Goal: Task Accomplishment & Management: Manage account settings

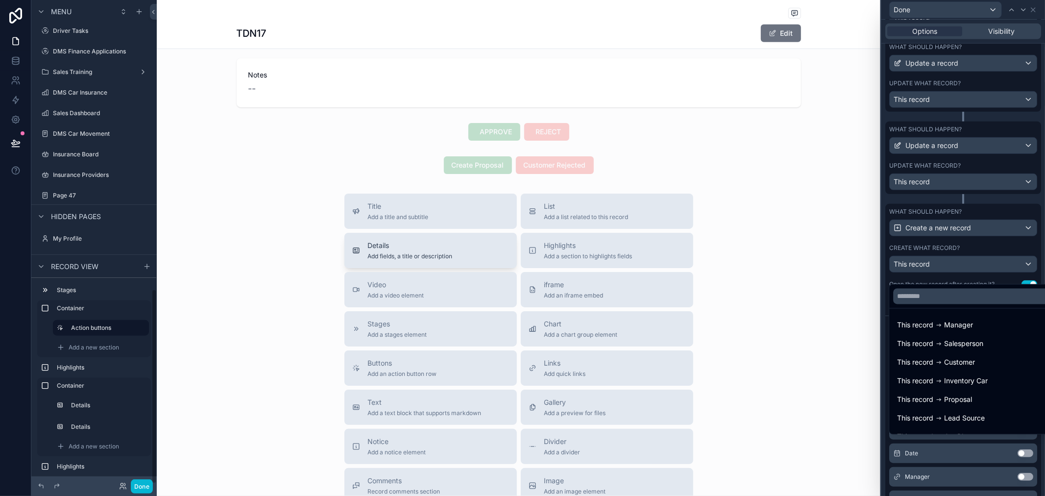
scroll to position [669, 0]
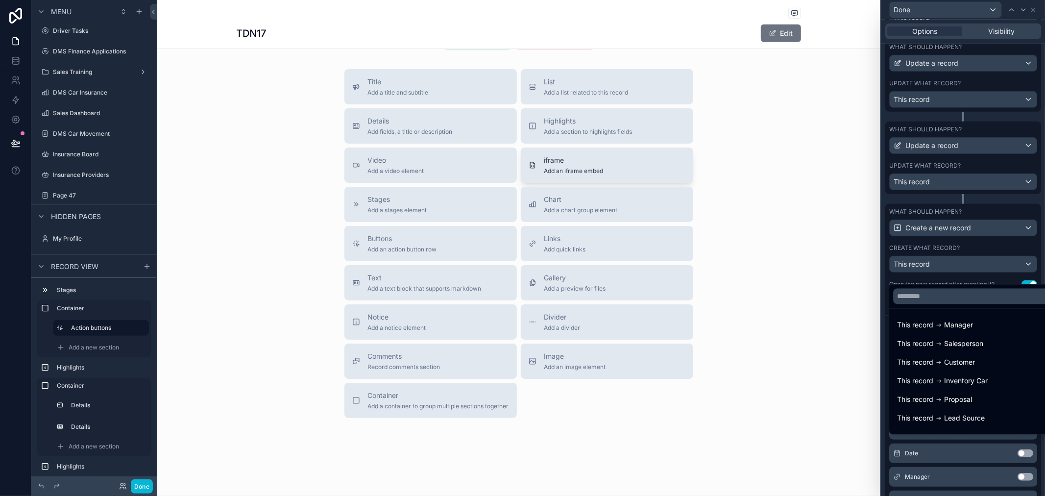
click at [561, 176] on button "iframe Add an iframe embed" at bounding box center [607, 164] width 172 height 35
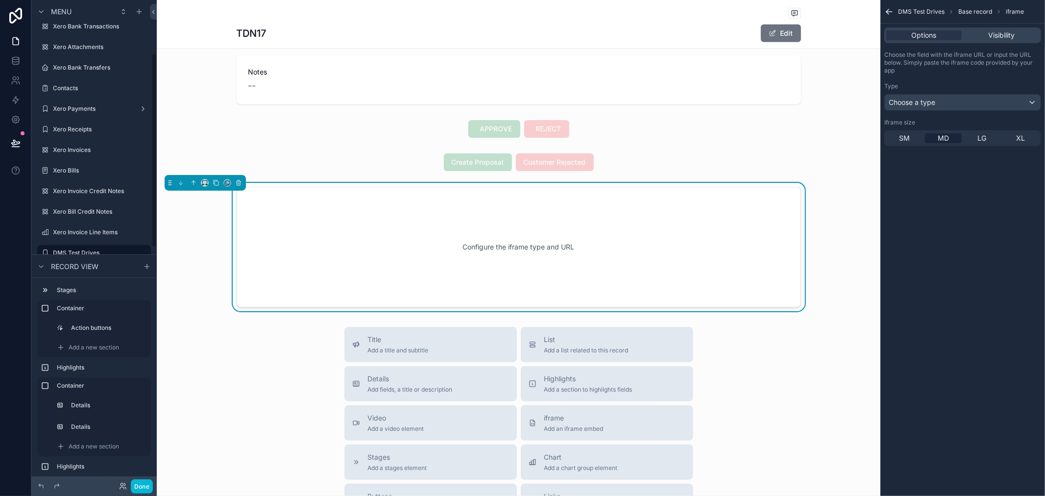
scroll to position [546, 0]
click at [531, 256] on div "Configure the iframe type and URL" at bounding box center [519, 248] width 532 height 88
click at [953, 104] on div "Choose a type" at bounding box center [963, 103] width 156 height 16
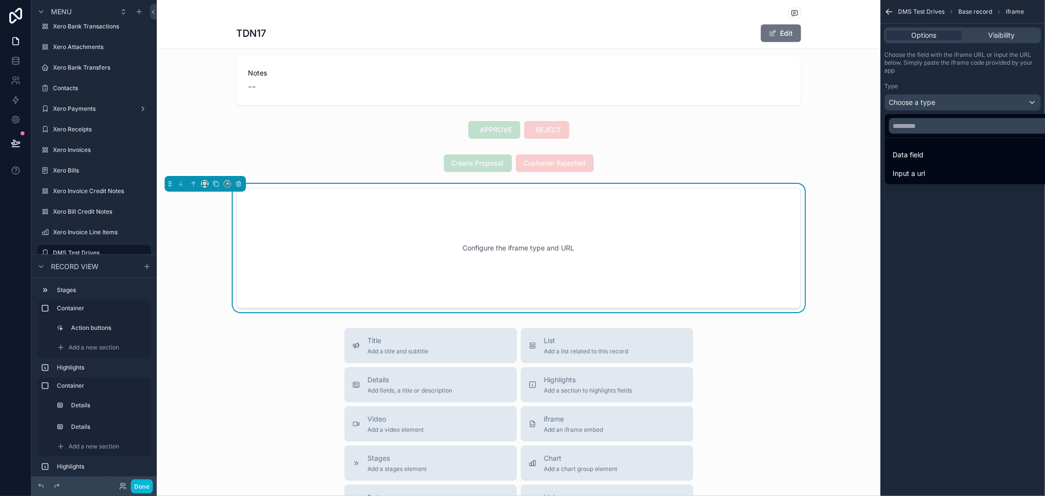
click at [1011, 33] on div "scrollable content" at bounding box center [522, 248] width 1045 height 496
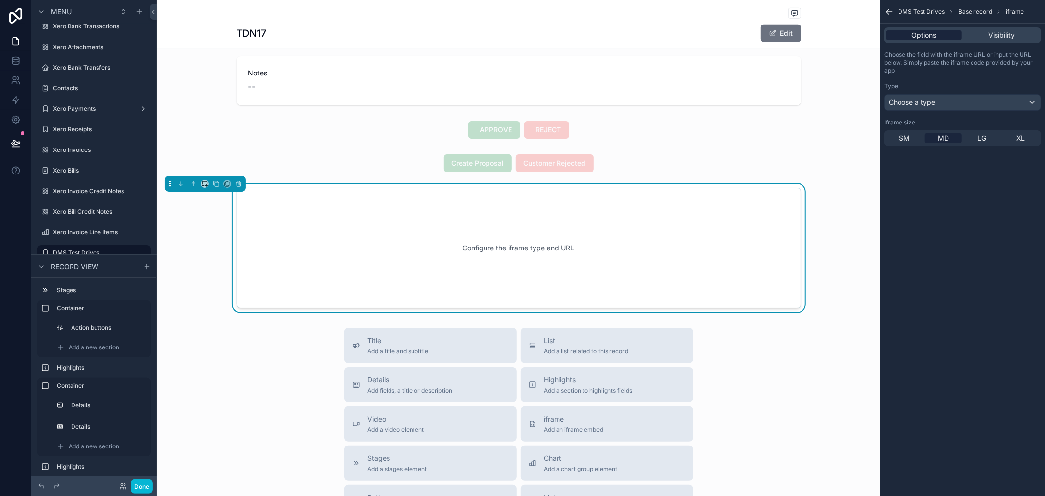
click at [932, 36] on span "Options" at bounding box center [924, 35] width 25 height 10
click at [903, 137] on span "SM" at bounding box center [904, 138] width 11 height 10
click at [937, 138] on span "MD" at bounding box center [942, 138] width 11 height 10
click at [954, 111] on div "Choose the field with the iframe URL or input the URL below. Simply paste the i…" at bounding box center [962, 98] width 165 height 103
click at [954, 104] on div "Choose a type" at bounding box center [963, 103] width 156 height 16
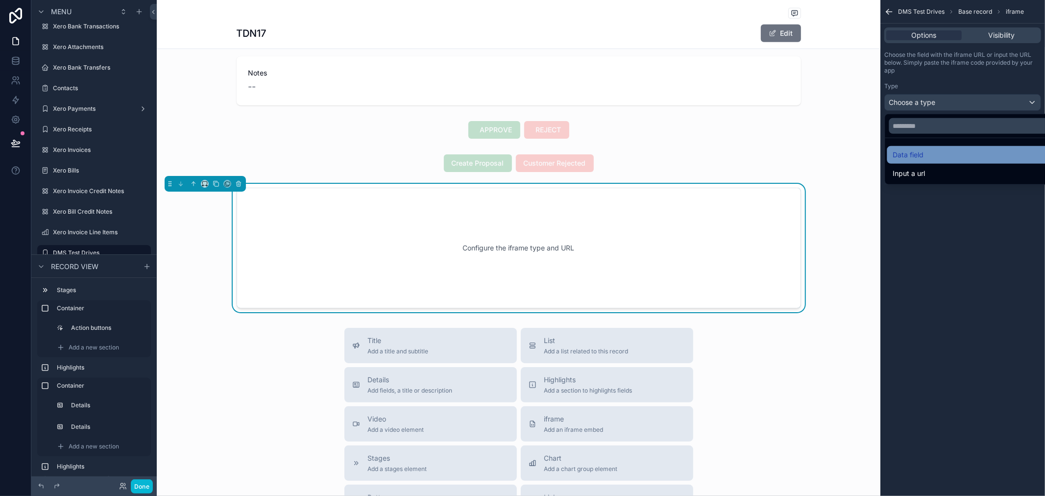
click at [942, 153] on div "Data field" at bounding box center [974, 155] width 163 height 12
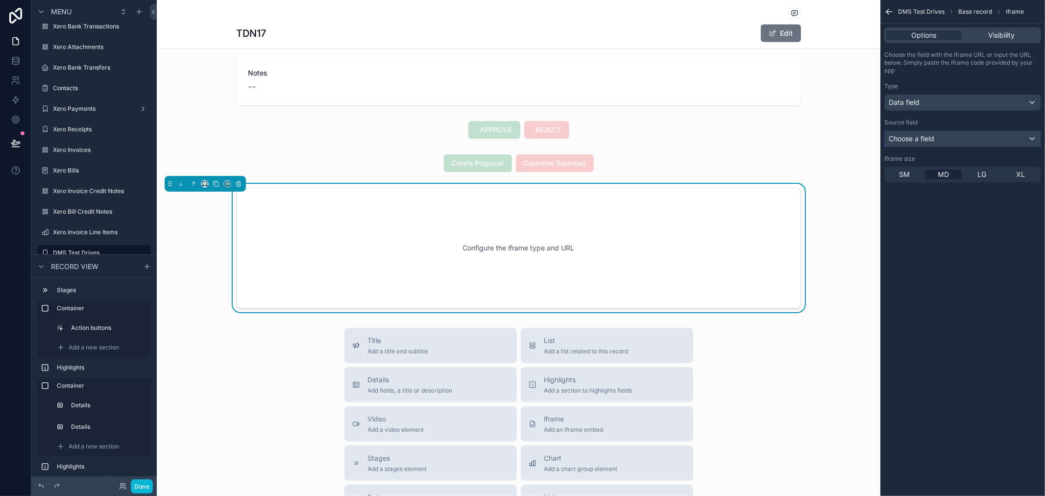
click at [945, 143] on div "Choose a field" at bounding box center [963, 139] width 156 height 16
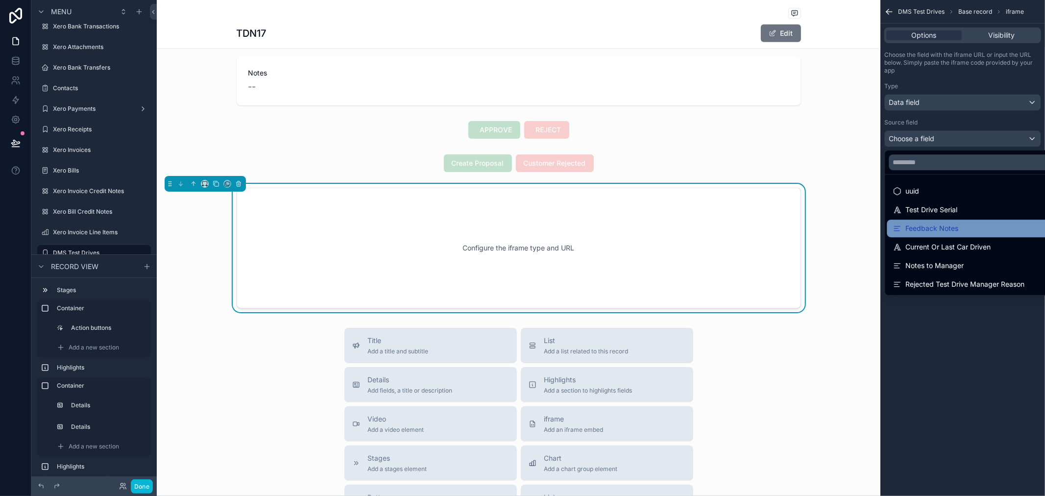
click at [958, 233] on div "Feedback Notes" at bounding box center [974, 228] width 163 height 12
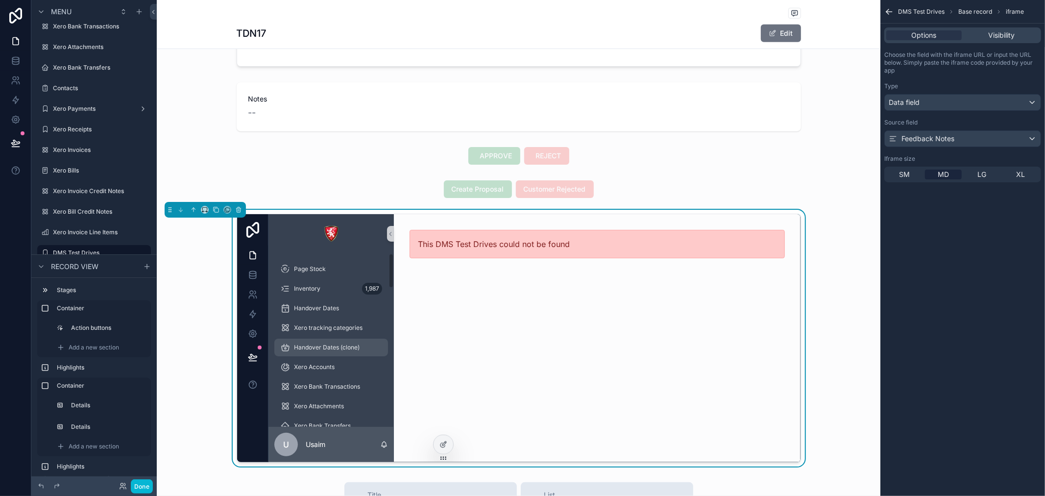
scroll to position [435, 0]
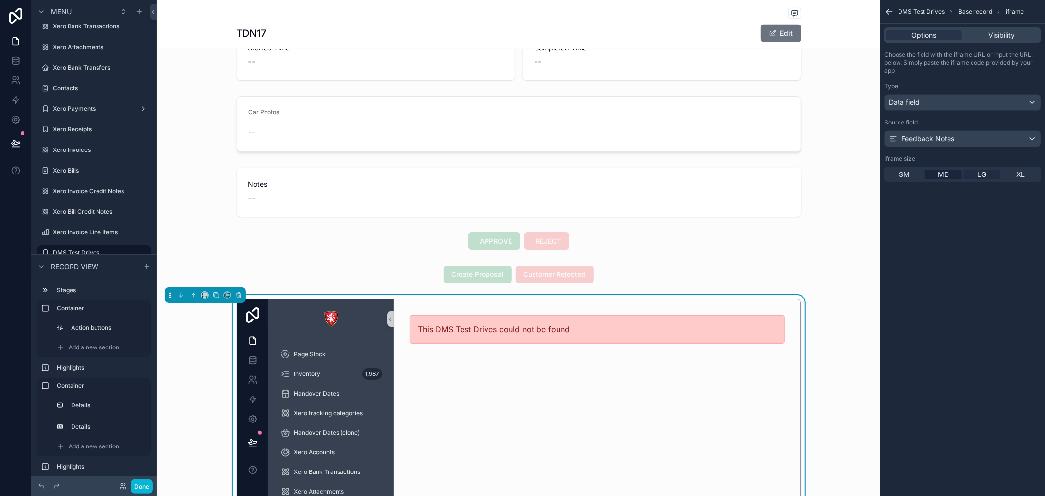
click at [976, 174] on div "LG" at bounding box center [981, 174] width 37 height 10
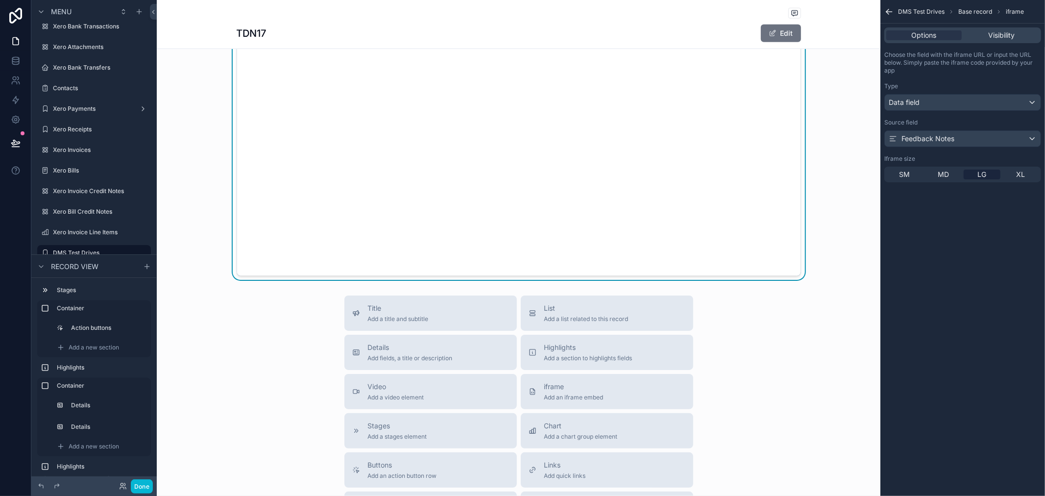
scroll to position [707, 0]
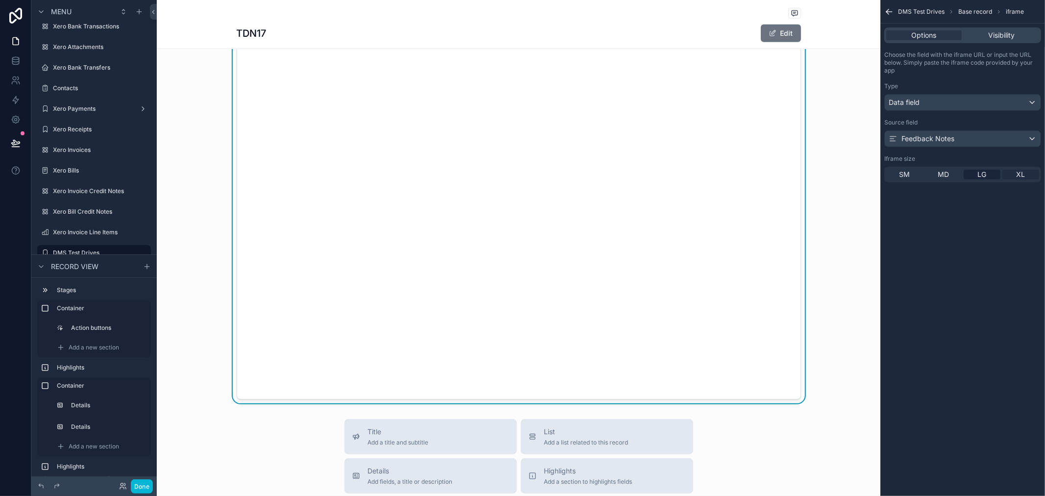
click at [1020, 172] on span "XL" at bounding box center [1020, 174] width 9 height 10
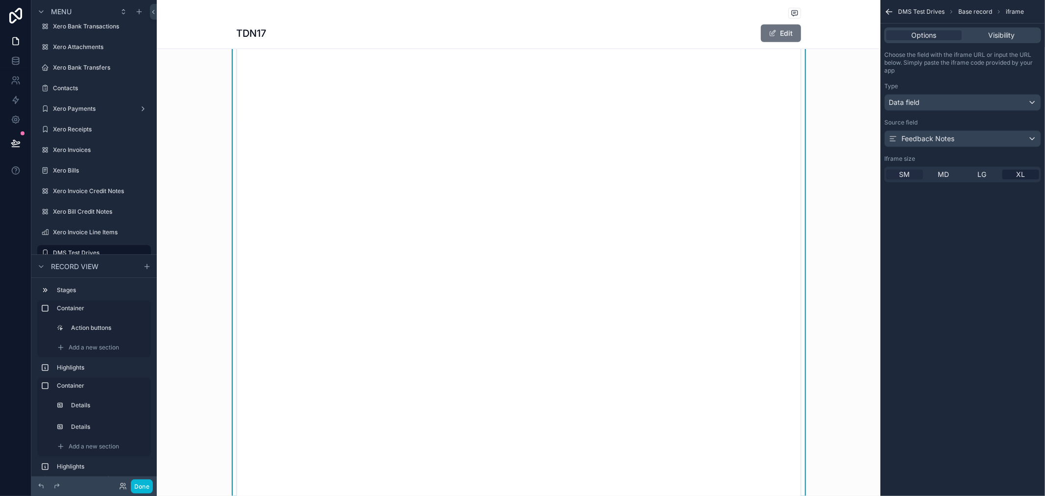
click at [910, 175] on div "SM" at bounding box center [904, 174] width 37 height 10
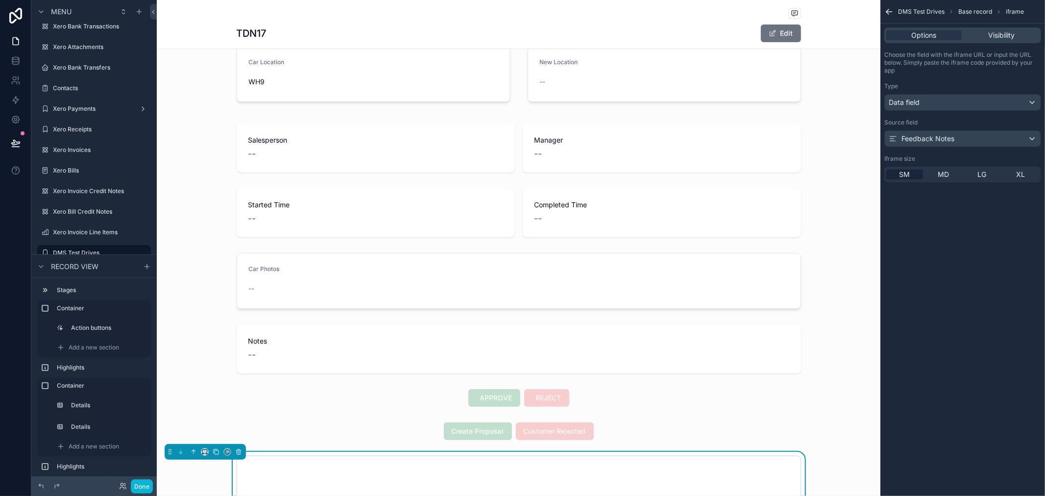
scroll to position [272, 0]
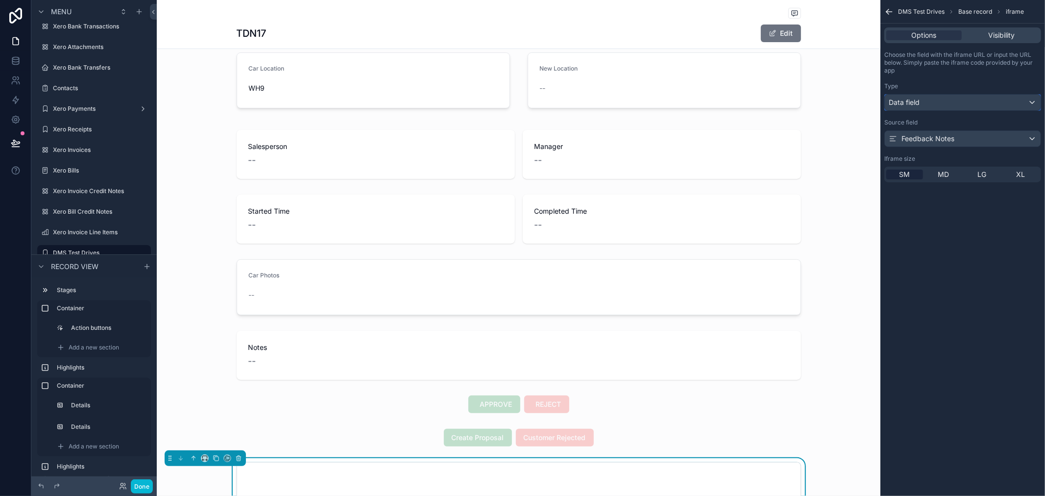
click at [993, 99] on div "Data field" at bounding box center [963, 103] width 156 height 16
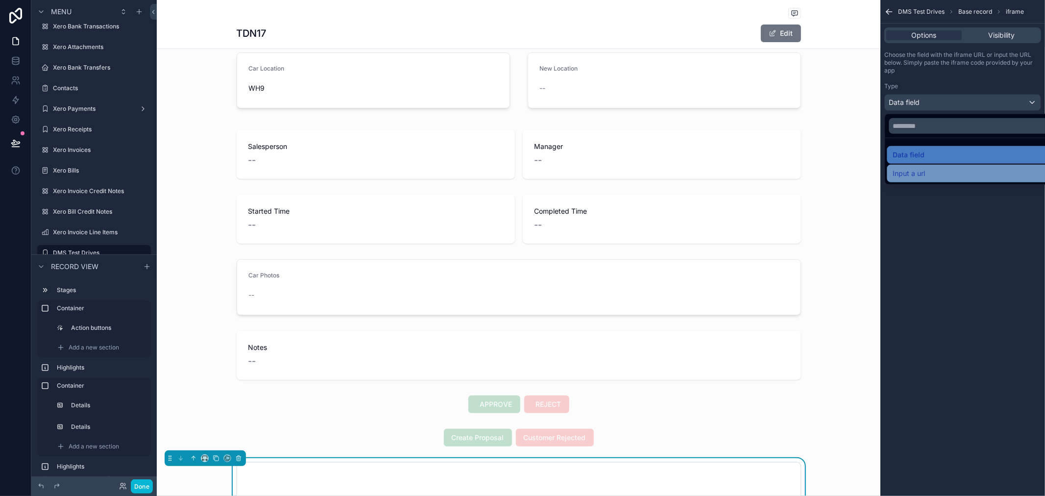
click at [964, 169] on div "Input a url" at bounding box center [974, 174] width 163 height 12
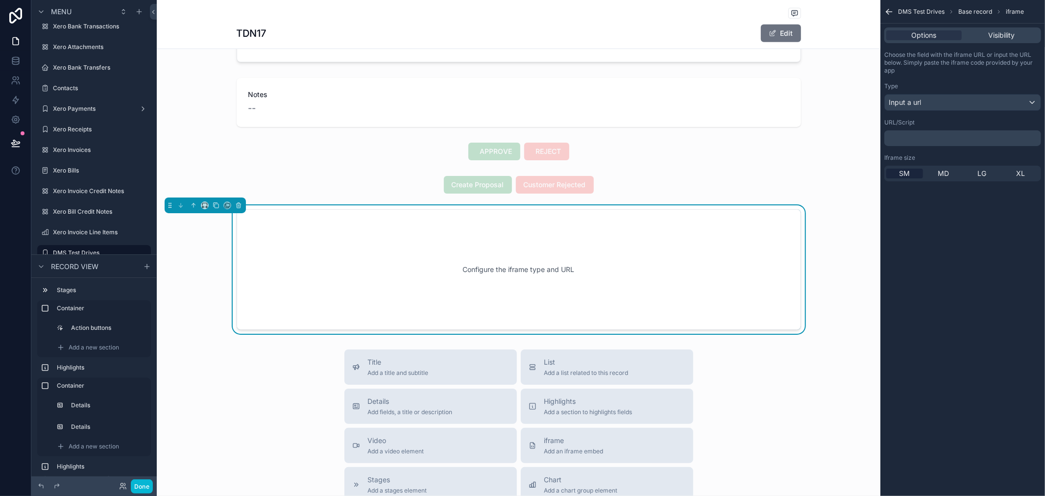
scroll to position [544, 0]
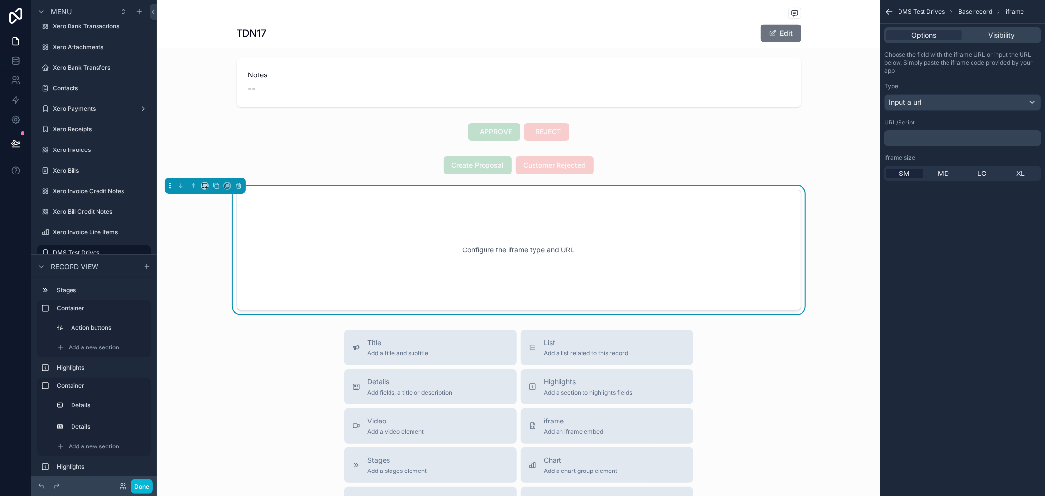
click at [949, 144] on div "﻿" at bounding box center [962, 138] width 157 height 16
click at [948, 139] on p "﻿" at bounding box center [963, 138] width 151 height 8
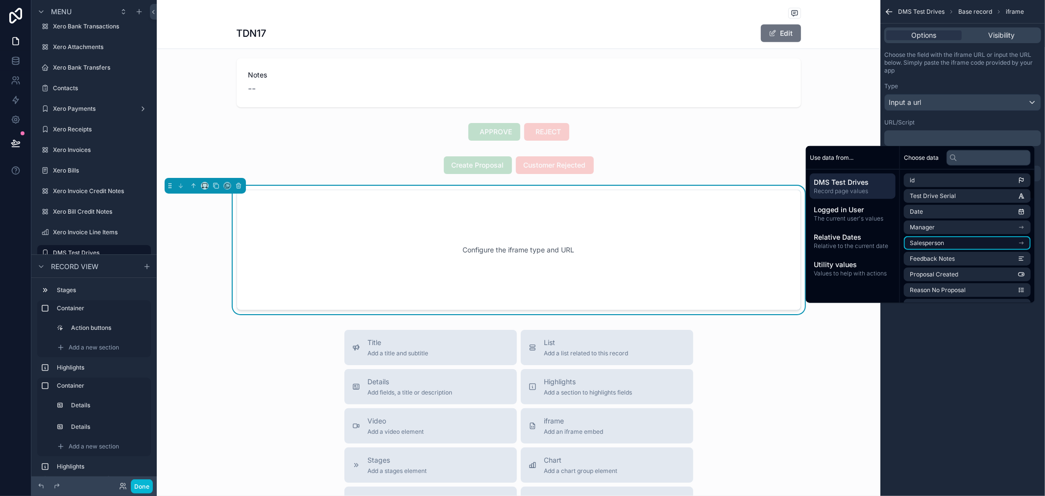
click at [933, 243] on span "Salesperson" at bounding box center [927, 243] width 34 height 8
click at [957, 209] on li "Display Name" at bounding box center [967, 214] width 127 height 14
click at [970, 370] on div "**********" at bounding box center [962, 248] width 165 height 496
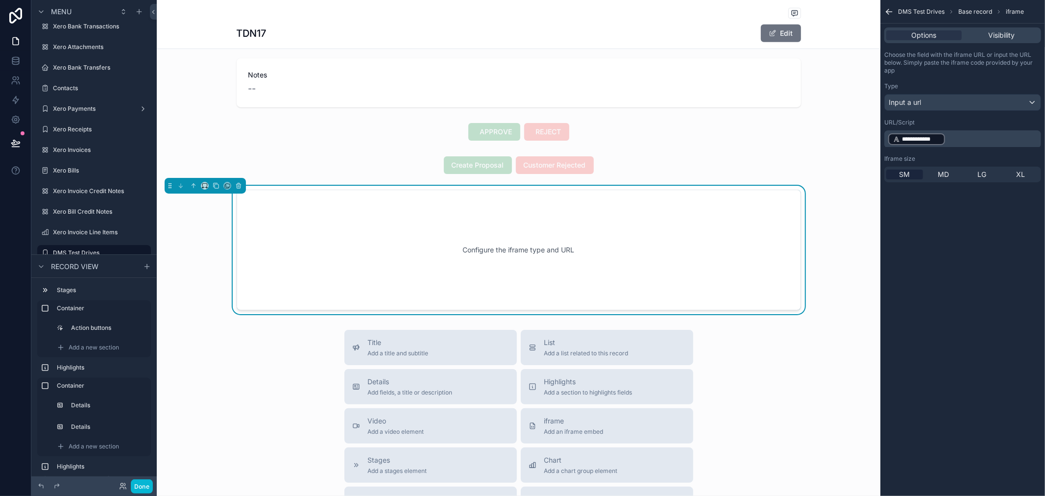
click at [943, 216] on div "**********" at bounding box center [962, 248] width 165 height 496
click at [954, 168] on div "SM MD LG XL" at bounding box center [962, 175] width 157 height 16
click at [948, 175] on span "MD" at bounding box center [942, 174] width 11 height 10
click at [890, 10] on icon "scrollable content" at bounding box center [889, 12] width 10 height 10
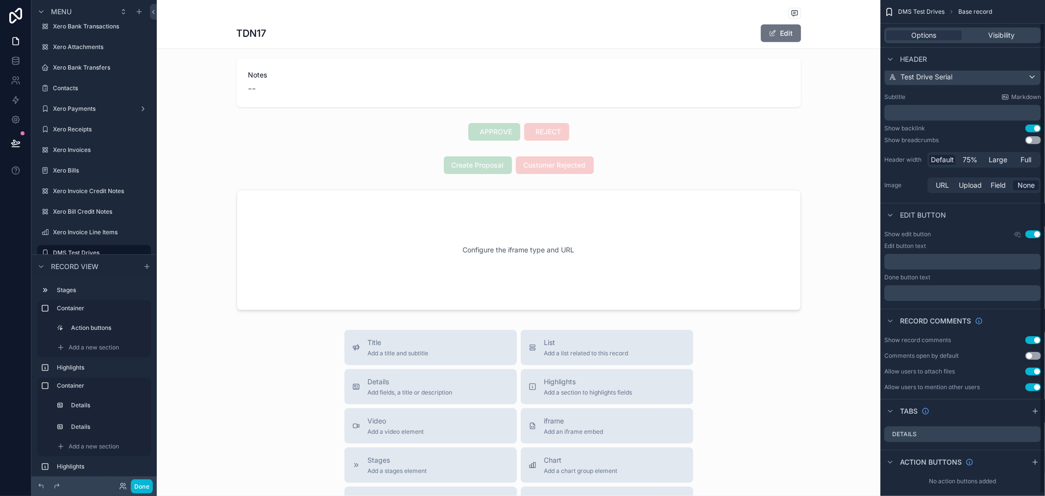
scroll to position [26, 0]
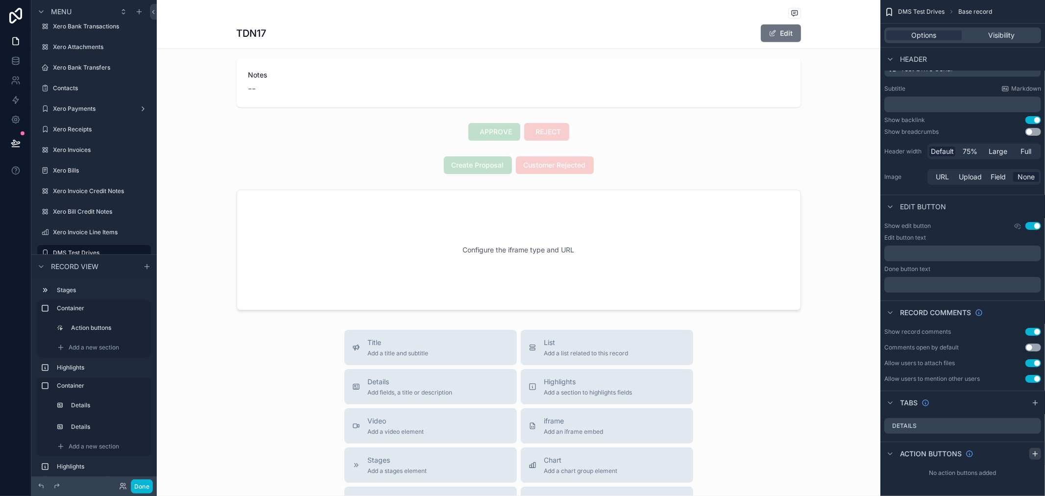
click at [1035, 454] on icon "scrollable content" at bounding box center [1034, 454] width 4 height 0
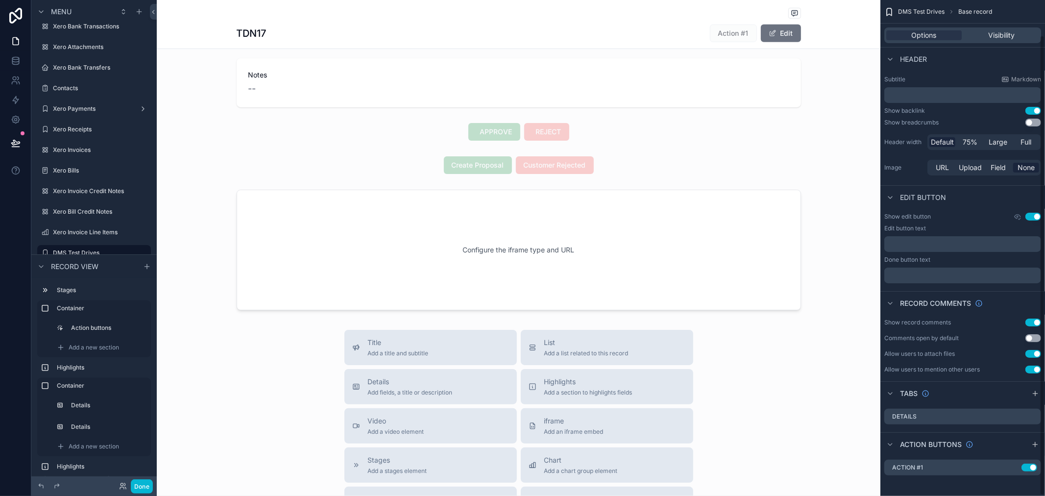
scroll to position [38, 0]
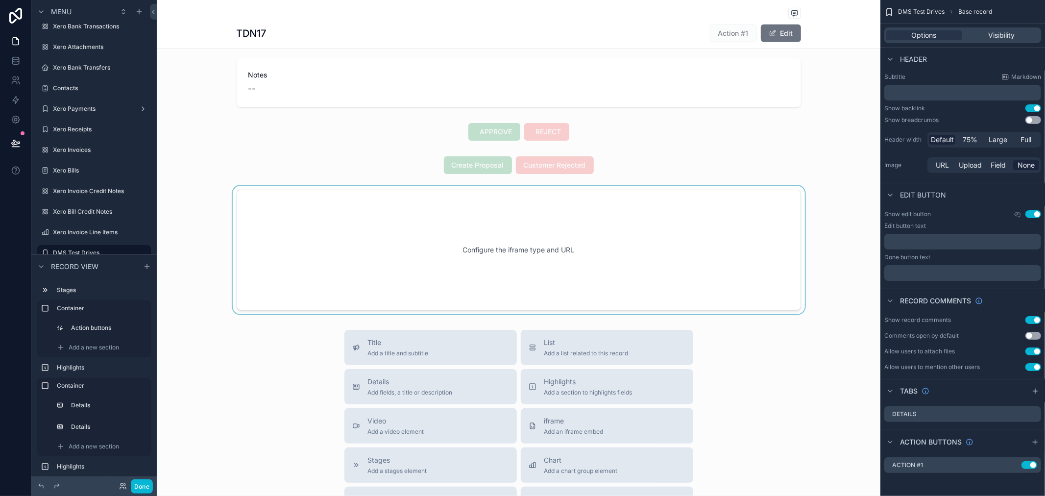
click at [569, 262] on div "scrollable content" at bounding box center [518, 250] width 723 height 128
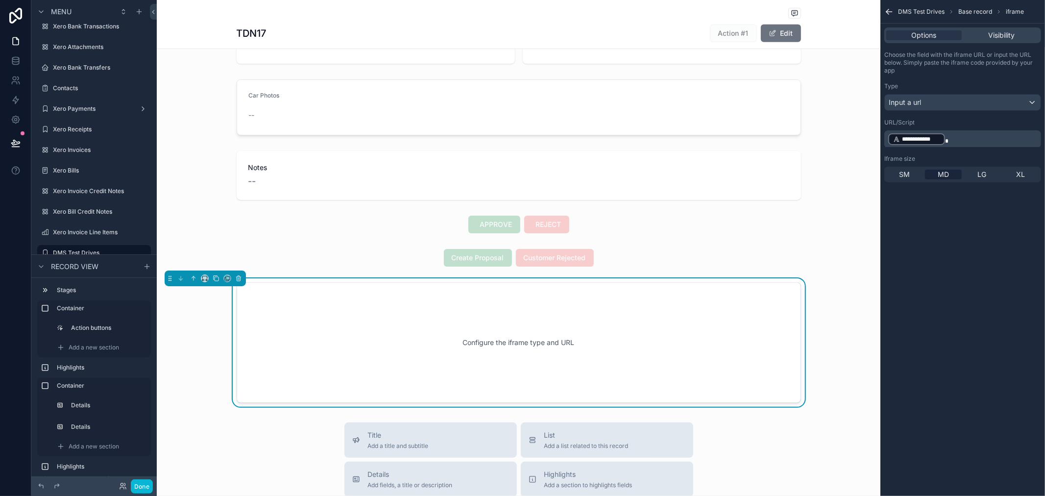
scroll to position [599, 0]
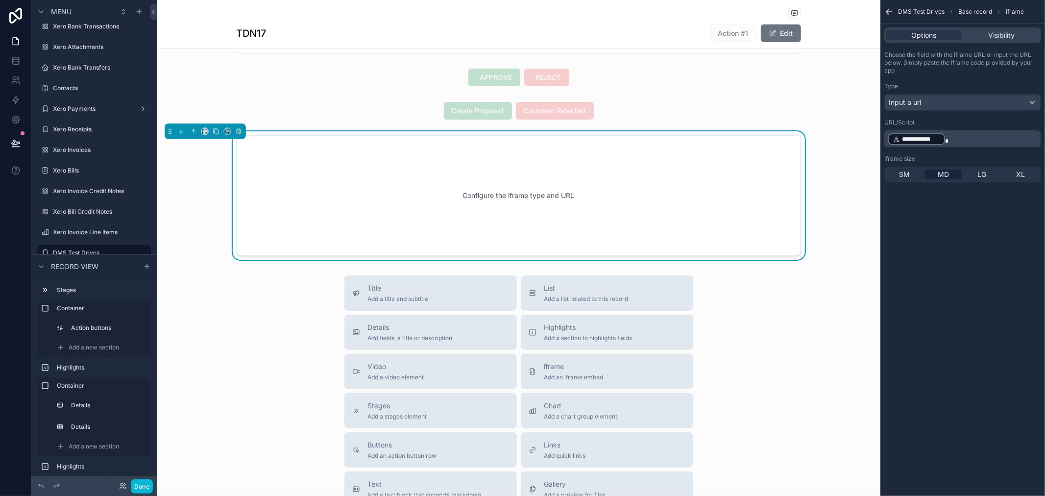
click at [586, 238] on div "Configure the iframe type and URL" at bounding box center [519, 195] width 532 height 88
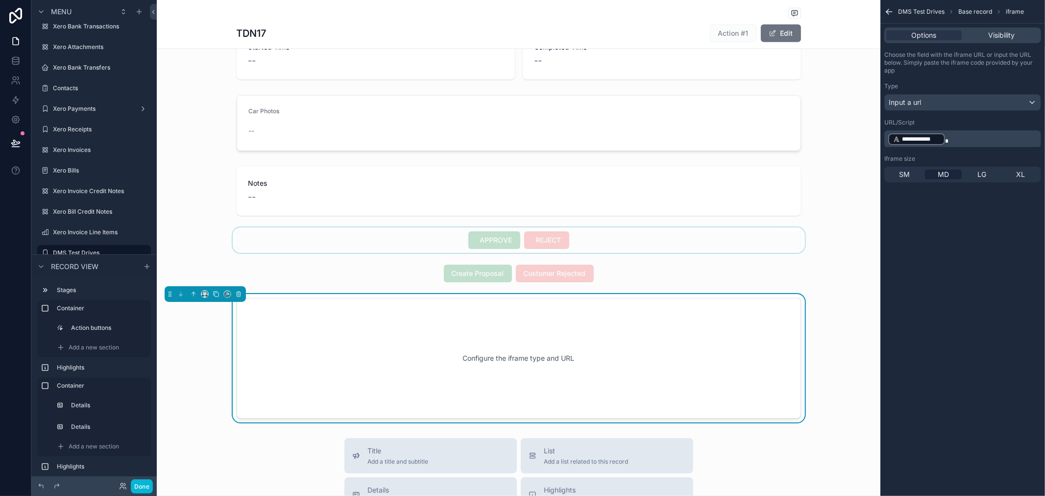
scroll to position [435, 0]
click at [240, 294] on icon "scrollable content" at bounding box center [239, 295] width 4 height 4
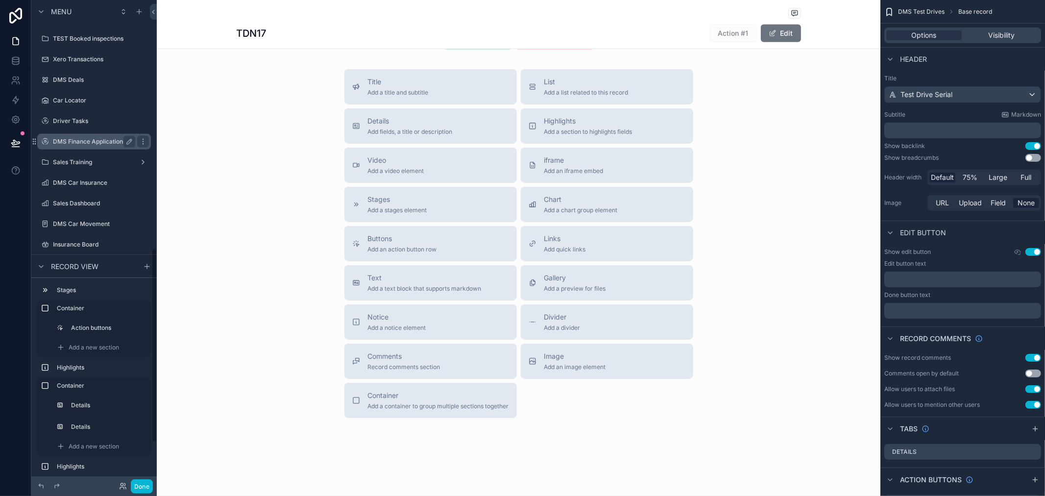
scroll to position [610, 0]
click at [89, 118] on label "Car Locator" at bounding box center [92, 119] width 78 height 8
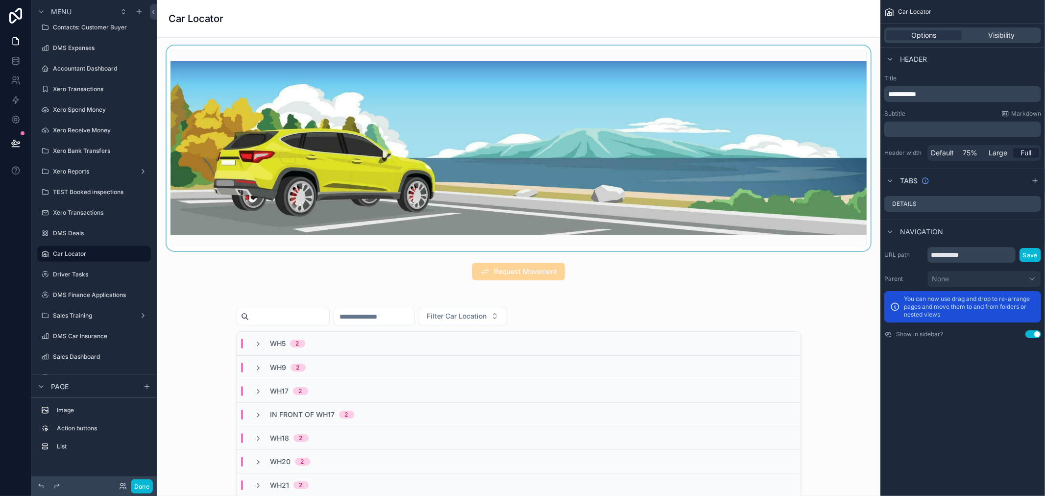
click at [552, 108] on div "scrollable content" at bounding box center [519, 148] width 708 height 205
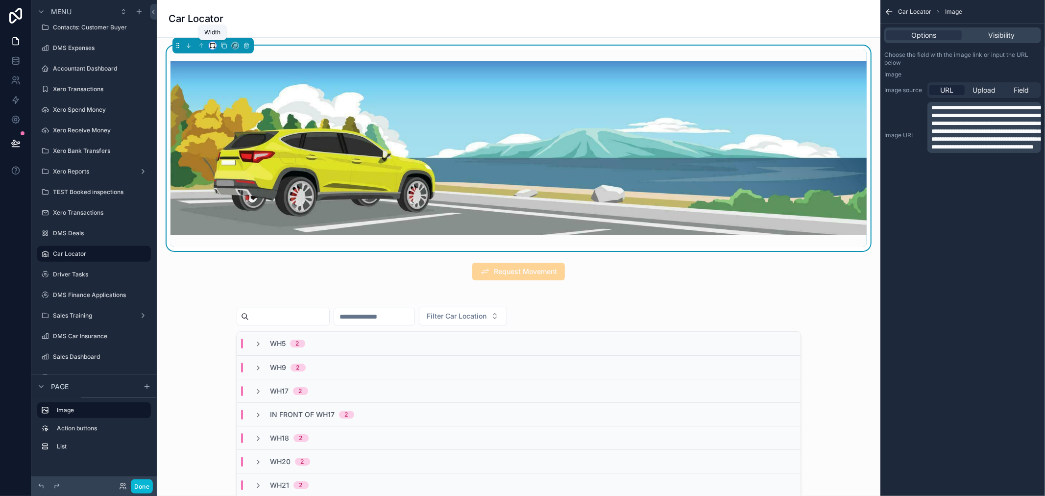
click at [213, 45] on icon "scrollable content" at bounding box center [212, 45] width 7 height 7
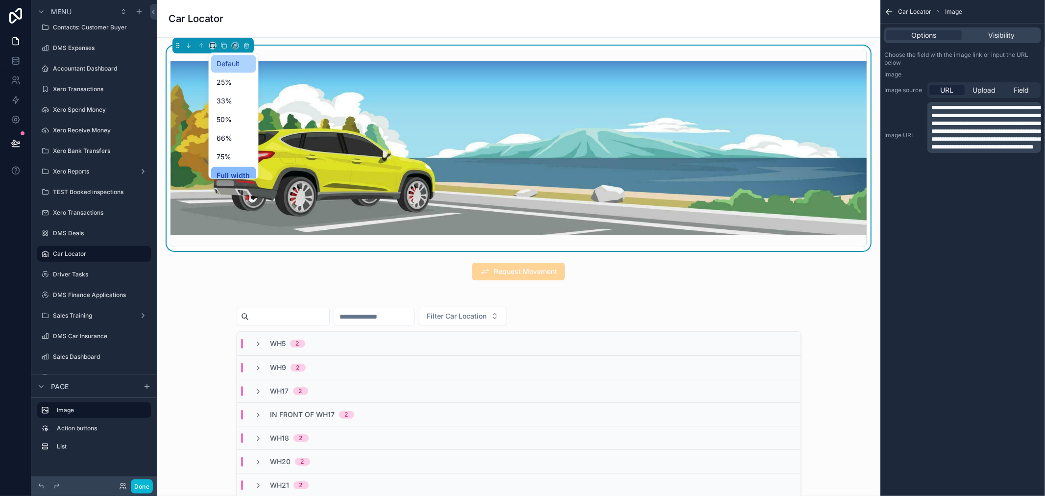
click at [234, 69] on span "Default" at bounding box center [228, 64] width 23 height 12
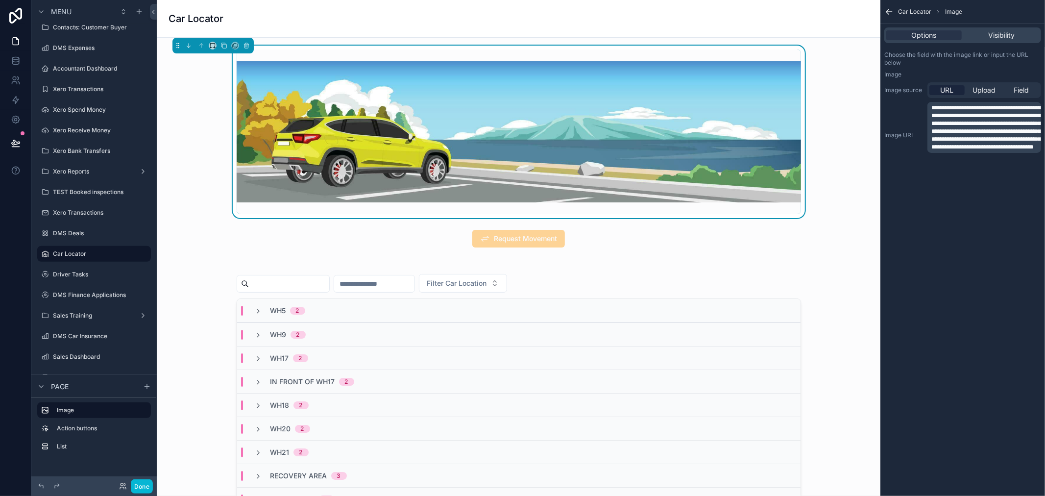
click at [657, 150] on img "scrollable content" at bounding box center [519, 131] width 564 height 141
click at [921, 257] on div "**********" at bounding box center [962, 248] width 165 height 496
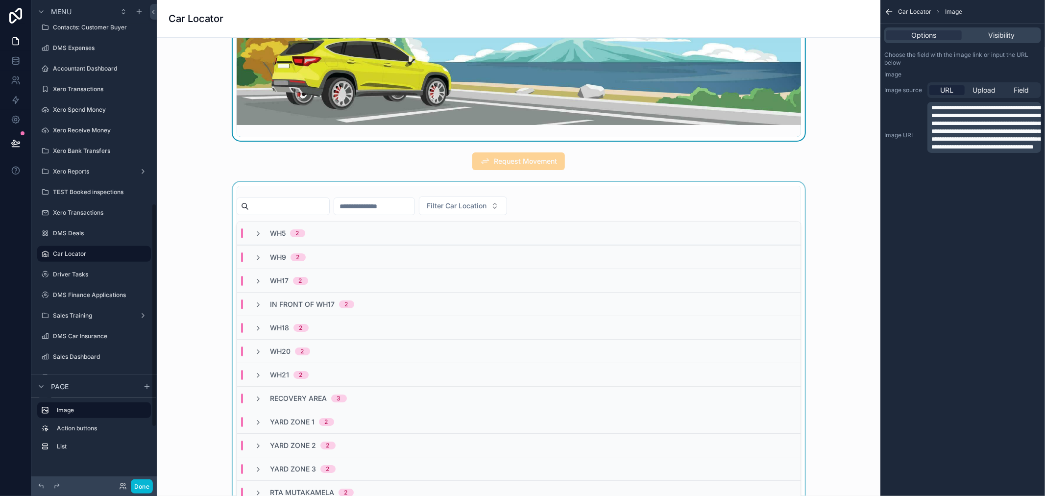
scroll to position [109, 0]
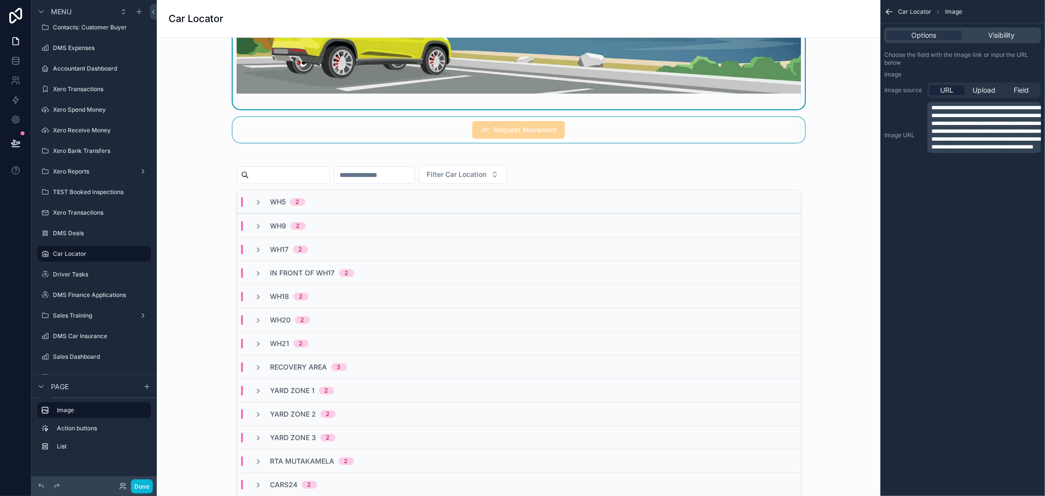
click at [492, 138] on div "scrollable content" at bounding box center [519, 129] width 708 height 25
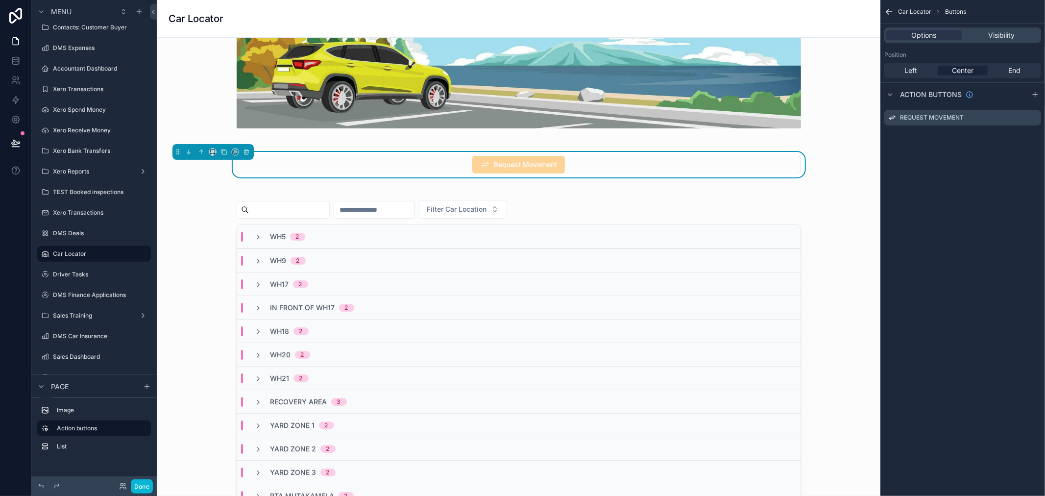
scroll to position [0, 0]
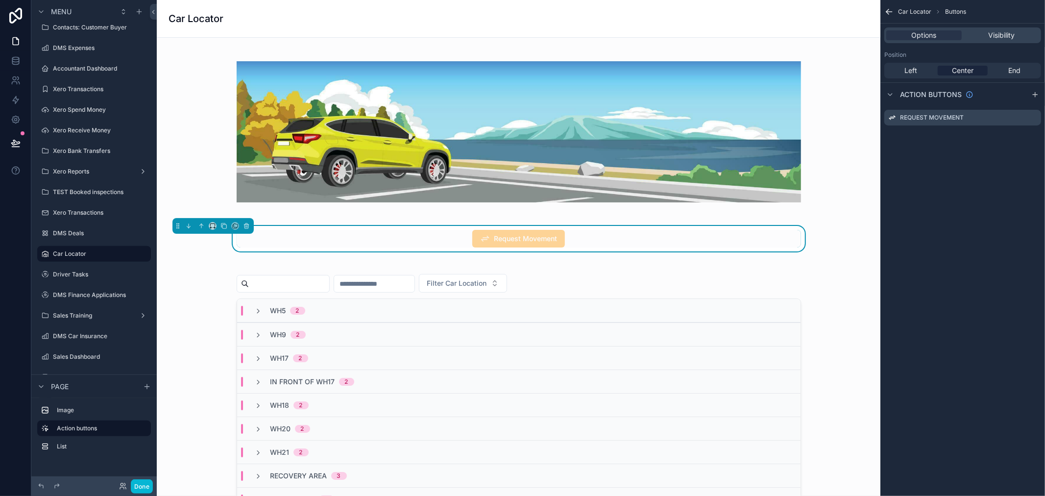
click at [636, 242] on div "Request Movement" at bounding box center [519, 239] width 564 height 18
click at [1006, 72] on div "End" at bounding box center [1013, 71] width 49 height 10
click at [738, 241] on span "Request Movement" at bounding box center [754, 240] width 93 height 10
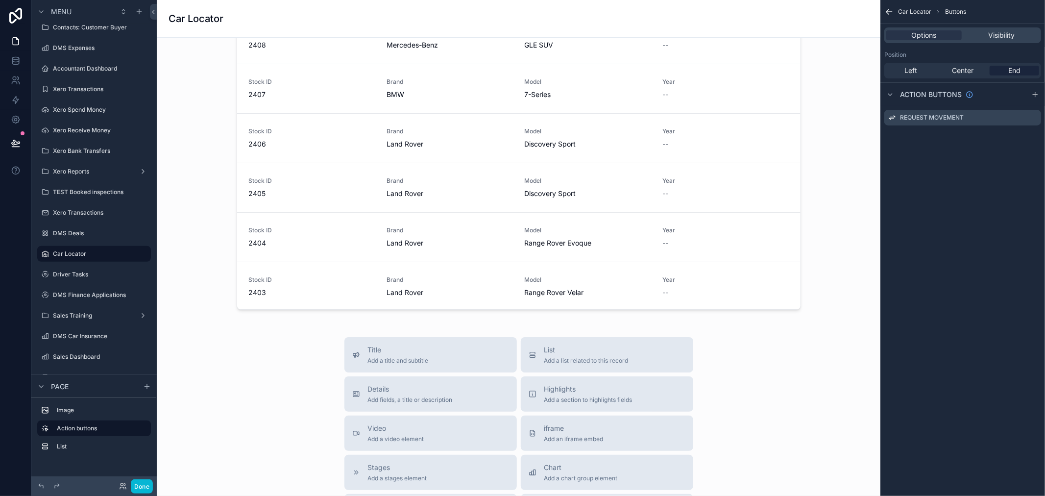
scroll to position [381, 0]
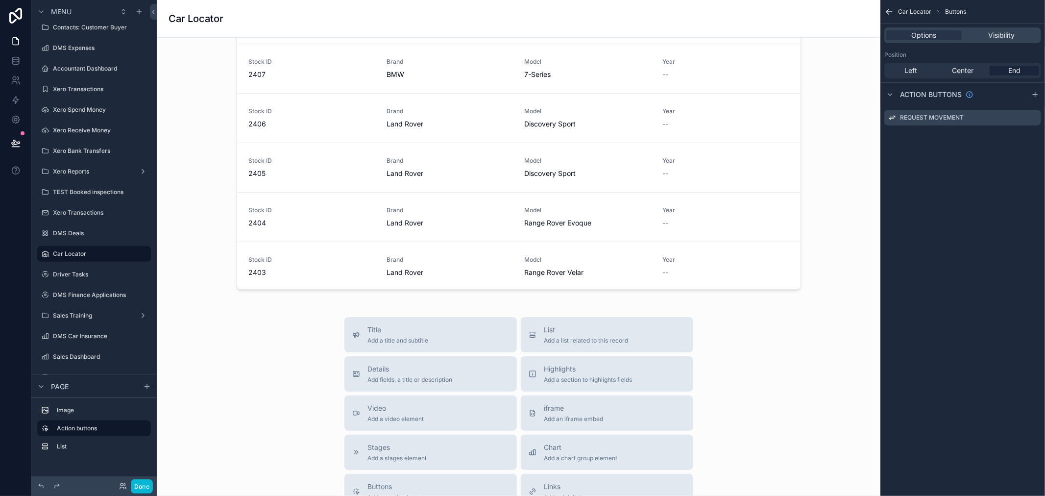
click at [736, 347] on div "Title Add a title and subtitle List Add a list related to this record Details A…" at bounding box center [519, 491] width 708 height 349
click at [461, 376] on div "Details Add fields, a title or description" at bounding box center [430, 374] width 157 height 20
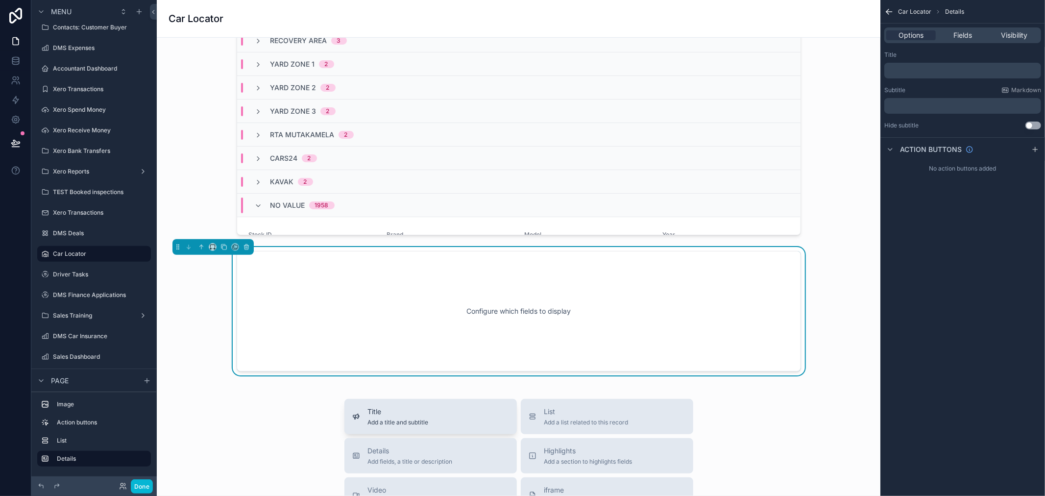
scroll to position [498, 0]
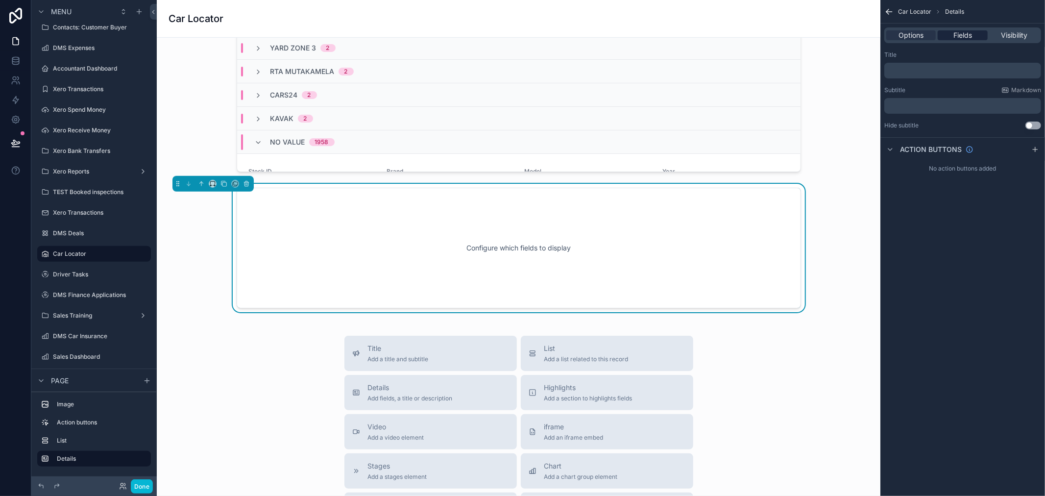
click at [960, 36] on span "Fields" at bounding box center [962, 35] width 19 height 10
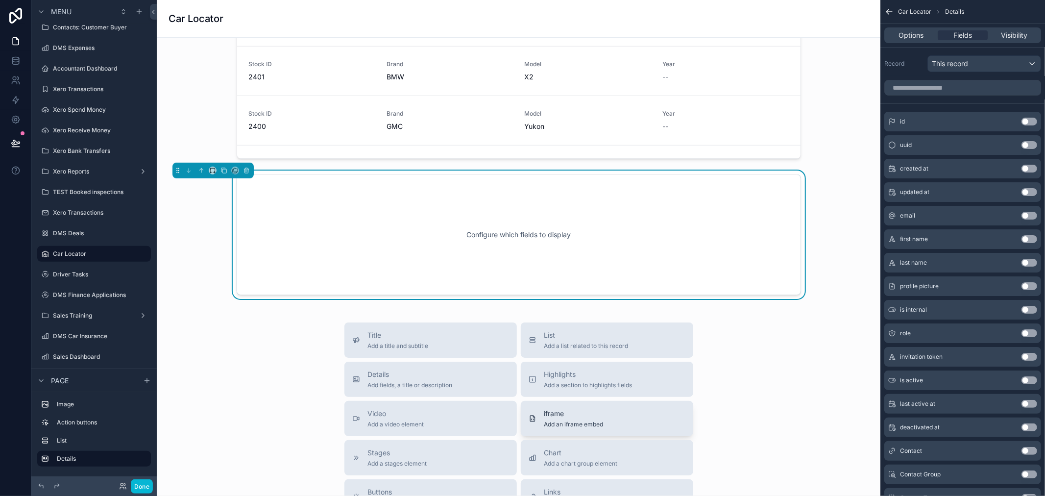
scroll to position [599, 0]
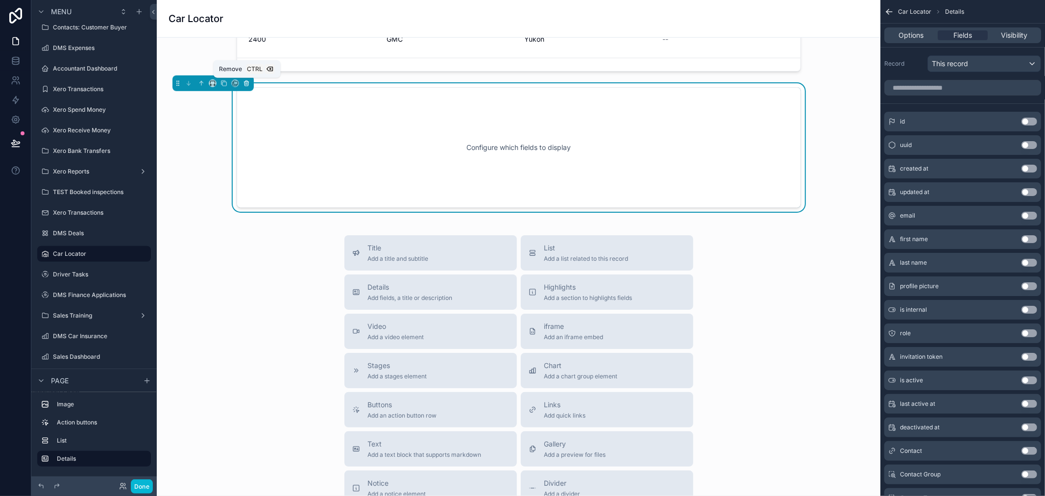
click at [246, 87] on button "scrollable content" at bounding box center [246, 83] width 11 height 11
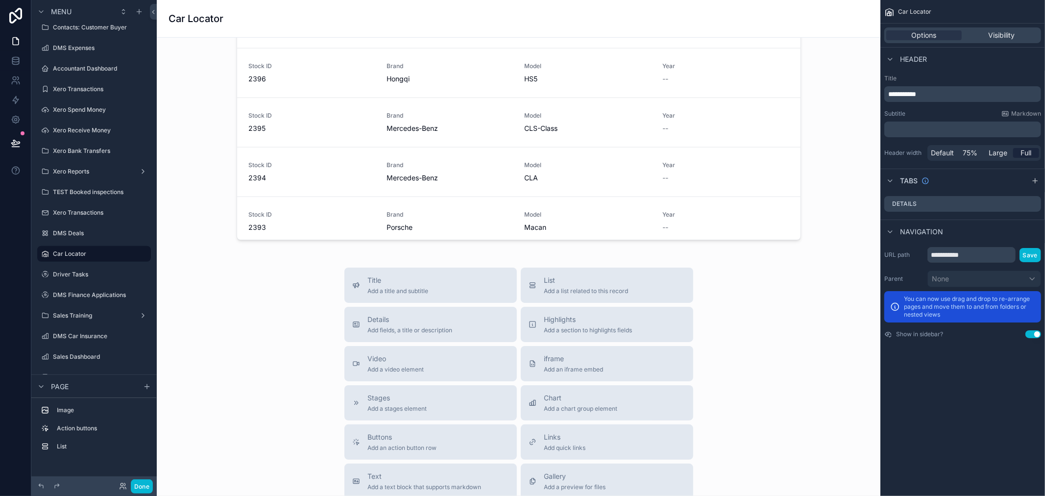
scroll to position [490, 0]
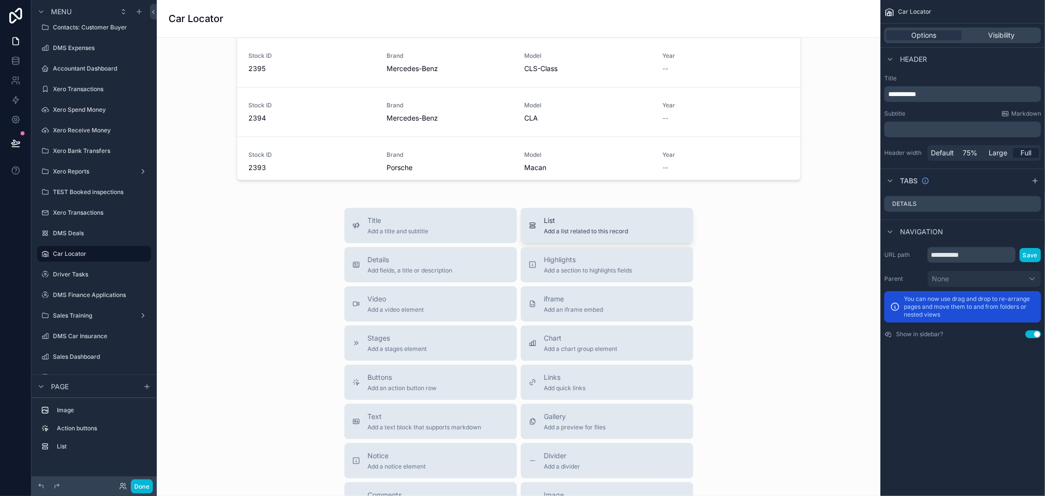
click at [559, 232] on span "Add a list related to this record" at bounding box center [586, 231] width 84 height 8
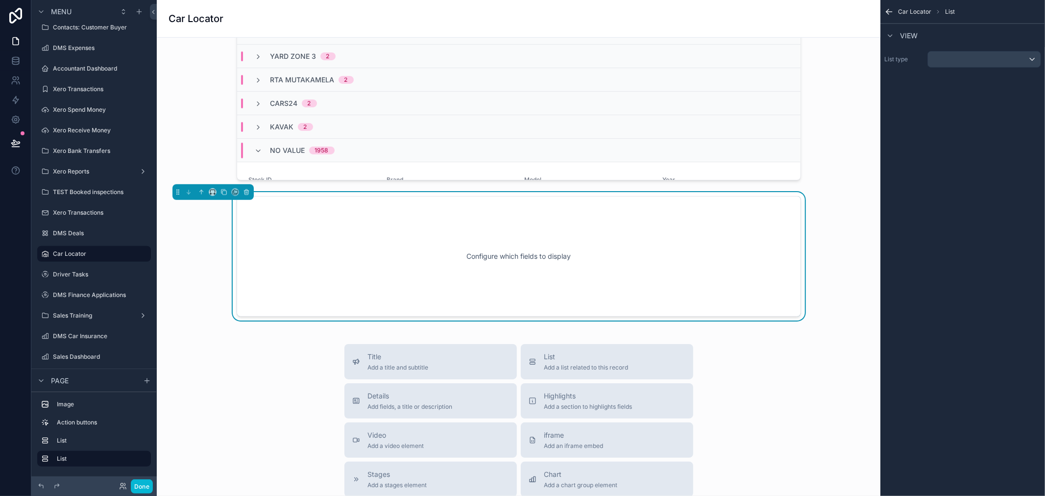
scroll to position [498, 0]
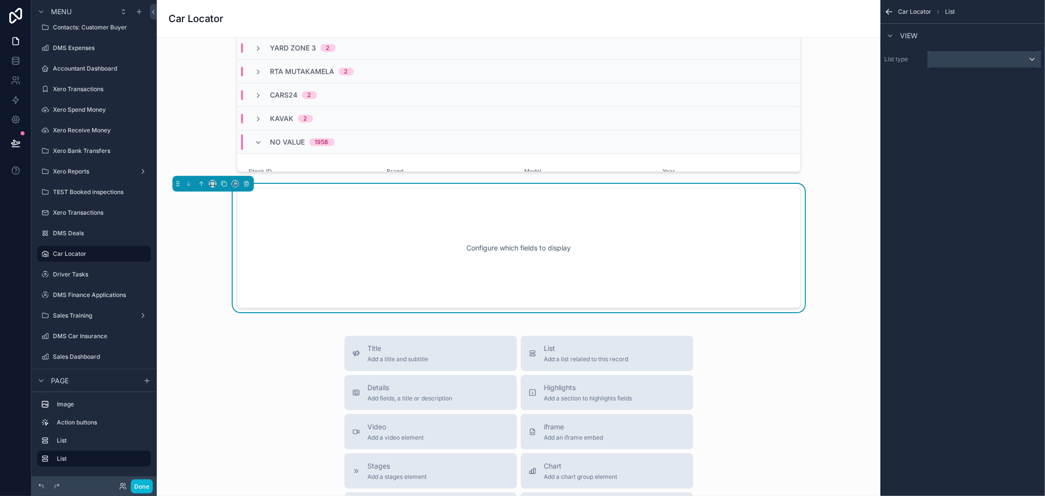
click at [975, 56] on div "scrollable content" at bounding box center [984, 59] width 113 height 16
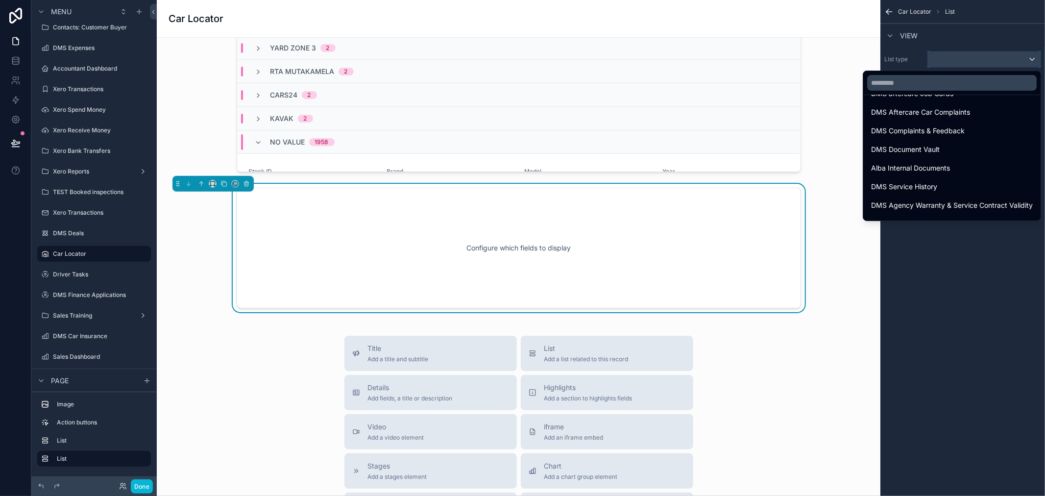
scroll to position [1088, 0]
drag, startPoint x: 1010, startPoint y: 312, endPoint x: 1000, endPoint y: 305, distance: 12.4
click at [1009, 312] on div "scrollable content" at bounding box center [522, 248] width 1045 height 496
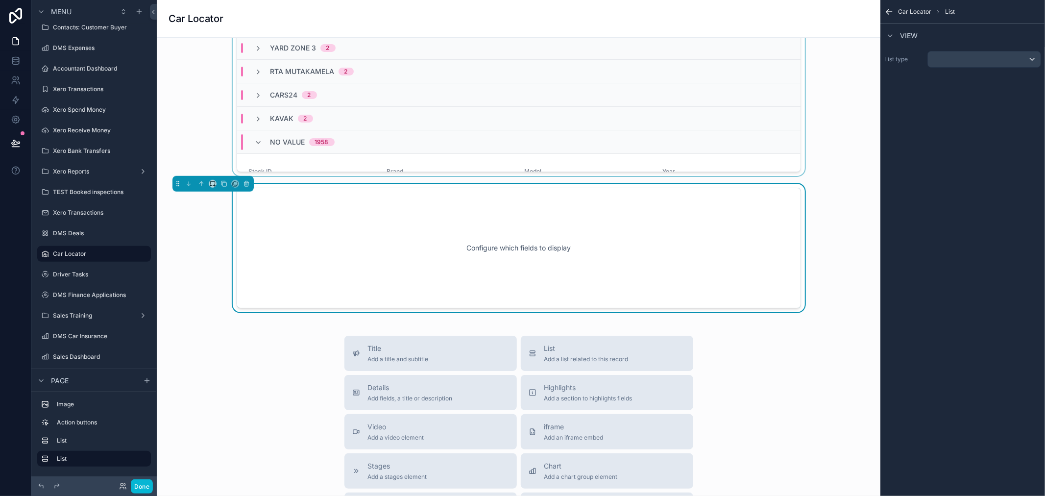
click at [746, 131] on div "No value 1958" at bounding box center [518, 142] width 563 height 24
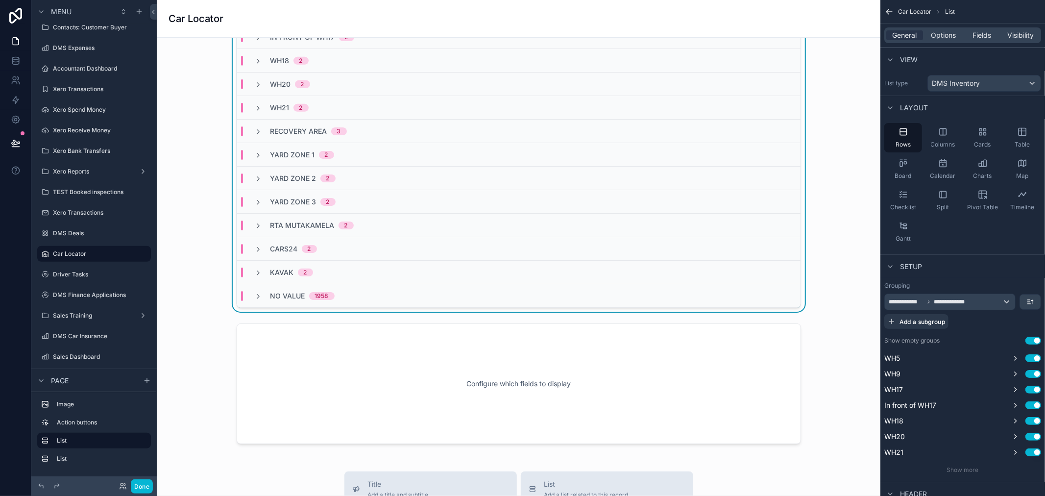
scroll to position [335, 0]
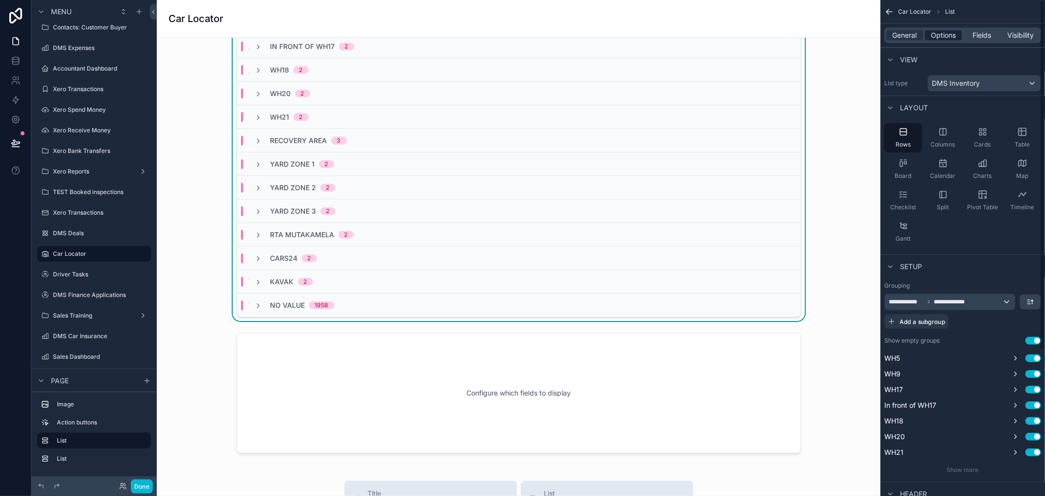
click at [936, 33] on span "Options" at bounding box center [943, 35] width 25 height 10
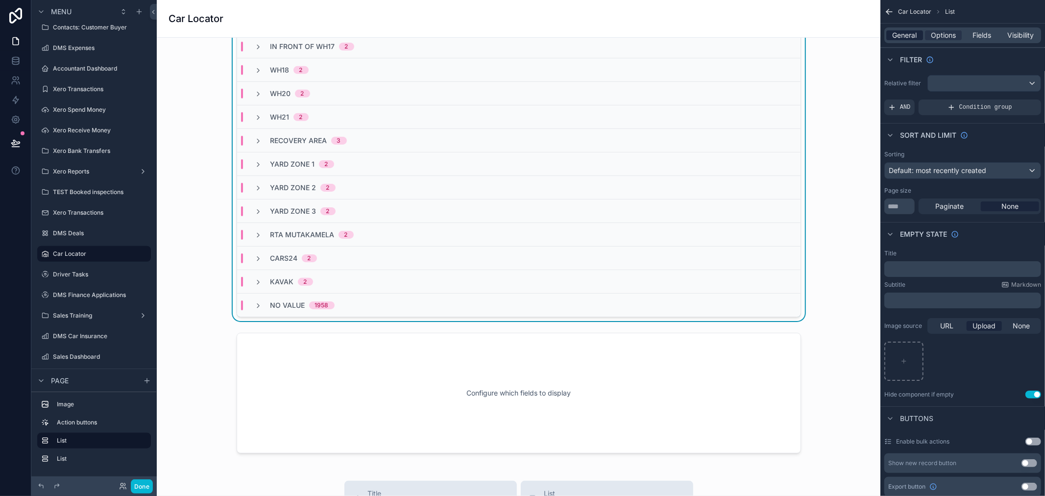
click at [895, 35] on span "General" at bounding box center [904, 35] width 24 height 10
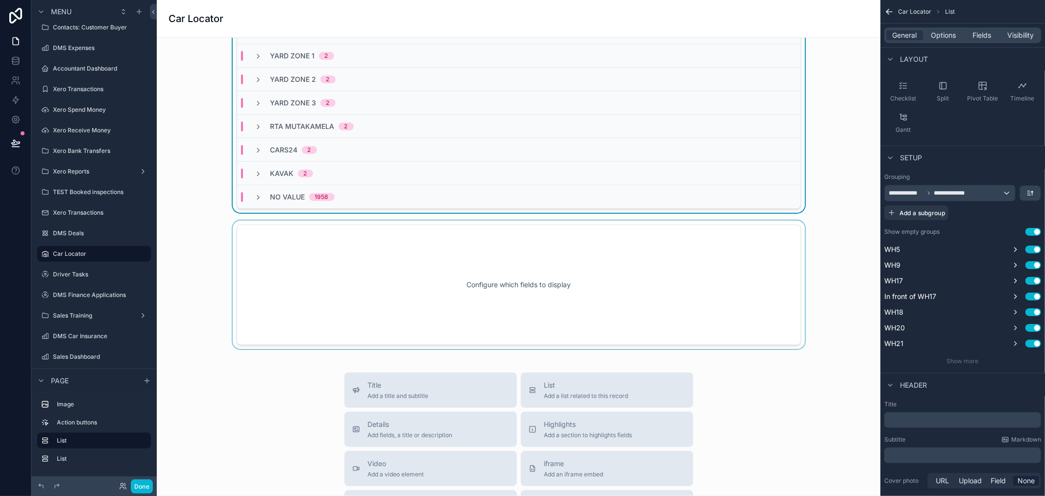
scroll to position [444, 0]
click at [669, 304] on div "scrollable content" at bounding box center [519, 284] width 708 height 128
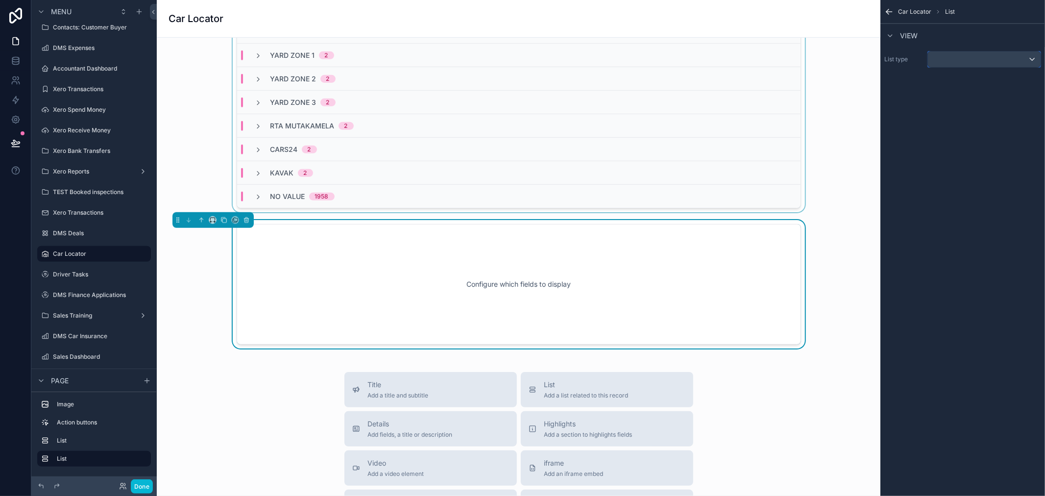
click at [987, 56] on div "scrollable content" at bounding box center [984, 59] width 113 height 16
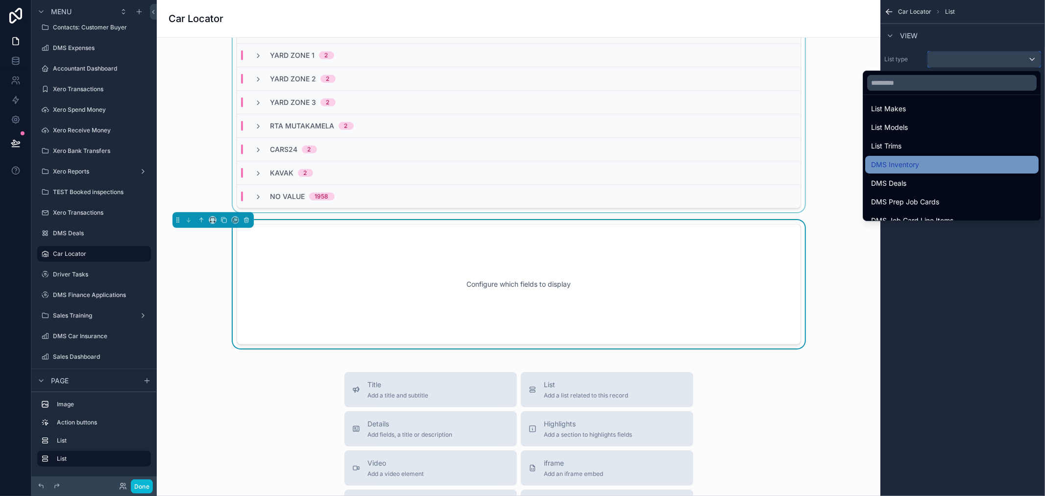
scroll to position [435, 0]
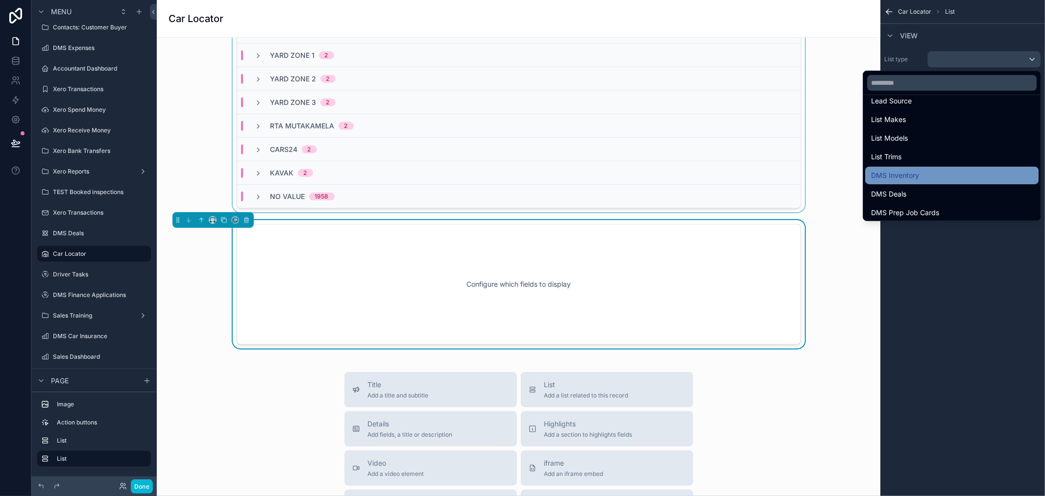
click at [967, 168] on div "DMS Inventory" at bounding box center [951, 176] width 173 height 18
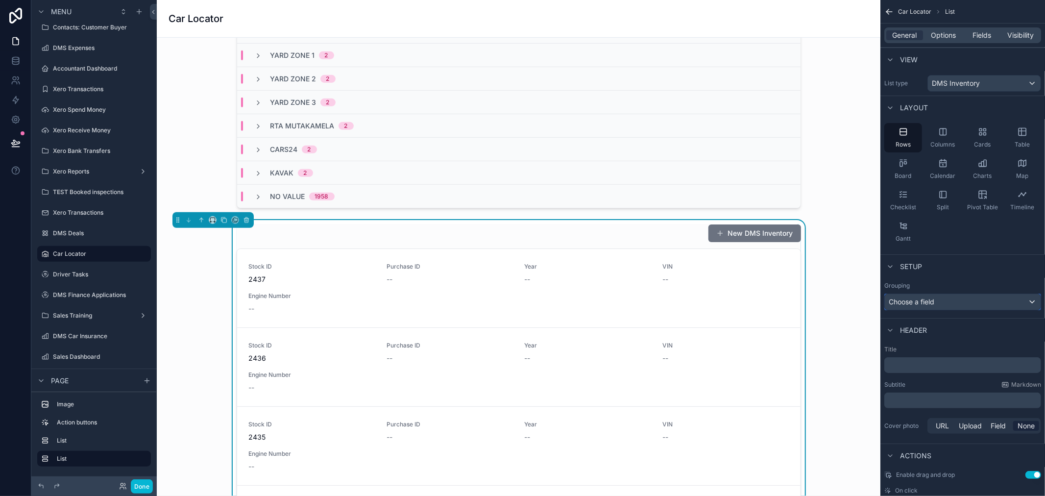
click at [974, 299] on div "Choose a field" at bounding box center [963, 302] width 156 height 16
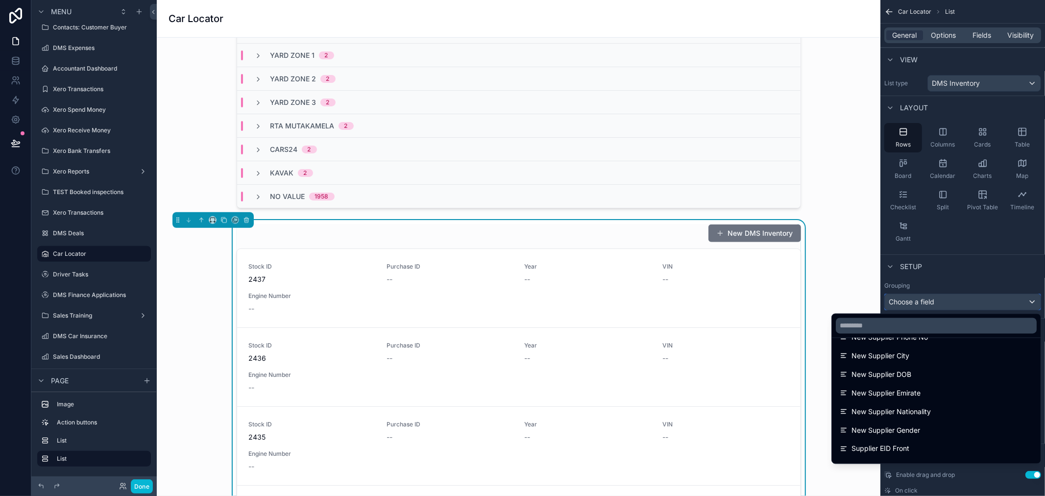
scroll to position [1524, 0]
click at [566, 143] on div "Cars24 2" at bounding box center [518, 149] width 563 height 24
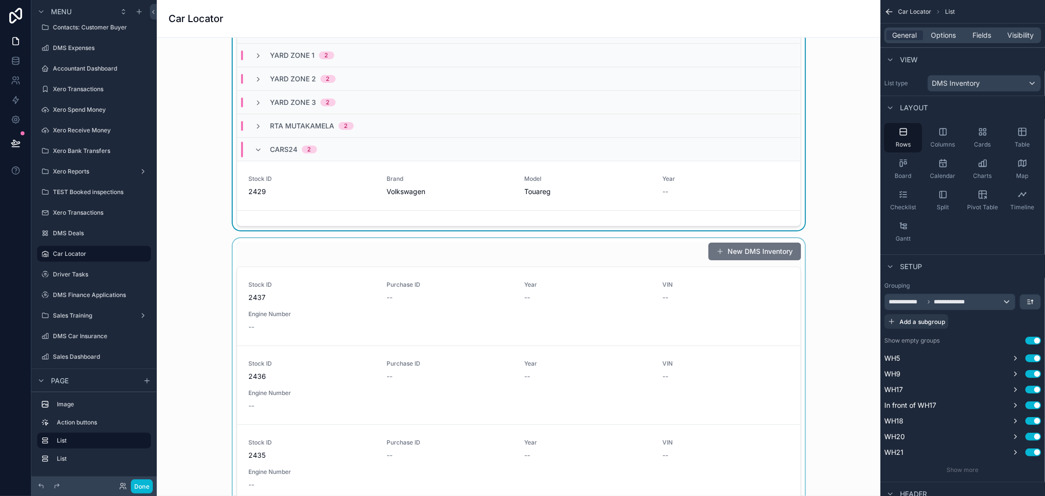
click at [685, 316] on div "scrollable content" at bounding box center [519, 440] width 708 height 404
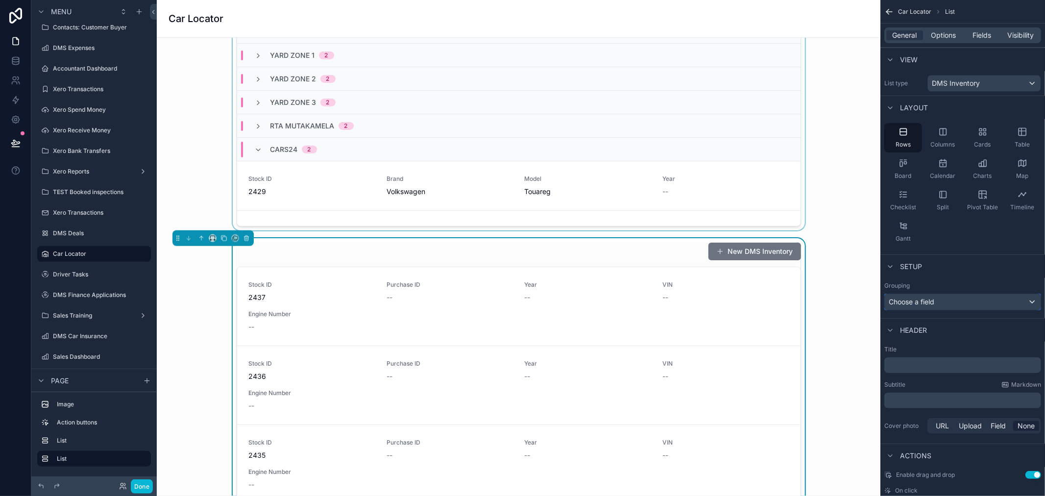
click at [942, 302] on div "Choose a field" at bounding box center [963, 302] width 156 height 16
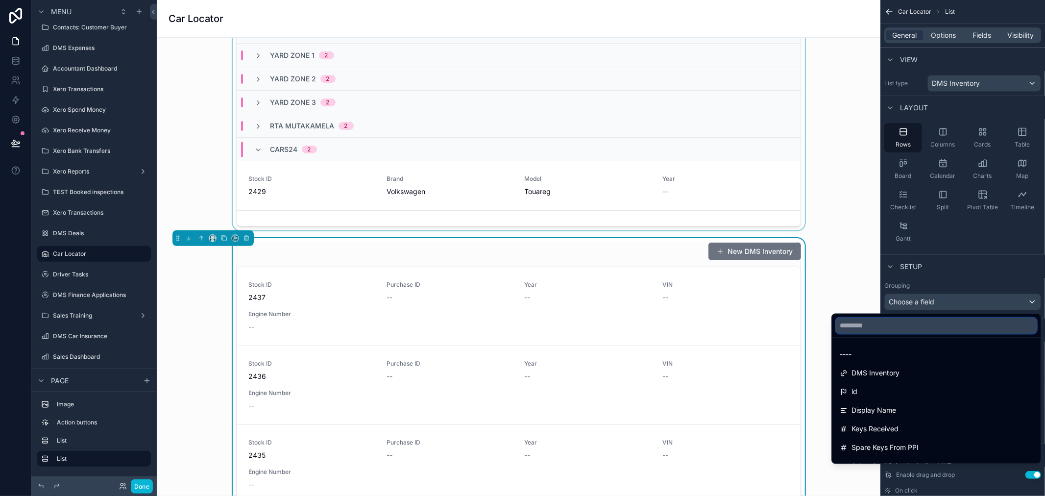
click at [913, 327] on input "text" at bounding box center [936, 326] width 201 height 16
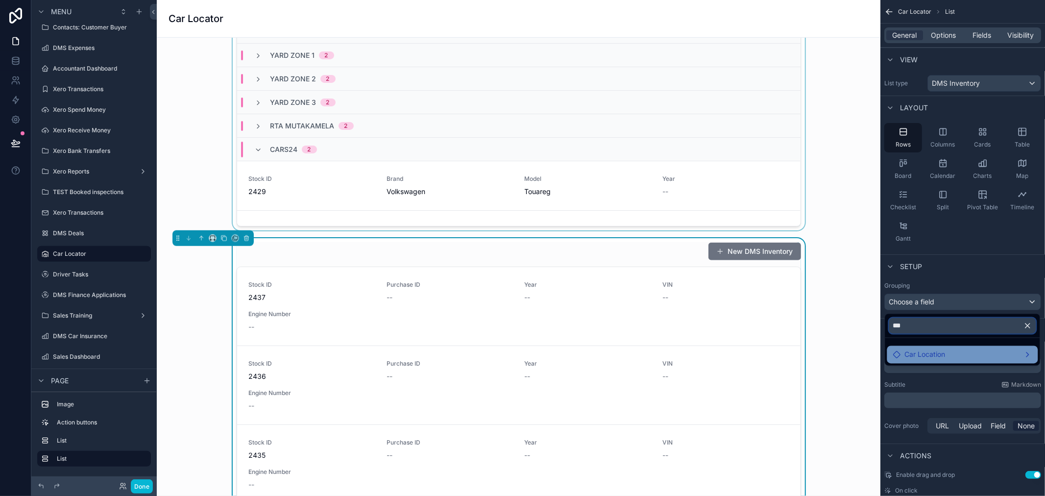
type input "***"
click at [918, 350] on span "Car Location" at bounding box center [925, 355] width 41 height 12
click at [862, 364] on span "Location Name" at bounding box center [853, 365] width 48 height 12
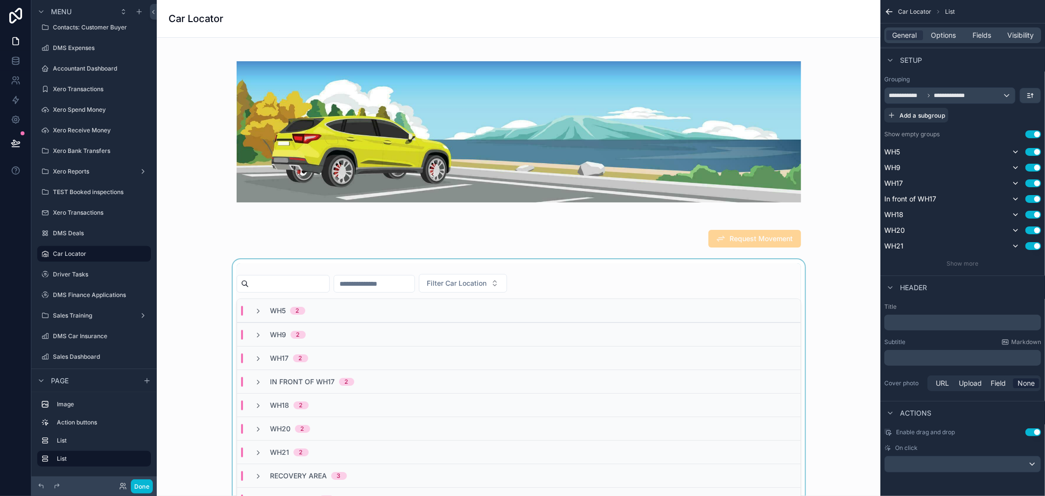
scroll to position [109, 0]
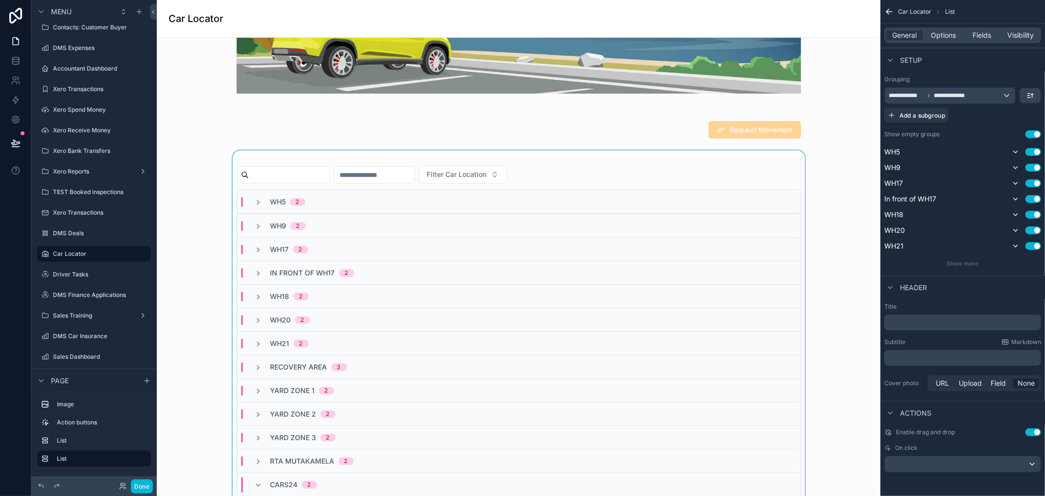
click at [790, 173] on div "scrollable content" at bounding box center [519, 357] width 708 height 415
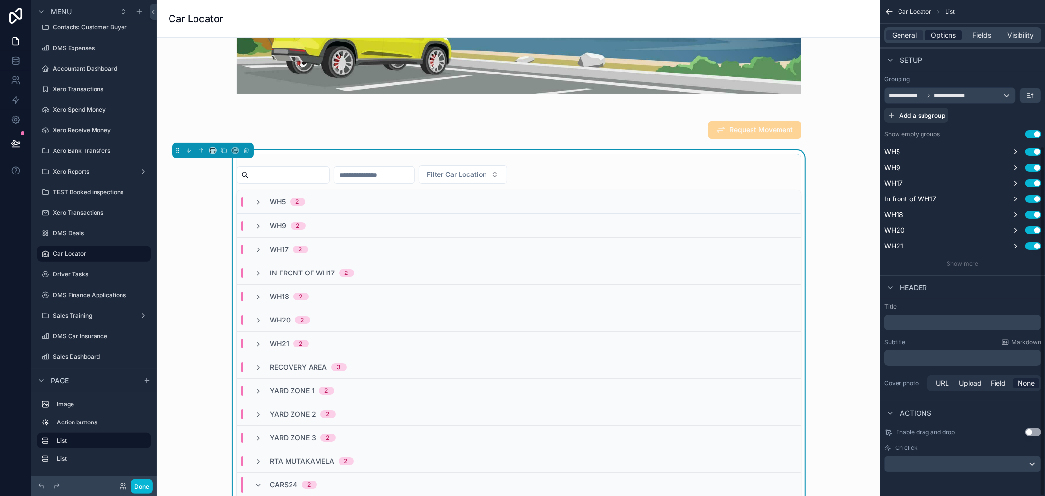
click at [944, 35] on span "Options" at bounding box center [943, 35] width 25 height 10
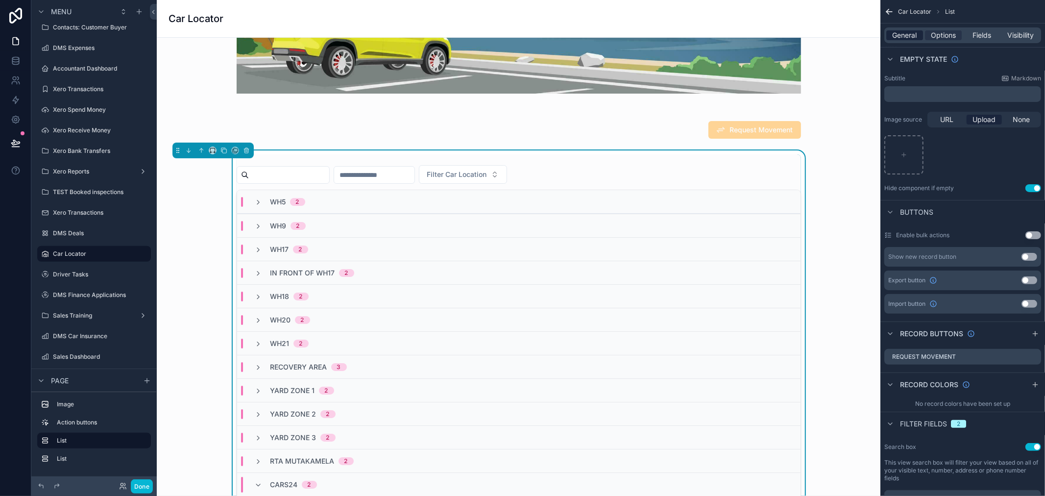
click at [914, 34] on span "General" at bounding box center [904, 35] width 24 height 10
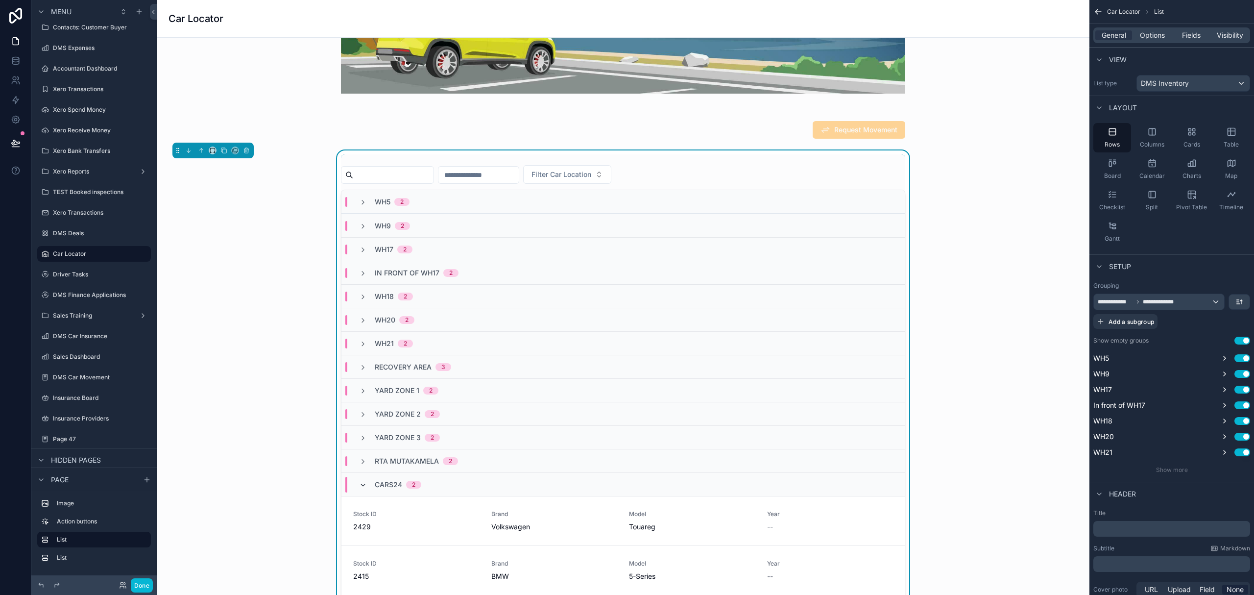
click at [359, 487] on icon "scrollable content" at bounding box center [363, 485] width 8 height 8
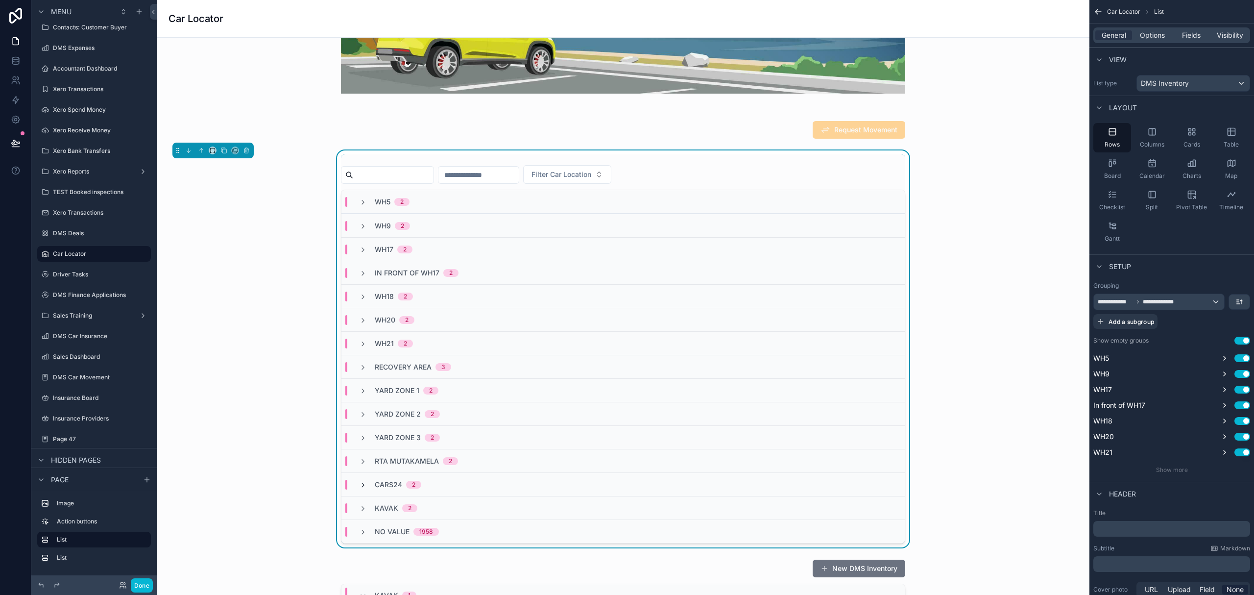
click at [359, 484] on icon "scrollable content" at bounding box center [363, 485] width 8 height 8
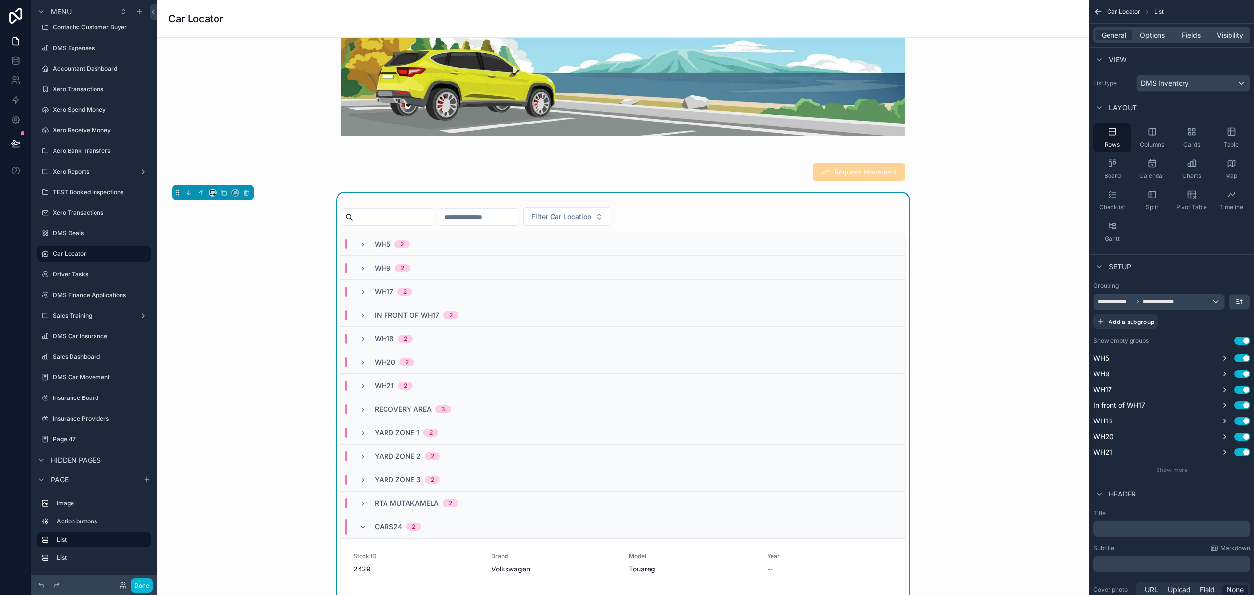
scroll to position [44, 0]
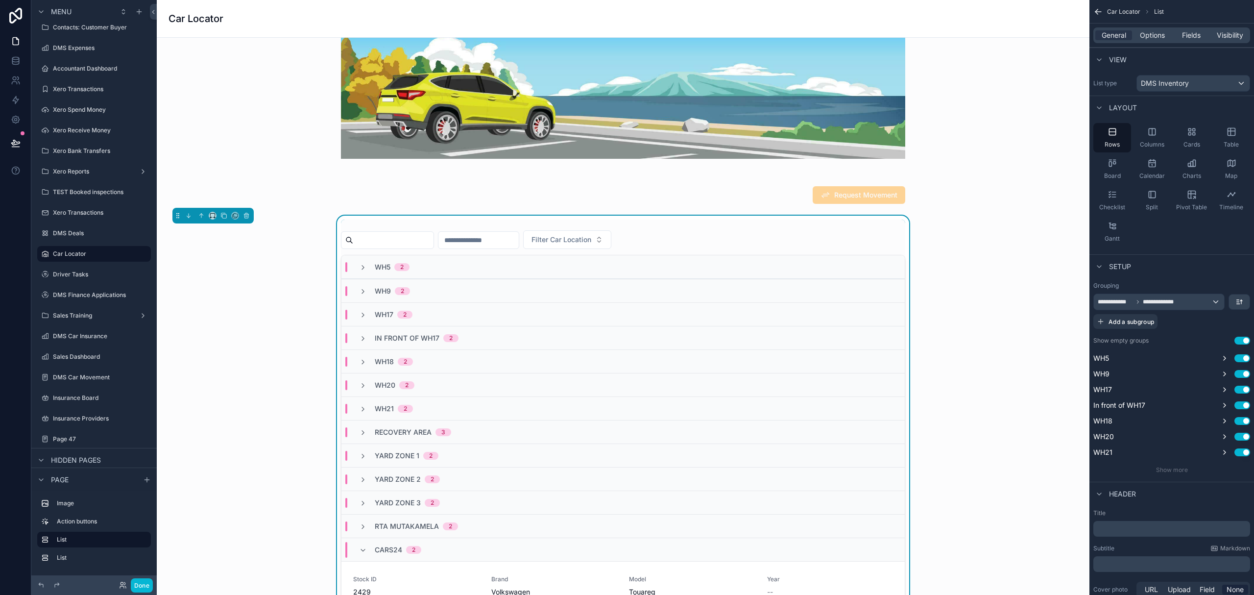
click at [363, 495] on div "Cars24 2" at bounding box center [390, 550] width 62 height 16
click at [353, 386] on div "WH20 2" at bounding box center [386, 385] width 79 height 10
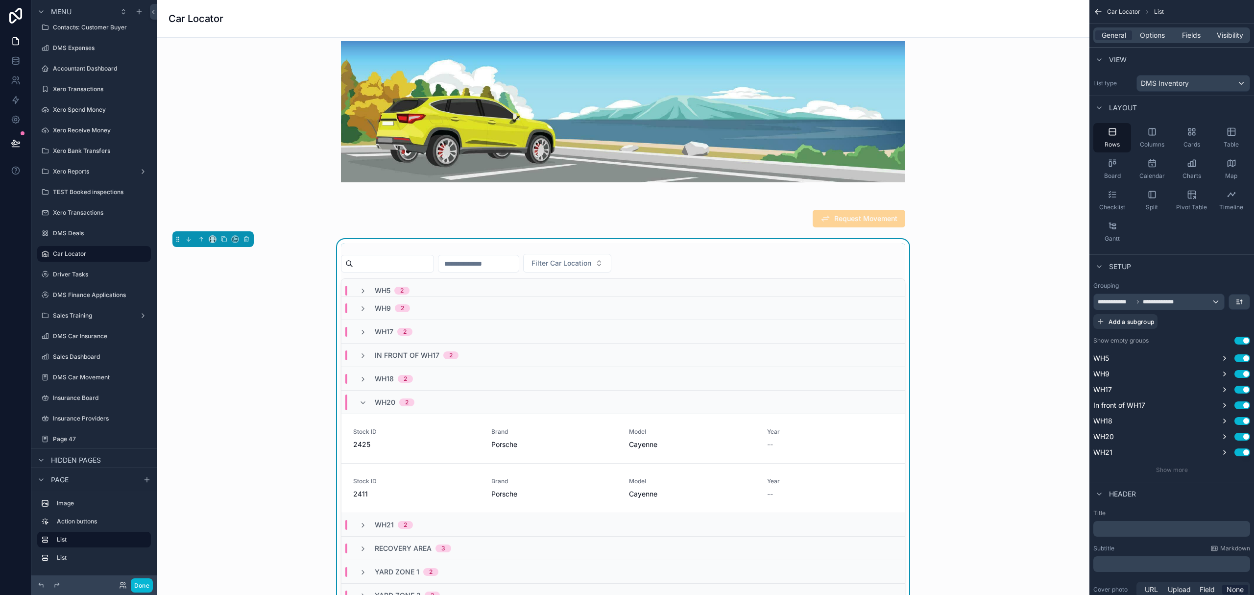
scroll to position [0, 0]
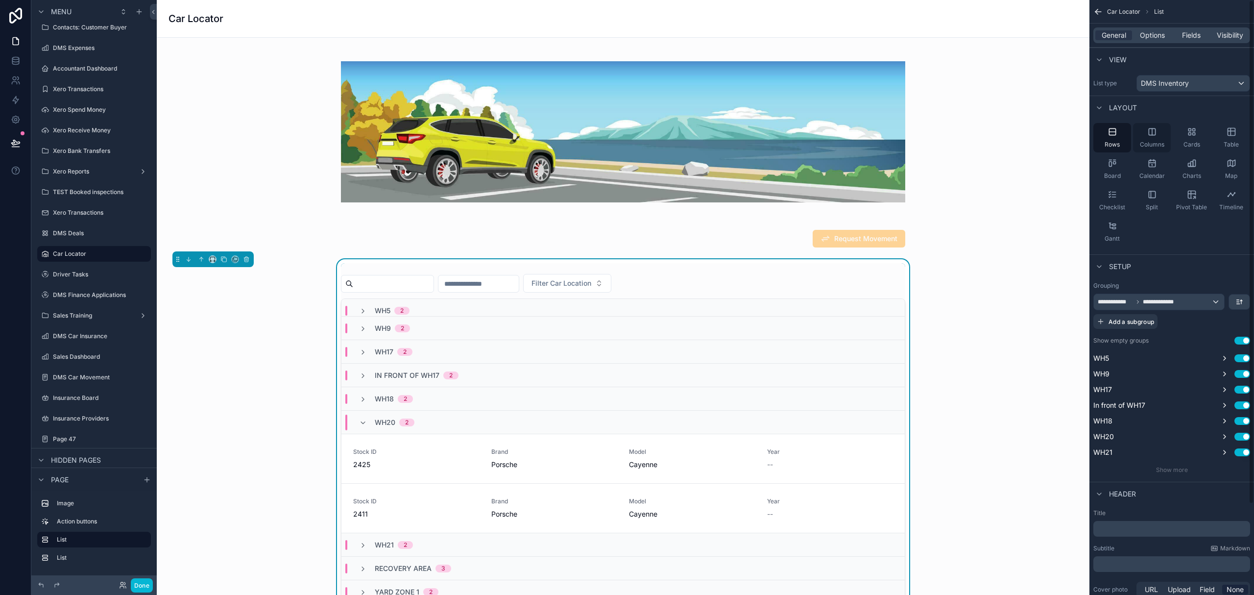
click at [1044, 142] on span "Columns" at bounding box center [1152, 145] width 24 height 8
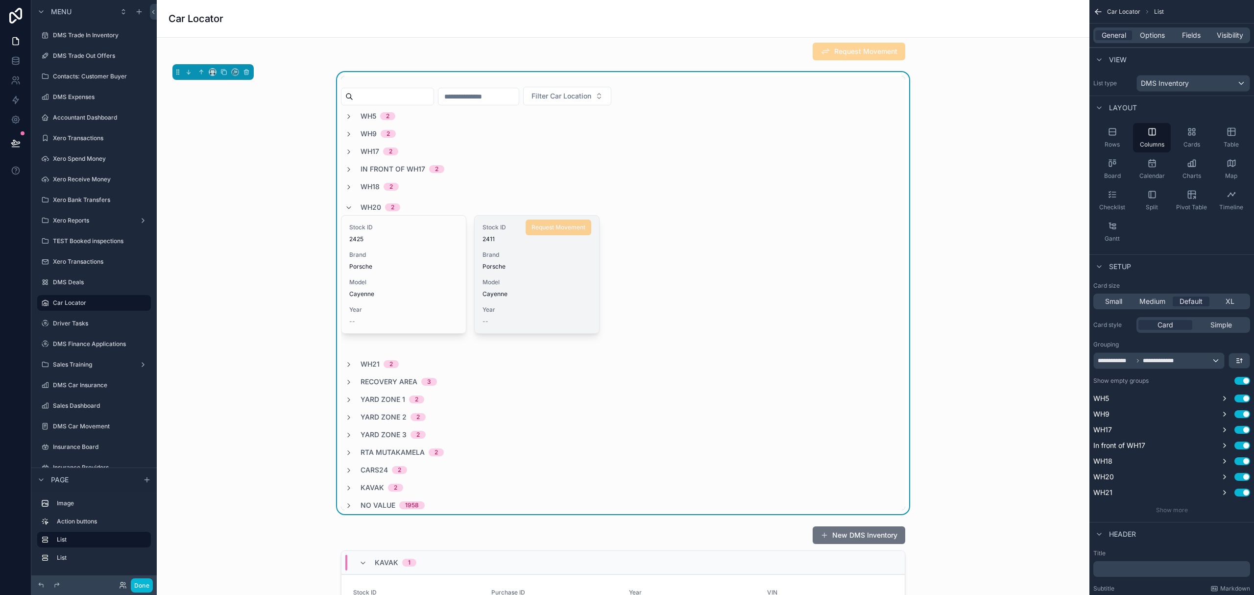
scroll to position [196, 0]
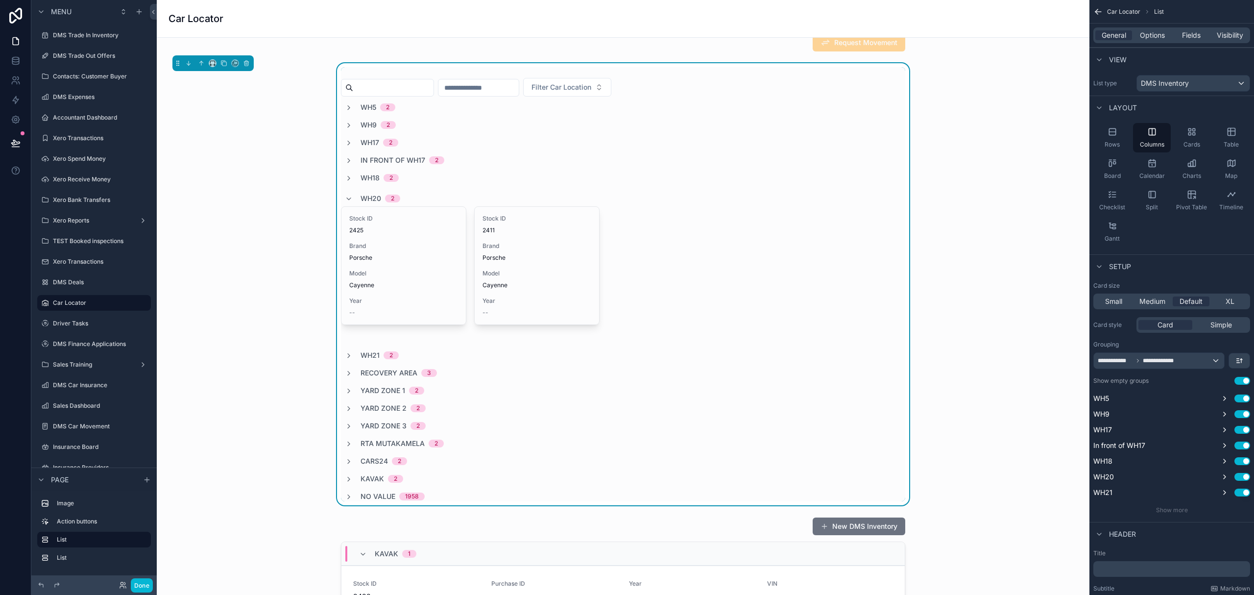
click at [360, 358] on span "WH21" at bounding box center [369, 355] width 19 height 10
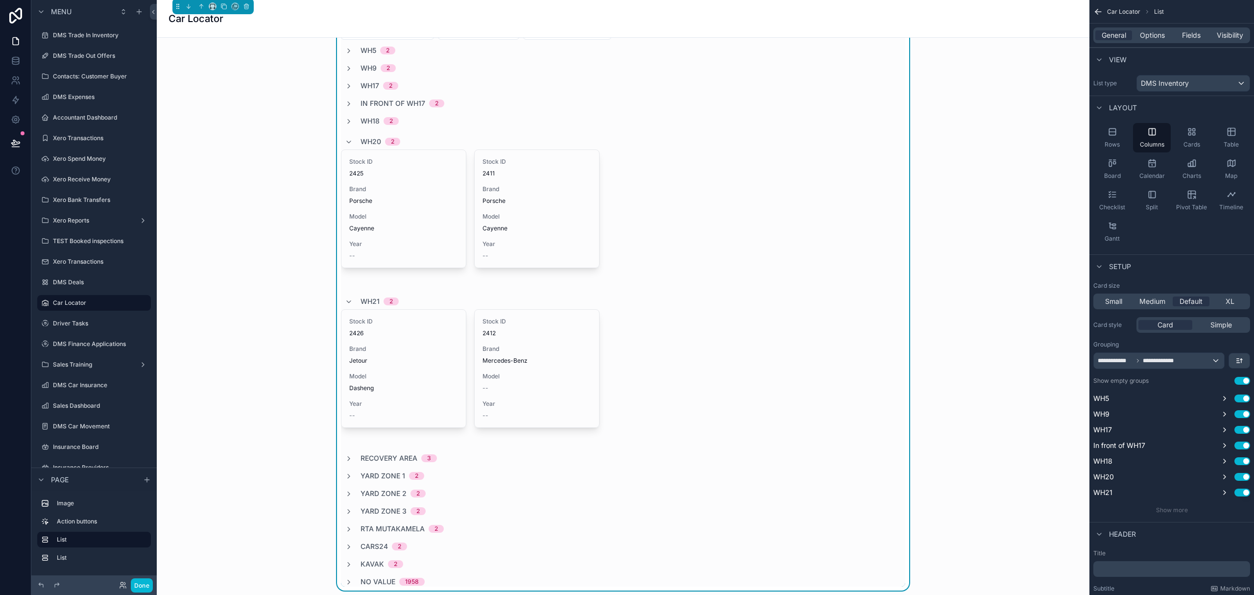
scroll to position [326, 0]
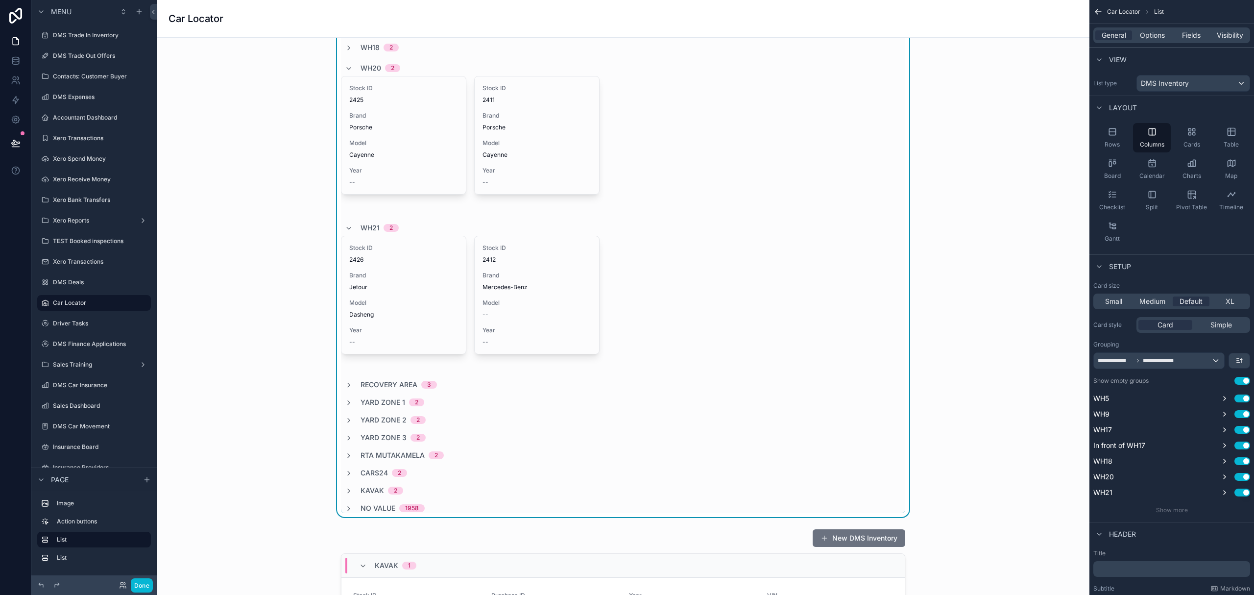
click at [350, 495] on div "No value 1958" at bounding box center [385, 508] width 80 height 10
click at [360, 495] on div "No value 1958" at bounding box center [392, 508] width 64 height 10
click at [345, 495] on icon "scrollable content" at bounding box center [349, 508] width 8 height 8
click at [360, 495] on span "No value" at bounding box center [377, 508] width 35 height 10
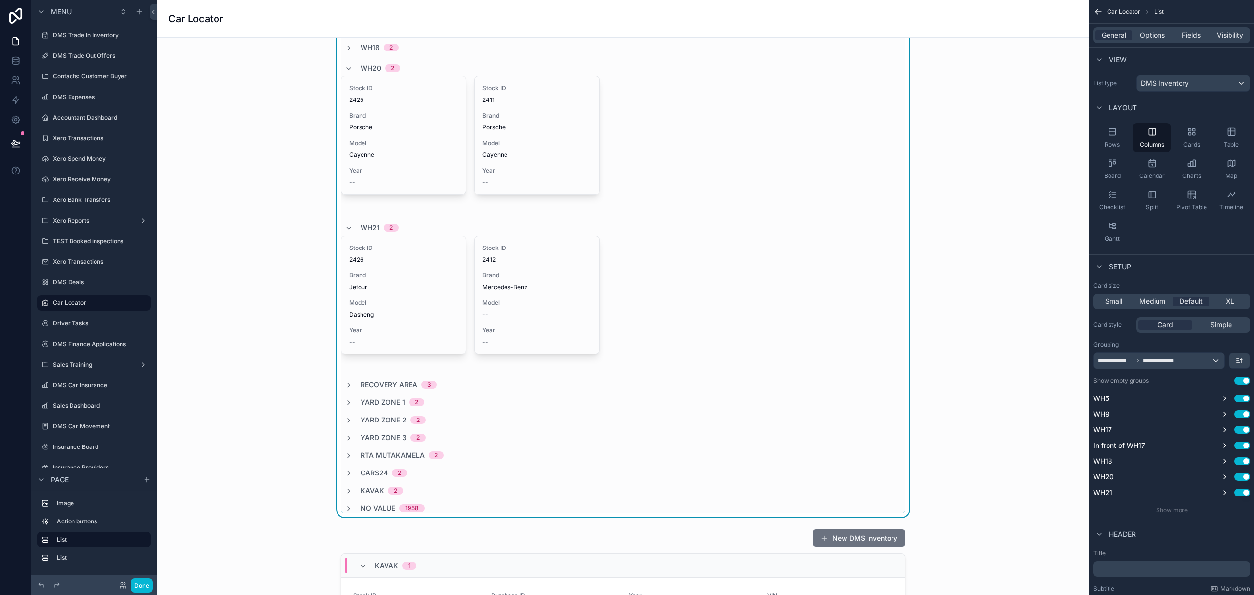
click at [360, 495] on span "No value" at bounding box center [377, 508] width 35 height 10
click at [348, 224] on div "WH21 2" at bounding box center [372, 228] width 54 height 16
click at [345, 227] on icon "scrollable content" at bounding box center [349, 228] width 8 height 8
click at [149, 495] on button "Done" at bounding box center [142, 585] width 22 height 14
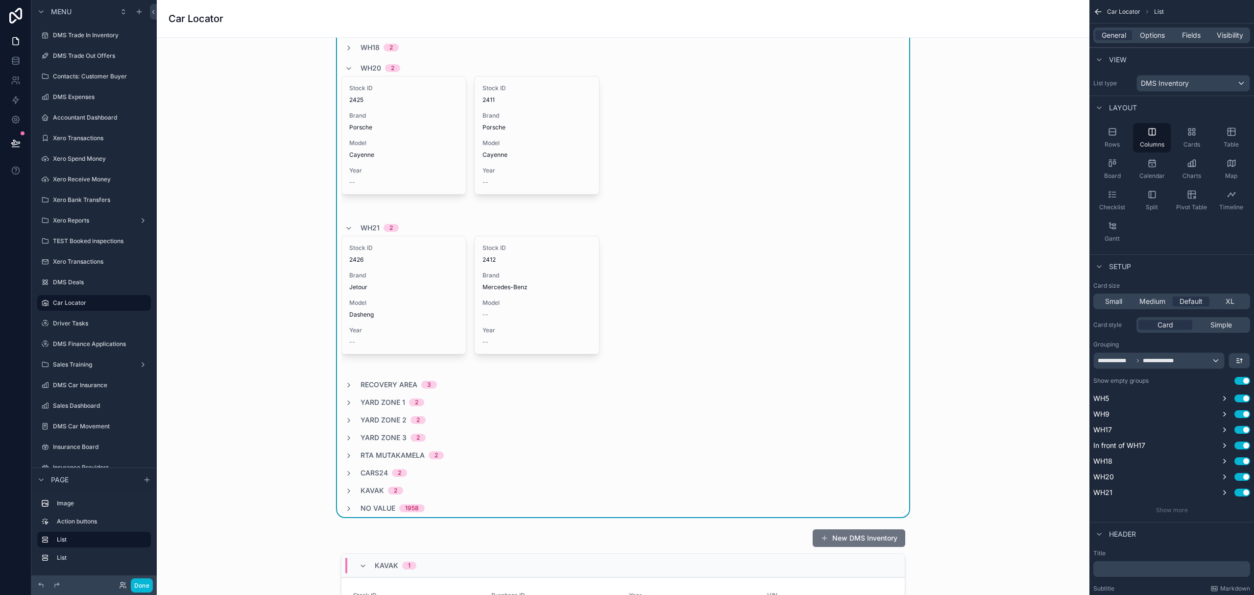
click at [0, 0] on div "U Usaim" at bounding box center [0, 0] width 0 height 0
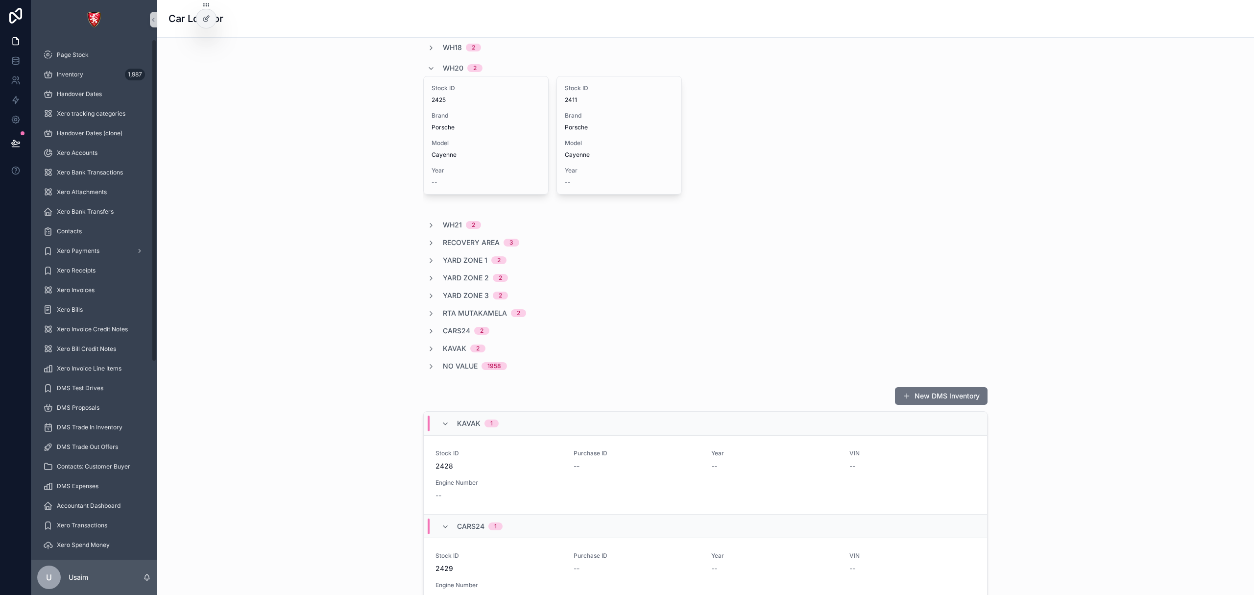
scroll to position [0, 0]
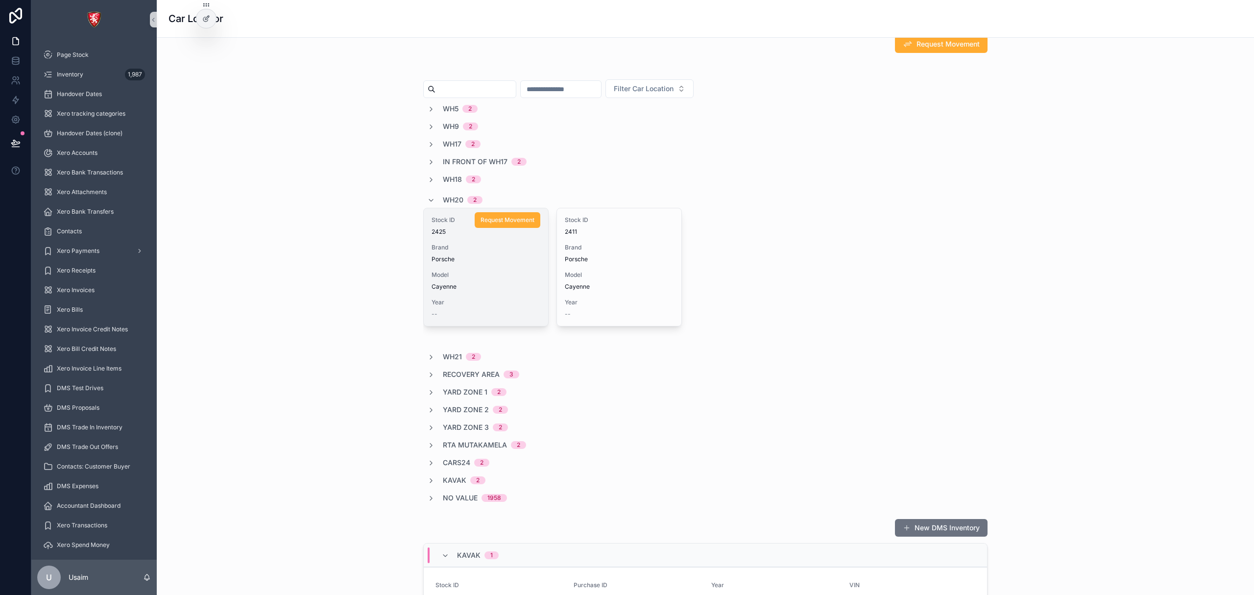
scroll to position [214, 0]
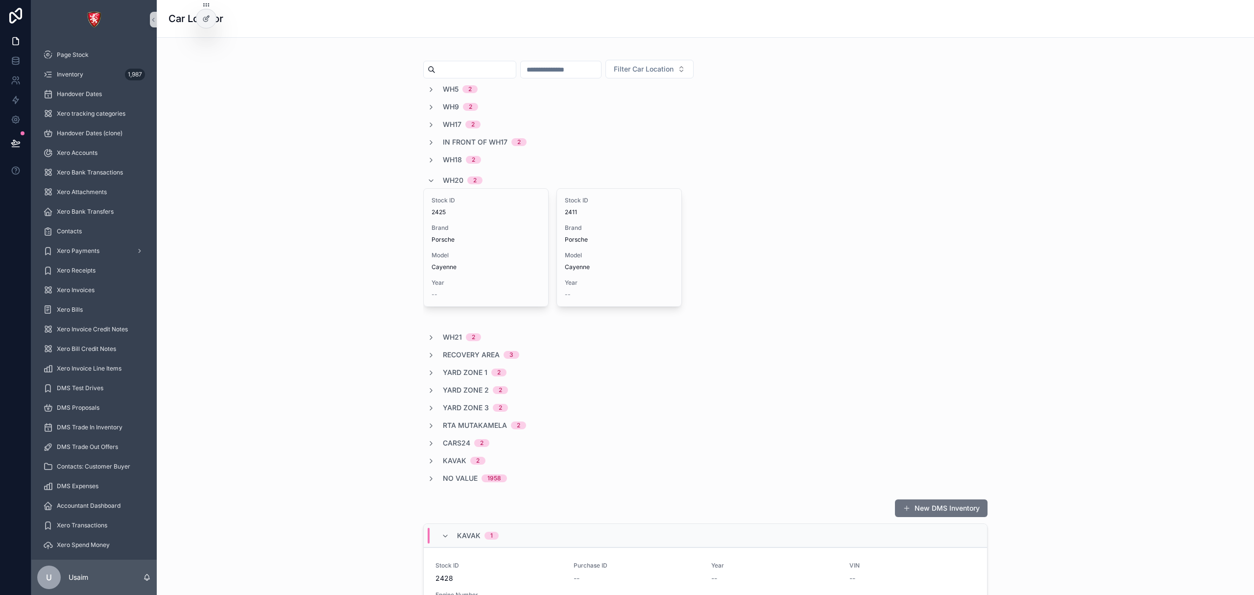
drag, startPoint x: 427, startPoint y: 480, endPoint x: 113, endPoint y: 1, distance: 573.4
click at [427, 480] on icon "scrollable content" at bounding box center [431, 479] width 8 height 8
click at [427, 478] on icon "scrollable content" at bounding box center [431, 479] width 8 height 8
click at [443, 479] on span "No value" at bounding box center [460, 478] width 35 height 10
click at [487, 478] on div "1958" at bounding box center [494, 478] width 14 height 8
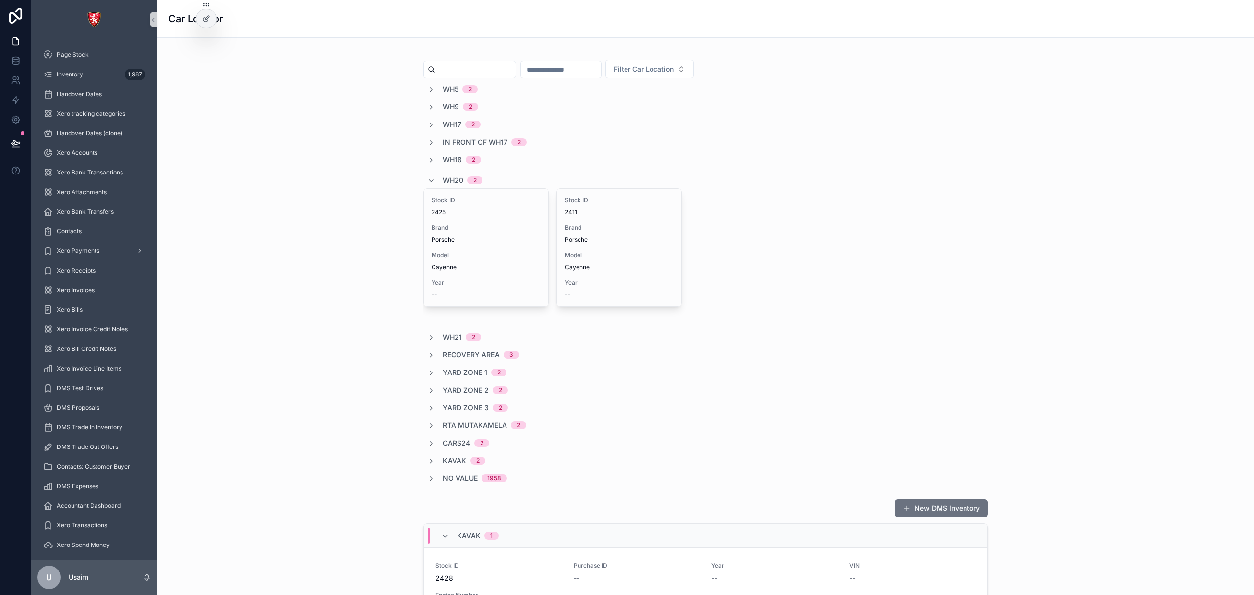
click at [488, 478] on div "1958" at bounding box center [494, 478] width 14 height 8
click at [488, 480] on div "1958" at bounding box center [494, 478] width 14 height 8
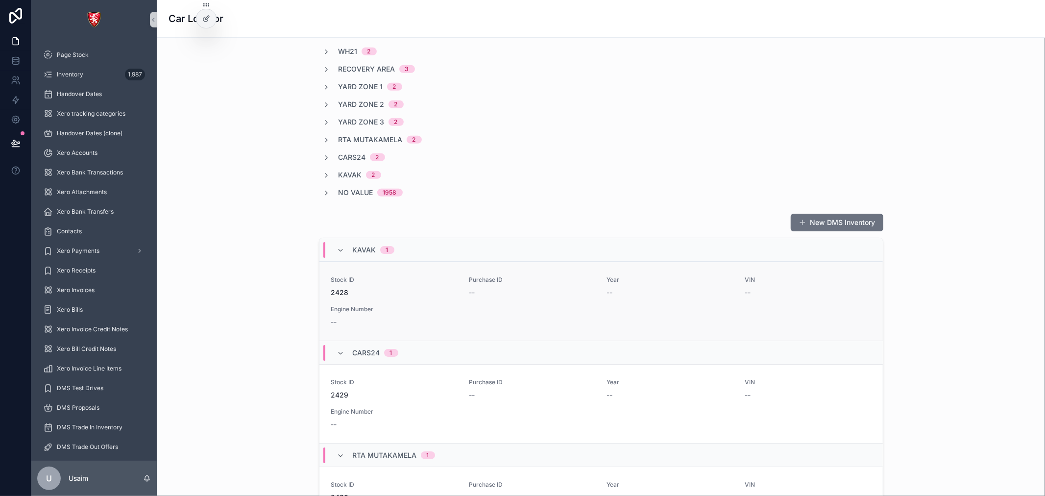
scroll to position [478, 0]
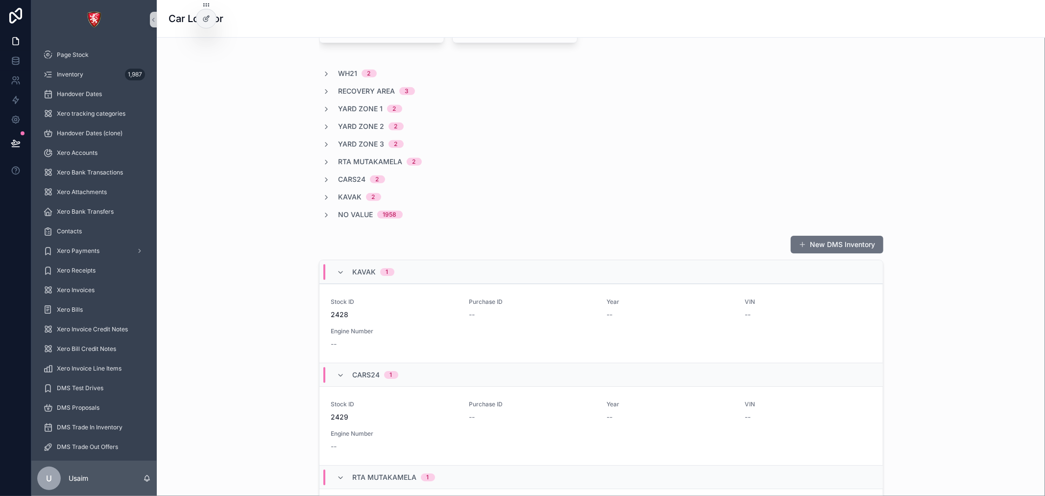
click at [591, 277] on div "Kavak 1" at bounding box center [600, 272] width 563 height 24
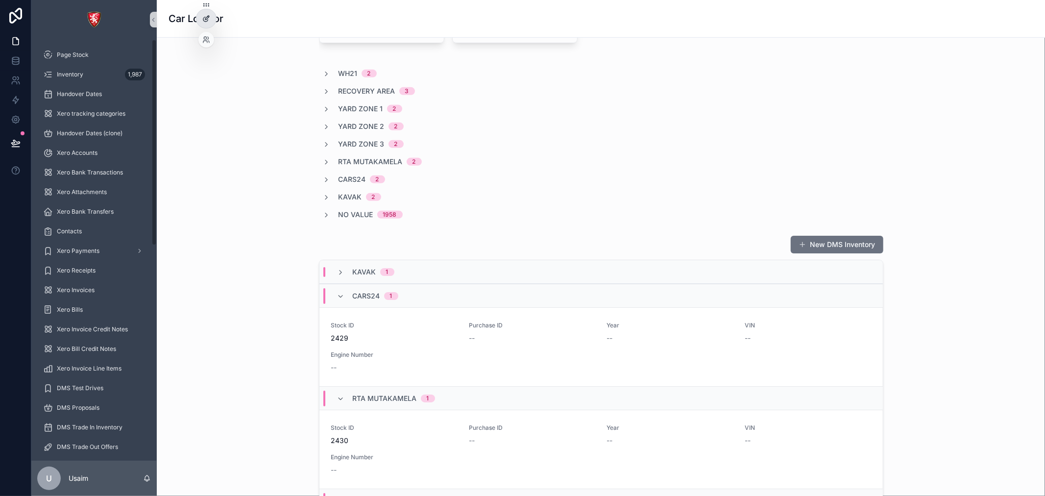
click at [201, 16] on div at bounding box center [206, 18] width 20 height 19
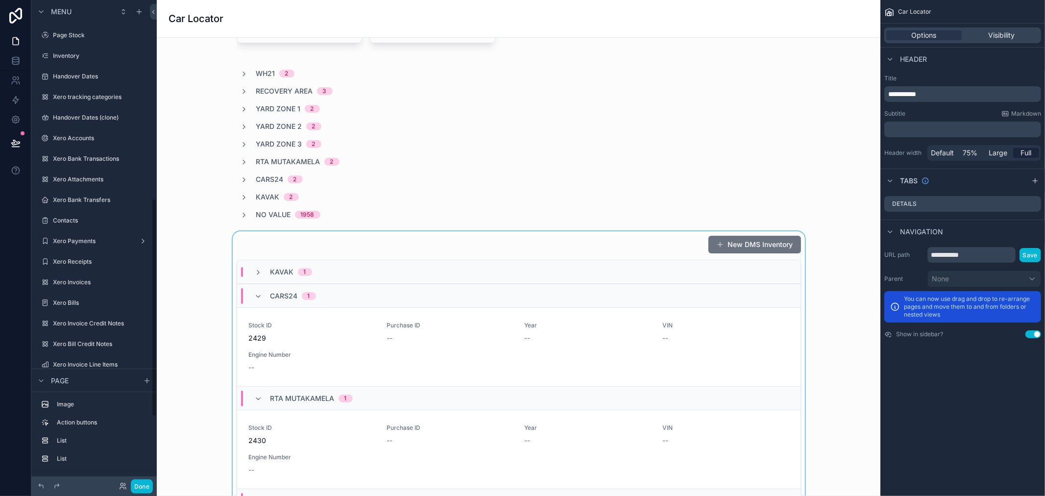
scroll to position [440, 0]
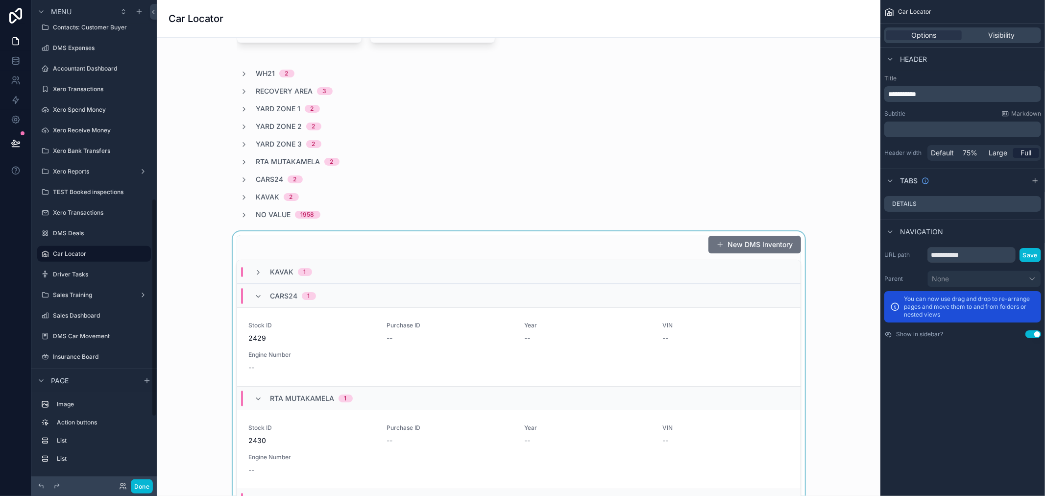
click at [624, 269] on div "Kavak 1" at bounding box center [518, 272] width 563 height 24
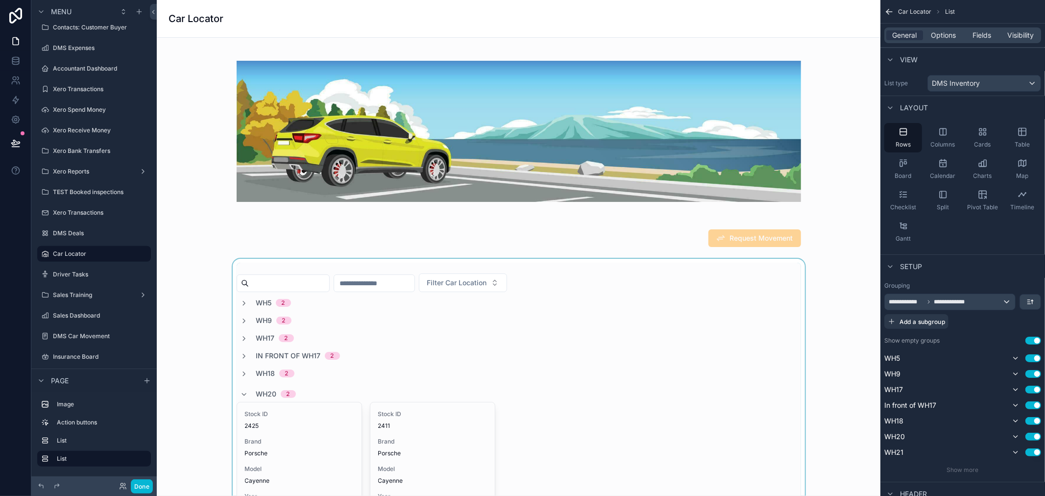
scroll to position [0, 0]
click at [417, 308] on div "scrollable content" at bounding box center [519, 480] width 708 height 442
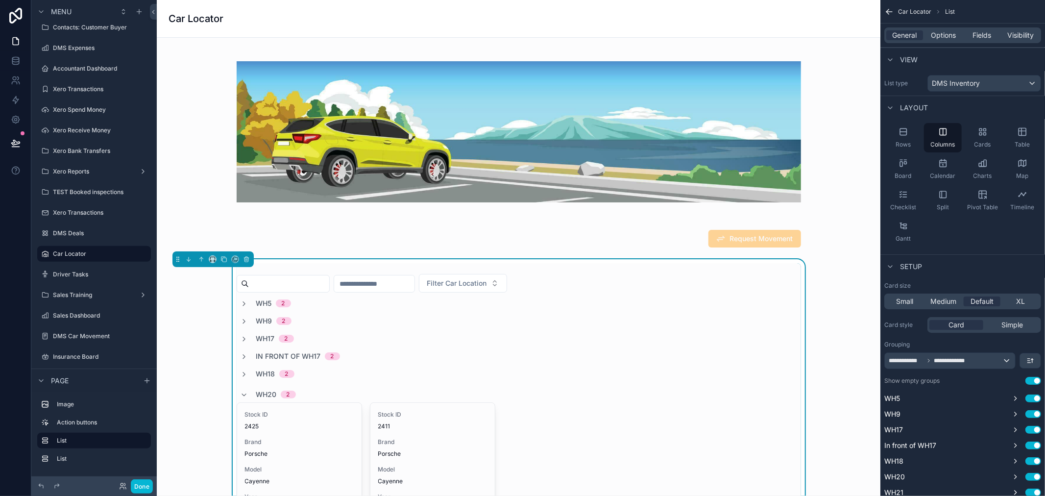
click at [501, 317] on div "WH9 2" at bounding box center [519, 321] width 564 height 10
click at [508, 316] on div "WH9 2" at bounding box center [519, 324] width 564 height 16
click at [987, 31] on span "Fields" at bounding box center [982, 35] width 19 height 10
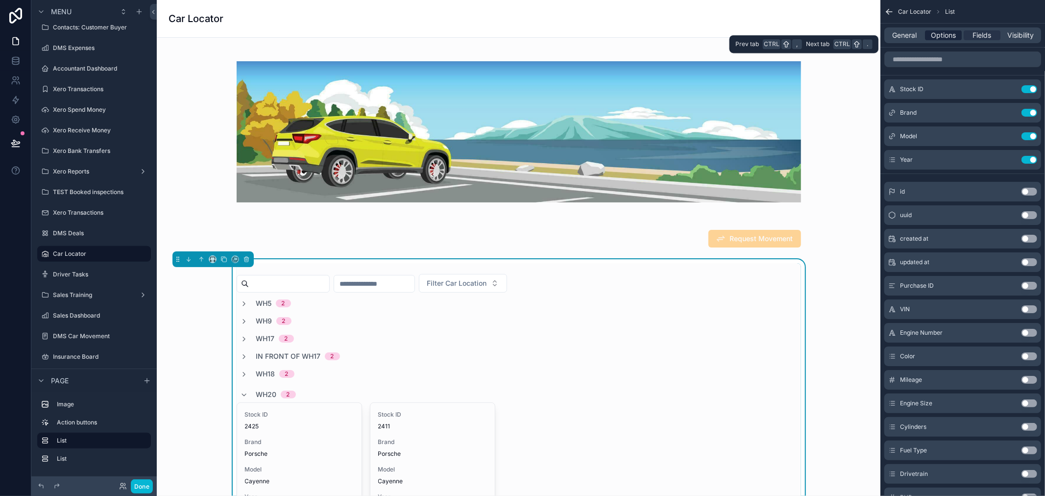
click at [944, 38] on span "Options" at bounding box center [943, 35] width 25 height 10
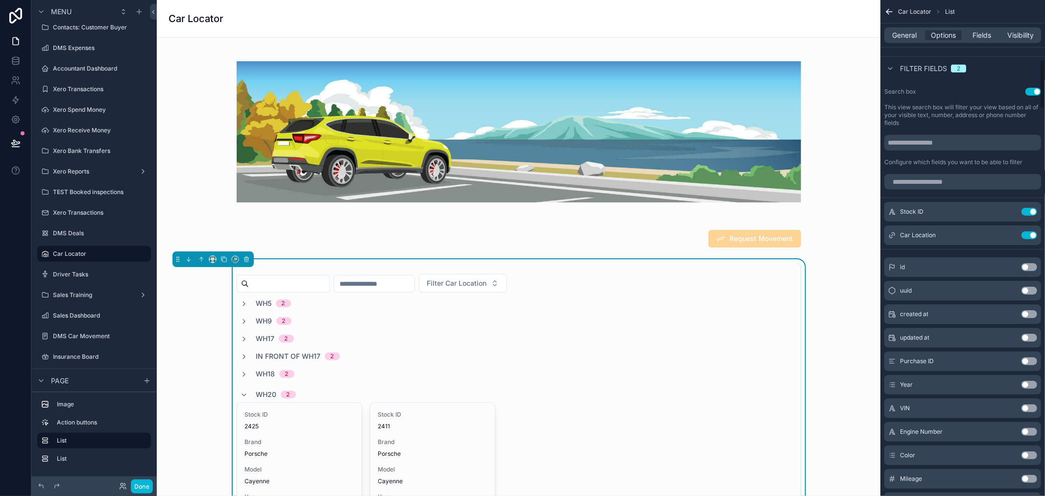
scroll to position [599, 0]
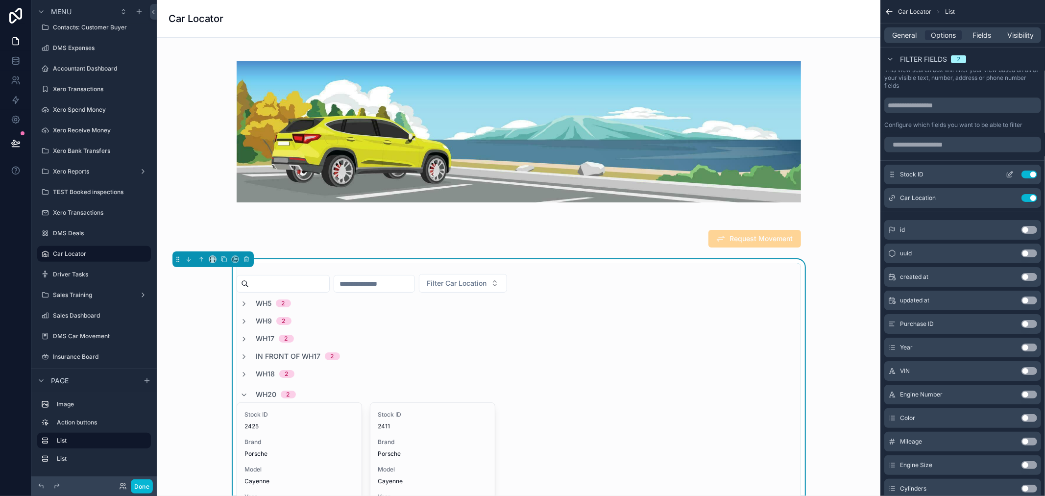
click at [1008, 174] on icon "scrollable content" at bounding box center [1010, 174] width 8 height 8
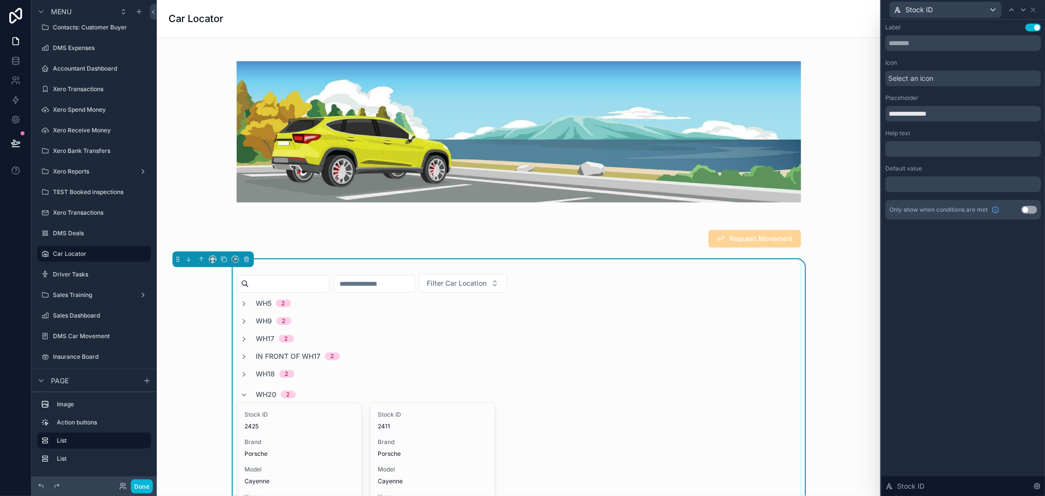
click at [940, 80] on div "Select an icon" at bounding box center [963, 79] width 156 height 16
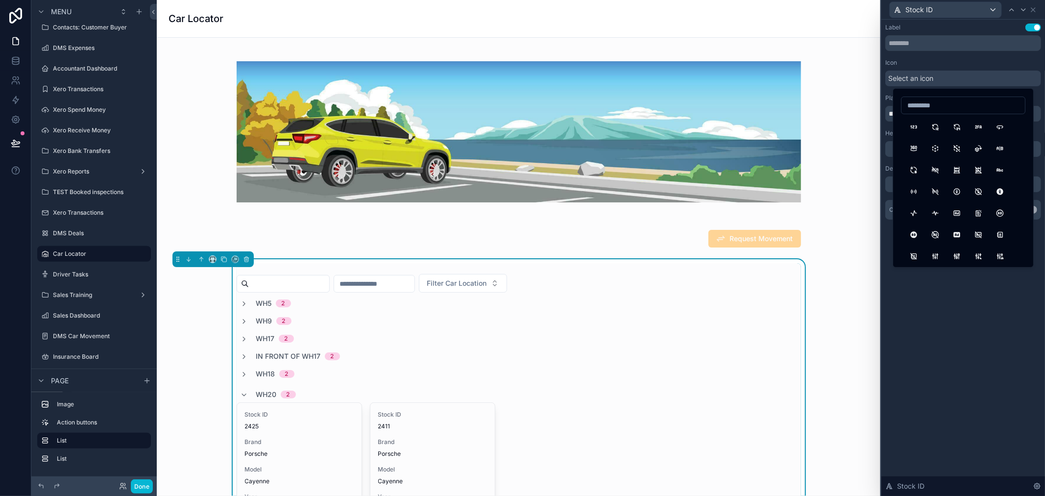
click at [952, 109] on input at bounding box center [962, 105] width 123 height 14
click at [959, 101] on input "*********" at bounding box center [962, 105] width 123 height 14
type input "*****"
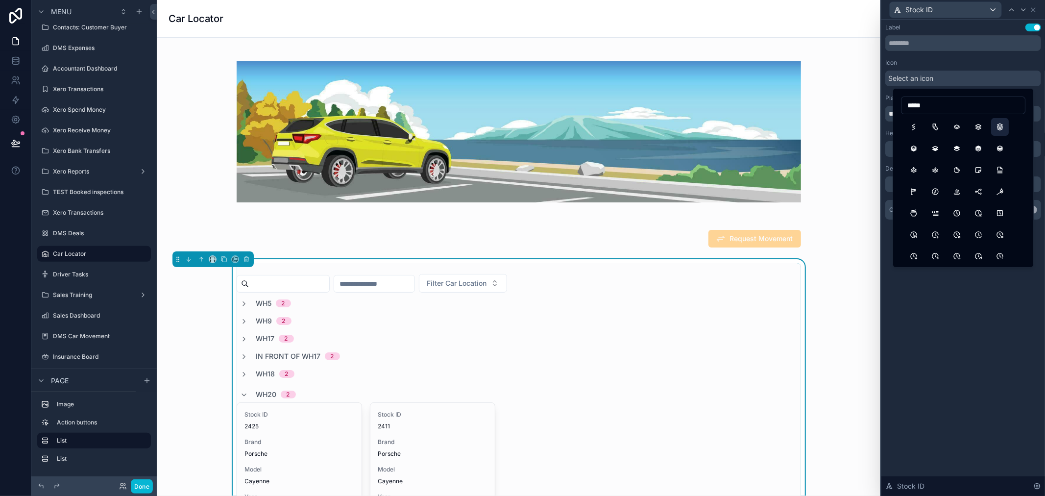
click at [1000, 130] on button "Stack3" at bounding box center [1000, 127] width 18 height 18
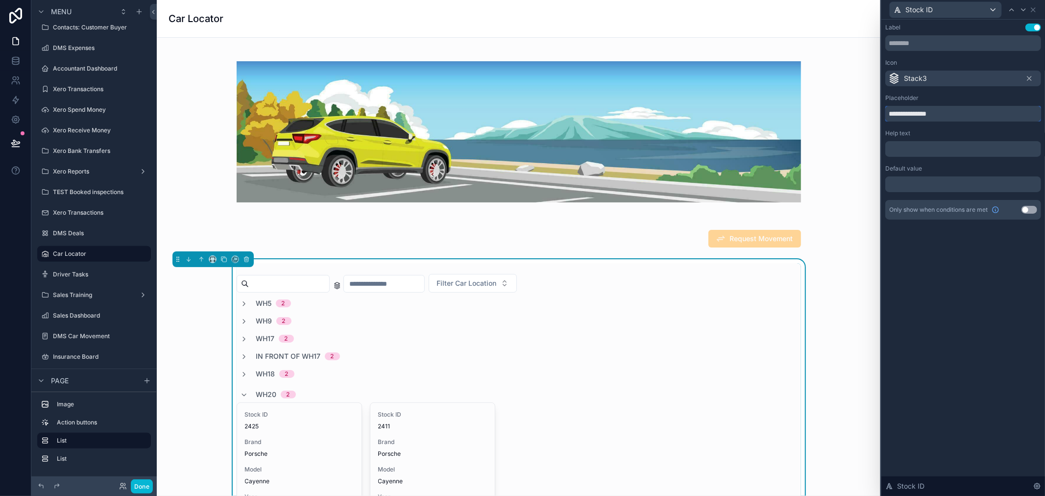
click at [964, 114] on input "**********" at bounding box center [963, 114] width 156 height 16
click at [962, 294] on div "Label Use setting Icon Stack3 Placeholder Help text ﻿ Default value ﻿ Only show…" at bounding box center [963, 258] width 164 height 476
click at [965, 44] on input "text" at bounding box center [963, 43] width 156 height 16
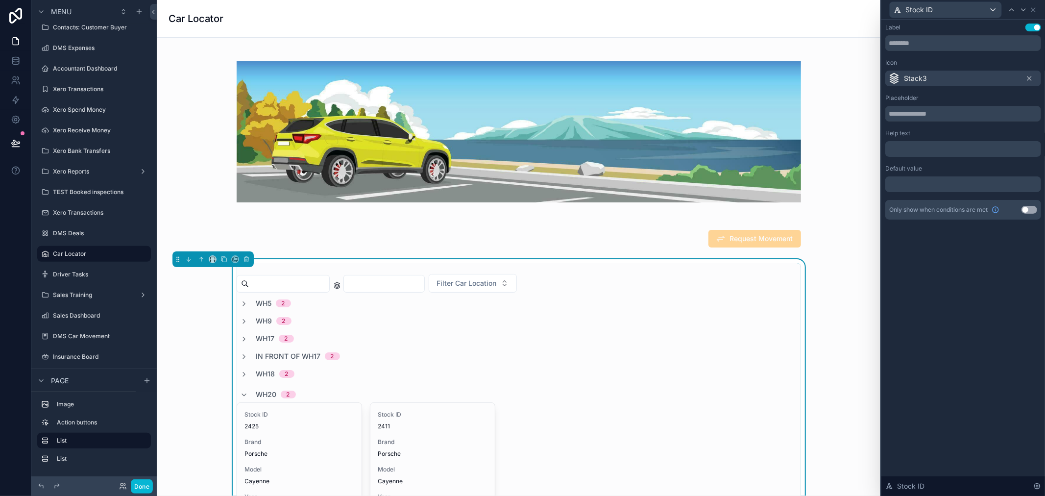
click at [1034, 26] on button "Use setting" at bounding box center [1033, 28] width 16 height 8
click at [1034, 28] on button "Use setting" at bounding box center [1033, 28] width 16 height 8
click at [970, 287] on div "Label Use setting Icon Stack3 Placeholder Help text ﻿ Default value ﻿ Only show…" at bounding box center [963, 258] width 164 height 476
click at [1034, 9] on icon at bounding box center [1033, 10] width 8 height 8
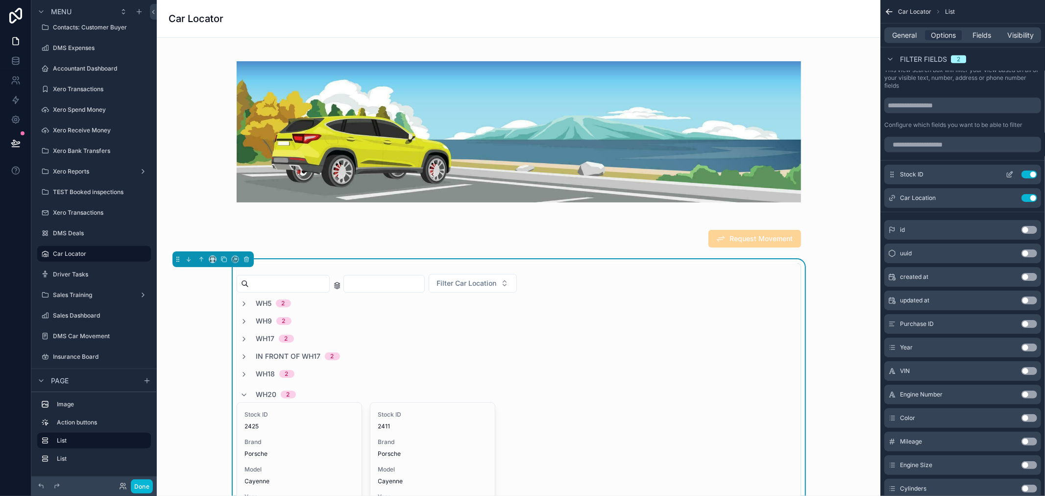
click at [1008, 172] on icon "scrollable content" at bounding box center [1010, 174] width 8 height 8
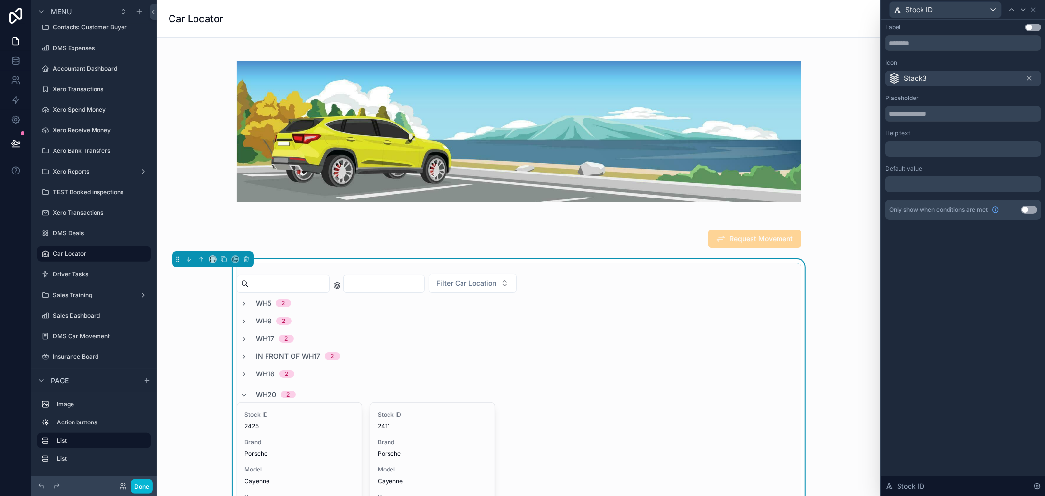
click at [984, 272] on div "Label Use setting Icon Stack3 Placeholder Help text ﻿ Default value ﻿ Only show…" at bounding box center [963, 258] width 164 height 476
click at [1031, 6] on icon at bounding box center [1033, 10] width 8 height 8
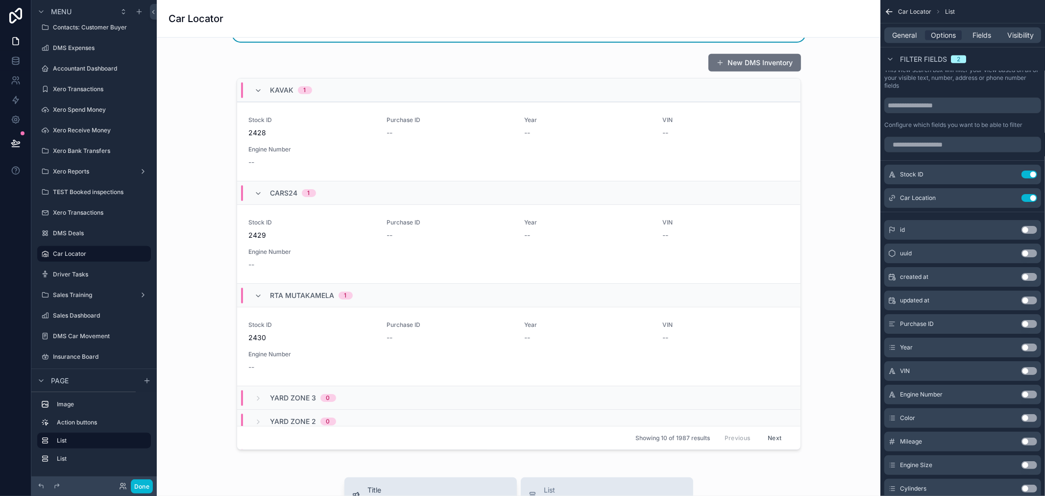
scroll to position [816, 0]
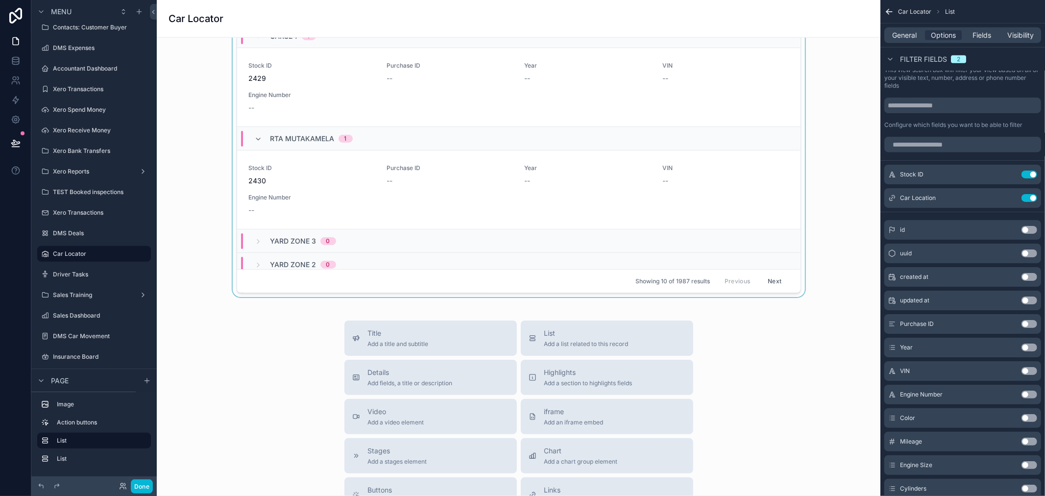
click at [521, 213] on div "scrollable content" at bounding box center [519, 95] width 708 height 404
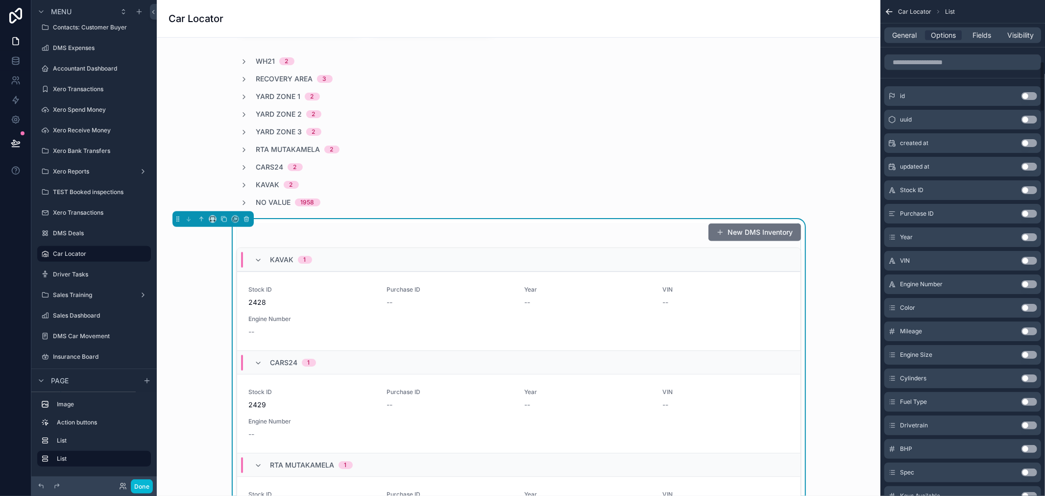
scroll to position [163, 0]
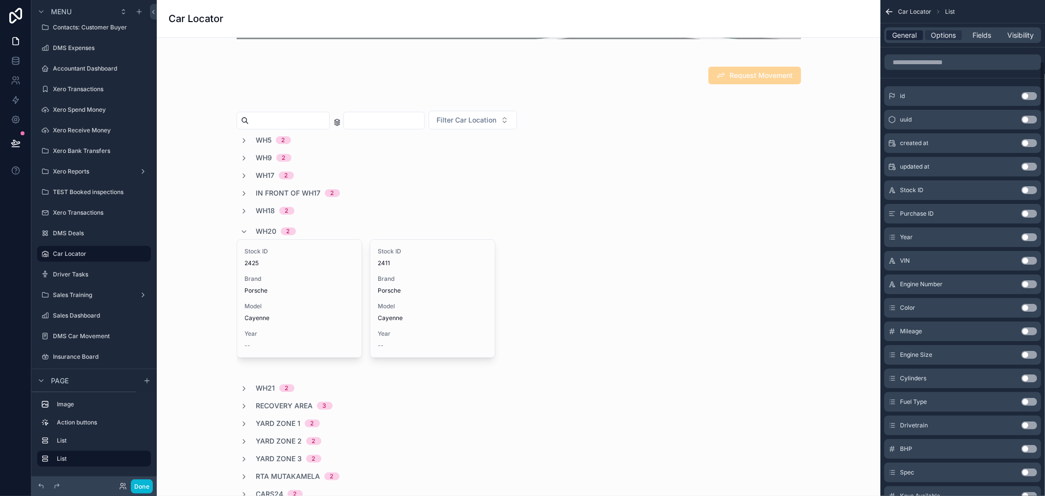
click at [902, 34] on span "General" at bounding box center [904, 35] width 24 height 10
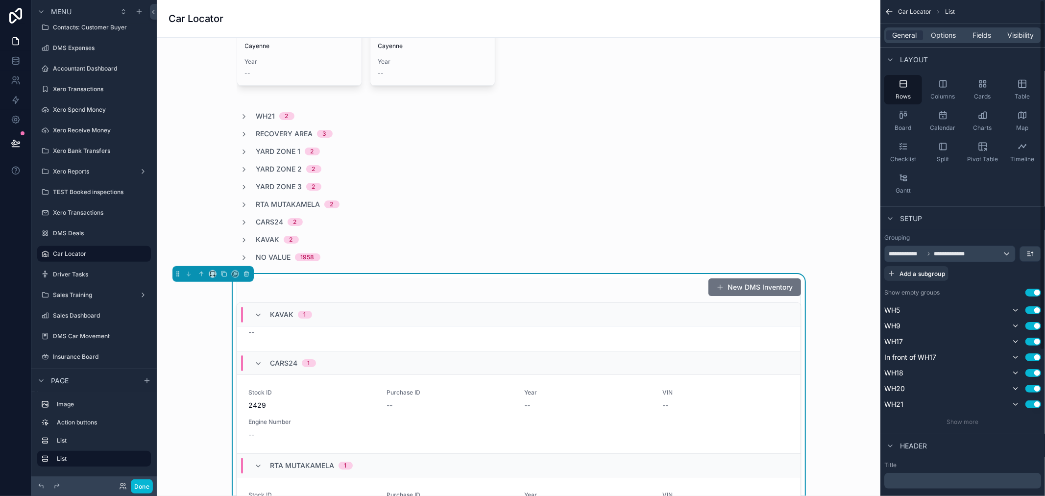
scroll to position [0, 0]
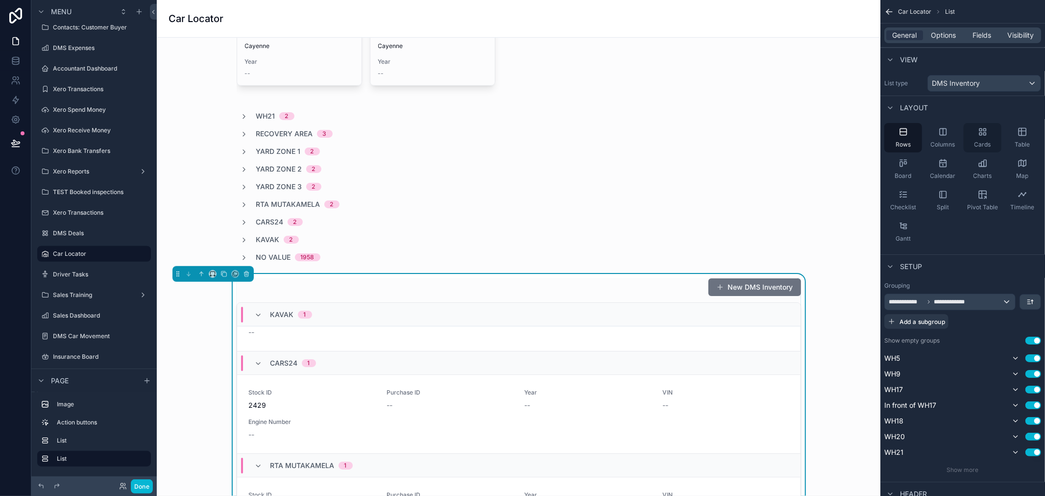
click at [981, 132] on icon "scrollable content" at bounding box center [983, 132] width 10 height 10
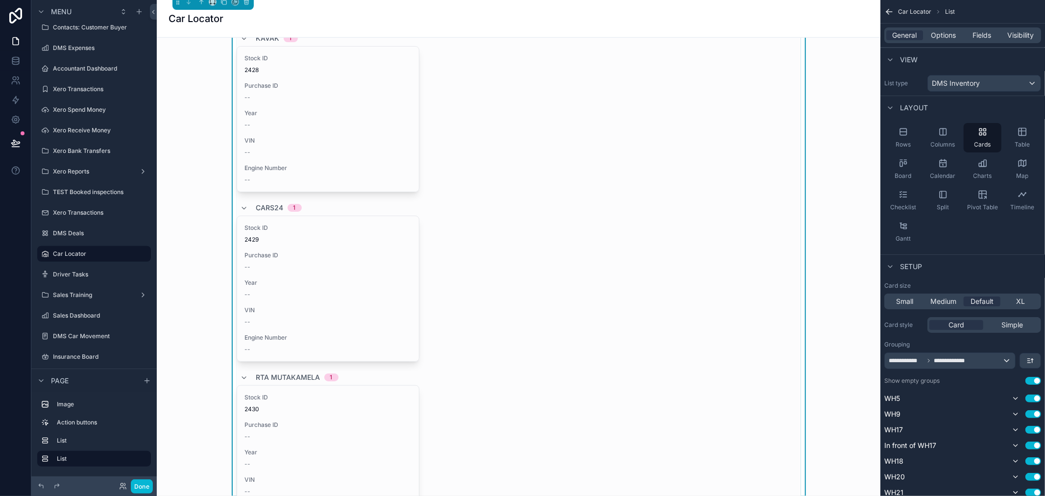
scroll to position [707, 0]
click at [937, 297] on span "Medium" at bounding box center [943, 301] width 26 height 10
click at [903, 297] on span "Small" at bounding box center [904, 301] width 17 height 10
click at [980, 298] on span "Default" at bounding box center [981, 301] width 23 height 10
click at [1016, 326] on span "Simple" at bounding box center [1012, 325] width 22 height 10
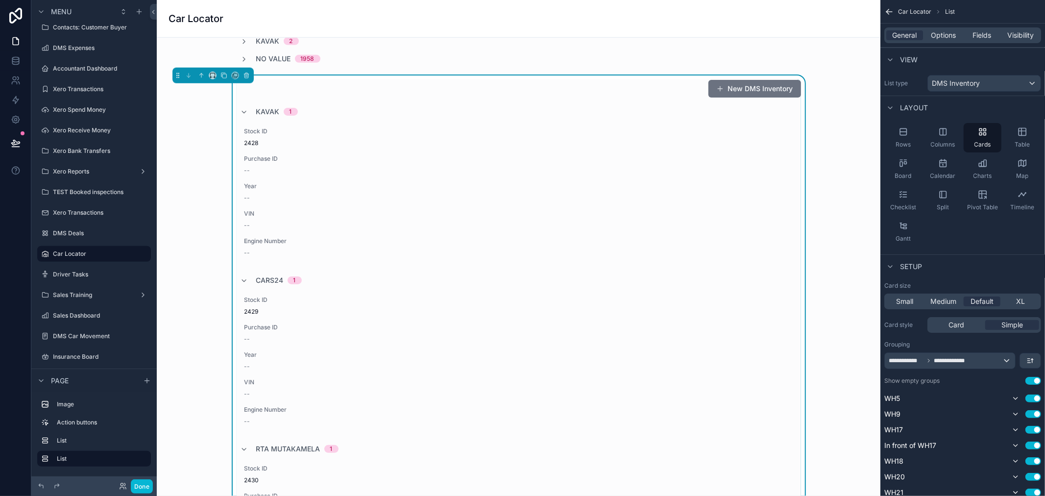
scroll to position [653, 0]
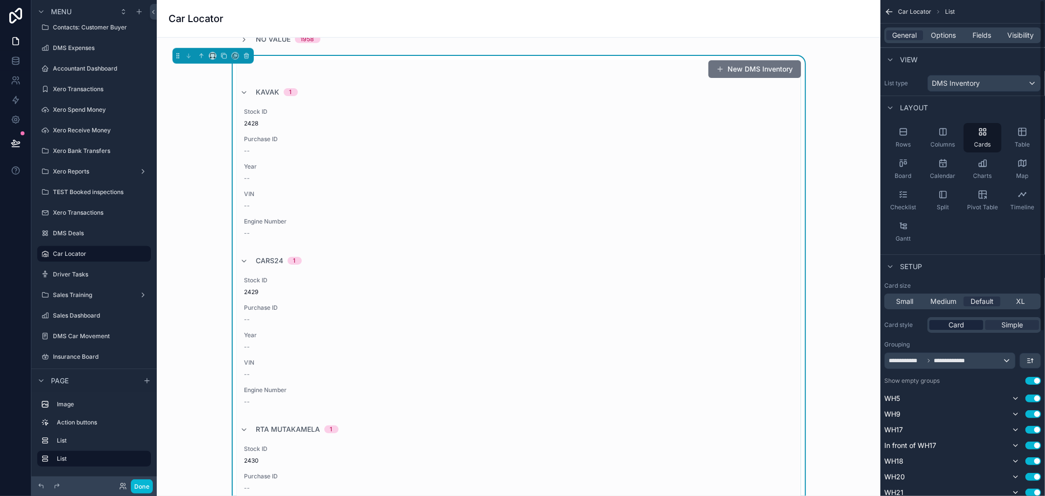
click at [958, 324] on span "Card" at bounding box center [956, 325] width 16 height 10
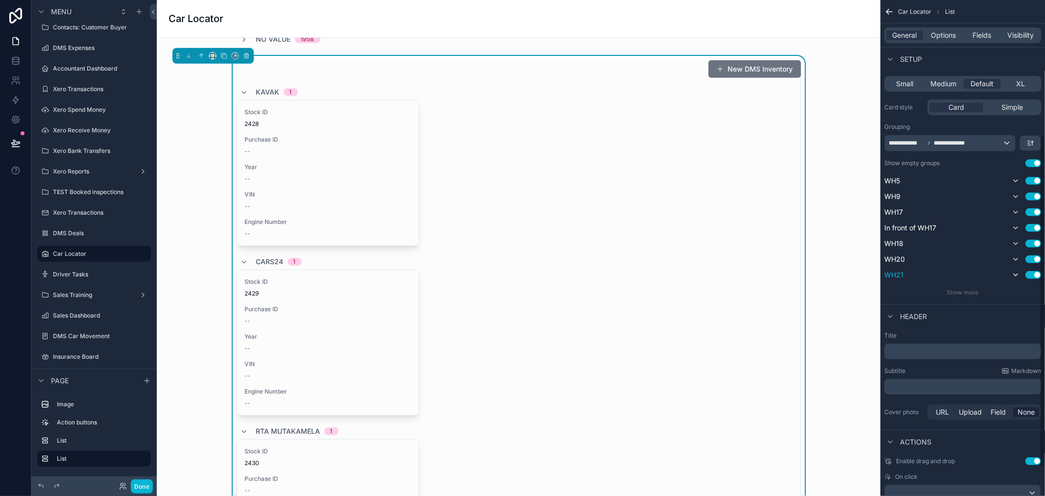
scroll to position [246, 0]
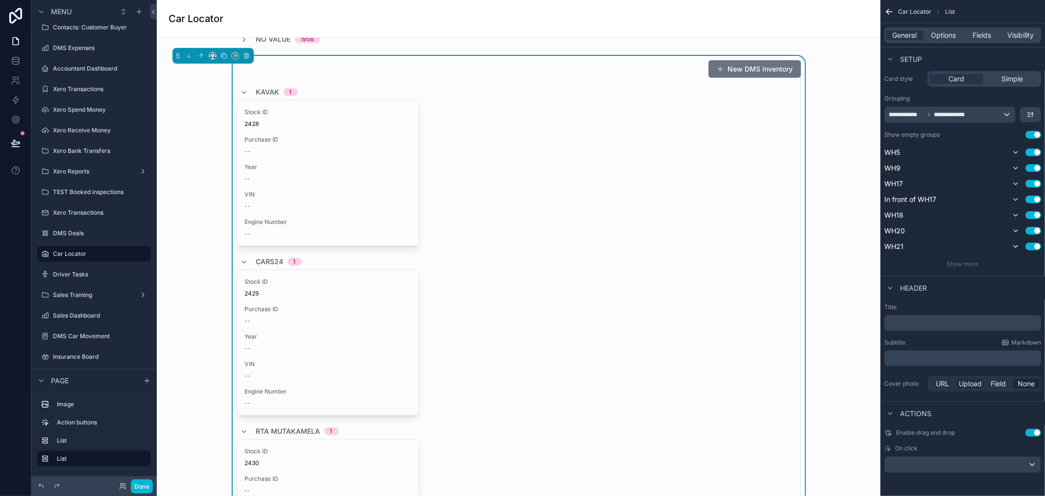
click at [962, 384] on span "Upload" at bounding box center [970, 384] width 23 height 10
click at [906, 418] on icon "scrollable content" at bounding box center [903, 418] width 7 height 7
type input "**********"
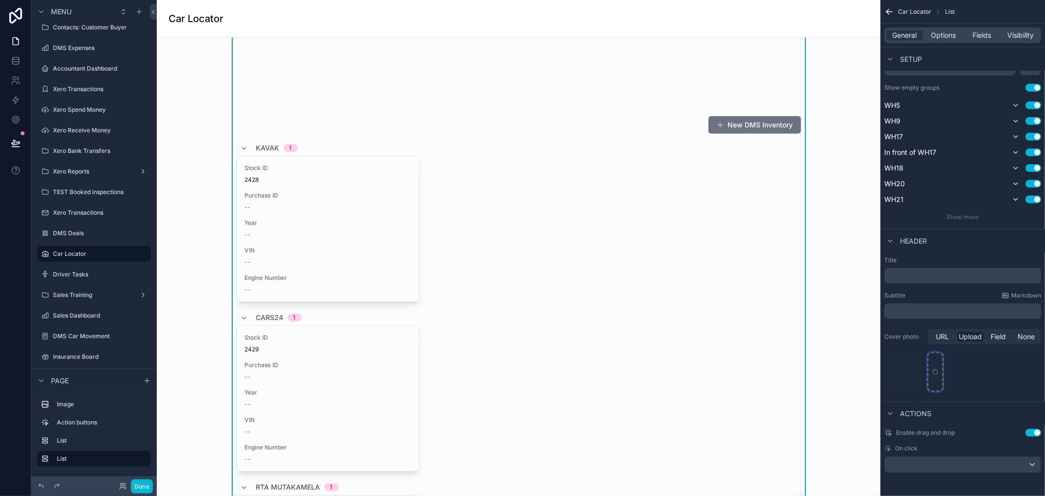
scroll to position [816, 0]
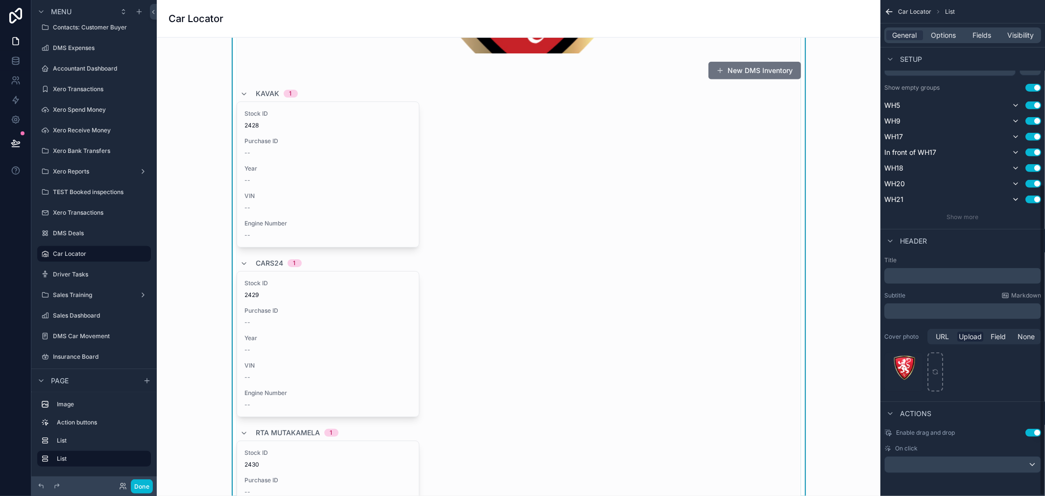
click at [1037, 432] on button "Use setting" at bounding box center [1033, 433] width 16 height 8
click at [1034, 434] on button "Use setting" at bounding box center [1033, 433] width 16 height 8
click at [1030, 457] on div "scrollable content" at bounding box center [963, 464] width 156 height 16
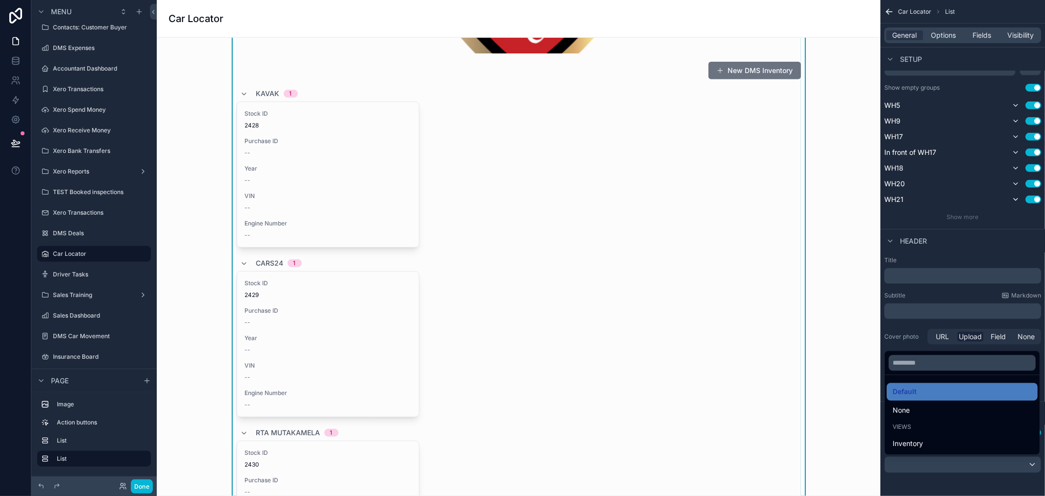
click at [936, 292] on div "scrollable content" at bounding box center [522, 248] width 1045 height 496
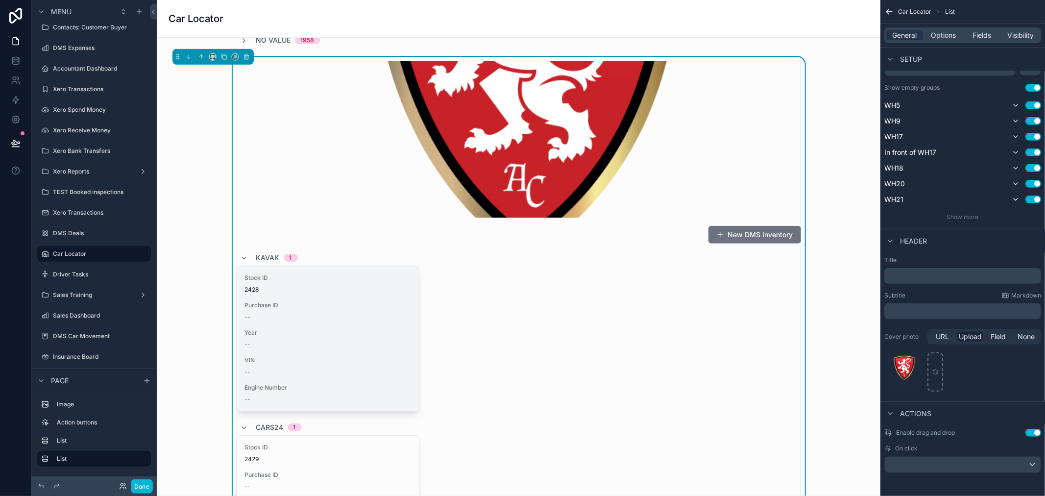
scroll to position [653, 0]
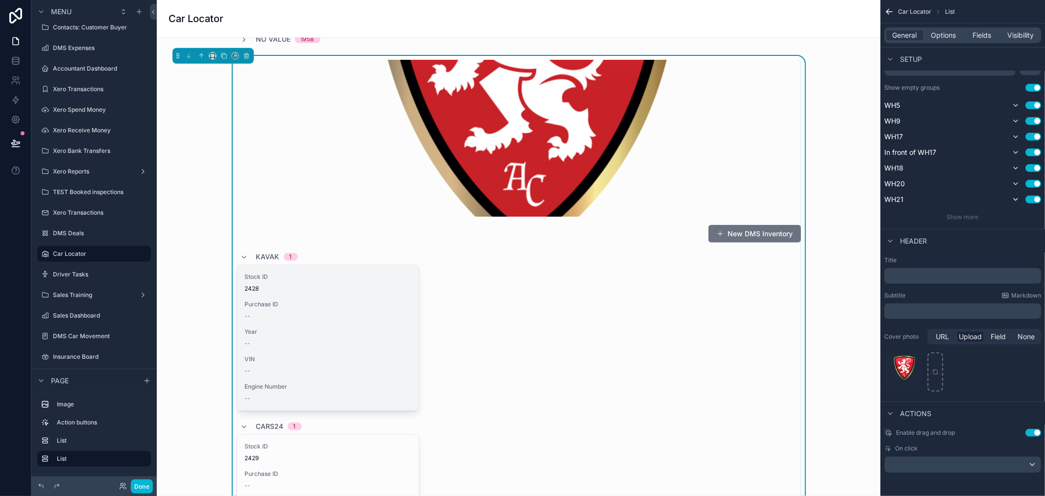
click at [334, 346] on div "--" at bounding box center [328, 343] width 166 height 8
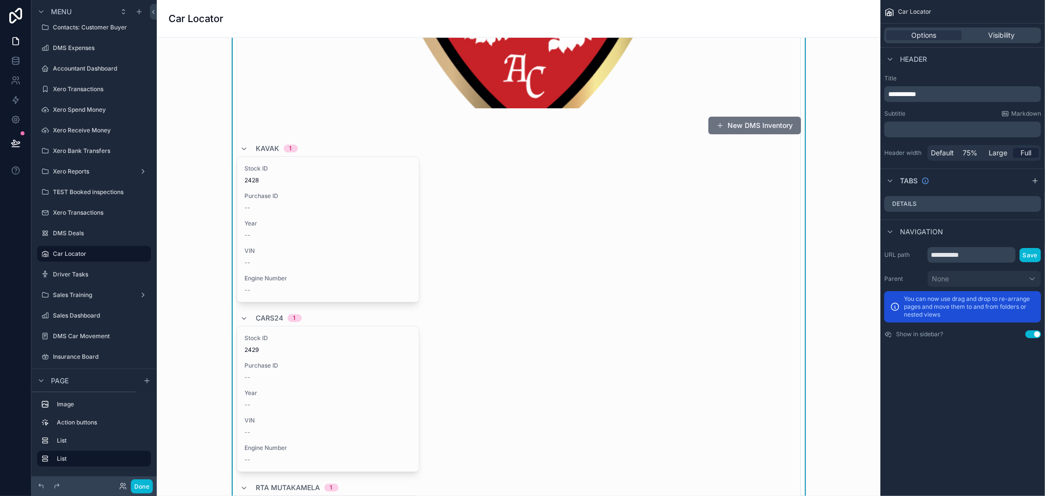
scroll to position [762, 0]
drag, startPoint x: 521, startPoint y: 295, endPoint x: 516, endPoint y: 297, distance: 5.6
click at [516, 296] on div "Stock ID 2428 Purchase ID -- Year -- VIN -- Engine Number --" at bounding box center [519, 229] width 564 height 146
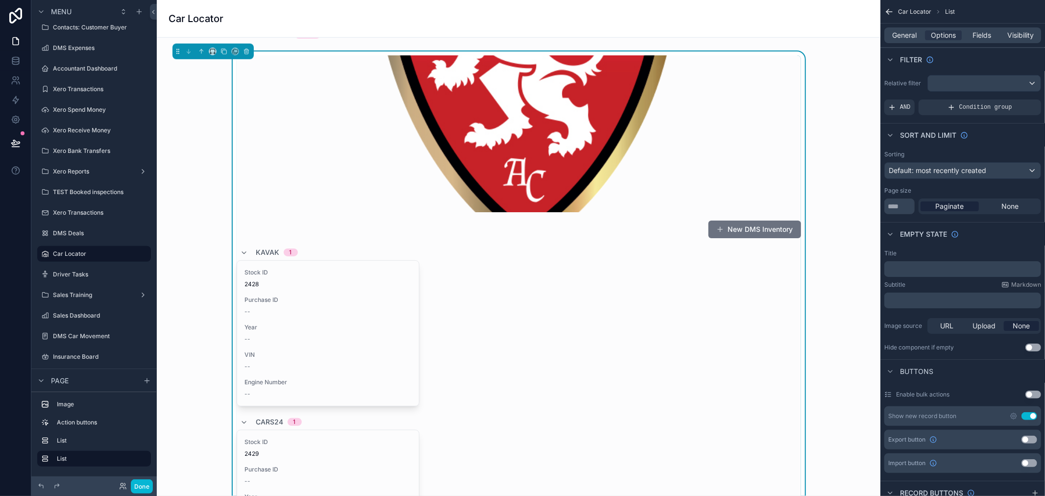
scroll to position [653, 0]
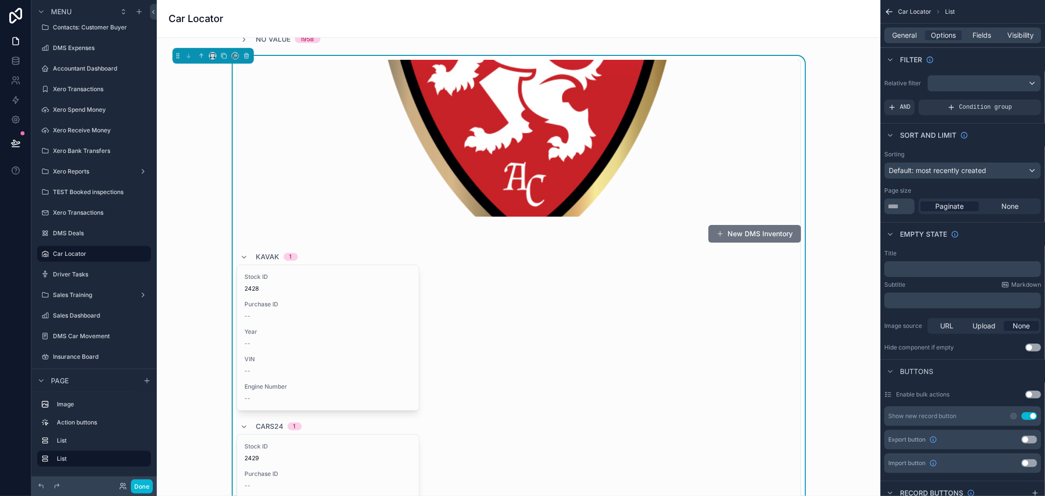
click at [526, 325] on div "Stock ID 2428 Purchase ID -- Year -- VIN -- Engine Number --" at bounding box center [519, 337] width 564 height 146
click at [901, 33] on span "General" at bounding box center [904, 35] width 24 height 10
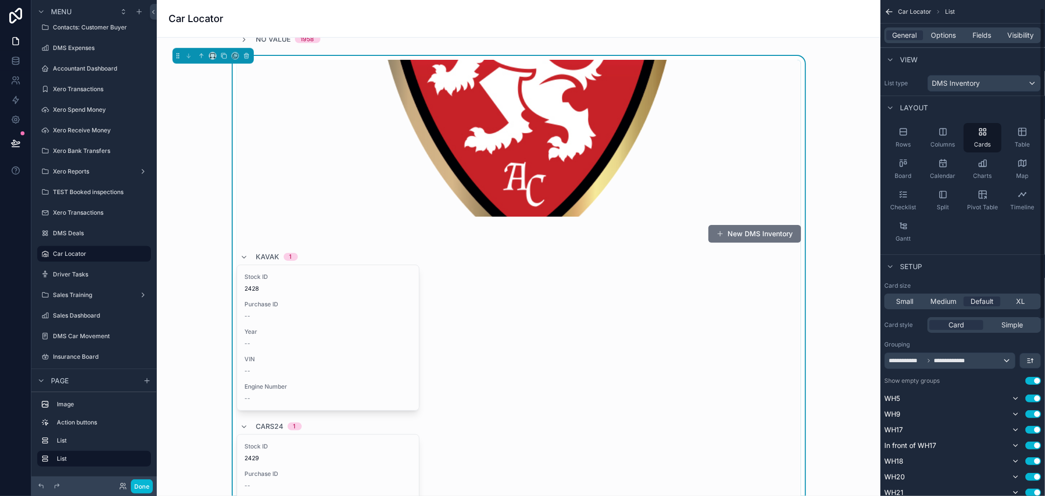
scroll to position [54, 0]
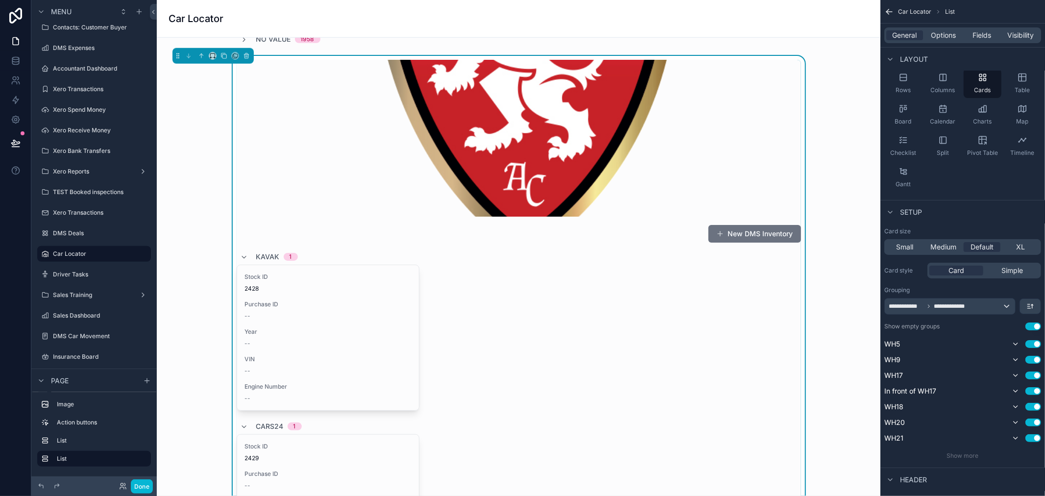
click at [1032, 325] on button "Use setting" at bounding box center [1033, 326] width 16 height 8
click at [1034, 361] on button "Use setting" at bounding box center [1033, 360] width 16 height 8
click at [1032, 372] on button "Use setting" at bounding box center [1033, 373] width 16 height 8
click at [1035, 388] on button "Use setting" at bounding box center [1033, 387] width 16 height 8
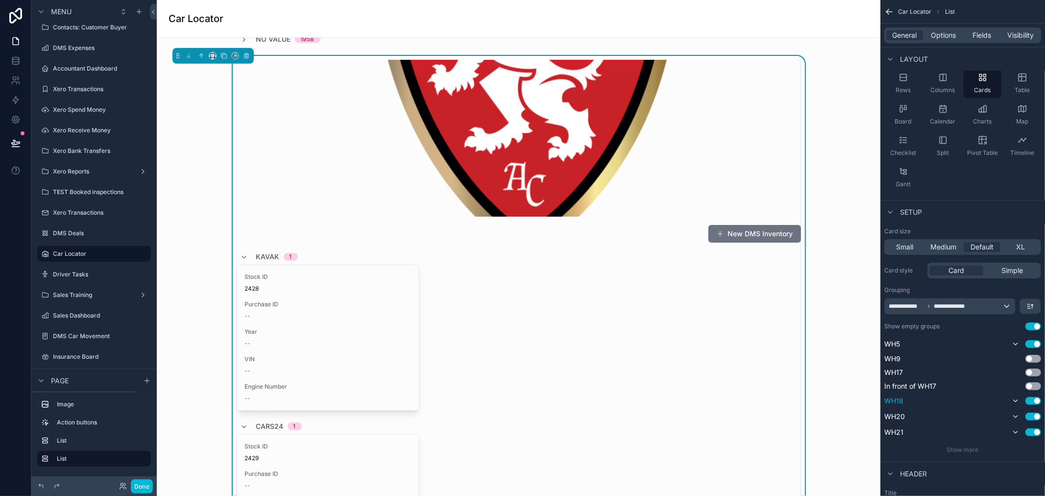
click at [1032, 399] on button "Use setting" at bounding box center [1033, 401] width 16 height 8
click at [1033, 428] on button "Use setting" at bounding box center [1033, 430] width 16 height 8
click at [1034, 415] on button "Use setting" at bounding box center [1033, 414] width 16 height 8
click at [964, 444] on span "Show more" at bounding box center [963, 443] width 32 height 7
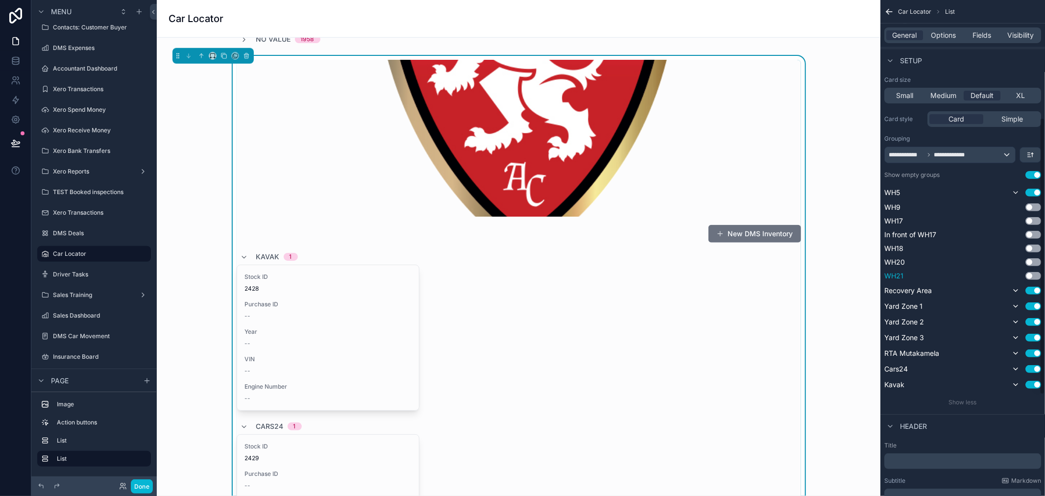
scroll to position [217, 0]
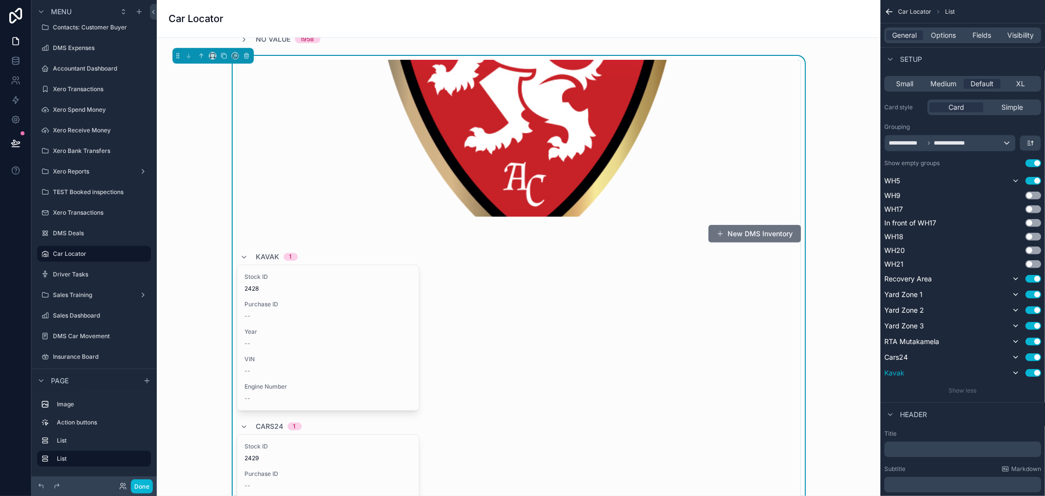
click at [1032, 372] on button "Use setting" at bounding box center [1033, 373] width 16 height 8
click at [1034, 360] on div "Use setting" at bounding box center [1024, 357] width 31 height 12
click at [1034, 357] on button "Use setting" at bounding box center [1033, 357] width 16 height 8
click at [1030, 338] on button "Use setting" at bounding box center [1033, 341] width 16 height 8
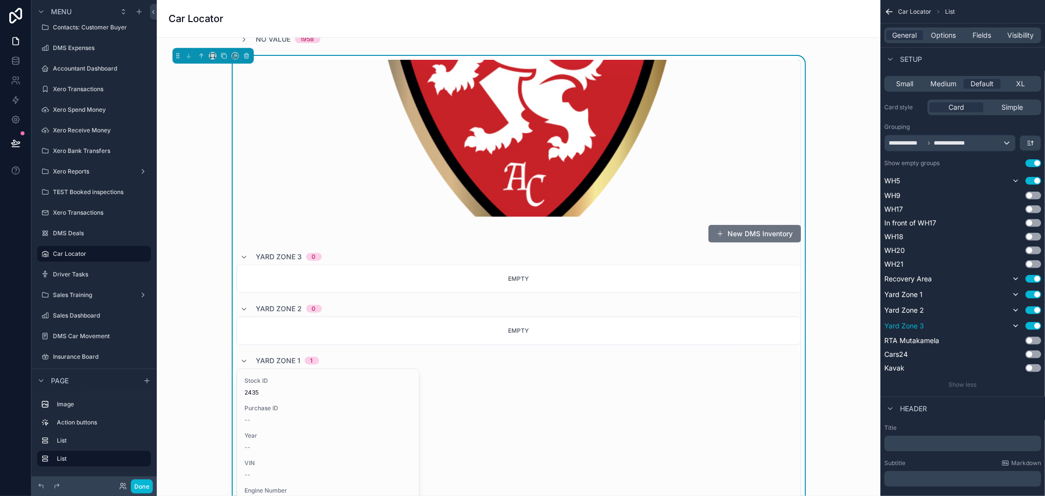
click at [1032, 326] on button "Use setting" at bounding box center [1033, 326] width 16 height 8
click at [1032, 310] on button "Use setting" at bounding box center [1033, 310] width 16 height 8
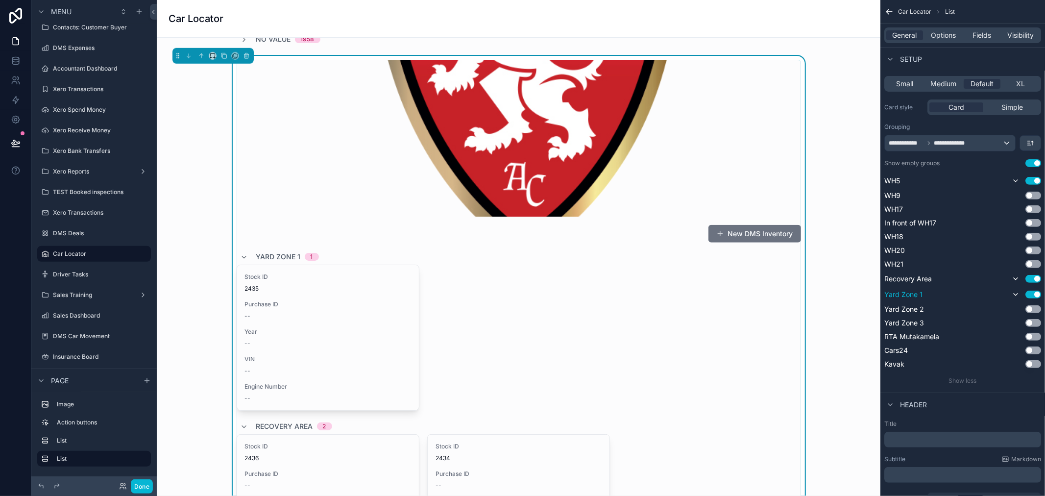
click at [1030, 296] on button "Use setting" at bounding box center [1033, 294] width 16 height 8
click at [1031, 276] on button "Use setting" at bounding box center [1033, 279] width 16 height 8
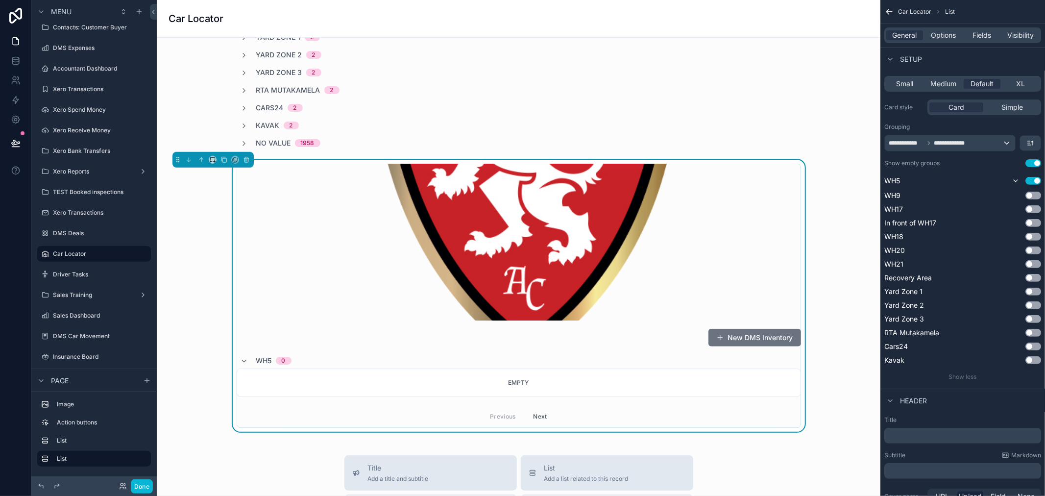
scroll to position [544, 0]
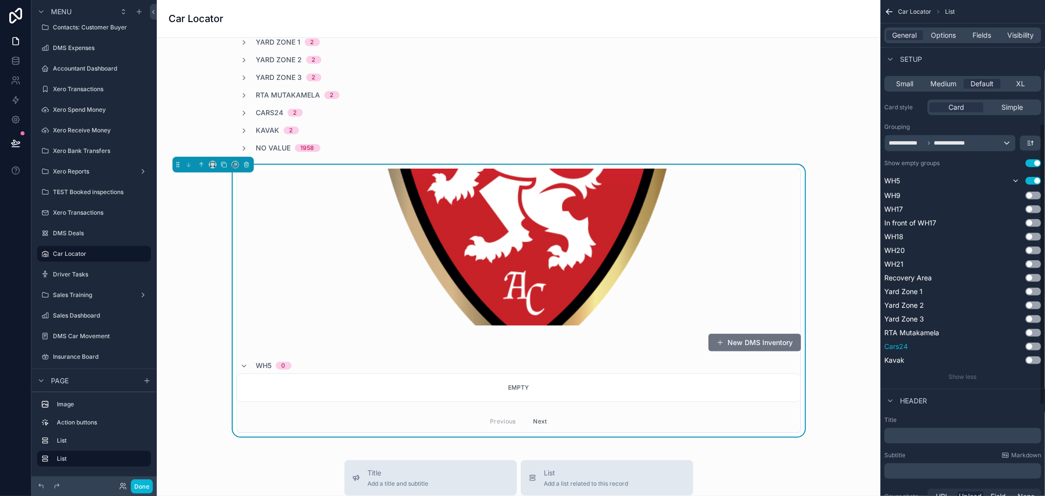
click at [1034, 345] on button "Use setting" at bounding box center [1033, 346] width 16 height 8
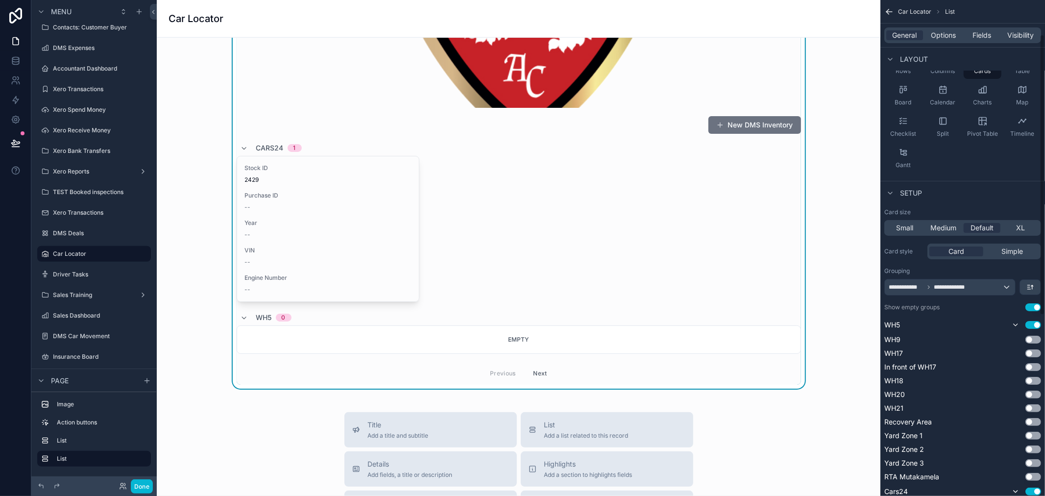
scroll to position [54, 0]
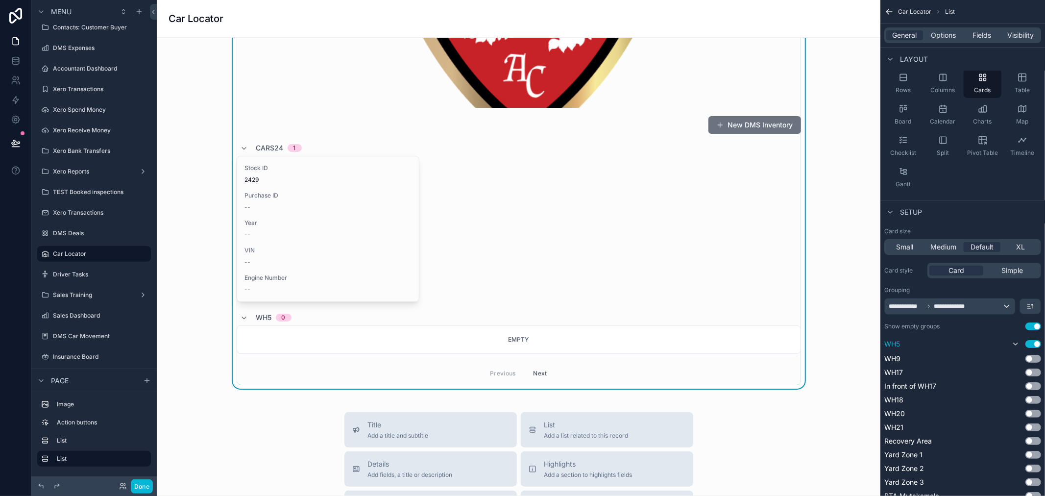
click at [1035, 344] on button "Use setting" at bounding box center [1033, 344] width 16 height 8
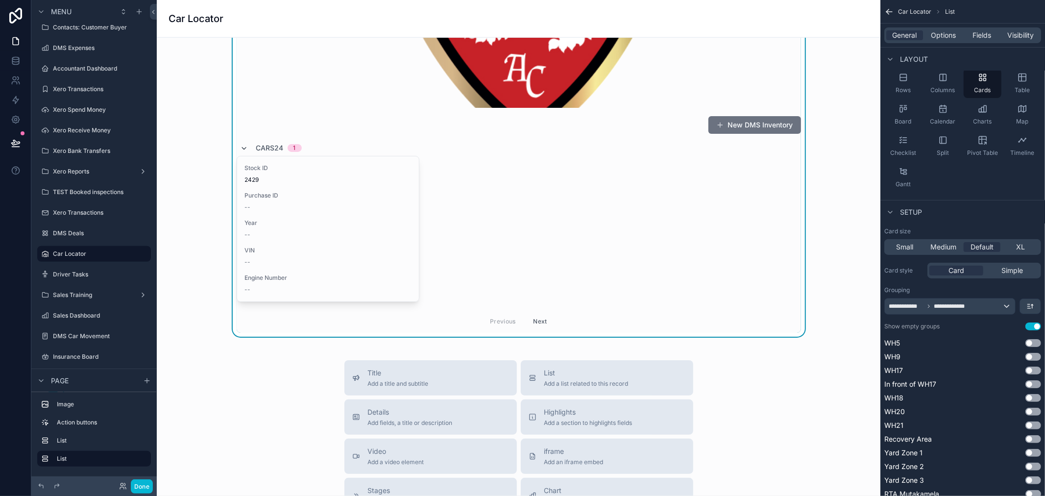
click at [240, 147] on icon "scrollable content" at bounding box center [244, 148] width 8 height 8
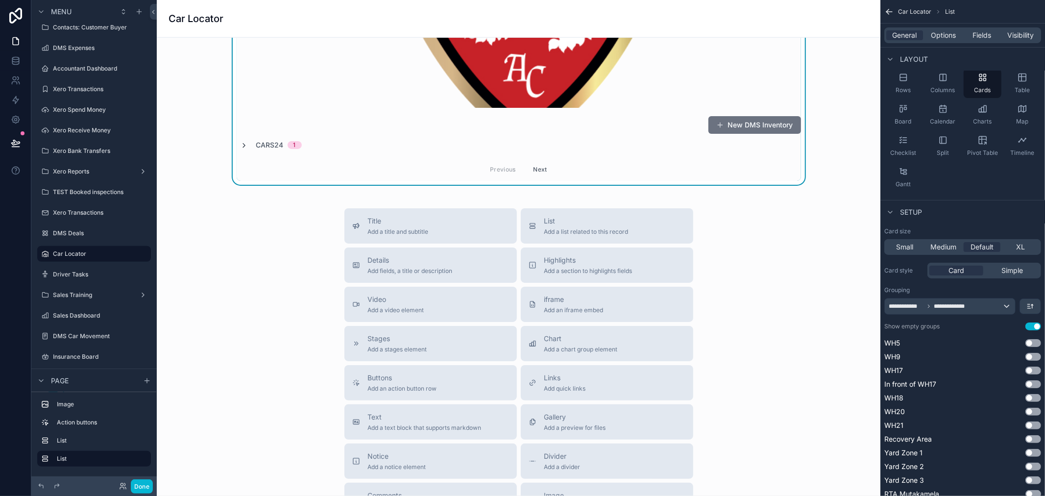
click at [242, 147] on icon "scrollable content" at bounding box center [244, 146] width 8 height 8
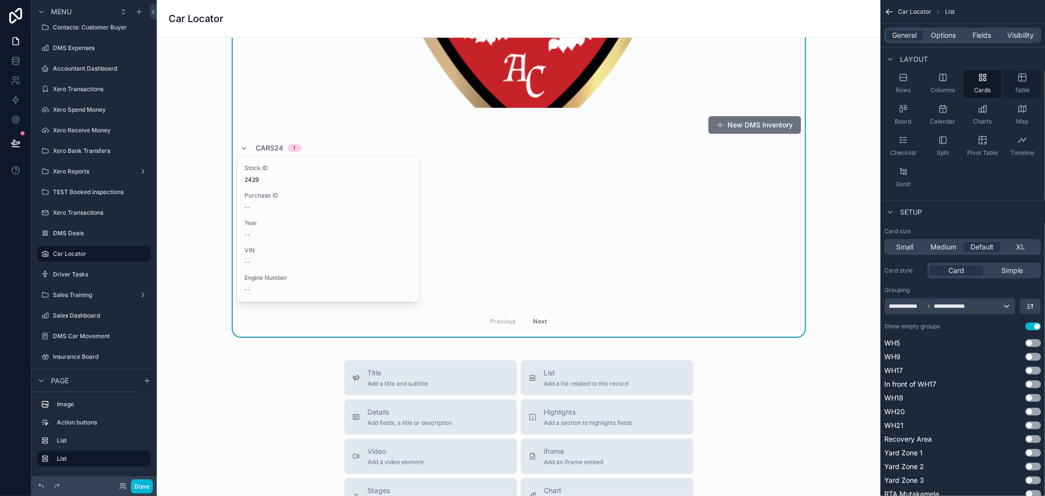
click at [1025, 87] on span "Table" at bounding box center [1021, 90] width 15 height 8
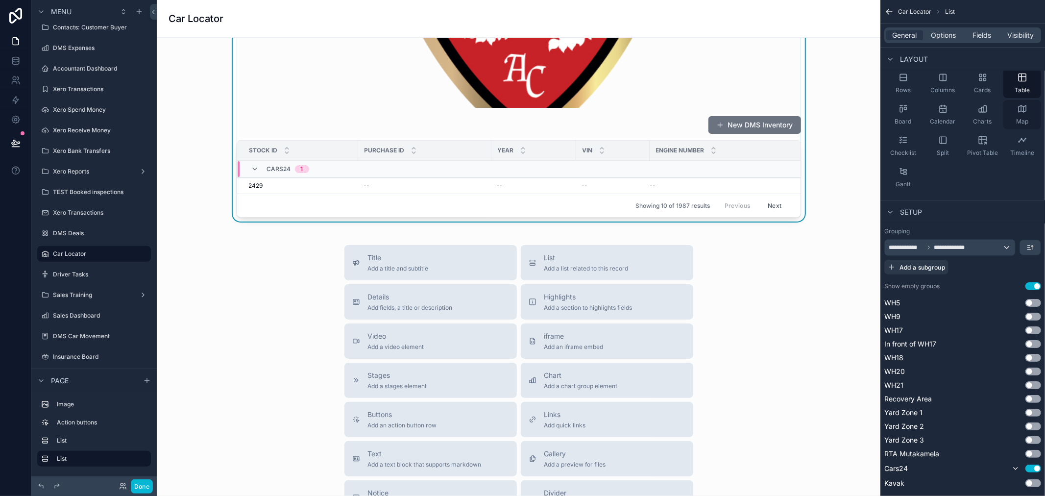
click at [1023, 110] on icon "scrollable content" at bounding box center [1023, 109] width 0 height 5
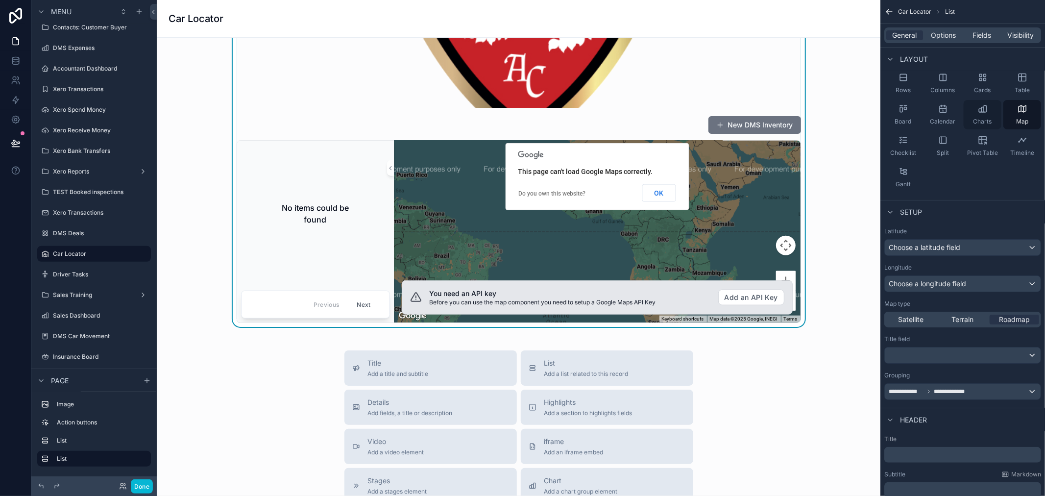
click at [982, 118] on span "Charts" at bounding box center [982, 122] width 19 height 8
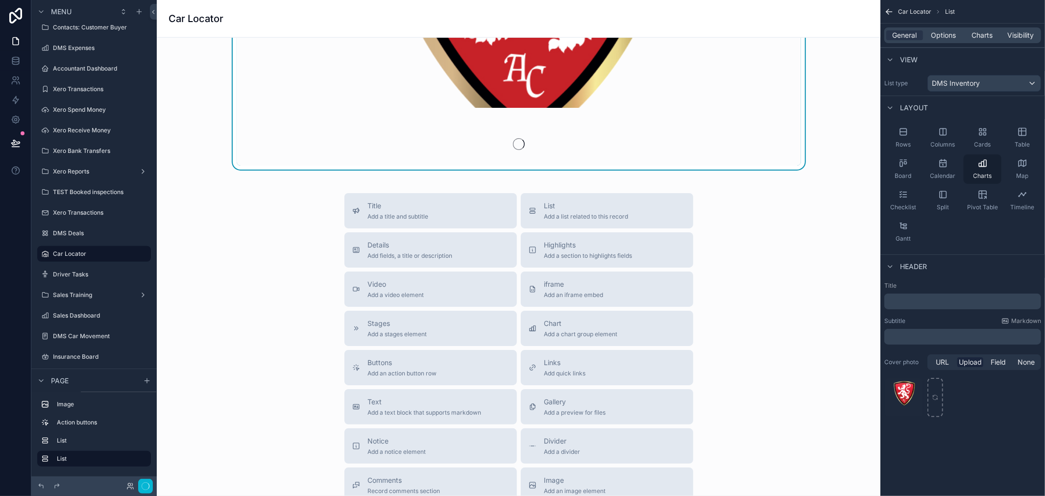
scroll to position [0, 0]
click at [948, 168] on div "Calendar" at bounding box center [943, 168] width 38 height 29
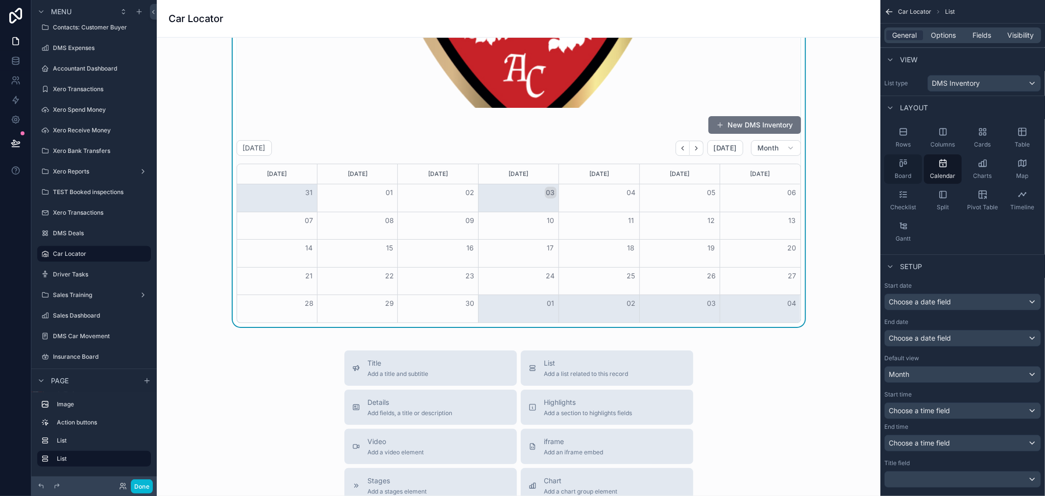
click at [909, 160] on div "Board" at bounding box center [903, 168] width 38 height 29
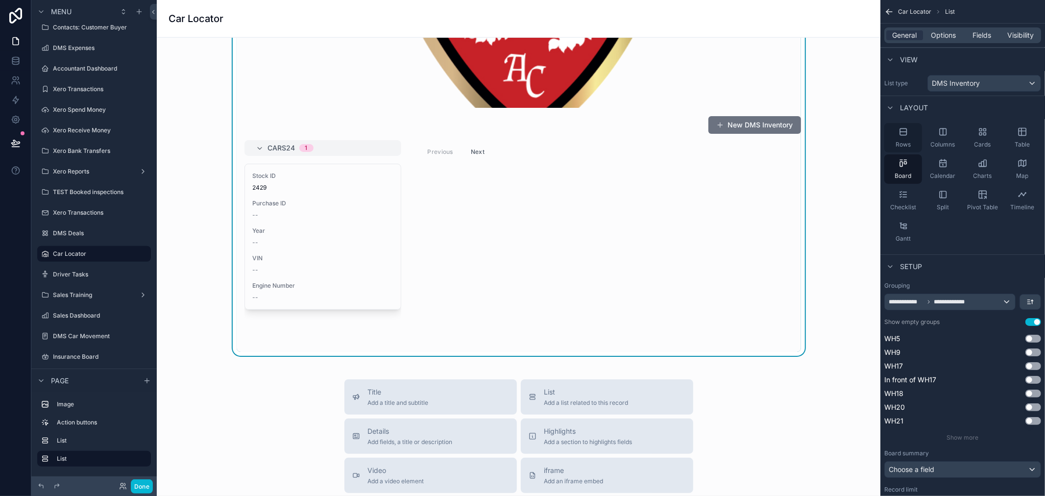
click at [912, 140] on div "Rows" at bounding box center [903, 137] width 38 height 29
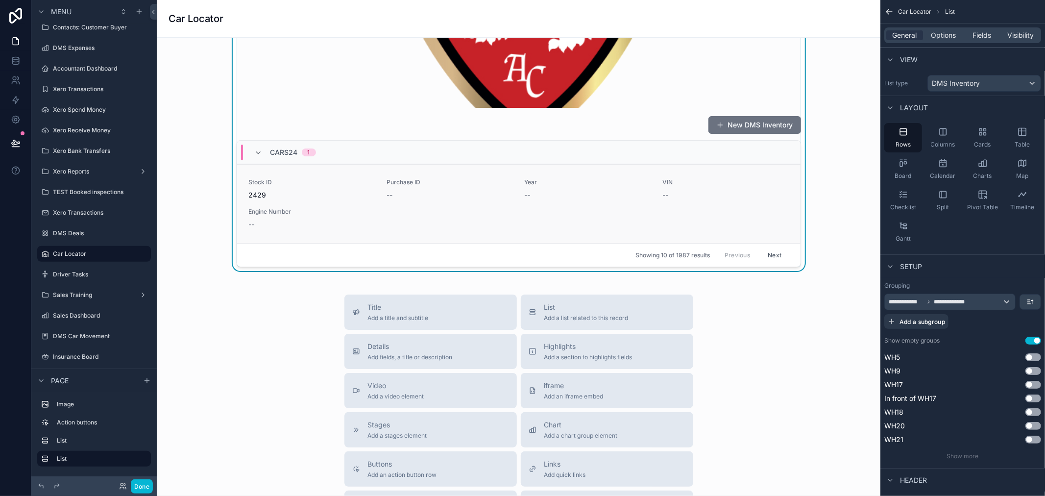
scroll to position [707, 0]
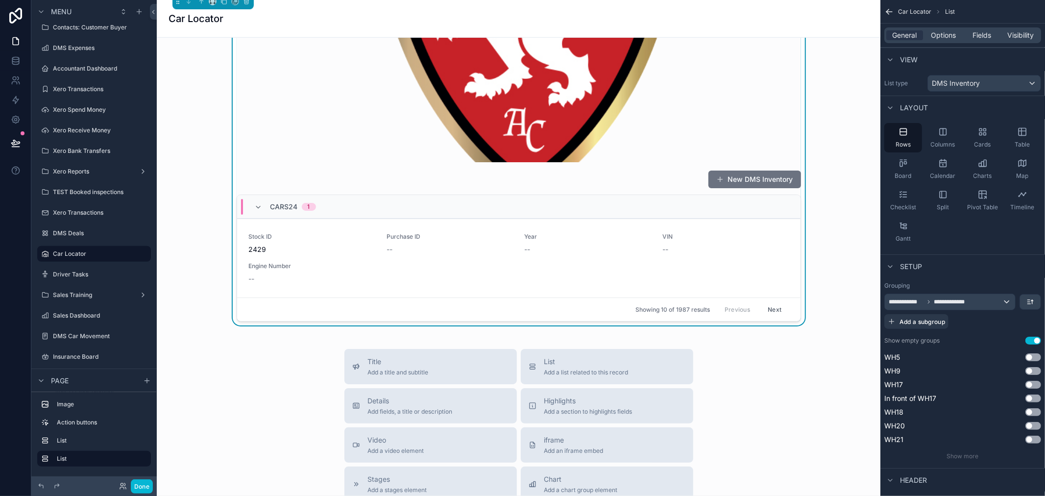
click at [650, 140] on div "scrollable content" at bounding box center [519, 83] width 564 height 157
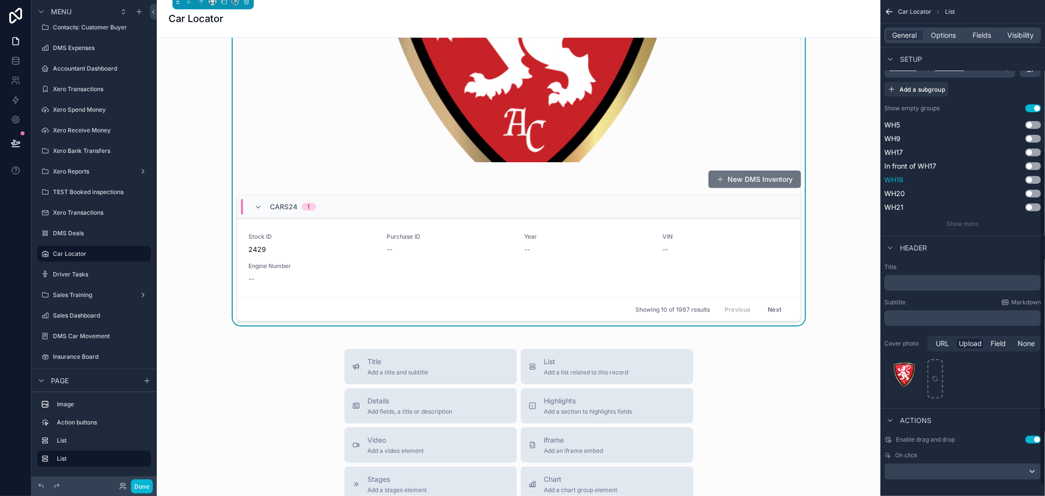
scroll to position [239, 0]
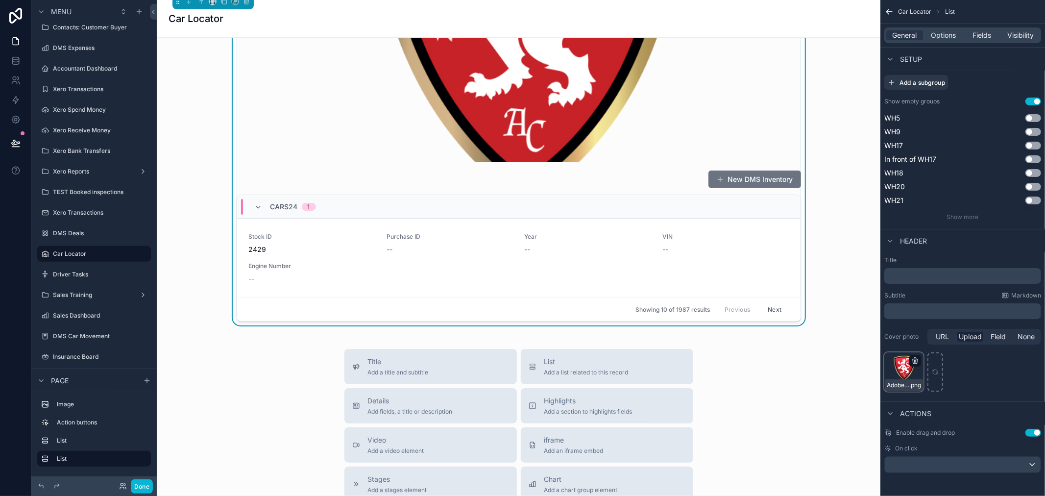
click at [914, 360] on icon "scrollable content" at bounding box center [914, 361] width 0 height 2
click at [936, 341] on icon "button" at bounding box center [935, 341] width 5 height 0
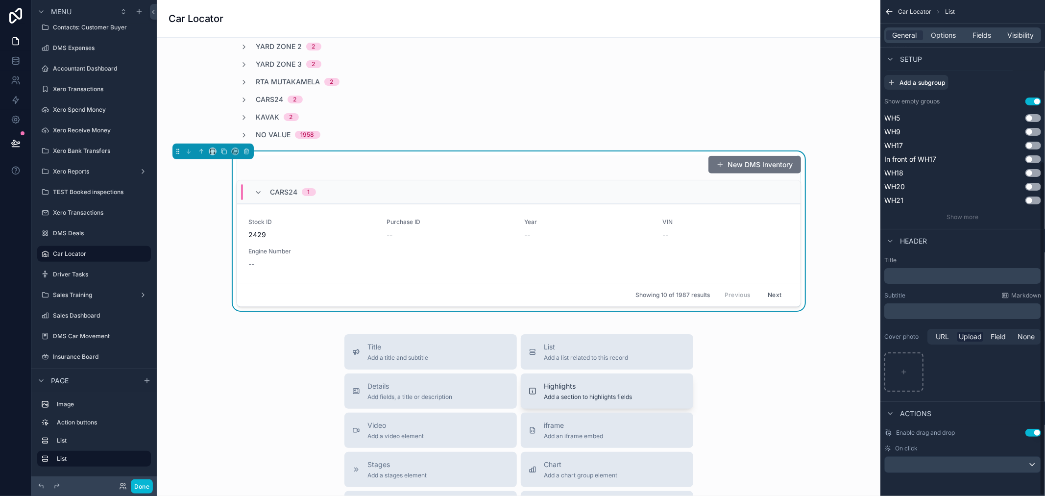
scroll to position [544, 0]
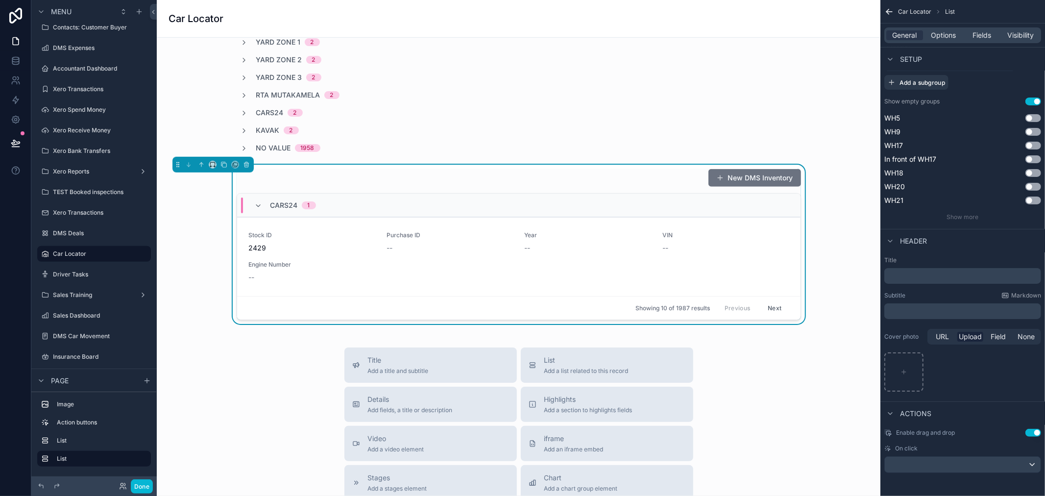
click at [1036, 433] on button "Use setting" at bounding box center [1033, 433] width 16 height 8
click at [764, 212] on div "Cars24 1" at bounding box center [518, 205] width 563 height 24
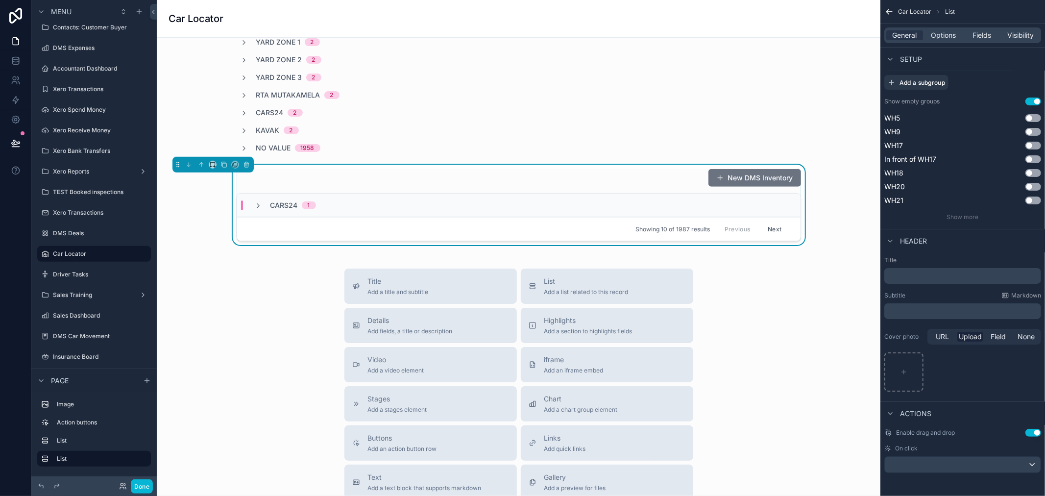
click at [566, 199] on div "Cars24 1" at bounding box center [518, 205] width 563 height 24
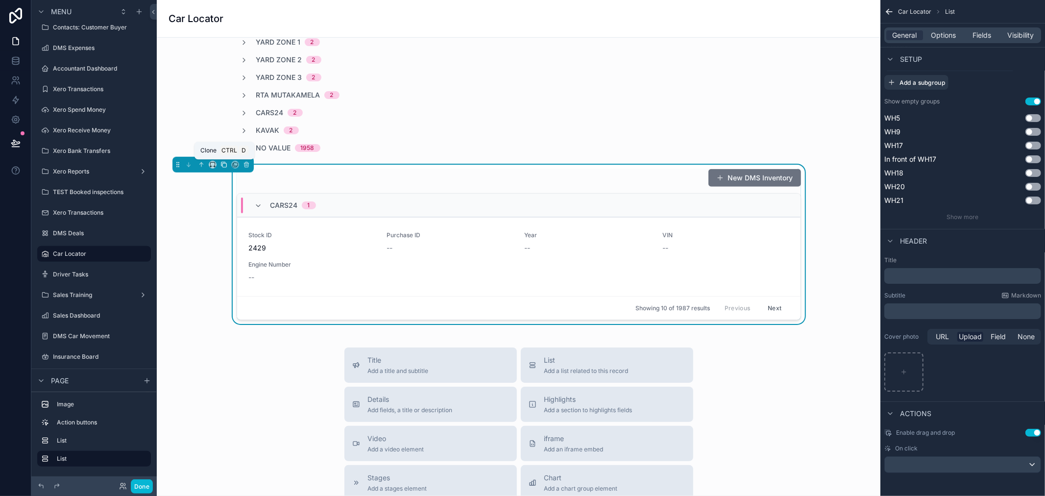
click at [223, 165] on icon "scrollable content" at bounding box center [223, 164] width 7 height 7
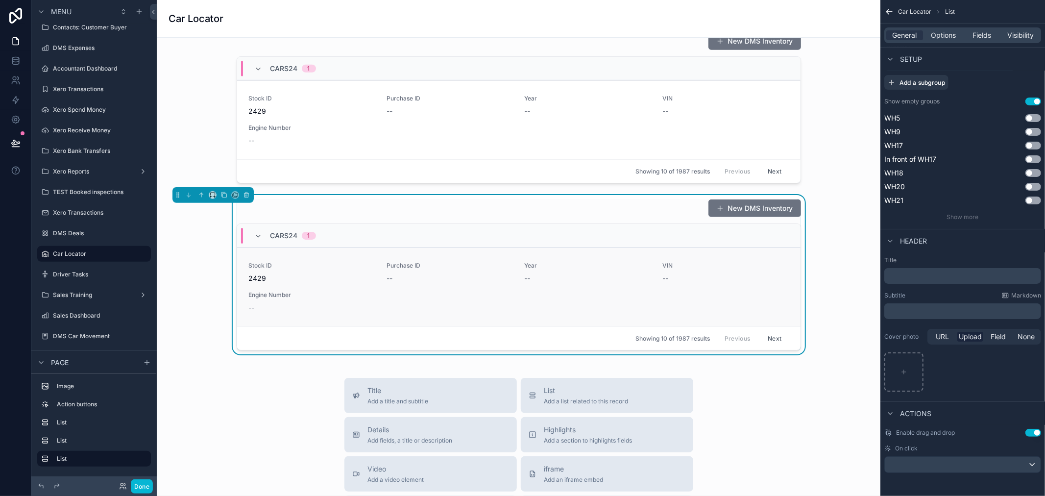
scroll to position [707, 0]
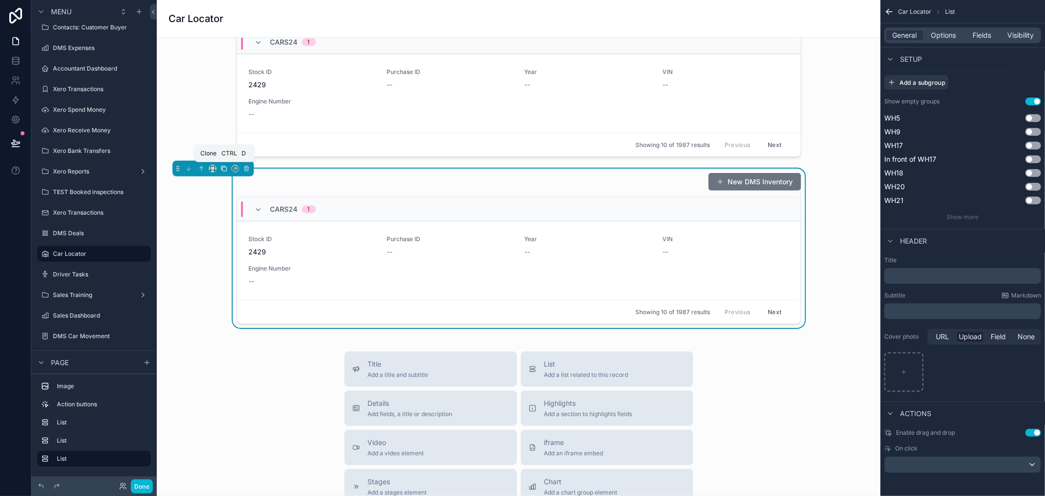
click at [223, 169] on icon "scrollable content" at bounding box center [223, 168] width 7 height 7
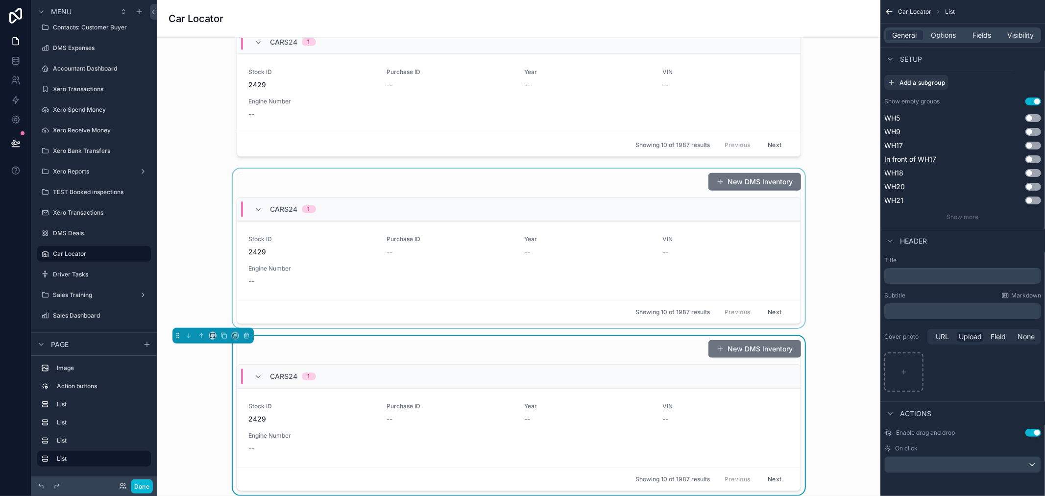
scroll to position [653, 0]
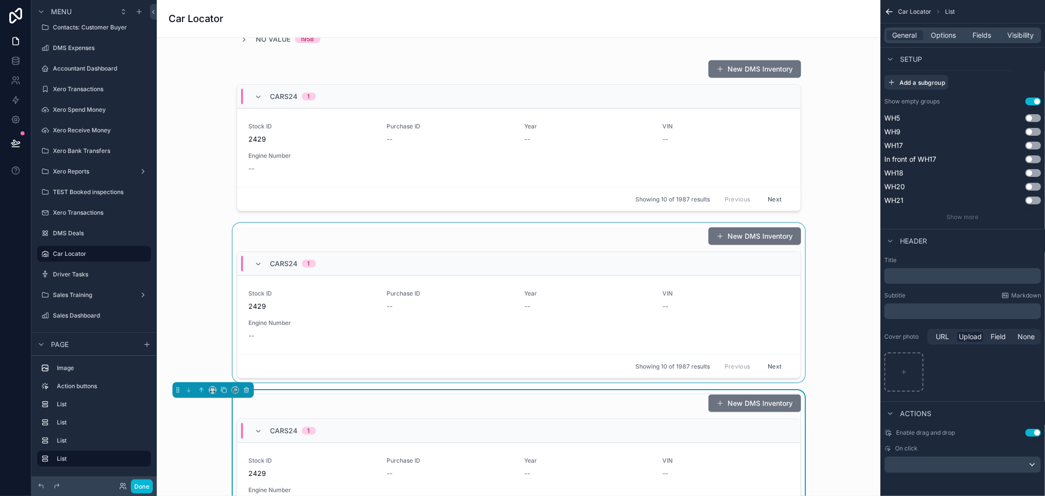
click at [536, 270] on div "Cars24 1" at bounding box center [518, 264] width 563 height 24
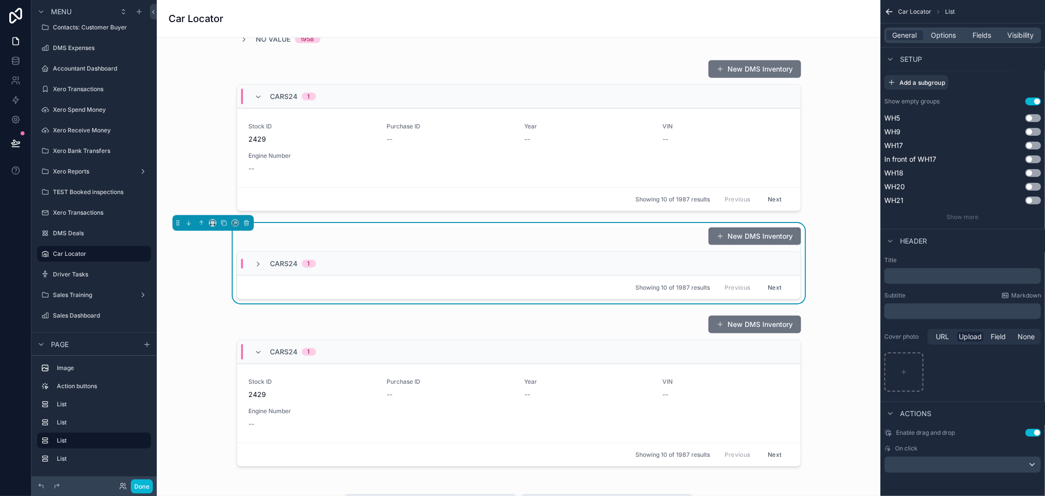
click at [556, 263] on div "Cars24 1" at bounding box center [518, 264] width 563 height 24
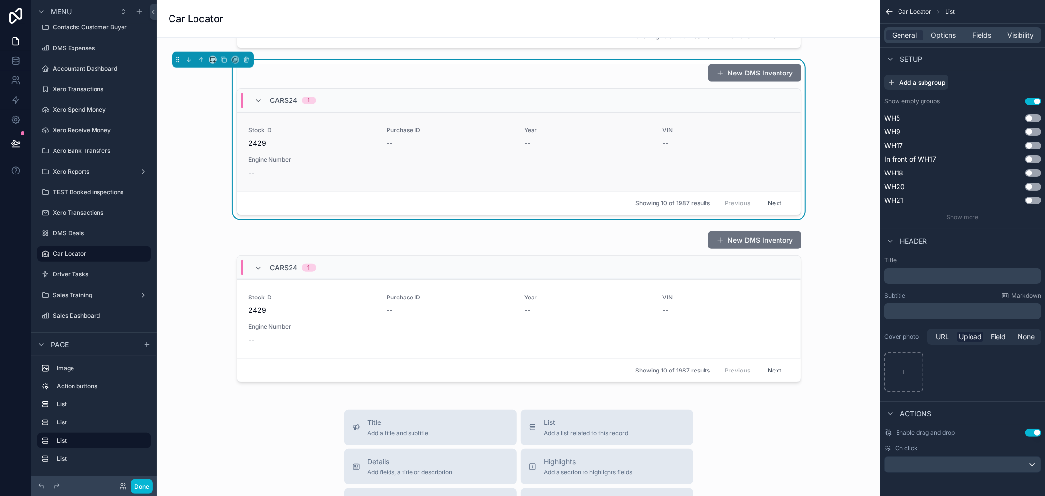
scroll to position [762, 0]
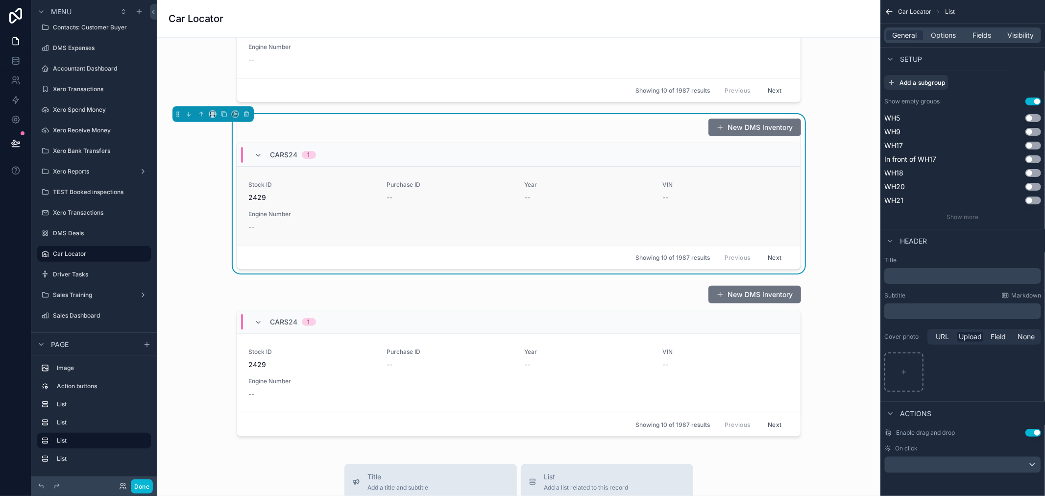
click at [701, 212] on div "Stock ID 2429 Purchase ID -- Year -- VIN -- Engine Number --" at bounding box center [519, 206] width 540 height 51
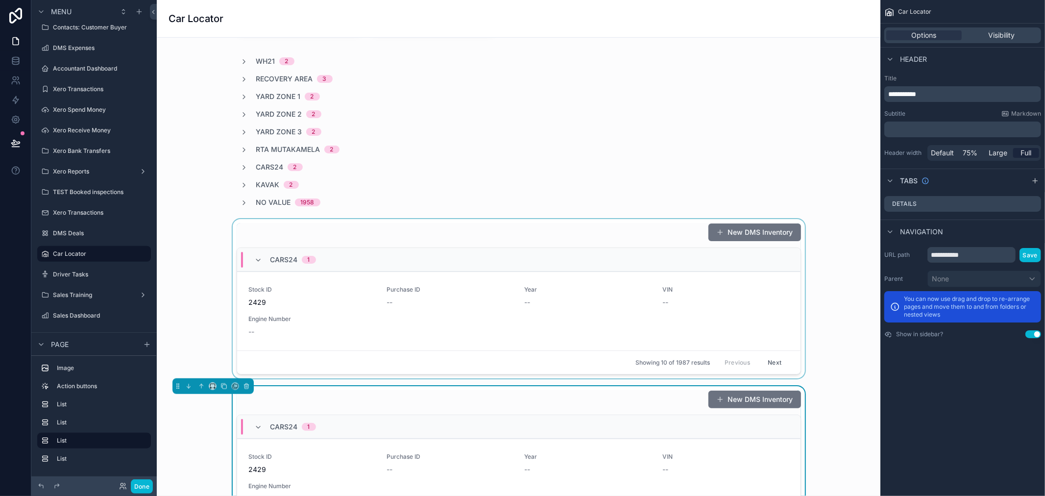
scroll to position [599, 0]
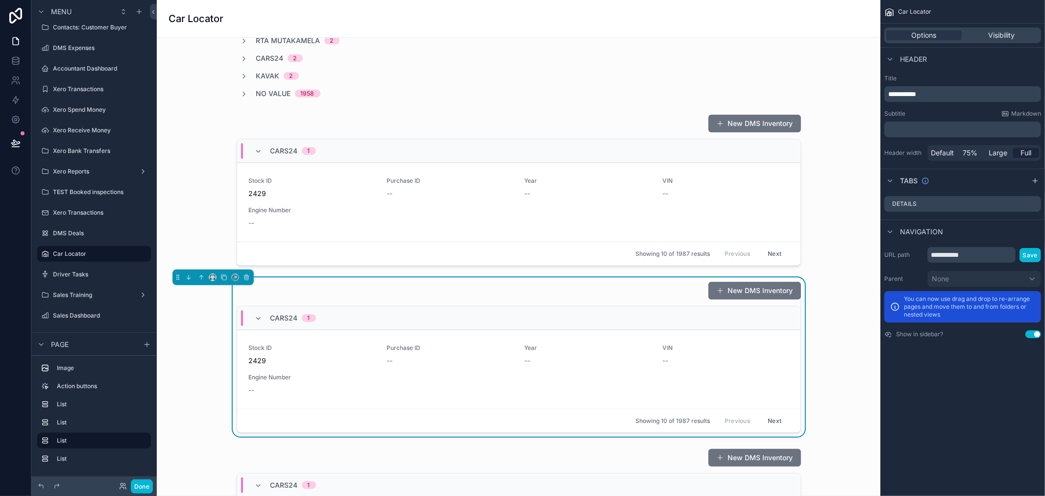
click at [660, 291] on div "New DMS Inventory" at bounding box center [519, 290] width 564 height 19
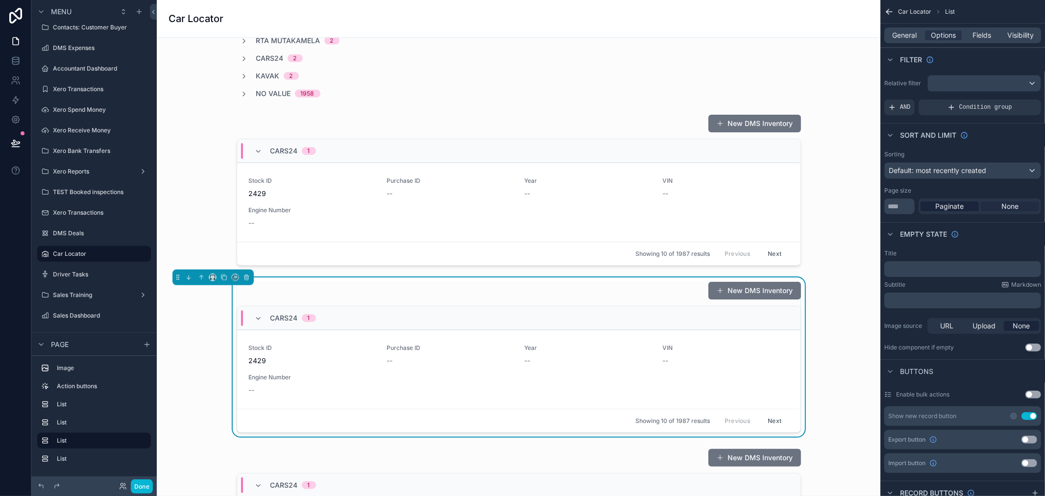
click at [1010, 205] on span "None" at bounding box center [1009, 206] width 17 height 10
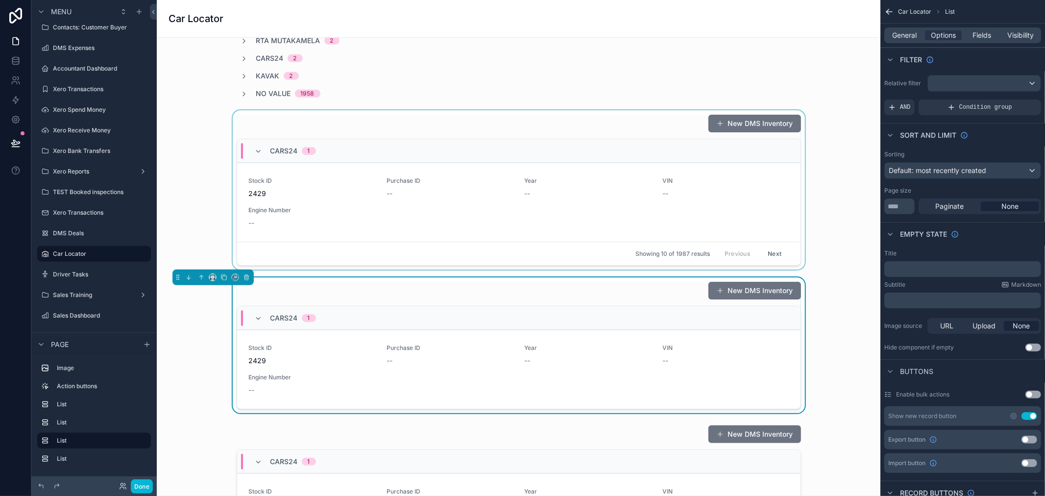
click at [604, 132] on div "scrollable content" at bounding box center [519, 189] width 708 height 159
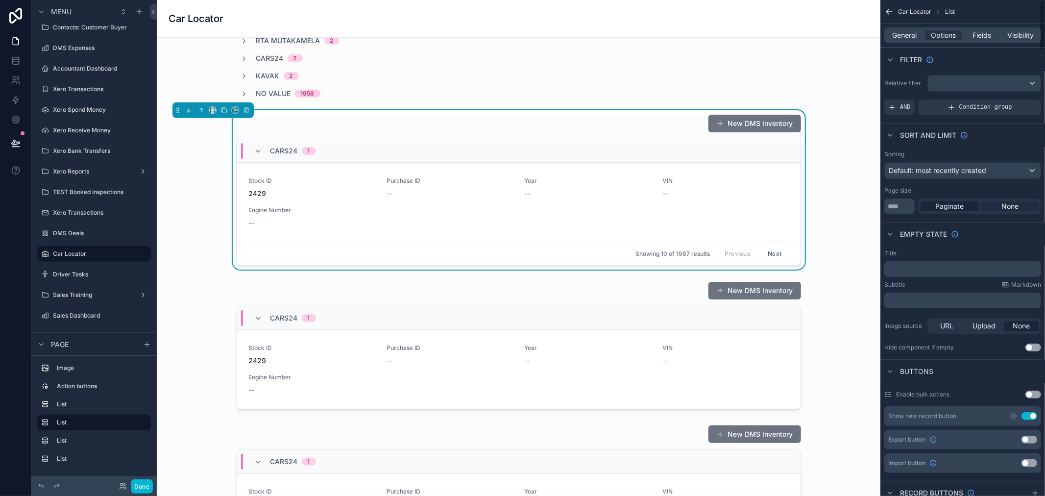
click at [1006, 207] on span "None" at bounding box center [1009, 206] width 17 height 10
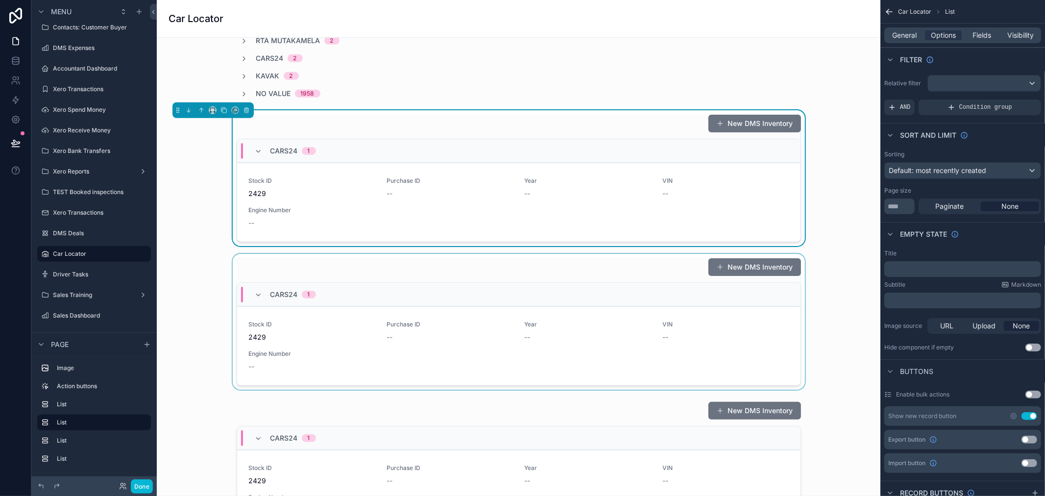
scroll to position [653, 0]
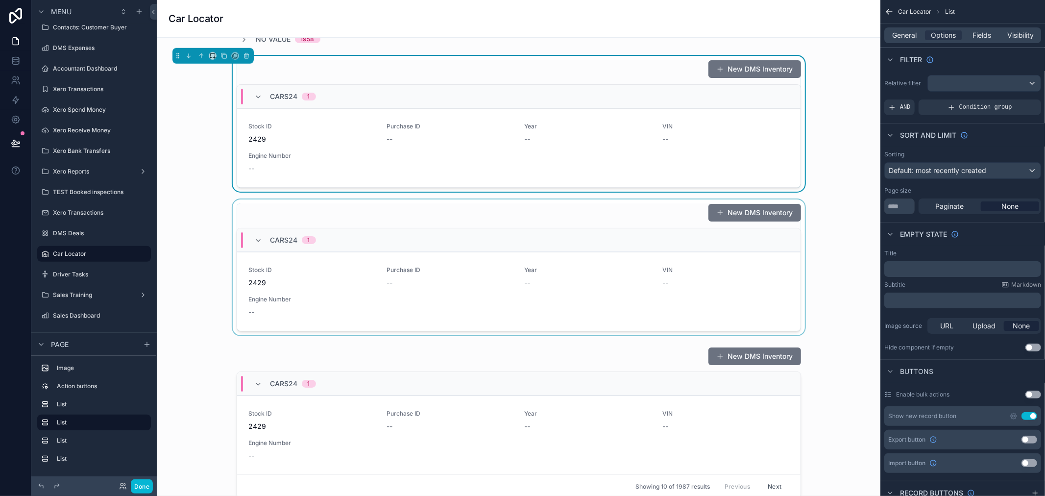
click at [673, 218] on div "scrollable content" at bounding box center [519, 267] width 708 height 136
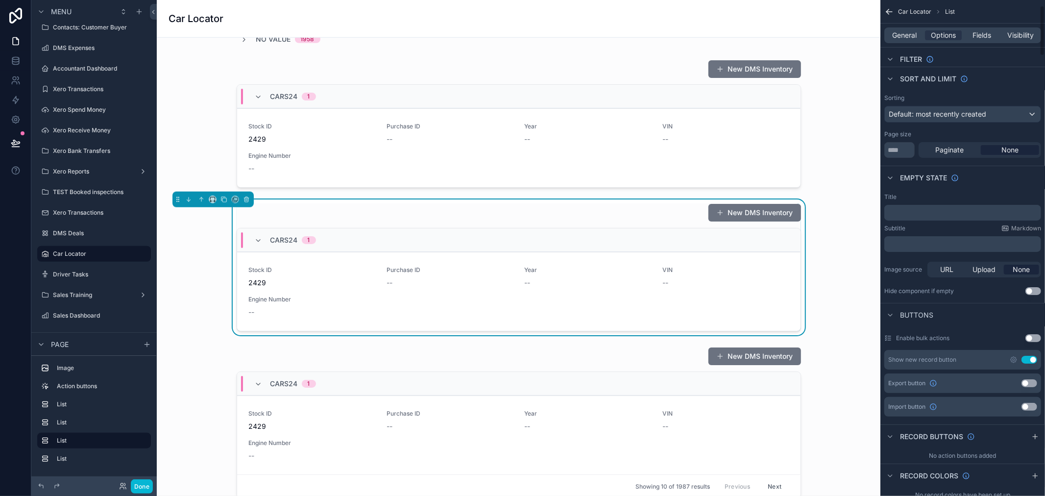
scroll to position [0, 0]
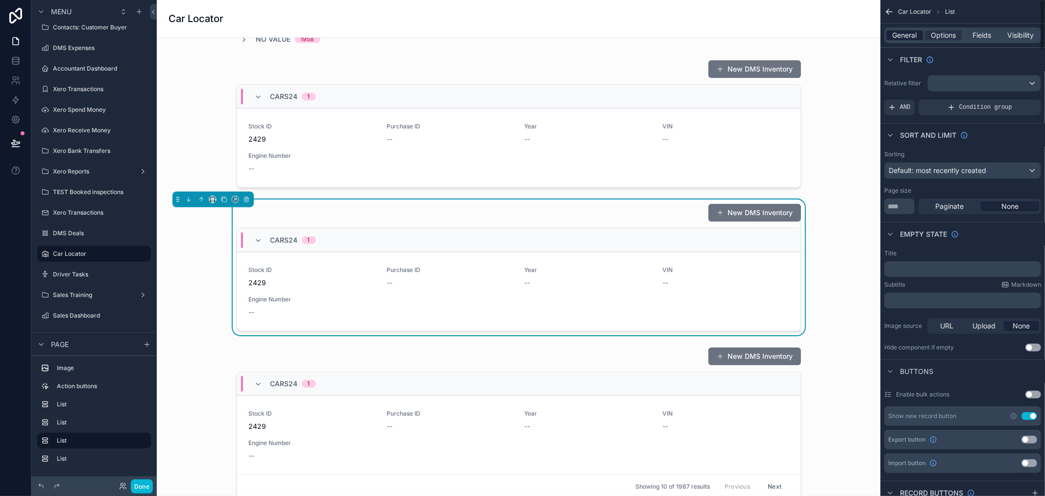
click at [910, 35] on span "General" at bounding box center [904, 35] width 24 height 10
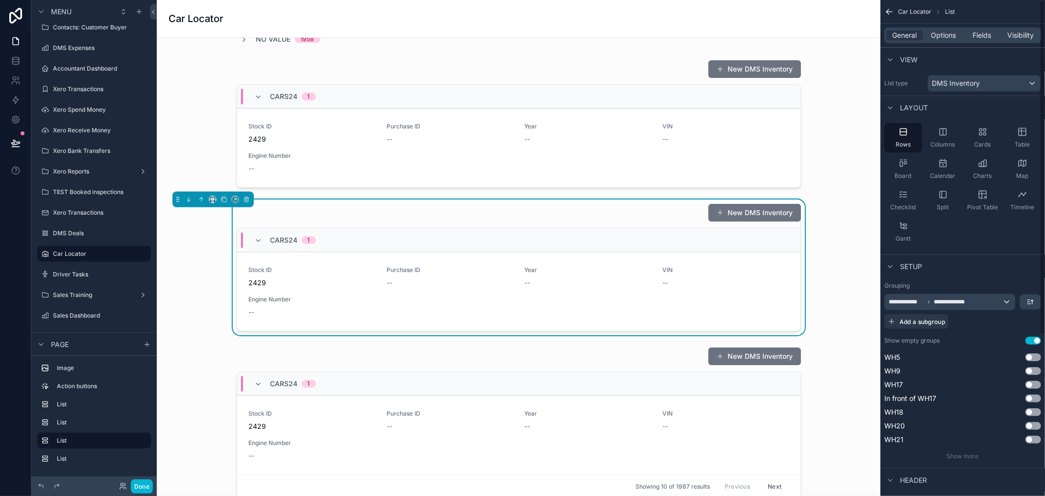
scroll to position [54, 0]
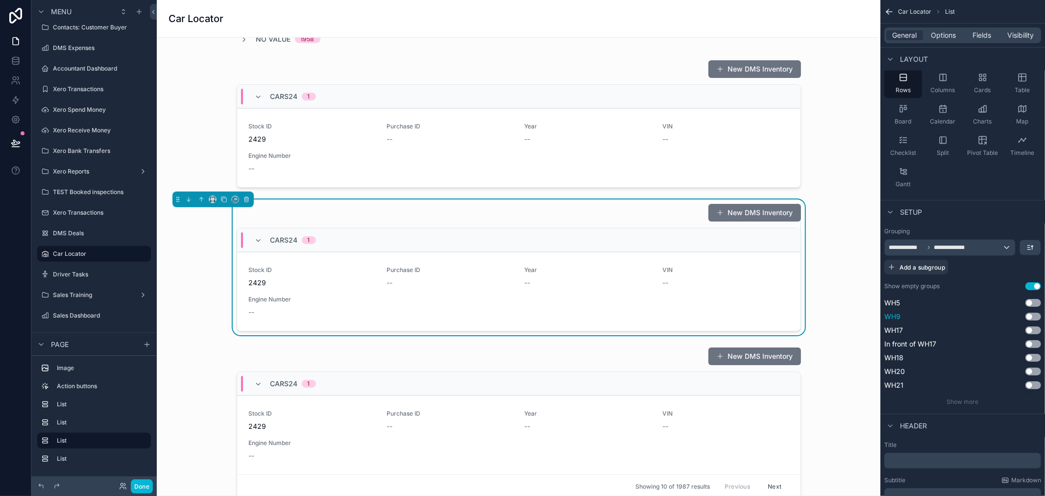
click at [1034, 315] on button "Use setting" at bounding box center [1033, 316] width 16 height 8
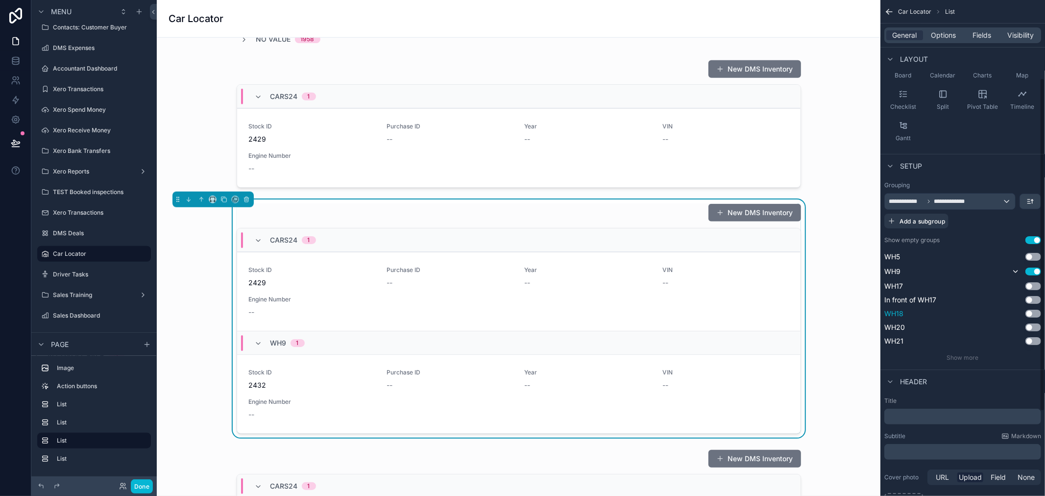
scroll to position [217, 0]
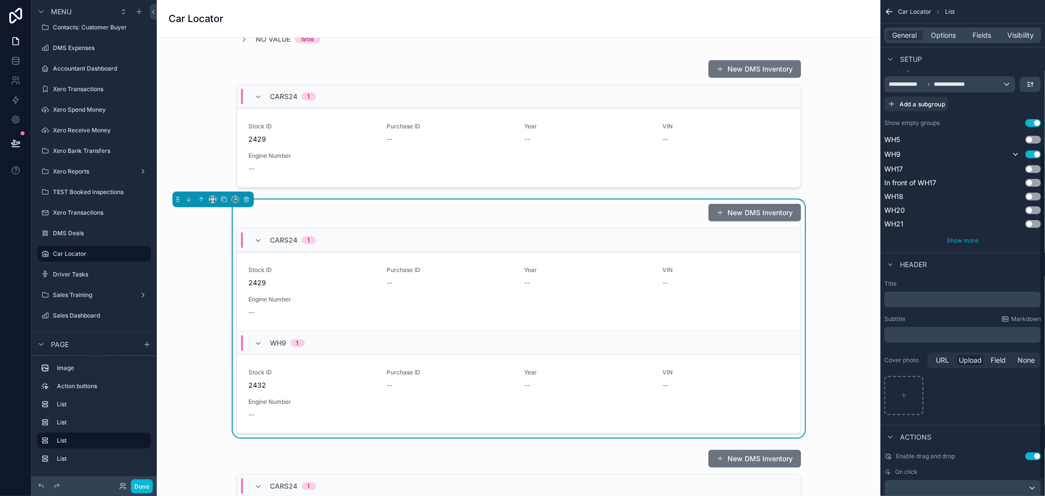
click at [972, 240] on span "Show more" at bounding box center [963, 240] width 32 height 7
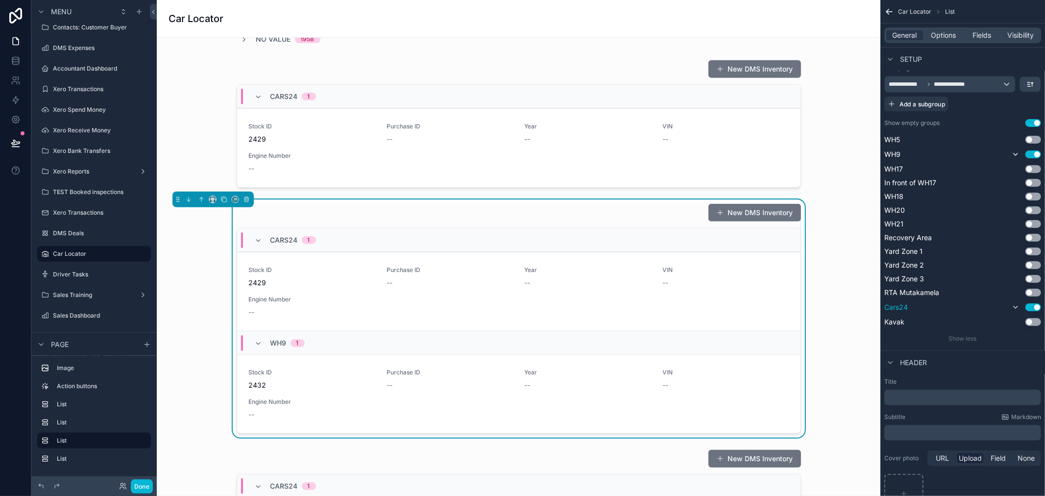
drag, startPoint x: 1035, startPoint y: 304, endPoint x: 1027, endPoint y: 303, distance: 8.0
click at [1034, 305] on button "Use setting" at bounding box center [1033, 307] width 16 height 8
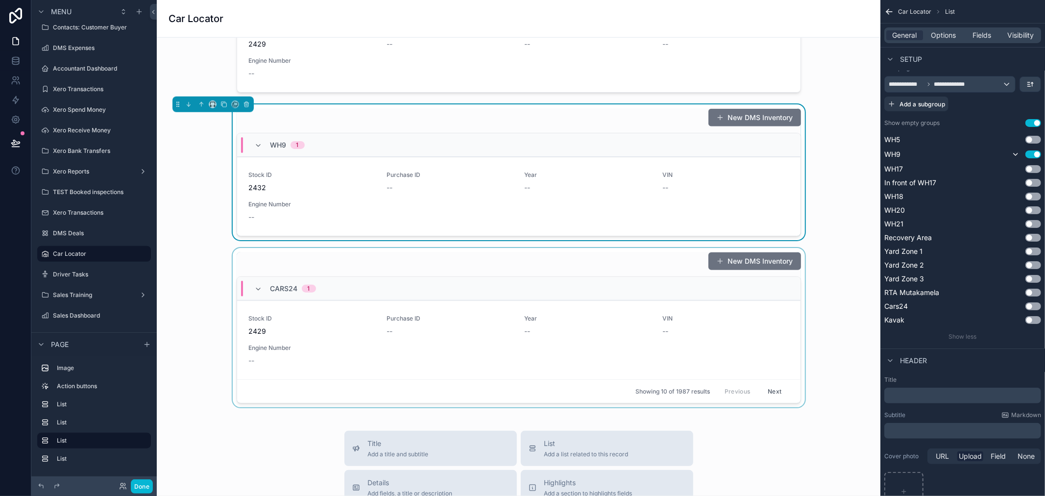
scroll to position [762, 0]
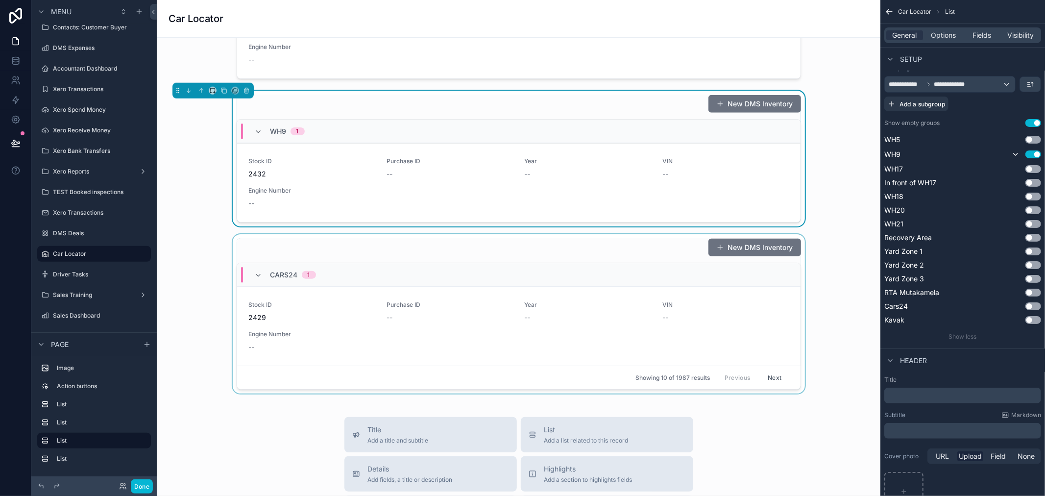
click at [656, 262] on div "scrollable content" at bounding box center [519, 313] width 708 height 159
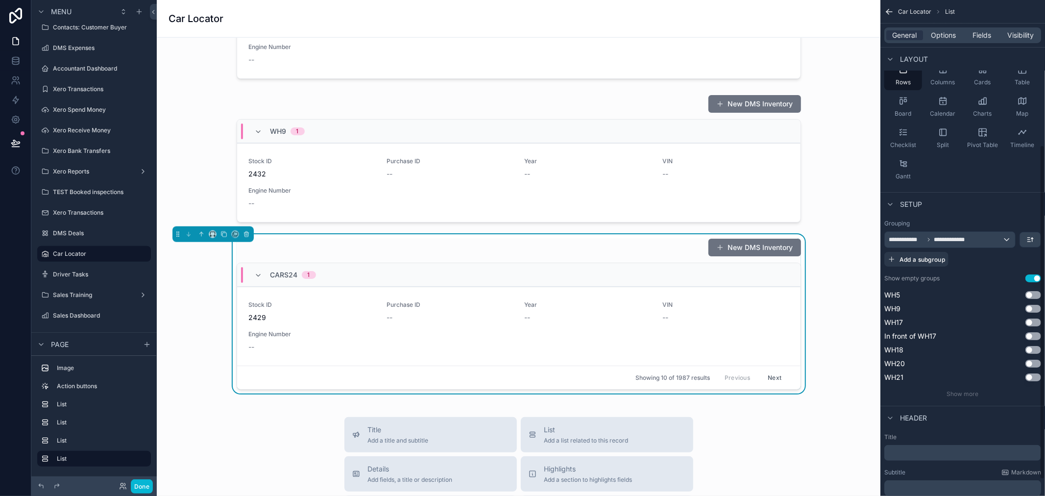
scroll to position [22, 0]
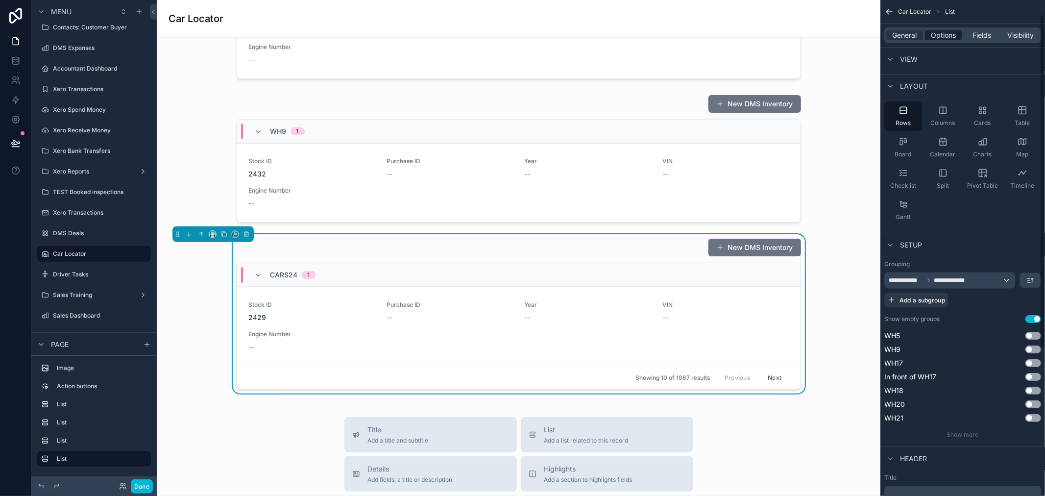
click at [938, 36] on span "Options" at bounding box center [943, 35] width 25 height 10
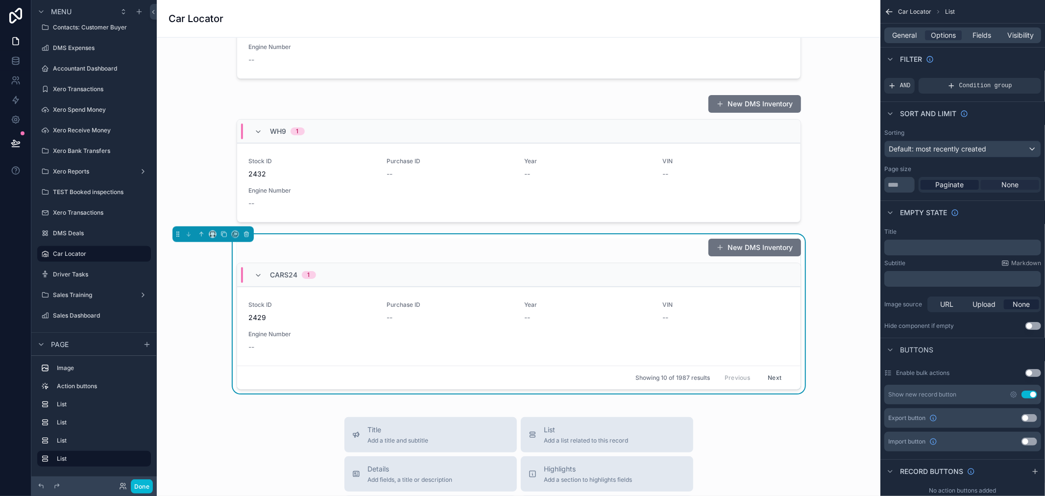
click at [1009, 184] on span "None" at bounding box center [1009, 185] width 17 height 10
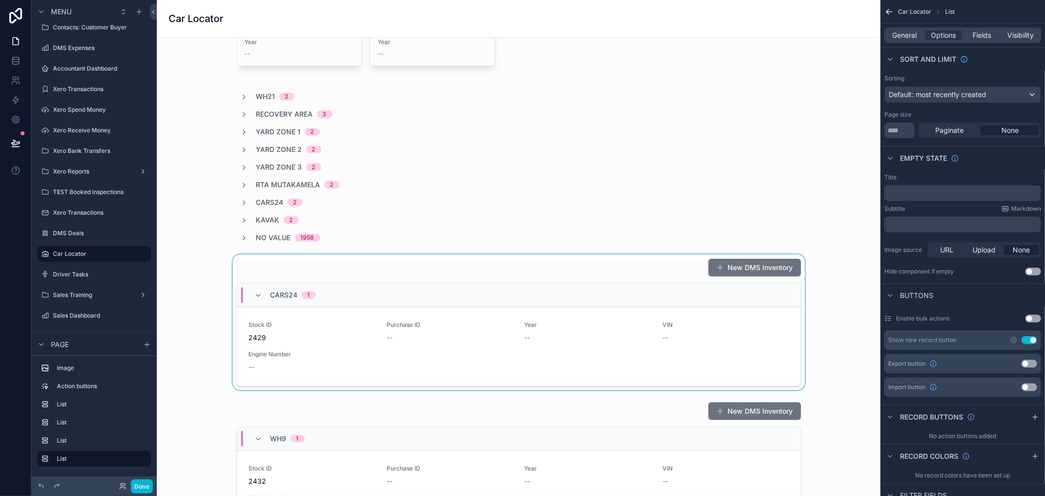
scroll to position [490, 0]
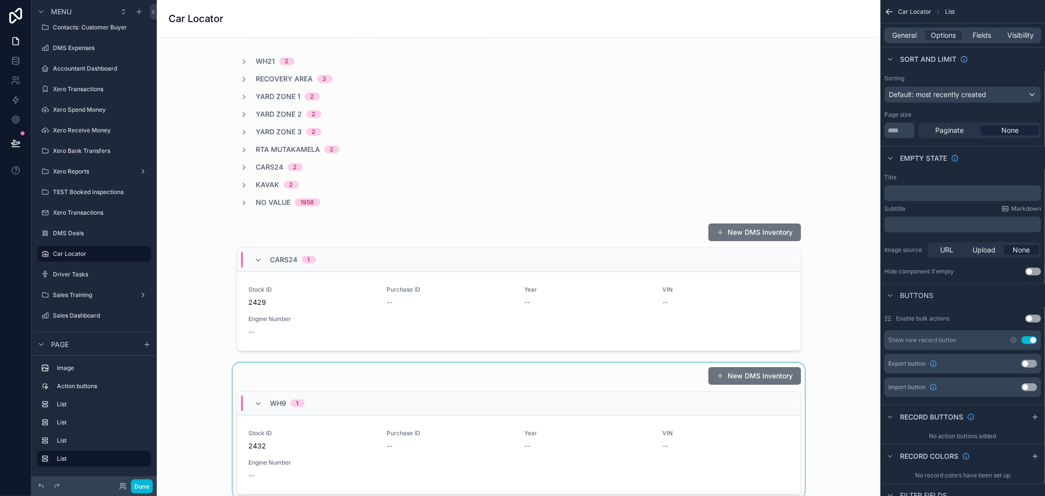
click at [658, 368] on div "scrollable content" at bounding box center [519, 430] width 708 height 136
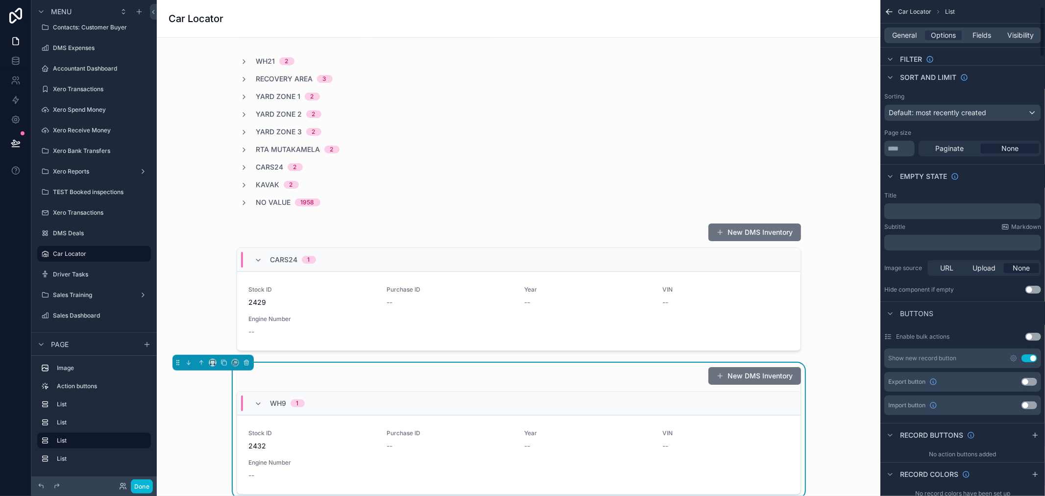
scroll to position [76, 0]
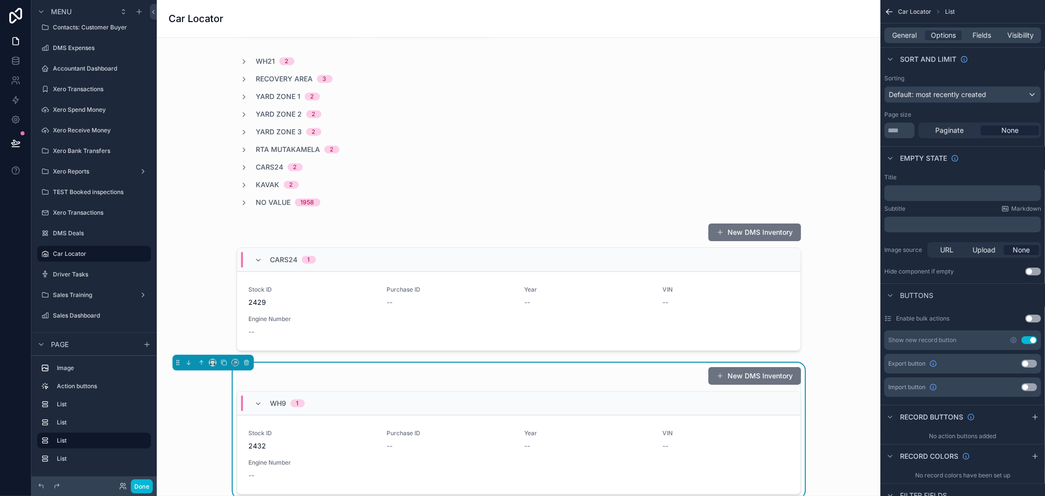
click at [1032, 340] on button "Use setting" at bounding box center [1029, 340] width 16 height 8
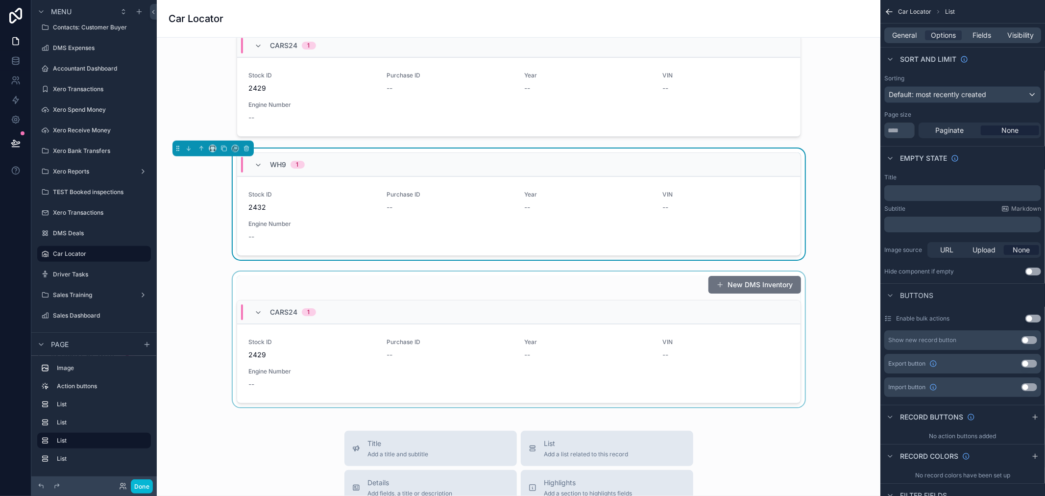
scroll to position [707, 0]
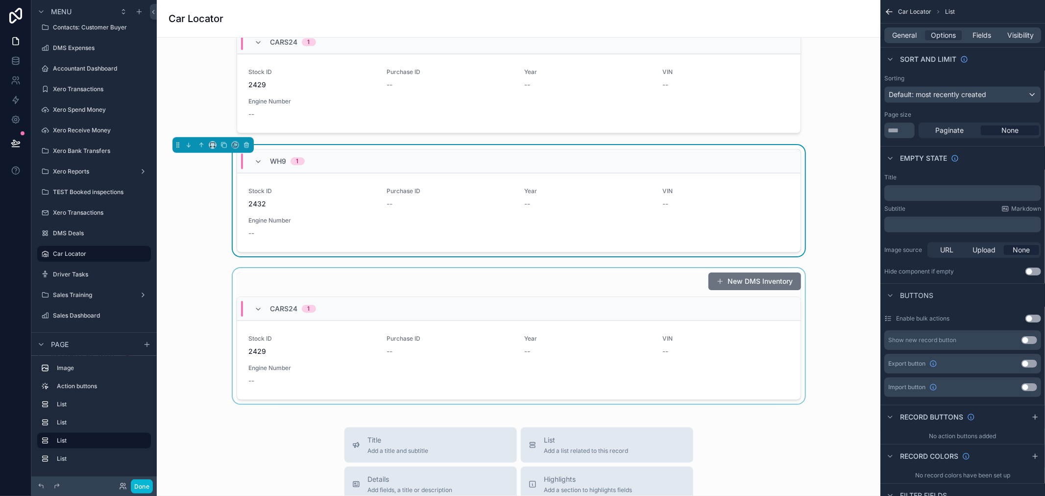
click at [606, 283] on div "scrollable content" at bounding box center [519, 336] width 708 height 136
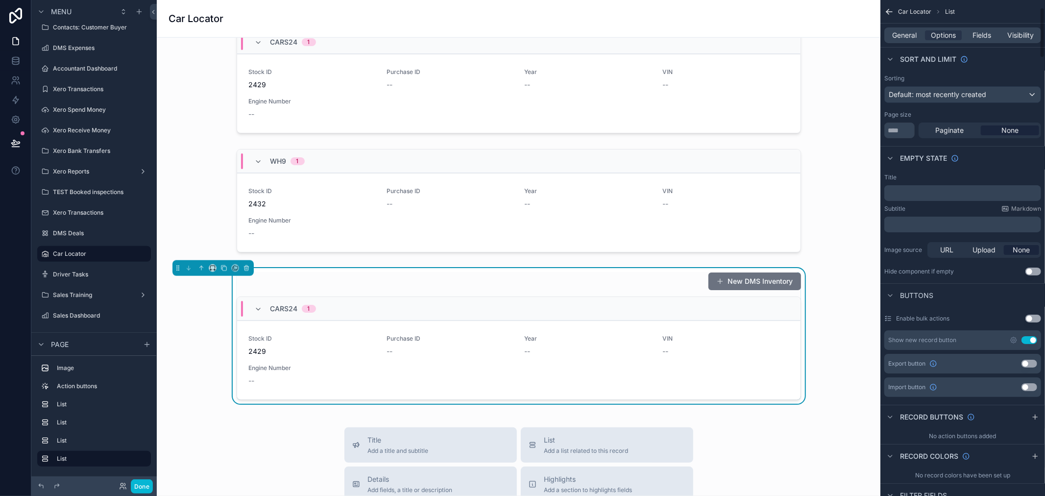
click at [1026, 339] on button "Use setting" at bounding box center [1029, 340] width 16 height 8
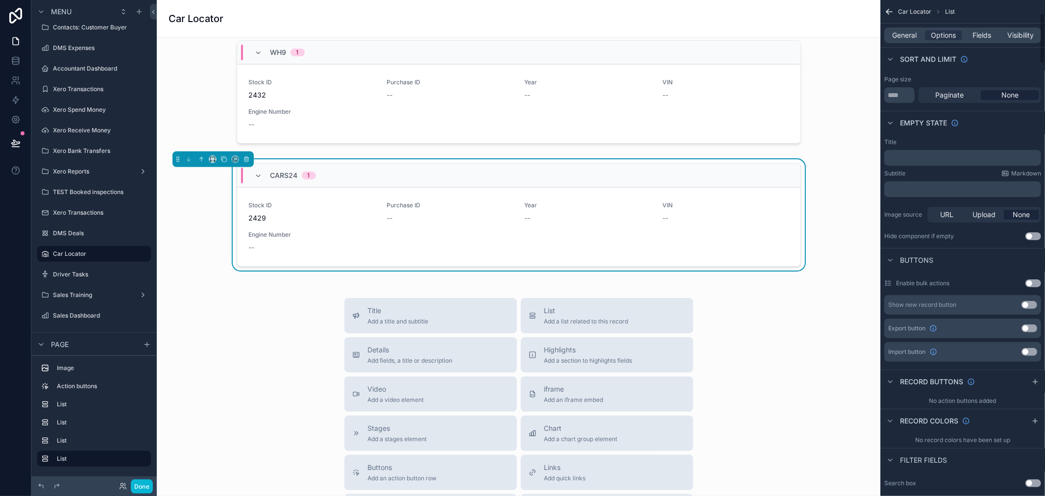
scroll to position [130, 0]
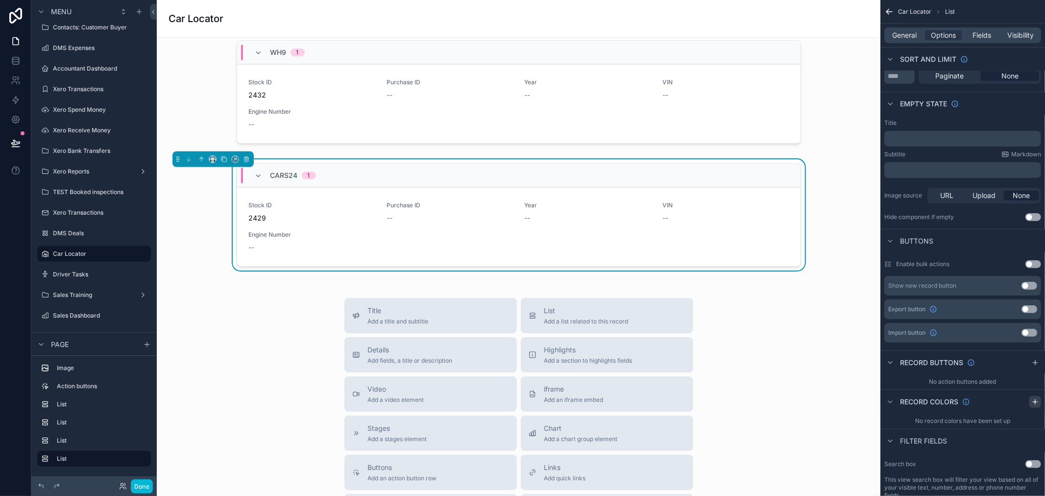
click at [1034, 403] on icon "scrollable content" at bounding box center [1035, 402] width 8 height 8
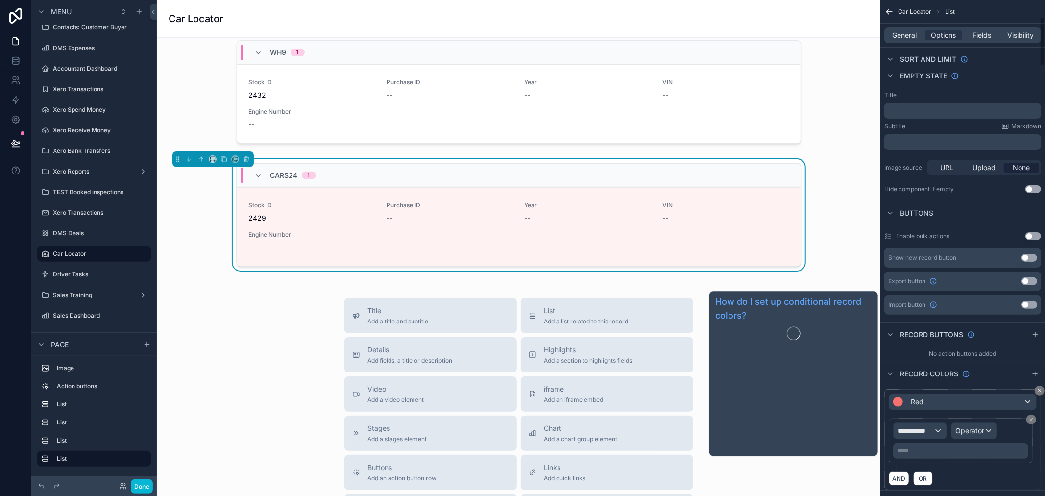
scroll to position [185, 0]
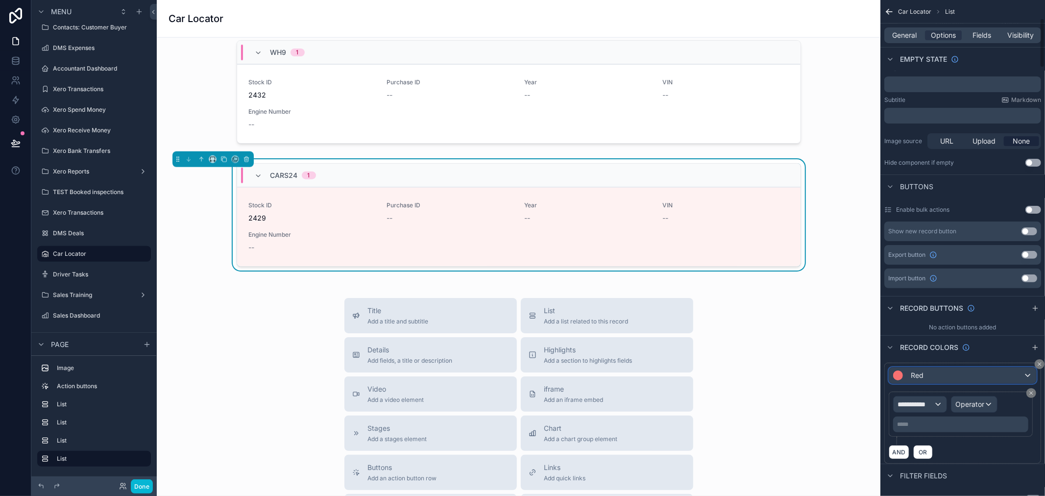
click at [1017, 376] on div "Red" at bounding box center [962, 375] width 147 height 16
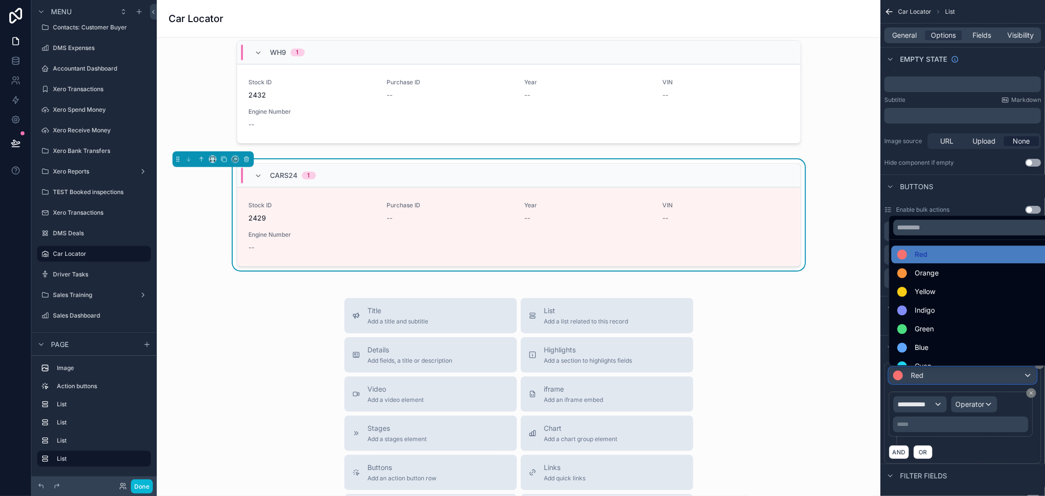
scroll to position [0, 0]
click at [1037, 427] on div "scrollable content" at bounding box center [522, 248] width 1045 height 496
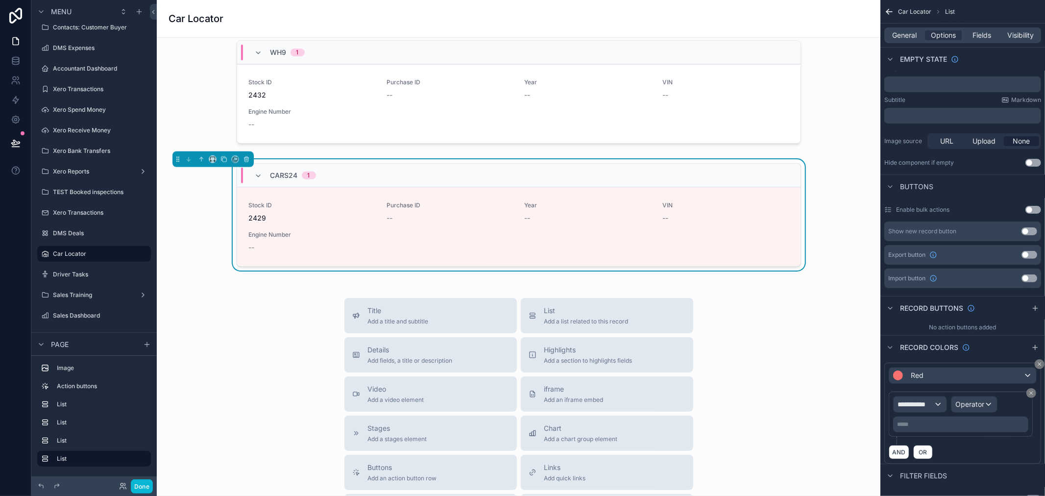
click at [686, 178] on div "Cars24 1" at bounding box center [518, 176] width 563 height 24
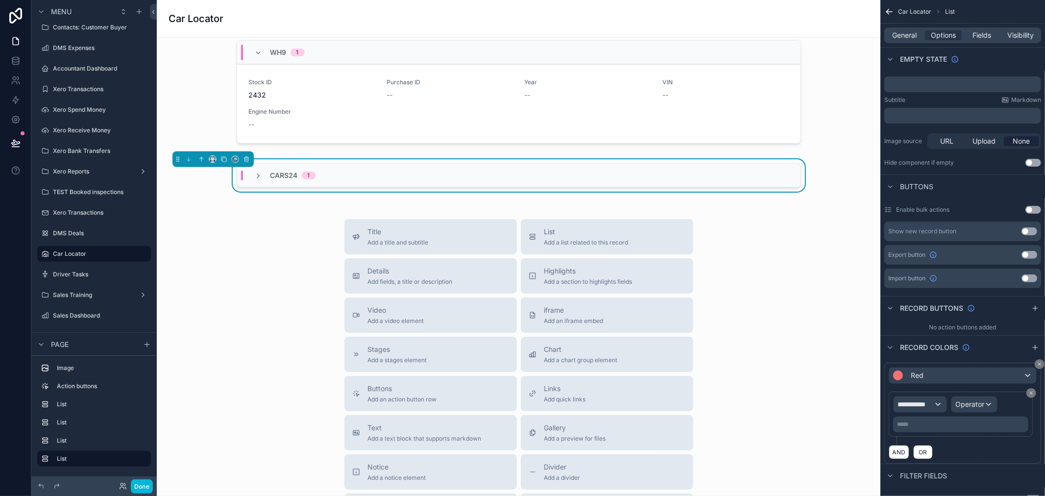
click at [686, 178] on div "Cars24 1" at bounding box center [518, 176] width 563 height 24
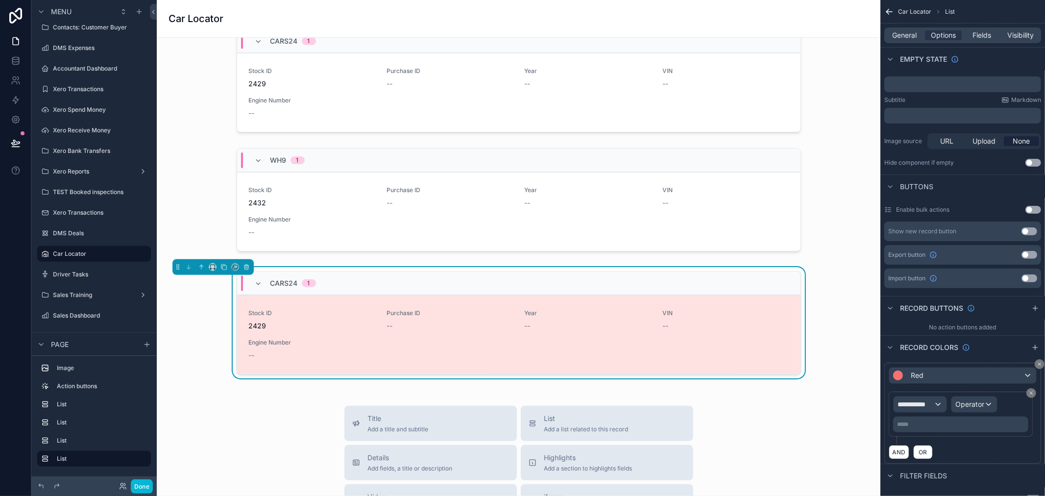
scroll to position [653, 0]
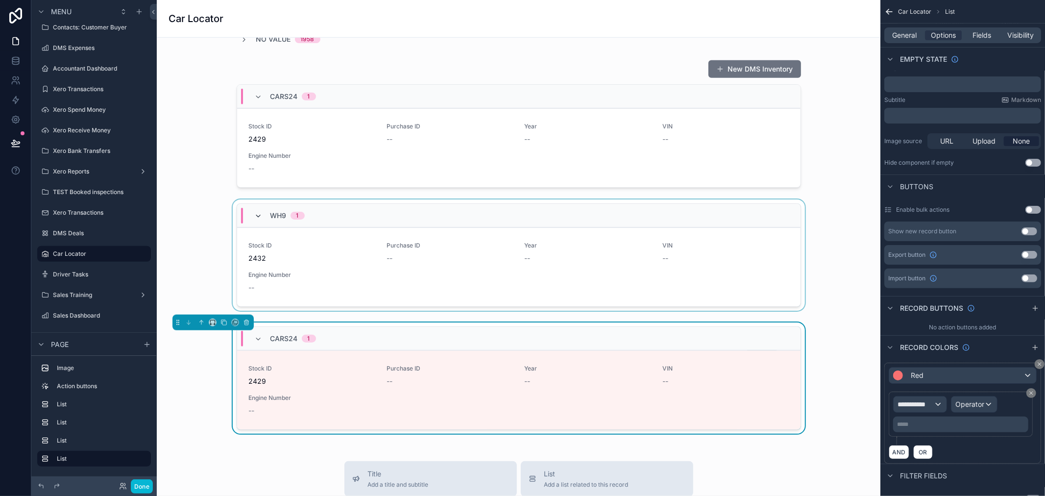
click at [255, 218] on icon "scrollable content" at bounding box center [259, 216] width 8 height 8
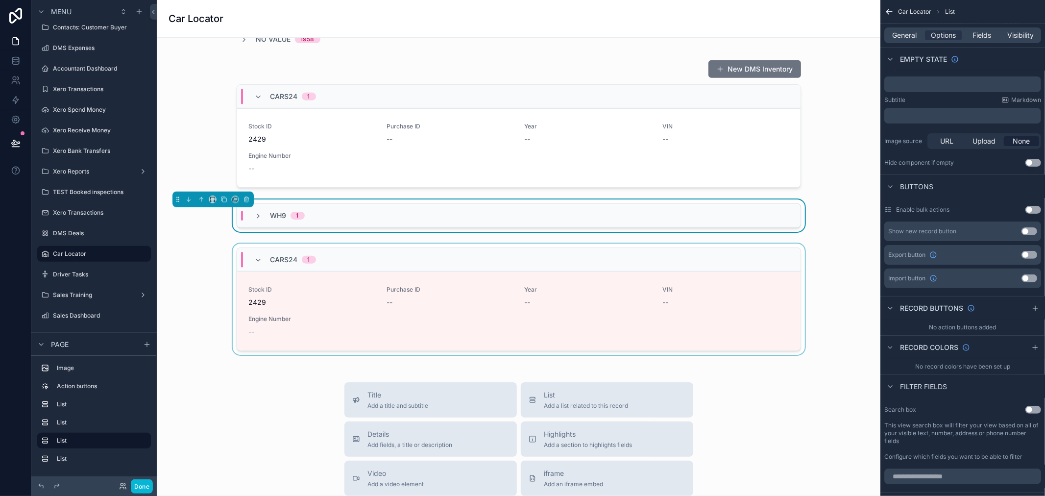
click at [244, 263] on div "Cars24 1" at bounding box center [285, 260] width 85 height 16
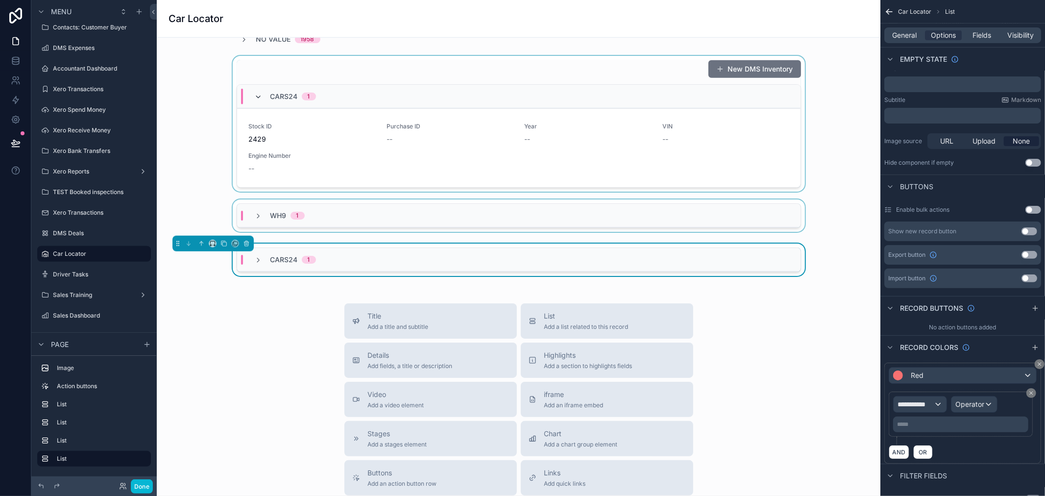
click at [255, 96] on icon "scrollable content" at bounding box center [259, 97] width 8 height 8
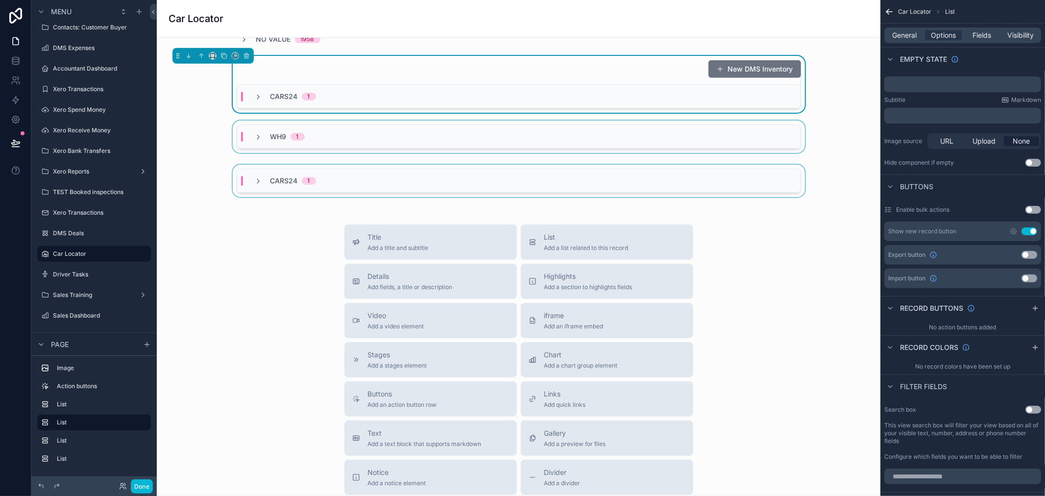
click at [369, 182] on div "Cars24 1" at bounding box center [518, 181] width 563 height 24
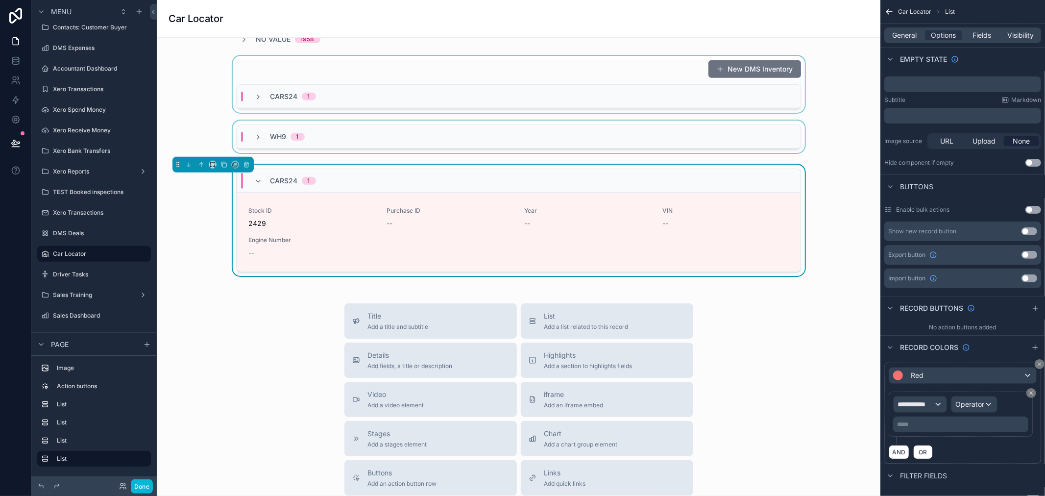
click at [375, 145] on div "WH9 1" at bounding box center [518, 137] width 563 height 24
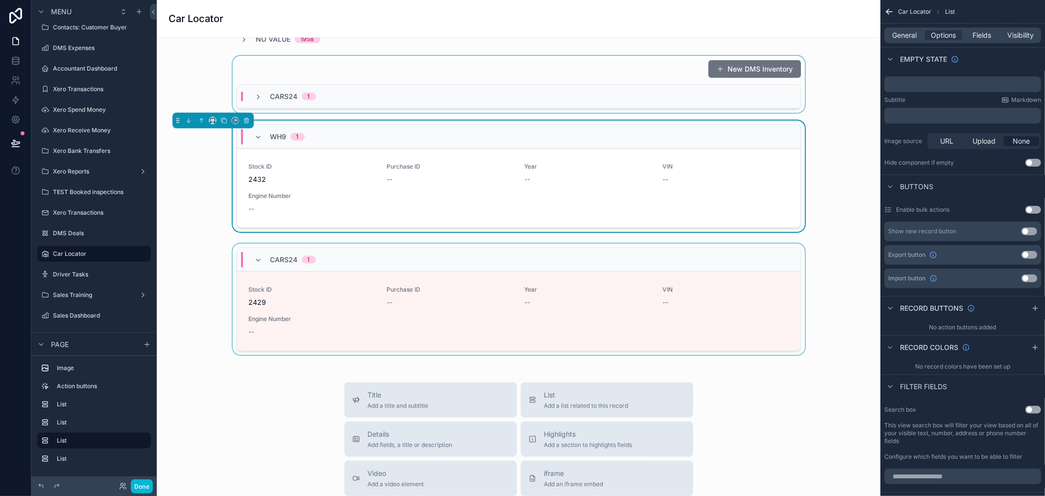
click at [390, 103] on div "Cars24 1" at bounding box center [518, 97] width 563 height 24
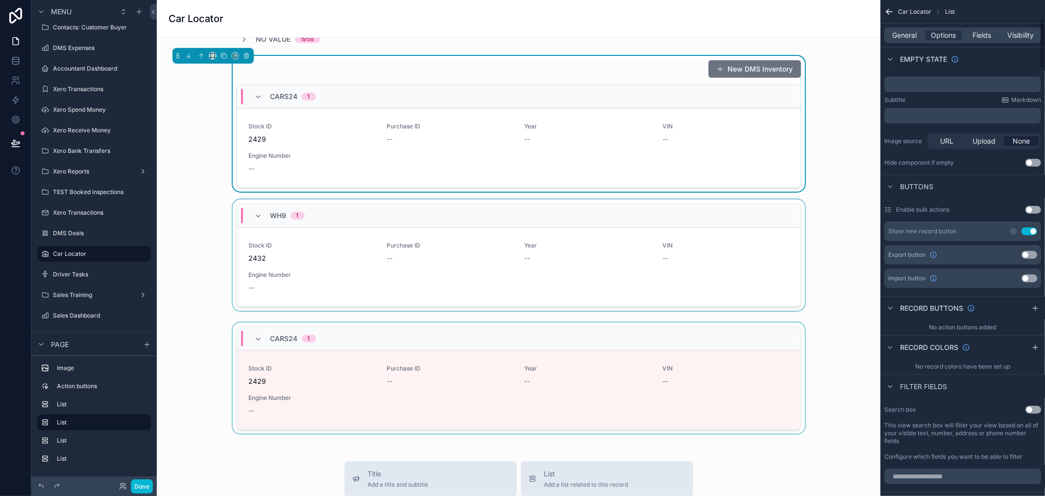
click at [707, 339] on div "Cars24 1" at bounding box center [518, 339] width 563 height 24
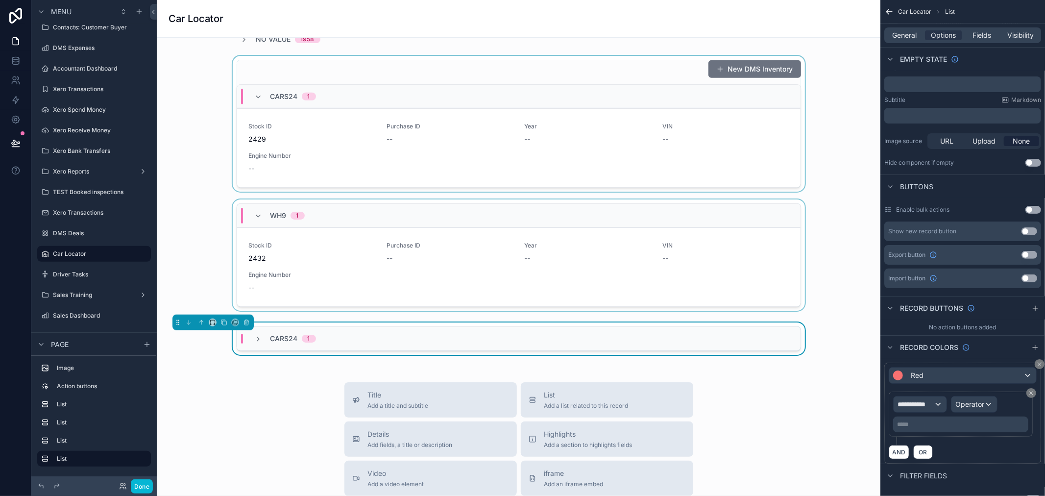
click at [702, 340] on div "Cars24 1" at bounding box center [518, 339] width 563 height 24
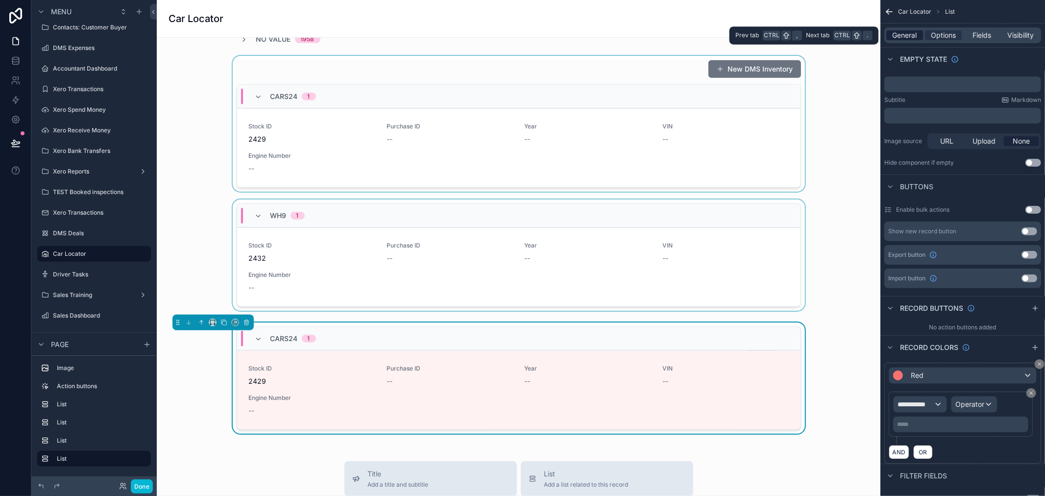
click at [909, 36] on span "General" at bounding box center [904, 35] width 24 height 10
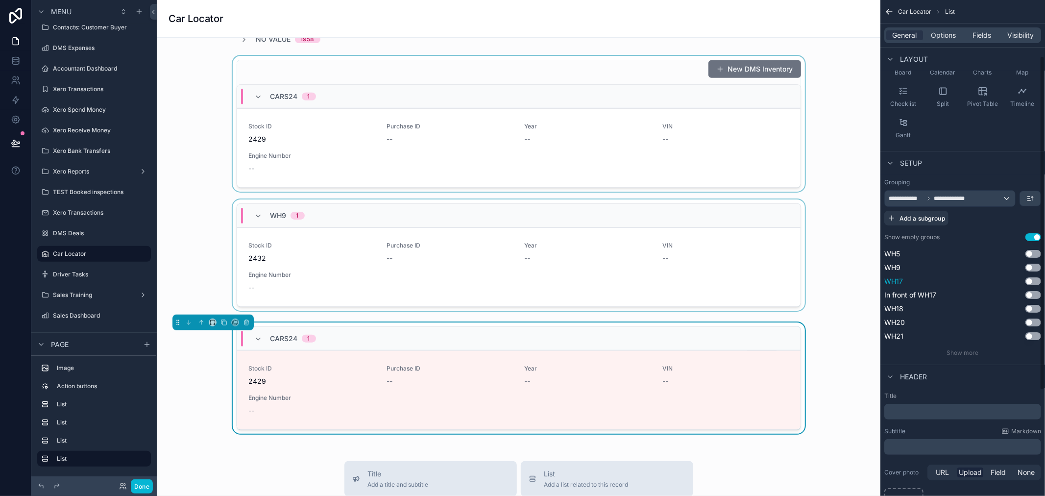
scroll to position [130, 0]
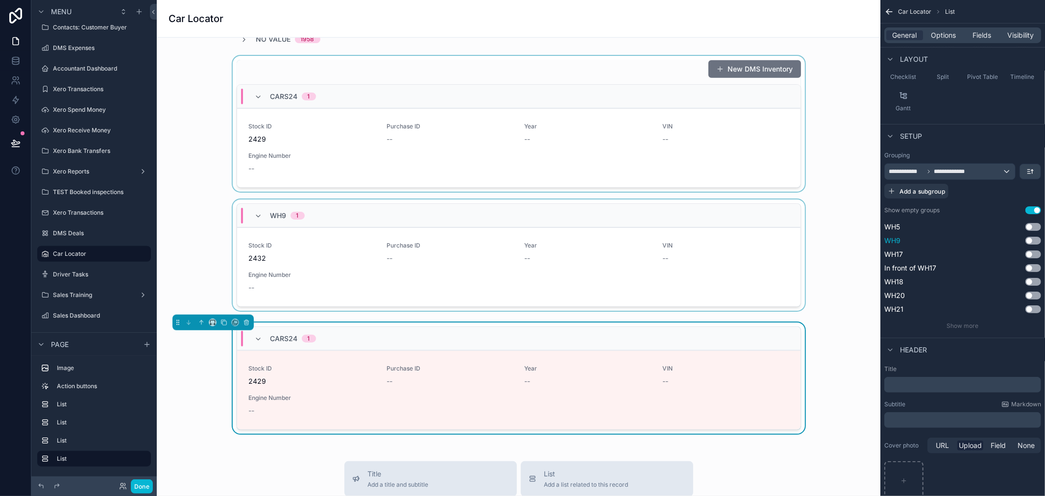
click at [1031, 240] on button "Use setting" at bounding box center [1033, 241] width 16 height 8
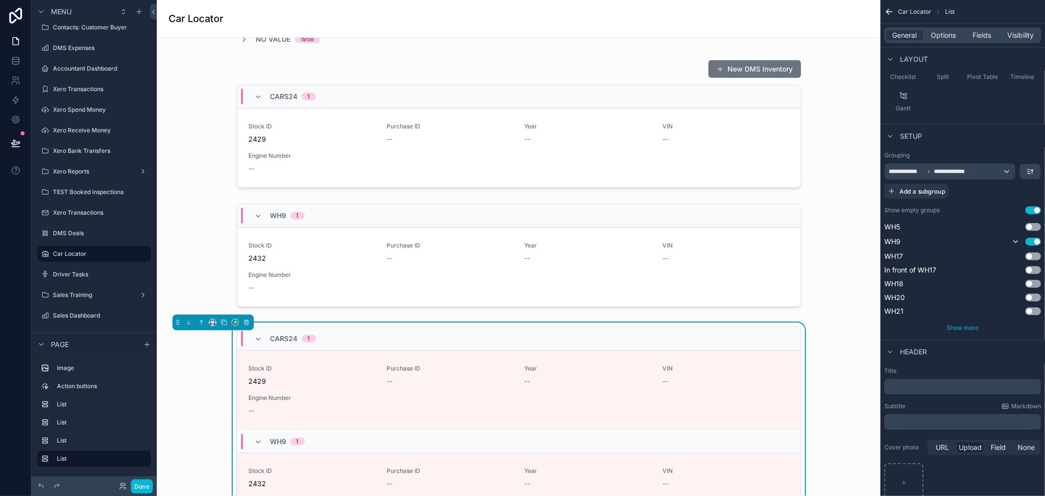
click at [972, 325] on span "Show more" at bounding box center [963, 327] width 32 height 7
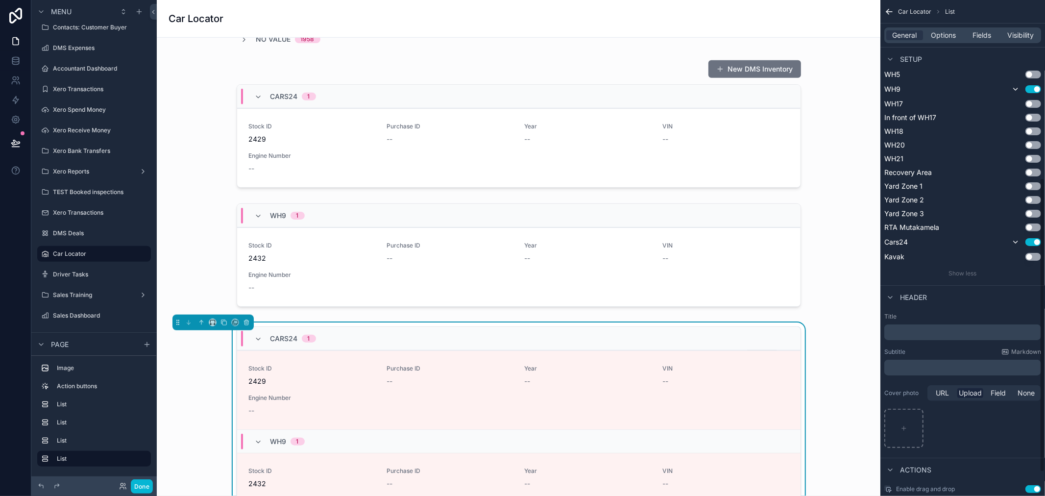
scroll to position [339, 0]
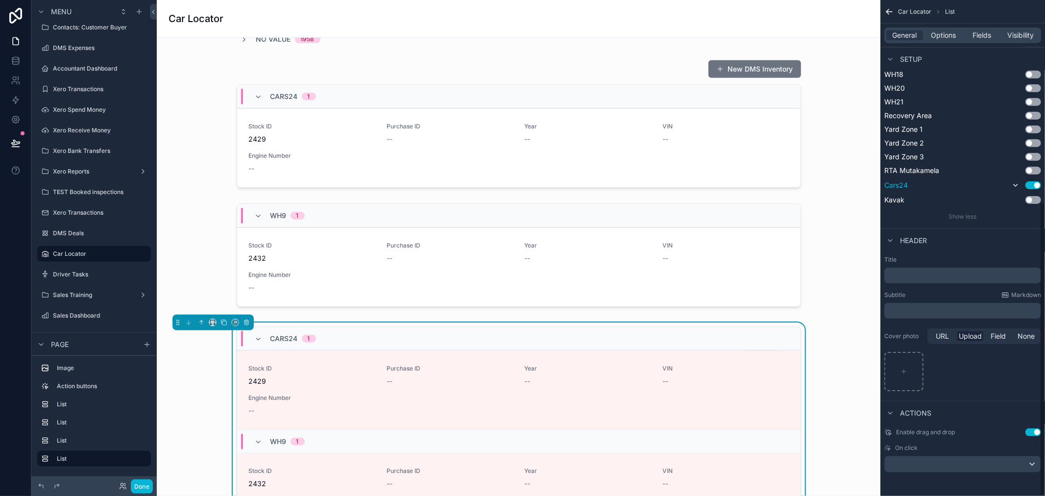
click at [1031, 184] on button "Use setting" at bounding box center [1033, 185] width 16 height 8
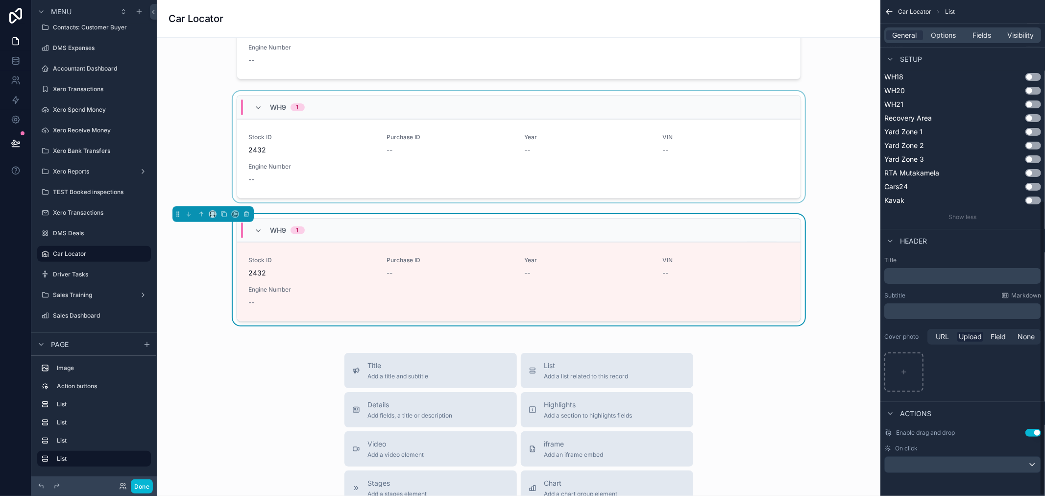
scroll to position [762, 0]
click at [227, 215] on icon "scrollable content" at bounding box center [223, 213] width 7 height 7
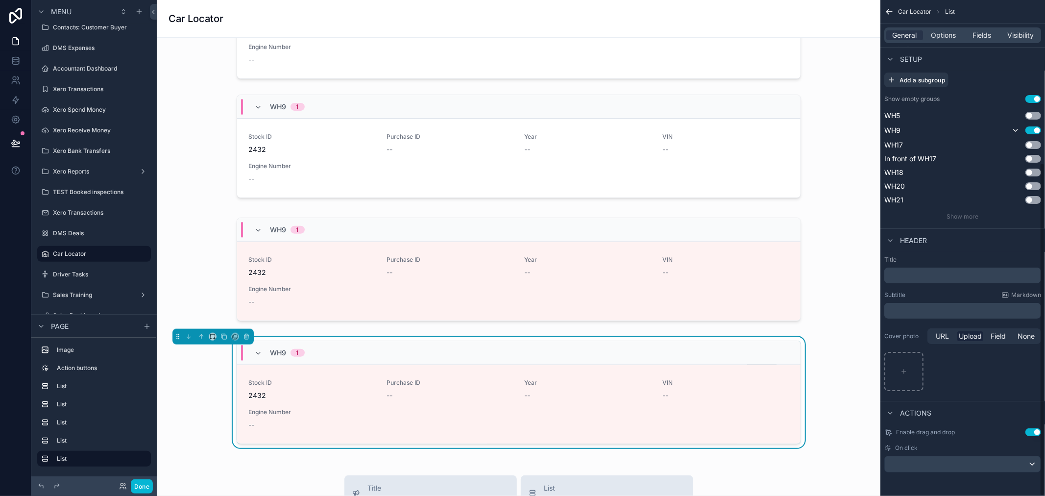
scroll to position [241, 0]
click at [1034, 148] on button "Use setting" at bounding box center [1033, 145] width 16 height 8
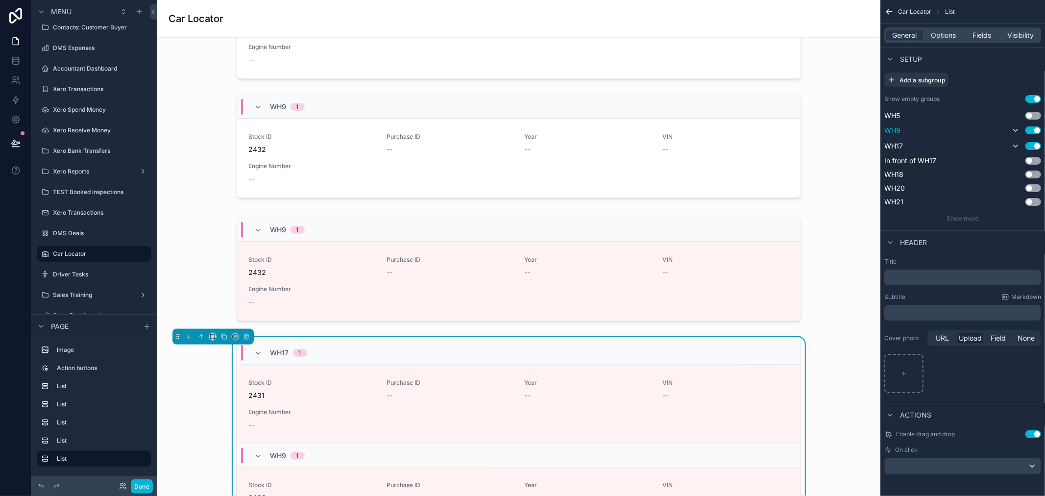
click at [1034, 132] on button "Use setting" at bounding box center [1033, 130] width 16 height 8
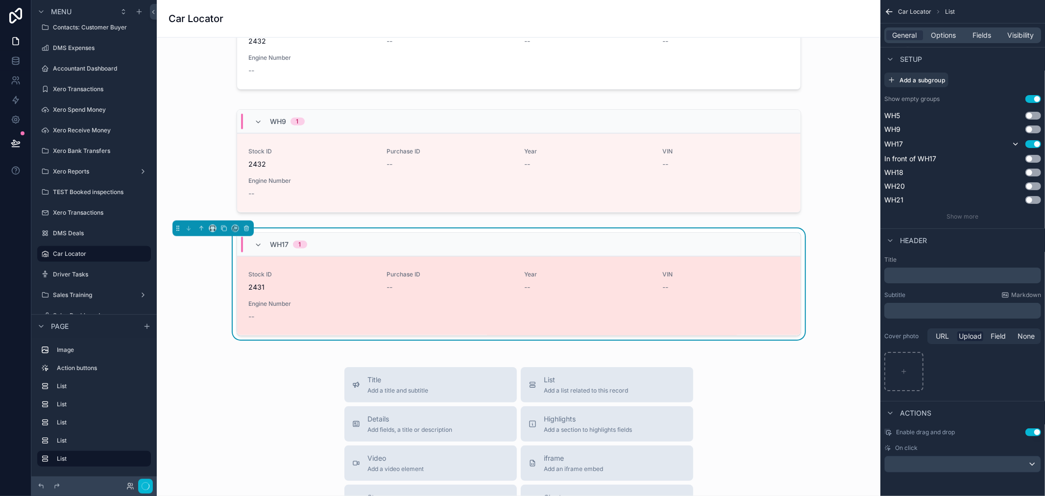
scroll to position [870, 0]
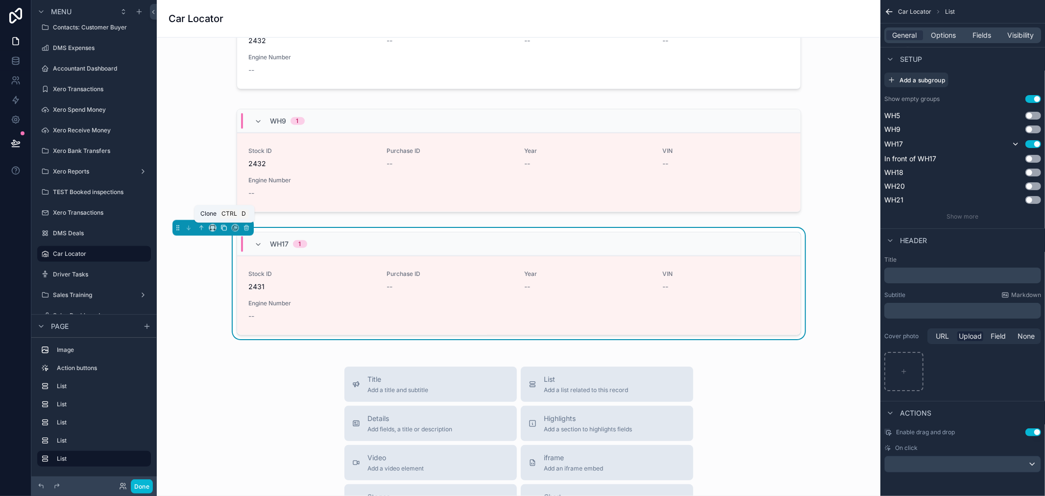
click at [223, 229] on icon "scrollable content" at bounding box center [223, 227] width 7 height 7
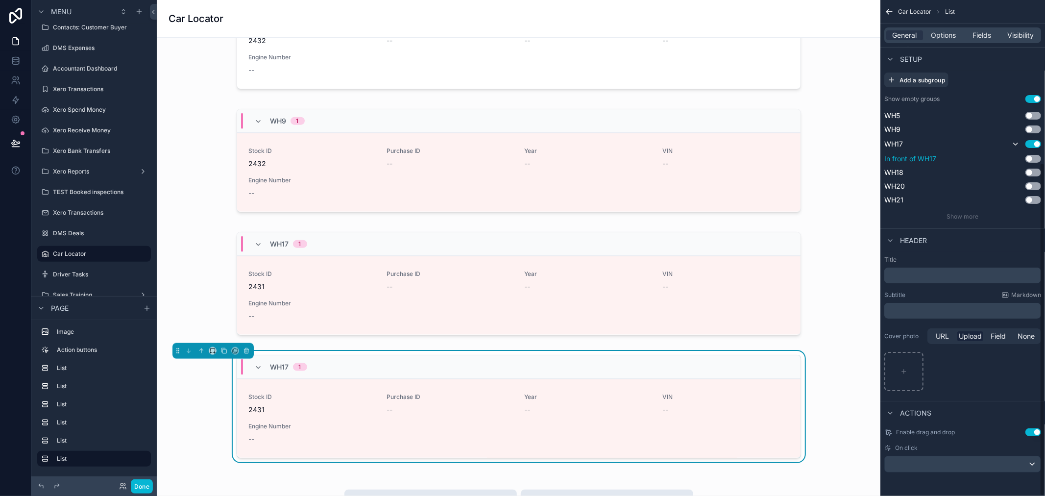
click at [1033, 159] on button "Use setting" at bounding box center [1033, 159] width 16 height 8
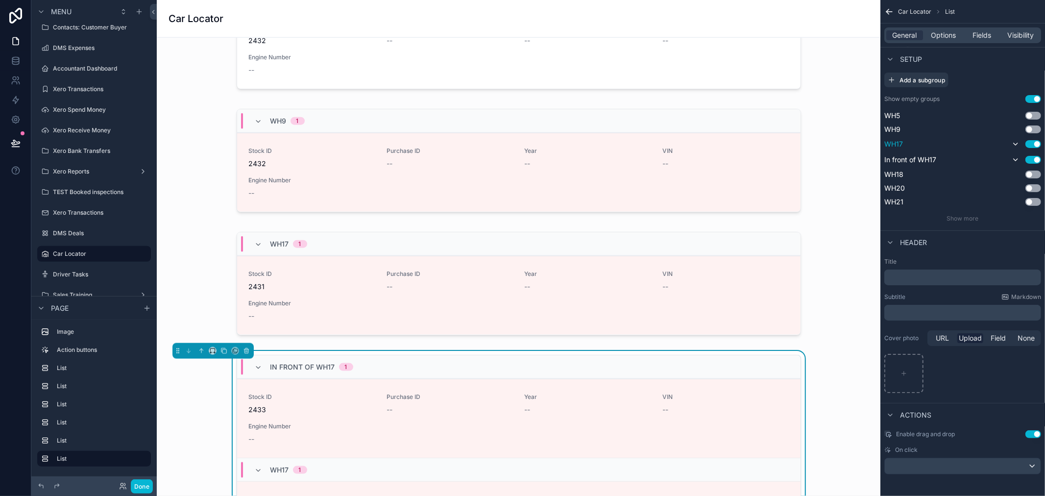
click at [1032, 144] on button "Use setting" at bounding box center [1033, 144] width 16 height 8
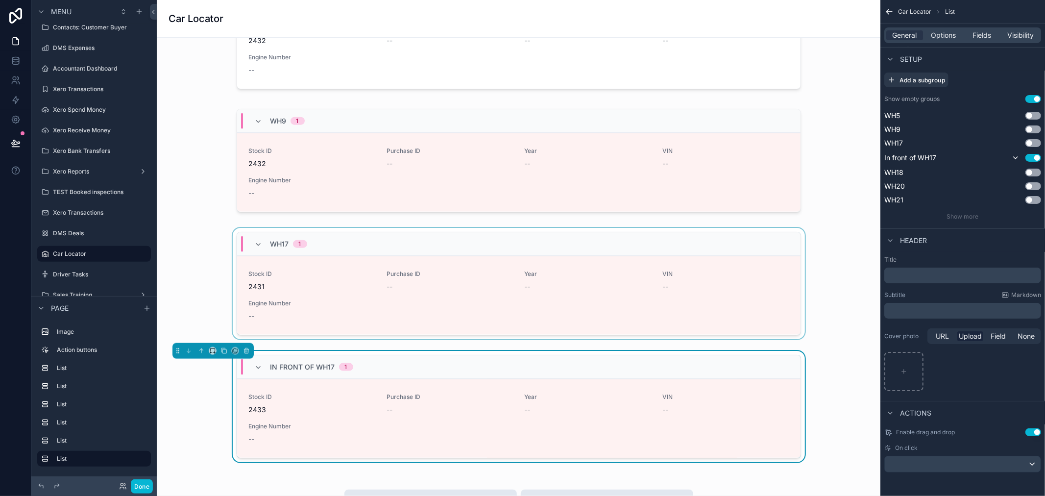
scroll to position [980, 0]
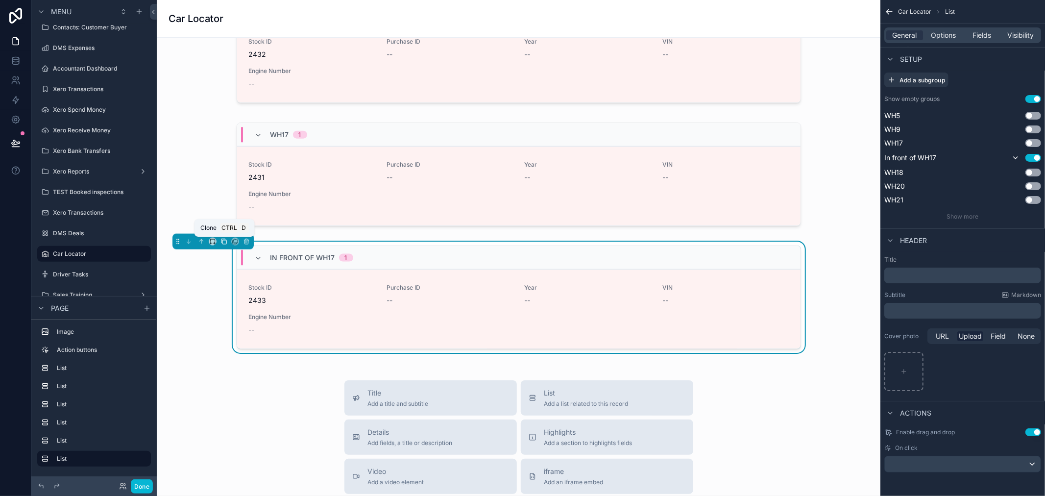
click at [225, 240] on icon "scrollable content" at bounding box center [224, 242] width 4 height 4
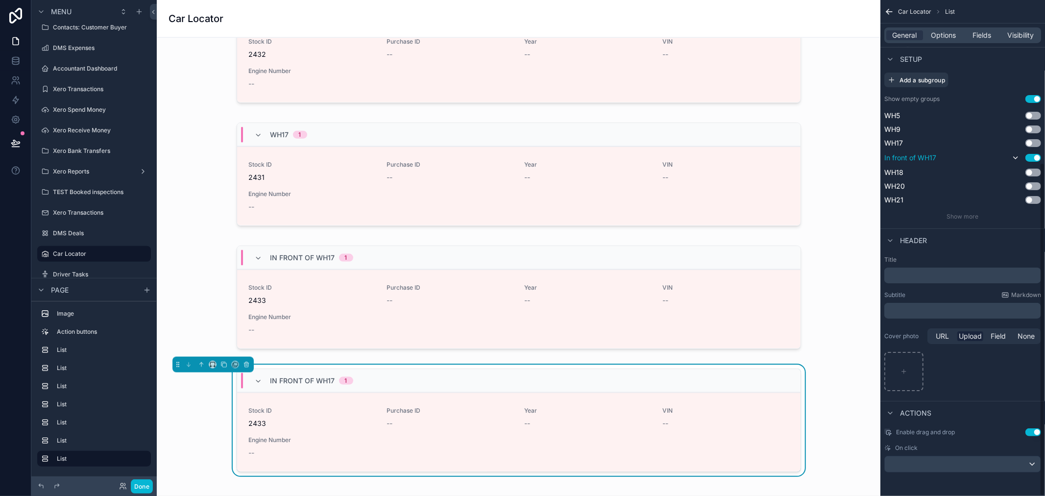
click at [1032, 155] on button "Use setting" at bounding box center [1033, 158] width 16 height 8
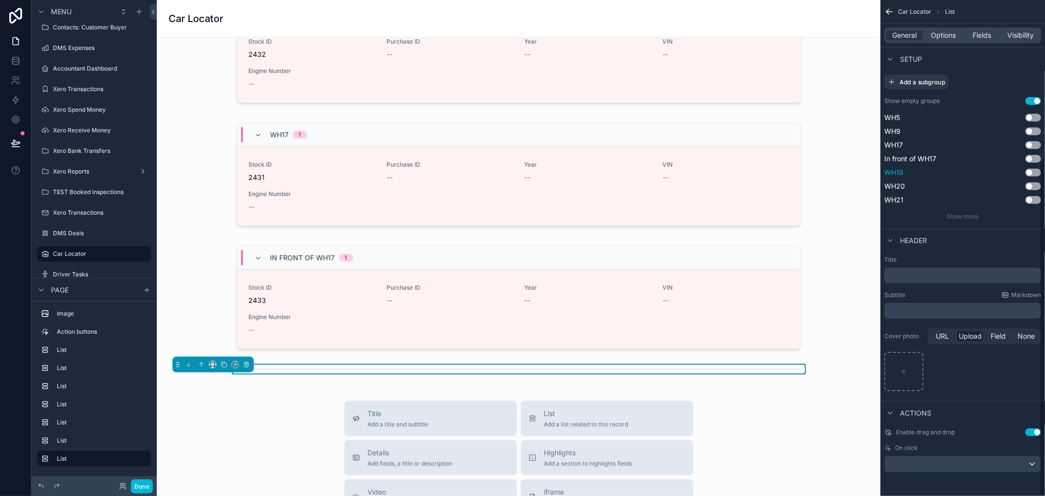
scroll to position [239, 0]
click at [1032, 173] on button "Use setting" at bounding box center [1033, 173] width 16 height 8
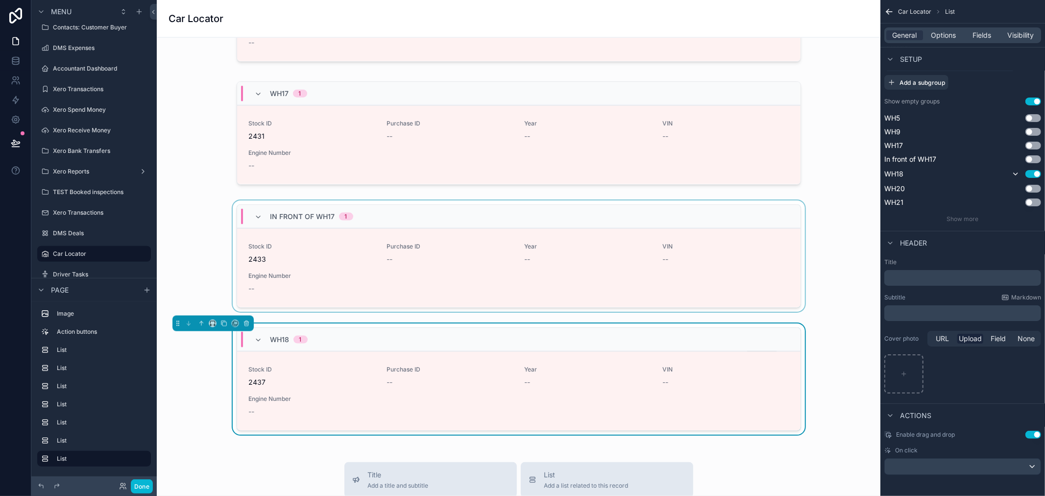
scroll to position [1143, 0]
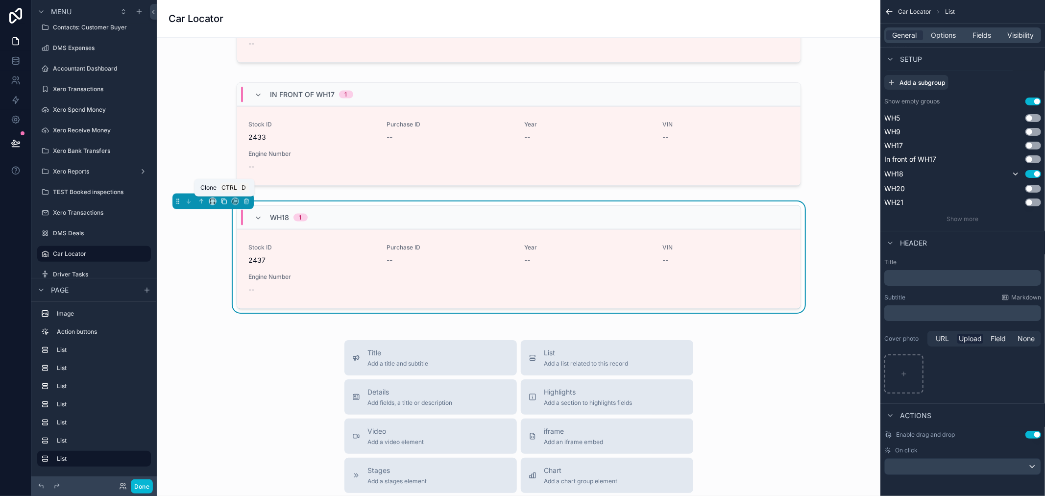
click at [220, 202] on icon "scrollable content" at bounding box center [223, 201] width 7 height 7
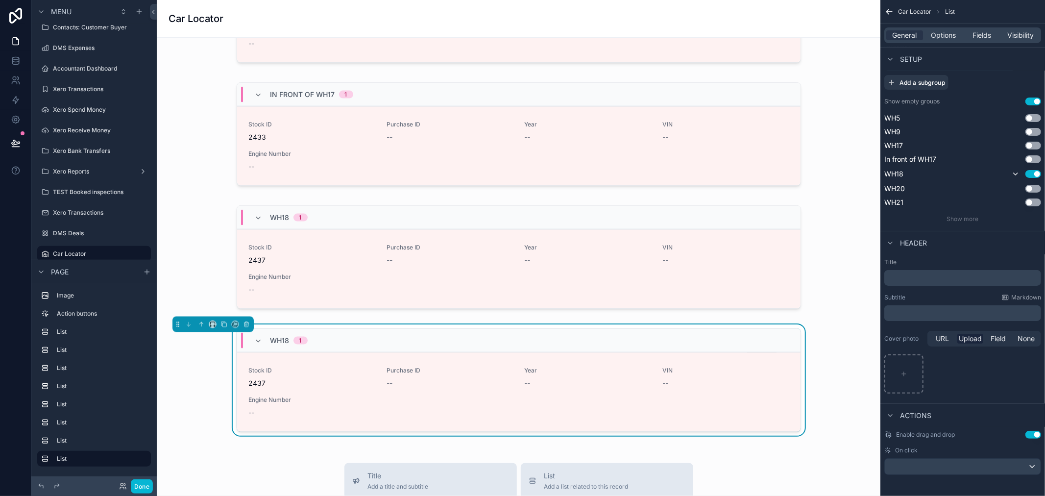
click at [372, 349] on div "WH18 1" at bounding box center [518, 341] width 563 height 24
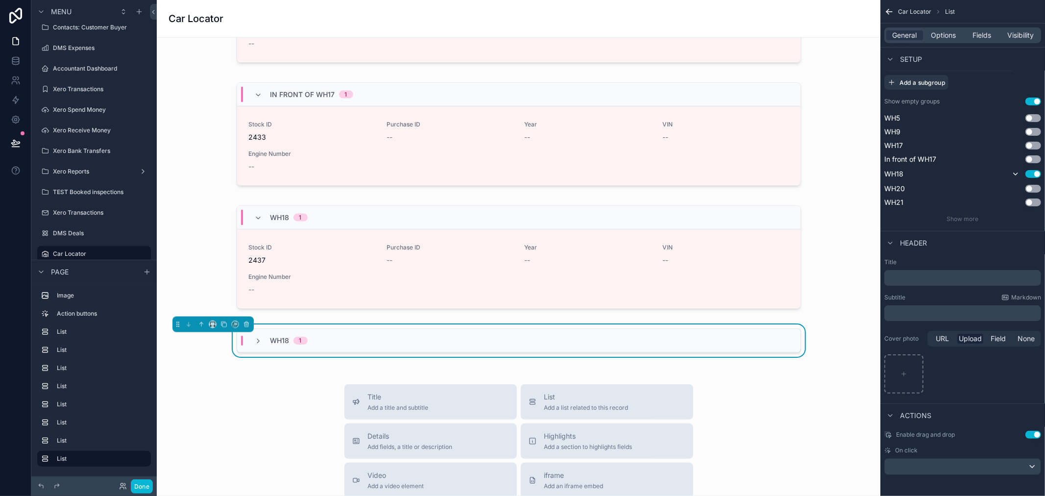
click at [562, 345] on div "WH18 1" at bounding box center [518, 341] width 563 height 24
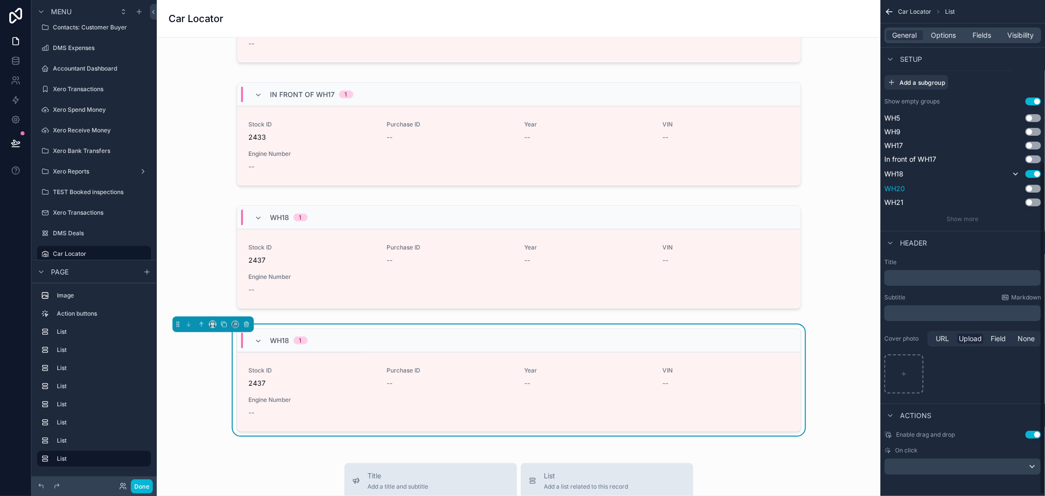
click at [1039, 188] on button "Use setting" at bounding box center [1033, 189] width 16 height 8
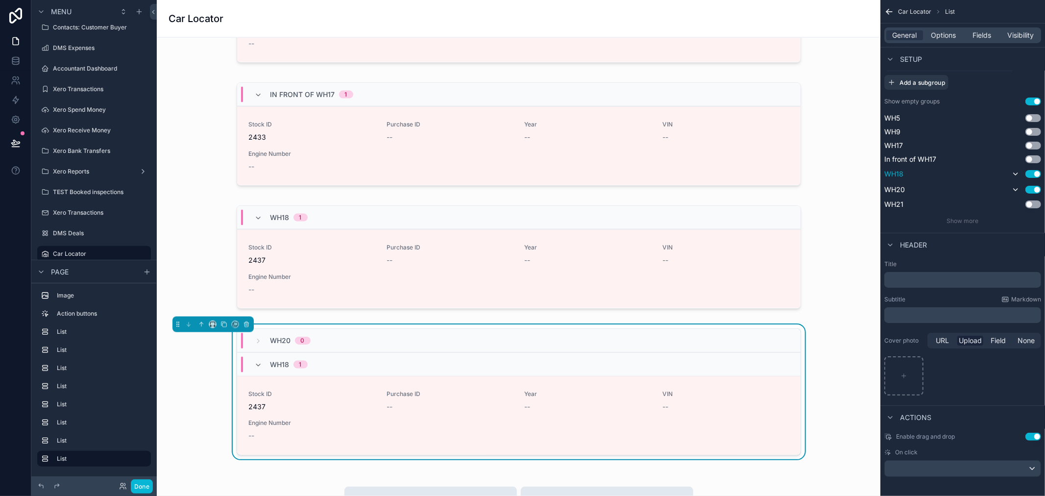
click at [1034, 173] on button "Use setting" at bounding box center [1033, 174] width 16 height 8
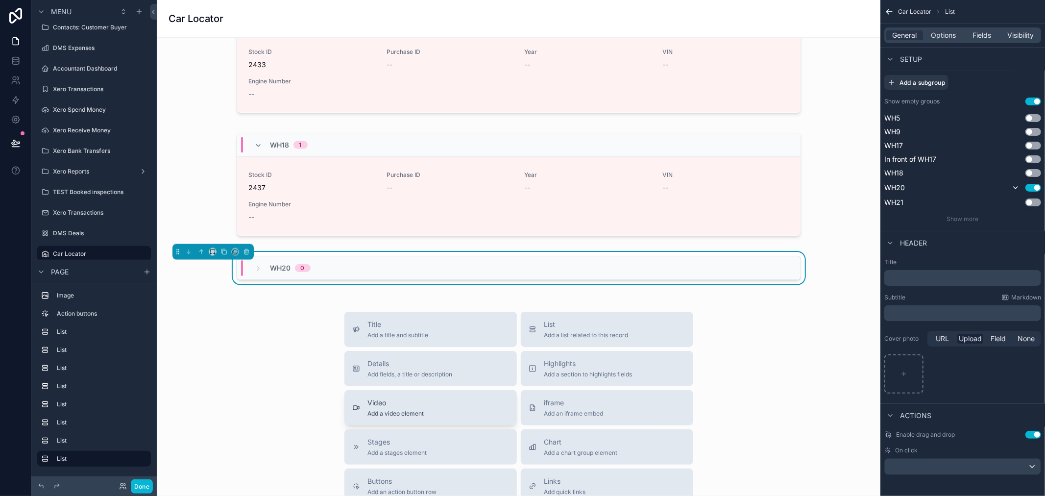
scroll to position [1306, 0]
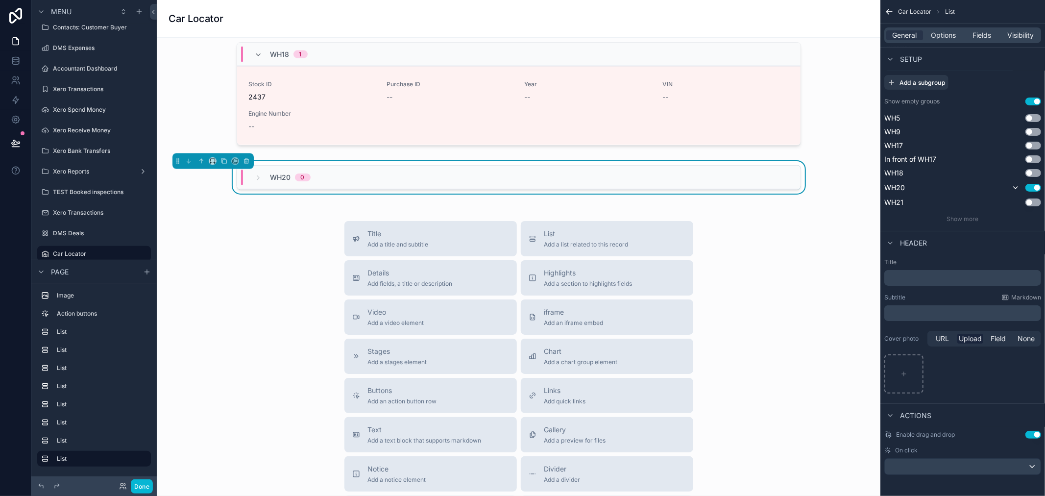
click at [278, 180] on span "WH20" at bounding box center [280, 177] width 21 height 10
click at [270, 182] on span "WH20" at bounding box center [280, 177] width 21 height 10
click at [225, 163] on icon "scrollable content" at bounding box center [223, 161] width 7 height 7
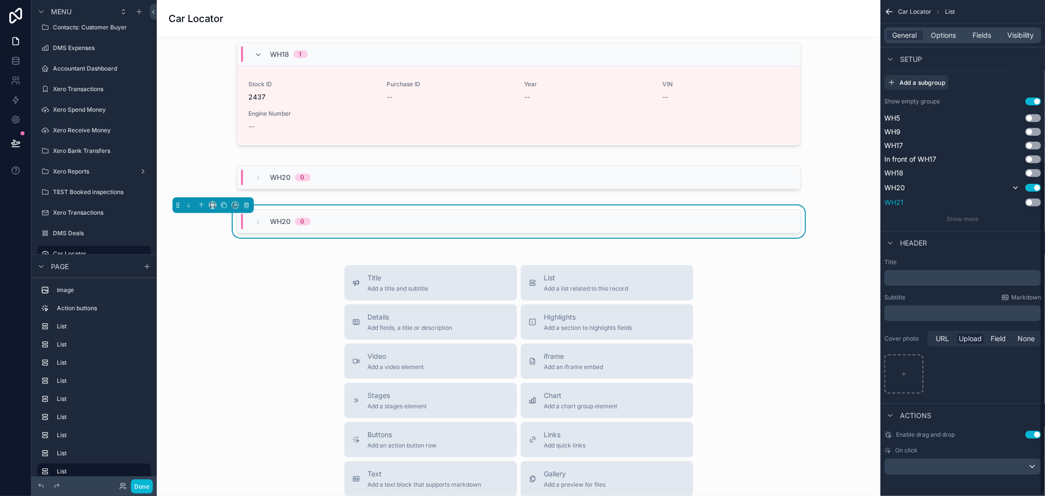
click at [1032, 204] on button "Use setting" at bounding box center [1033, 202] width 16 height 8
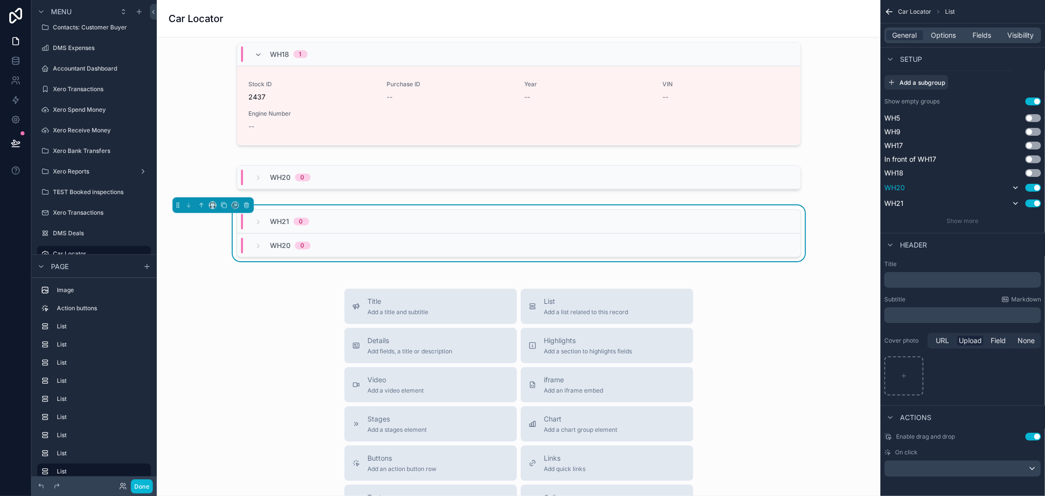
click at [1035, 190] on button "Use setting" at bounding box center [1033, 188] width 16 height 8
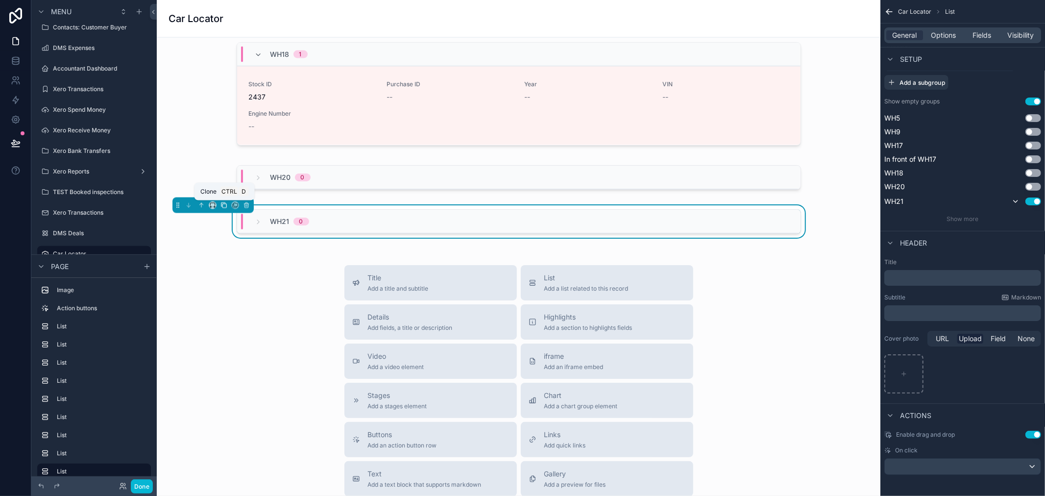
click at [222, 206] on icon "scrollable content" at bounding box center [224, 206] width 4 height 4
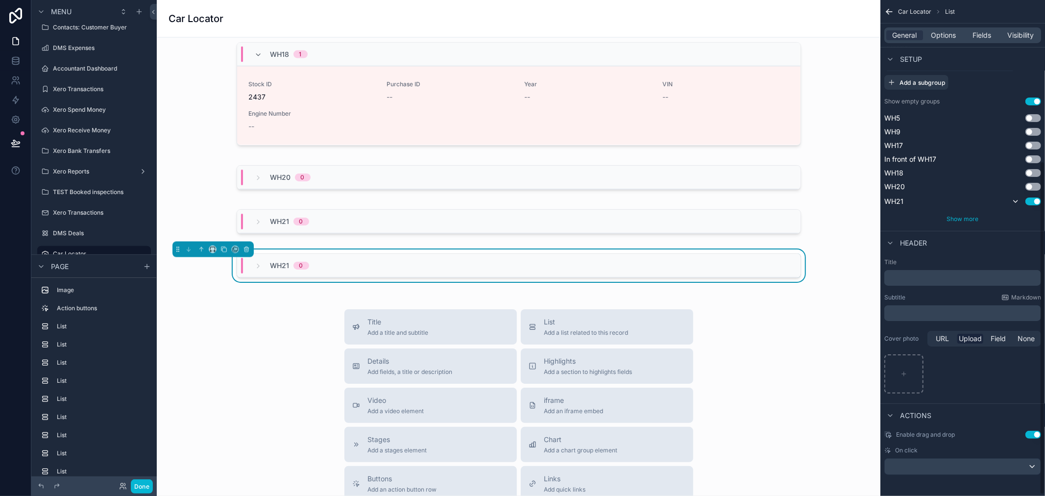
click at [975, 216] on span "Show more" at bounding box center [963, 218] width 32 height 7
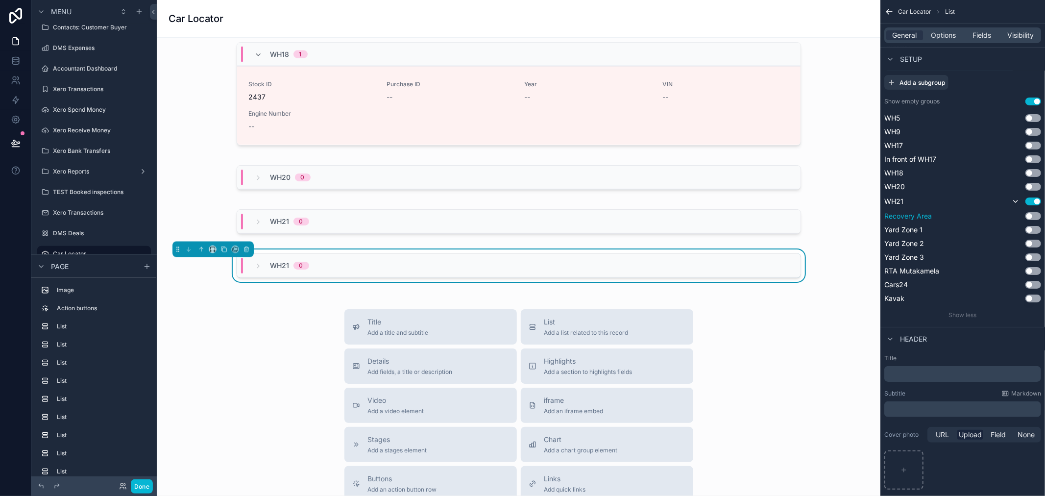
click at [1031, 216] on button "Use setting" at bounding box center [1033, 216] width 16 height 8
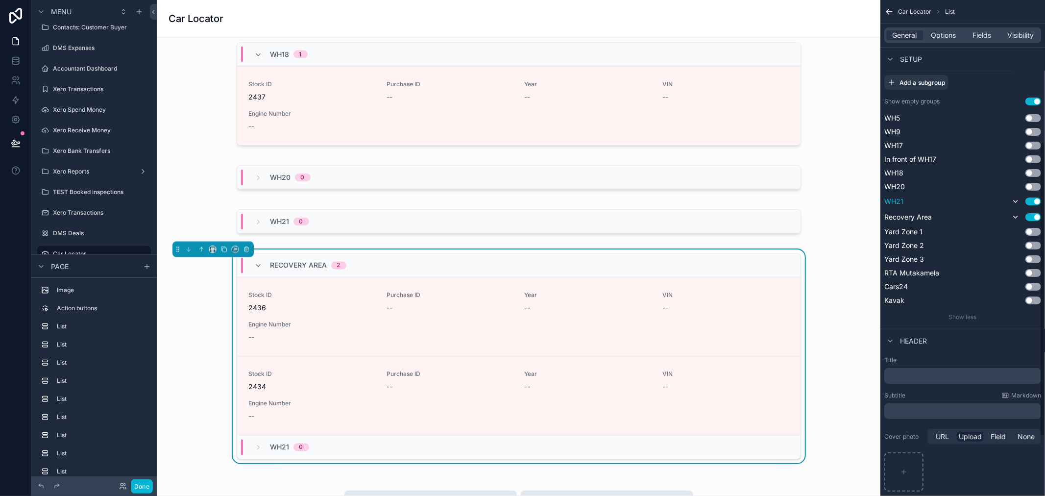
click at [1035, 202] on button "Use setting" at bounding box center [1033, 201] width 16 height 8
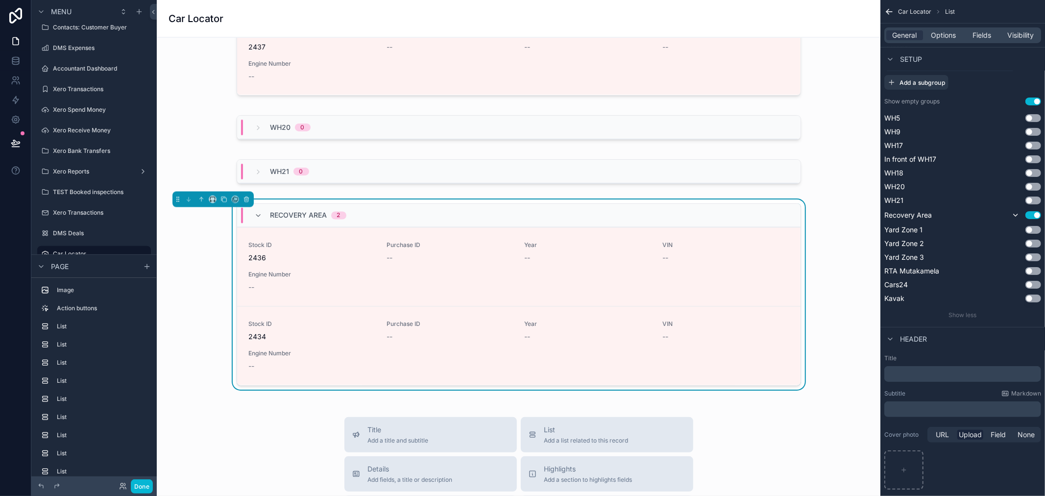
scroll to position [1339, 0]
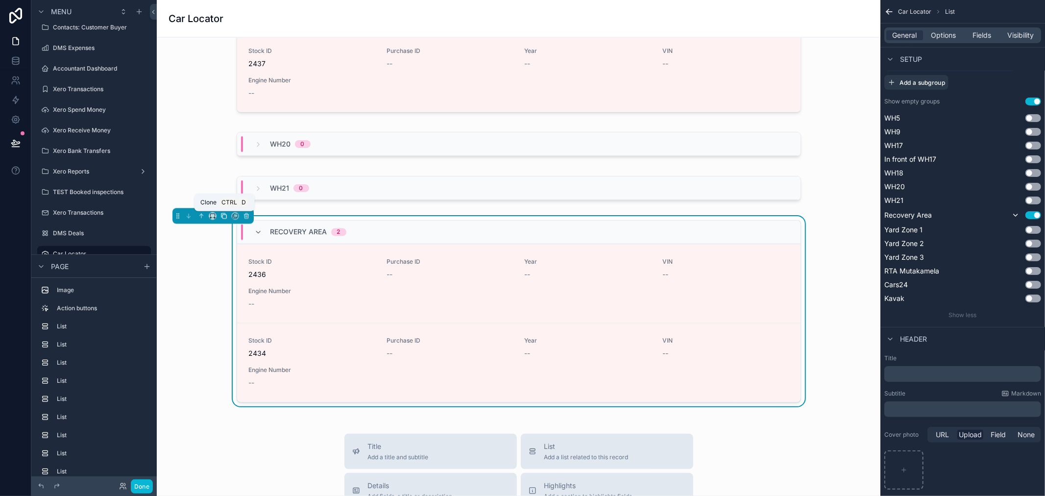
click at [221, 216] on icon "scrollable content" at bounding box center [223, 216] width 4 height 4
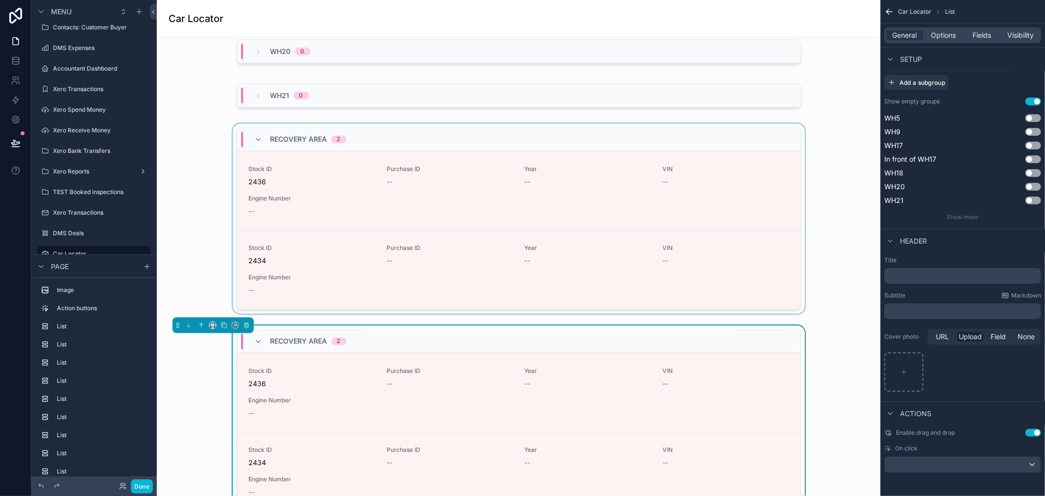
scroll to position [1502, 0]
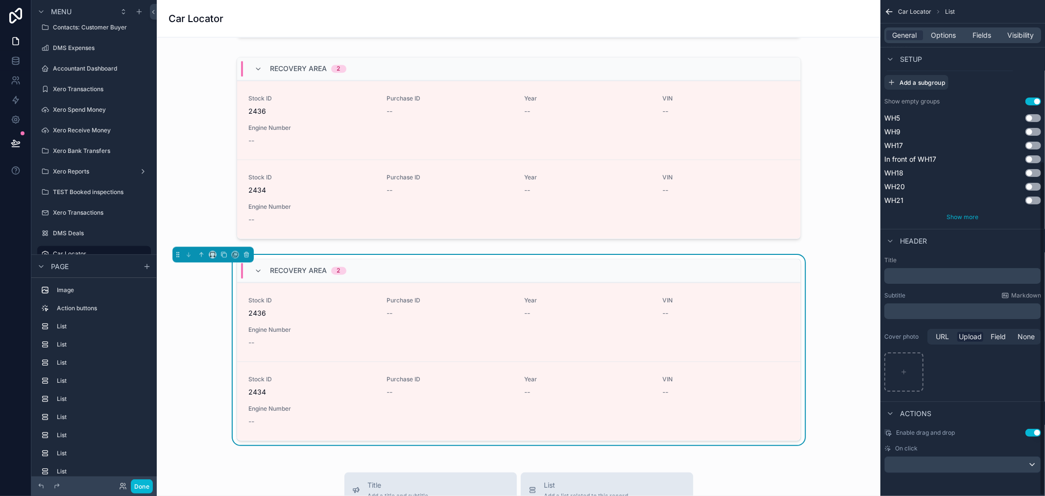
click at [971, 217] on span "Show more" at bounding box center [963, 216] width 32 height 7
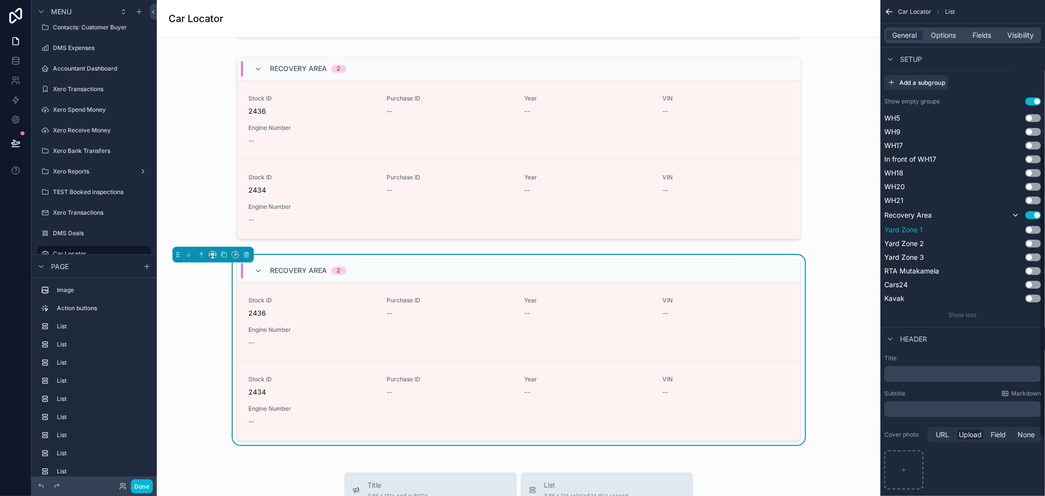
click at [1033, 229] on button "Use setting" at bounding box center [1033, 230] width 16 height 8
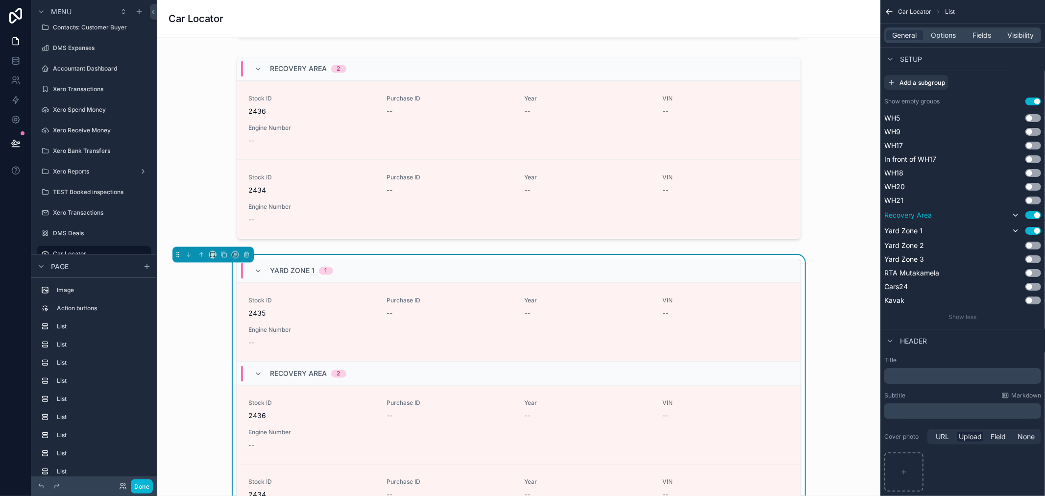
click at [1035, 216] on button "Use setting" at bounding box center [1033, 215] width 16 height 8
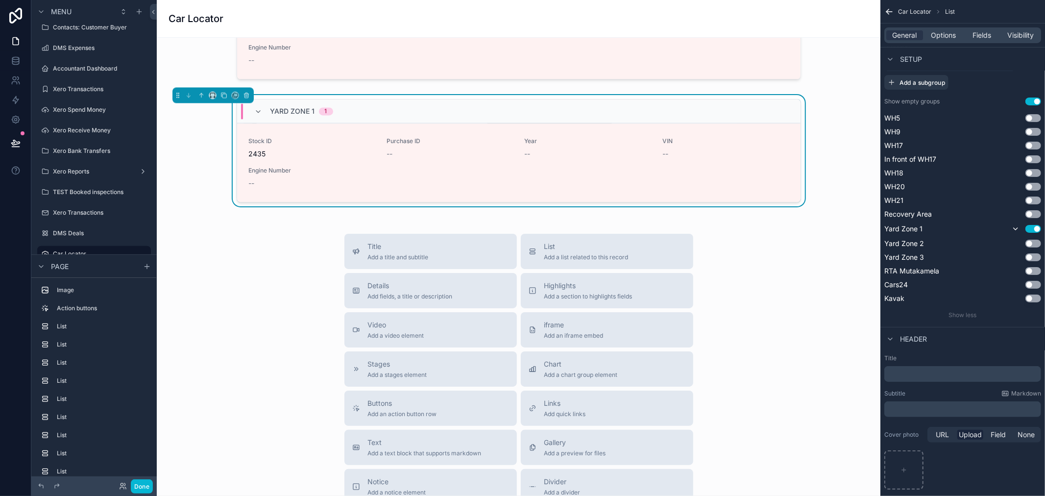
scroll to position [1666, 0]
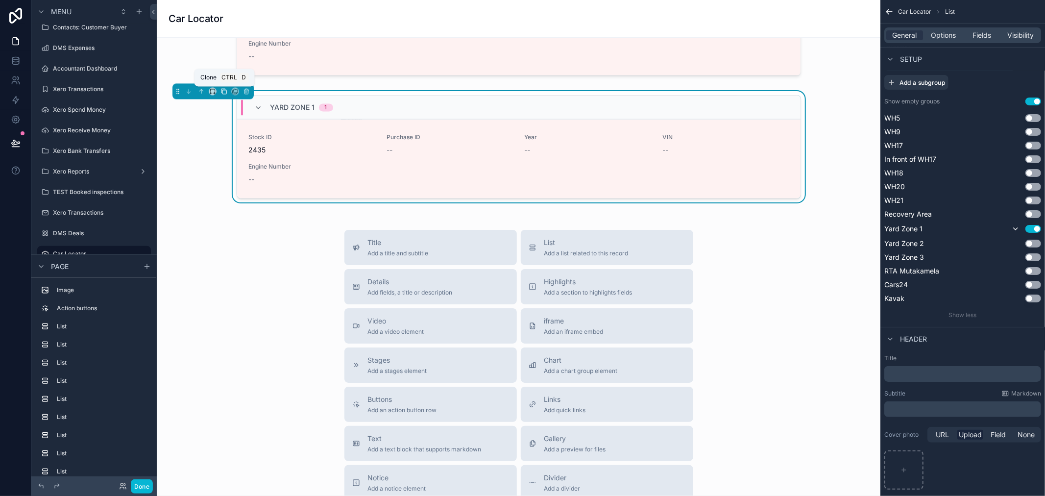
click at [225, 94] on icon "scrollable content" at bounding box center [224, 92] width 4 height 4
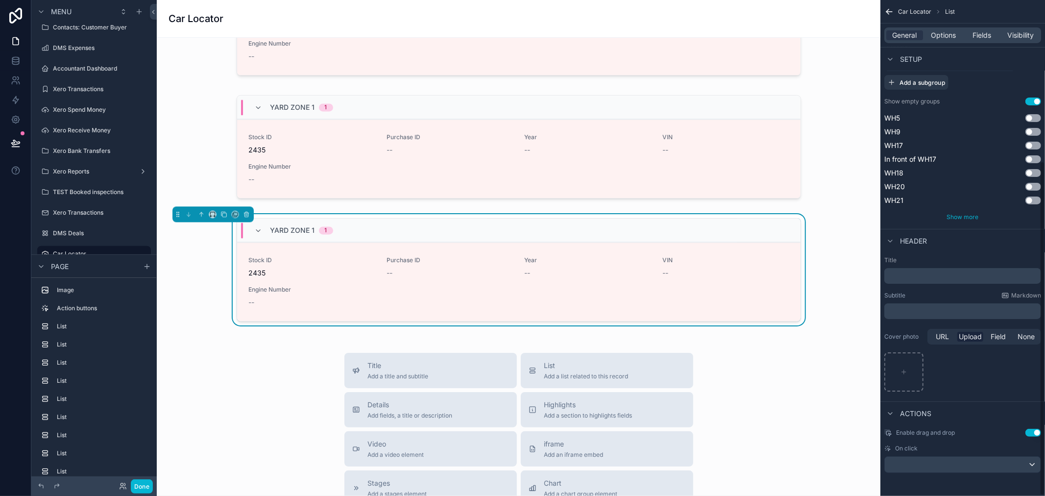
click at [976, 217] on span "Show more" at bounding box center [963, 216] width 32 height 7
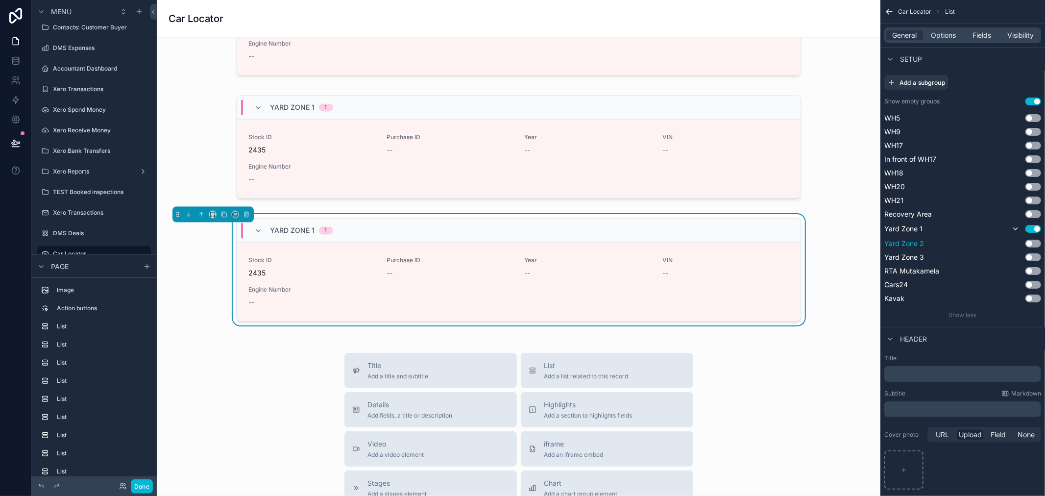
click at [1036, 239] on div "Yard Zone 2 Use setting" at bounding box center [962, 244] width 157 height 10
click at [1035, 240] on button "Use setting" at bounding box center [1033, 244] width 16 height 8
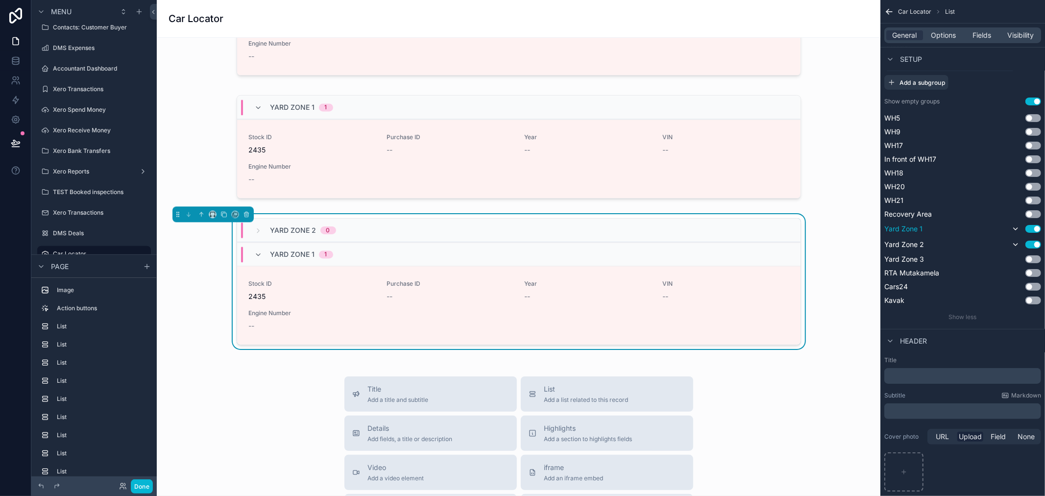
click at [1034, 230] on button "Use setting" at bounding box center [1033, 229] width 16 height 8
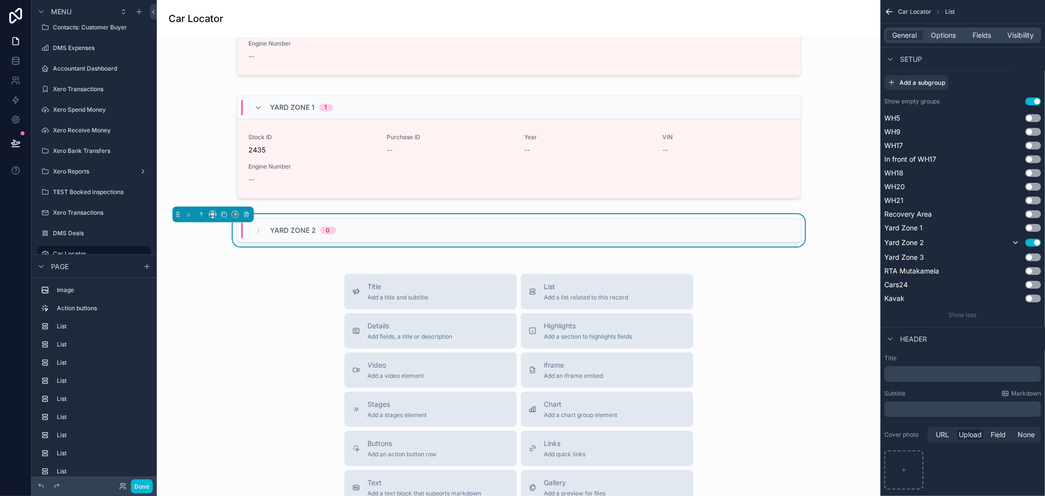
scroll to position [1720, 0]
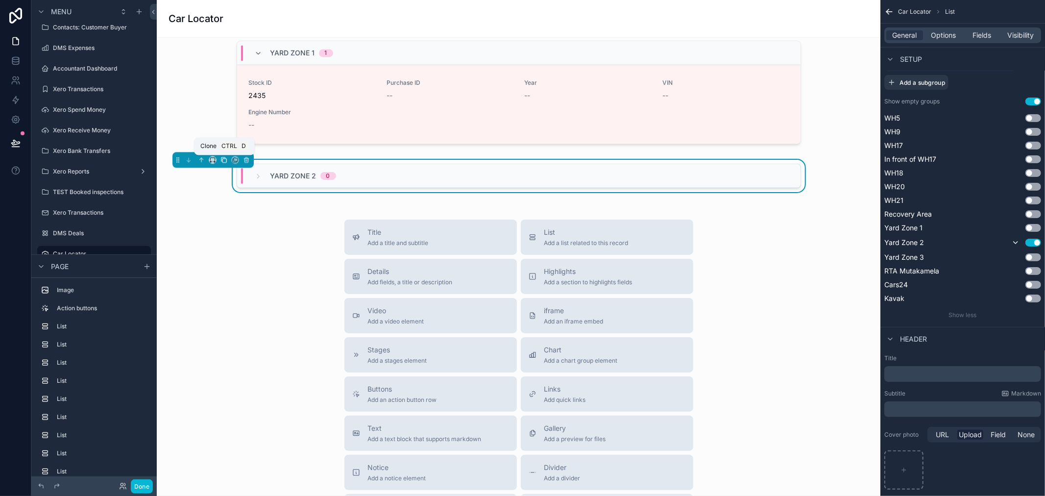
click at [221, 161] on icon "scrollable content" at bounding box center [223, 159] width 4 height 4
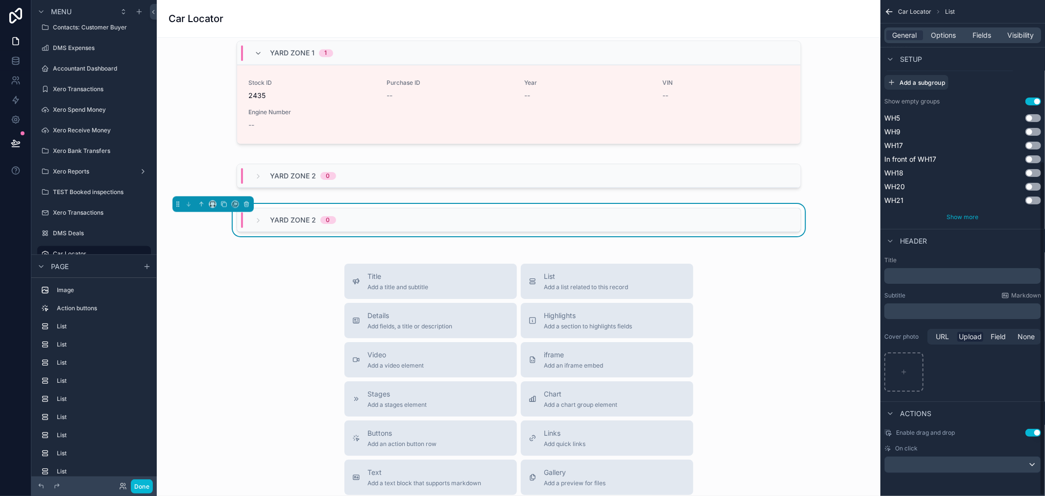
click at [972, 214] on span "Show more" at bounding box center [963, 216] width 32 height 7
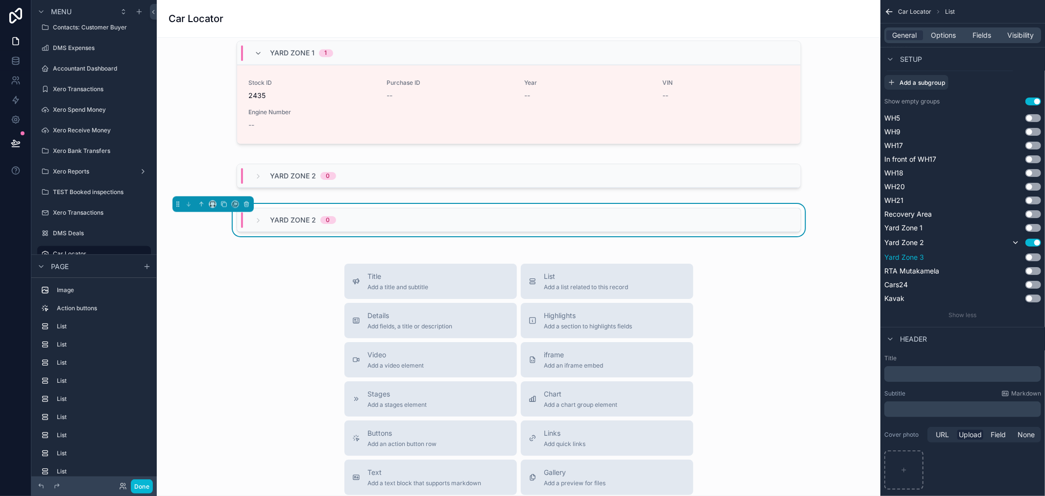
click at [1034, 257] on button "Use setting" at bounding box center [1033, 257] width 16 height 8
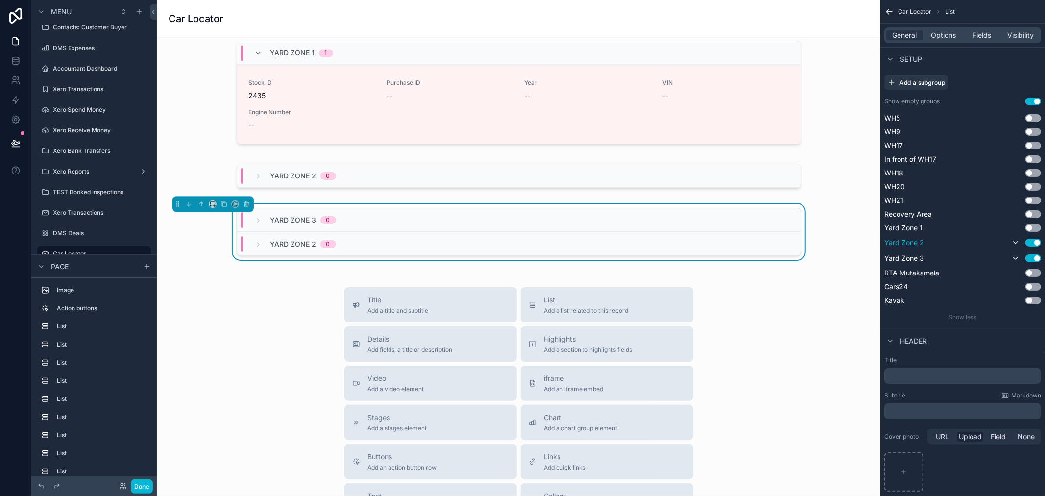
click at [1036, 240] on button "Use setting" at bounding box center [1033, 243] width 16 height 8
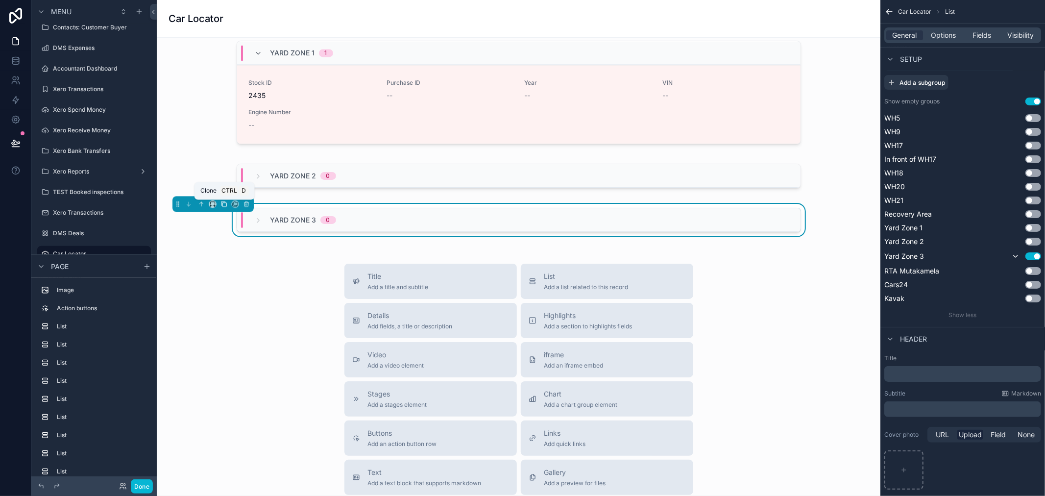
click at [226, 206] on icon "scrollable content" at bounding box center [224, 204] width 4 height 4
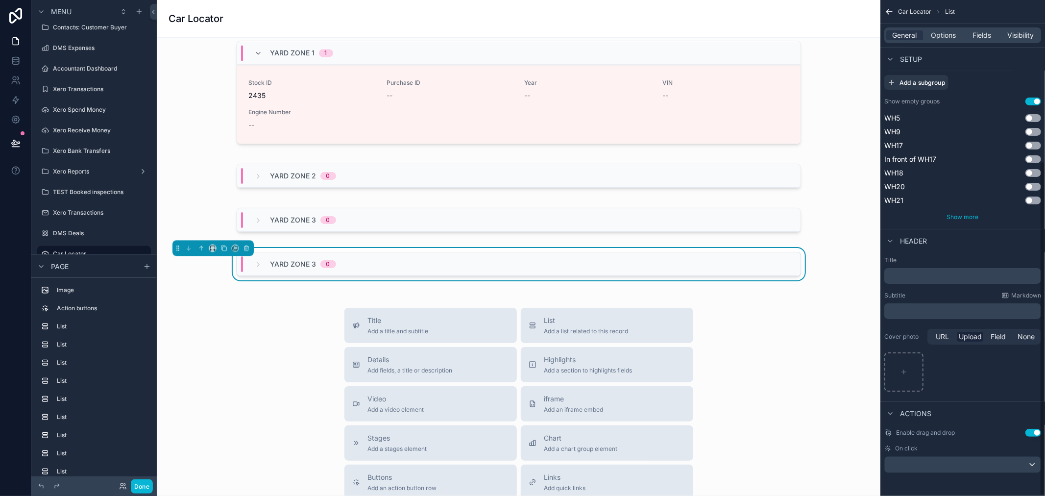
click at [963, 217] on span "Show more" at bounding box center [963, 216] width 32 height 7
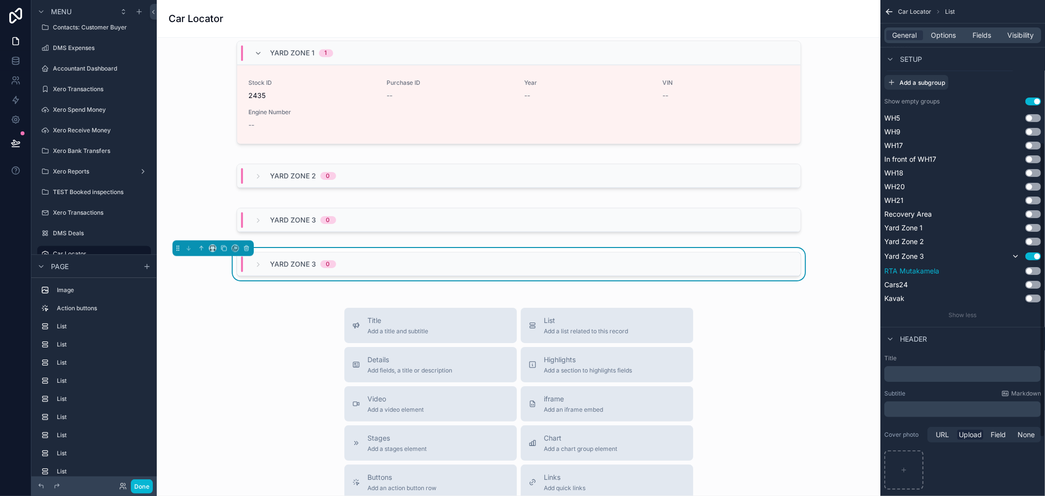
click at [1032, 270] on button "Use setting" at bounding box center [1033, 271] width 16 height 8
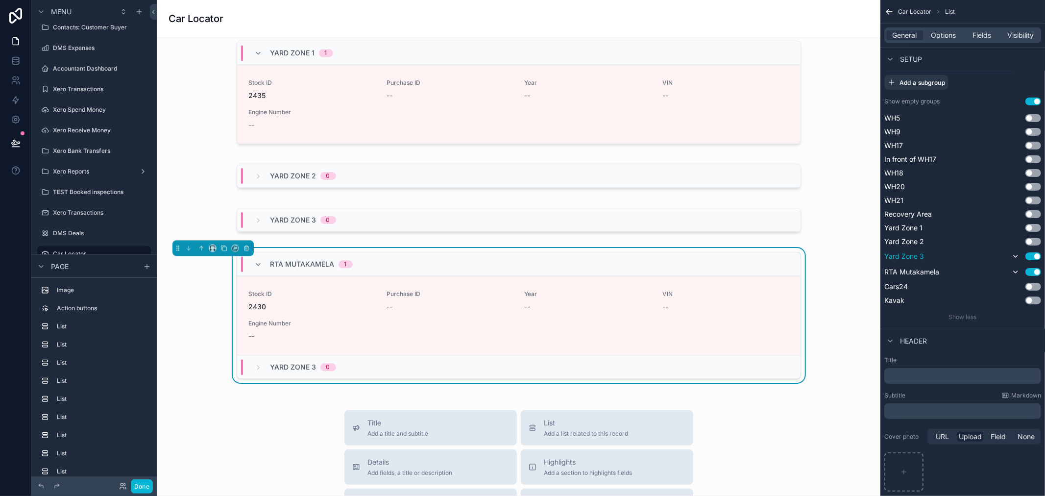
click at [1031, 255] on button "Use setting" at bounding box center [1033, 256] width 16 height 8
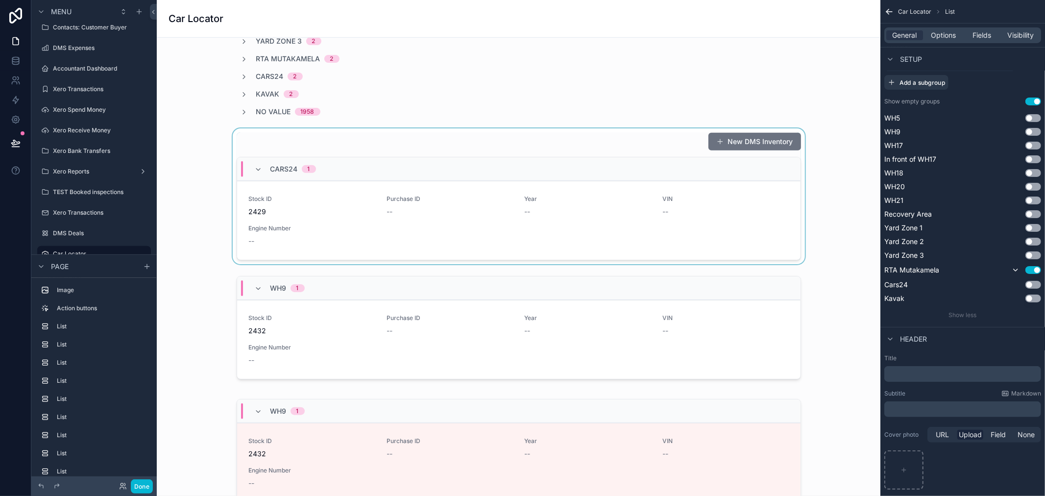
scroll to position [577, 0]
click at [334, 144] on div "scrollable content" at bounding box center [519, 200] width 708 height 136
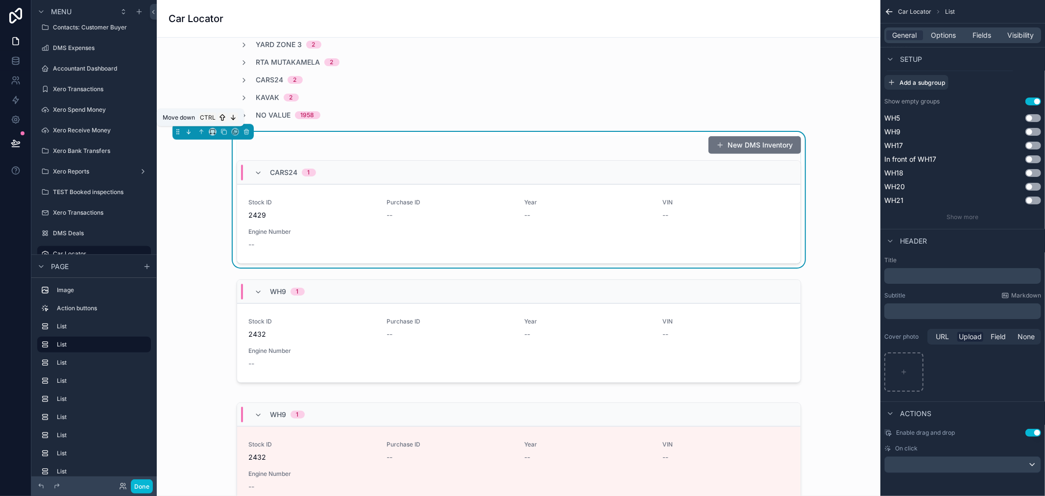
click at [190, 134] on icon "scrollable content" at bounding box center [188, 131] width 7 height 7
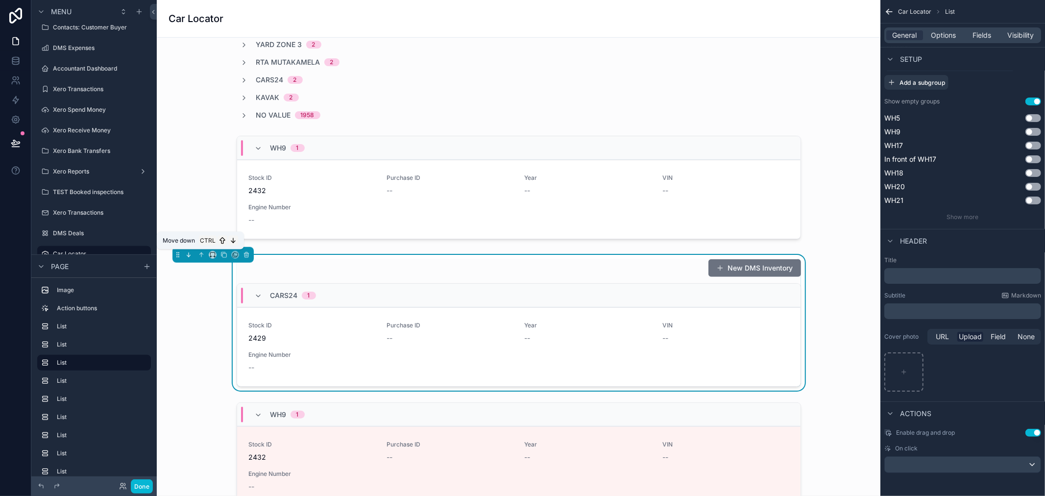
click at [190, 257] on icon "scrollable content" at bounding box center [188, 254] width 7 height 7
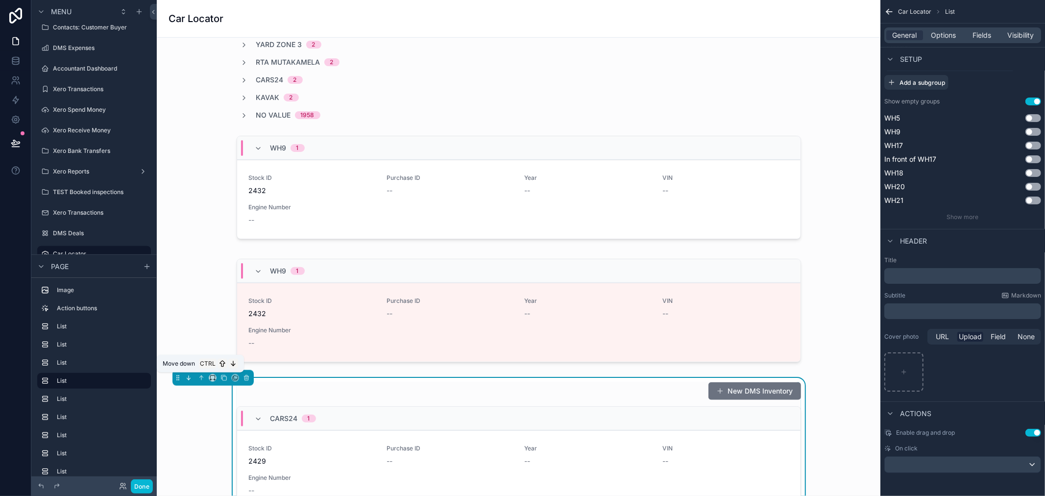
click at [189, 377] on icon "scrollable content" at bounding box center [189, 378] width 0 height 4
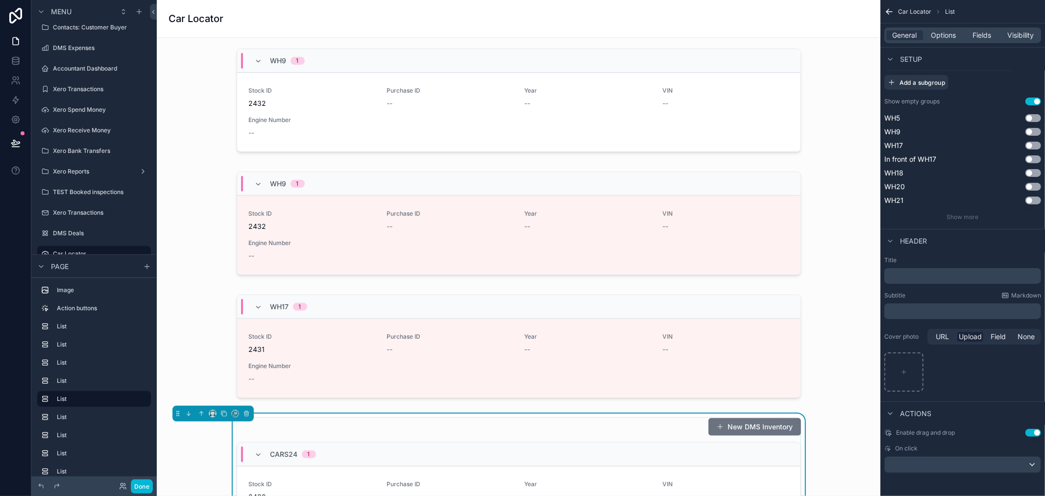
scroll to position [741, 0]
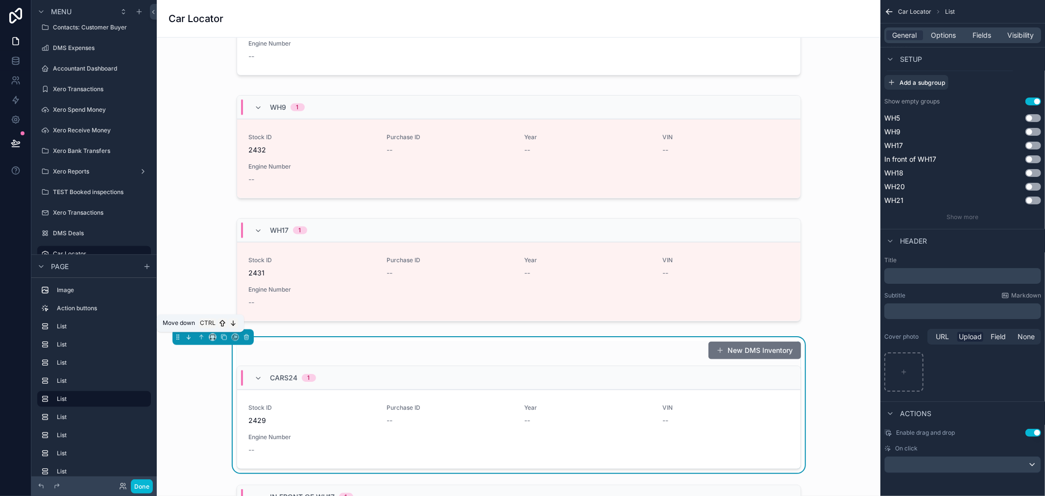
click at [190, 338] on icon "scrollable content" at bounding box center [188, 337] width 7 height 7
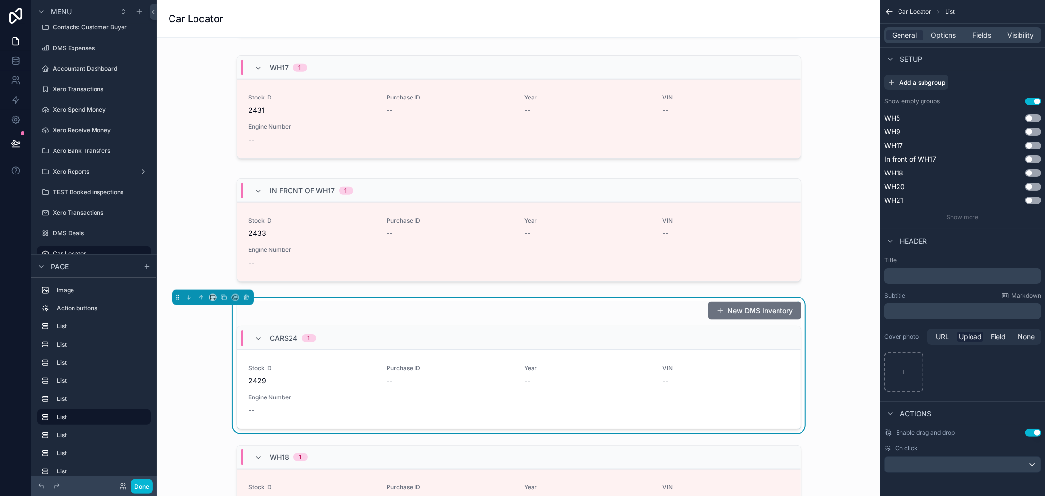
scroll to position [904, 0]
click at [188, 300] on icon "scrollable content" at bounding box center [188, 296] width 7 height 7
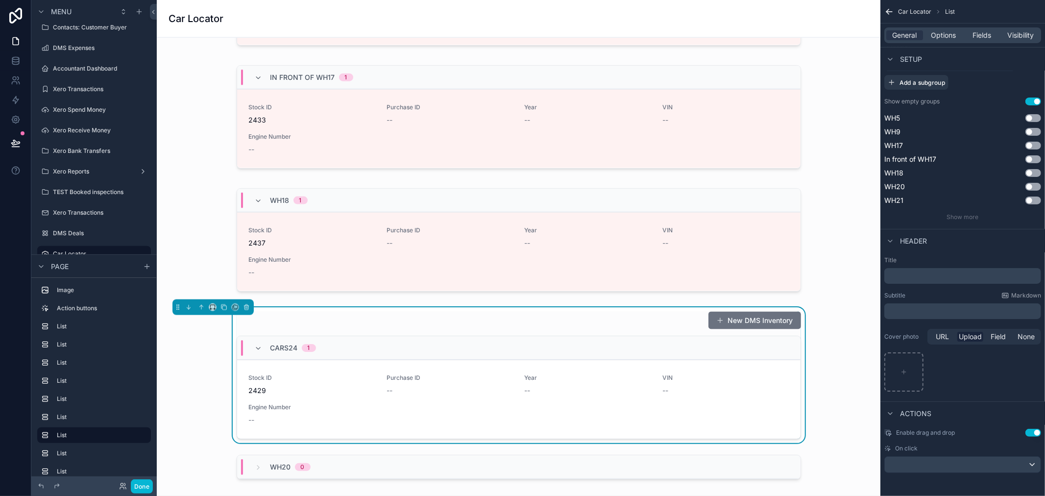
scroll to position [1067, 0]
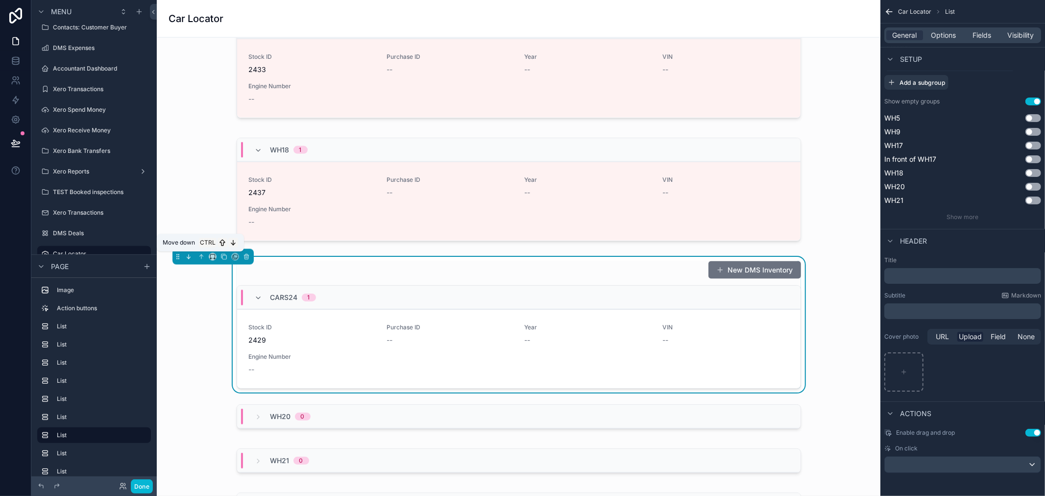
click at [190, 260] on icon "scrollable content" at bounding box center [188, 256] width 7 height 7
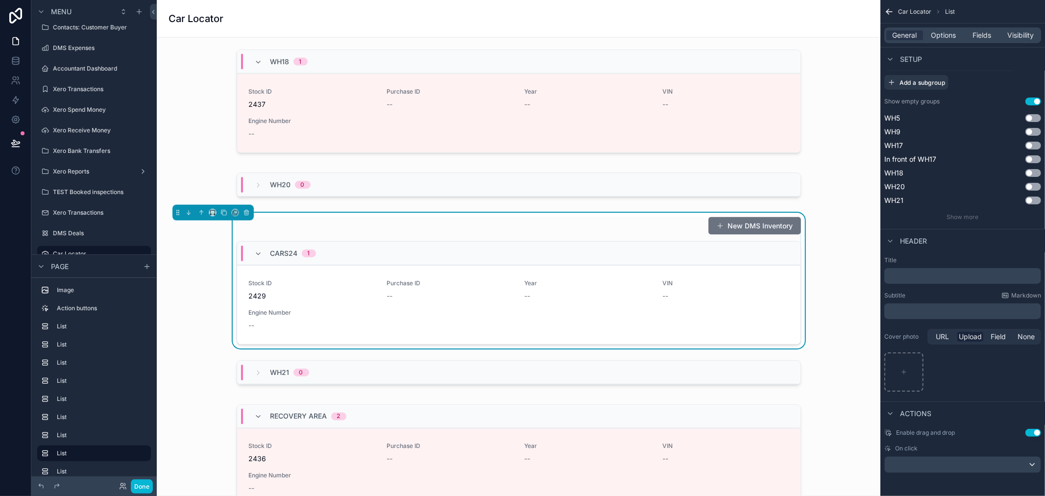
scroll to position [1176, 0]
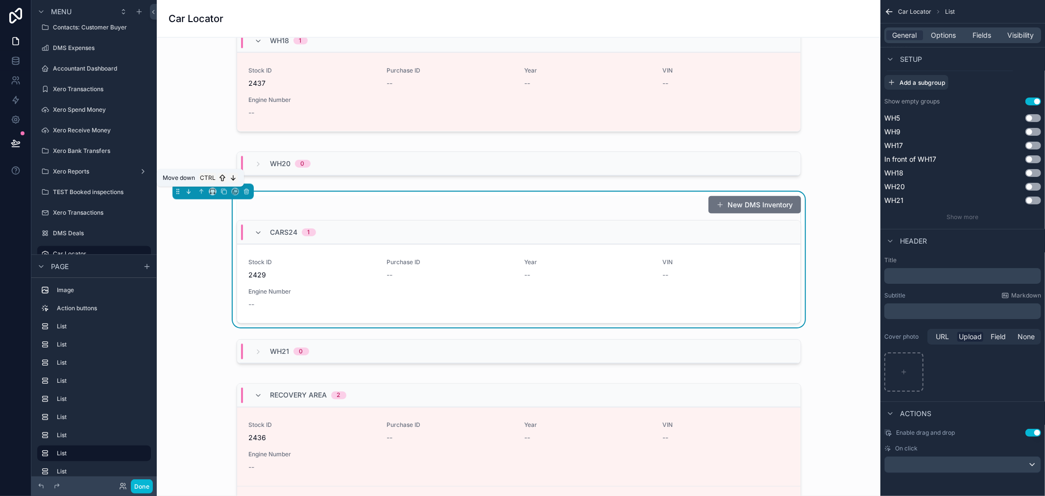
click at [188, 196] on button "scrollable content" at bounding box center [188, 191] width 11 height 11
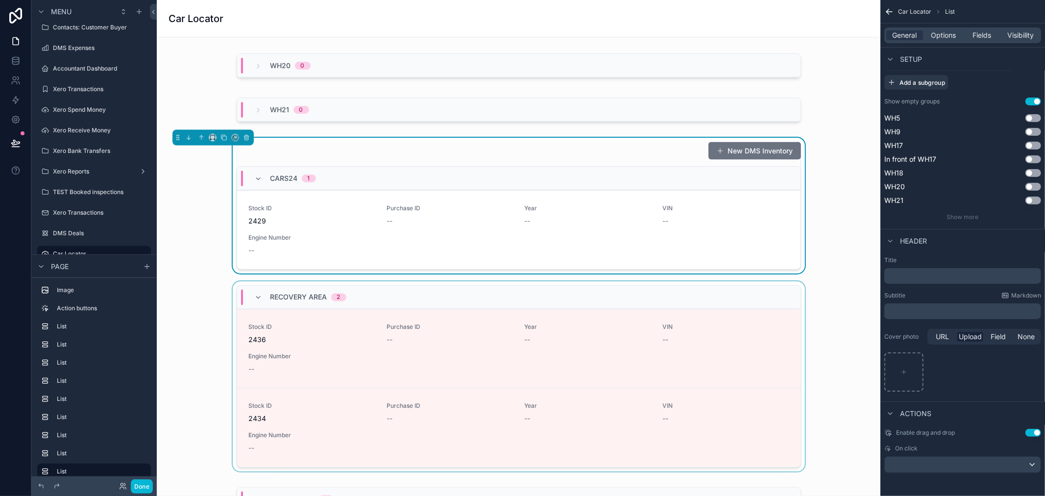
scroll to position [1285, 0]
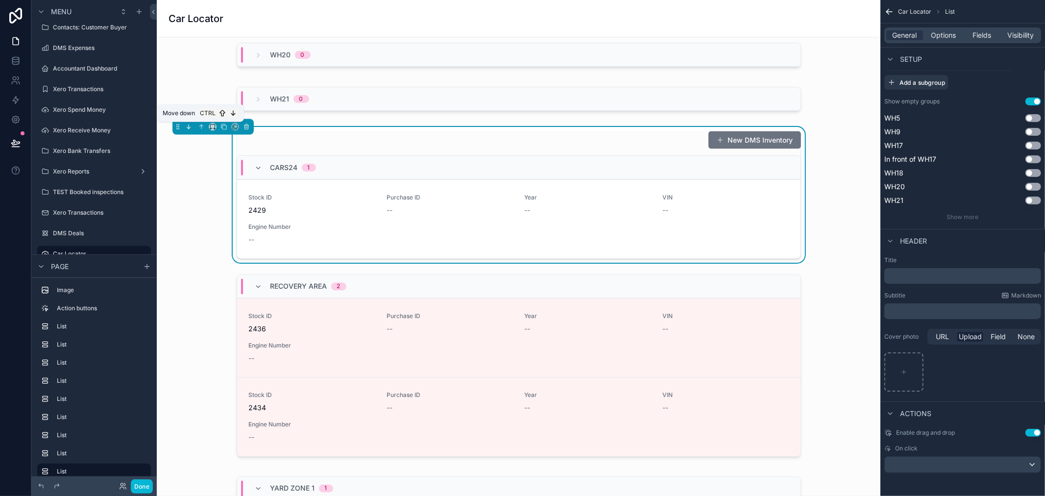
click at [185, 127] on icon "scrollable content" at bounding box center [188, 126] width 7 height 7
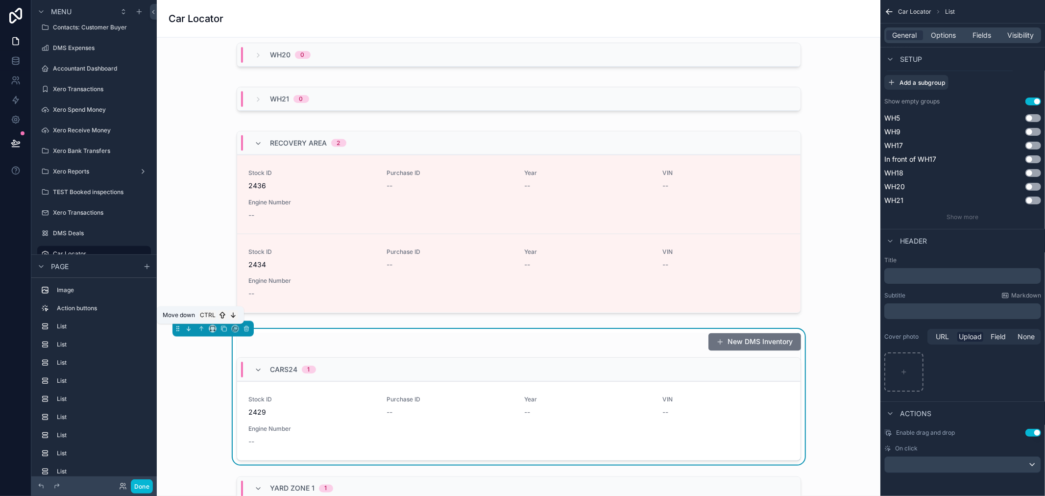
click at [190, 330] on icon "scrollable content" at bounding box center [190, 330] width 2 height 2
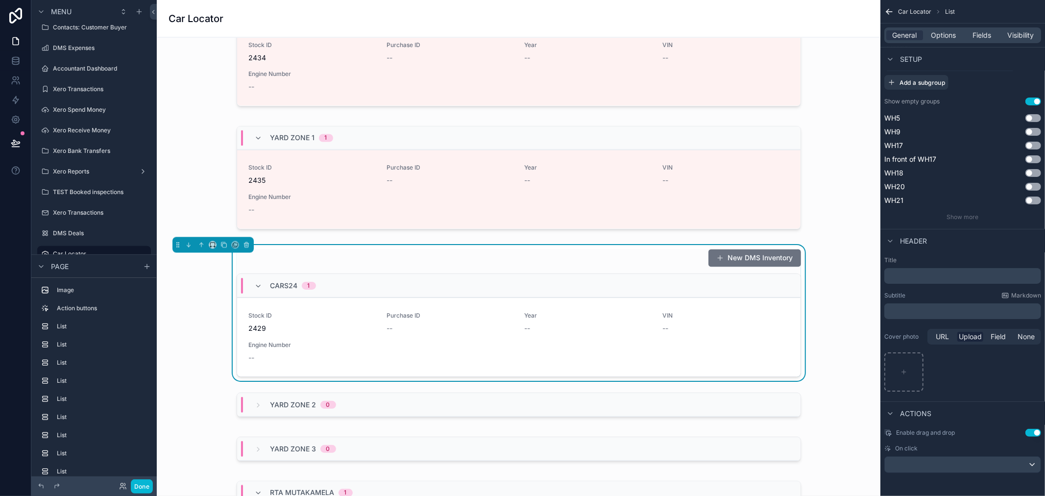
scroll to position [1502, 0]
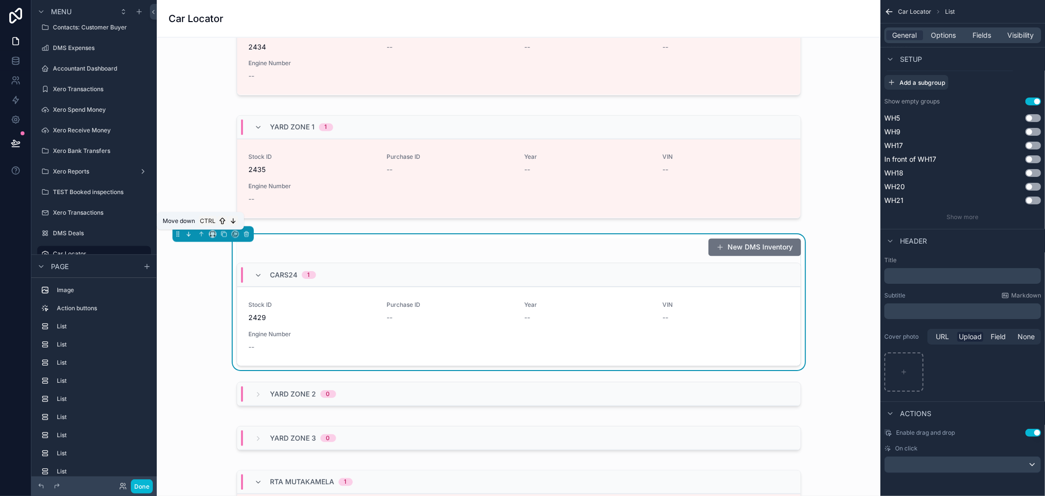
click at [183, 238] on button "scrollable content" at bounding box center [188, 234] width 11 height 11
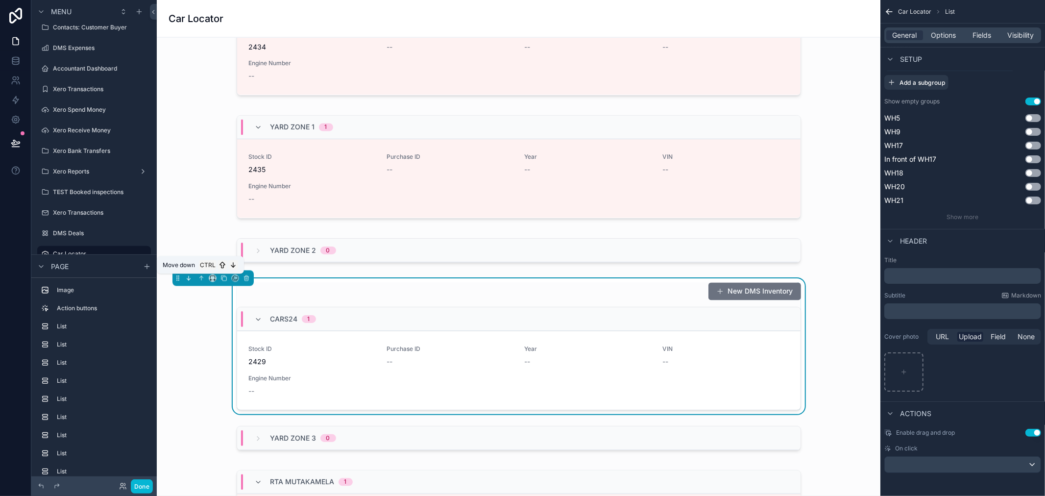
click at [191, 281] on icon "scrollable content" at bounding box center [188, 278] width 7 height 7
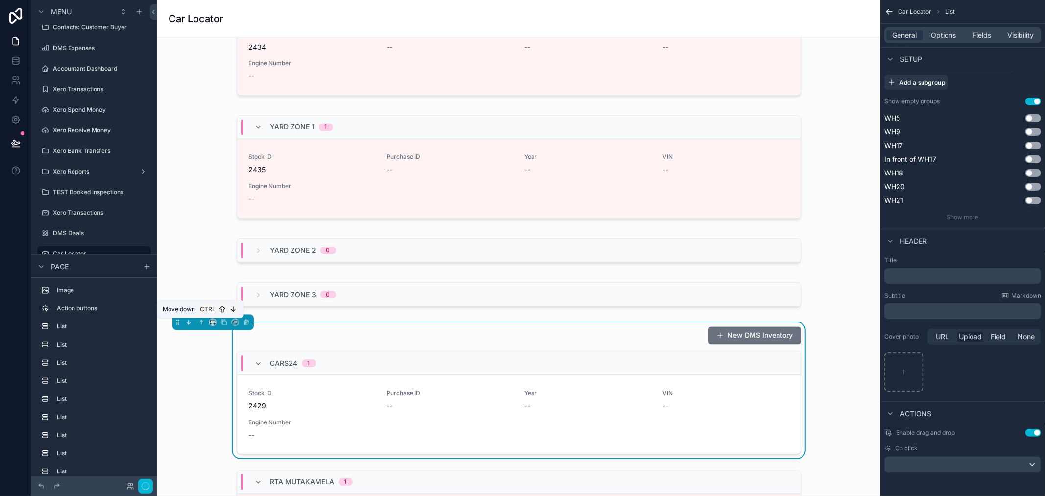
click at [189, 326] on button "scrollable content" at bounding box center [188, 322] width 11 height 11
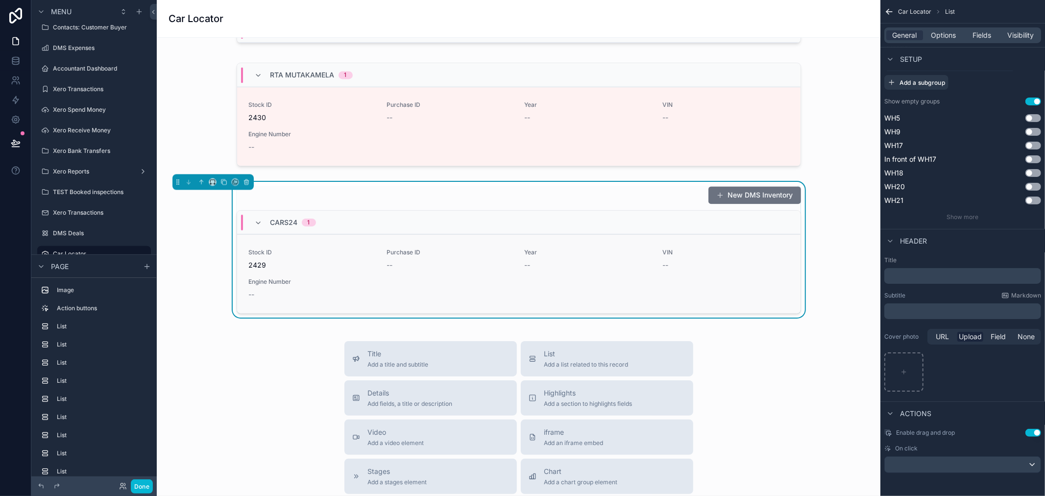
scroll to position [1775, 0]
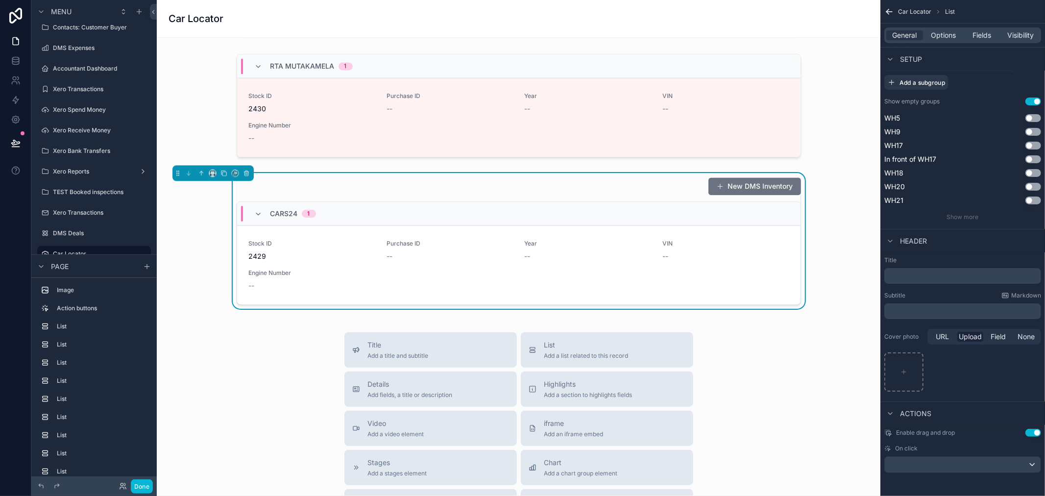
click at [613, 175] on div "New DMS Inventory Cars24 1 Stock ID 2429 Purchase ID -- Year -- VIN -- Engine N…" at bounding box center [519, 241] width 708 height 136
click at [960, 218] on span "Show more" at bounding box center [963, 216] width 32 height 7
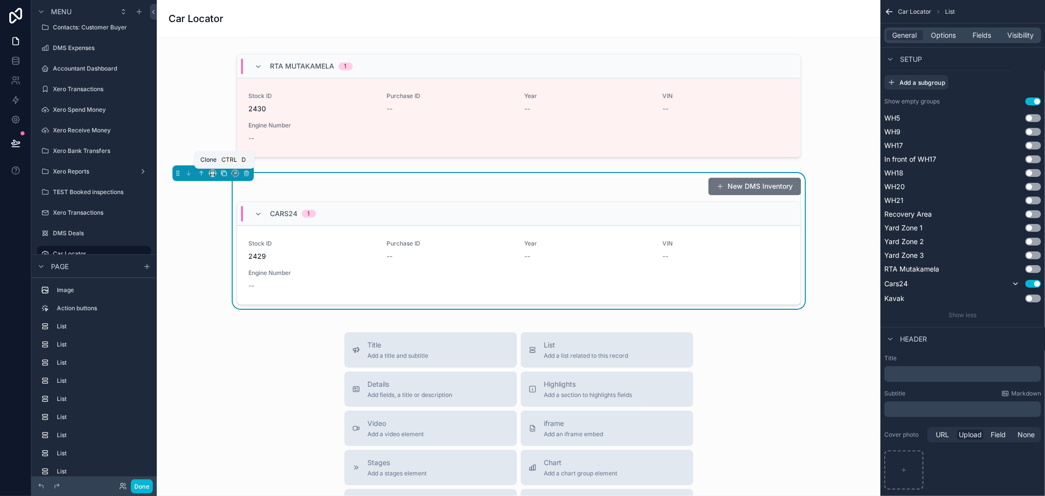
click at [223, 175] on icon "scrollable content" at bounding box center [223, 172] width 7 height 7
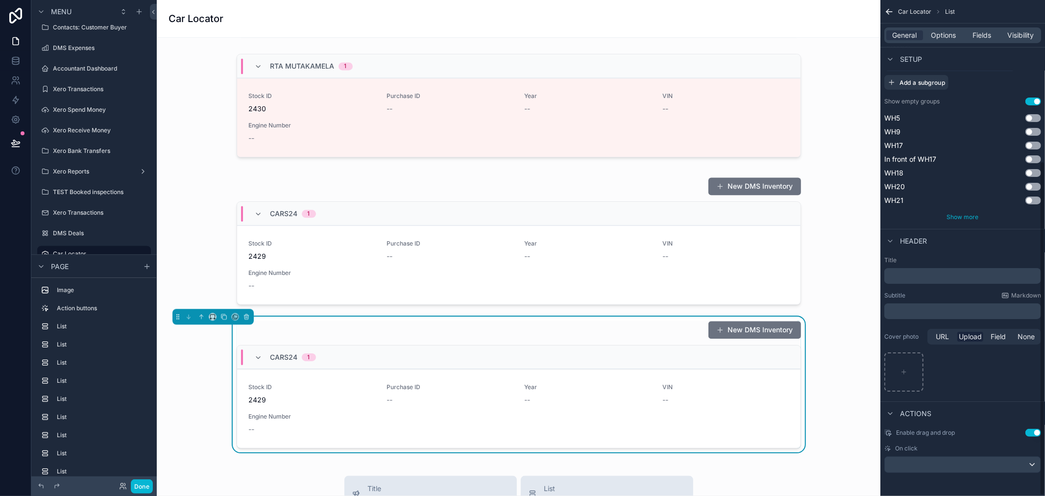
click at [968, 216] on span "Show more" at bounding box center [963, 216] width 32 height 7
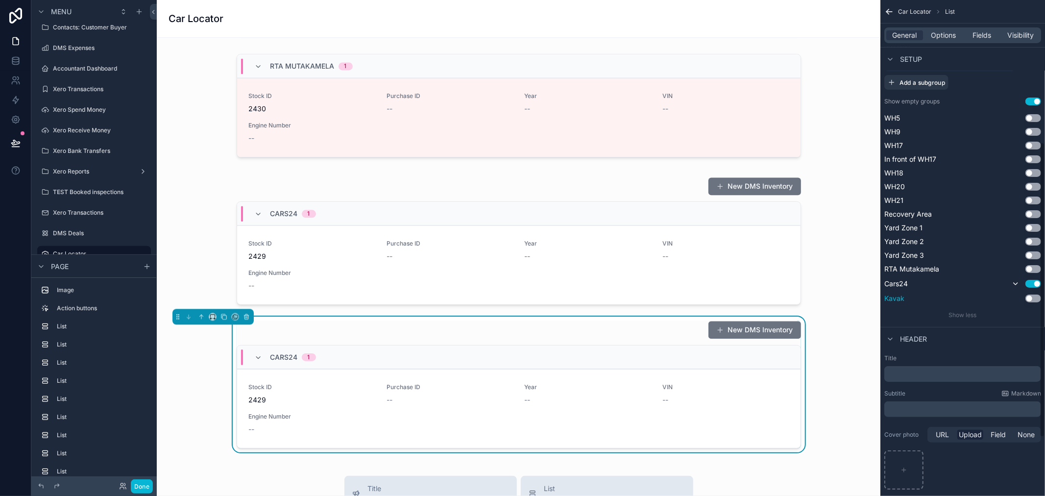
click at [1032, 297] on button "Use setting" at bounding box center [1033, 298] width 16 height 8
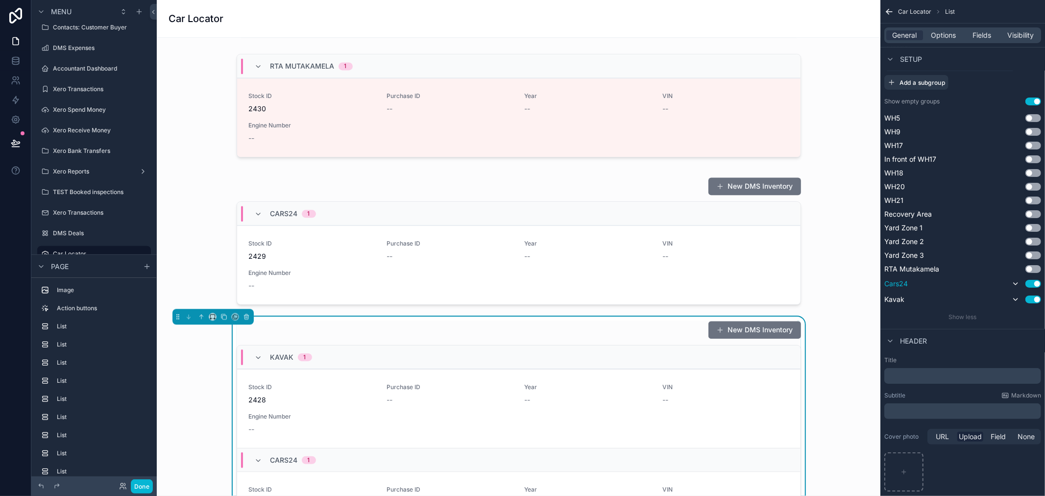
click at [1034, 284] on button "Use setting" at bounding box center [1033, 284] width 16 height 8
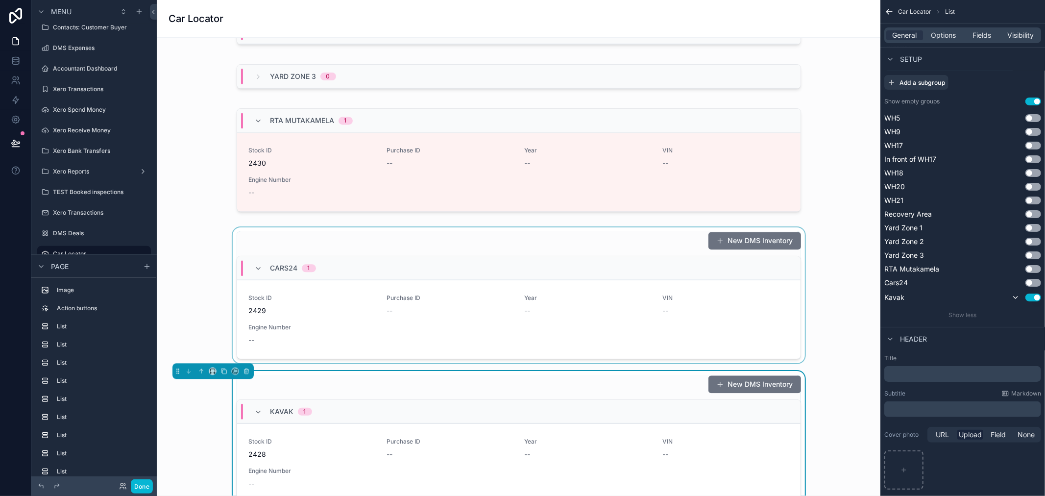
click at [826, 244] on div "scrollable content" at bounding box center [519, 295] width 708 height 136
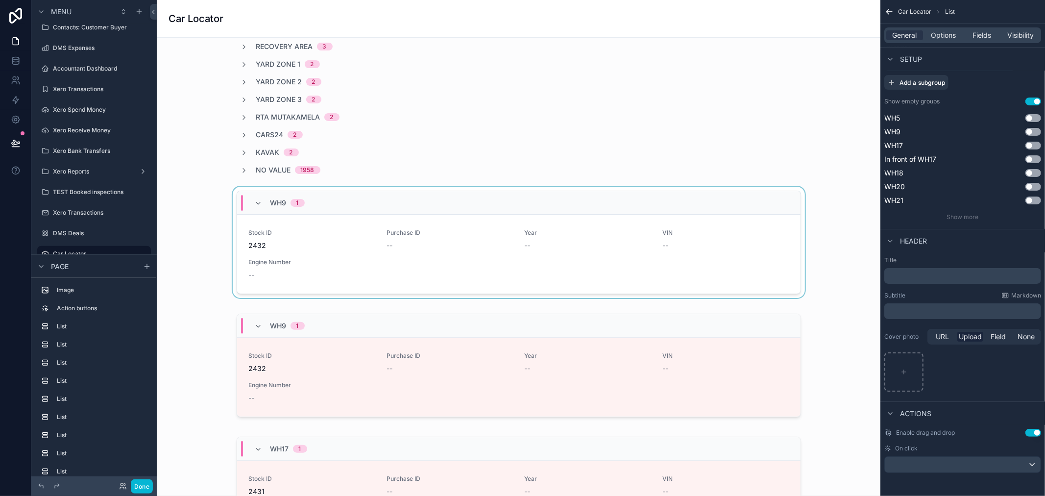
scroll to position [523, 0]
click at [469, 201] on div "WH9 1" at bounding box center [518, 203] width 563 height 24
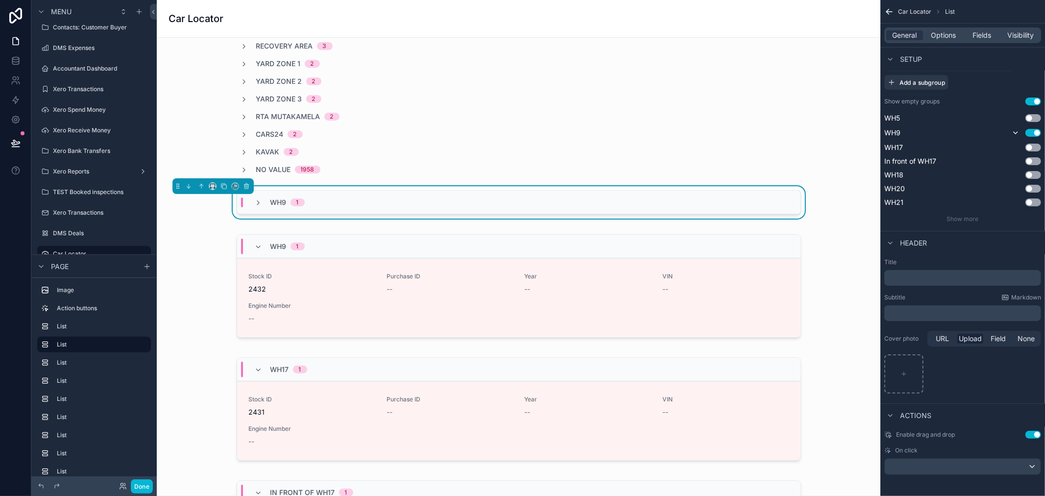
click at [473, 201] on div "WH9 1" at bounding box center [518, 203] width 563 height 24
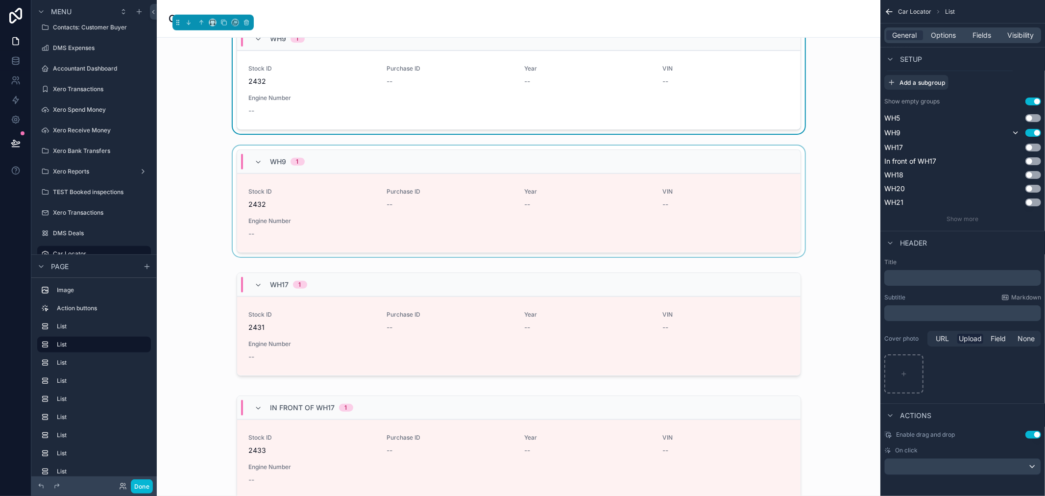
scroll to position [632, 0]
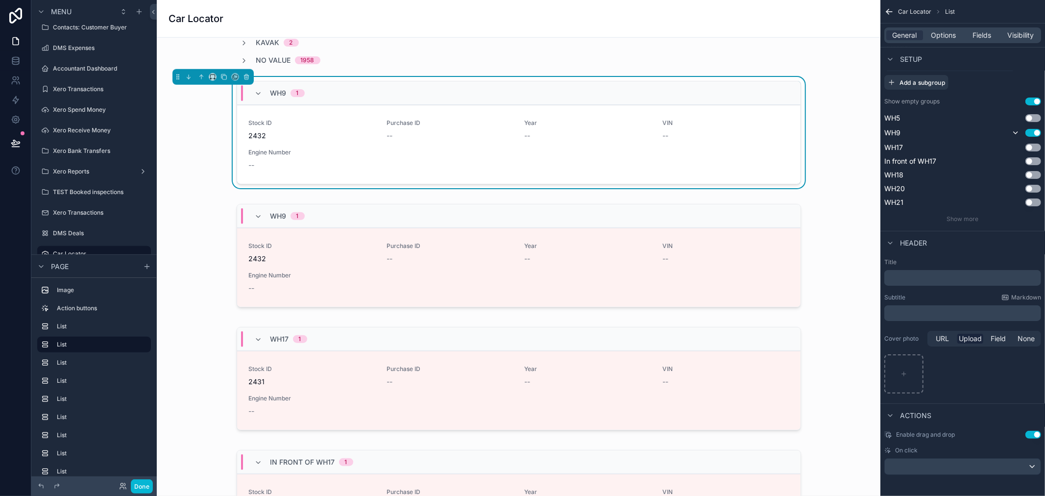
click at [526, 91] on div "WH9 1" at bounding box center [518, 93] width 563 height 24
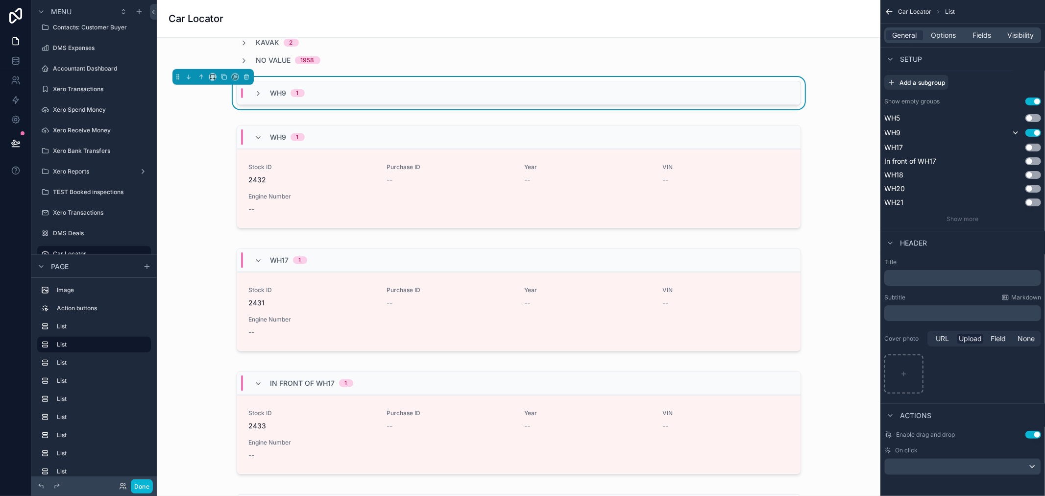
click at [536, 90] on div "WH9 1" at bounding box center [518, 93] width 563 height 24
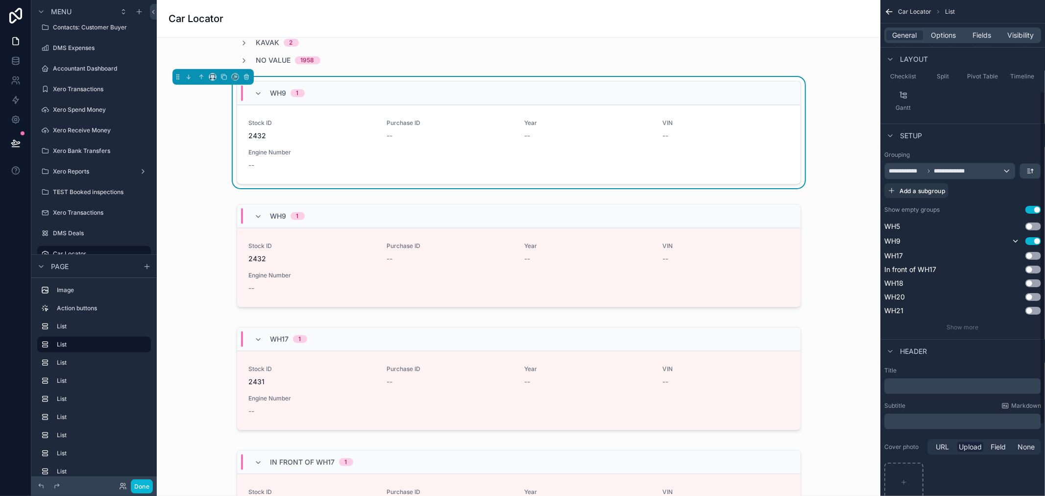
scroll to position [130, 0]
click at [1034, 227] on button "Use setting" at bounding box center [1033, 227] width 16 height 8
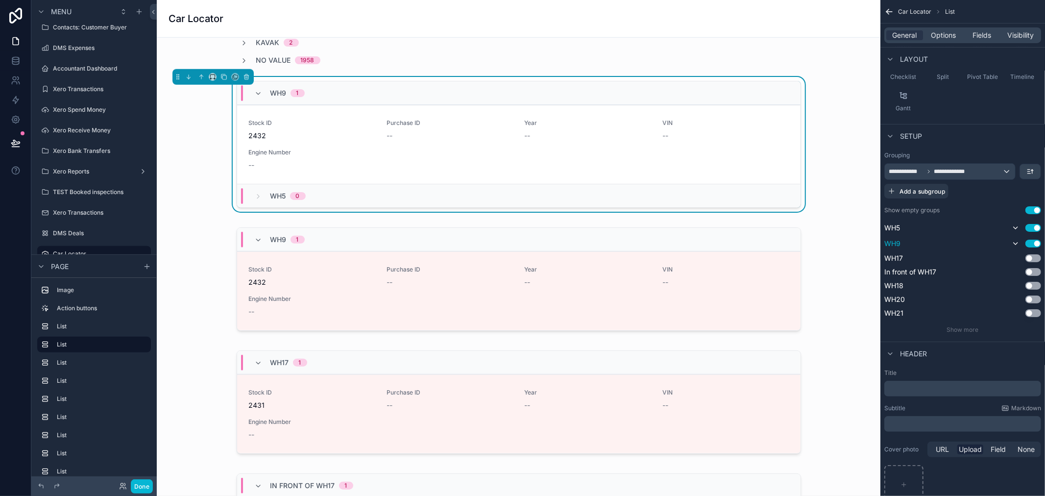
click at [1036, 241] on button "Use setting" at bounding box center [1033, 244] width 16 height 8
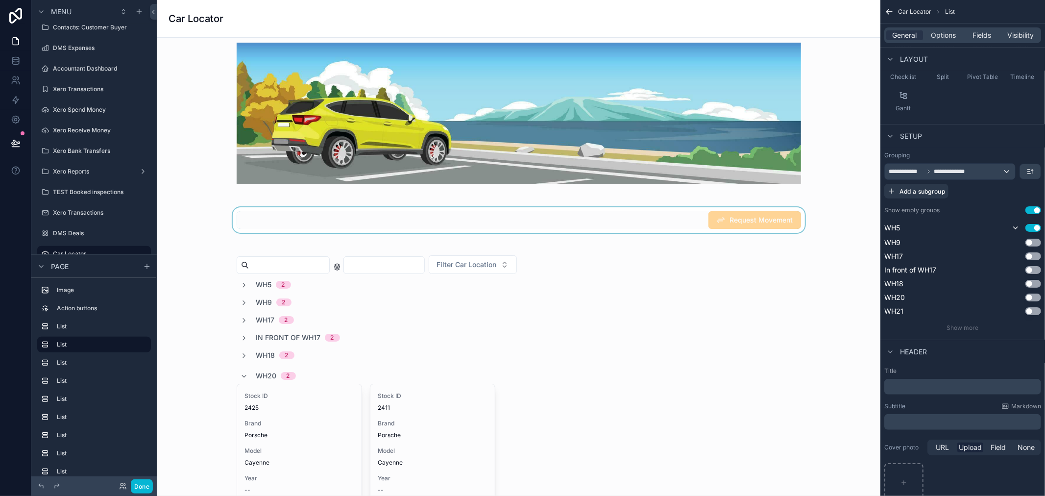
scroll to position [0, 0]
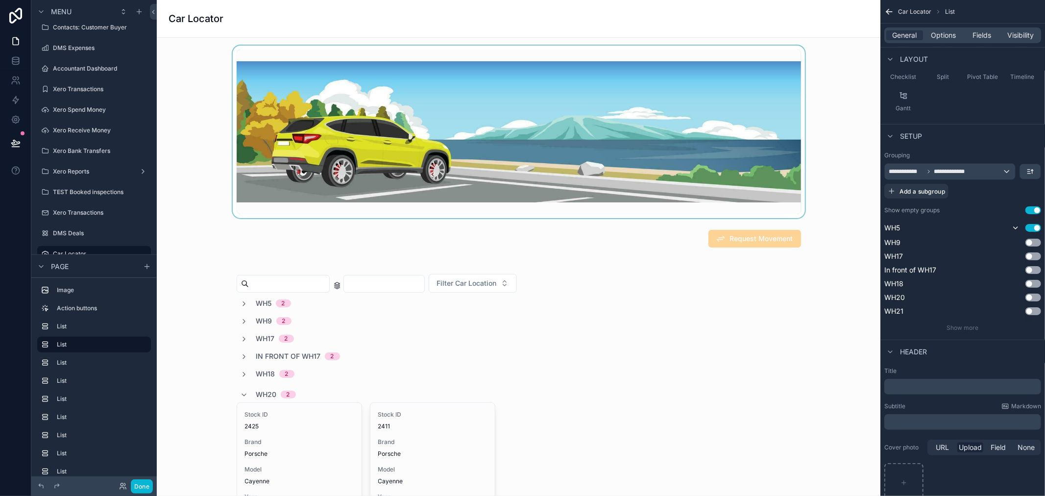
click at [574, 163] on div "scrollable content" at bounding box center [519, 132] width 708 height 172
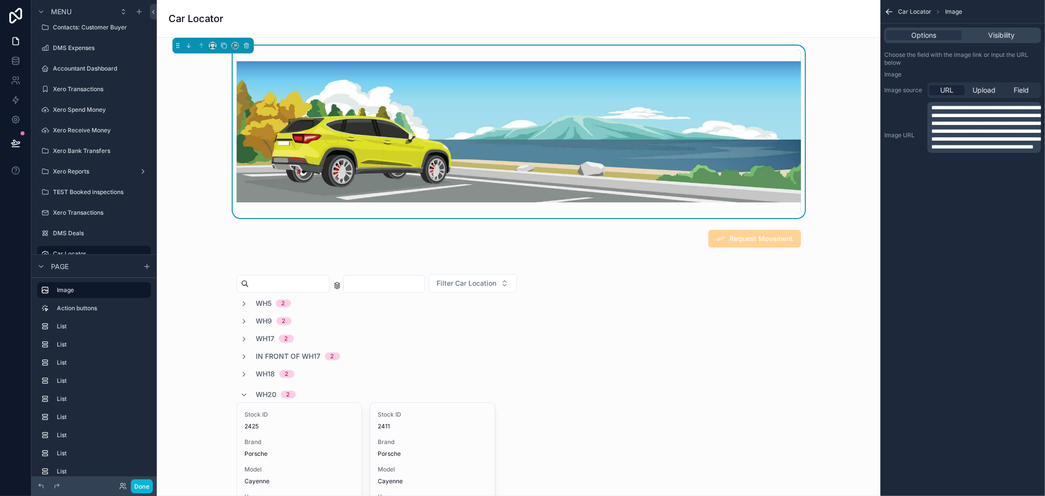
click at [888, 10] on icon "scrollable content" at bounding box center [889, 12] width 10 height 10
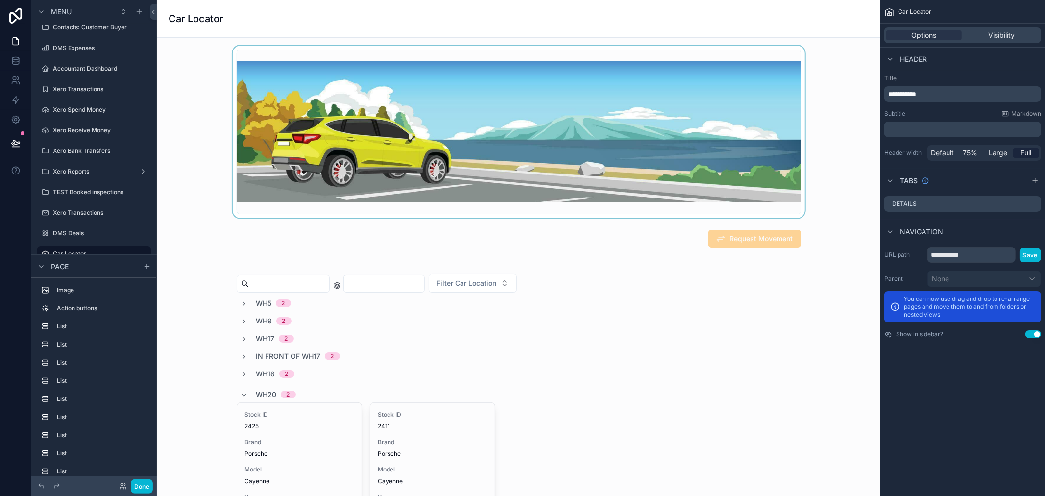
click at [619, 133] on div "scrollable content" at bounding box center [519, 132] width 708 height 172
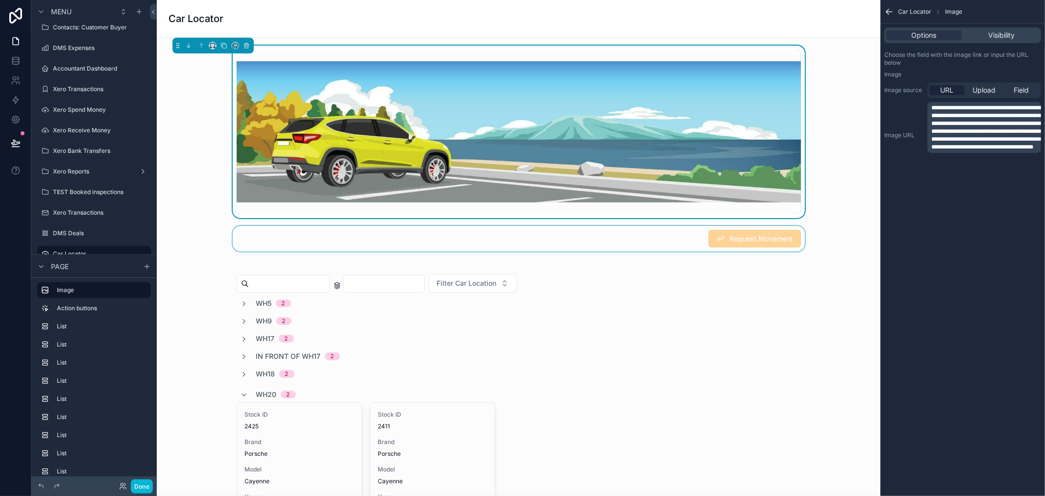
click at [469, 242] on div "scrollable content" at bounding box center [519, 238] width 708 height 25
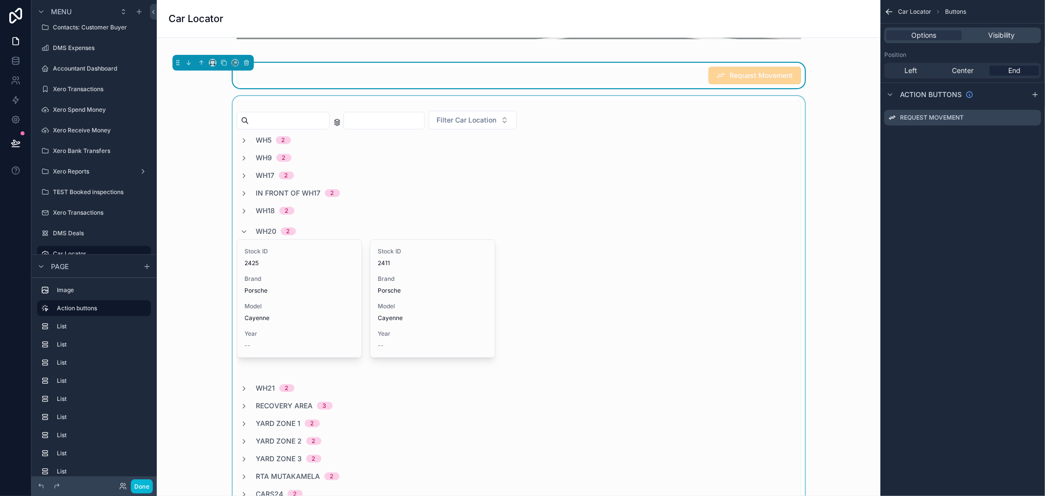
scroll to position [217, 0]
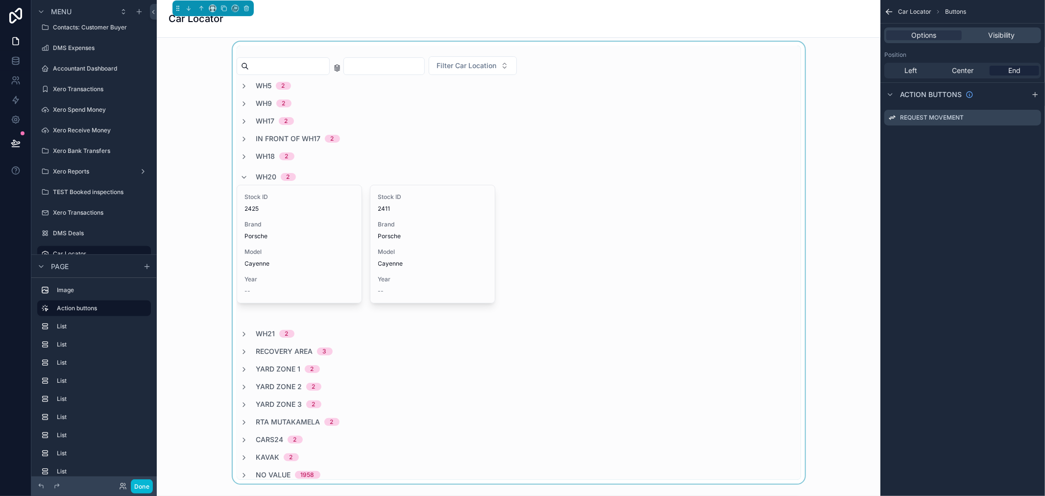
click at [480, 144] on div "scrollable content" at bounding box center [519, 263] width 708 height 442
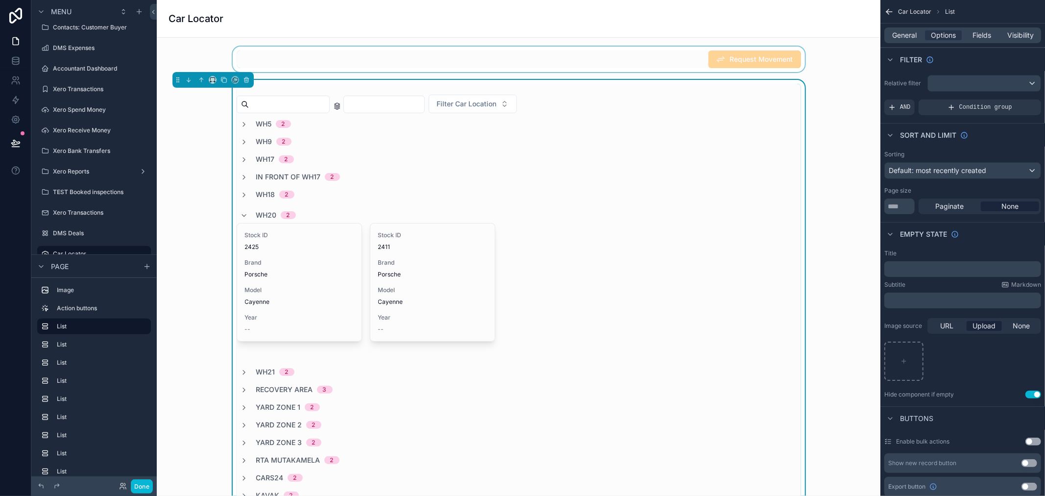
scroll to position [163, 0]
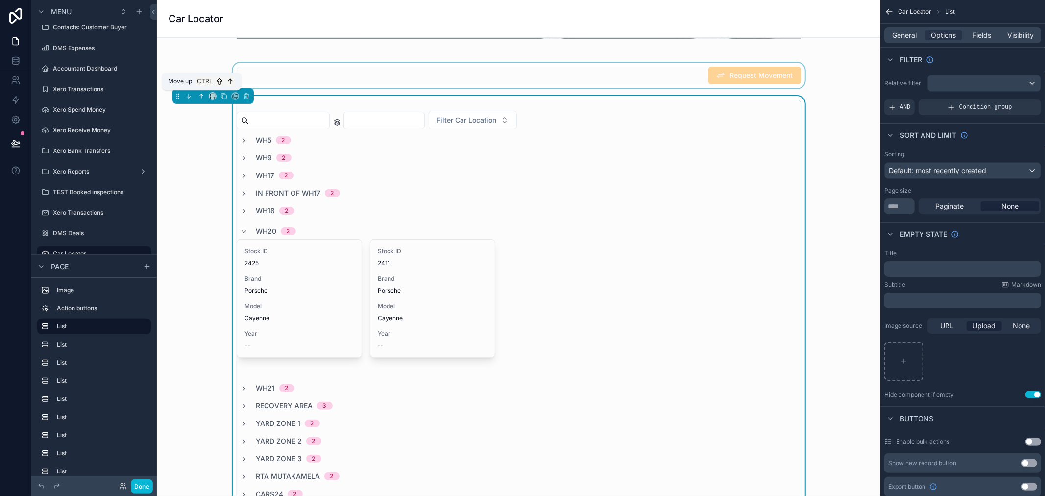
click at [201, 94] on icon "scrollable content" at bounding box center [201, 95] width 2 height 2
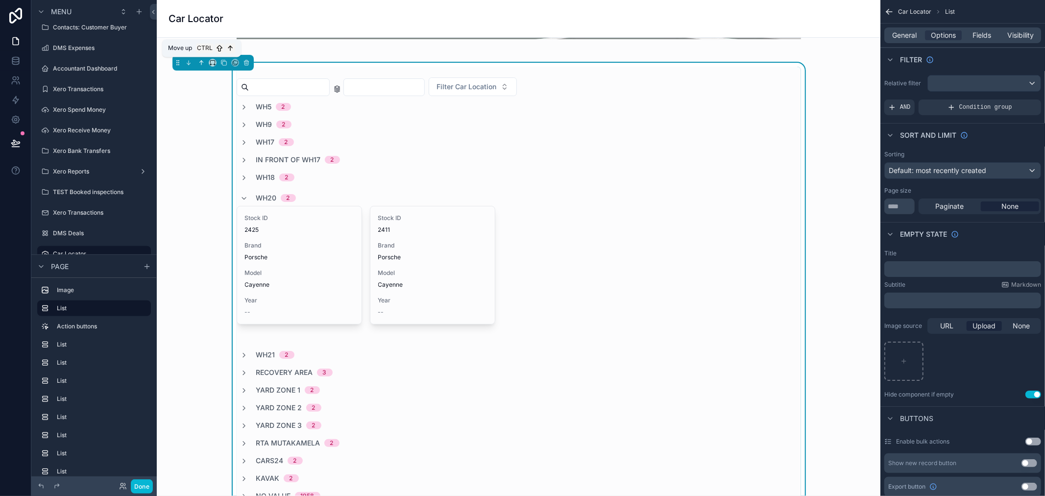
click at [199, 64] on icon "scrollable content" at bounding box center [201, 62] width 7 height 7
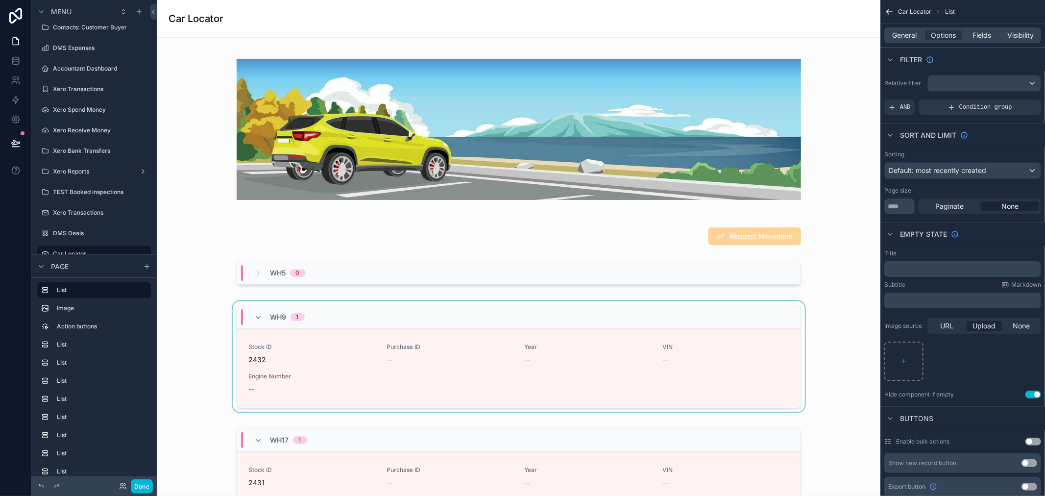
scroll to position [487, 0]
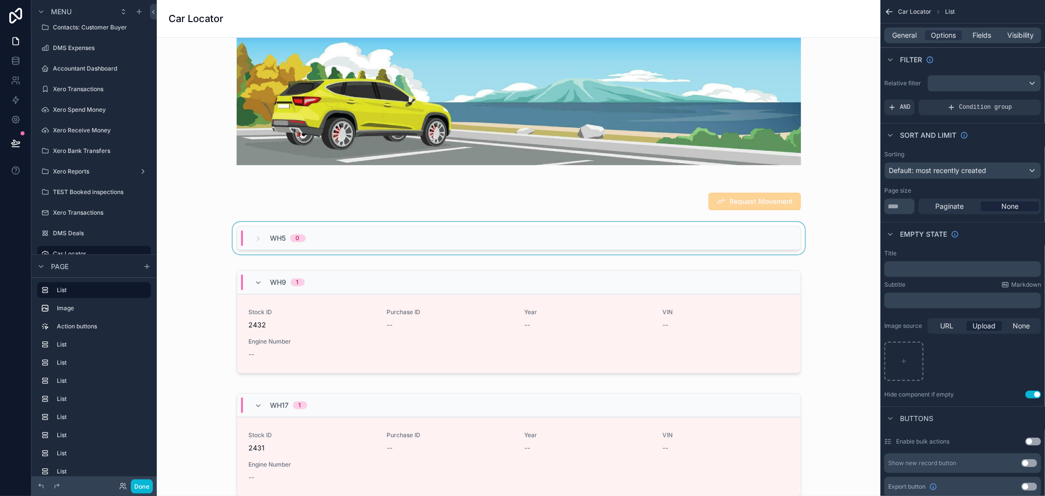
click at [489, 245] on div "WH5 0" at bounding box center [518, 238] width 563 height 24
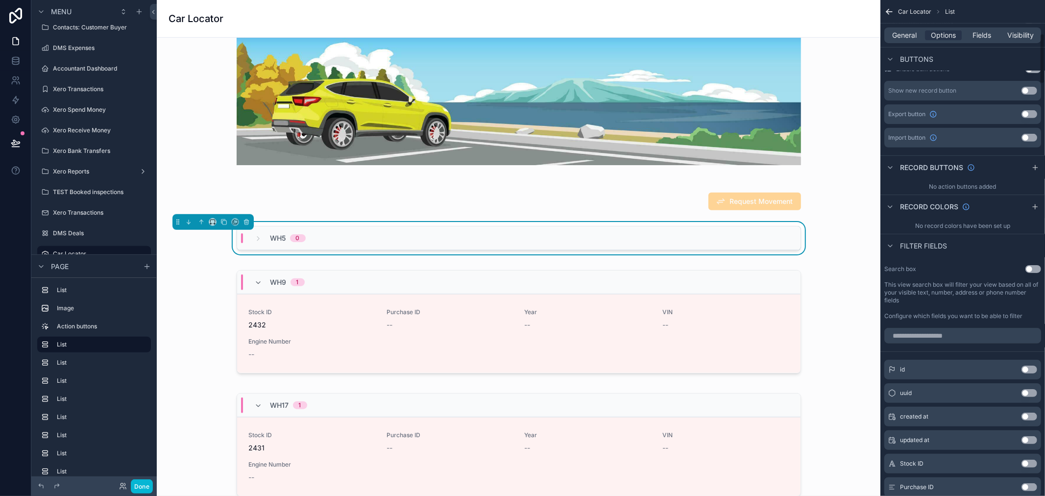
scroll to position [326, 0]
click at [1034, 208] on icon "scrollable content" at bounding box center [1035, 206] width 8 height 8
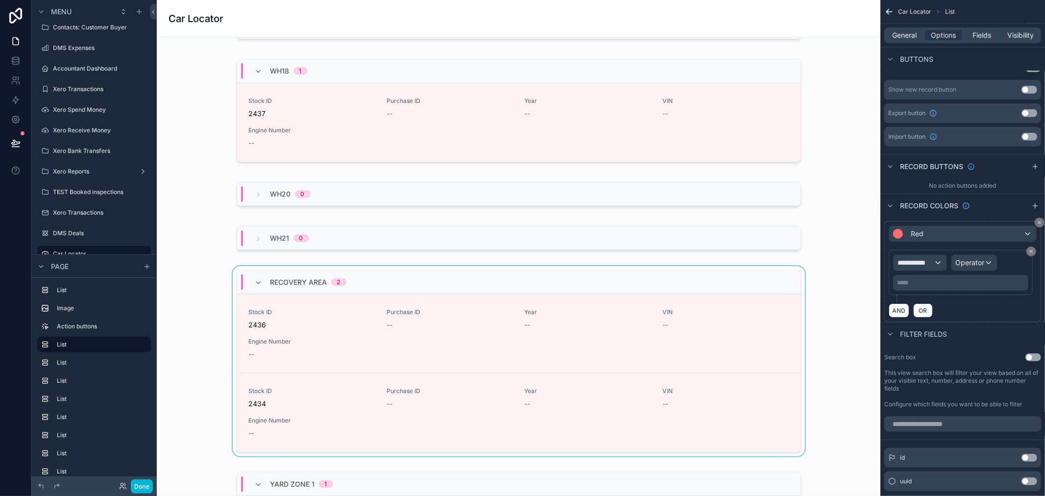
scroll to position [1085, 0]
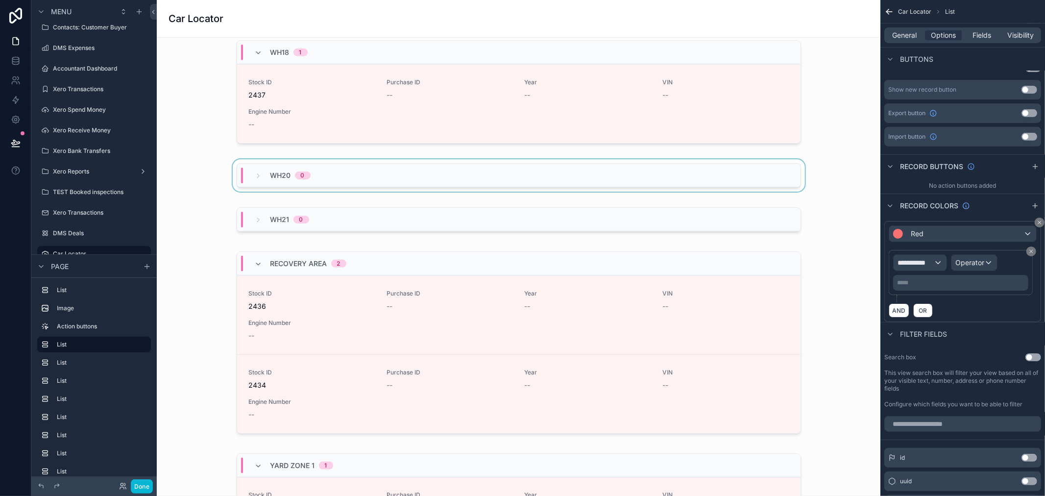
click at [546, 171] on div "WH20 0" at bounding box center [518, 176] width 563 height 24
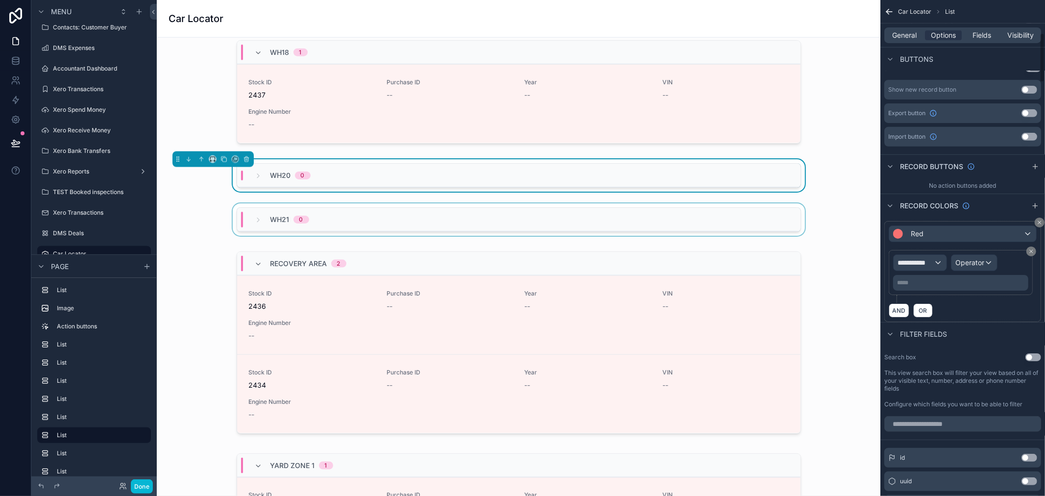
click at [609, 230] on div "WH21 0" at bounding box center [518, 220] width 563 height 24
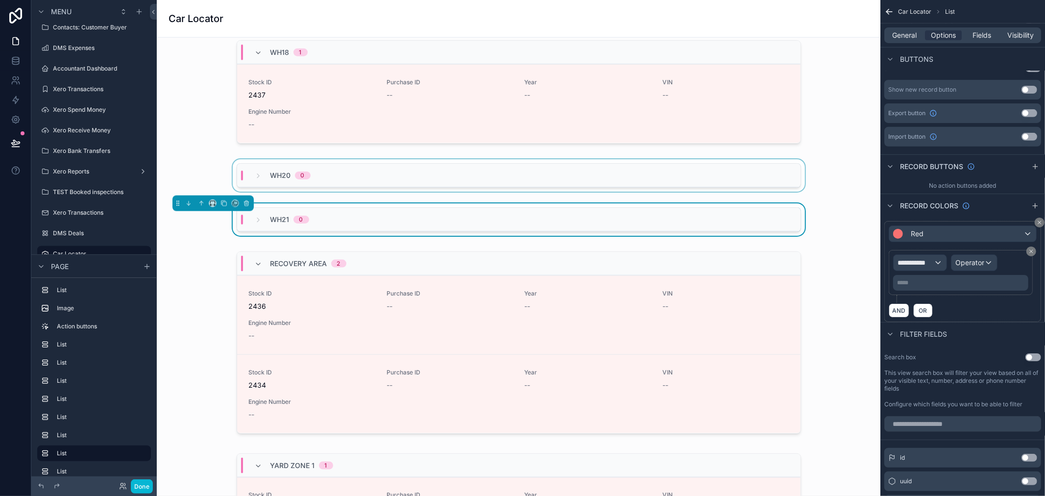
click at [535, 270] on div "Recovery Area 2" at bounding box center [518, 264] width 563 height 24
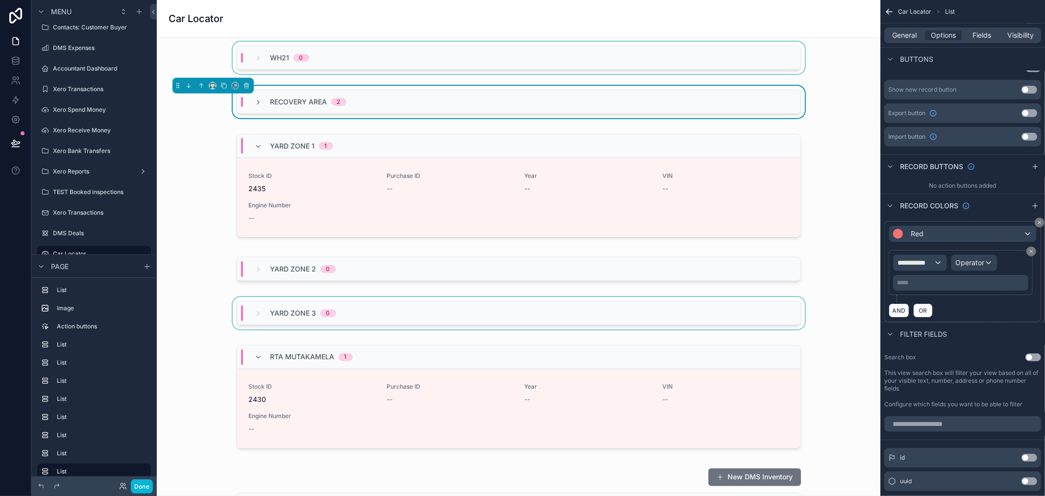
scroll to position [1249, 0]
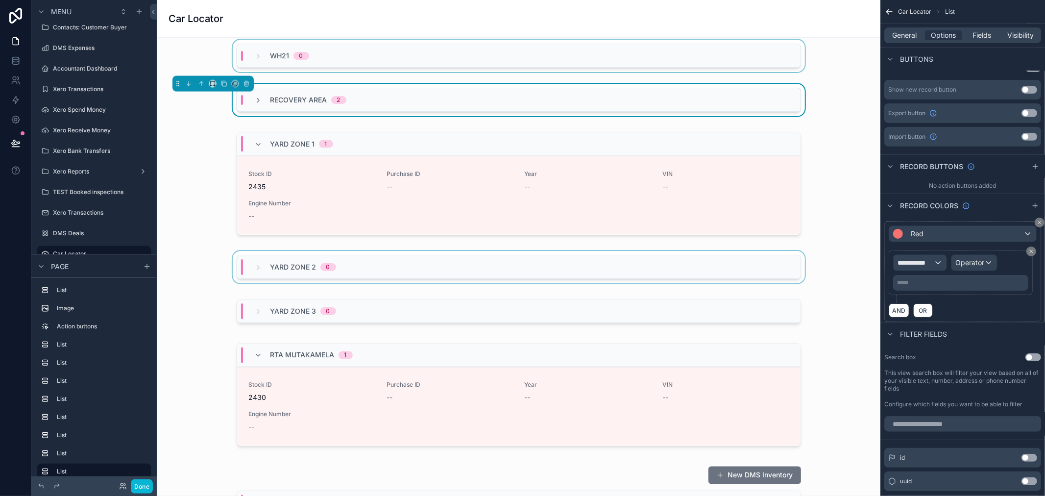
click at [462, 270] on div "Yard Zone 2 0" at bounding box center [518, 267] width 563 height 24
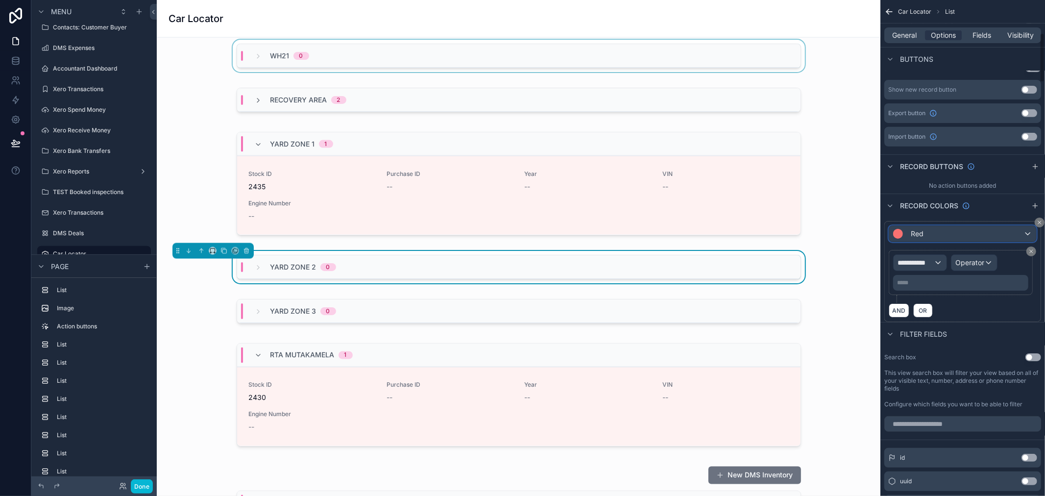
click at [953, 233] on div "Red" at bounding box center [962, 234] width 147 height 16
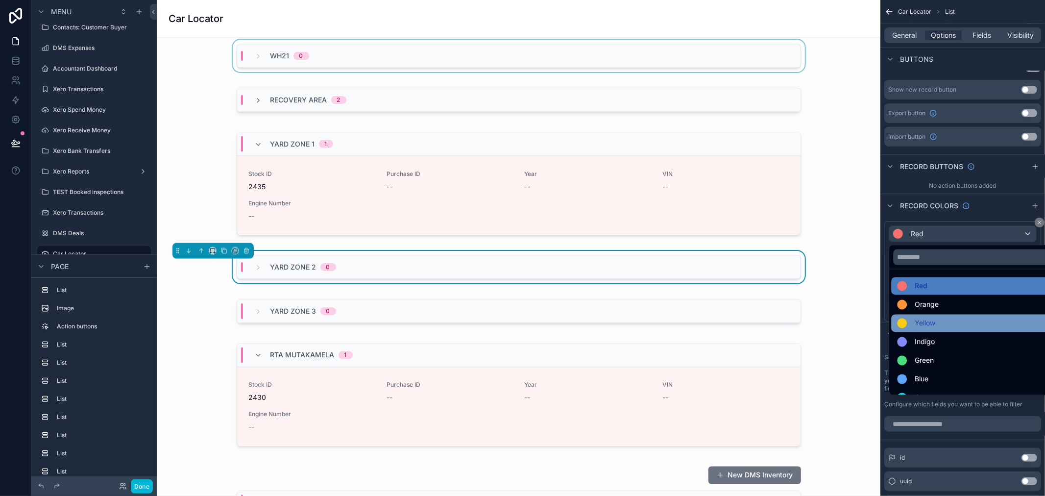
click at [908, 322] on span at bounding box center [904, 323] width 14 height 10
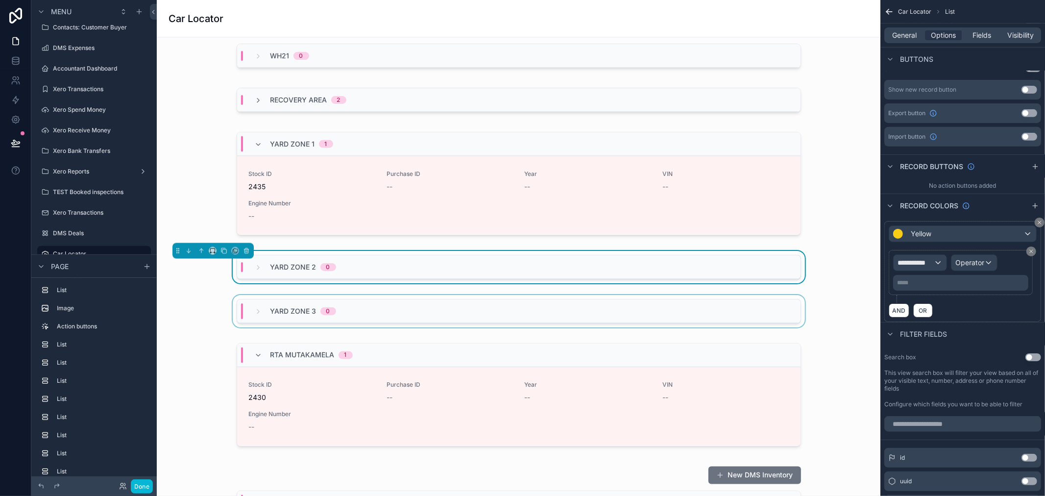
click at [602, 317] on div "Yard Zone 3 0" at bounding box center [518, 311] width 563 height 24
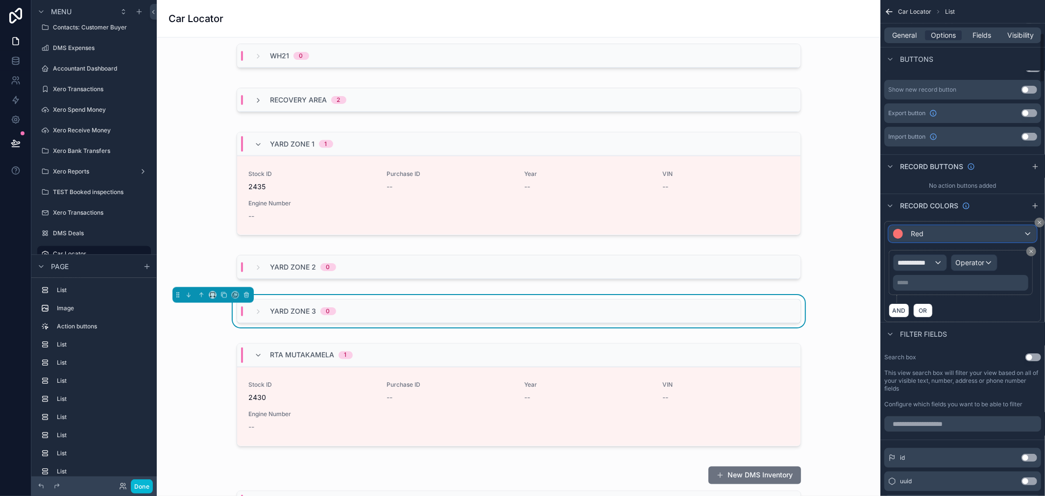
click at [933, 231] on div "Red" at bounding box center [962, 234] width 147 height 16
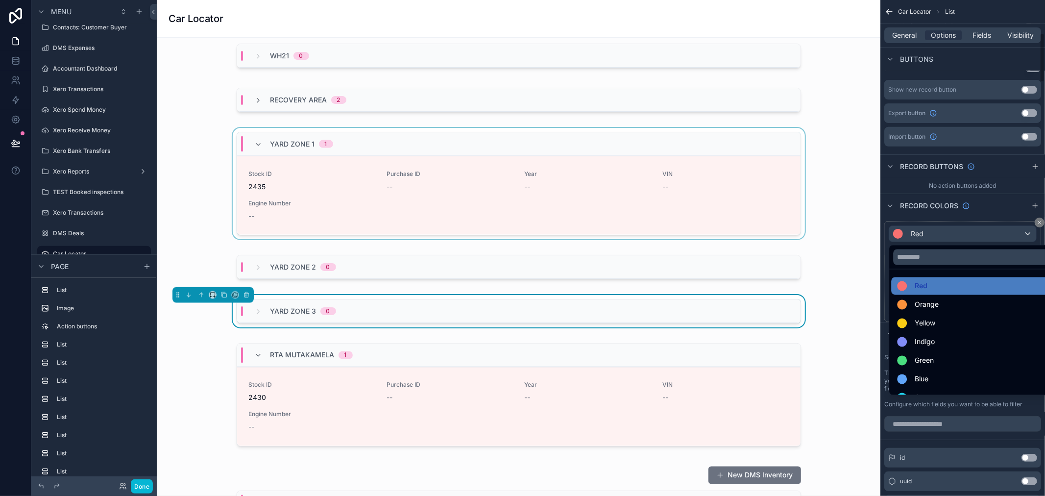
click at [576, 151] on div "Yard Zone 1 1" at bounding box center [518, 144] width 563 height 24
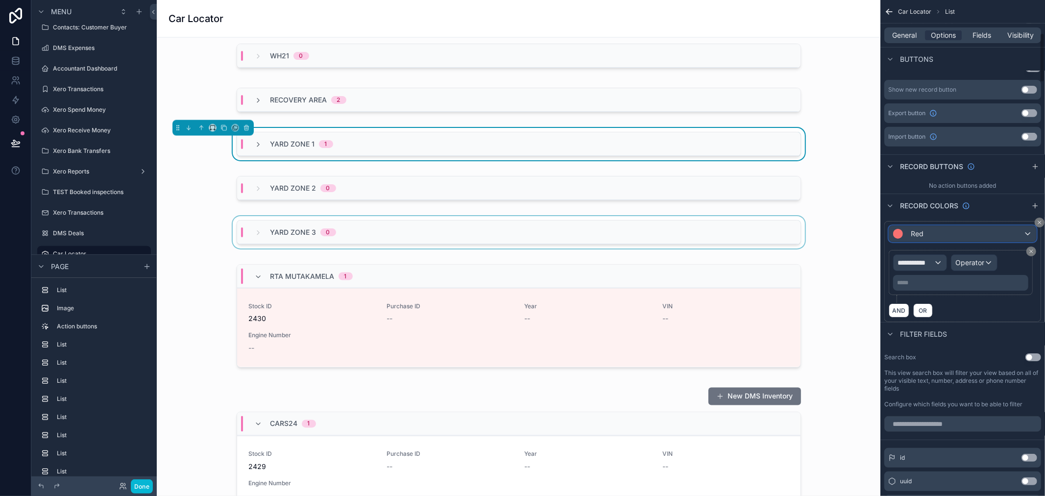
click at [926, 228] on div "Red" at bounding box center [962, 234] width 147 height 16
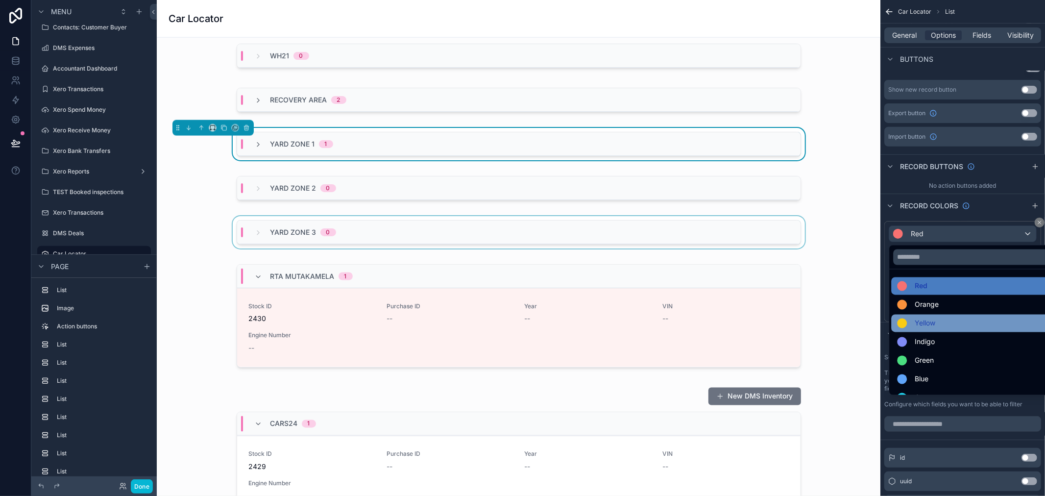
click at [903, 327] on div at bounding box center [902, 323] width 10 height 10
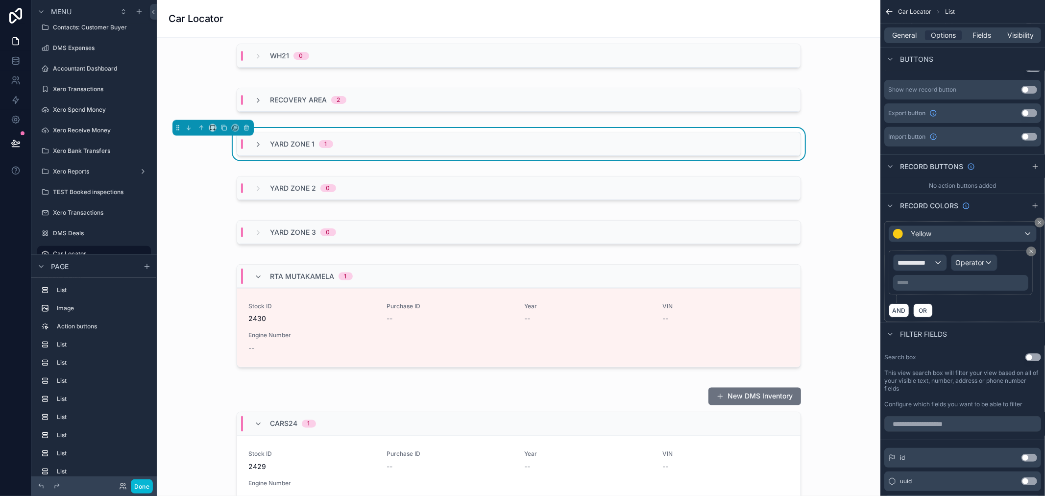
click at [258, 147] on div "Yard Zone 1 1" at bounding box center [294, 144] width 78 height 10
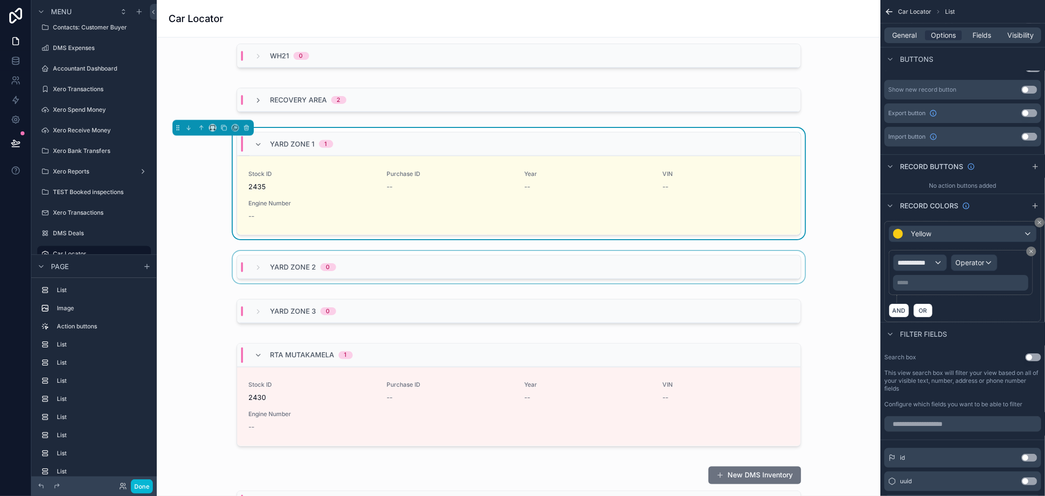
click at [261, 270] on div "Yard Zone 2 0" at bounding box center [295, 267] width 81 height 10
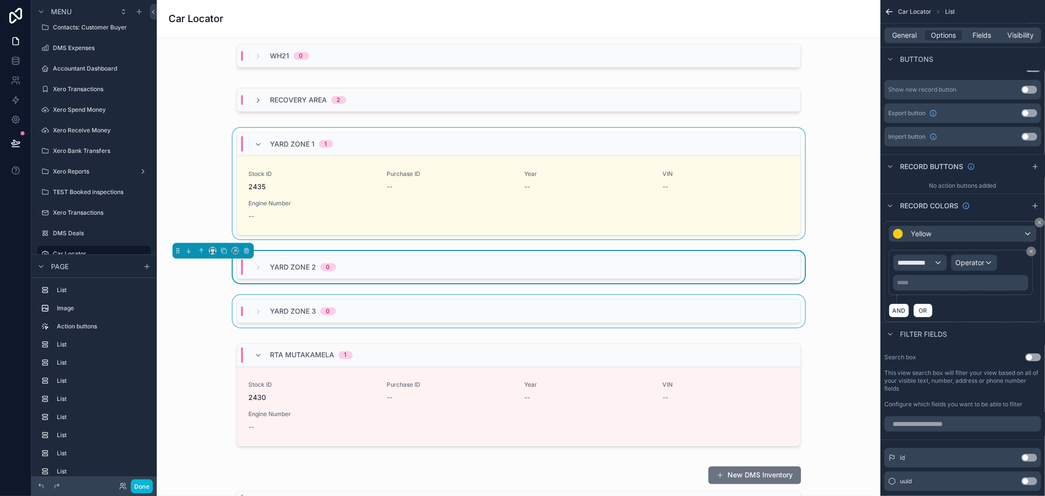
click at [271, 307] on span "Yard Zone 3" at bounding box center [293, 311] width 46 height 10
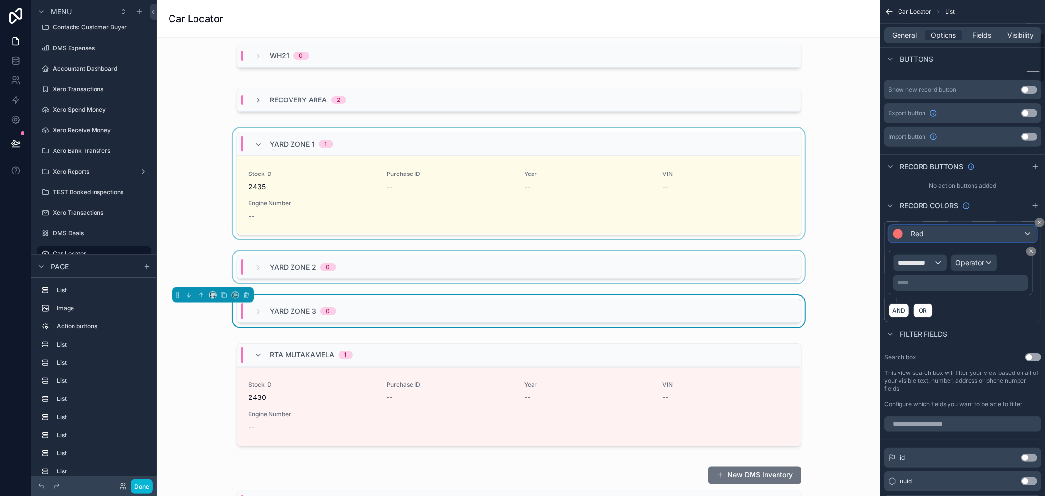
click at [1014, 234] on div "Red" at bounding box center [962, 234] width 147 height 16
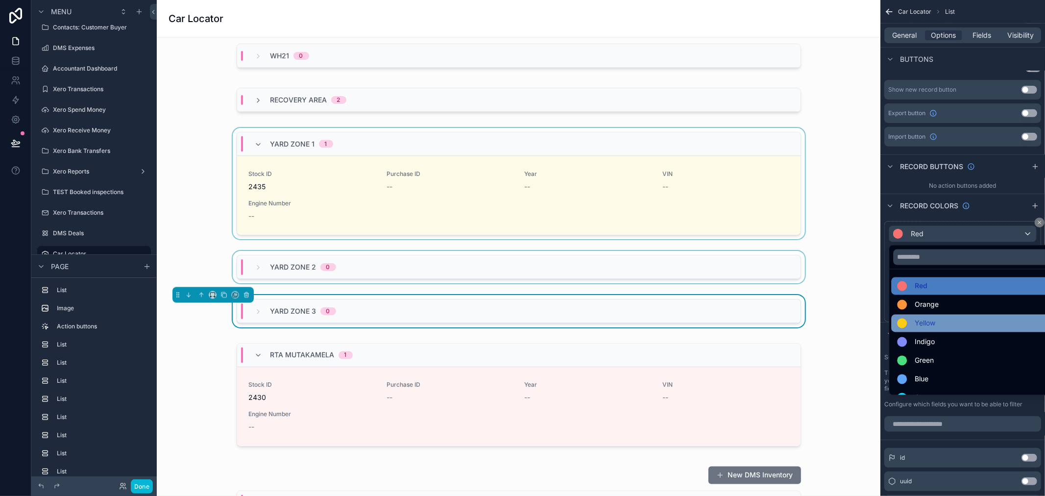
click at [911, 321] on div "Yellow" at bounding box center [916, 323] width 38 height 12
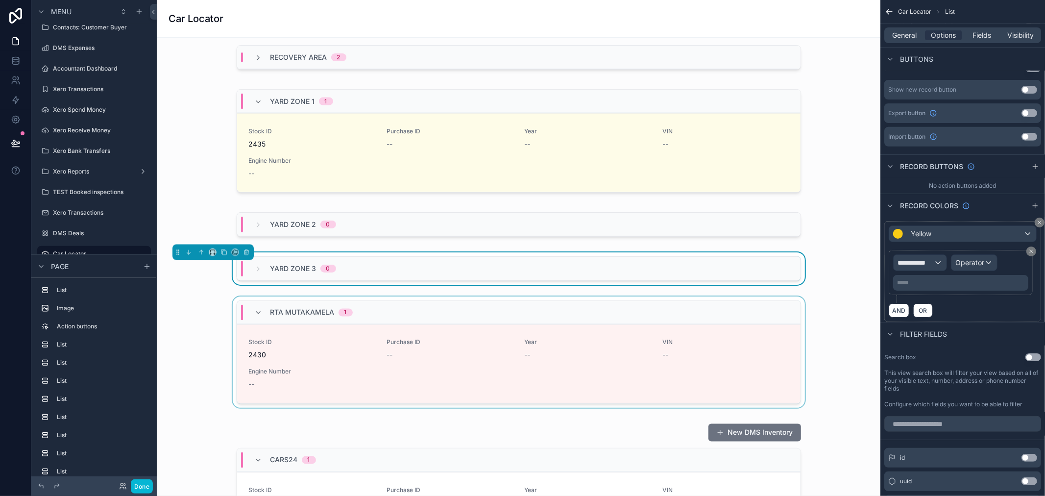
scroll to position [1303, 0]
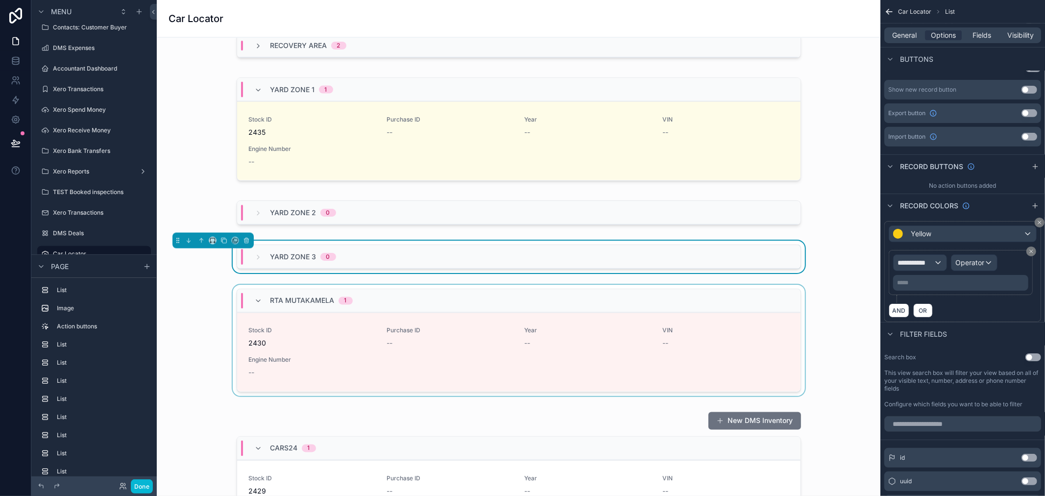
click at [427, 302] on div "RTA Mutakamela 1" at bounding box center [518, 301] width 563 height 24
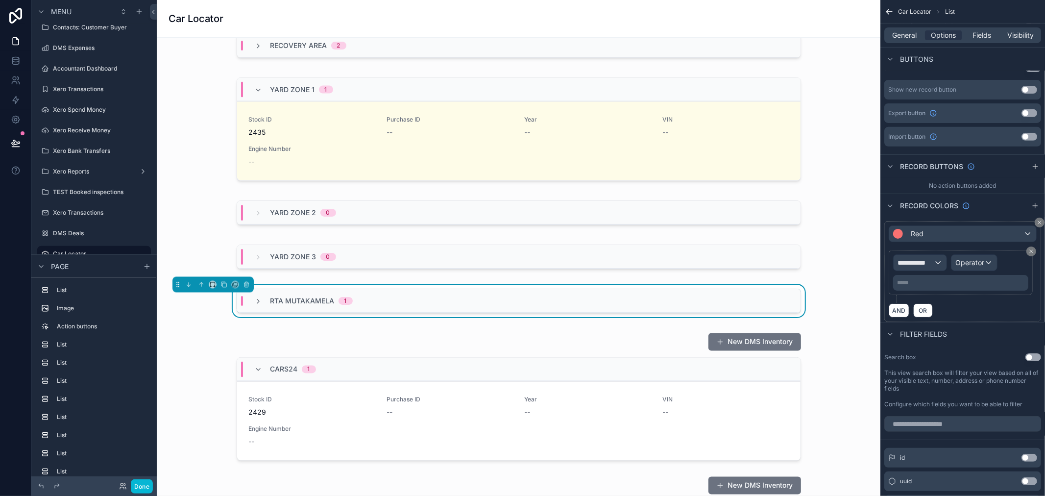
click at [433, 302] on div "RTA Mutakamela 1" at bounding box center [518, 301] width 563 height 24
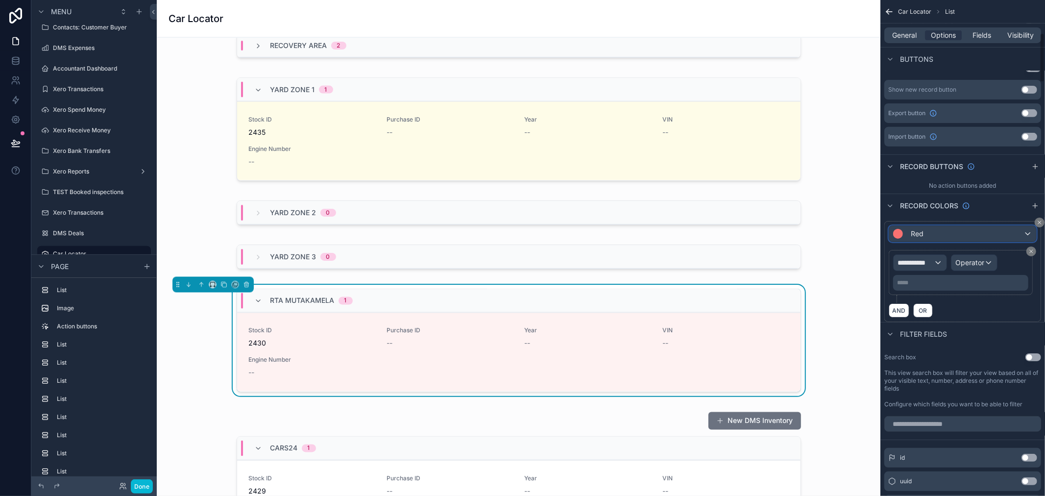
click at [958, 233] on div "Red" at bounding box center [962, 234] width 147 height 16
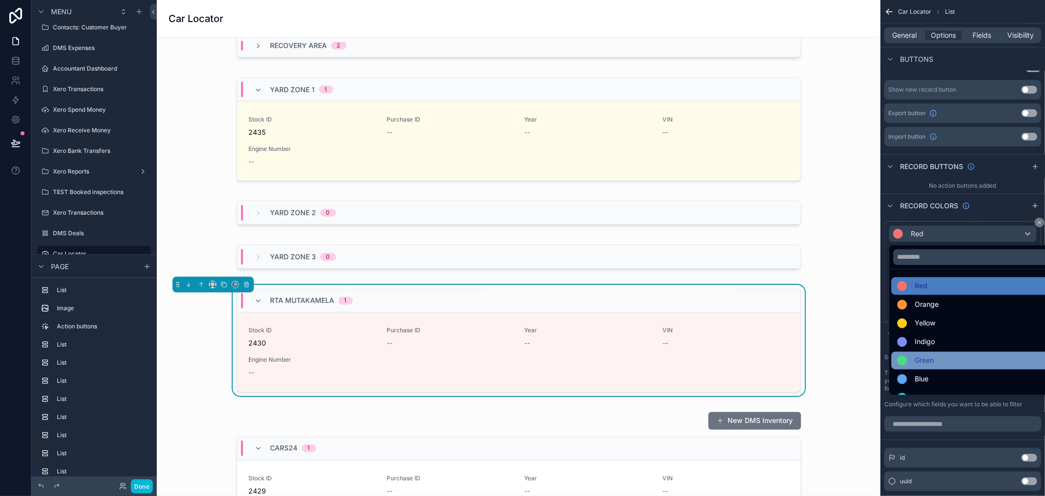
click at [903, 356] on div at bounding box center [902, 361] width 10 height 10
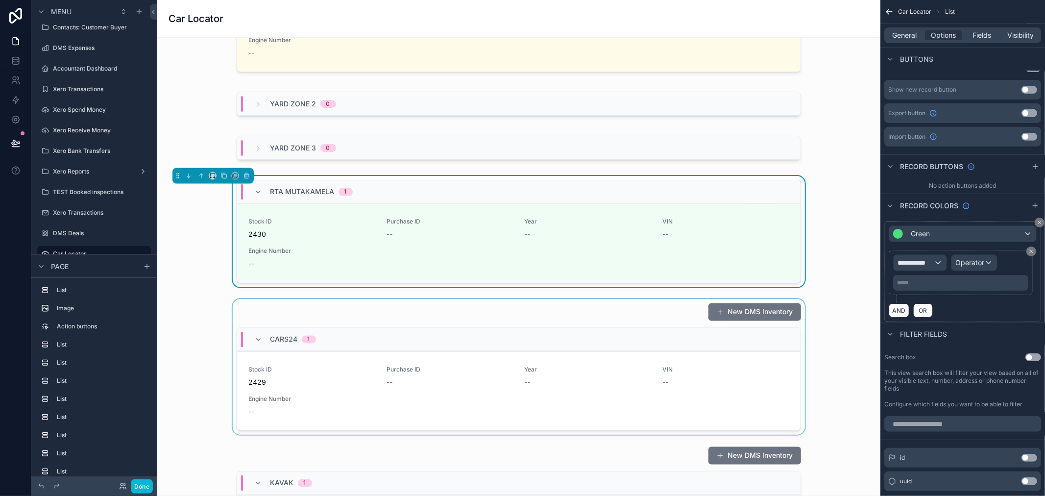
scroll to position [1466, 0]
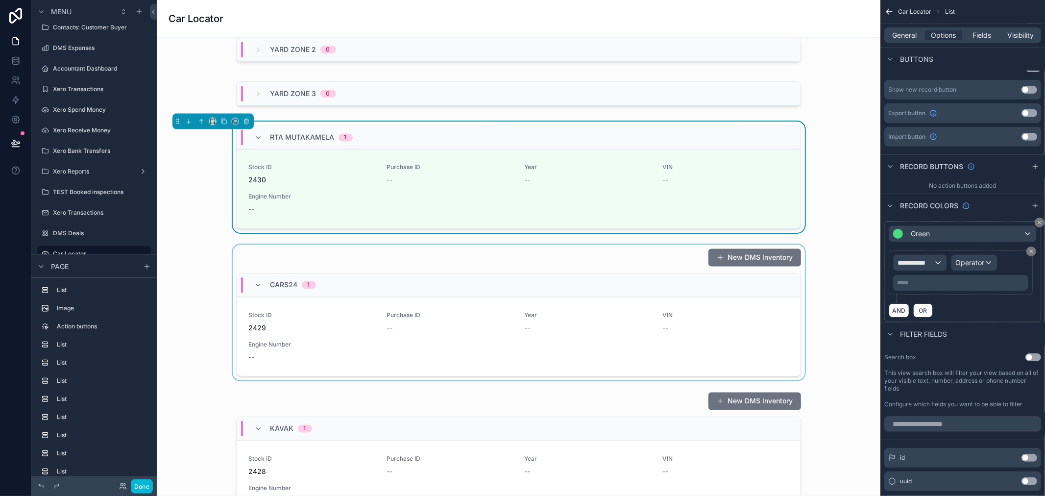
click at [461, 262] on div "scrollable content" at bounding box center [519, 312] width 708 height 136
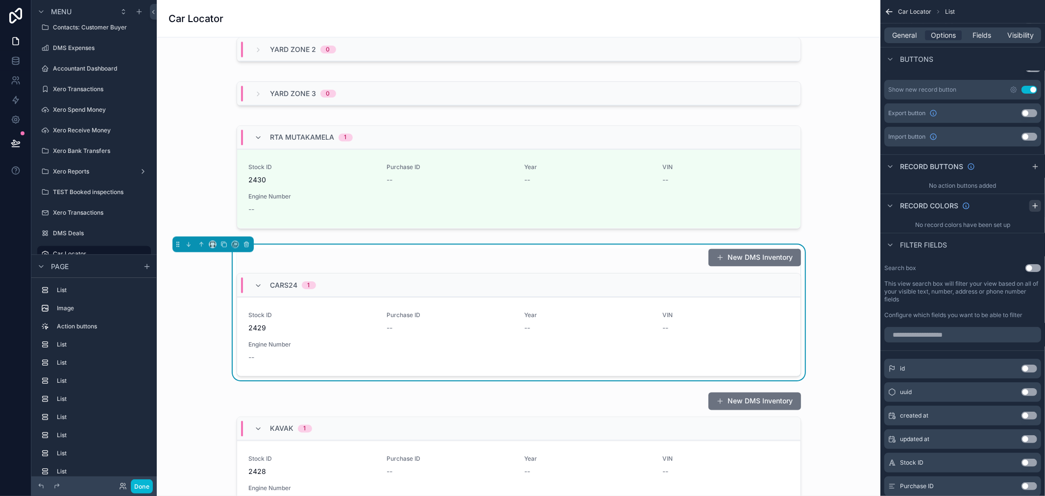
click at [1032, 206] on icon "scrollable content" at bounding box center [1034, 206] width 4 height 0
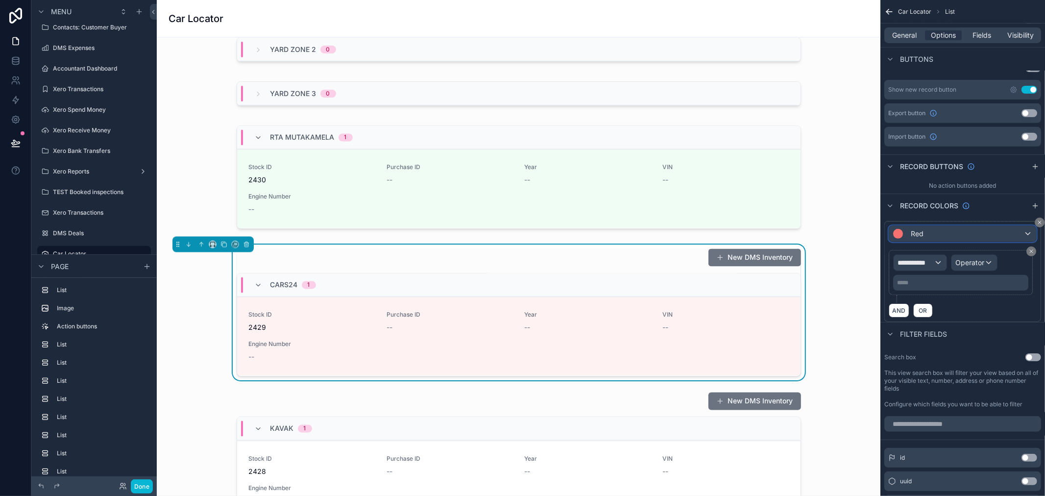
click at [951, 233] on div "Red" at bounding box center [962, 234] width 147 height 16
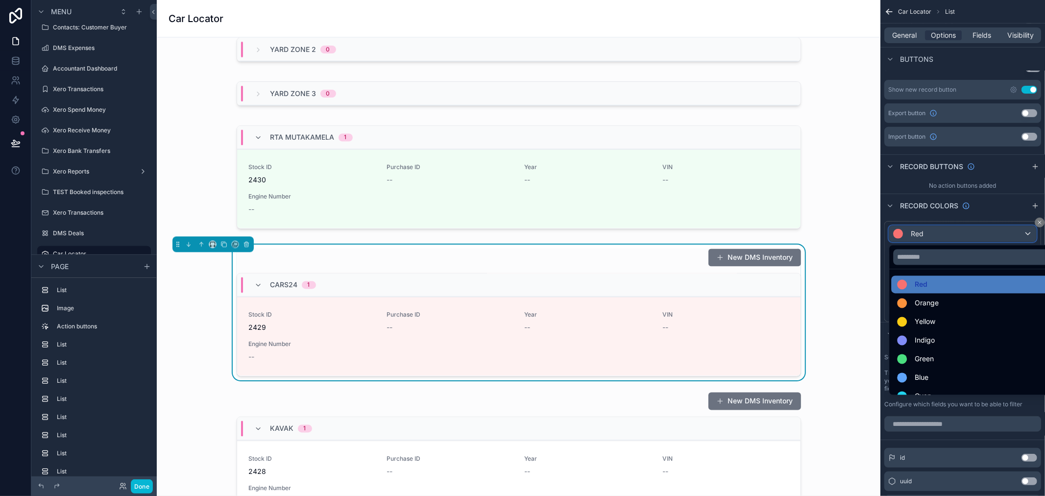
scroll to position [0, 0]
click at [929, 307] on span "Orange" at bounding box center [926, 305] width 24 height 12
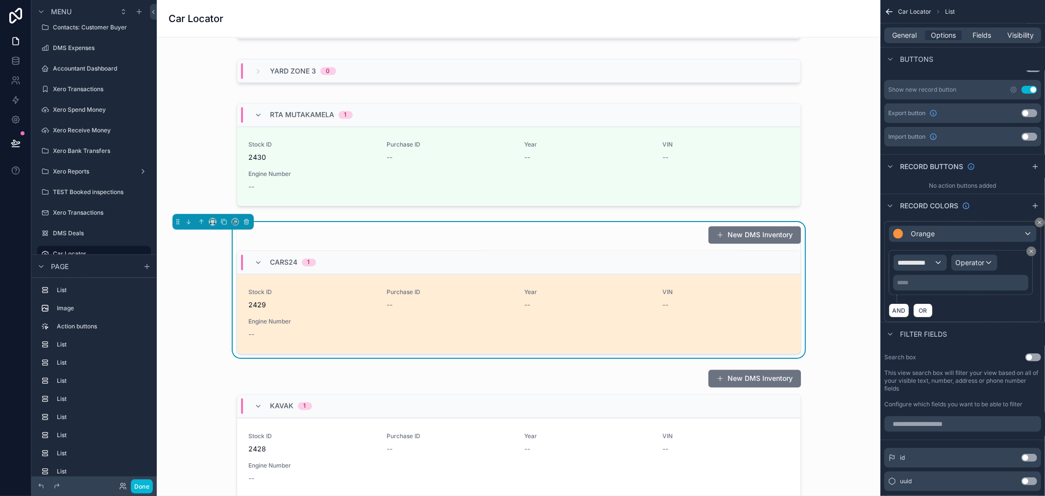
scroll to position [1521, 0]
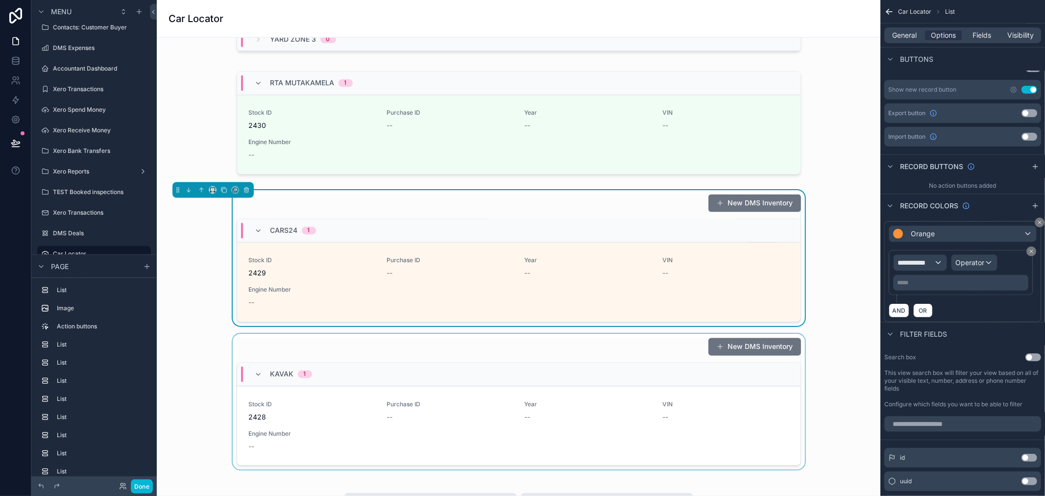
click at [621, 369] on div "Kavak 1" at bounding box center [518, 374] width 563 height 24
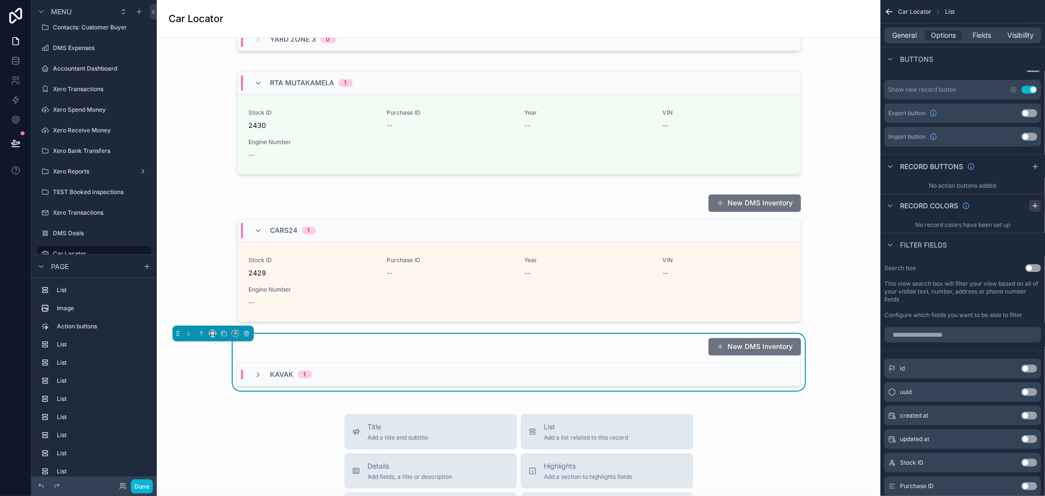
click at [1035, 206] on icon "scrollable content" at bounding box center [1034, 206] width 4 height 0
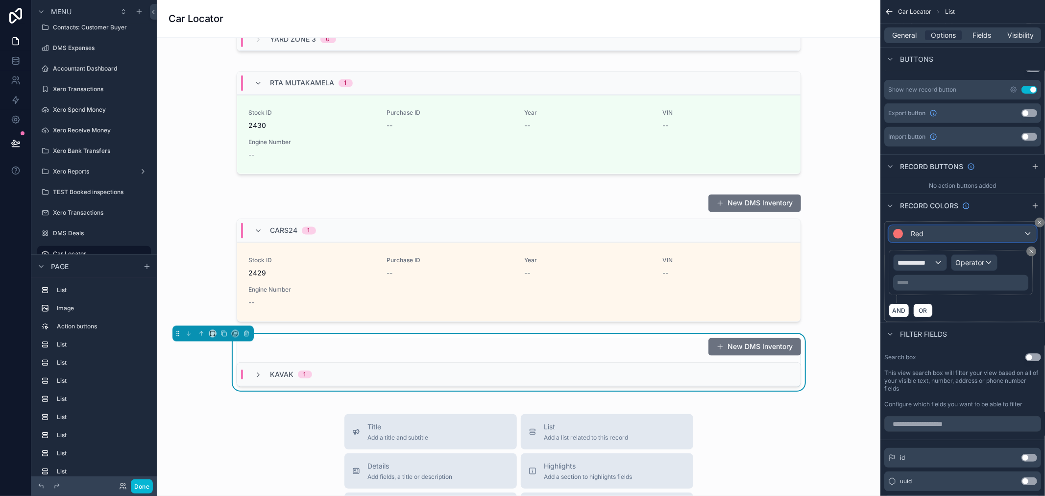
click at [977, 234] on div "Red" at bounding box center [962, 234] width 147 height 16
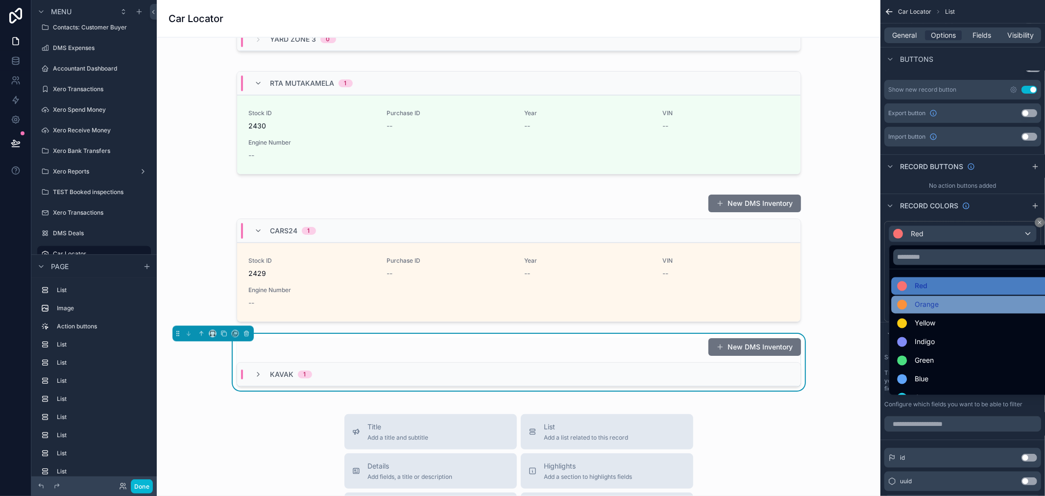
click at [934, 296] on div "Orange" at bounding box center [974, 305] width 166 height 18
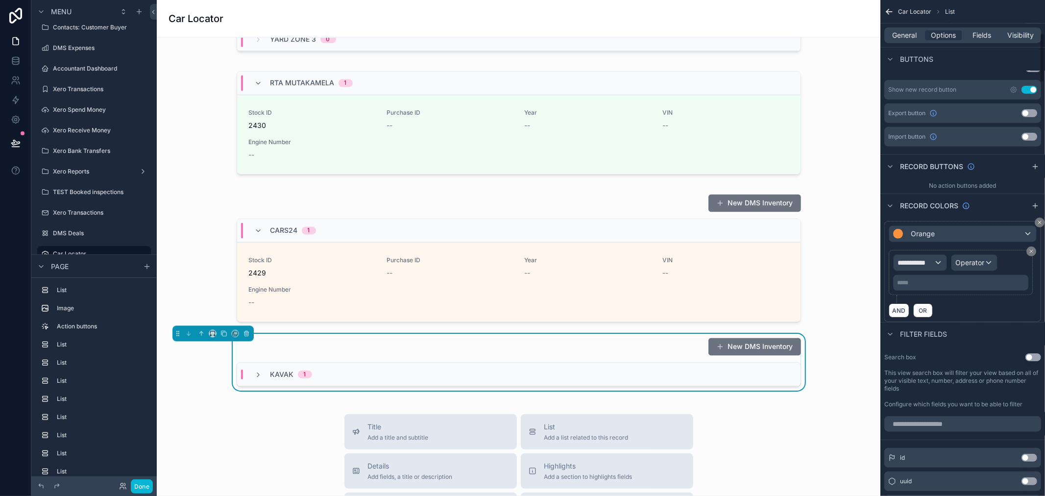
click at [992, 201] on div "Record colors" at bounding box center [962, 205] width 165 height 24
click at [261, 371] on div "Kavak 1" at bounding box center [283, 374] width 57 height 10
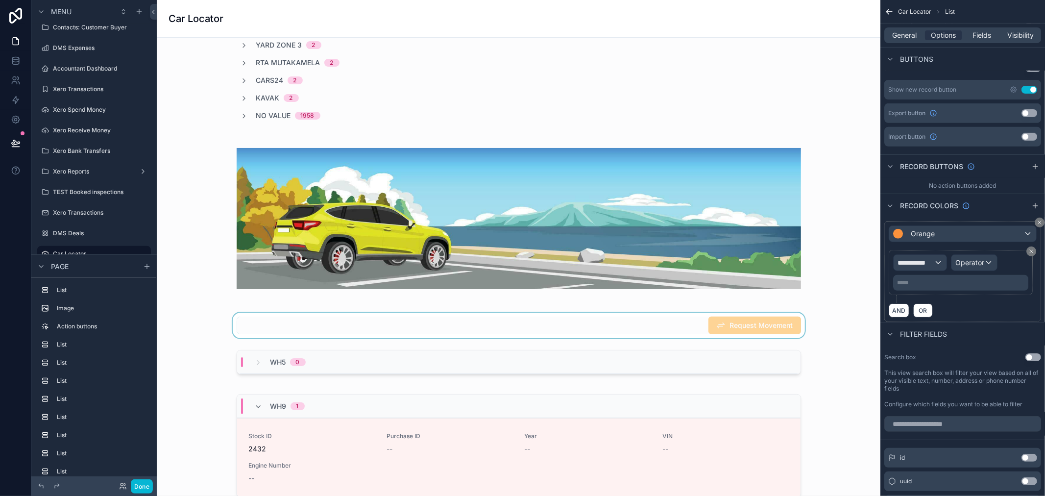
scroll to position [324, 0]
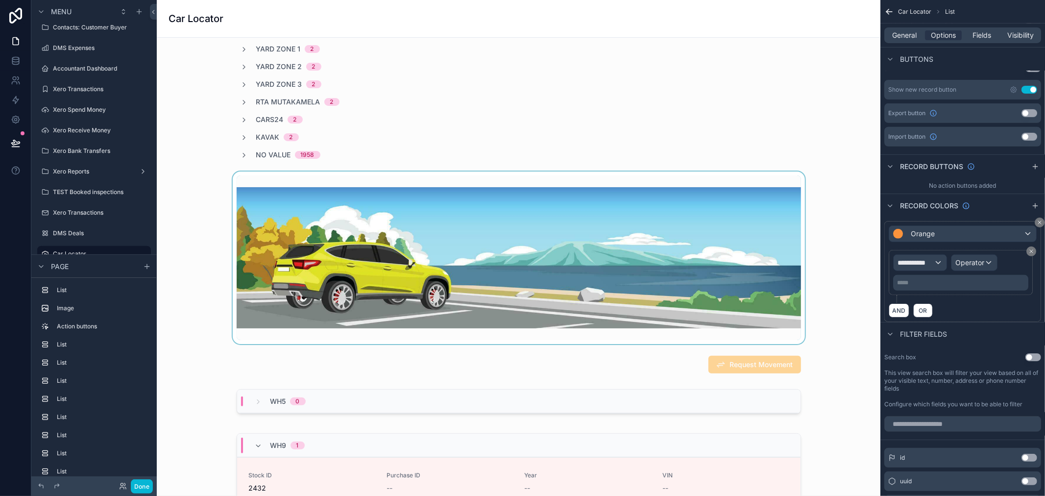
click at [551, 297] on div "scrollable content" at bounding box center [519, 257] width 708 height 172
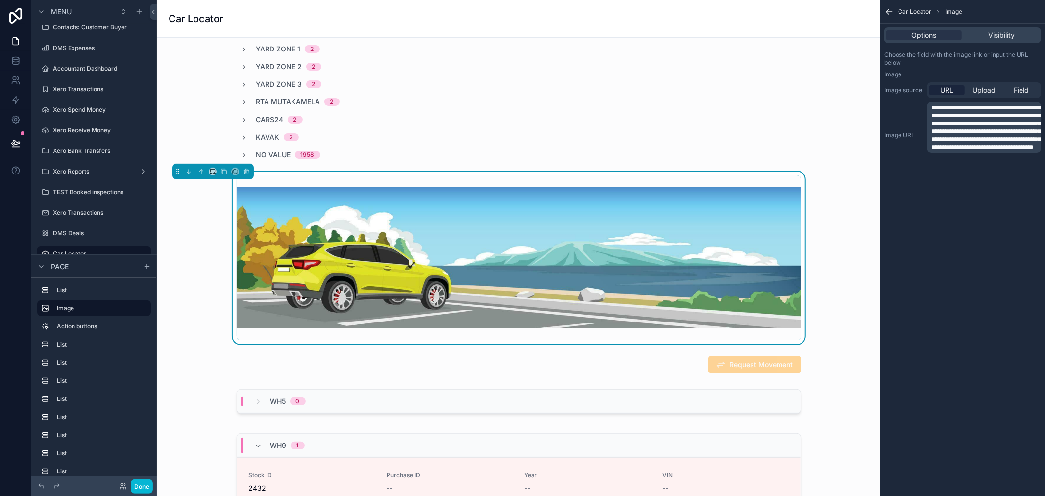
scroll to position [0, 0]
click at [630, 371] on div "scrollable content" at bounding box center [519, 364] width 708 height 25
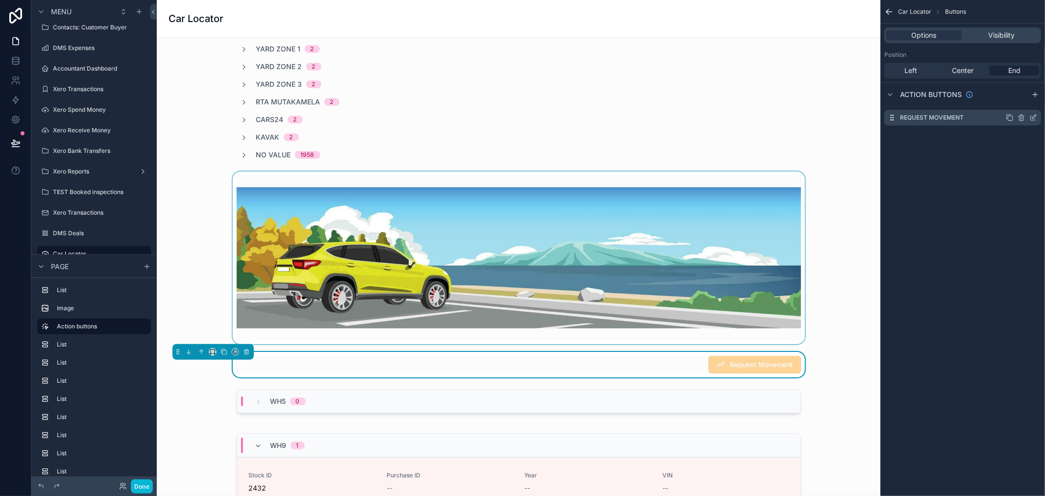
click at [1032, 120] on icon "scrollable content" at bounding box center [1033, 118] width 8 height 8
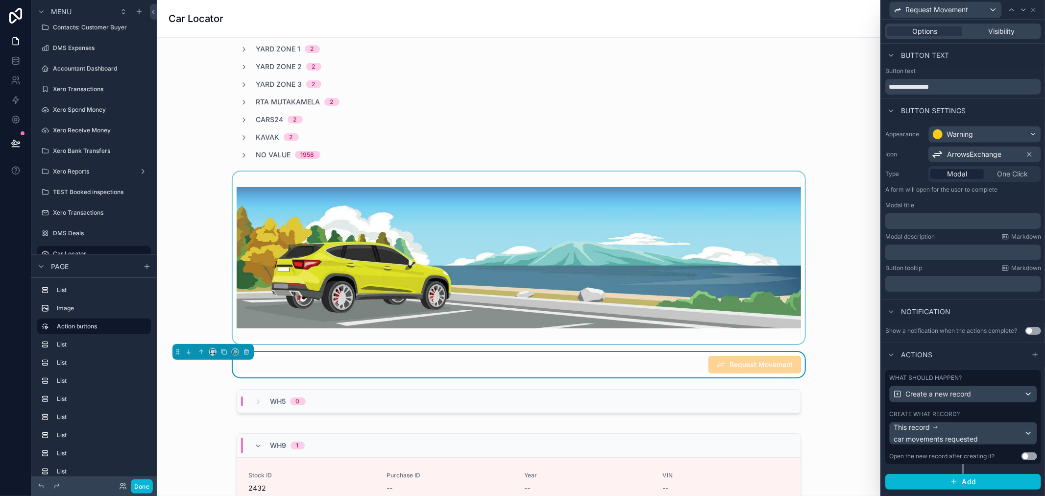
click at [976, 153] on span "ArrowsExchange" at bounding box center [974, 154] width 54 height 10
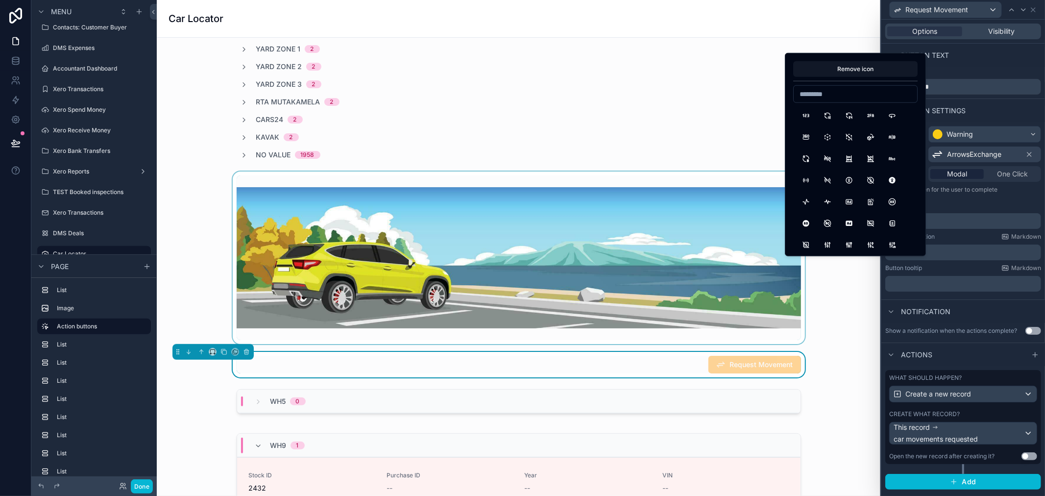
click at [853, 92] on input at bounding box center [854, 94] width 123 height 14
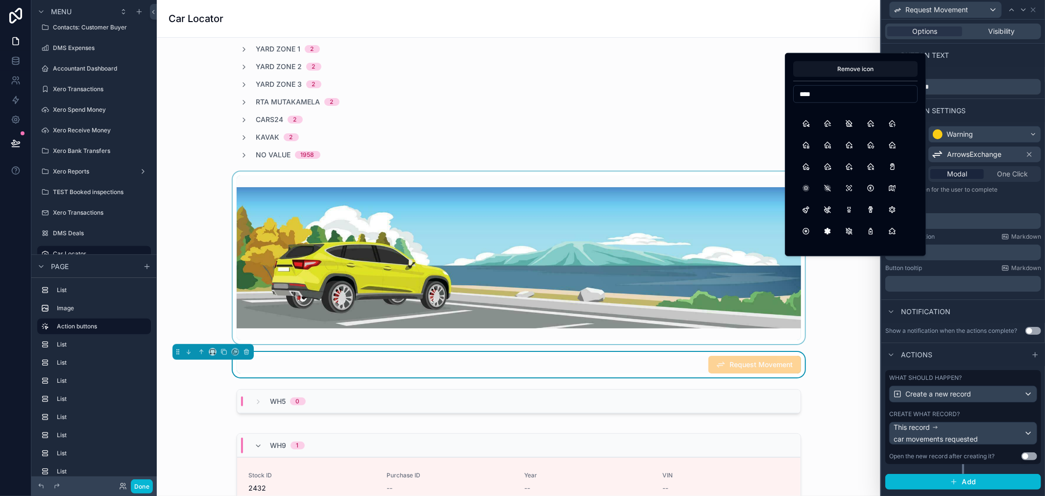
scroll to position [326, 0]
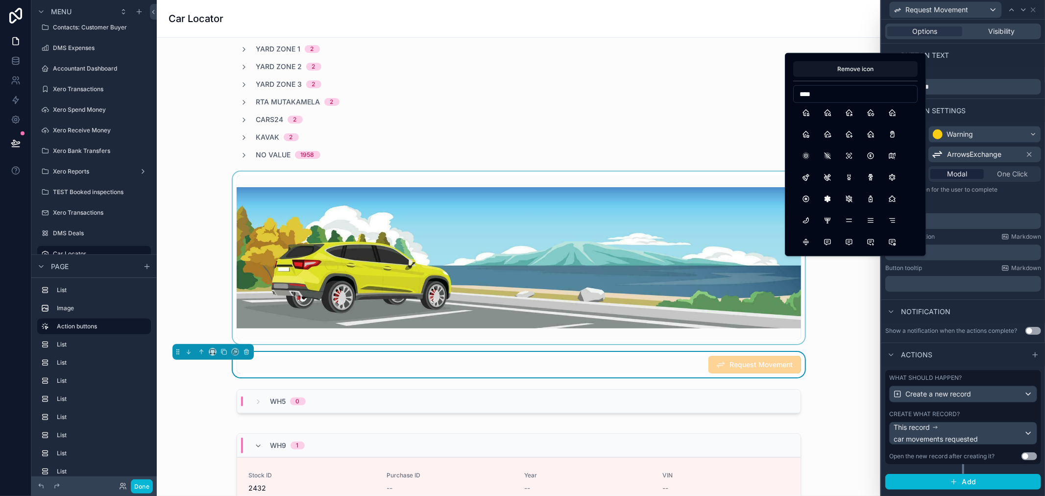
click at [818, 93] on input "****" at bounding box center [854, 94] width 123 height 14
click at [847, 84] on div "Remove icon *******" at bounding box center [855, 154] width 124 height 187
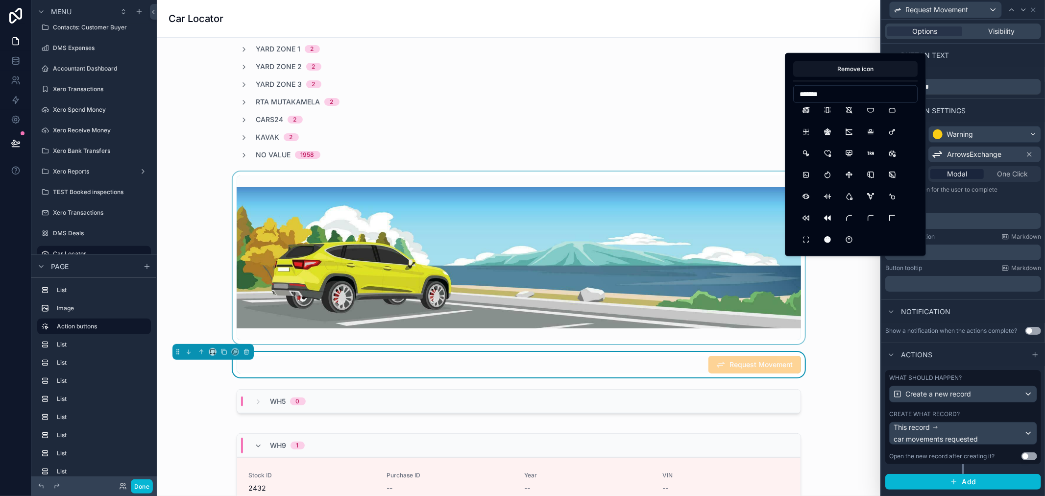
click at [847, 90] on input "*******" at bounding box center [854, 94] width 123 height 14
click at [844, 99] on input "***" at bounding box center [854, 94] width 123 height 14
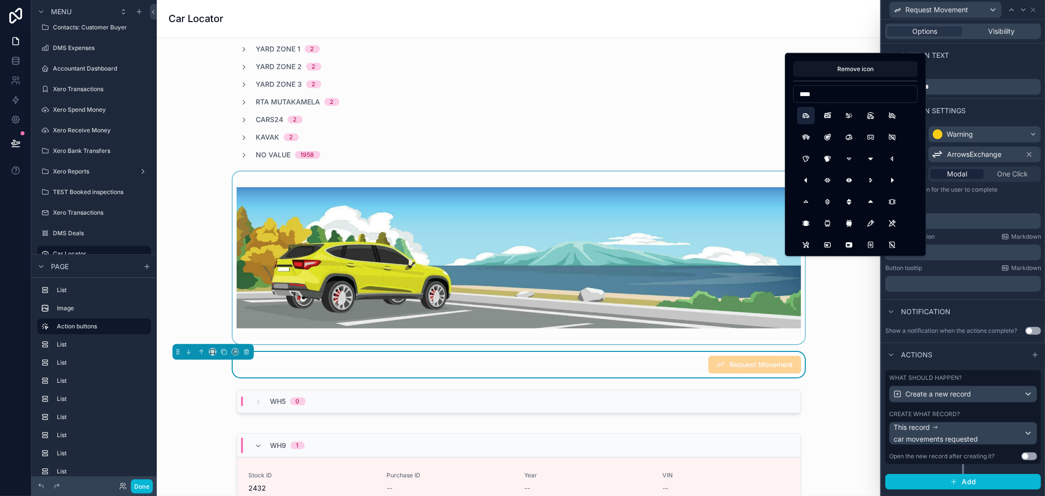
type input "***"
click at [809, 119] on button "Car" at bounding box center [806, 116] width 18 height 18
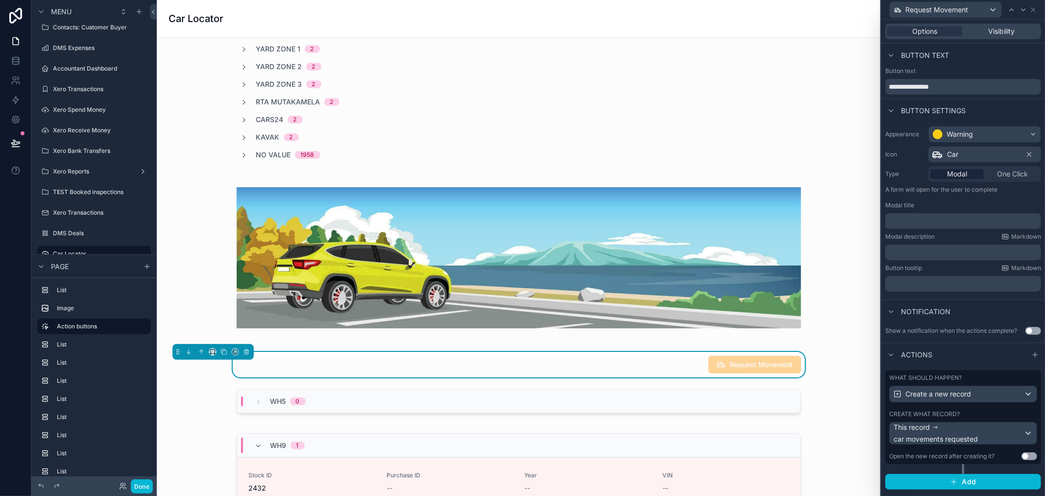
click at [687, 362] on div "Request Movement" at bounding box center [519, 365] width 564 height 18
click at [985, 138] on div "Warning" at bounding box center [985, 134] width 112 height 16
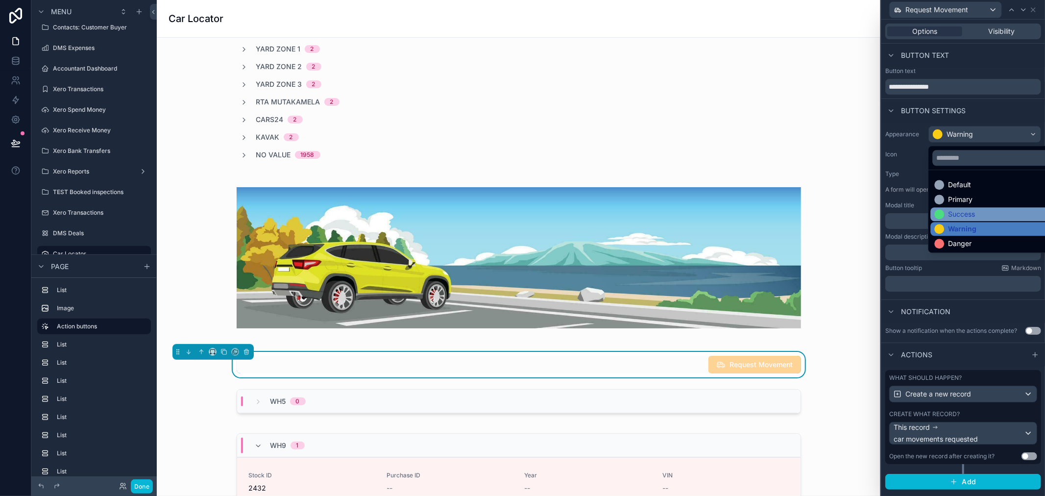
click at [954, 216] on div "Success" at bounding box center [961, 214] width 27 height 10
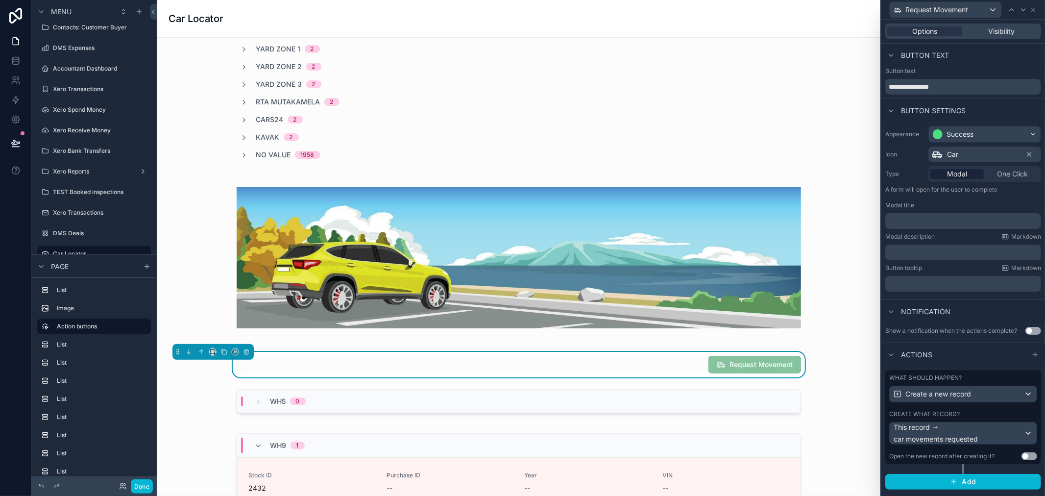
click at [839, 250] on div "scrollable content" at bounding box center [519, 257] width 708 height 172
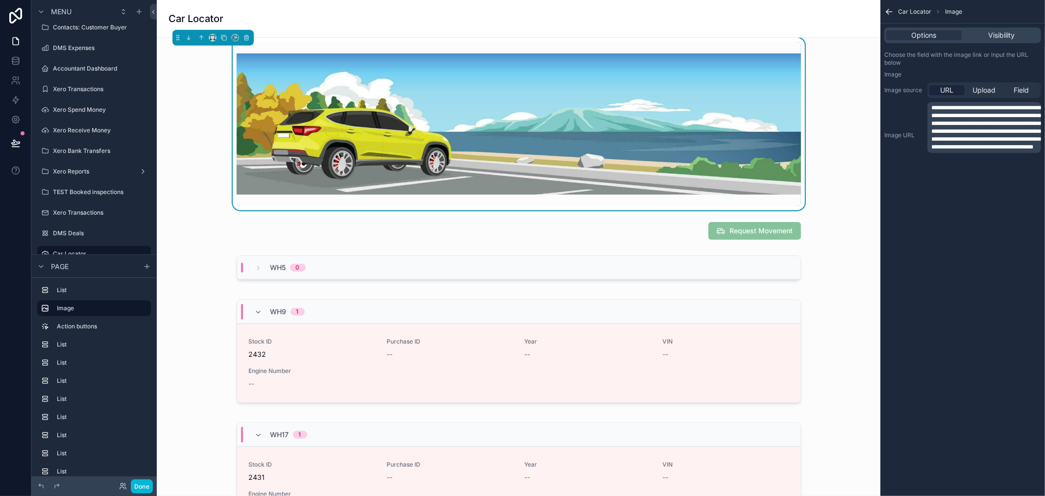
scroll to position [432, 0]
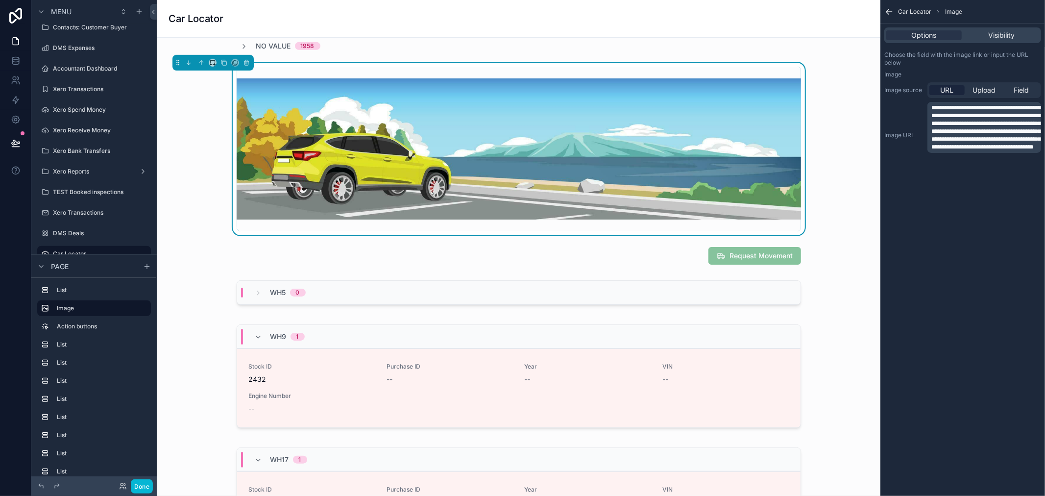
click at [629, 231] on div "scrollable content" at bounding box center [519, 149] width 708 height 172
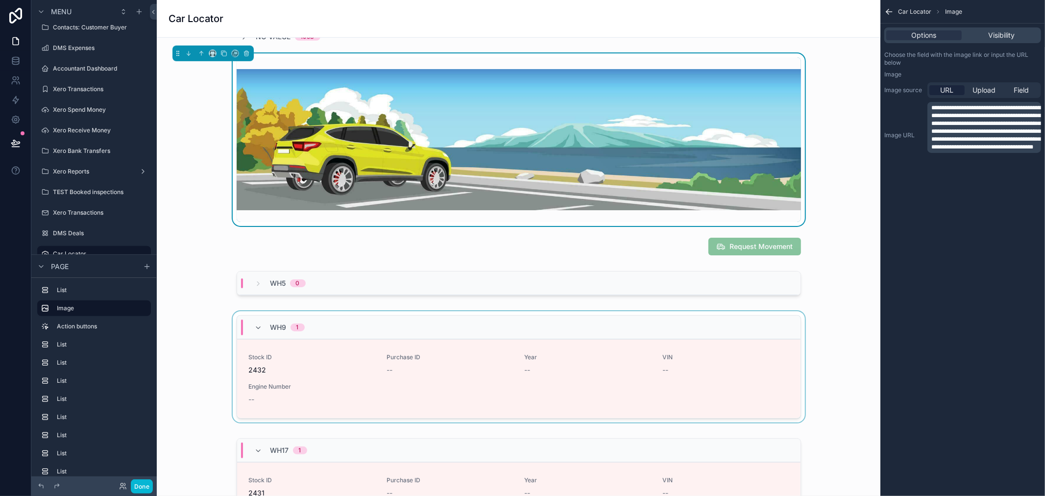
scroll to position [435, 0]
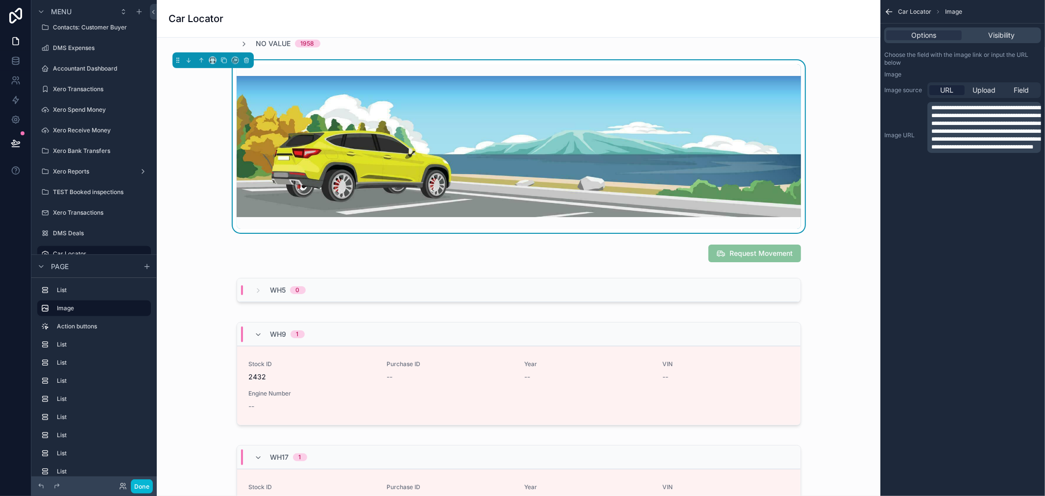
click at [663, 130] on img "scrollable content" at bounding box center [519, 146] width 564 height 141
click at [442, 155] on img "scrollable content" at bounding box center [519, 146] width 564 height 141
click at [988, 86] on span "Upload" at bounding box center [984, 90] width 23 height 10
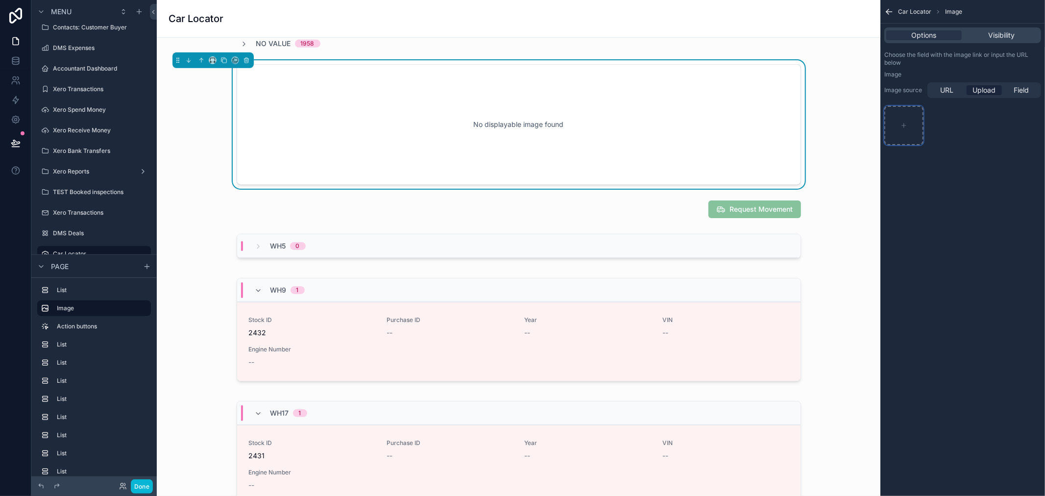
click at [908, 123] on div "scrollable content" at bounding box center [903, 125] width 39 height 39
type input "**********"
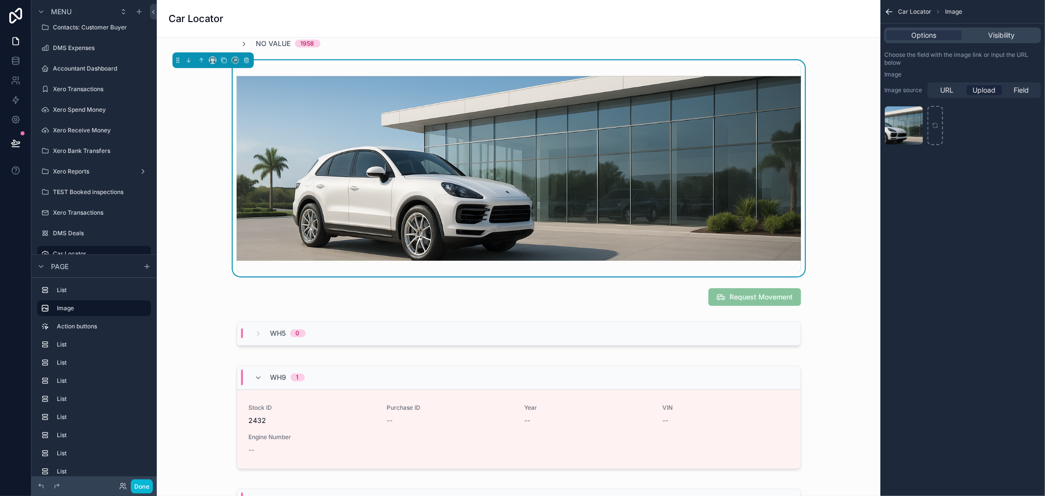
click at [966, 241] on div "Car Locator Image Options Visibility Choose the field with the image link or in…" at bounding box center [962, 248] width 165 height 496
click at [994, 251] on div "Car Locator Image Options Visibility Choose the field with the image link or in…" at bounding box center [962, 248] width 165 height 496
click at [1000, 245] on div "Car Locator Image Options Visibility Choose the field with the image link or in…" at bounding box center [962, 248] width 165 height 496
click at [752, 335] on div "WH5 0" at bounding box center [518, 334] width 563 height 24
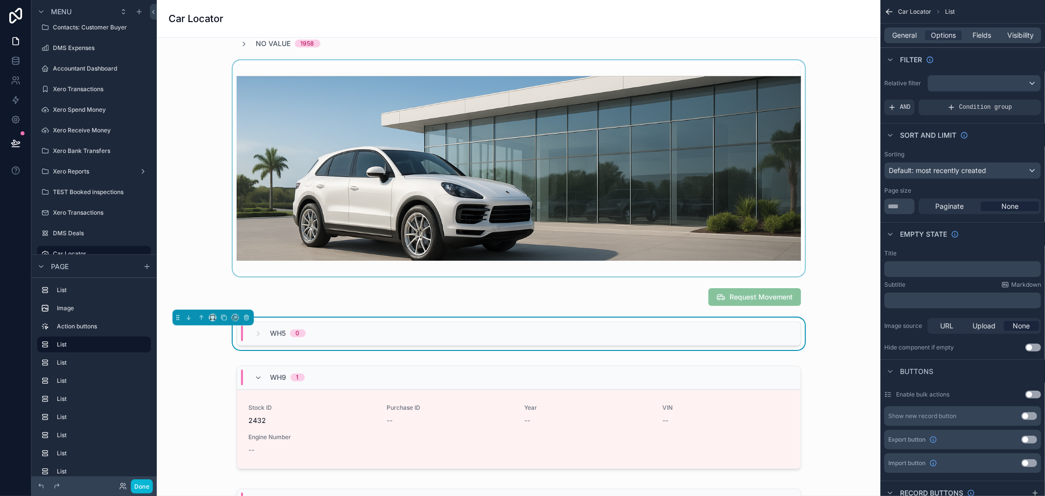
click at [696, 203] on div "scrollable content" at bounding box center [519, 168] width 708 height 216
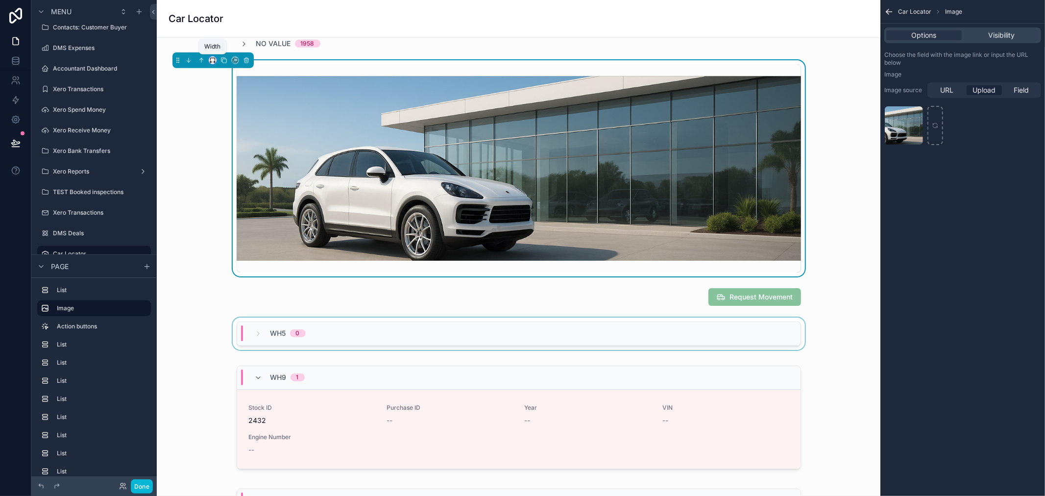
click at [214, 62] on icon "scrollable content" at bounding box center [212, 60] width 7 height 7
click at [233, 169] on div "75%" at bounding box center [232, 171] width 30 height 12
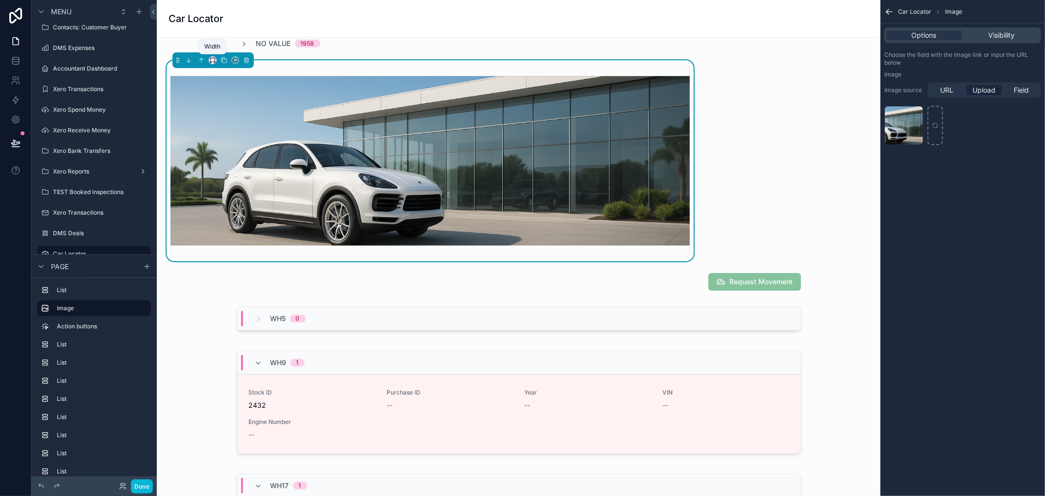
click at [211, 62] on icon "scrollable content" at bounding box center [212, 60] width 7 height 7
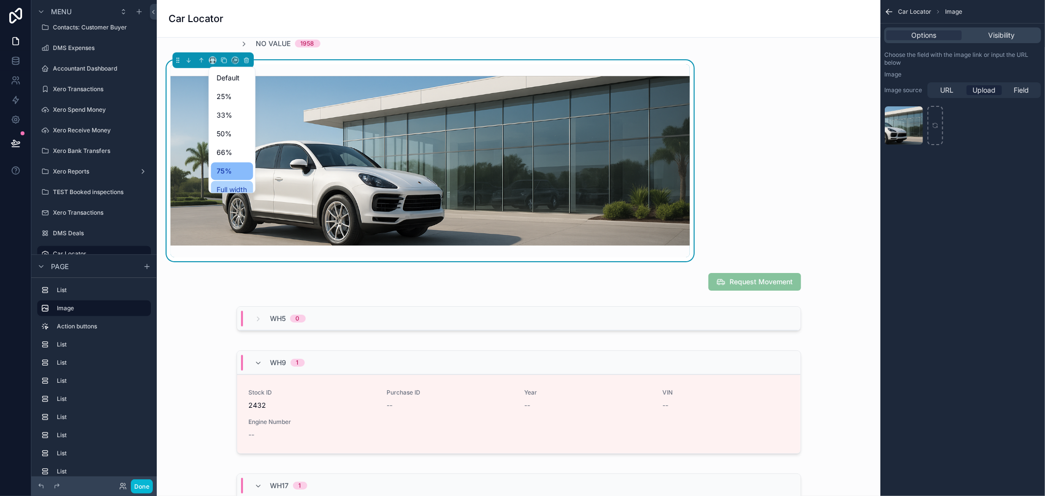
click at [230, 186] on span "Full width" at bounding box center [232, 190] width 30 height 12
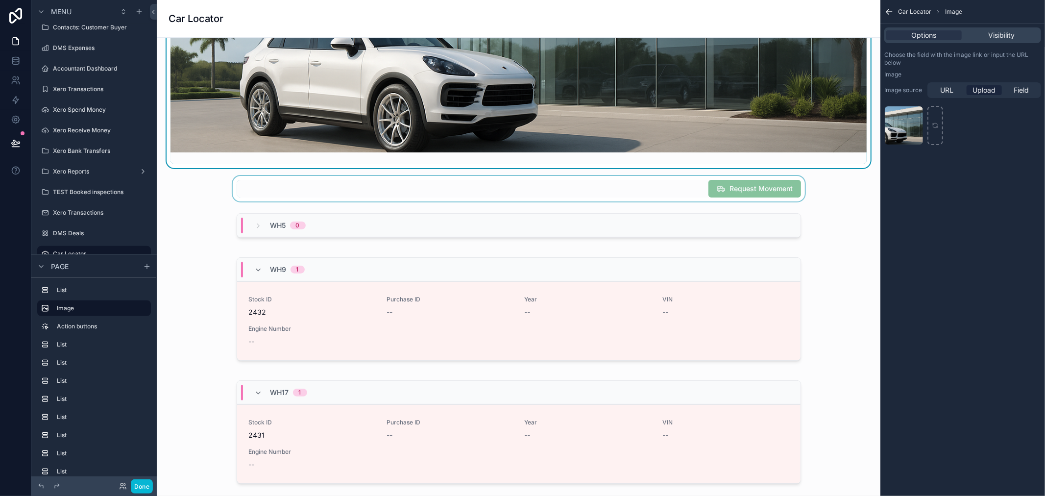
scroll to position [599, 0]
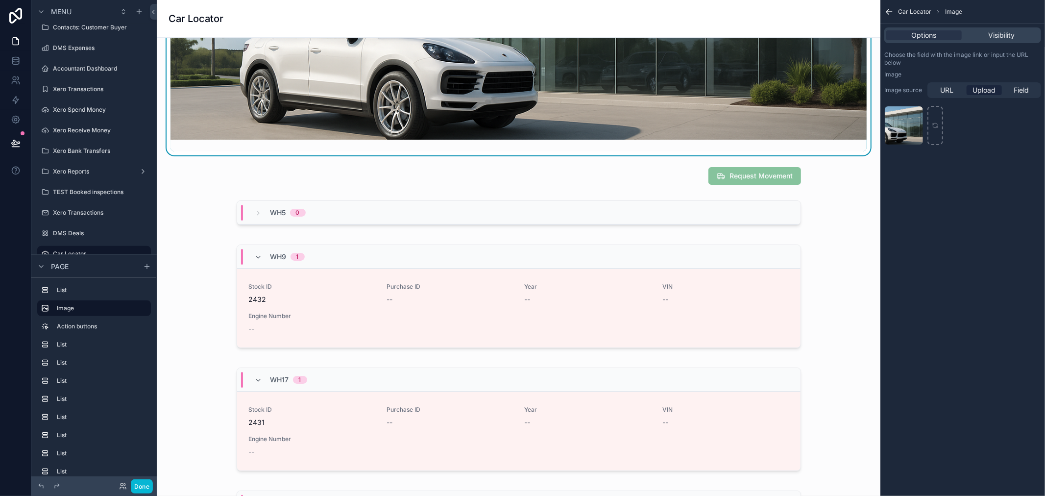
click at [1009, 257] on div "Car Locator Image Options Visibility Choose the field with the image link or in…" at bounding box center [962, 248] width 165 height 496
click at [754, 291] on div "scrollable content" at bounding box center [519, 297] width 708 height 115
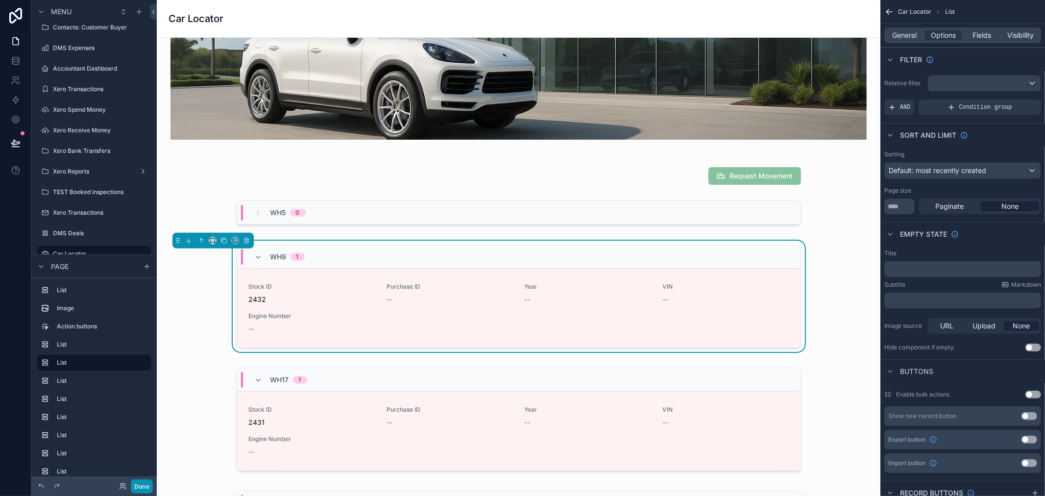
click at [150, 482] on button "Done" at bounding box center [142, 486] width 22 height 14
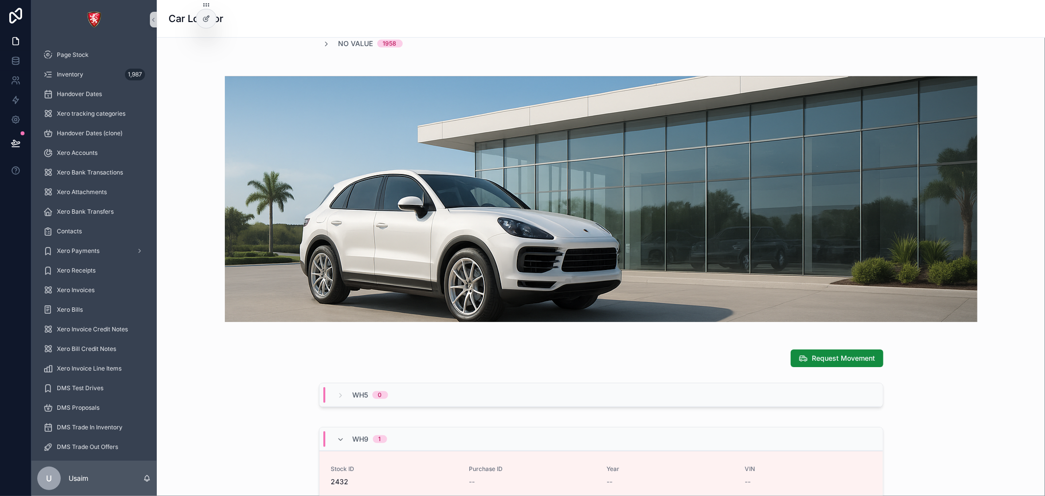
scroll to position [490, 0]
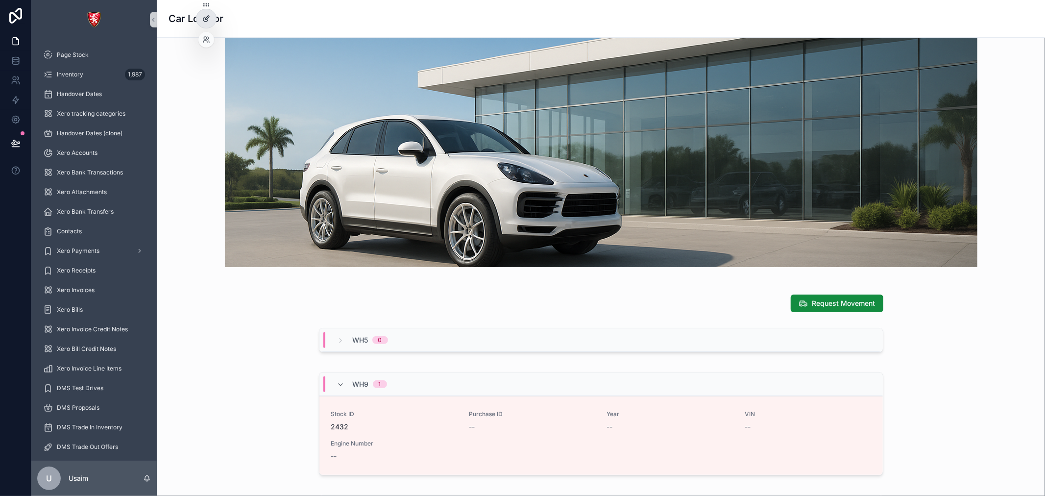
click at [208, 20] on icon at bounding box center [206, 19] width 8 height 8
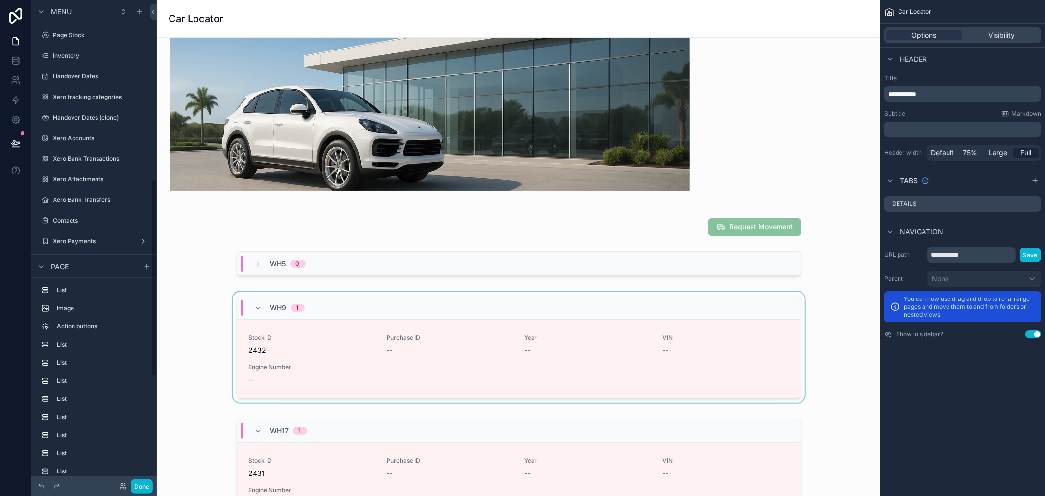
scroll to position [440, 0]
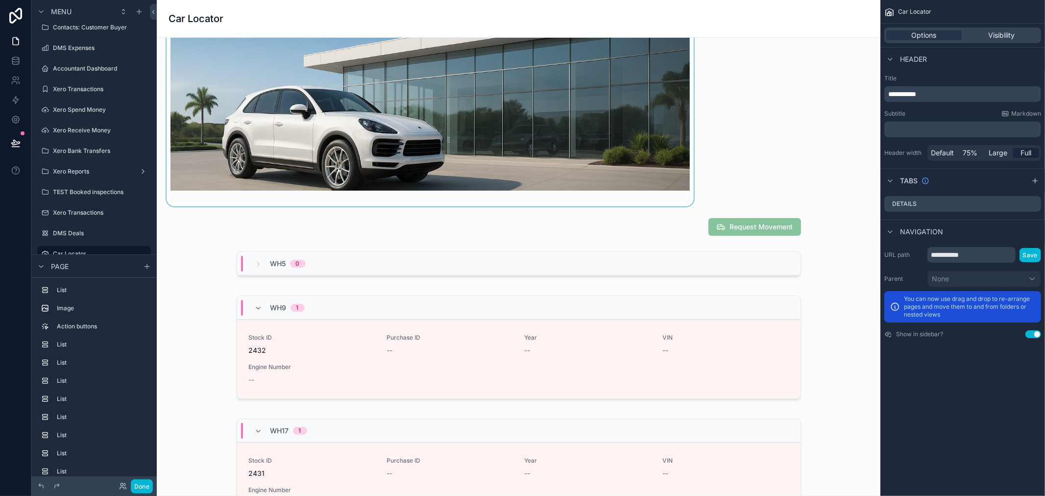
click at [212, 150] on div "scrollable content" at bounding box center [430, 105] width 531 height 201
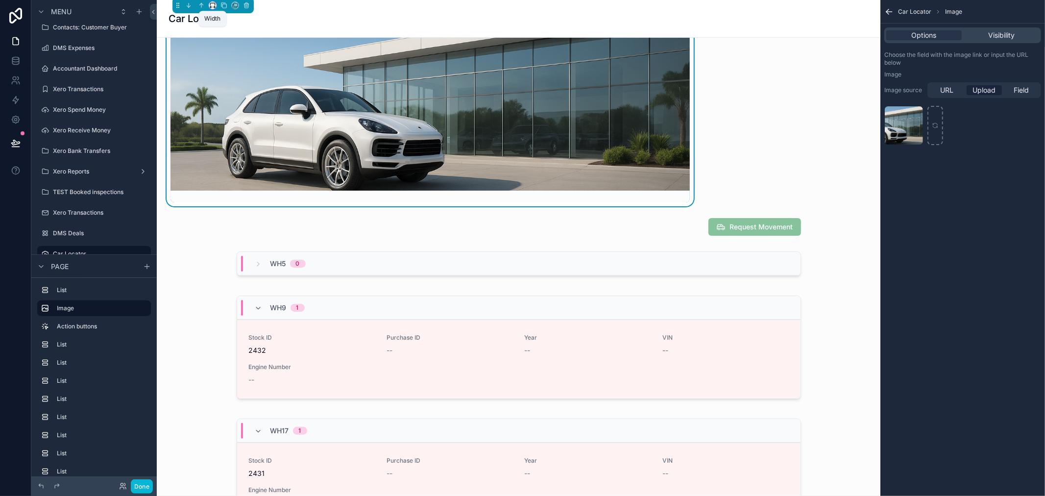
click at [210, 3] on icon "scrollable content" at bounding box center [212, 4] width 4 height 2
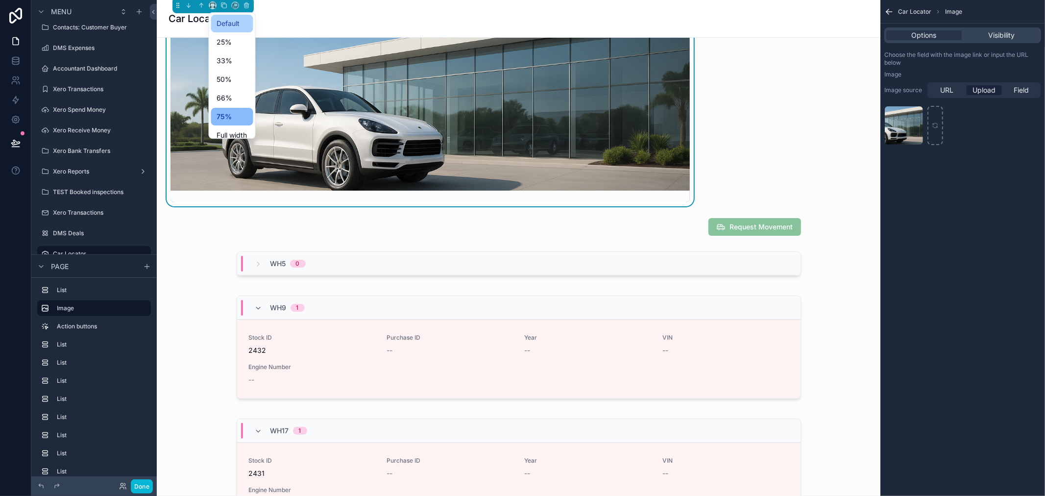
click at [228, 26] on span "Default" at bounding box center [228, 24] width 23 height 12
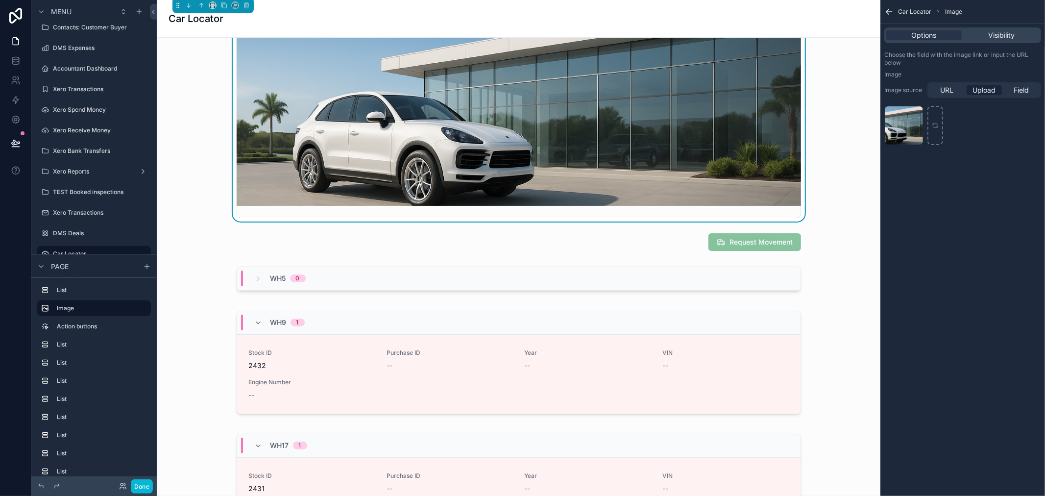
click at [924, 280] on div "Car Locator Image Options Visibility Choose the field with the image link or in…" at bounding box center [962, 248] width 165 height 496
click at [722, 208] on div "scrollable content" at bounding box center [519, 113] width 564 height 208
click at [730, 193] on img "scrollable content" at bounding box center [519, 113] width 564 height 185
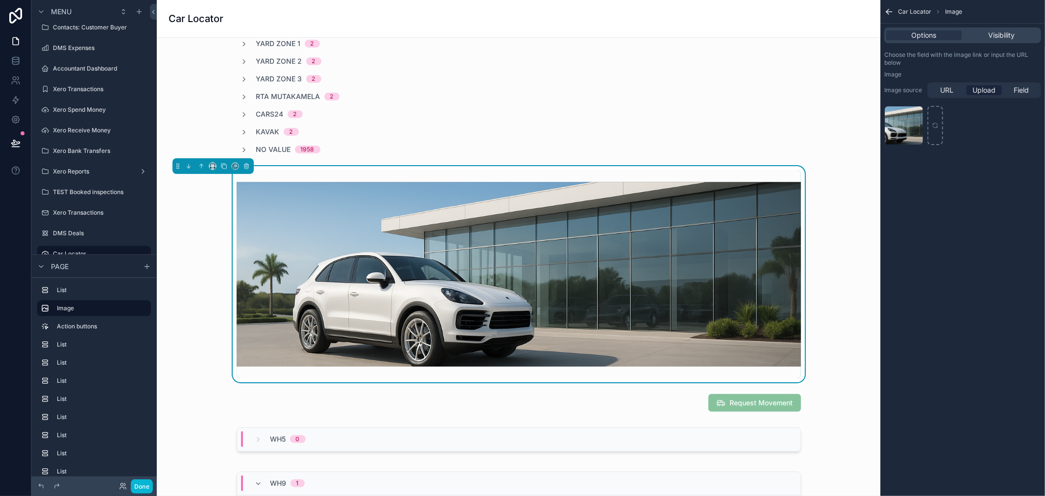
scroll to position [326, 0]
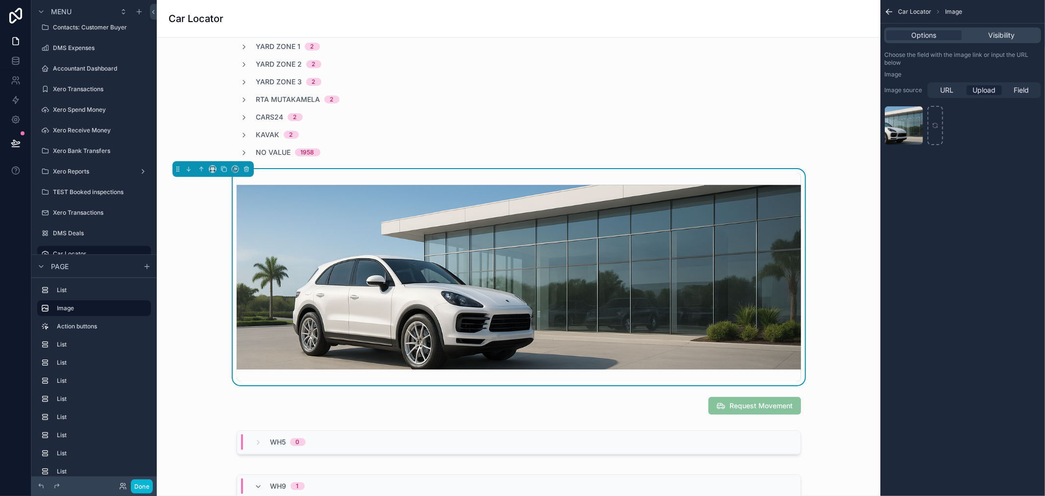
click at [1016, 287] on div "Car Locator Image Options Visibility Choose the field with the image link or in…" at bounding box center [962, 248] width 165 height 496
click at [983, 271] on div "Car Locator Image Options Visibility Choose the field with the image link or in…" at bounding box center [962, 248] width 165 height 496
click at [143, 480] on button "Done" at bounding box center [142, 486] width 22 height 14
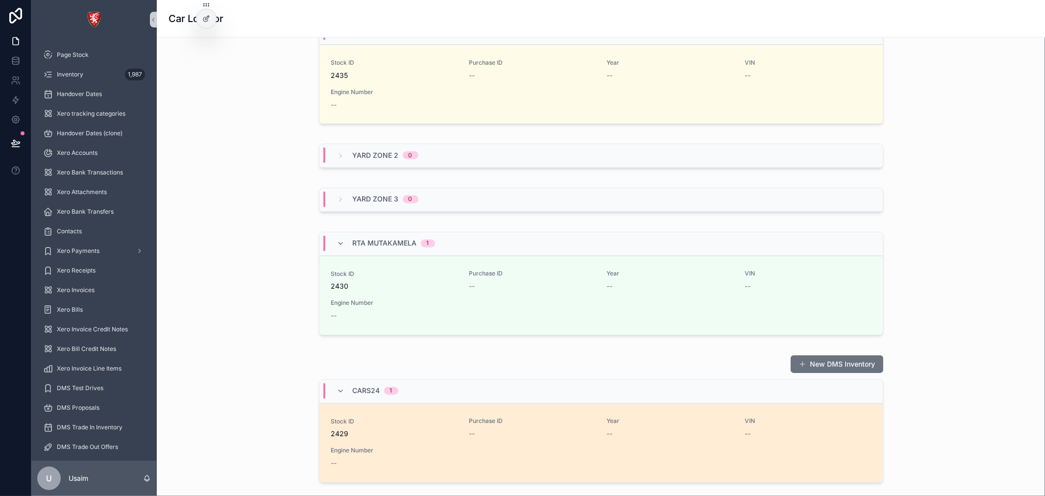
scroll to position [1399, 0]
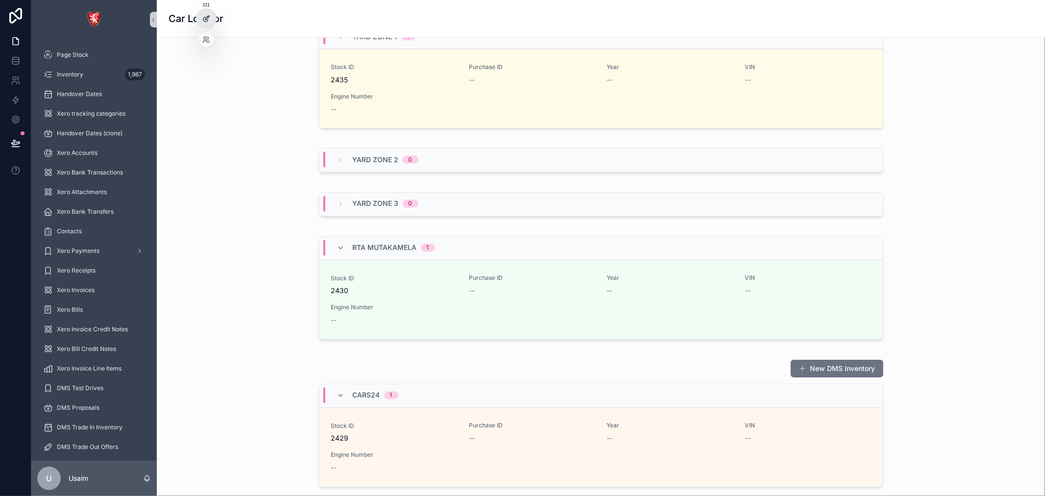
click at [204, 21] on icon at bounding box center [205, 19] width 4 height 4
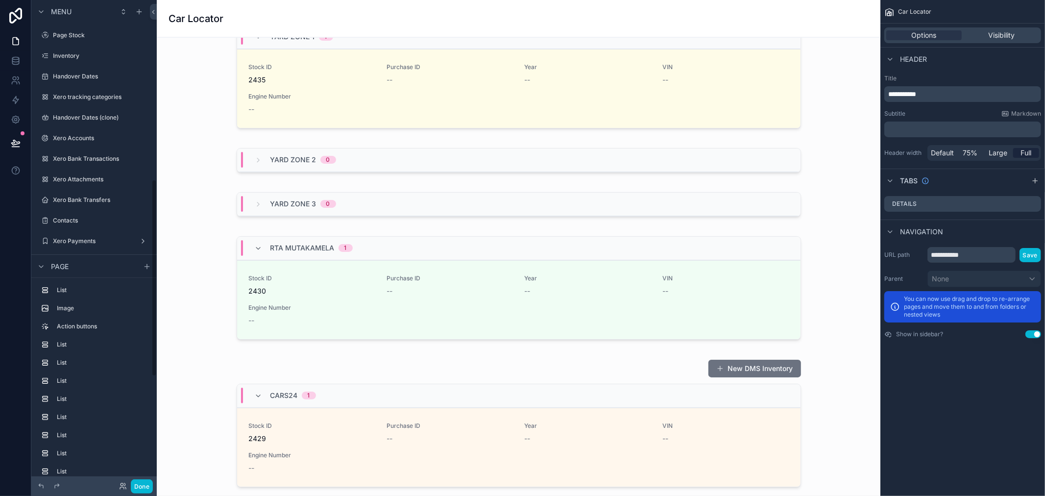
scroll to position [440, 0]
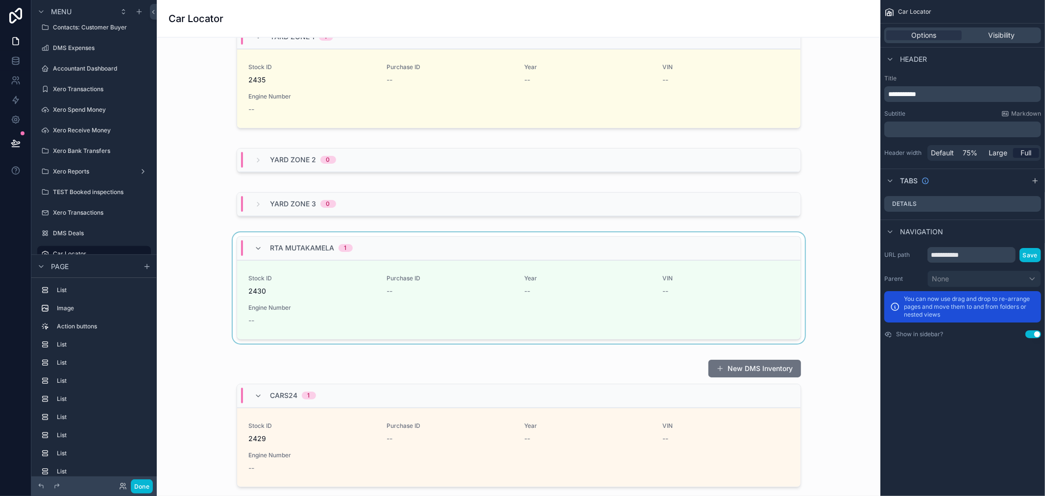
click at [264, 252] on div "RTA Mutakamela 1" at bounding box center [304, 248] width 98 height 16
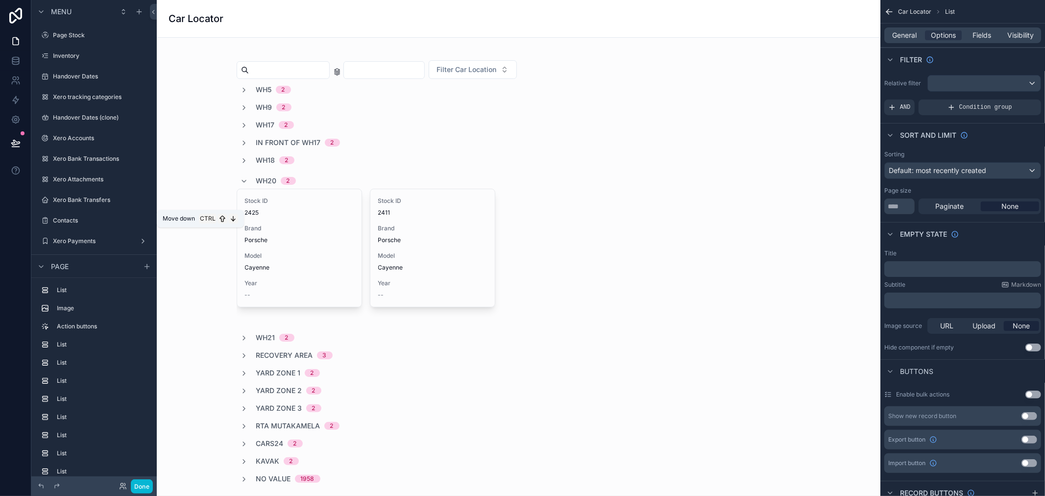
scroll to position [1399, 0]
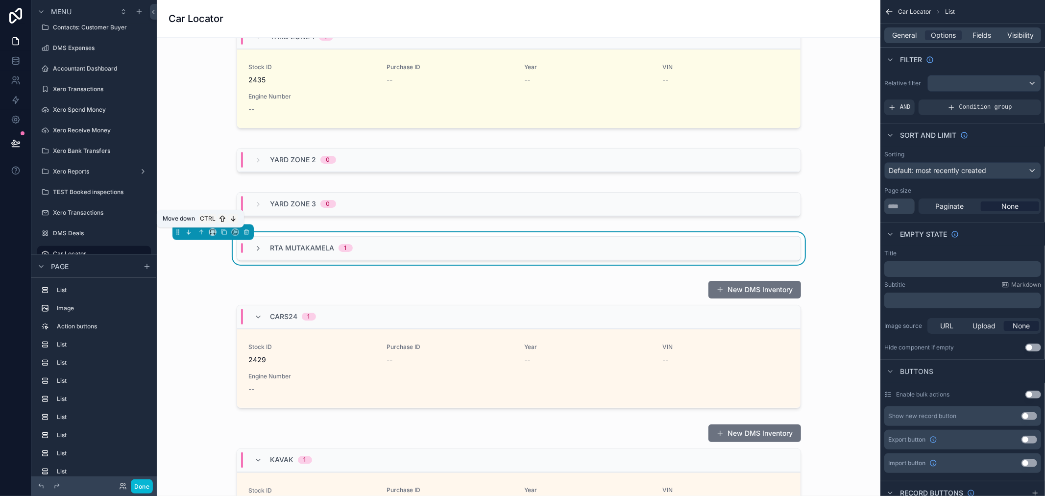
click at [189, 235] on icon "scrollable content" at bounding box center [188, 232] width 7 height 7
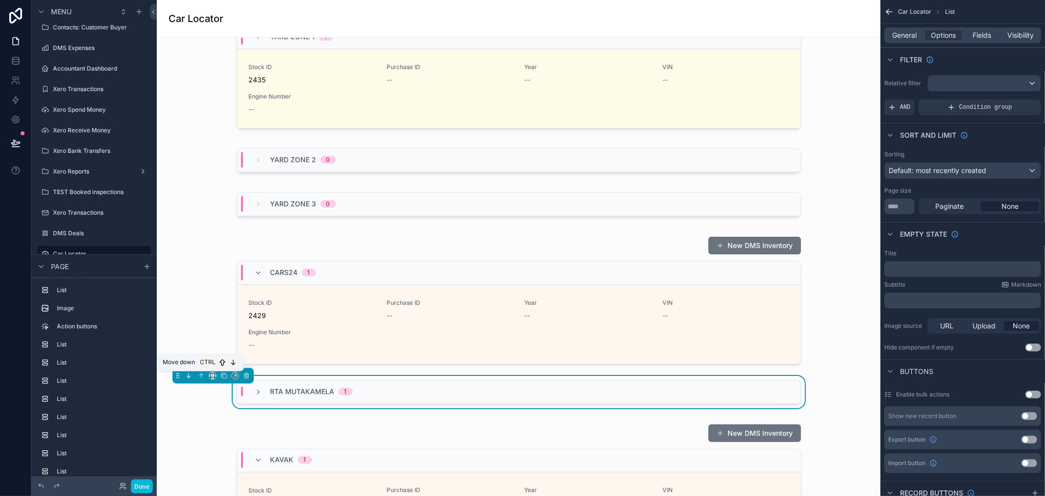
click at [186, 380] on button "scrollable content" at bounding box center [188, 375] width 11 height 11
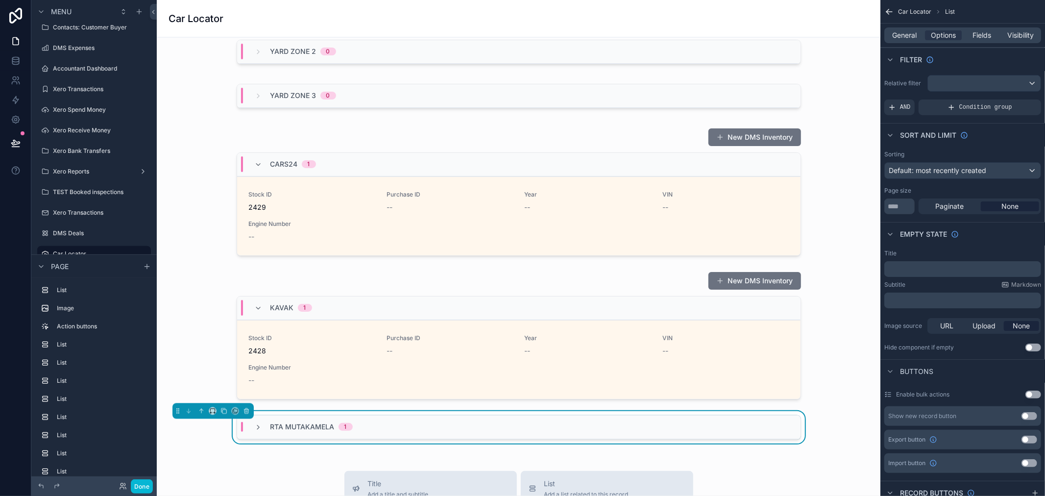
scroll to position [1563, 0]
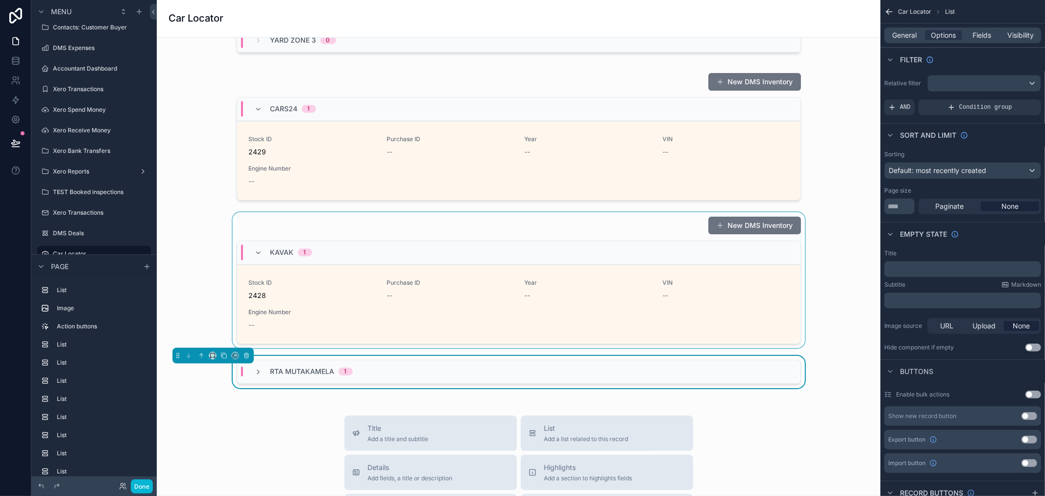
click at [831, 324] on div "scrollable content" at bounding box center [519, 280] width 708 height 136
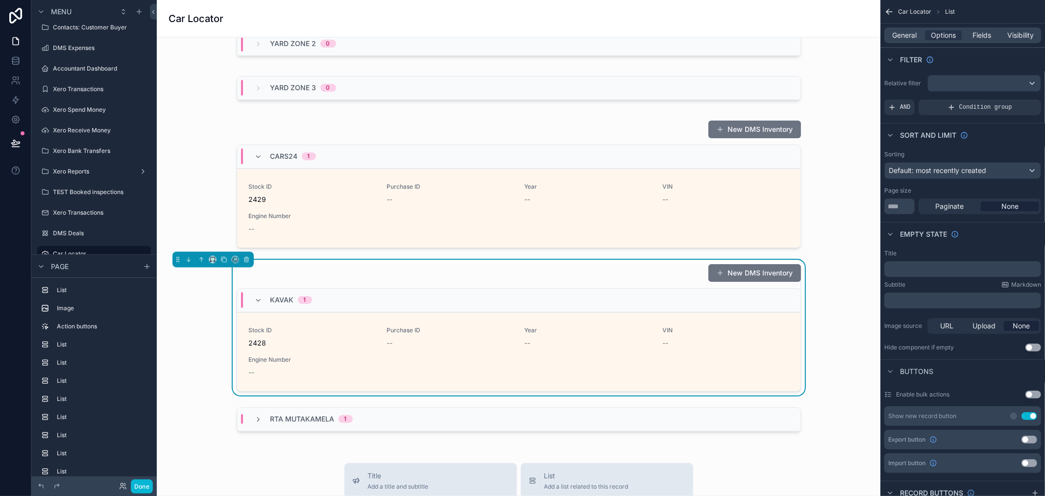
scroll to position [1454, 0]
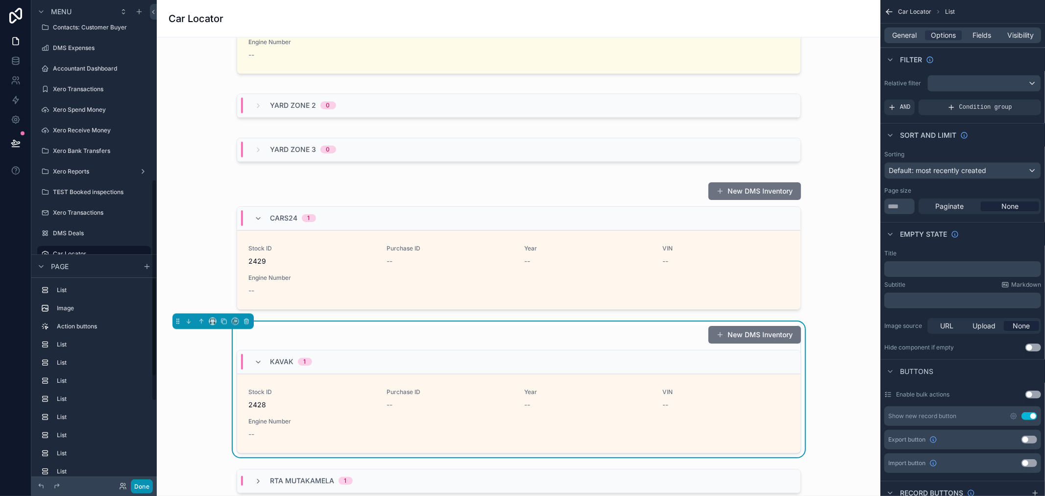
click at [133, 485] on button "Done" at bounding box center [142, 486] width 22 height 14
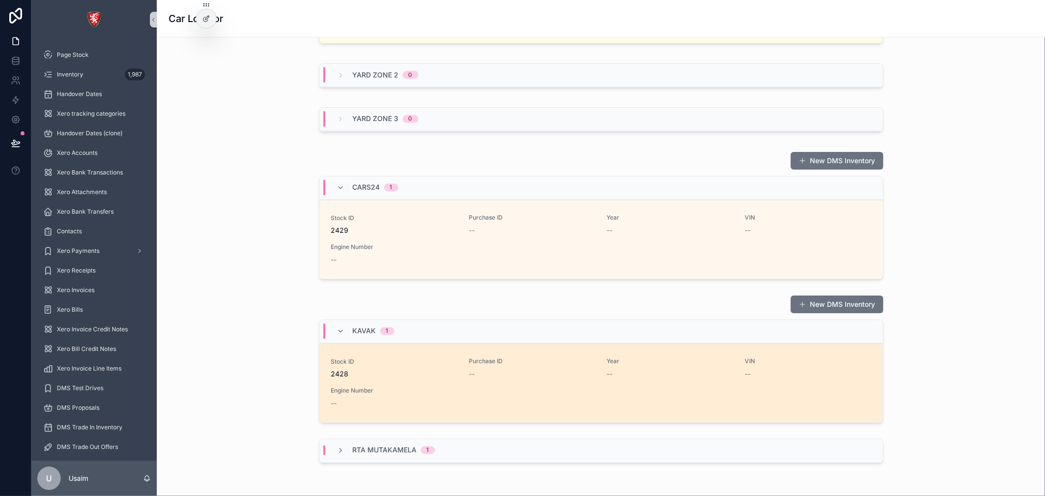
scroll to position [1538, 0]
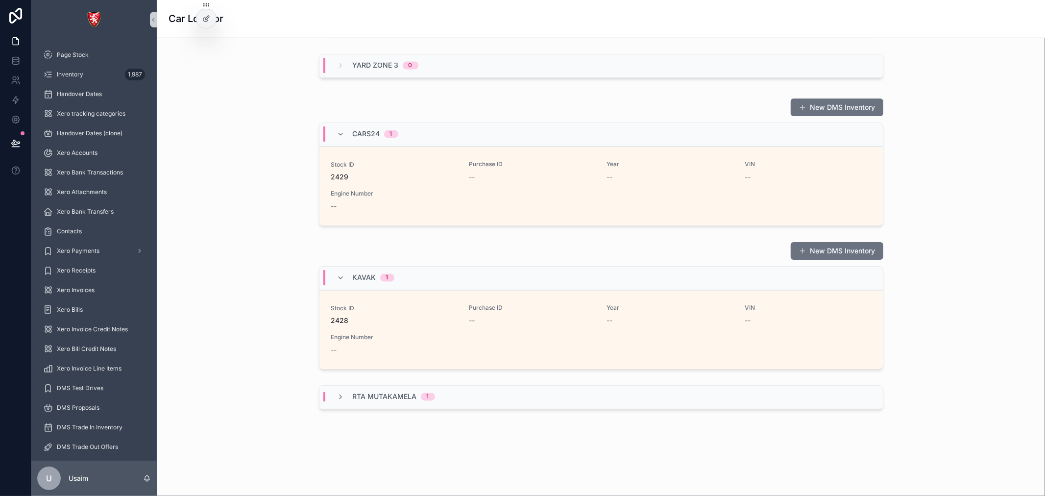
click at [483, 401] on div "RTA Mutakamela 1" at bounding box center [600, 397] width 563 height 24
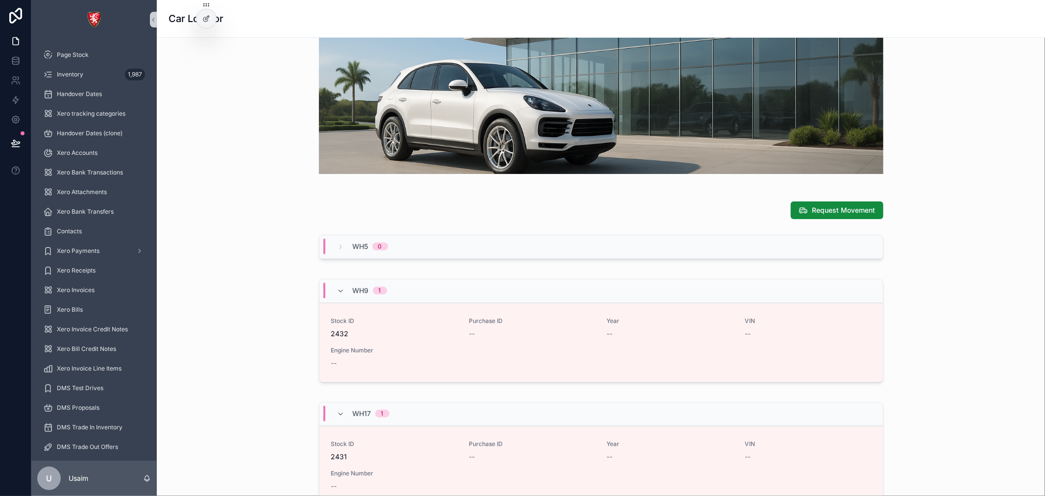
scroll to position [504, 0]
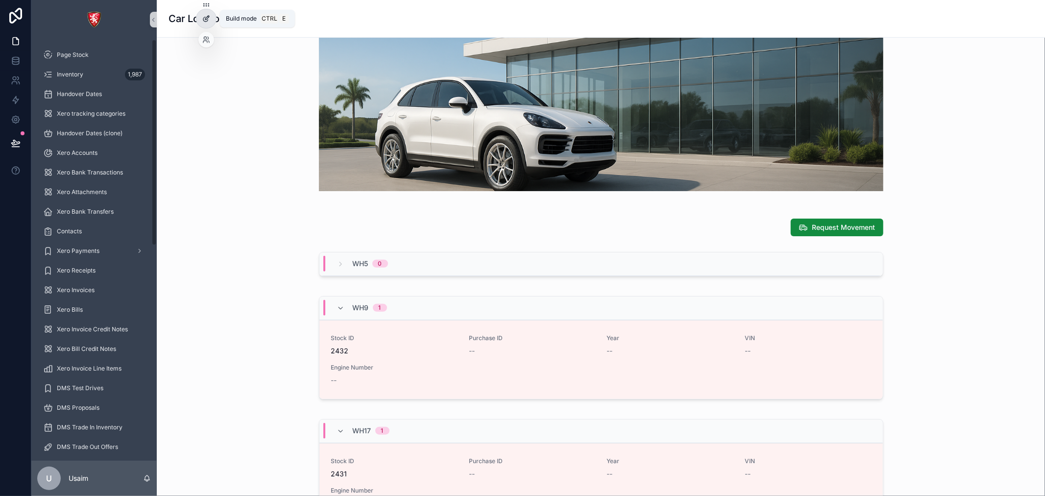
click at [208, 16] on icon at bounding box center [208, 16] width 1 height 1
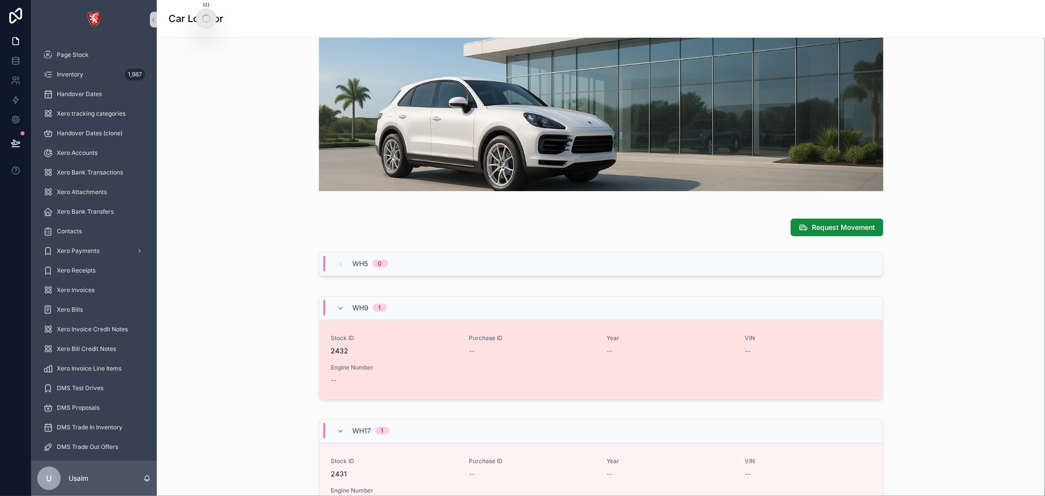
click at [595, 355] on div "Stock ID 2432 Purchase ID -- Year -- VIN -- Engine Number --" at bounding box center [601, 359] width 540 height 51
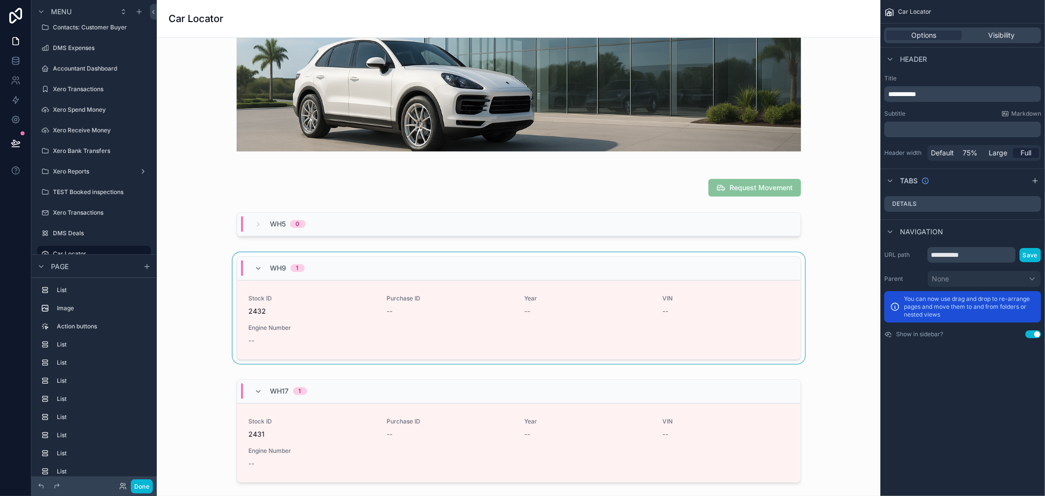
scroll to position [599, 0]
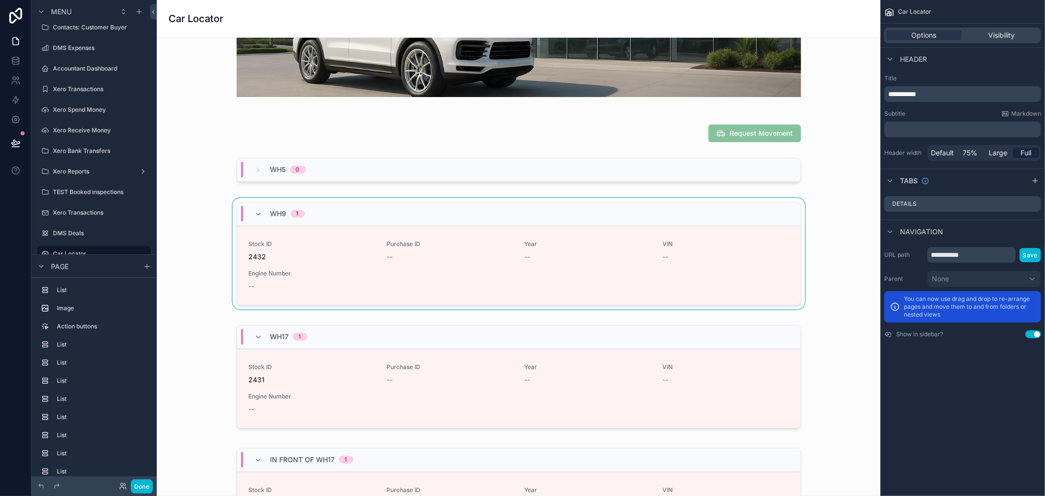
click at [640, 266] on div "scrollable content" at bounding box center [519, 255] width 708 height 115
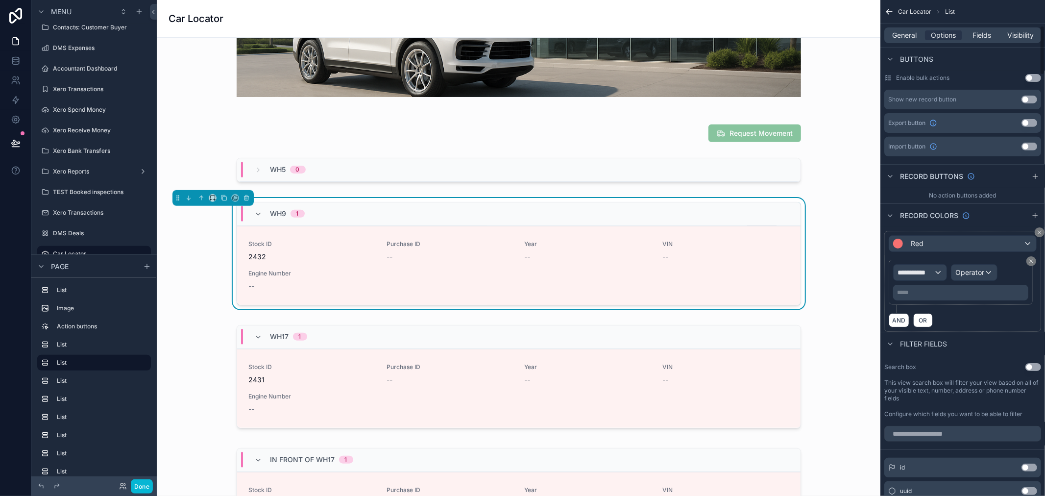
scroll to position [326, 0]
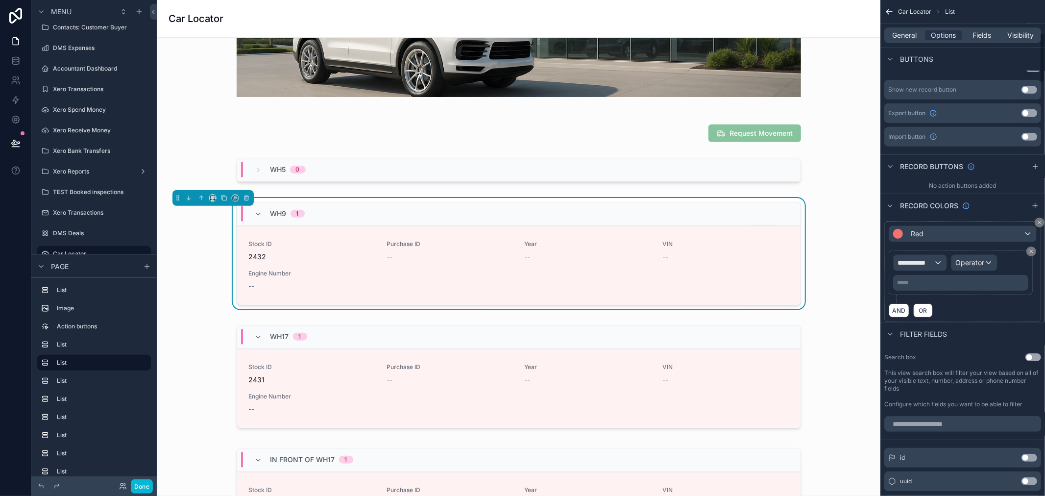
click at [888, 12] on icon "scrollable content" at bounding box center [889, 12] width 6 height 0
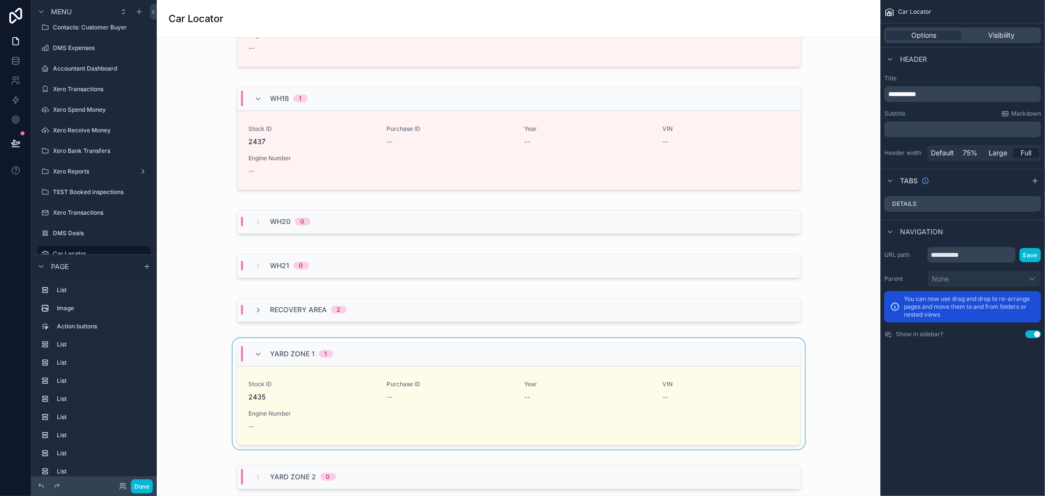
scroll to position [1143, 0]
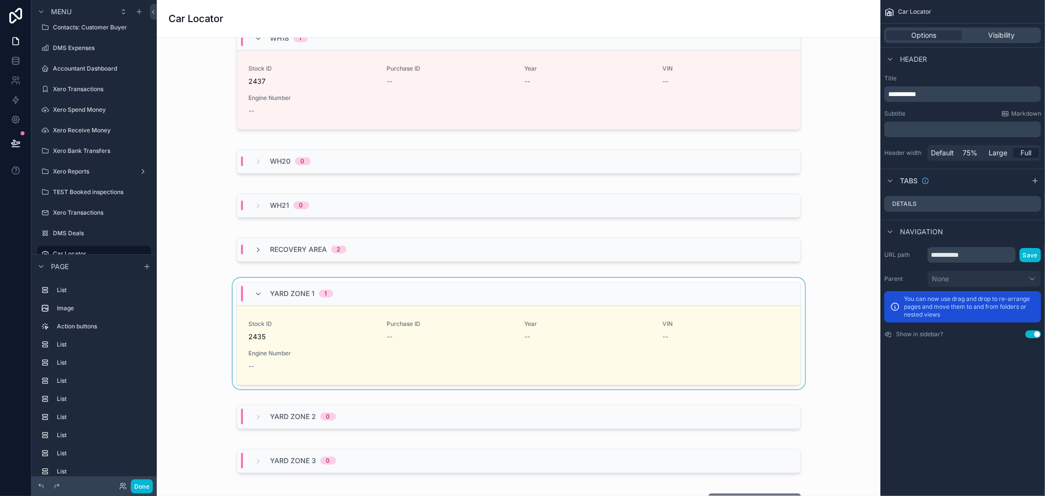
click at [344, 293] on div "Yard Zone 1 1" at bounding box center [518, 294] width 563 height 24
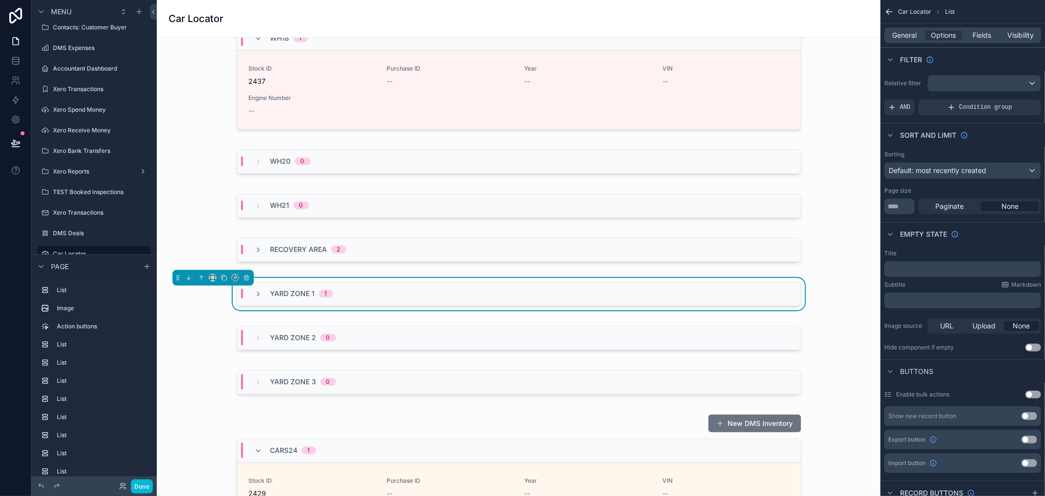
click at [349, 299] on div "Yard Zone 1 1" at bounding box center [518, 294] width 563 height 24
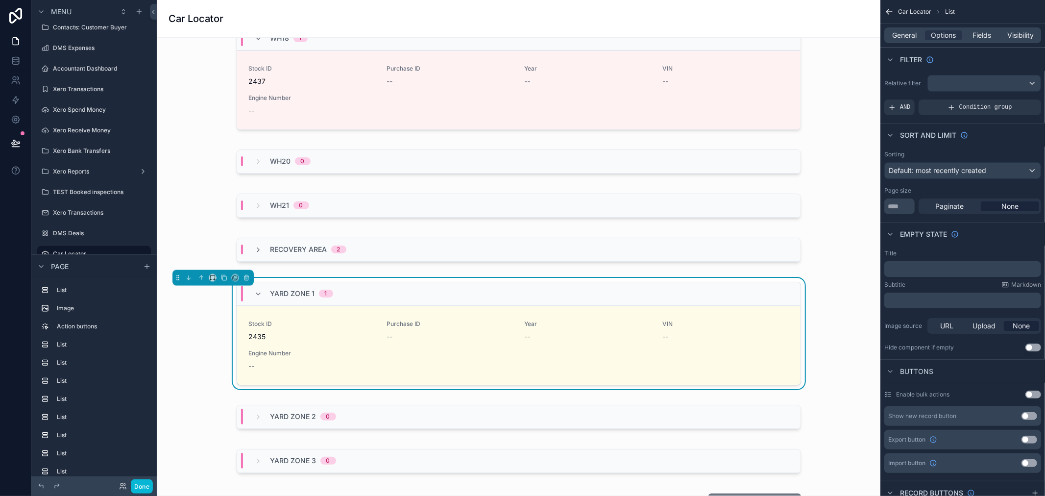
click at [354, 291] on div "Yard Zone 1 1" at bounding box center [518, 294] width 563 height 24
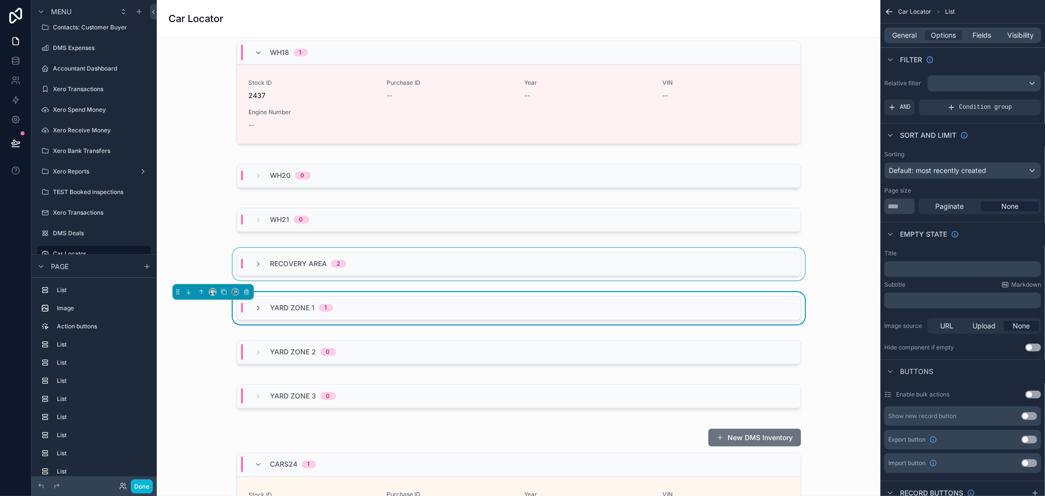
scroll to position [925, 0]
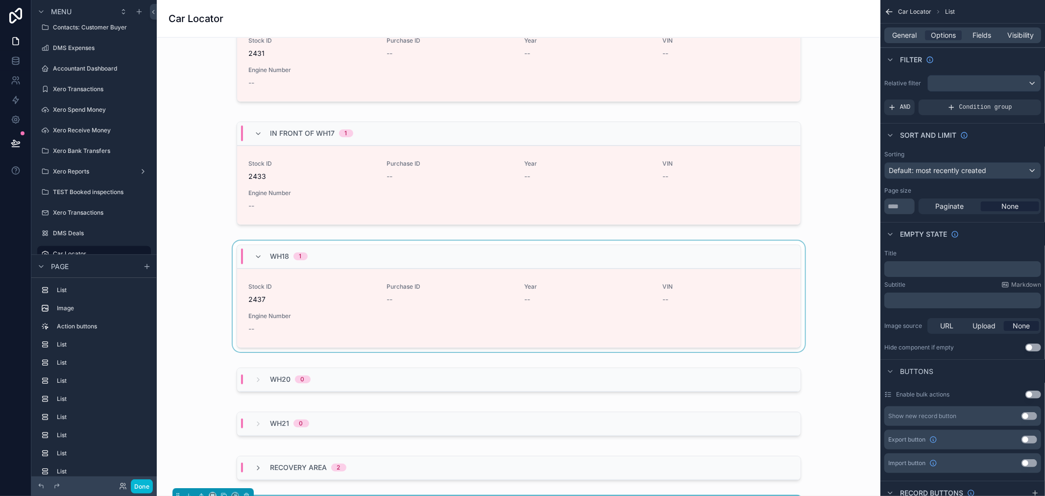
click at [439, 240] on div "scrollable content" at bounding box center [519, 297] width 708 height 115
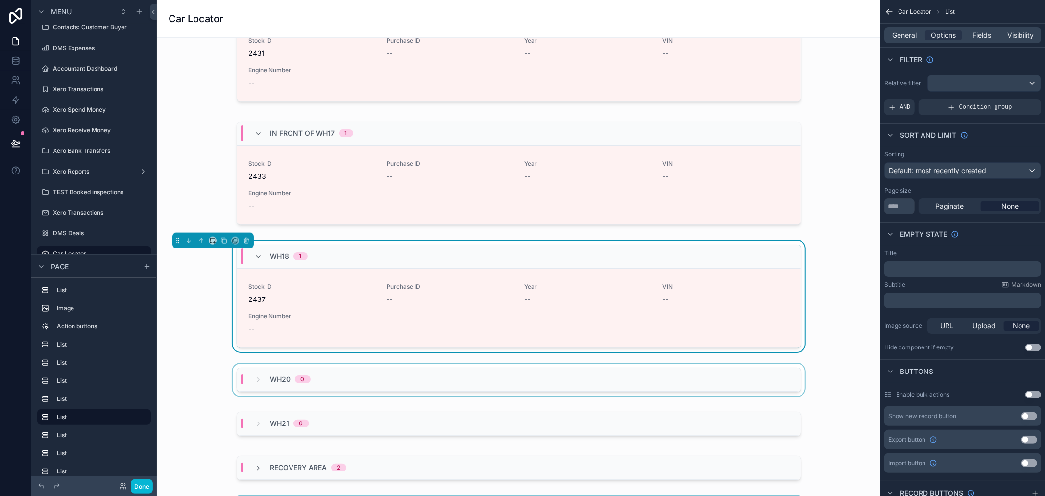
click at [383, 365] on div "scrollable content" at bounding box center [519, 381] width 708 height 36
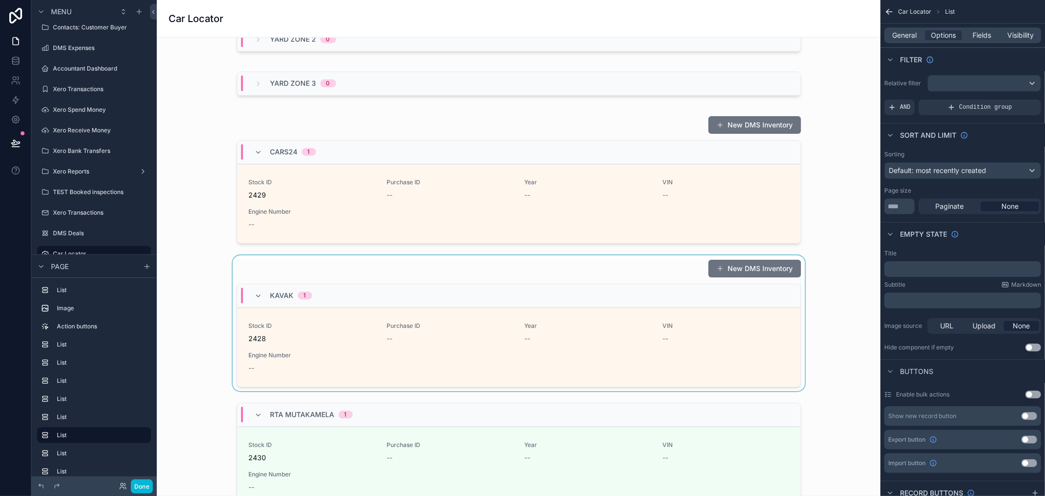
scroll to position [1382, 0]
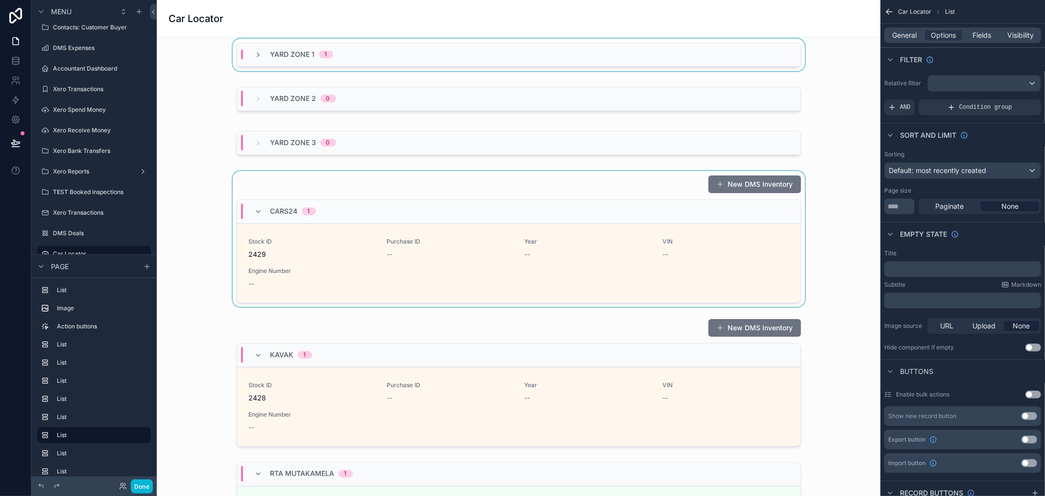
click at [505, 206] on div "Cars24 1" at bounding box center [518, 212] width 563 height 24
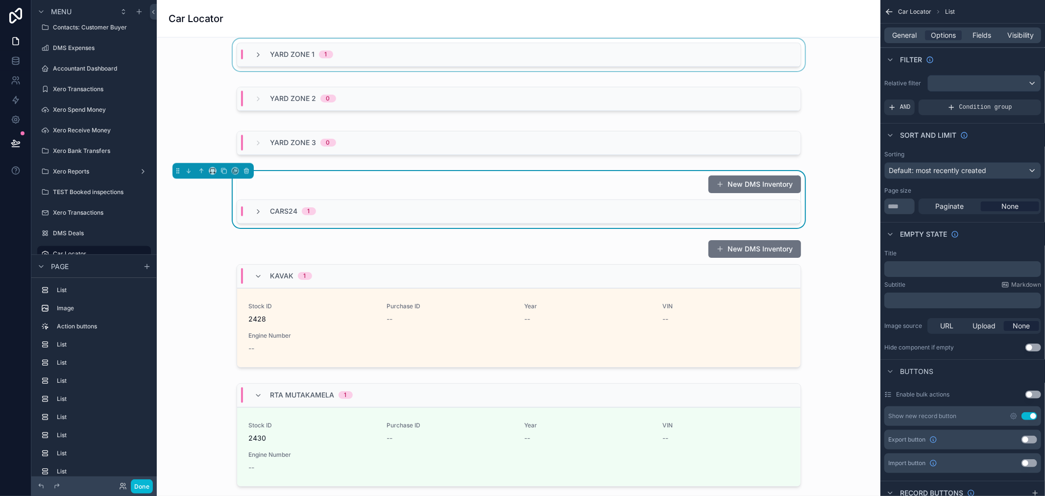
click at [505, 206] on div "Cars24 1" at bounding box center [518, 212] width 563 height 24
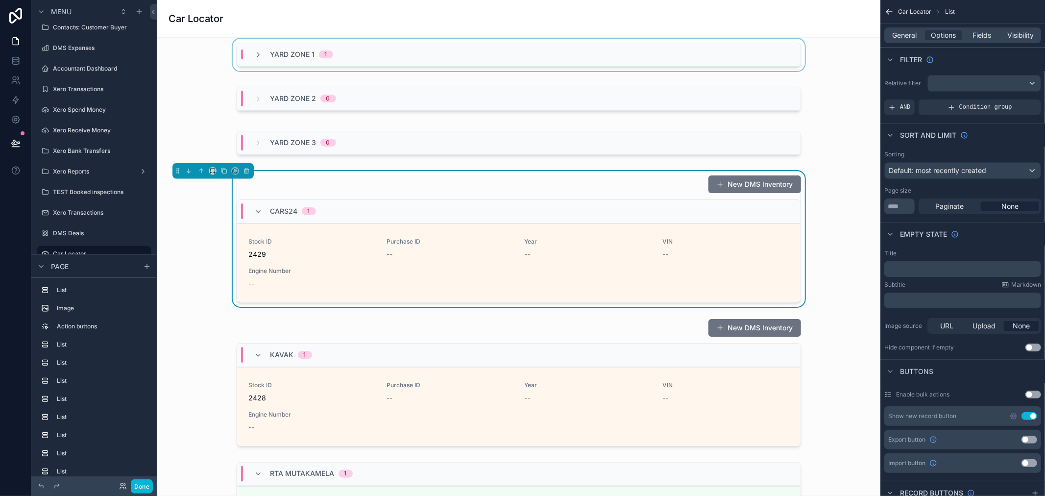
click at [558, 193] on div "New DMS Inventory" at bounding box center [519, 184] width 564 height 19
click at [558, 182] on div "New DMS Inventory" at bounding box center [519, 184] width 564 height 19
click at [1029, 415] on button "Use setting" at bounding box center [1029, 416] width 16 height 8
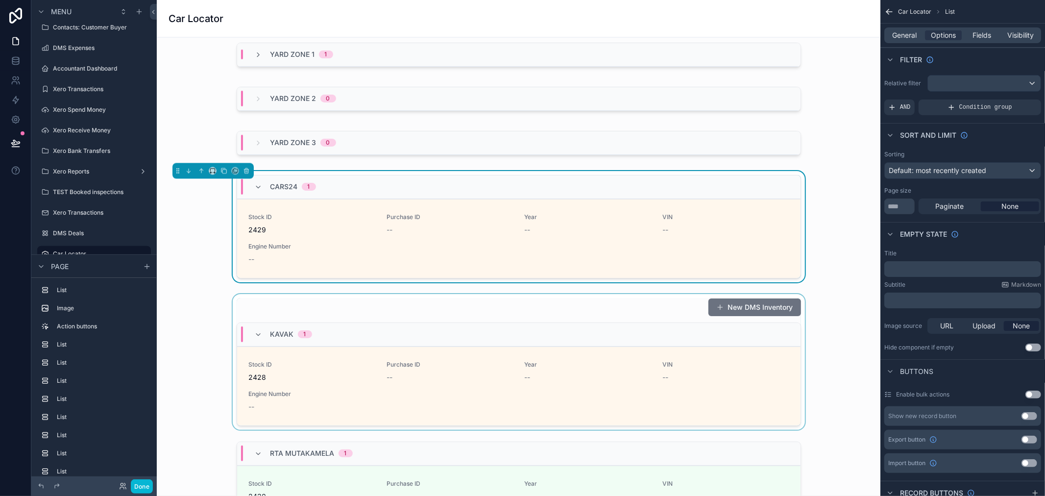
click at [675, 308] on div "scrollable content" at bounding box center [519, 362] width 708 height 136
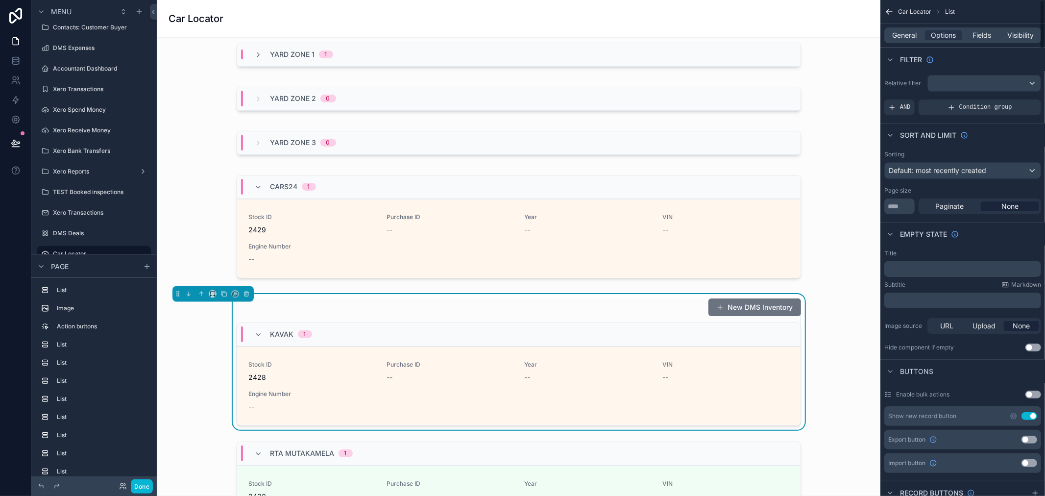
click at [1031, 415] on button "Use setting" at bounding box center [1029, 416] width 16 height 8
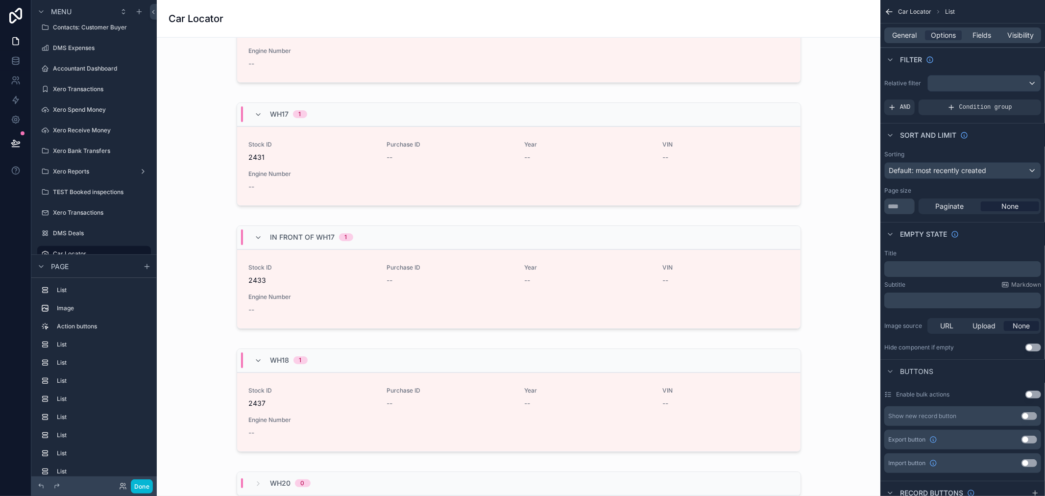
scroll to position [783, 0]
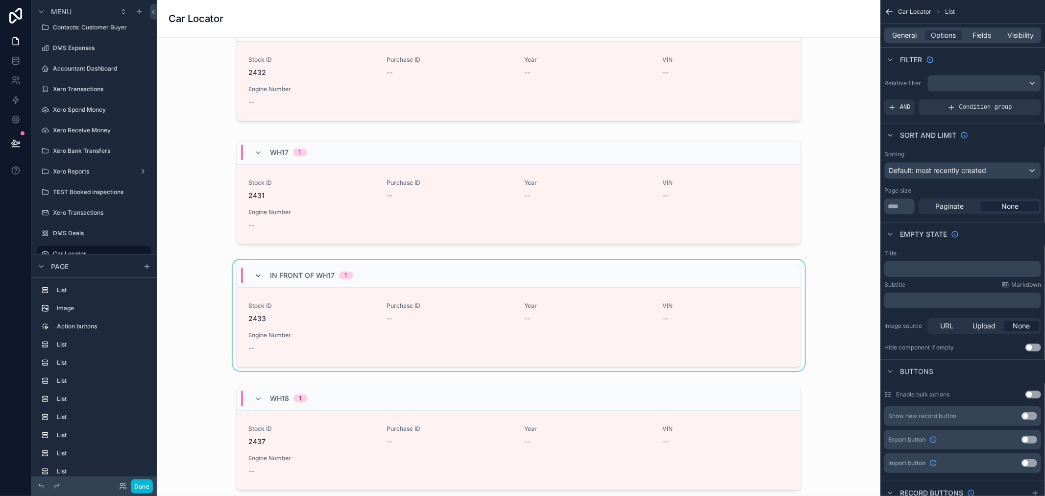
click at [255, 275] on icon "scrollable content" at bounding box center [259, 276] width 8 height 8
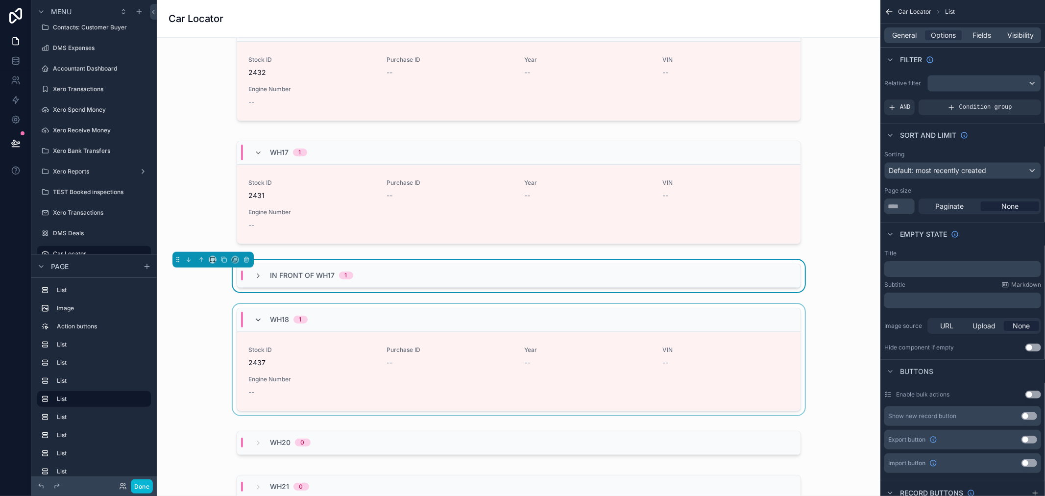
click at [255, 316] on icon "scrollable content" at bounding box center [259, 320] width 8 height 8
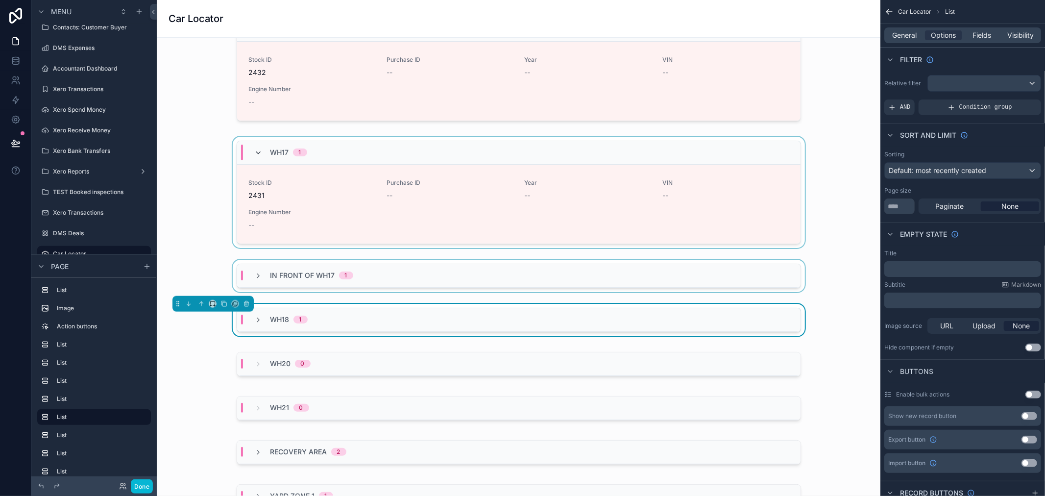
click at [255, 149] on icon "scrollable content" at bounding box center [259, 153] width 8 height 8
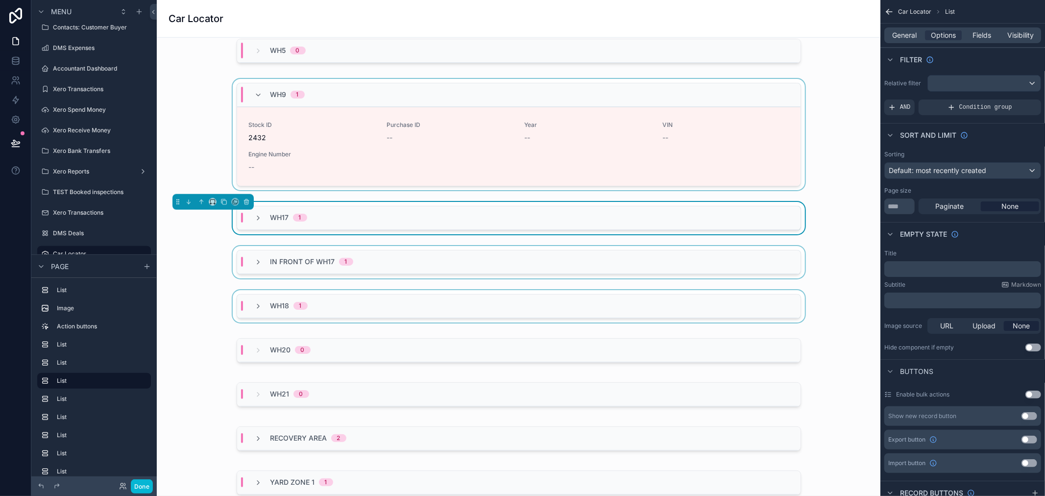
scroll to position [620, 0]
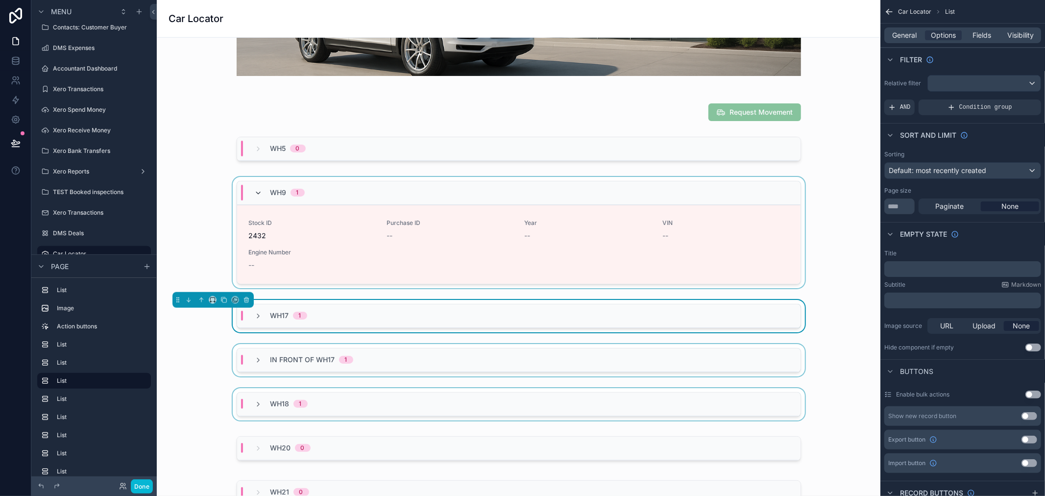
click at [255, 195] on icon "scrollable content" at bounding box center [259, 193] width 8 height 8
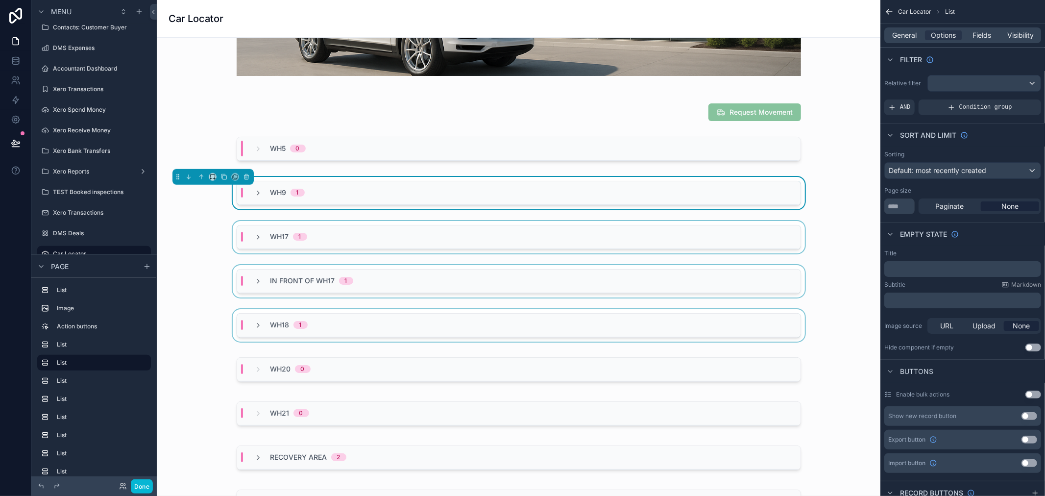
click at [264, 170] on div "Filter Car Location WH5 2 WH9 2 WH17 2 In front of WH17 2 WH18 2 WH20 2 Stock I…" at bounding box center [518, 423] width 723 height 2011
click at [351, 134] on div "scrollable content" at bounding box center [519, 151] width 708 height 36
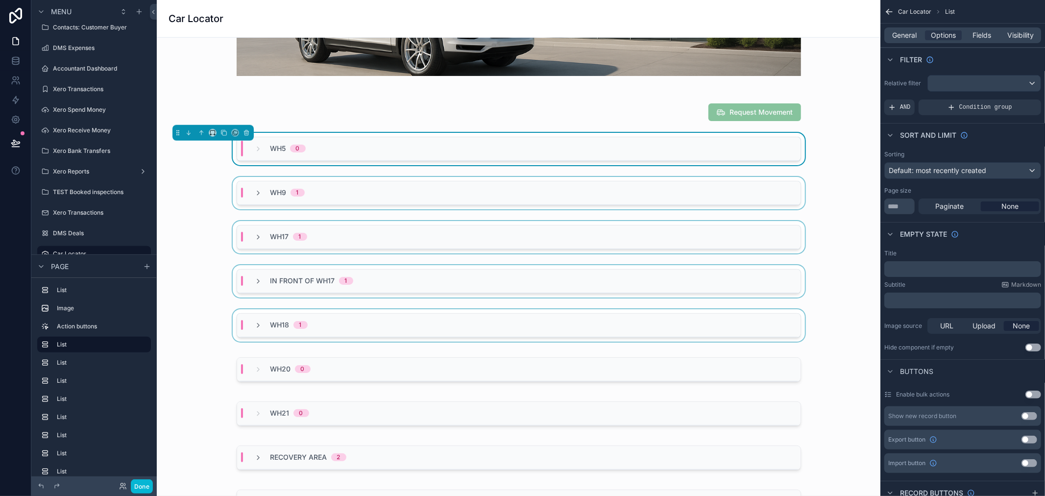
click at [344, 149] on div "WH5 0" at bounding box center [518, 149] width 563 height 24
click at [312, 147] on div "WH5 0" at bounding box center [280, 149] width 74 height 10
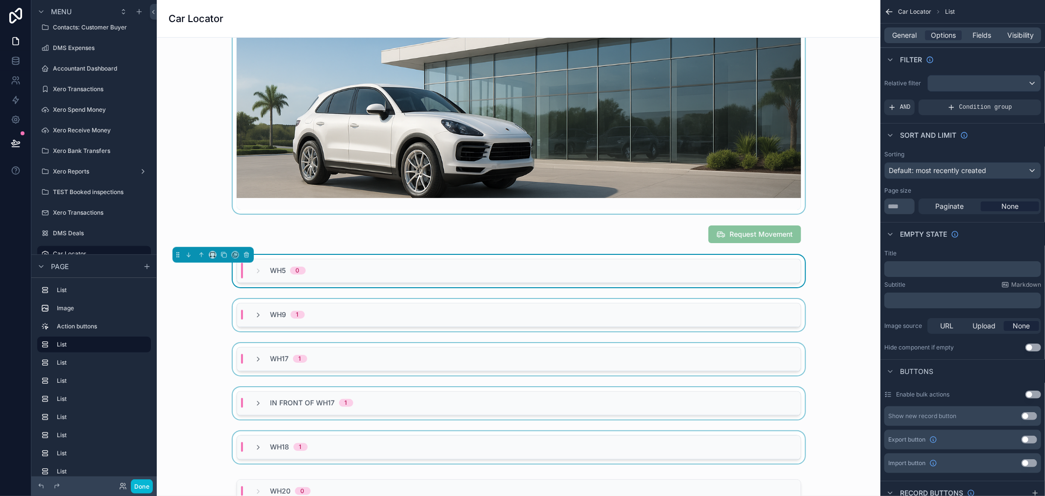
scroll to position [435, 0]
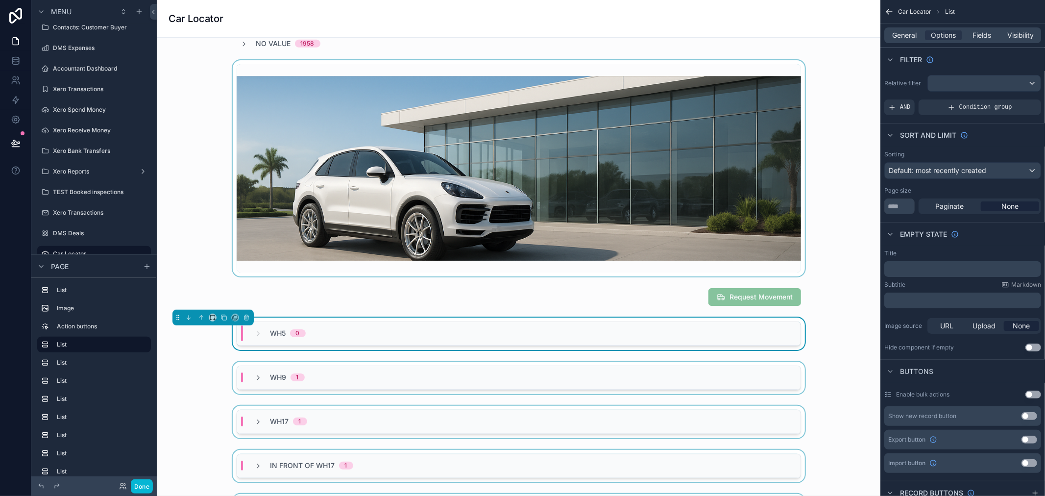
click at [415, 239] on div "scrollable content" at bounding box center [519, 168] width 708 height 216
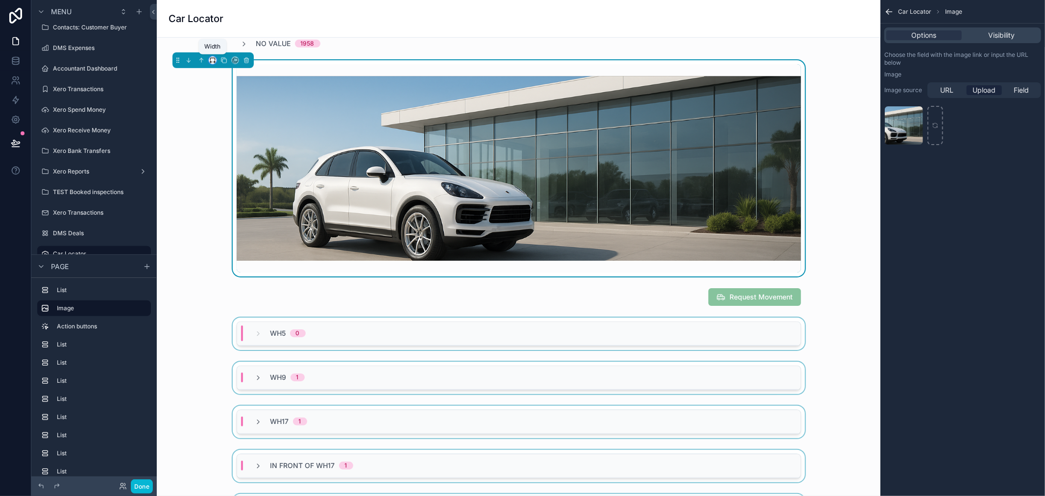
click at [211, 60] on icon "scrollable content" at bounding box center [212, 60] width 7 height 7
click at [236, 187] on span "Full width" at bounding box center [232, 190] width 30 height 12
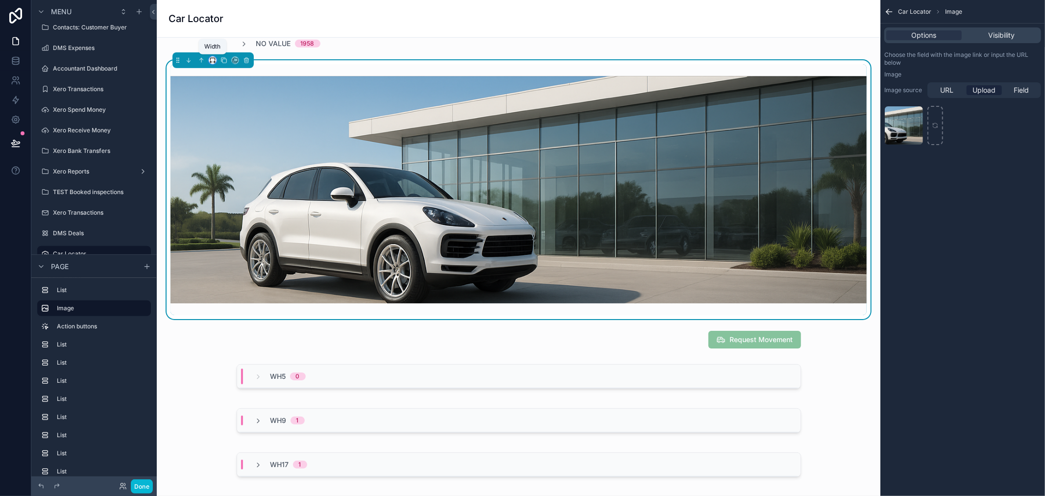
click at [209, 60] on icon "scrollable content" at bounding box center [212, 60] width 7 height 7
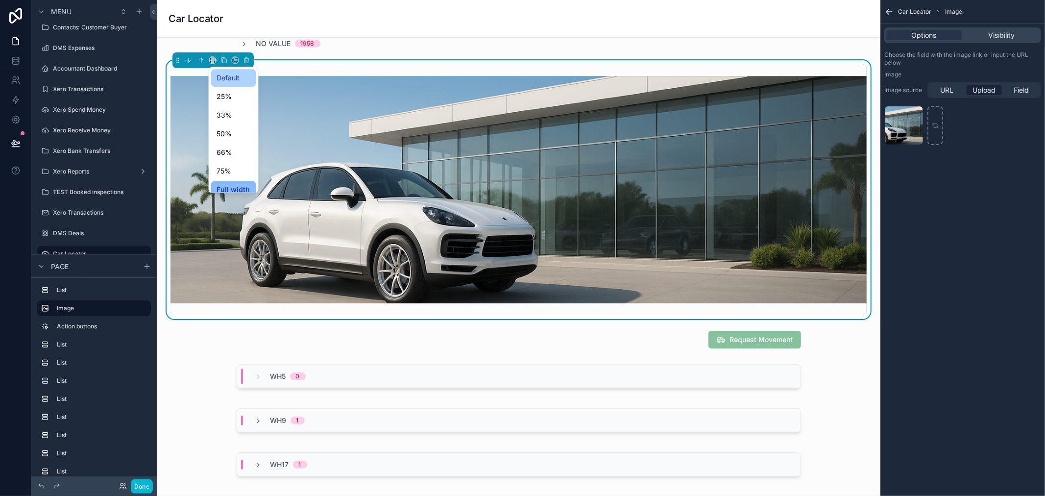
click at [221, 78] on span "Default" at bounding box center [228, 78] width 23 height 12
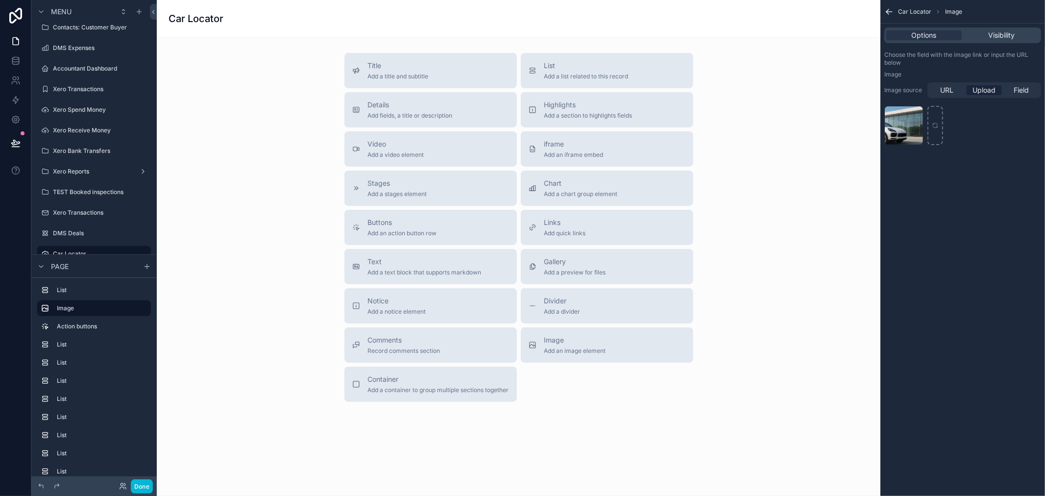
scroll to position [1243, 0]
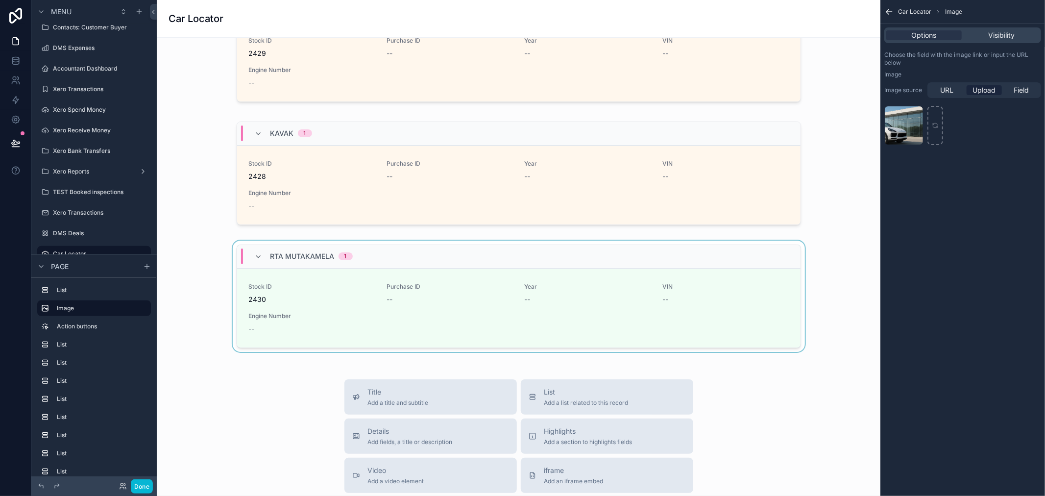
click at [401, 242] on div "scrollable content" at bounding box center [519, 297] width 708 height 115
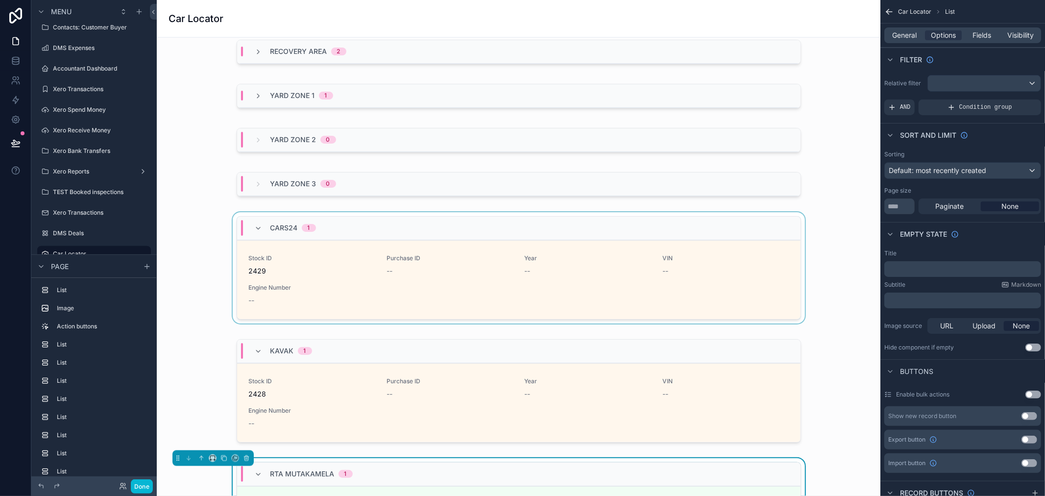
scroll to position [916, 0]
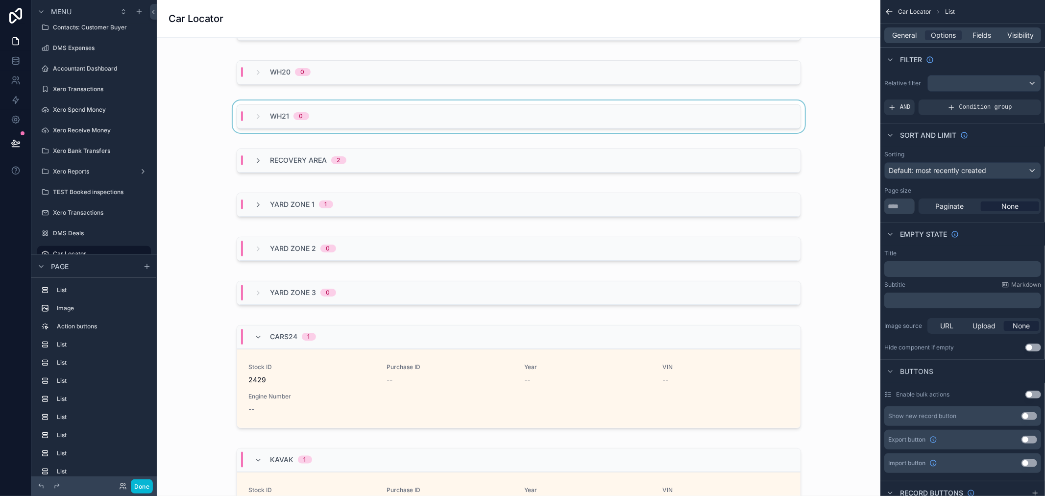
click at [314, 113] on div "WH21 0" at bounding box center [282, 116] width 78 height 10
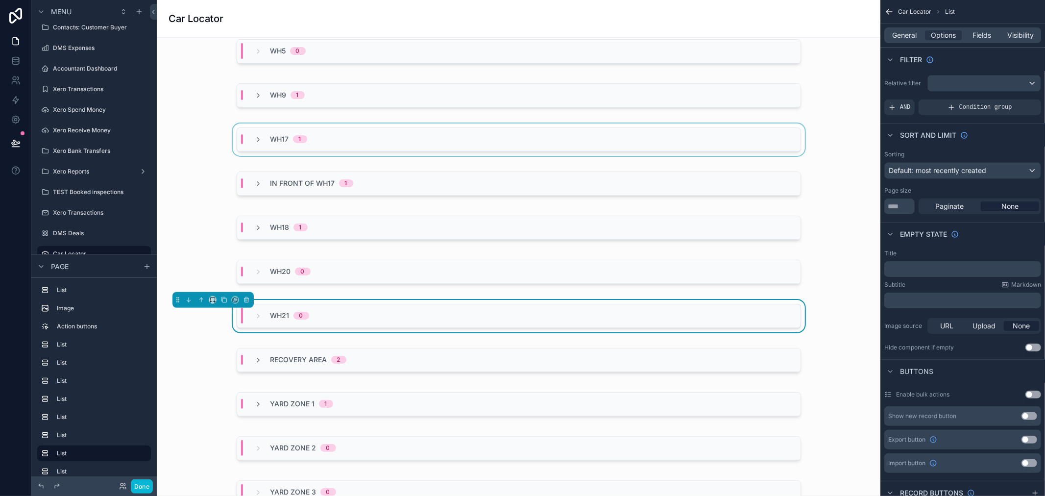
scroll to position [644, 0]
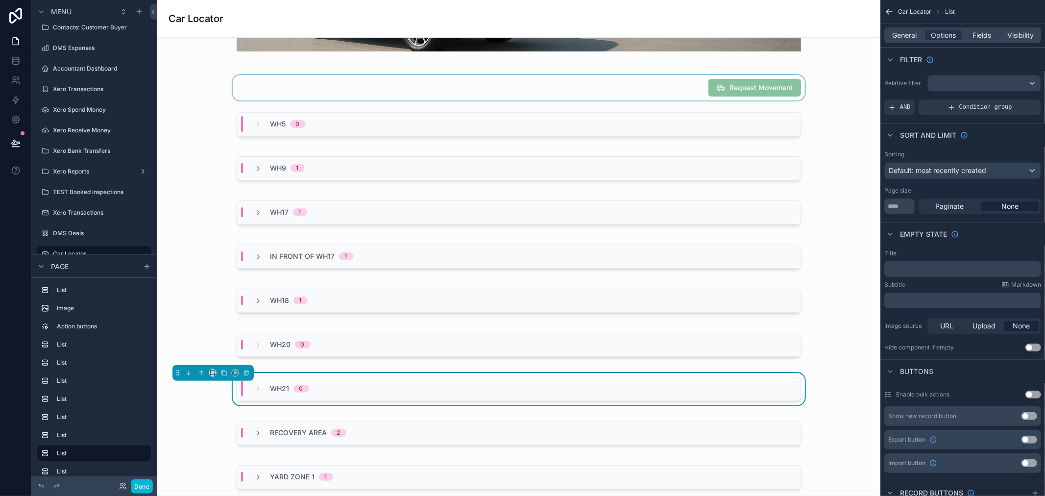
click at [716, 86] on div "scrollable content" at bounding box center [519, 87] width 708 height 25
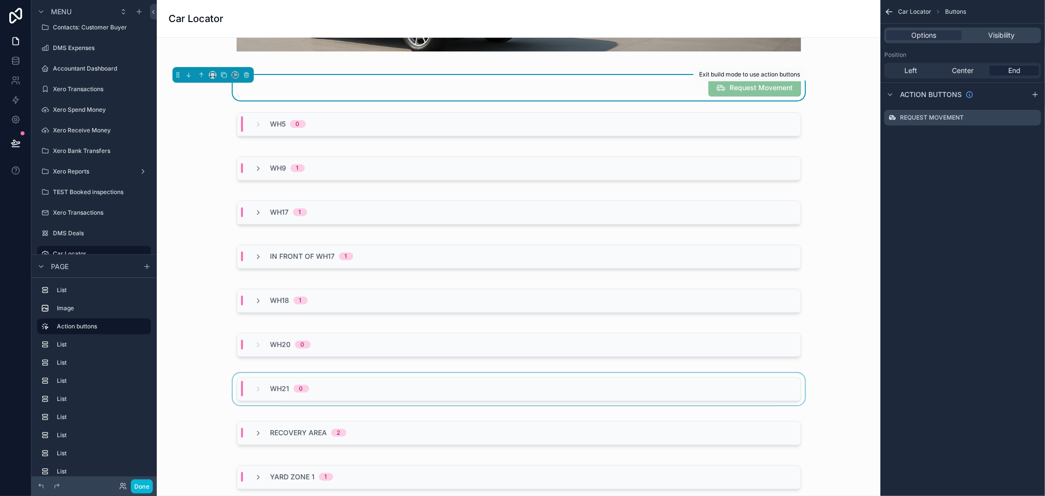
click at [743, 85] on span "Request Movement" at bounding box center [754, 89] width 93 height 10
click at [145, 485] on button "Done" at bounding box center [142, 486] width 22 height 14
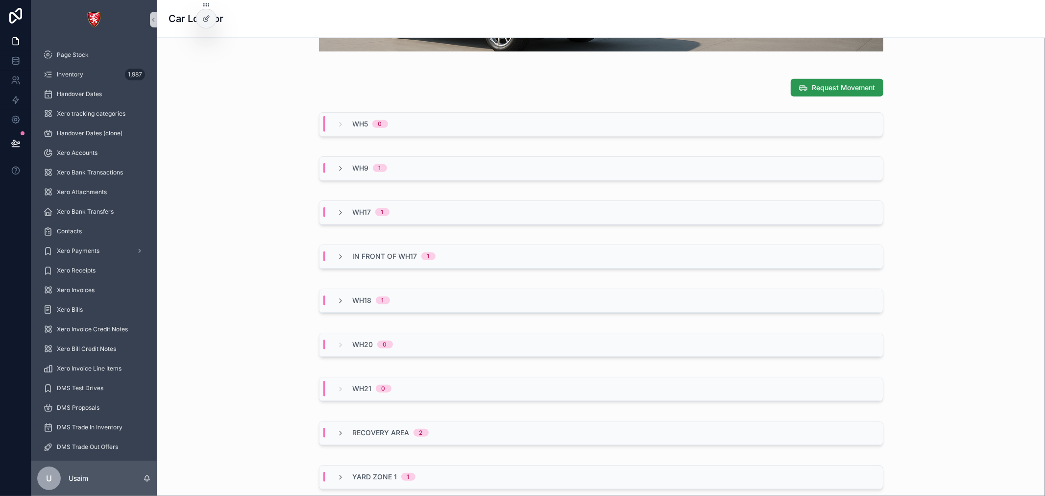
click at [854, 87] on span "Request Movement" at bounding box center [843, 88] width 63 height 10
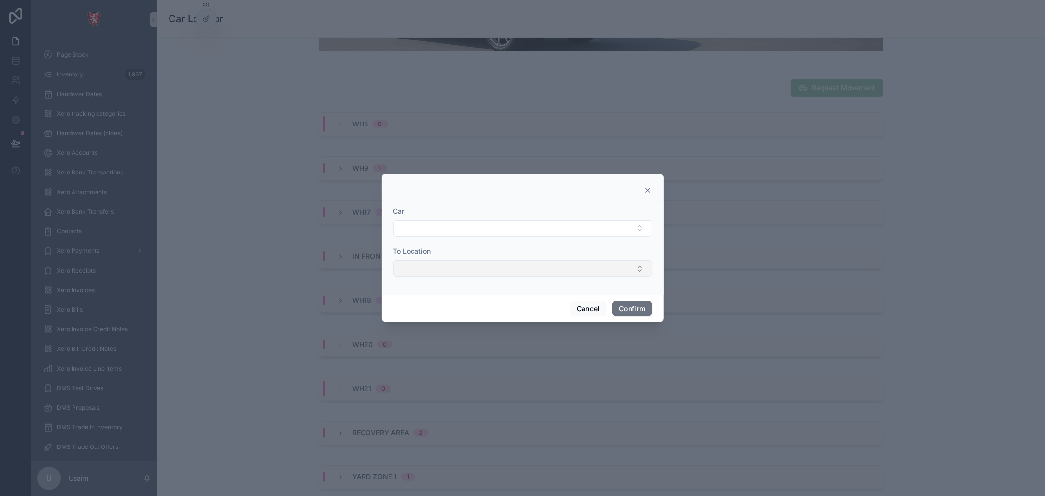
click at [518, 270] on button "Select Button" at bounding box center [522, 268] width 259 height 17
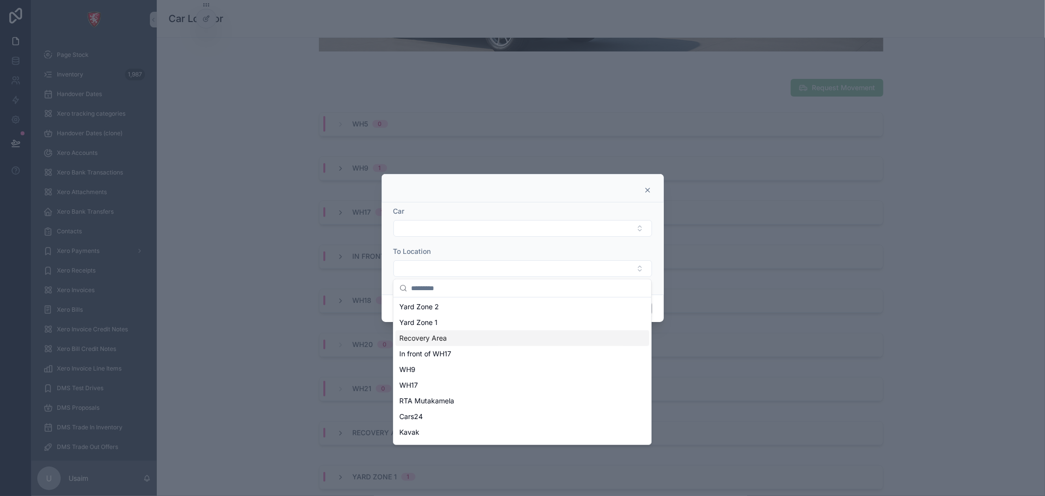
scroll to position [76, 0]
click at [646, 188] on icon at bounding box center [648, 190] width 4 height 4
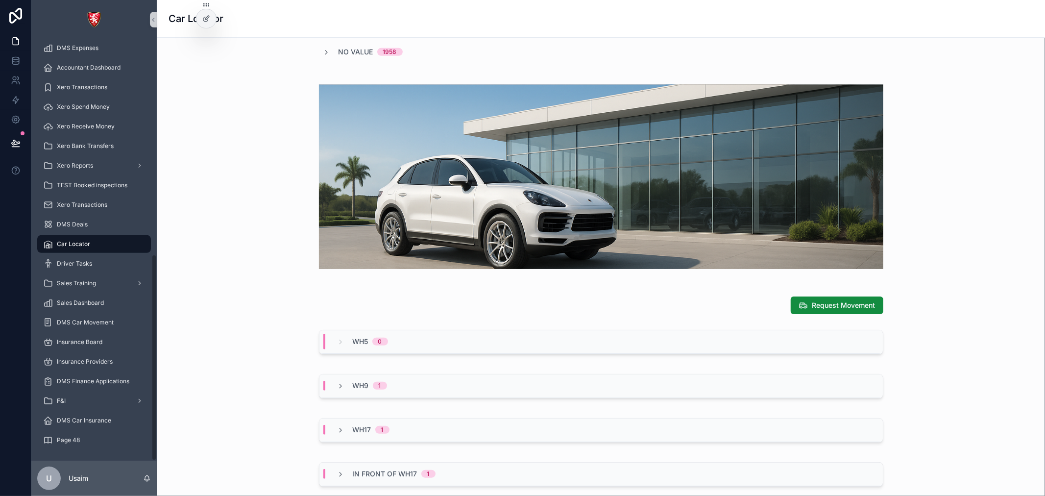
scroll to position [438, 0]
click at [94, 267] on div "Driver Tasks" at bounding box center [94, 263] width 102 height 16
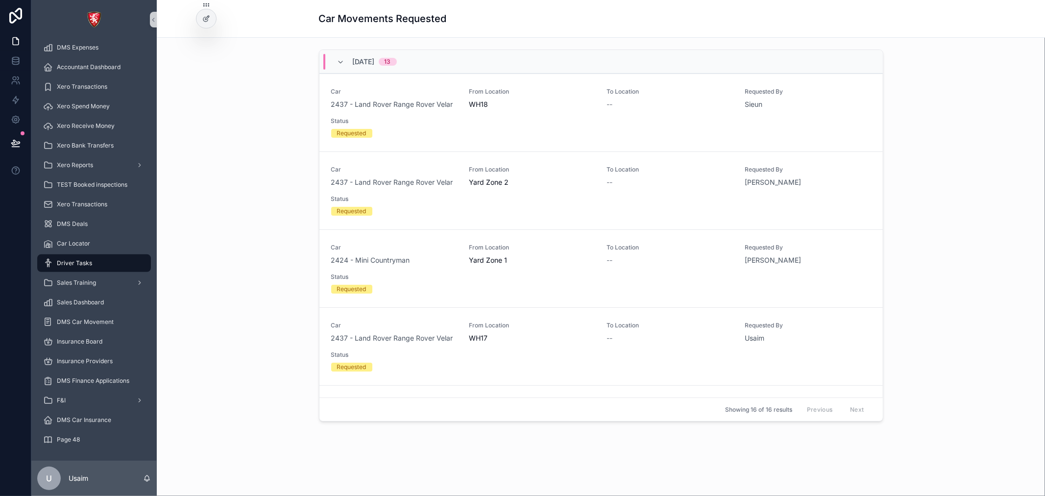
click at [501, 124] on div "Car 2437 - Land Rover Range Rover Velar From Location WH18 To Location -- Reque…" at bounding box center [601, 113] width 540 height 50
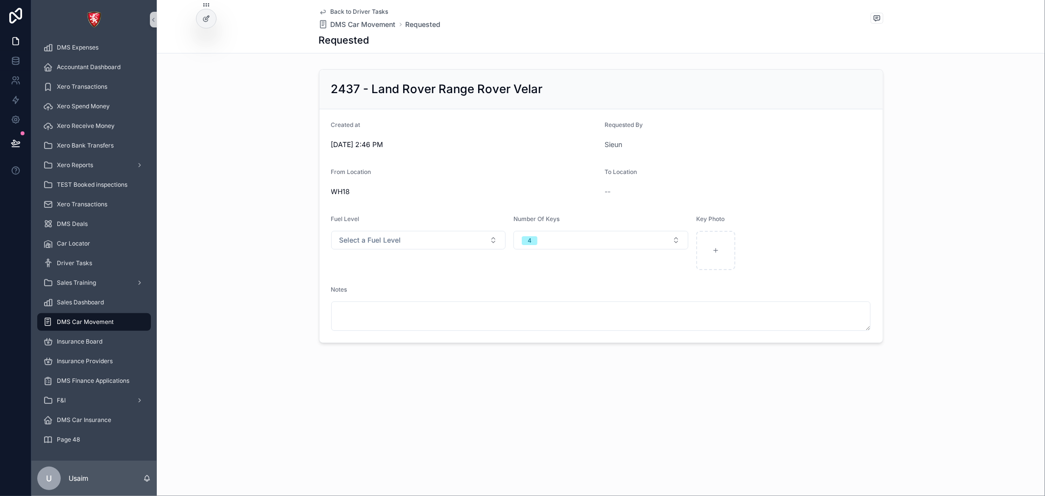
click at [340, 186] on div "WH18" at bounding box center [464, 192] width 266 height 16
click at [340, 192] on span "WH18" at bounding box center [340, 192] width 19 height 10
click at [567, 162] on form "Created at 8/9/2025 2:46 PM Requested By Sieun From Location WH18 To Location -…" at bounding box center [600, 225] width 563 height 233
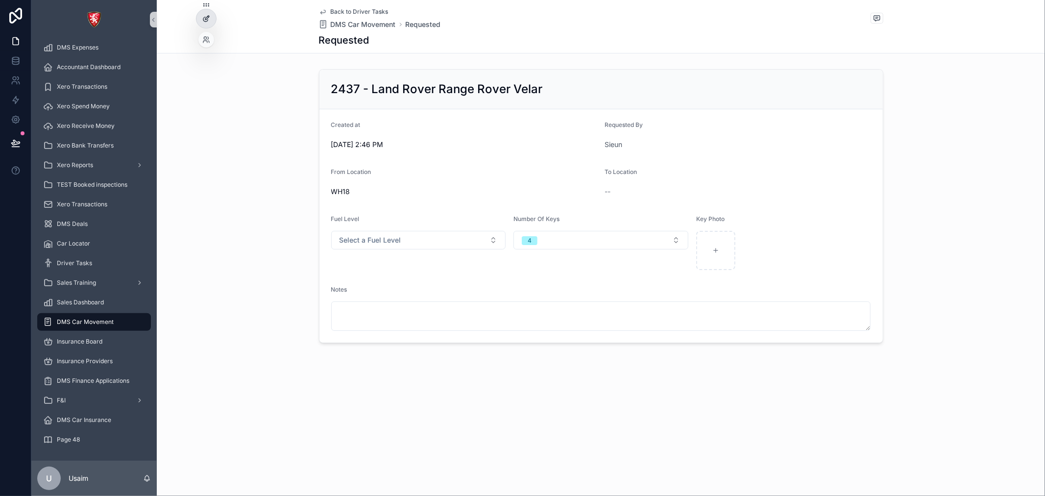
click at [203, 20] on icon at bounding box center [206, 19] width 8 height 8
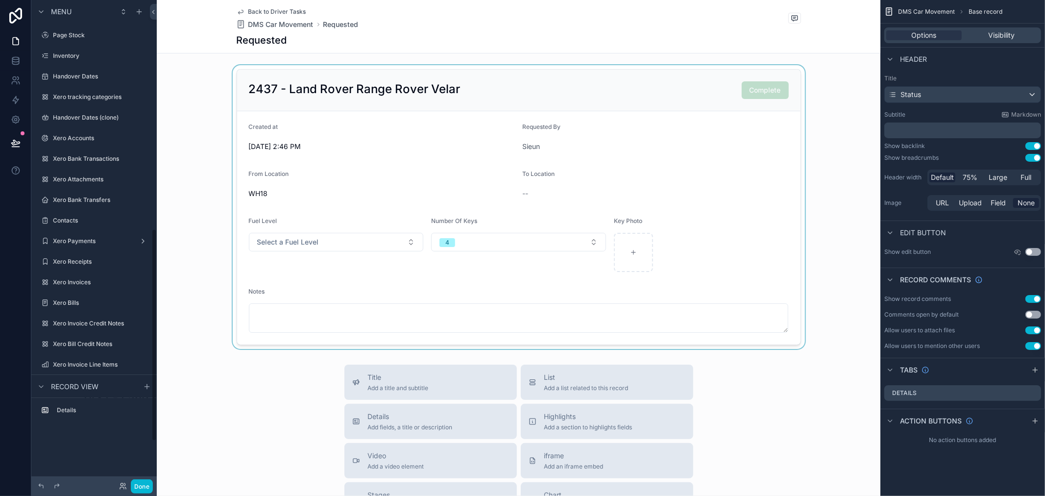
scroll to position [522, 0]
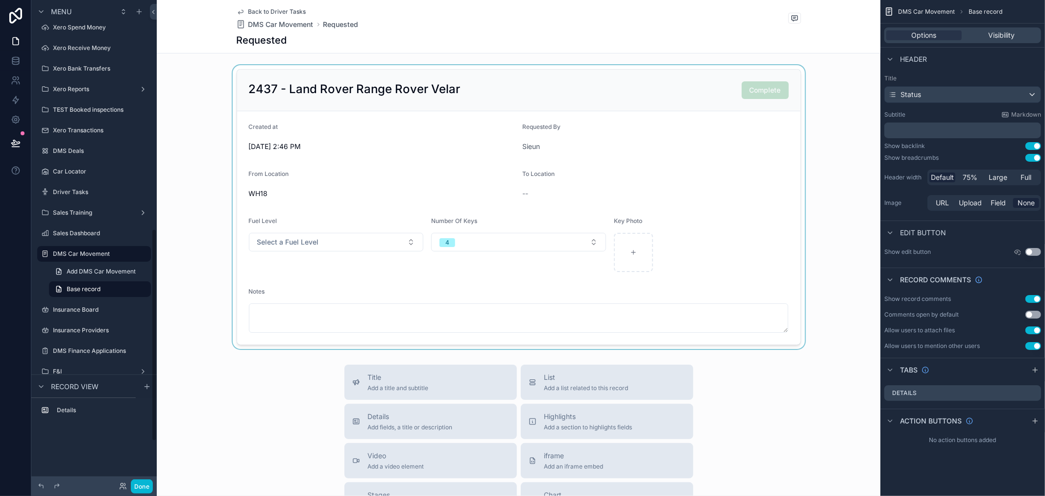
click at [307, 144] on div "scrollable content" at bounding box center [518, 207] width 723 height 284
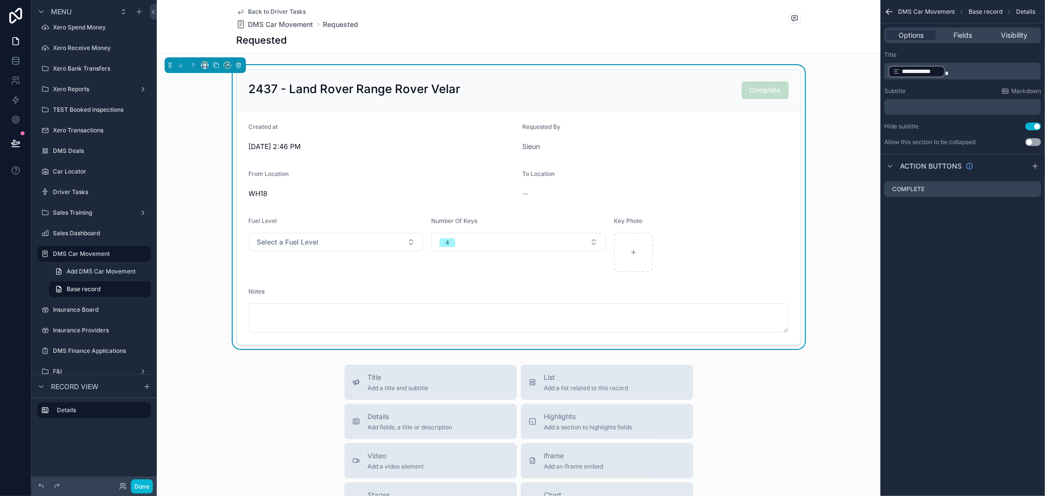
click at [260, 189] on span "WH18" at bounding box center [258, 194] width 19 height 10
click at [943, 39] on div "Fields" at bounding box center [961, 35] width 49 height 10
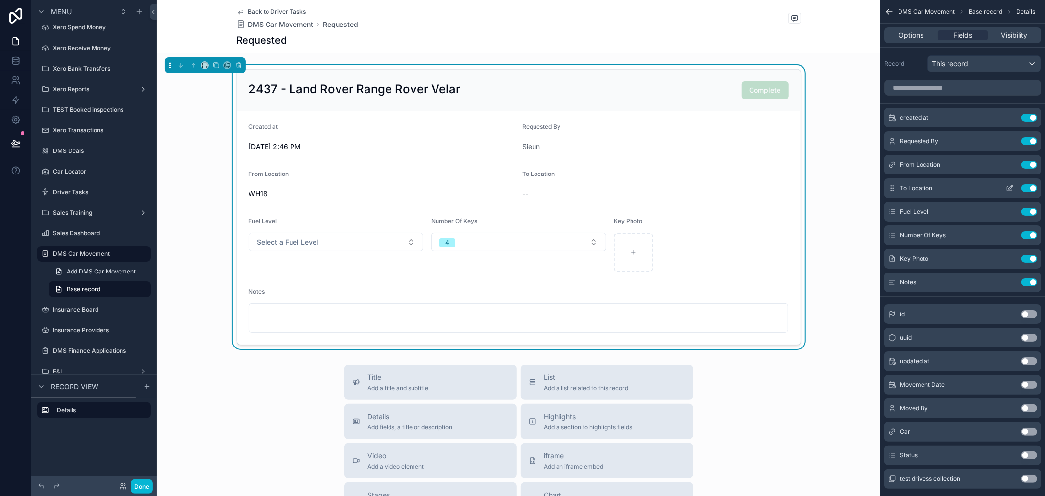
click at [1006, 190] on icon "scrollable content" at bounding box center [1010, 188] width 8 height 8
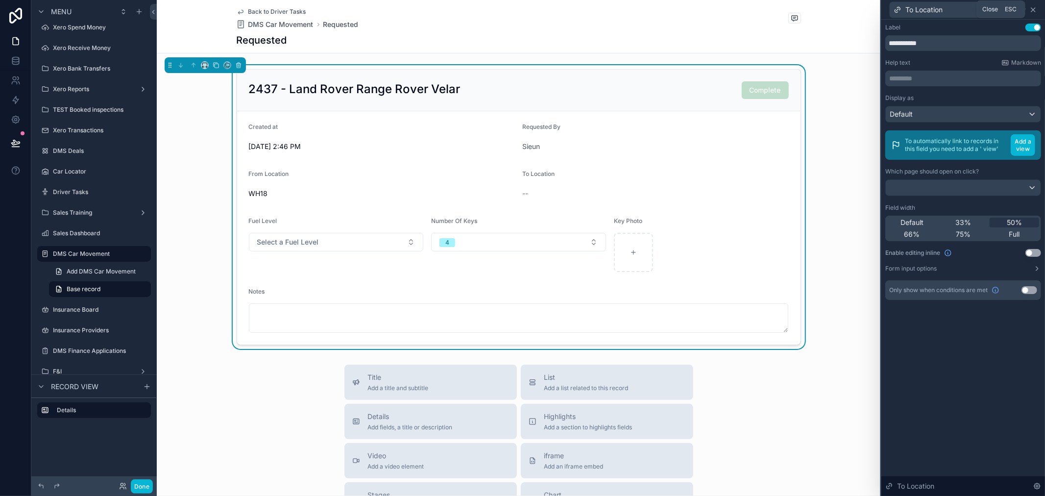
click at [1032, 6] on icon at bounding box center [1033, 10] width 8 height 8
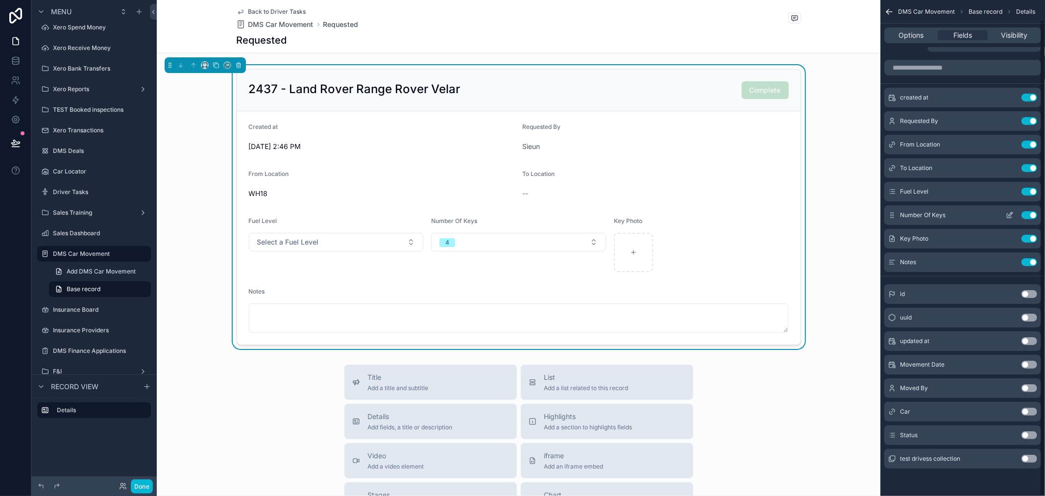
scroll to position [0, 0]
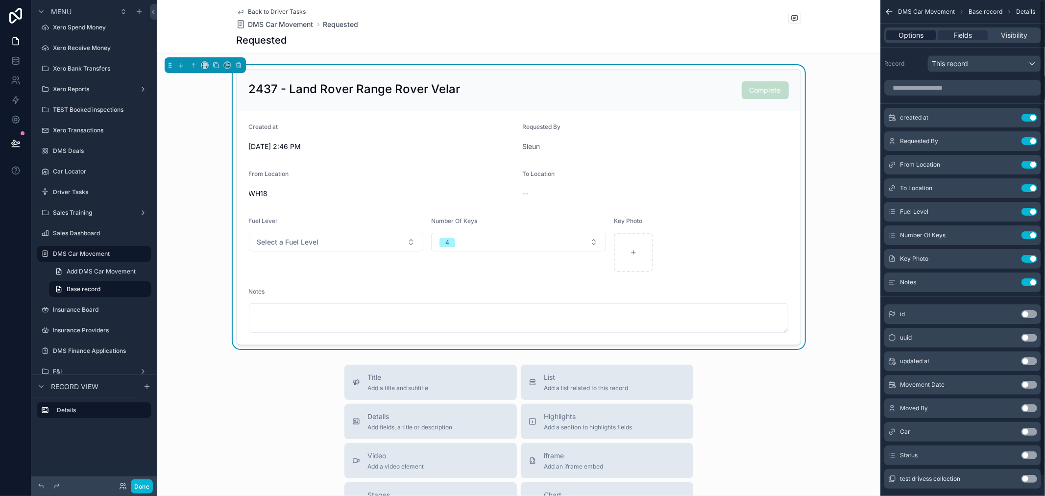
click at [907, 37] on span "Options" at bounding box center [910, 35] width 25 height 10
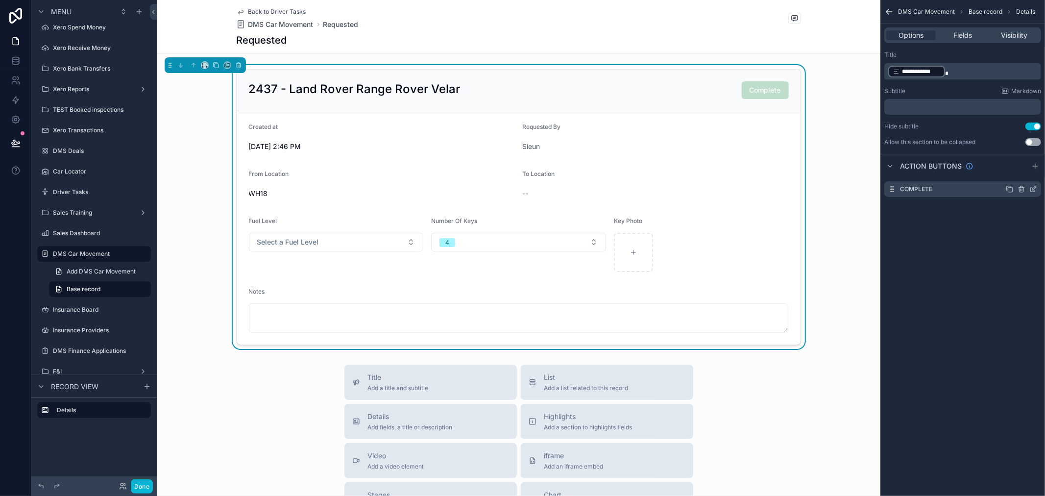
click at [1010, 188] on icon "scrollable content" at bounding box center [1010, 189] width 8 height 8
click at [1020, 209] on icon "scrollable content" at bounding box center [1021, 209] width 8 height 8
click at [1017, 250] on div "**********" at bounding box center [962, 248] width 165 height 496
click at [1019, 194] on icon at bounding box center [1017, 193] width 8 height 8
click at [1034, 192] on icon "scrollable content" at bounding box center [1033, 190] width 4 height 4
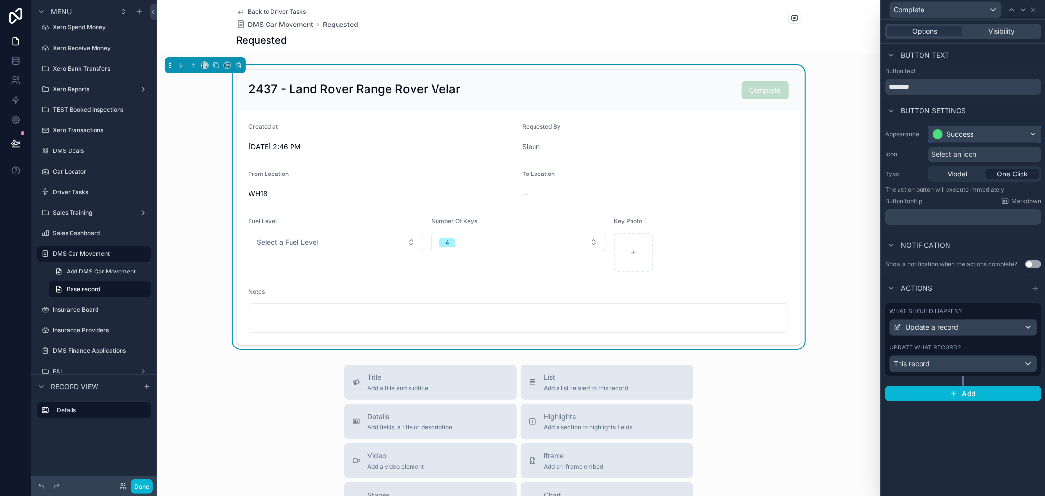
click at [956, 135] on div "Success" at bounding box center [959, 134] width 27 height 10
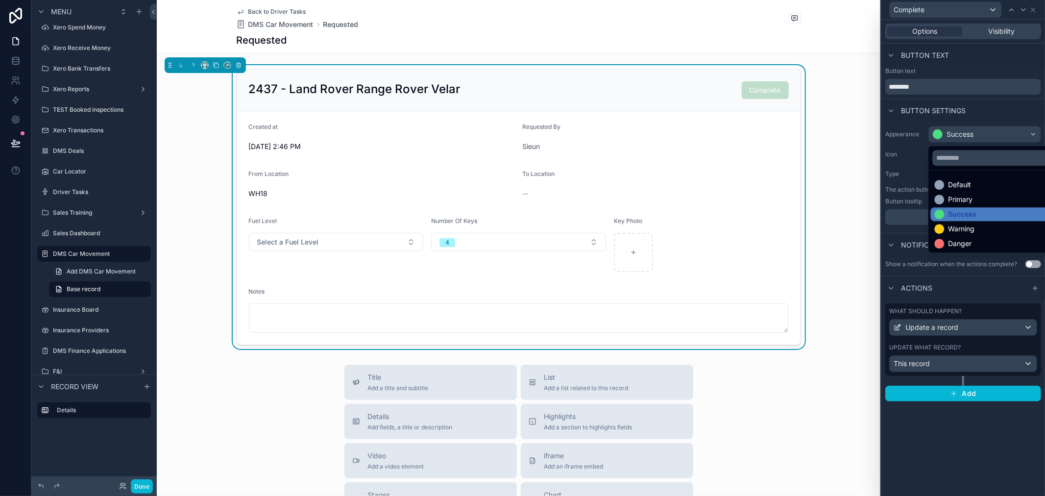
click at [956, 135] on div at bounding box center [963, 248] width 164 height 496
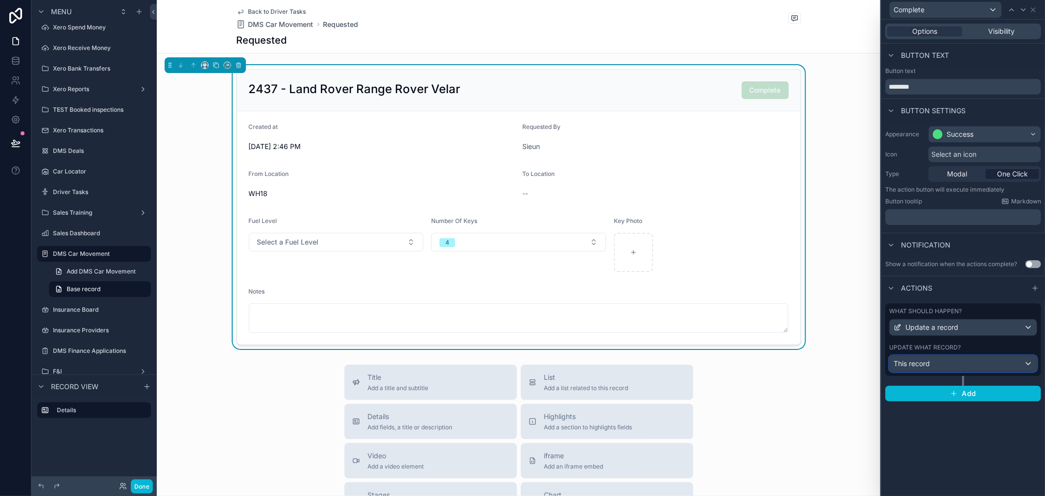
click at [1012, 360] on div "This record" at bounding box center [962, 364] width 147 height 16
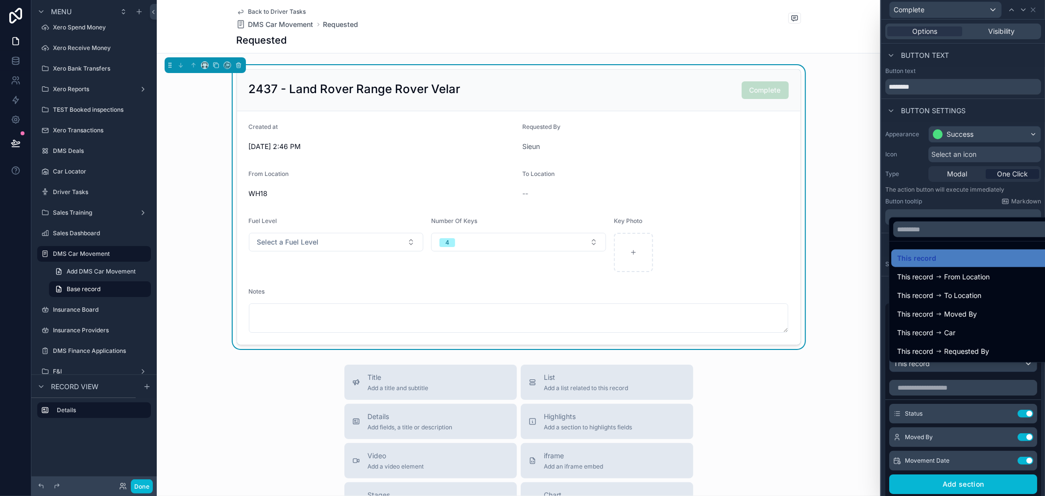
click at [954, 405] on div at bounding box center [963, 248] width 164 height 496
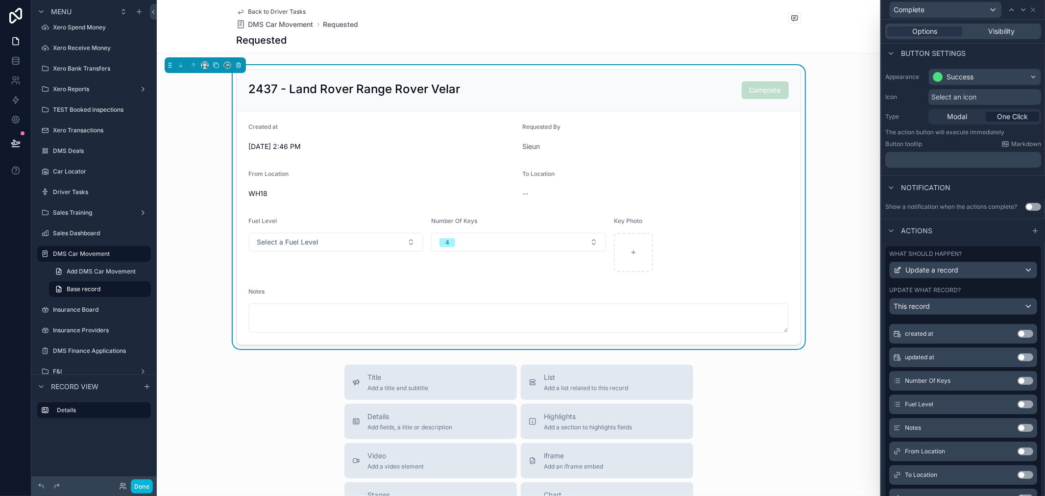
scroll to position [163, 0]
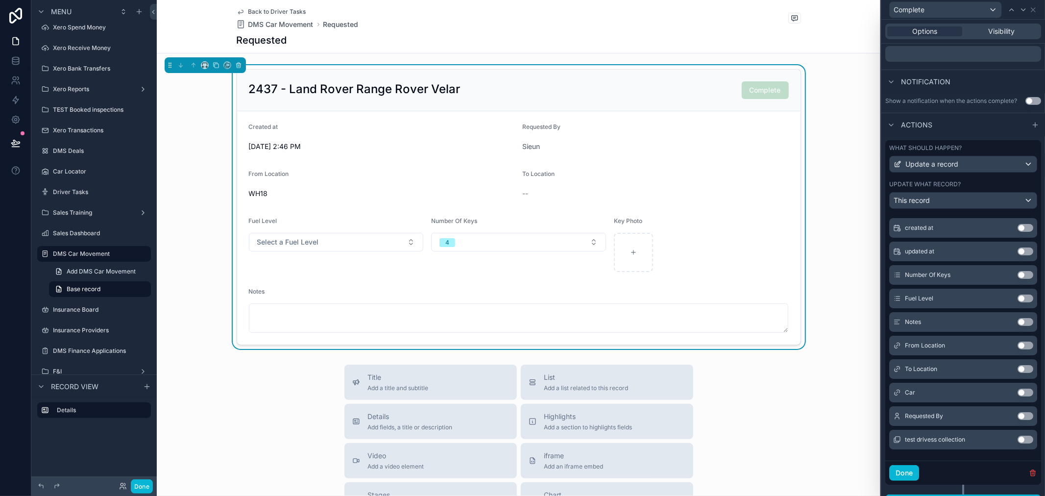
click at [1017, 373] on button "Use setting" at bounding box center [1025, 369] width 16 height 8
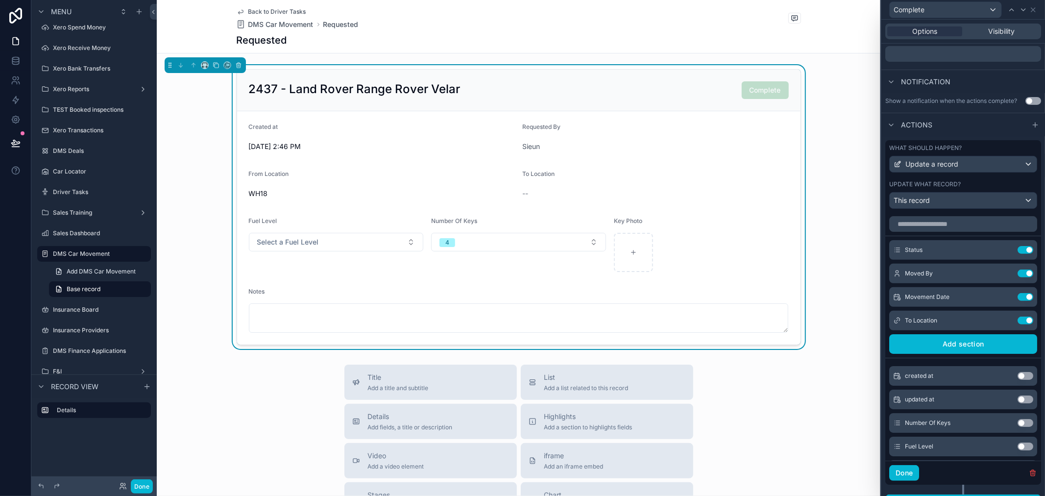
scroll to position [0, 0]
click at [1005, 322] on icon at bounding box center [1007, 320] width 4 height 4
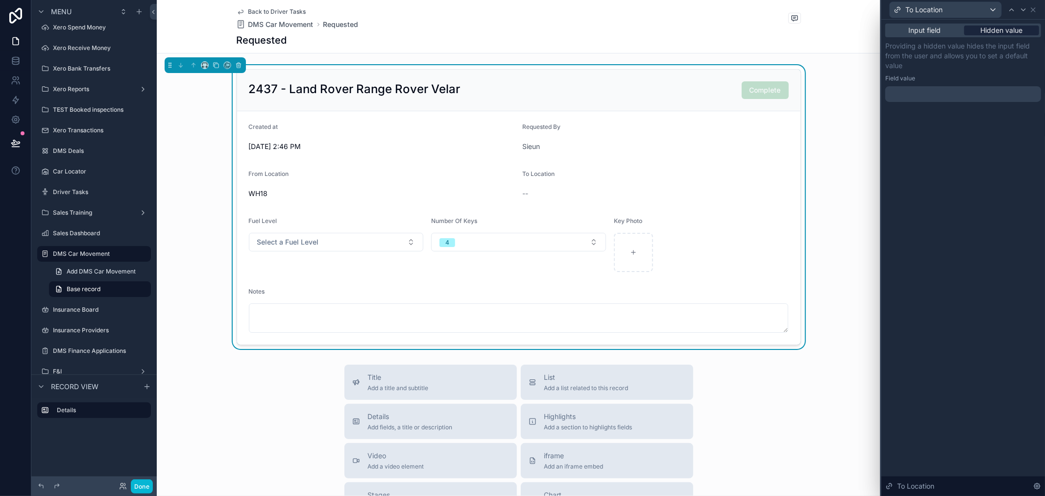
click at [987, 27] on span "Hidden value" at bounding box center [1002, 30] width 42 height 10
click at [956, 101] on div at bounding box center [963, 94] width 156 height 16
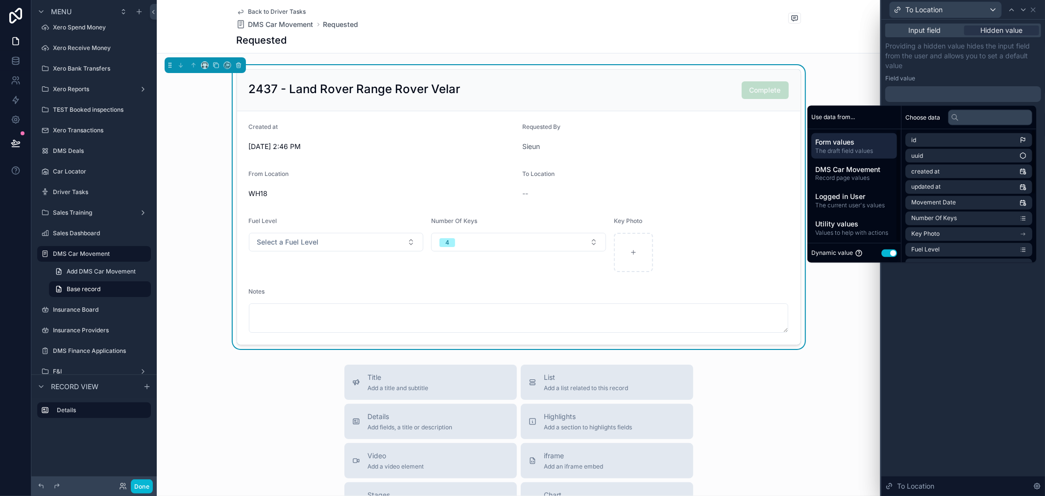
click at [878, 258] on div "Dynamic value Use setting" at bounding box center [854, 253] width 94 height 20
click at [881, 255] on button "Use setting" at bounding box center [889, 253] width 16 height 8
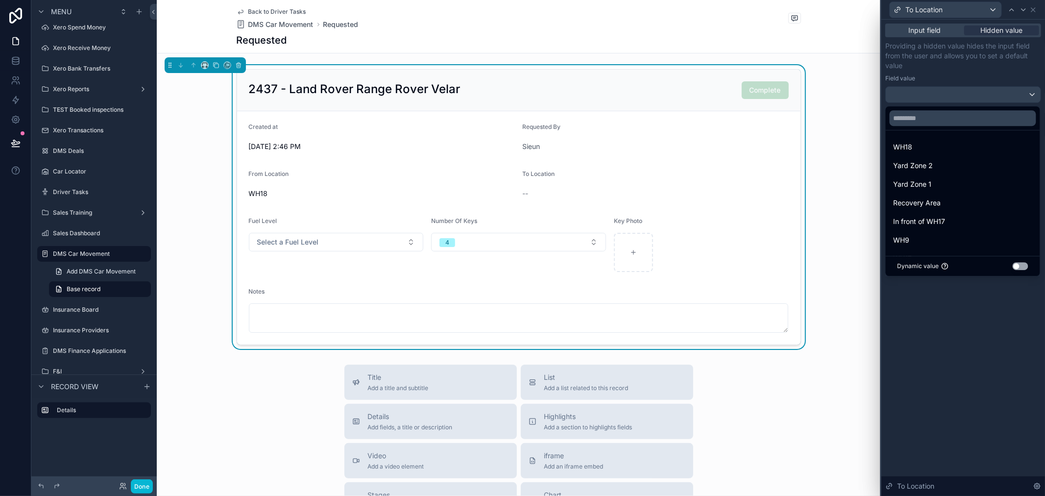
click at [948, 326] on div at bounding box center [963, 248] width 164 height 496
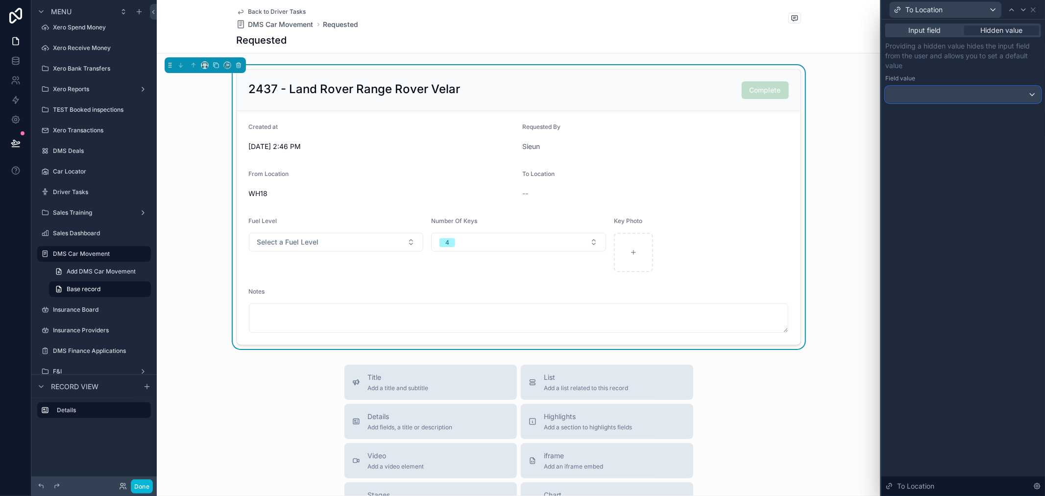
click at [1005, 96] on div at bounding box center [963, 95] width 155 height 16
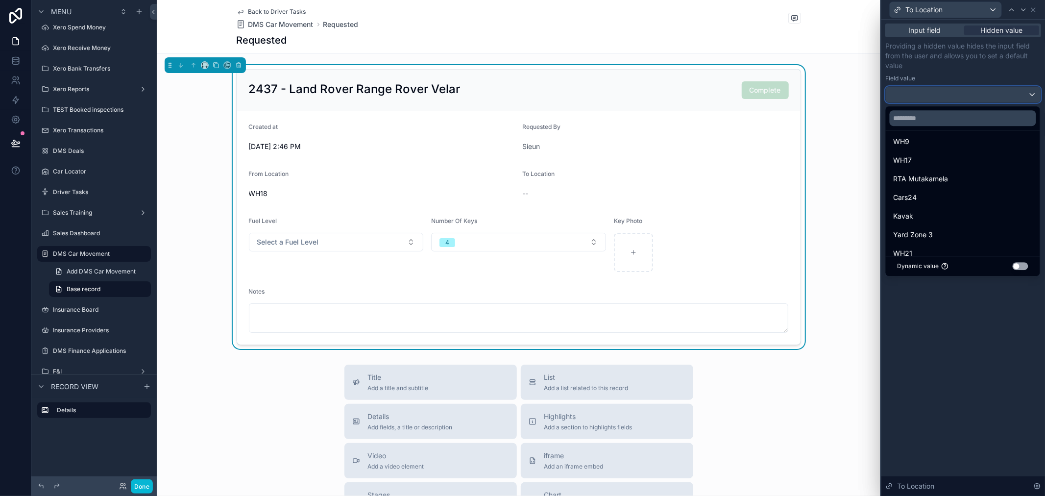
scroll to position [149, 0]
click at [1036, 7] on div at bounding box center [963, 248] width 164 height 496
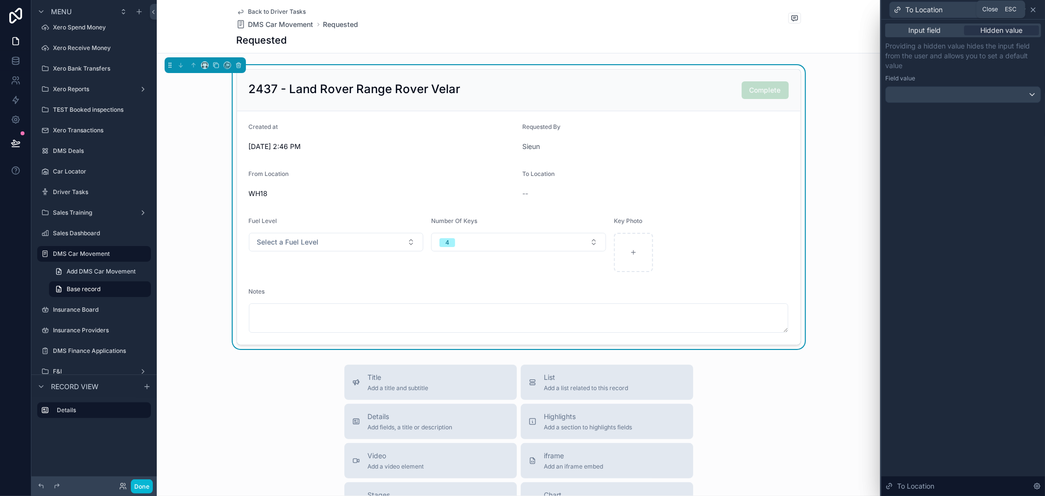
click at [1035, 9] on icon at bounding box center [1033, 10] width 8 height 8
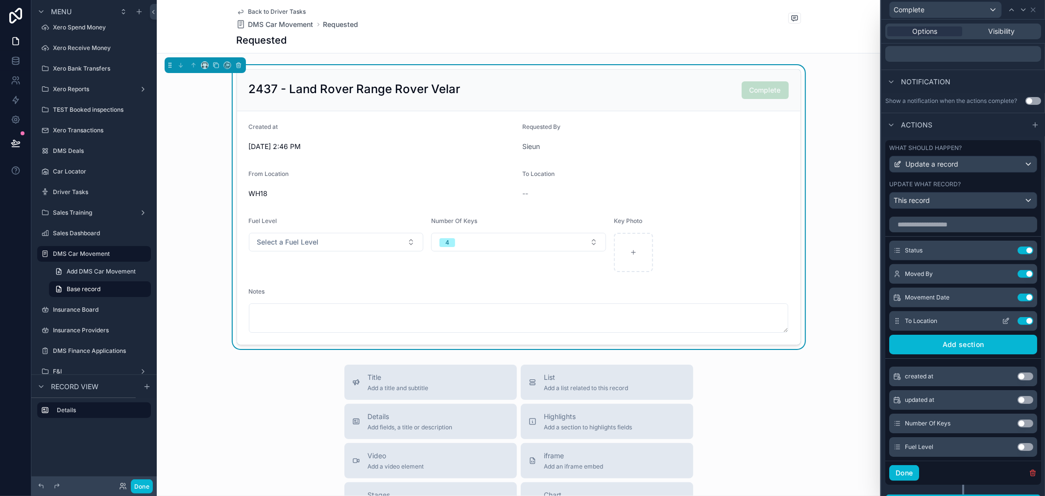
click at [1017, 325] on button "Use setting" at bounding box center [1025, 321] width 16 height 8
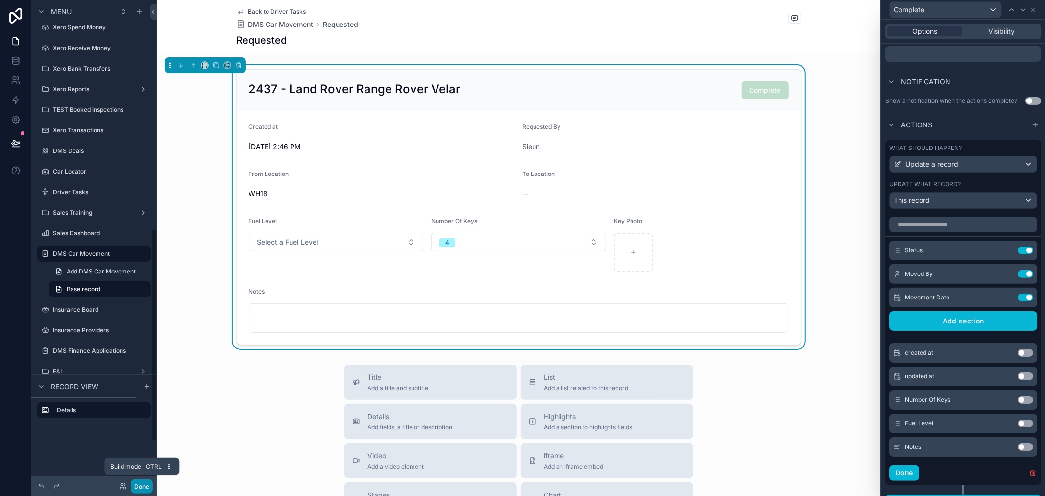
click at [143, 483] on button "Done" at bounding box center [142, 486] width 22 height 14
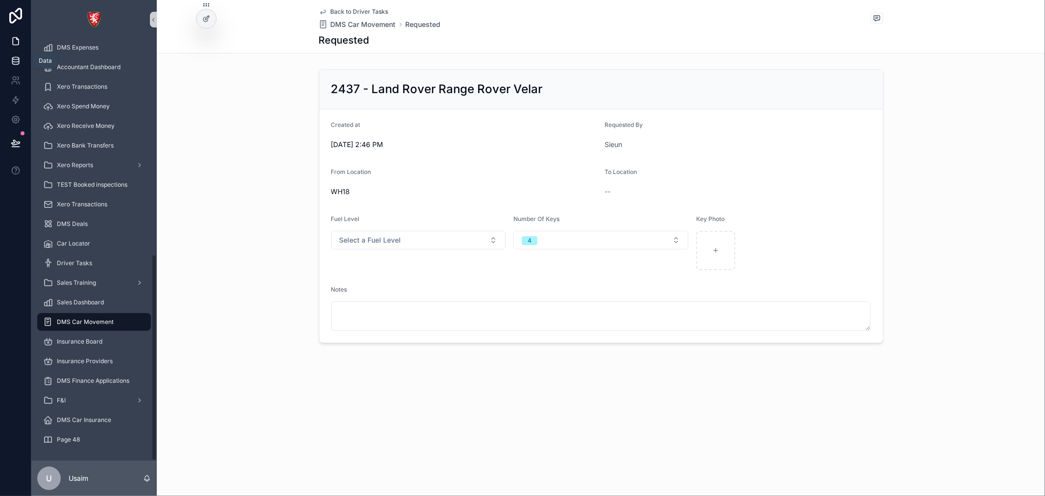
click at [12, 55] on link at bounding box center [15, 61] width 31 height 20
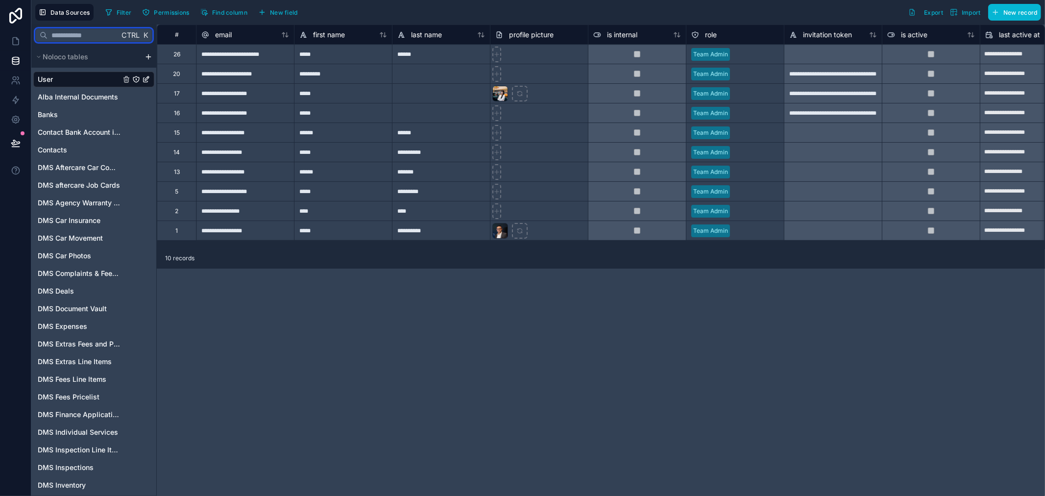
click at [79, 37] on input "text" at bounding box center [84, 35] width 72 height 18
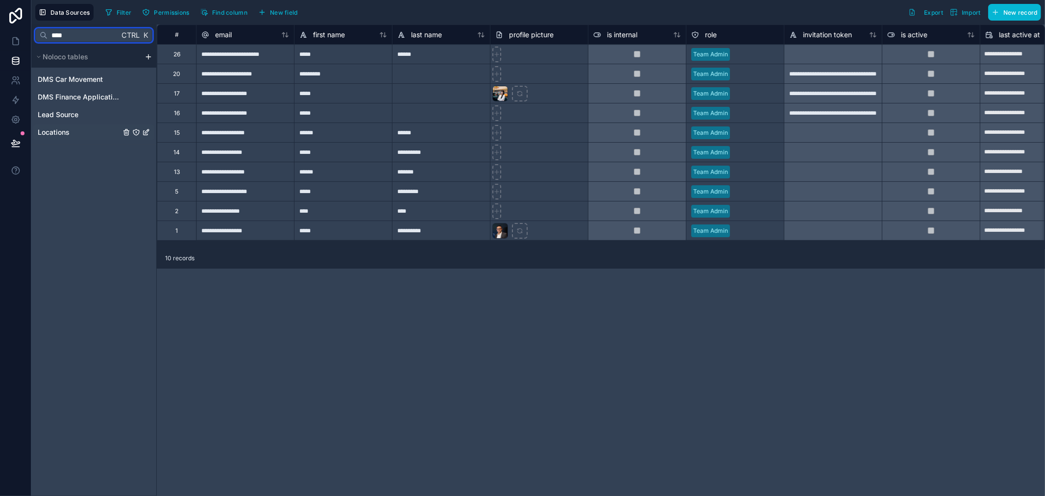
type input "****"
click at [77, 132] on div "Locations" at bounding box center [93, 132] width 121 height 16
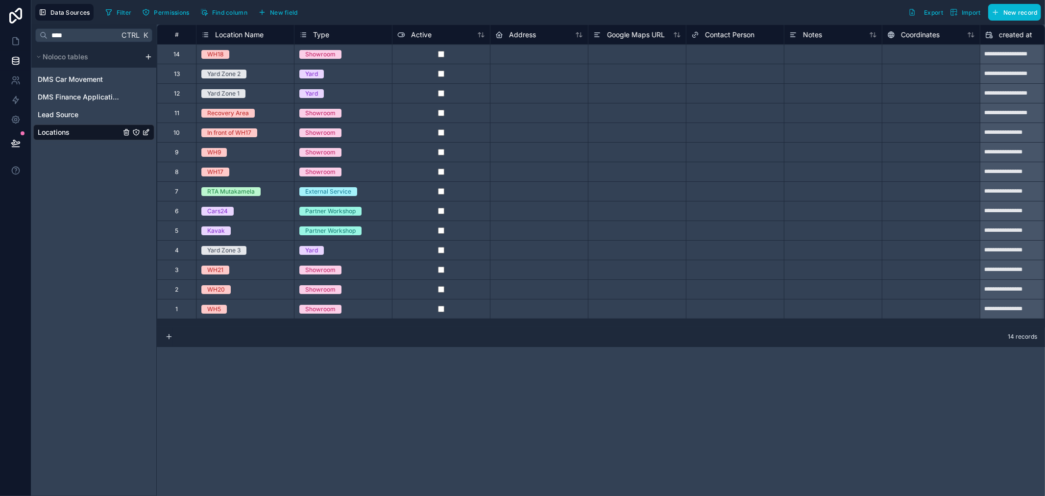
click at [232, 73] on div "Yard Zone 2" at bounding box center [223, 74] width 33 height 9
click at [517, 438] on div "**********" at bounding box center [601, 259] width 888 height 471
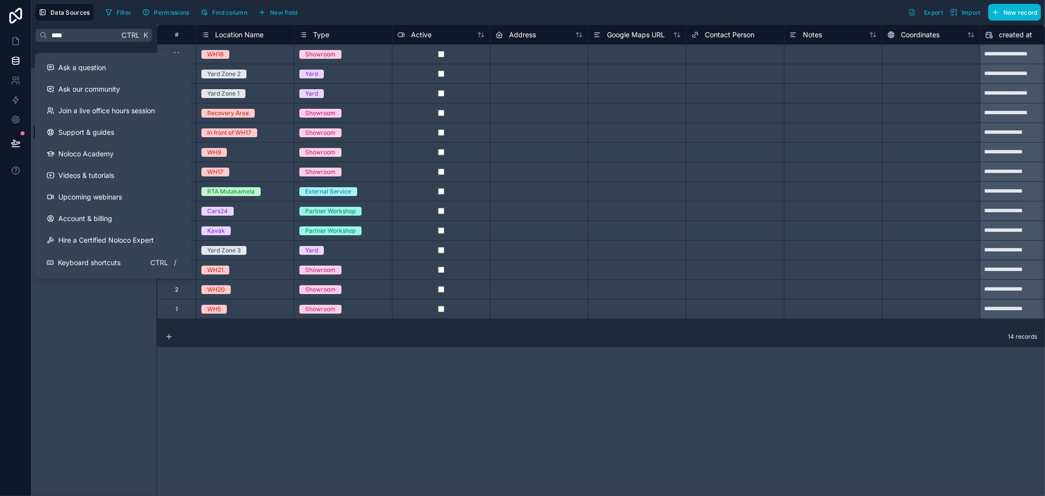
click at [120, 30] on div "Ctrl K" at bounding box center [135, 35] width 33 height 14
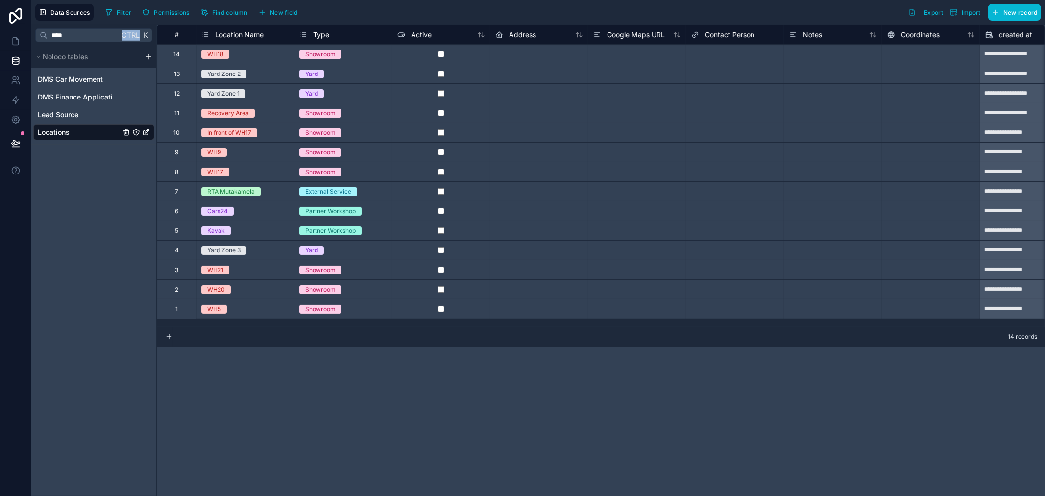
click at [120, 30] on div "Ctrl K" at bounding box center [135, 35] width 33 height 14
click at [104, 32] on input "****" at bounding box center [84, 35] width 72 height 18
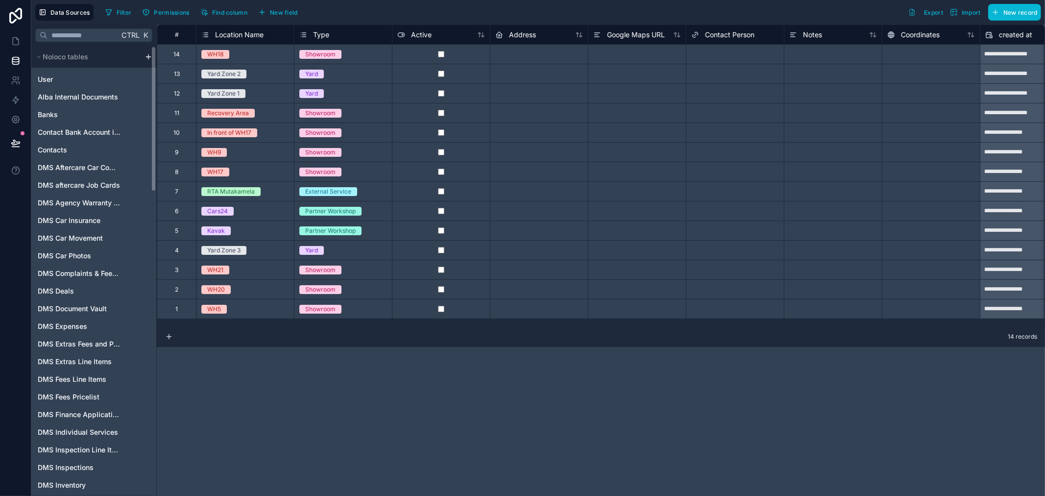
click at [263, 434] on div "**********" at bounding box center [601, 259] width 888 height 471
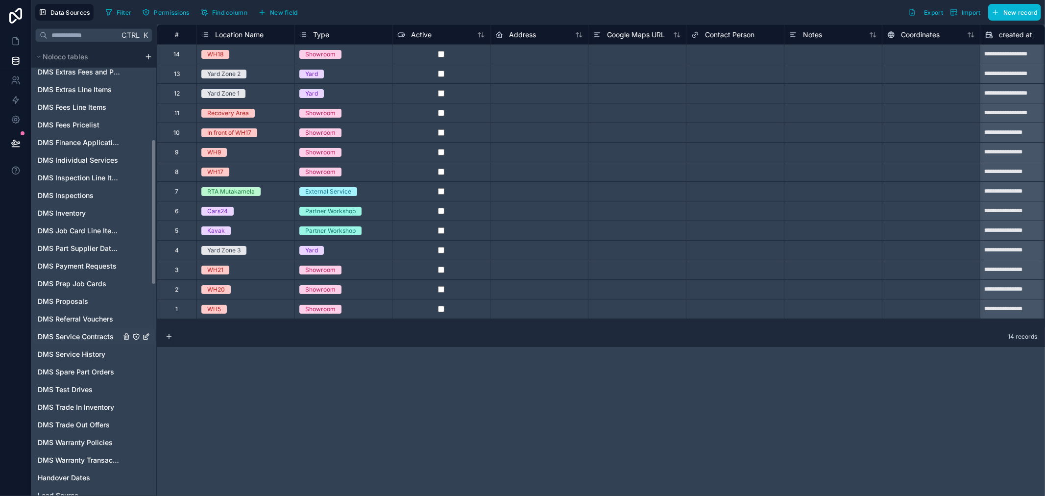
scroll to position [326, 0]
click at [81, 336] on span "DMS Test Drives" at bounding box center [65, 335] width 55 height 10
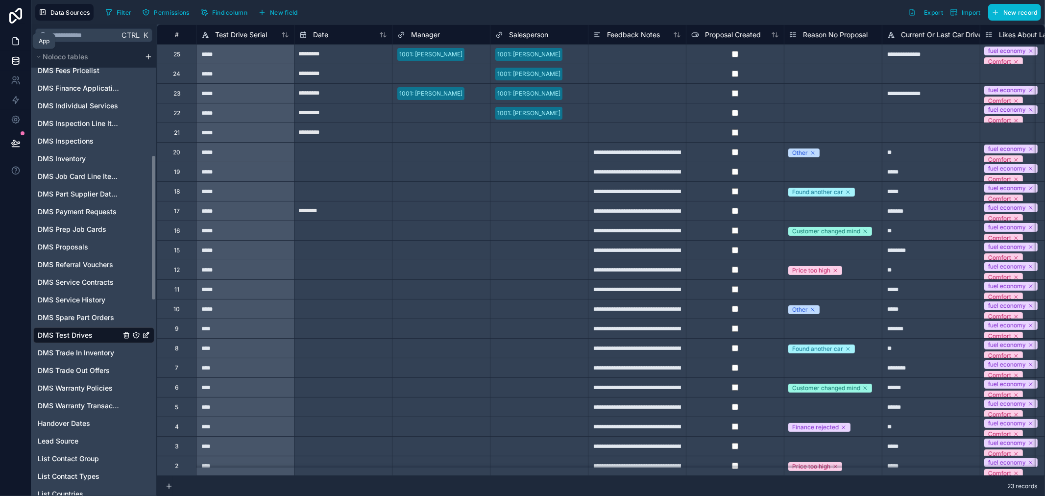
click at [11, 41] on icon at bounding box center [16, 41] width 10 height 10
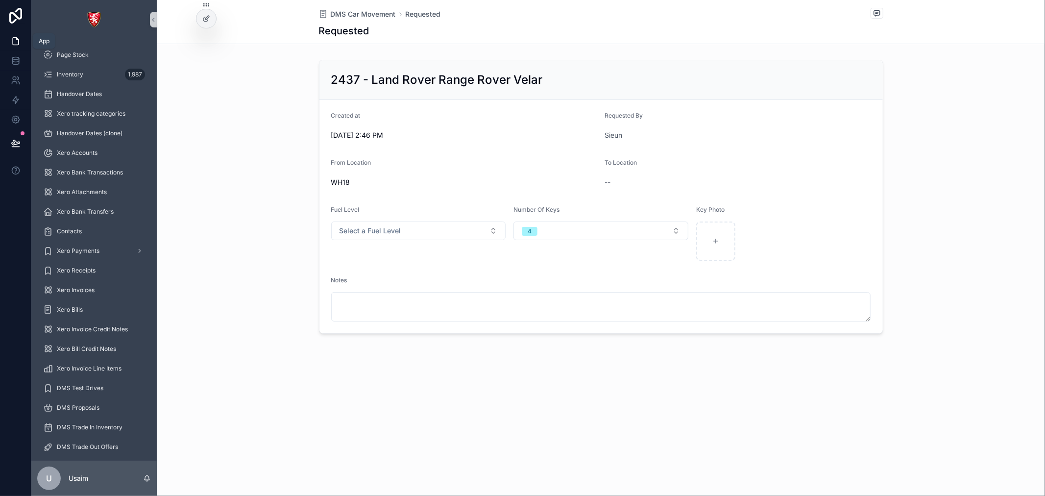
click at [13, 42] on icon at bounding box center [16, 41] width 10 height 10
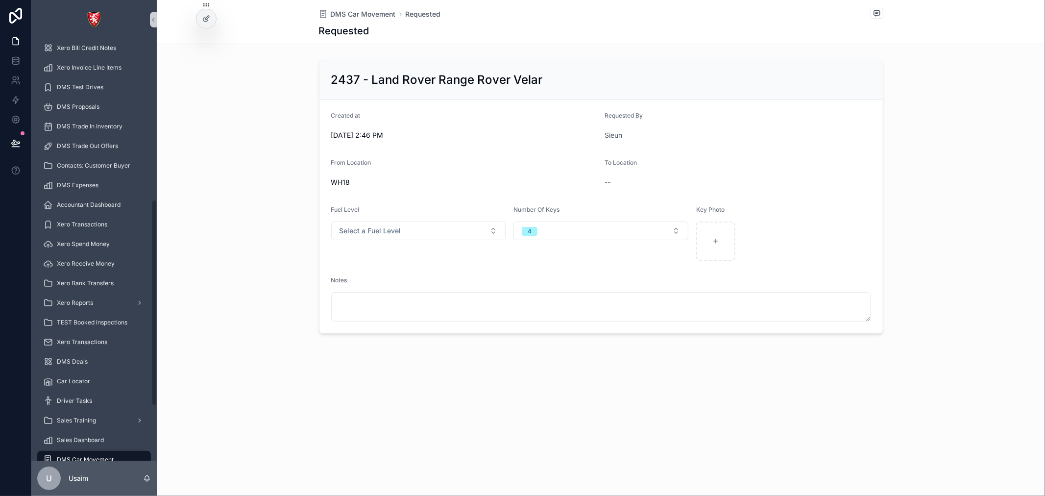
scroll to position [326, 0]
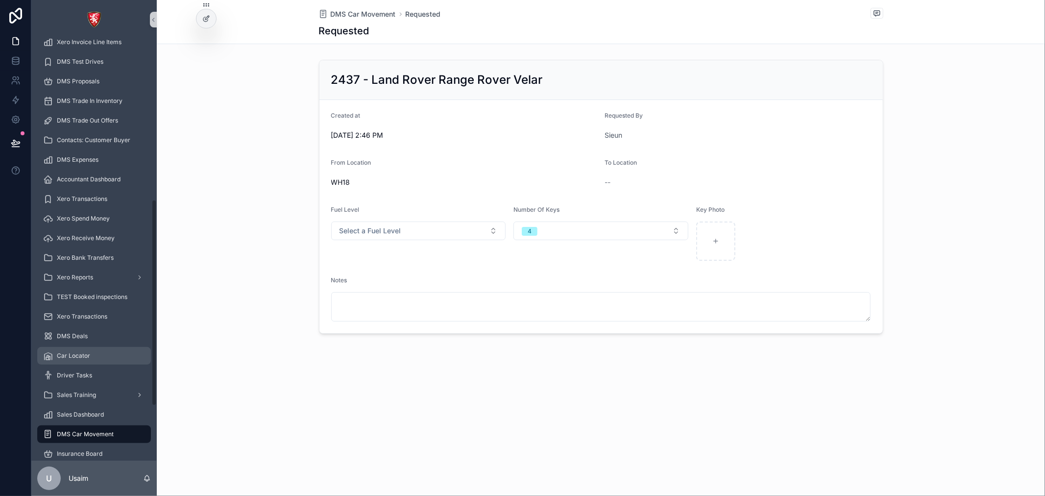
click at [107, 357] on div "Car Locator" at bounding box center [94, 356] width 102 height 16
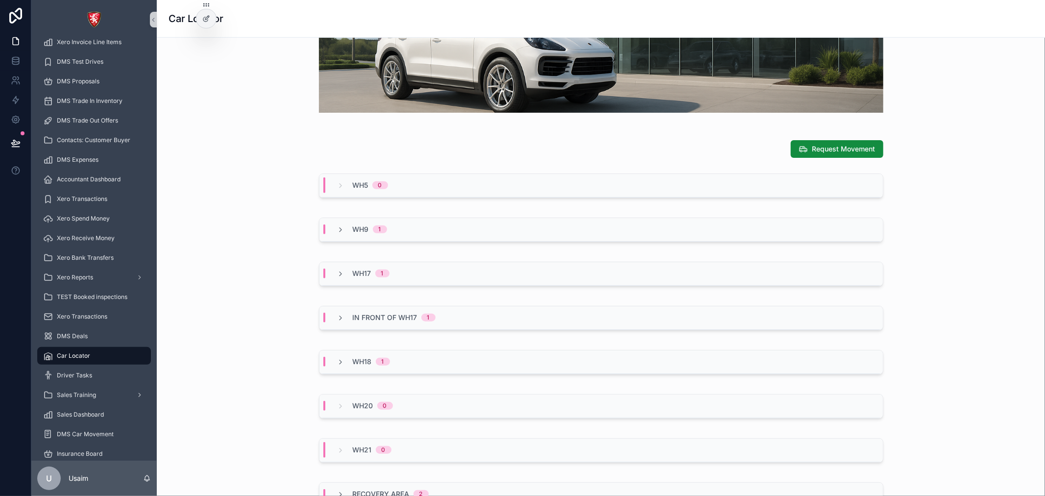
scroll to position [311, 0]
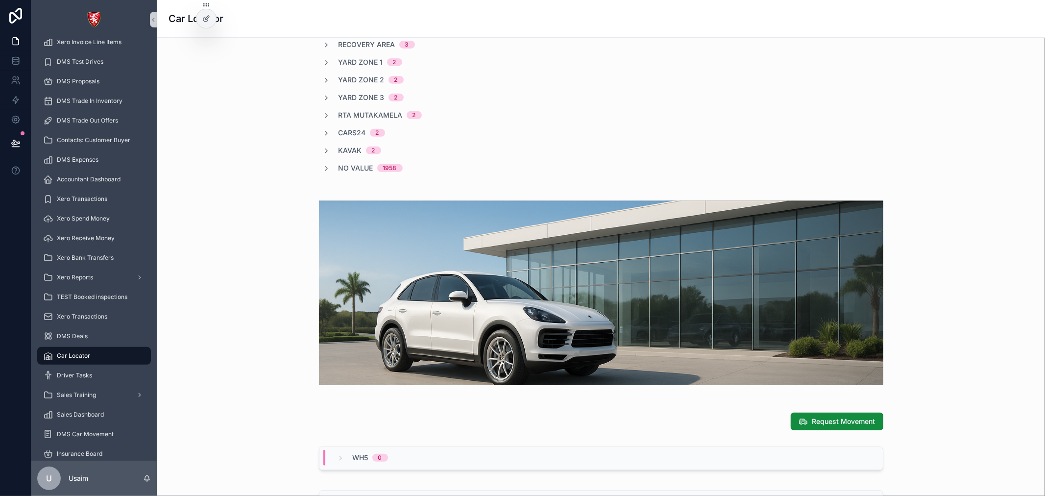
click at [780, 346] on img "scrollable content" at bounding box center [601, 292] width 564 height 185
click at [212, 17] on div at bounding box center [206, 18] width 20 height 19
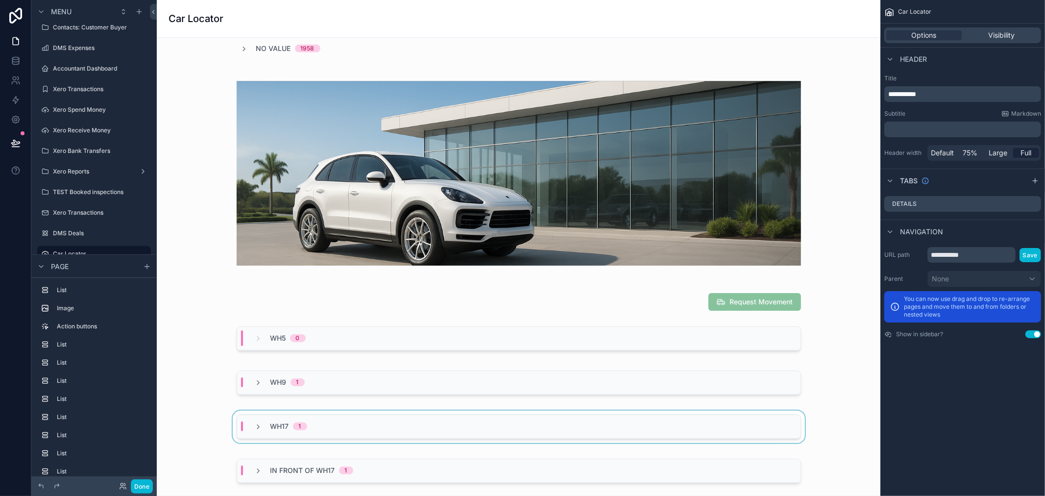
scroll to position [490, 0]
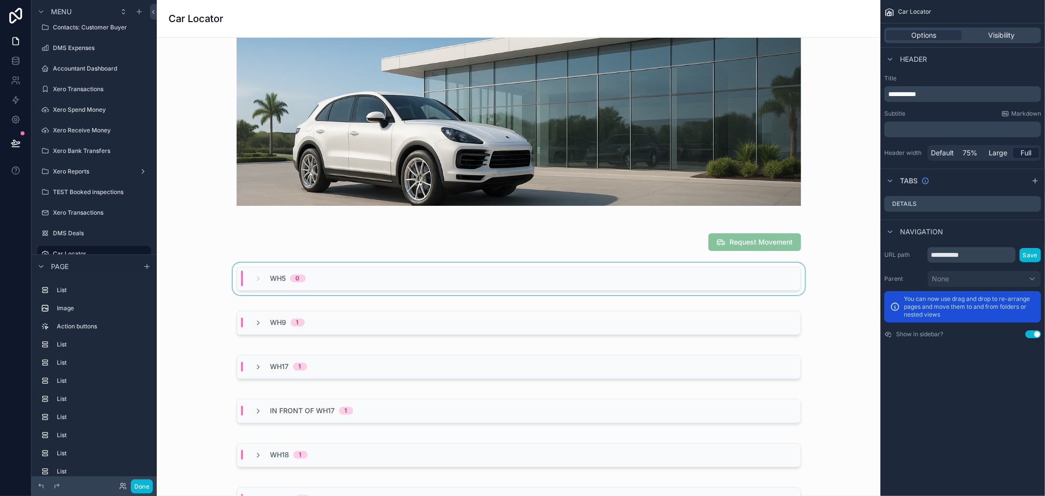
click at [260, 284] on div "WH5 0" at bounding box center [280, 278] width 51 height 16
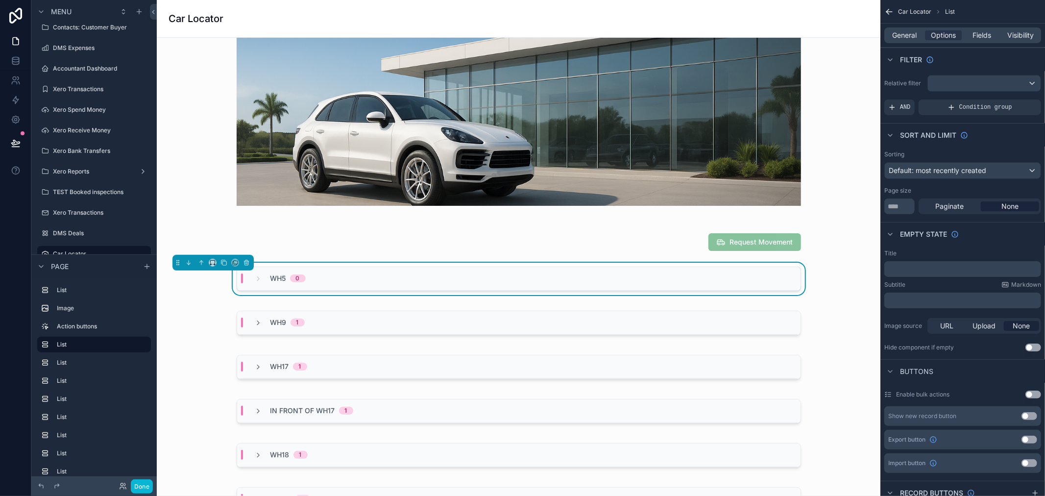
click at [255, 284] on div "WH5 0" at bounding box center [518, 279] width 563 height 24
click at [256, 322] on icon "scrollable content" at bounding box center [259, 323] width 8 height 8
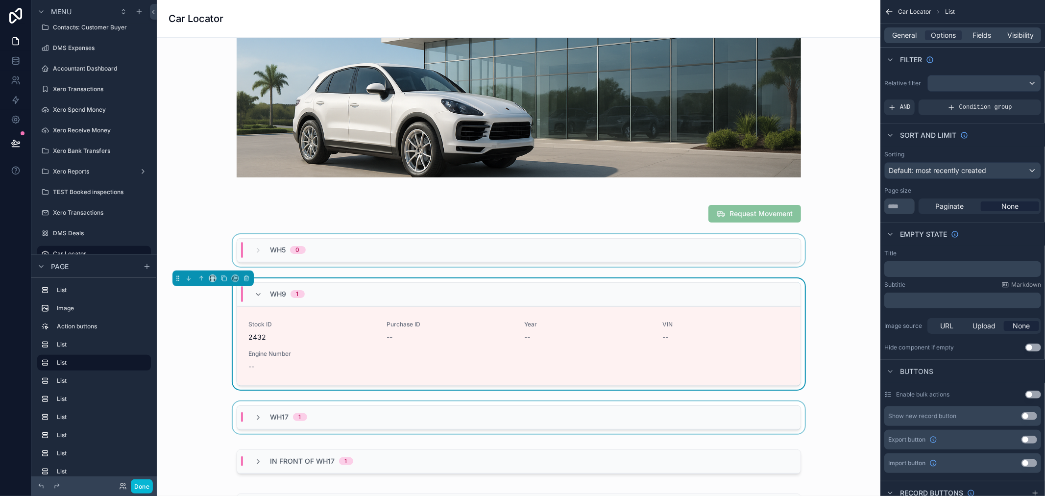
scroll to position [599, 0]
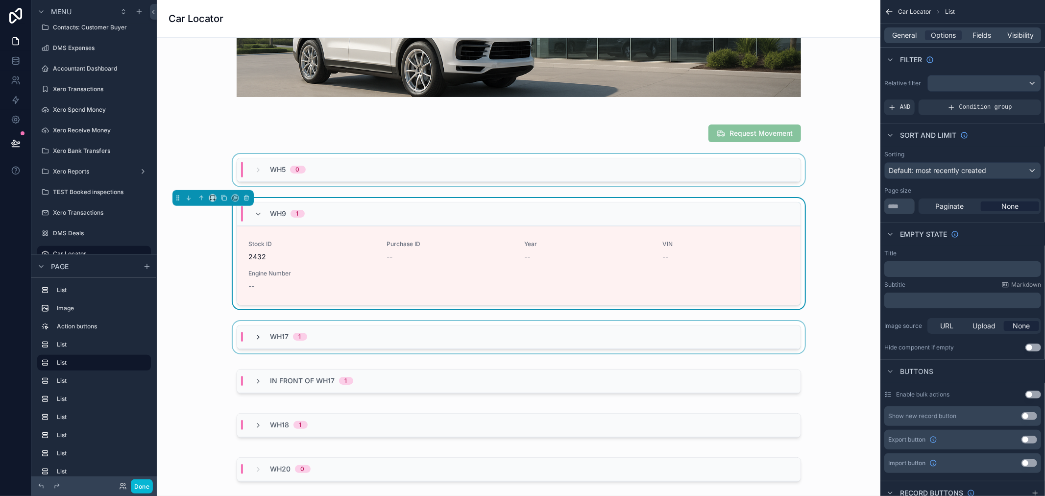
click at [255, 338] on icon "scrollable content" at bounding box center [259, 337] width 8 height 8
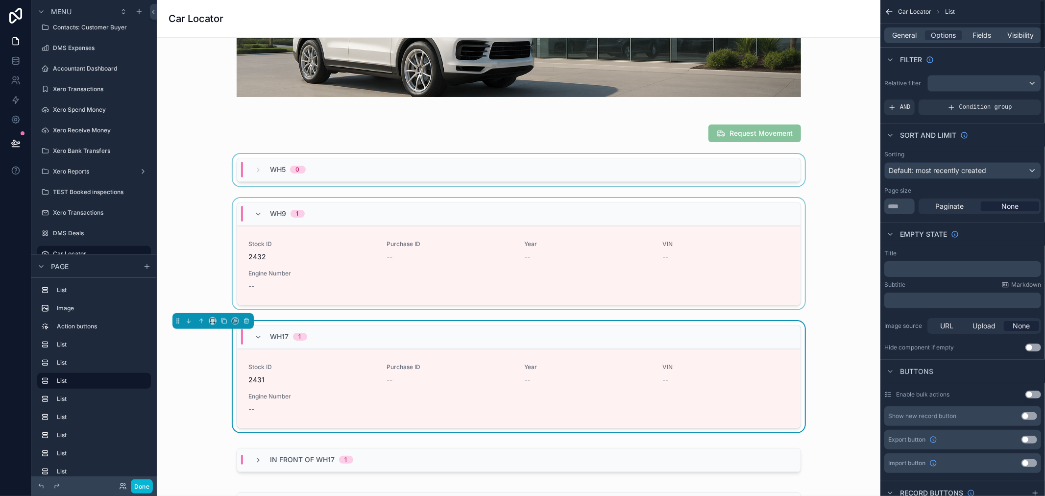
click at [857, 301] on div "scrollable content" at bounding box center [519, 255] width 708 height 115
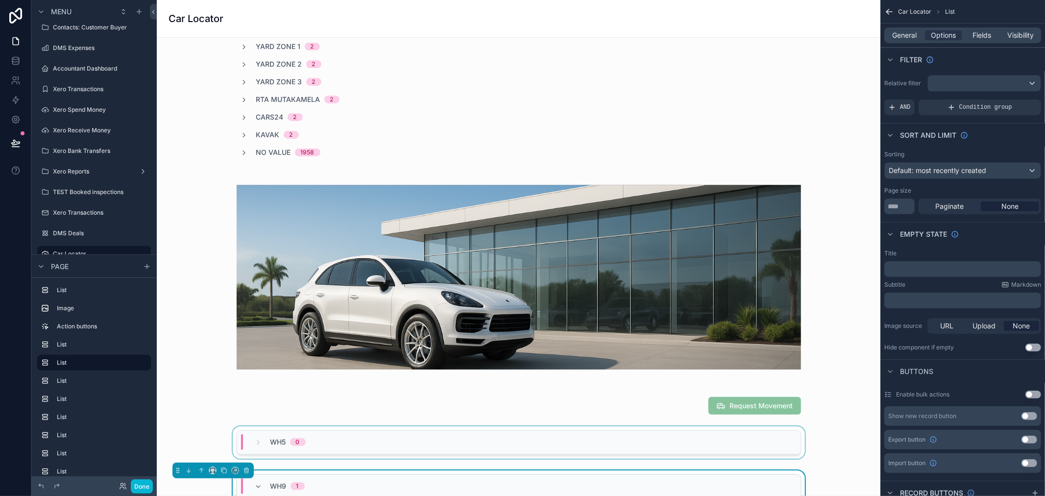
scroll to position [381, 0]
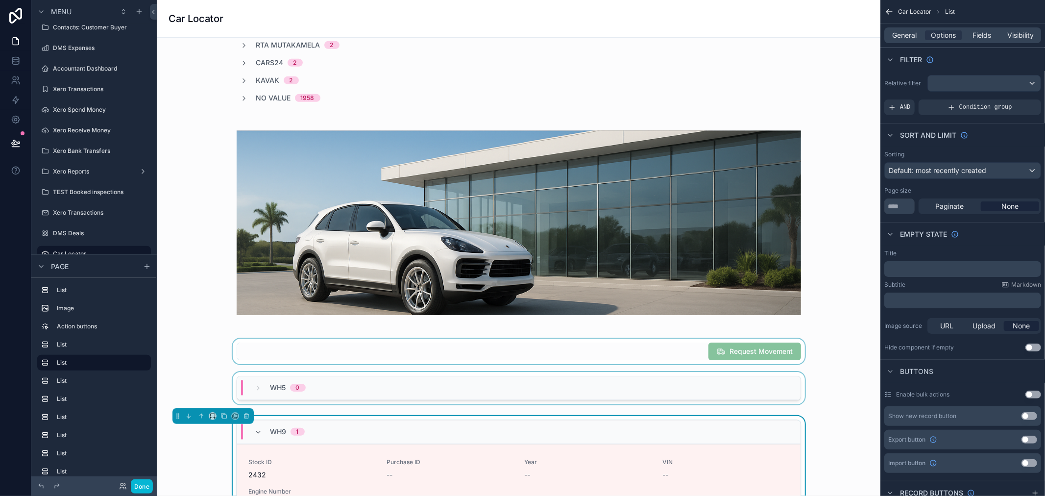
click at [621, 353] on div "scrollable content" at bounding box center [519, 350] width 708 height 25
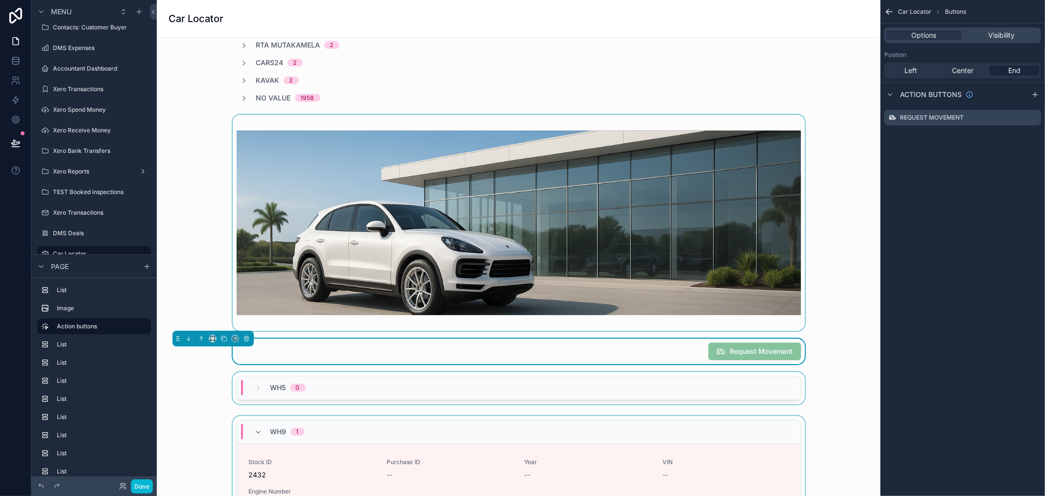
click at [548, 255] on div "scrollable content" at bounding box center [519, 223] width 708 height 216
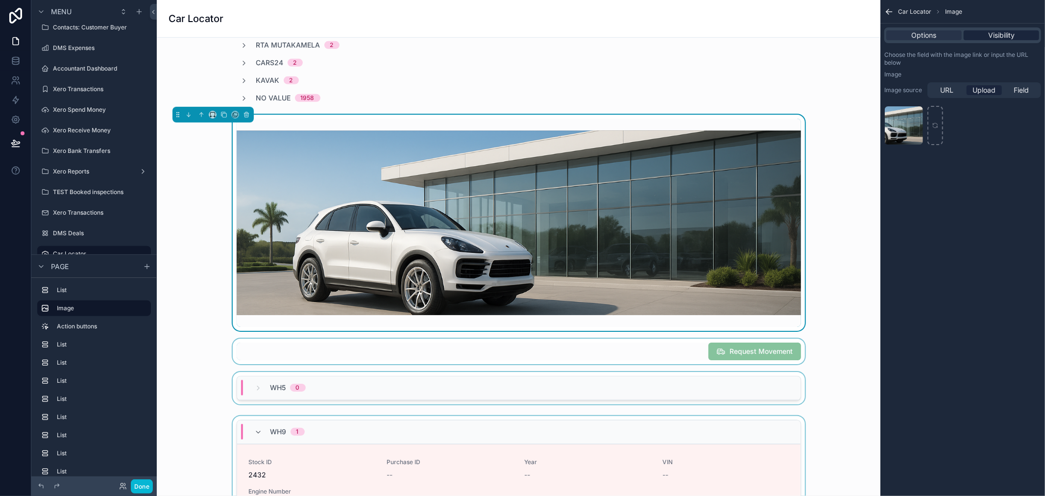
click at [990, 37] on span "Visibility" at bounding box center [1001, 35] width 26 height 10
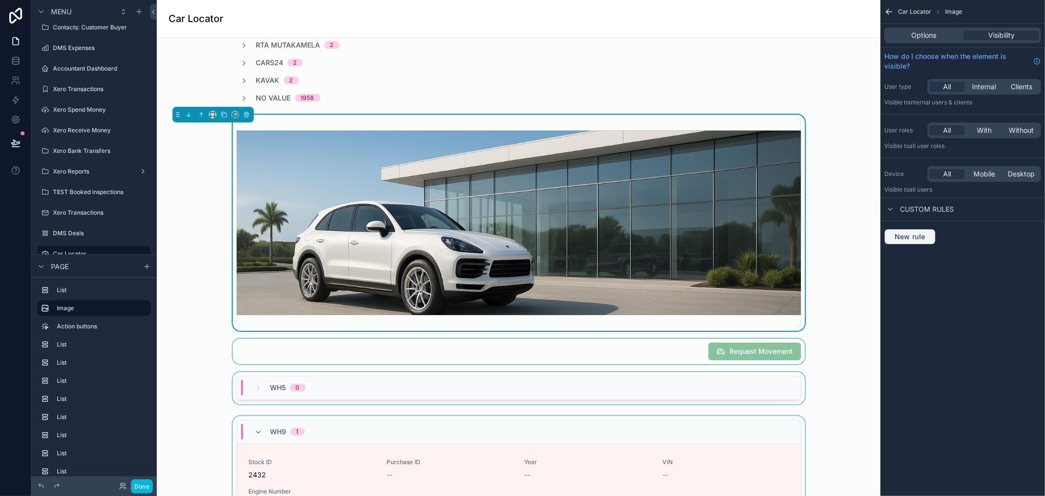
click at [906, 231] on button "New rule" at bounding box center [909, 237] width 51 height 16
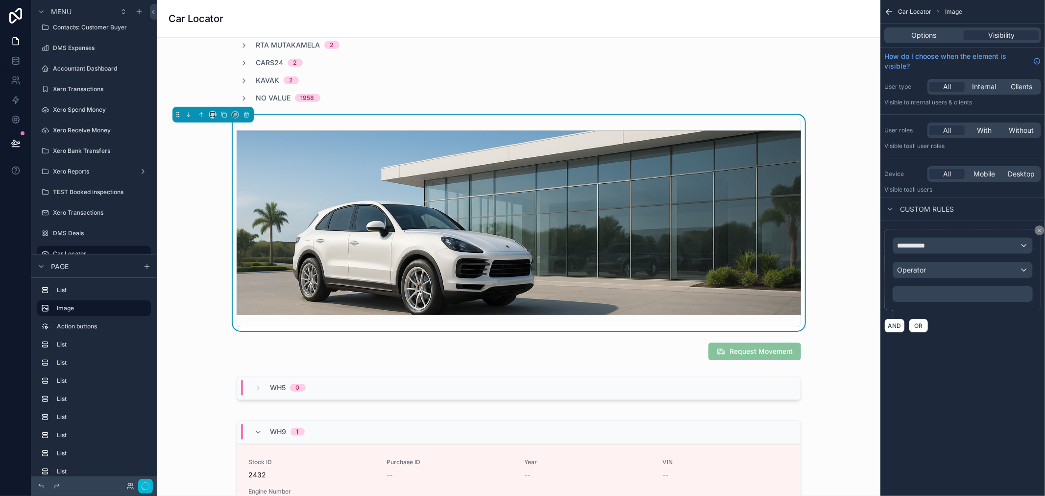
click at [910, 238] on div "**********" at bounding box center [962, 246] width 139 height 16
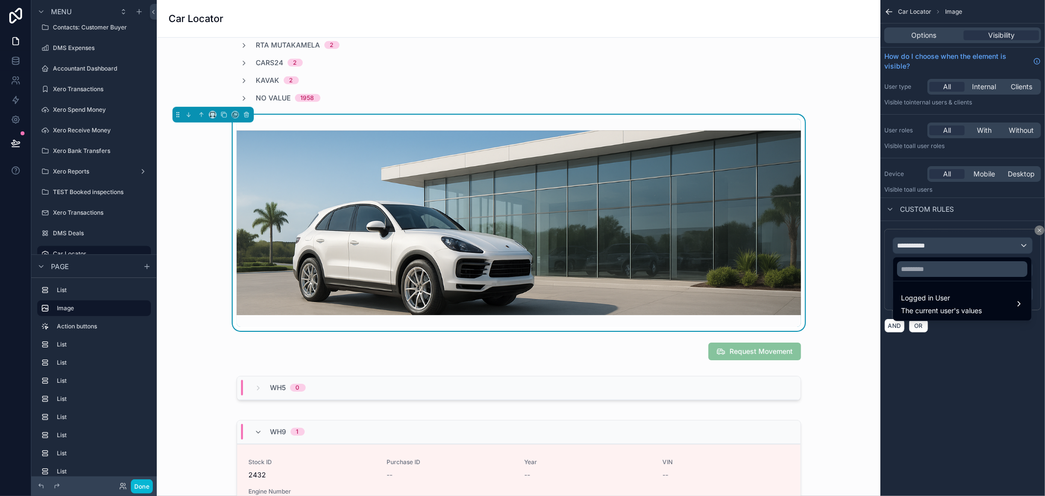
click at [971, 368] on div "scrollable content" at bounding box center [522, 248] width 1045 height 496
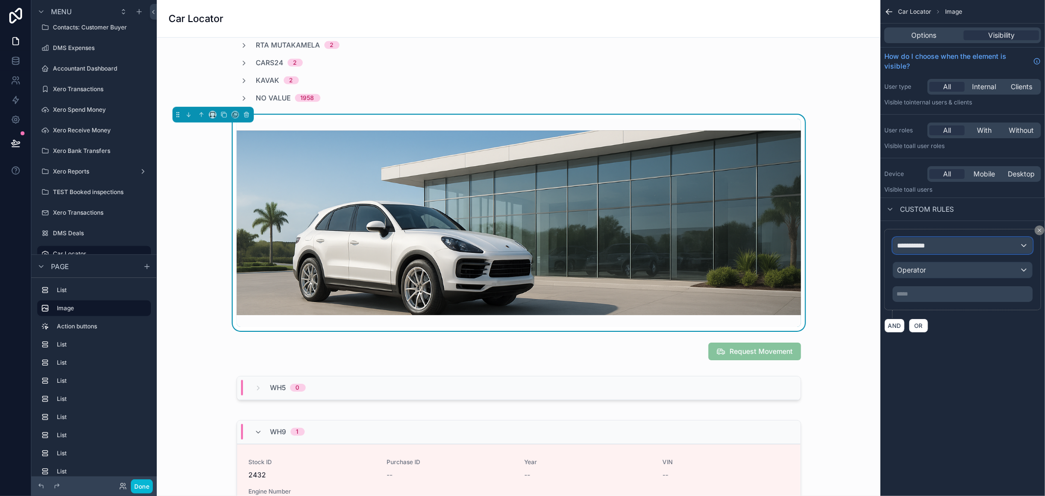
click at [991, 244] on div "**********" at bounding box center [962, 246] width 139 height 16
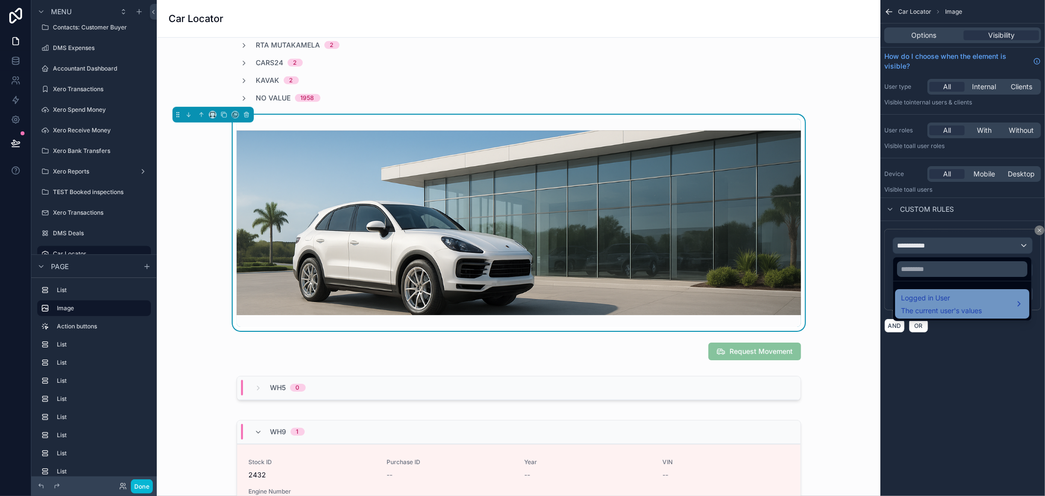
click at [960, 302] on span "Logged in User" at bounding box center [941, 298] width 81 height 12
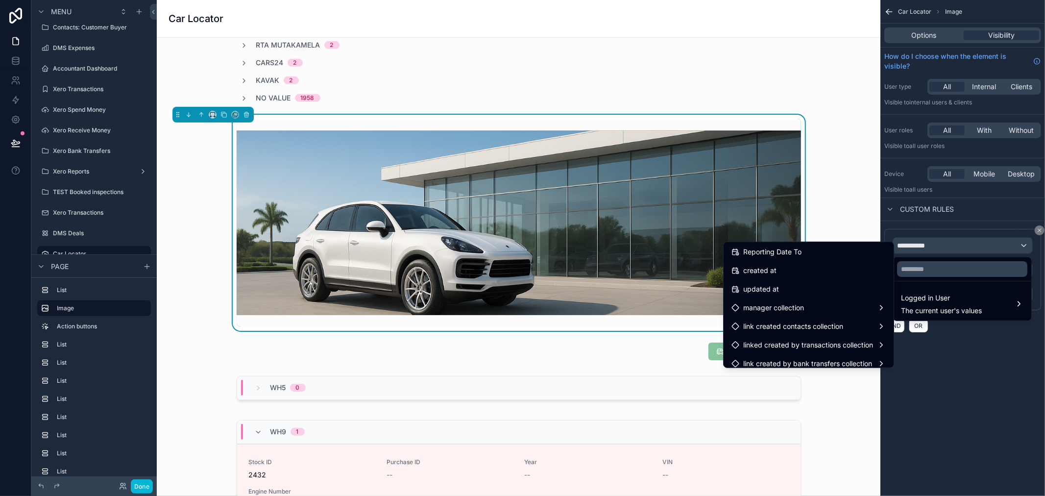
scroll to position [435, 0]
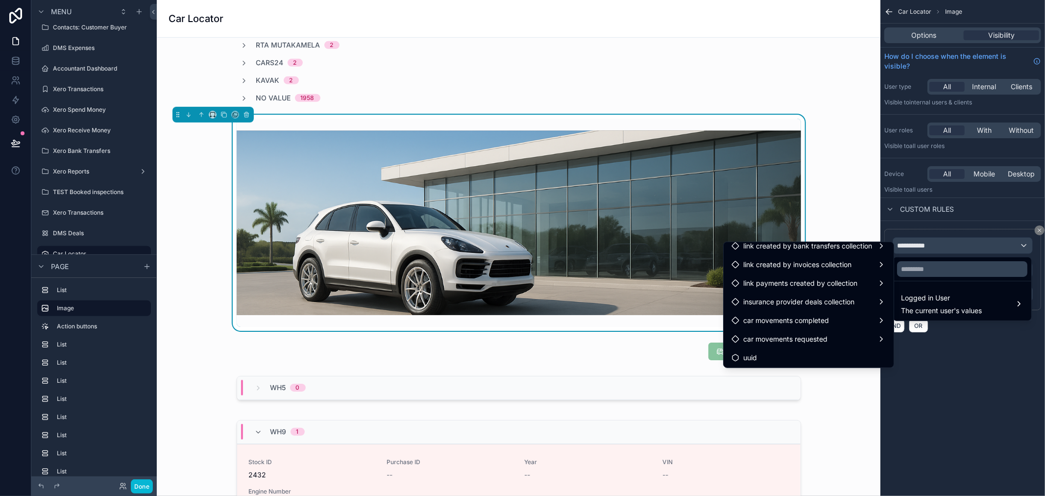
click at [1015, 387] on div "scrollable content" at bounding box center [522, 248] width 1045 height 496
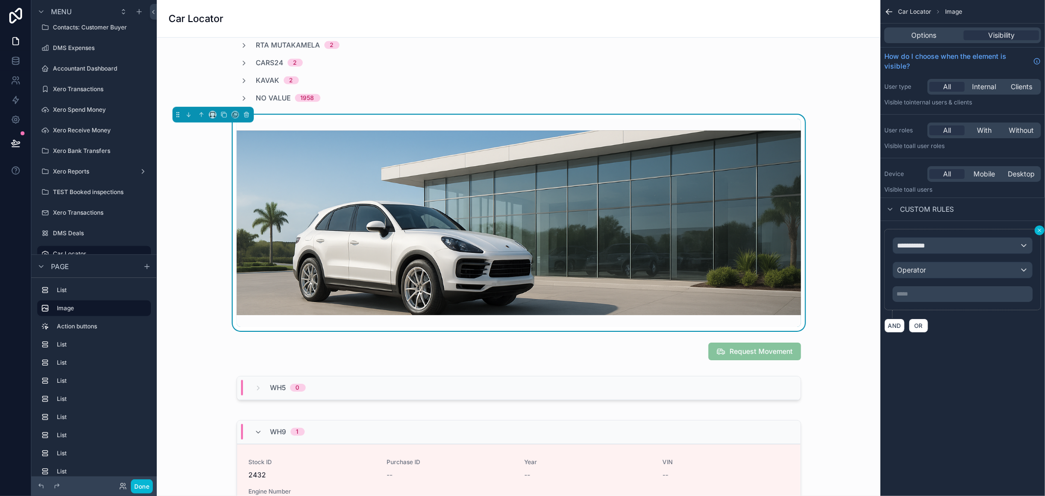
click at [1039, 228] on icon "scrollable content" at bounding box center [1039, 230] width 6 height 6
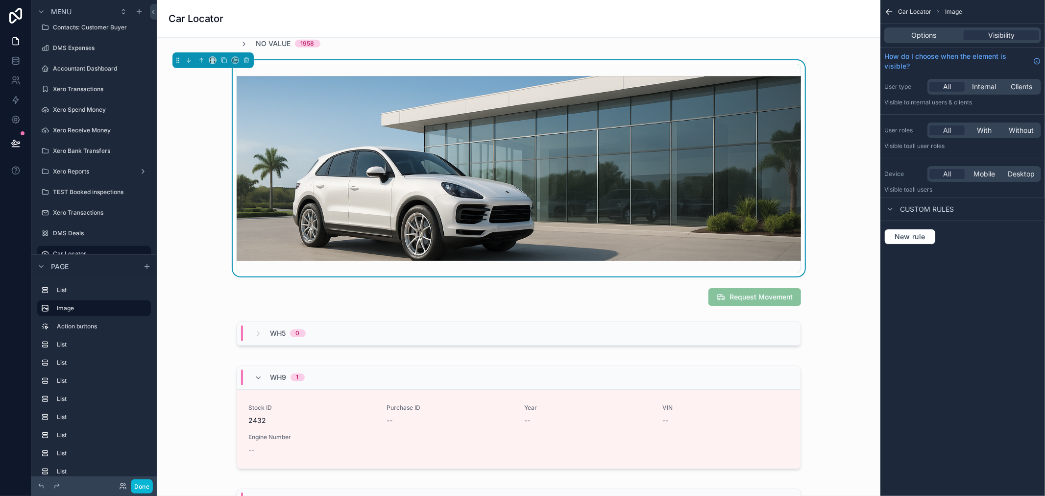
scroll to position [490, 0]
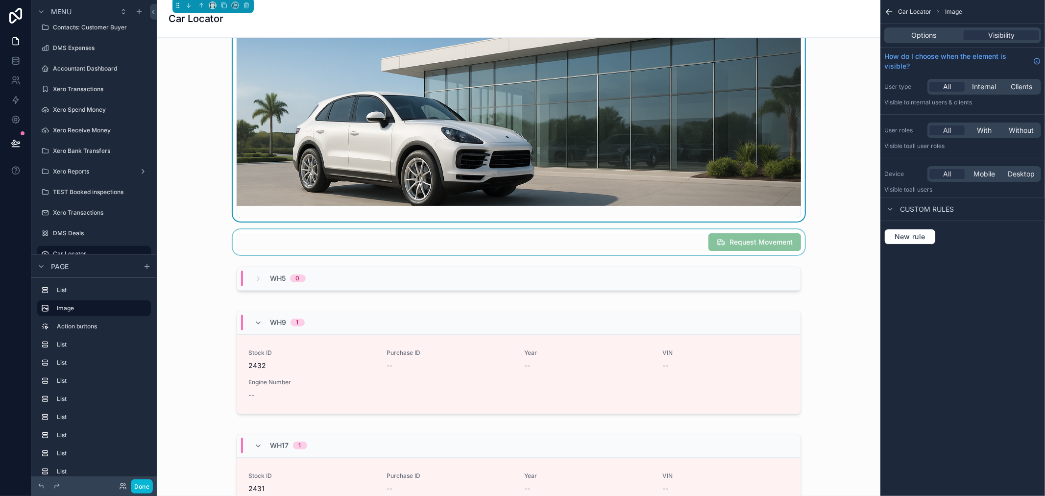
click at [672, 240] on div "scrollable content" at bounding box center [519, 241] width 708 height 25
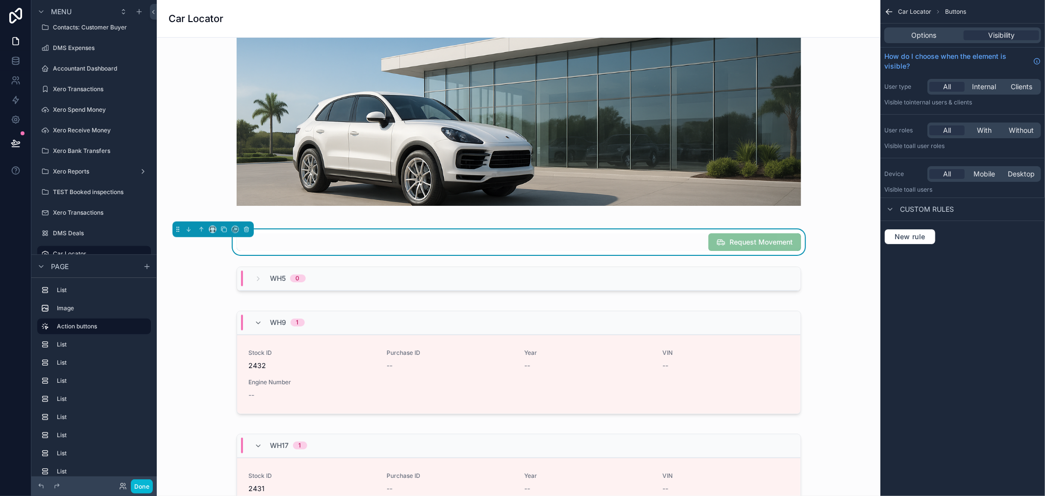
click at [742, 242] on span "Request Movement" at bounding box center [754, 243] width 93 height 10
drag, startPoint x: 933, startPoint y: 35, endPoint x: 943, endPoint y: 45, distance: 14.5
click at [933, 35] on span "Options" at bounding box center [924, 35] width 25 height 10
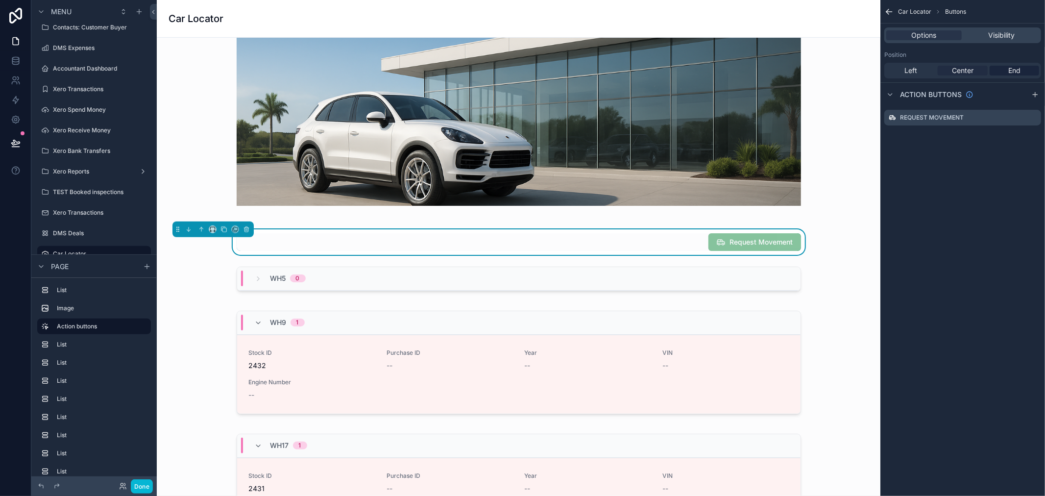
click at [967, 69] on span "Center" at bounding box center [963, 71] width 22 height 10
click at [914, 74] on span "Left" at bounding box center [911, 71] width 13 height 10
click at [1015, 67] on span "End" at bounding box center [1014, 71] width 12 height 10
click at [977, 69] on div "Center" at bounding box center [961, 71] width 49 height 10
click at [1011, 69] on span "End" at bounding box center [1014, 71] width 12 height 10
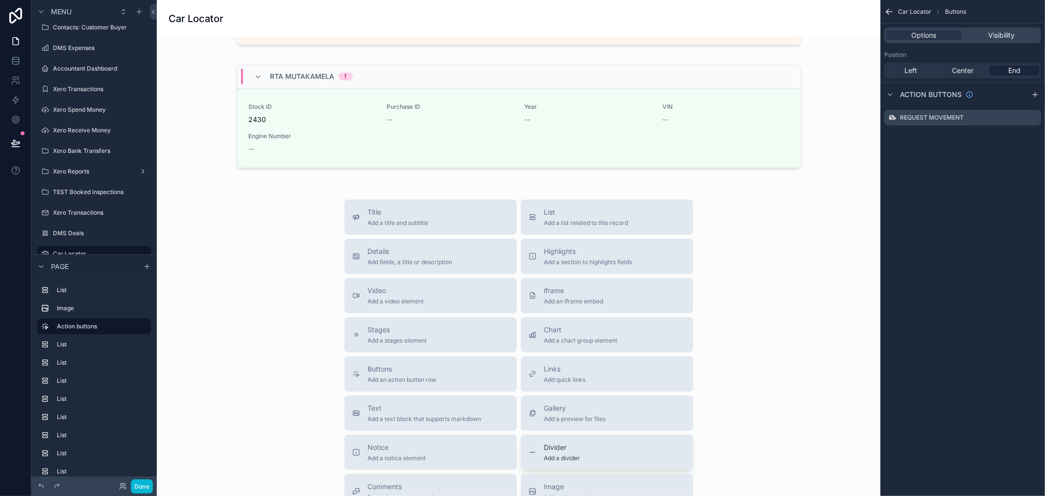
scroll to position [1727, 0]
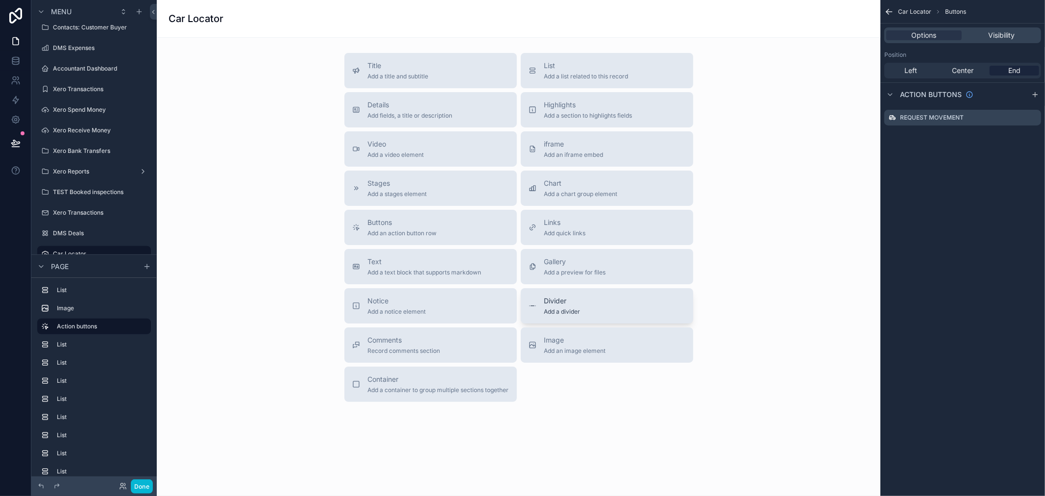
click at [573, 316] on button "Divider Add a divider" at bounding box center [607, 305] width 172 height 35
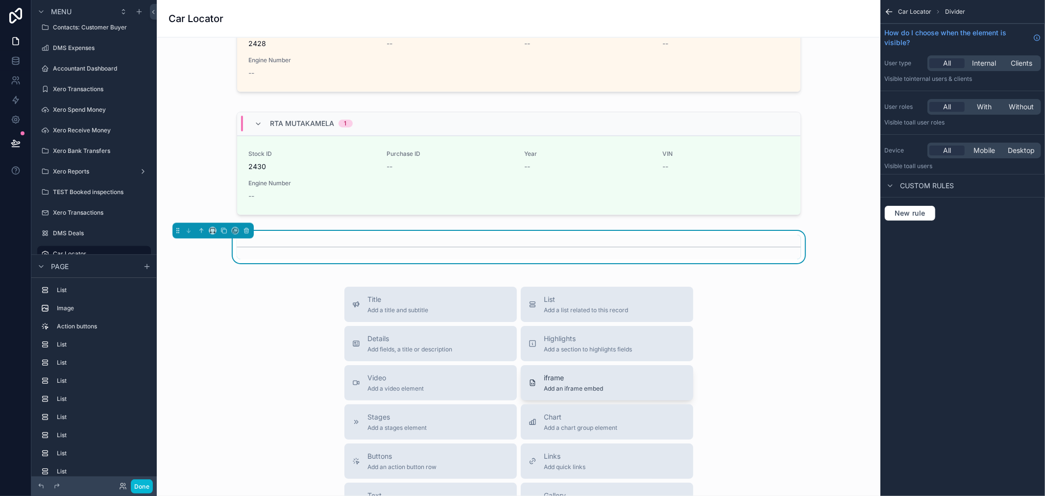
scroll to position [1478, 0]
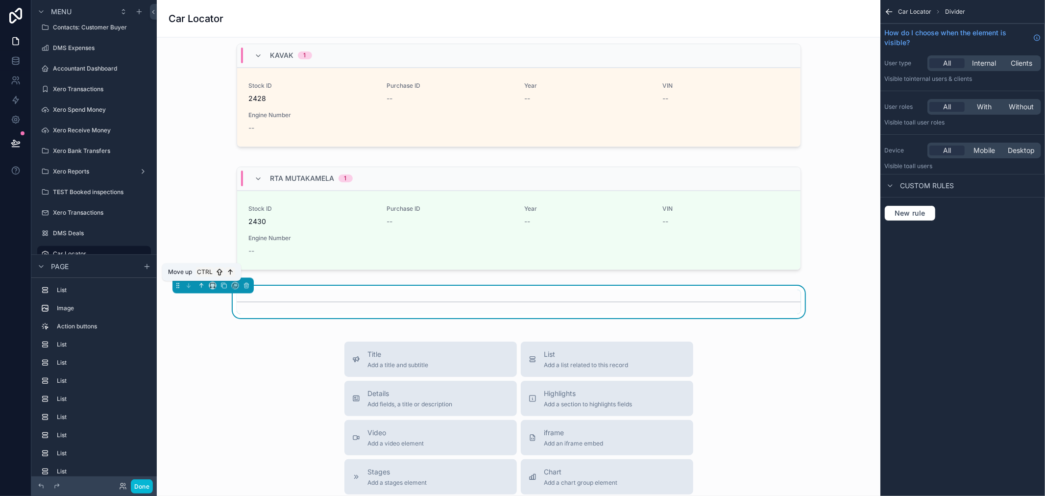
click at [202, 283] on icon "scrollable content" at bounding box center [201, 285] width 7 height 7
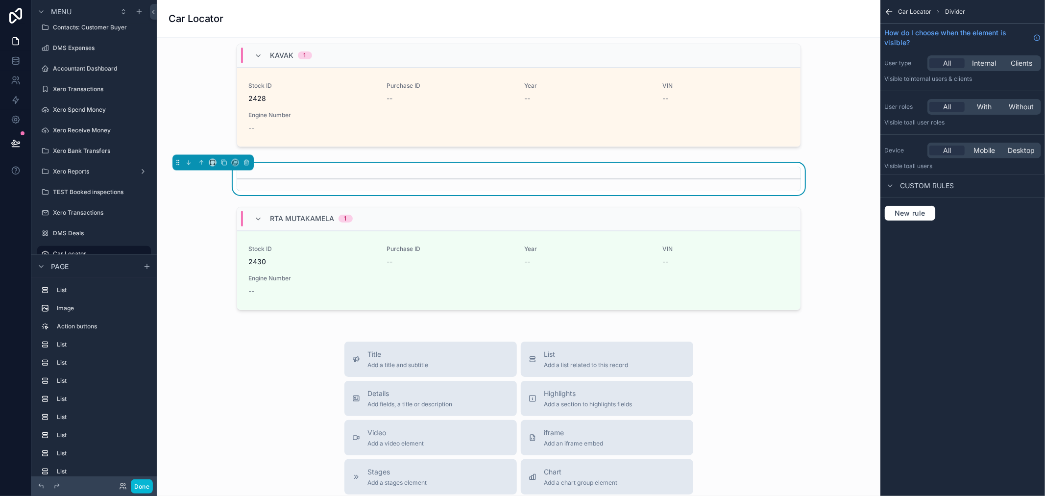
click at [989, 302] on div "Car Locator Divider How do I choose when the element is visible? User type All …" at bounding box center [962, 248] width 165 height 496
click at [769, 109] on div "scrollable content" at bounding box center [519, 97] width 708 height 115
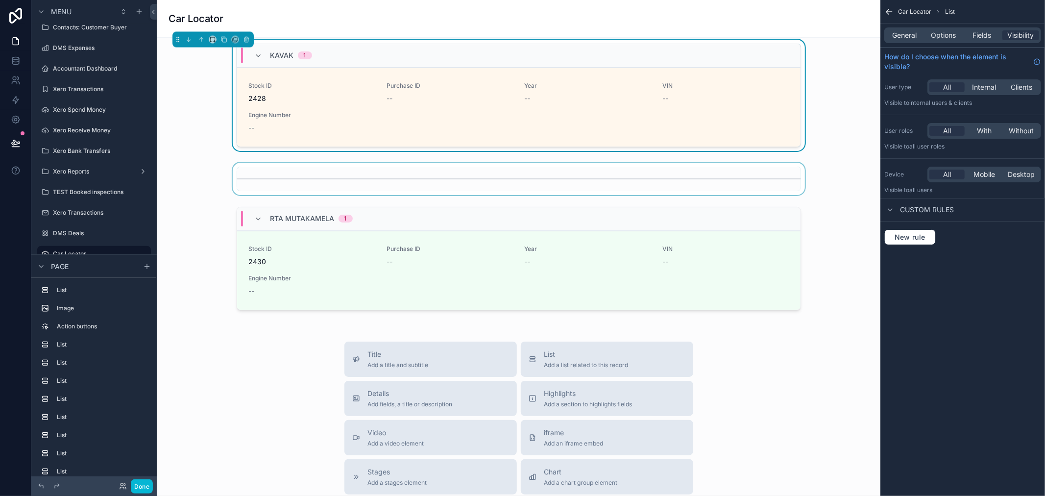
click at [339, 183] on div "scrollable content" at bounding box center [519, 179] width 708 height 32
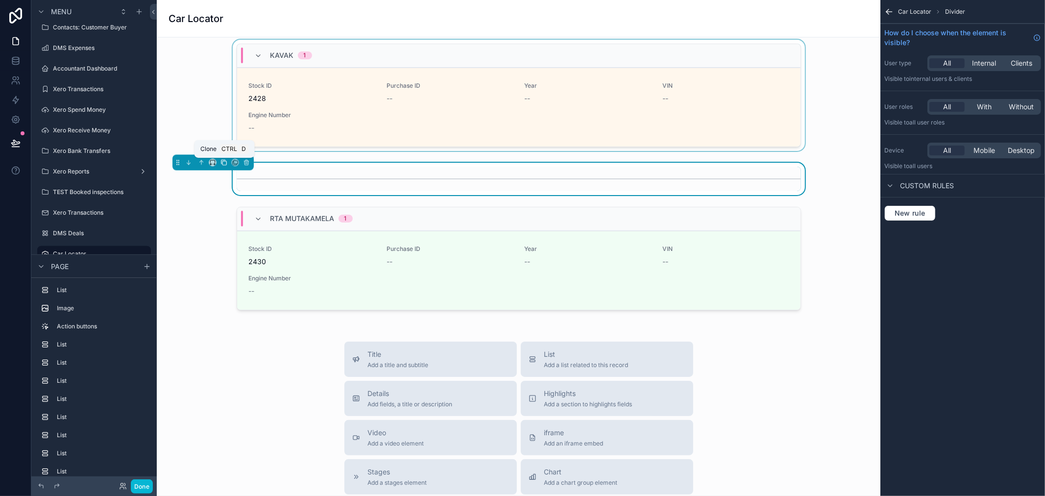
click at [224, 163] on icon "scrollable content" at bounding box center [223, 162] width 7 height 7
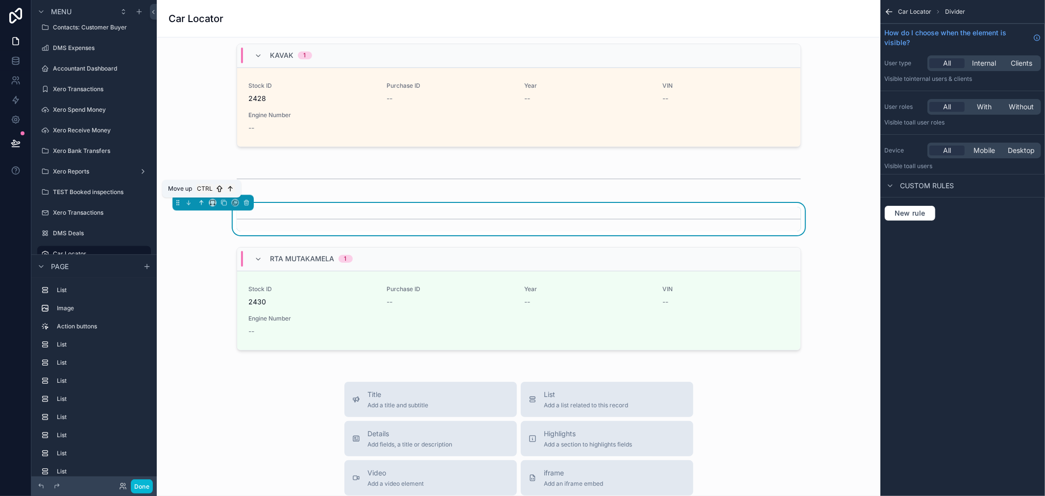
click at [201, 204] on icon "scrollable content" at bounding box center [201, 202] width 0 height 4
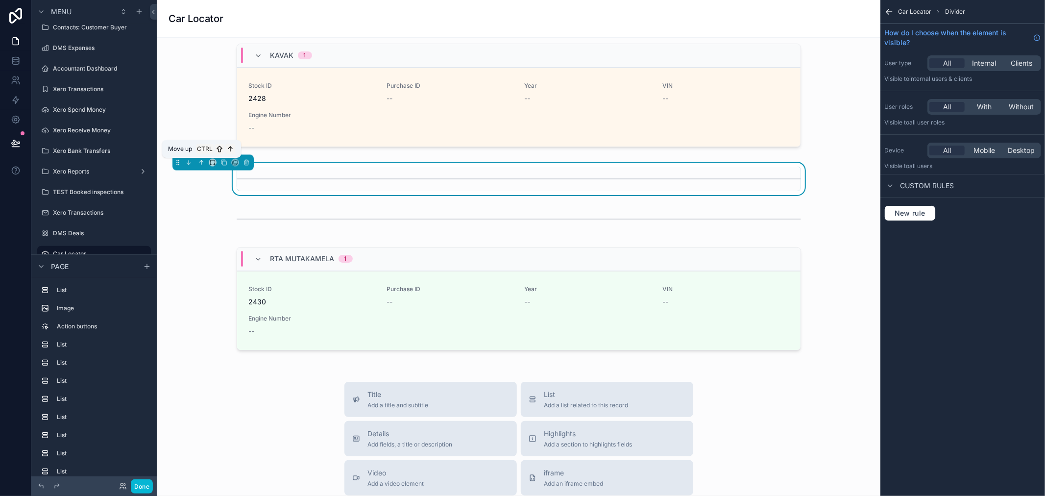
click at [200, 162] on icon "scrollable content" at bounding box center [201, 161] width 2 height 2
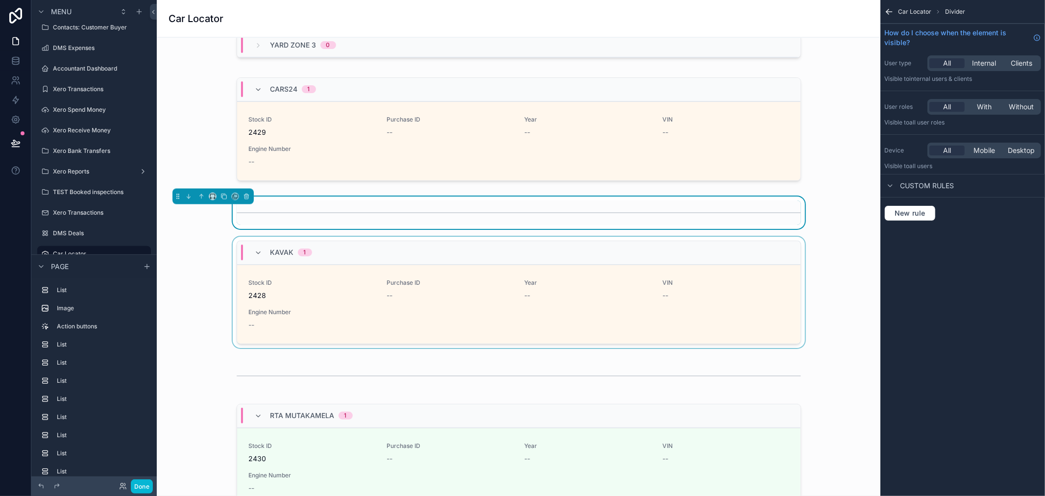
scroll to position [1315, 0]
click at [200, 206] on icon "scrollable content" at bounding box center [201, 202] width 7 height 7
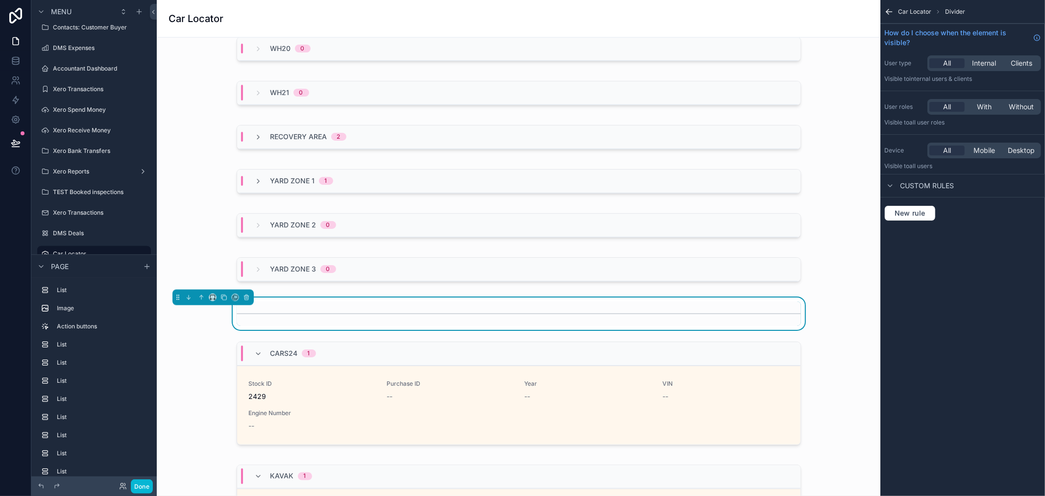
scroll to position [1043, 0]
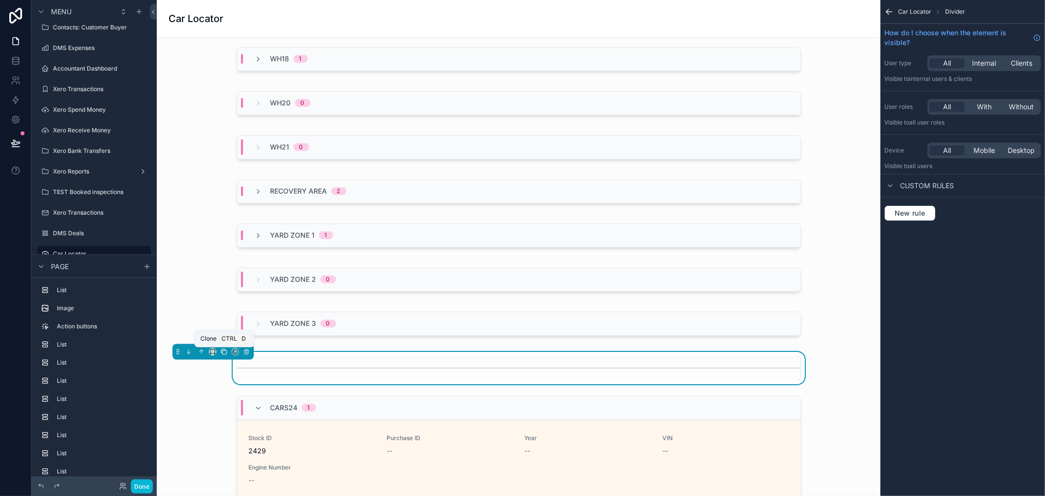
click at [226, 352] on icon "scrollable content" at bounding box center [224, 352] width 4 height 4
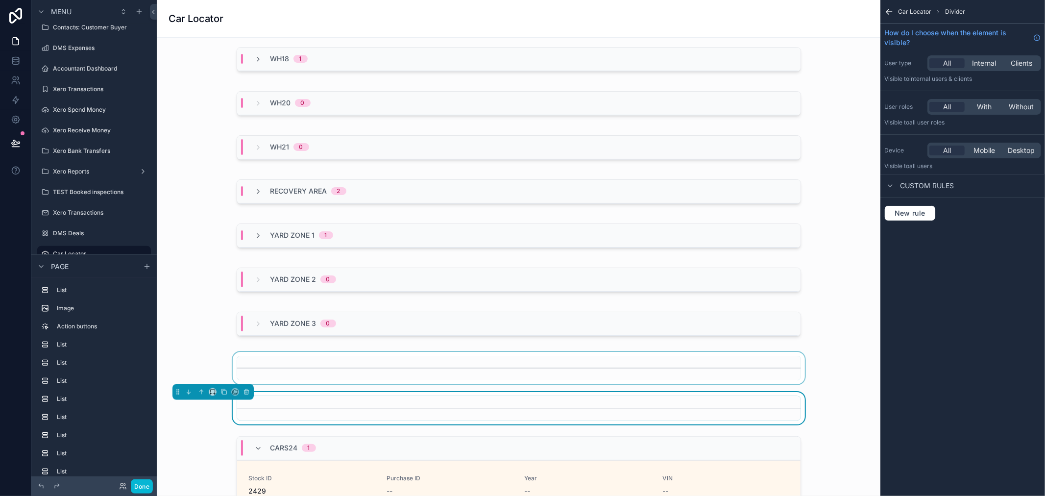
click at [246, 361] on div "scrollable content" at bounding box center [519, 368] width 708 height 32
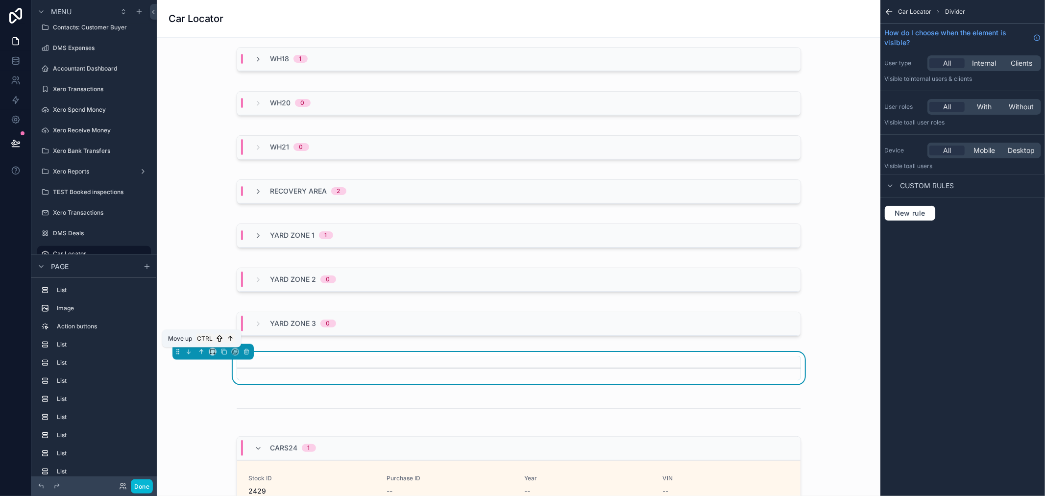
click at [201, 352] on icon "scrollable content" at bounding box center [201, 351] width 7 height 7
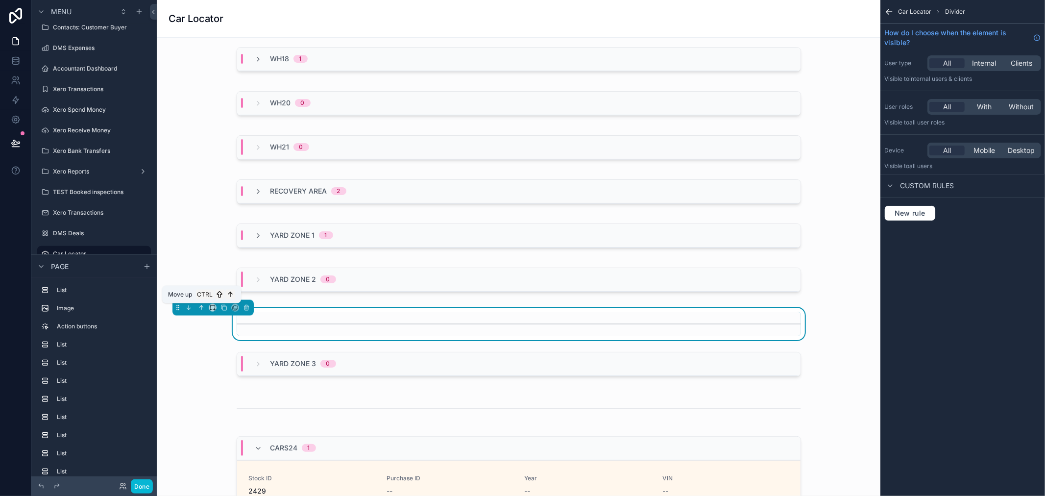
click at [199, 310] on icon "scrollable content" at bounding box center [201, 307] width 7 height 7
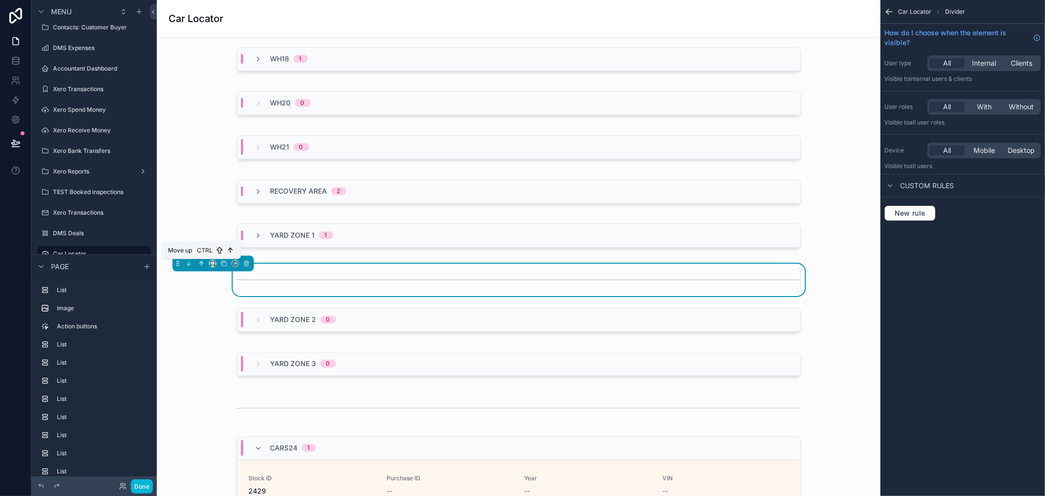
click at [202, 267] on button "scrollable content" at bounding box center [201, 263] width 11 height 11
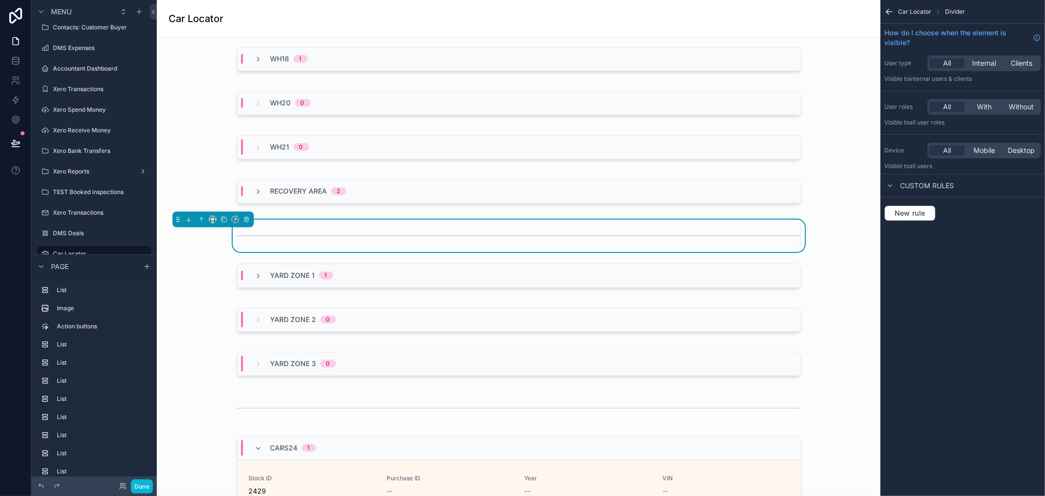
click at [956, 284] on div "Car Locator Divider How do I choose when the element is visible? User type All …" at bounding box center [962, 248] width 165 height 496
click at [148, 482] on button "Done" at bounding box center [142, 486] width 22 height 14
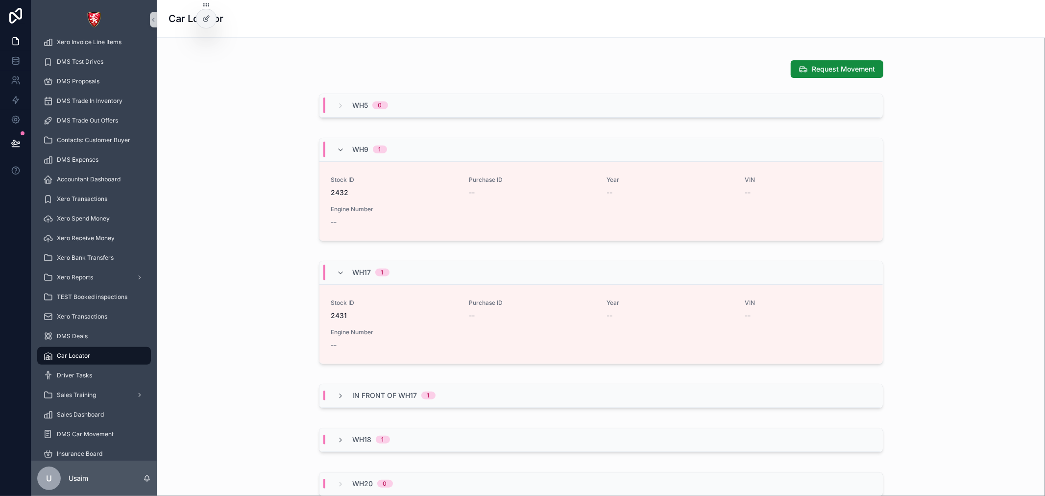
scroll to position [662, 0]
click at [344, 275] on div "WH17 1" at bounding box center [363, 273] width 52 height 16
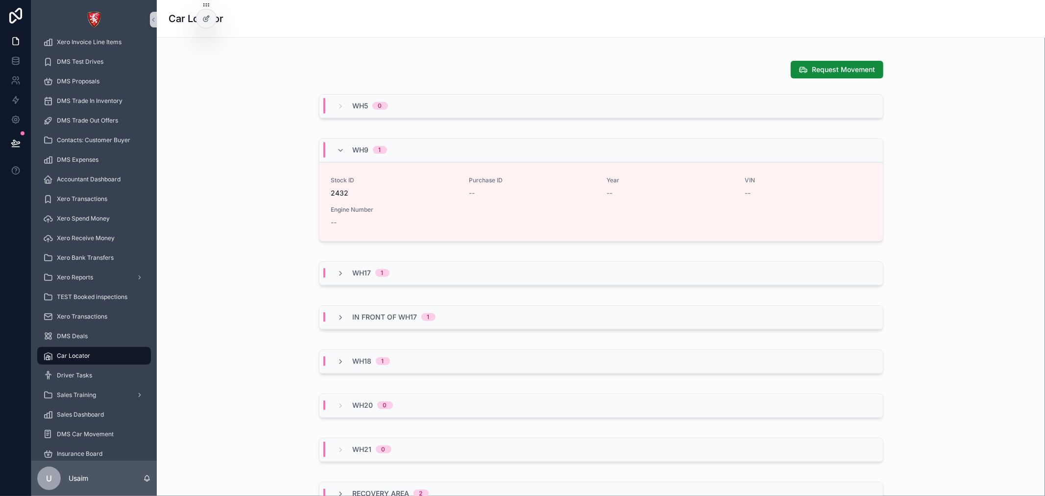
click at [329, 154] on div "WH9 1" at bounding box center [361, 150] width 73 height 16
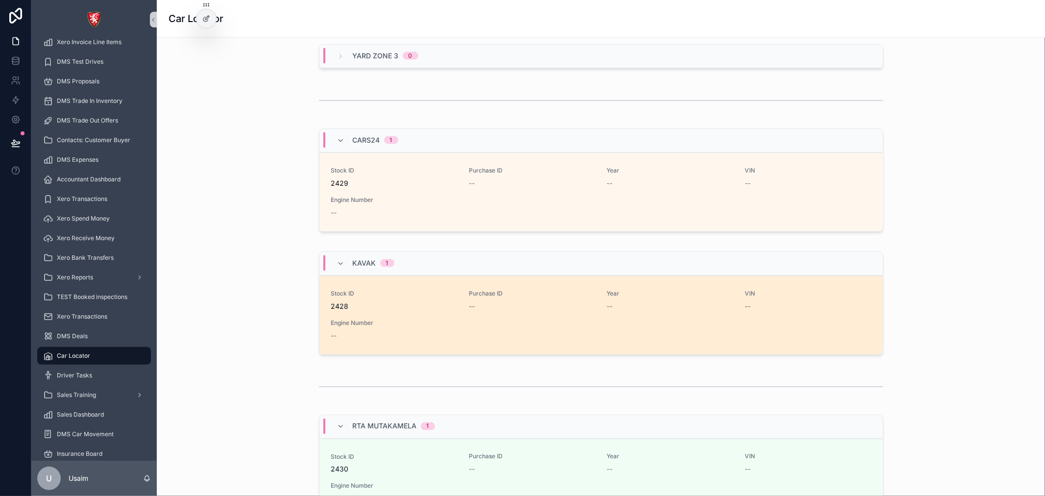
scroll to position [1206, 0]
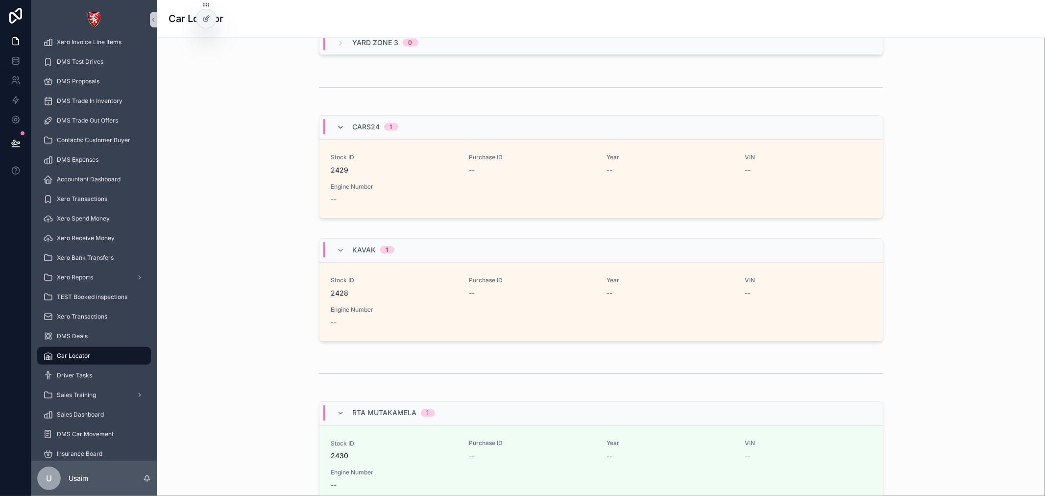
click at [337, 123] on icon "scrollable content" at bounding box center [341, 127] width 8 height 8
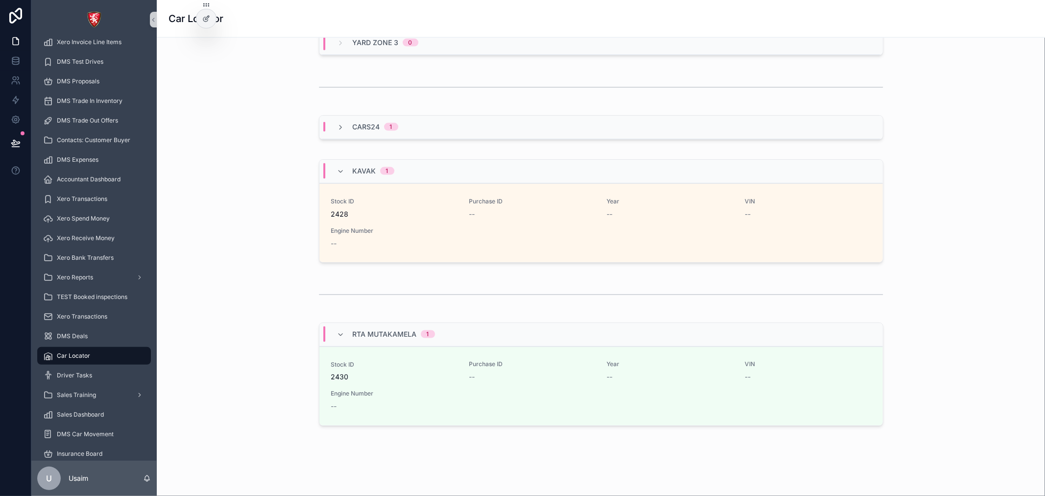
click at [331, 172] on div "Kavak 1" at bounding box center [365, 171] width 81 height 16
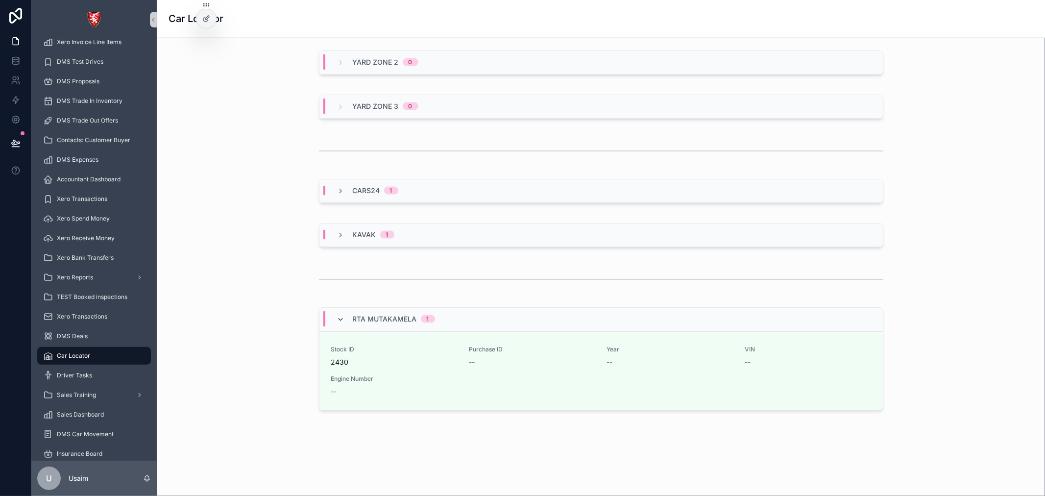
click at [337, 320] on icon "scrollable content" at bounding box center [341, 319] width 8 height 8
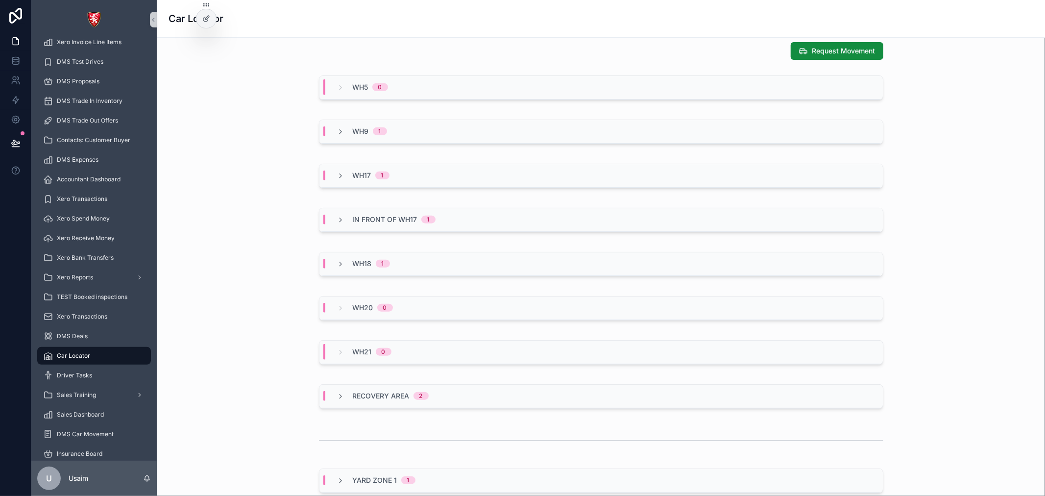
scroll to position [683, 0]
click at [331, 224] on div "In front of WH17 1" at bounding box center [600, 218] width 563 height 24
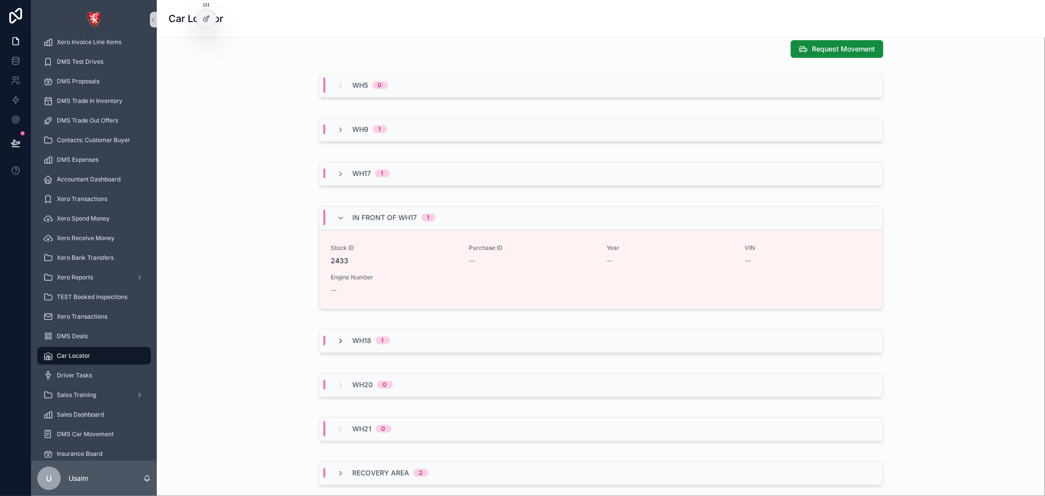
click at [337, 344] on icon "scrollable content" at bounding box center [341, 341] width 8 height 8
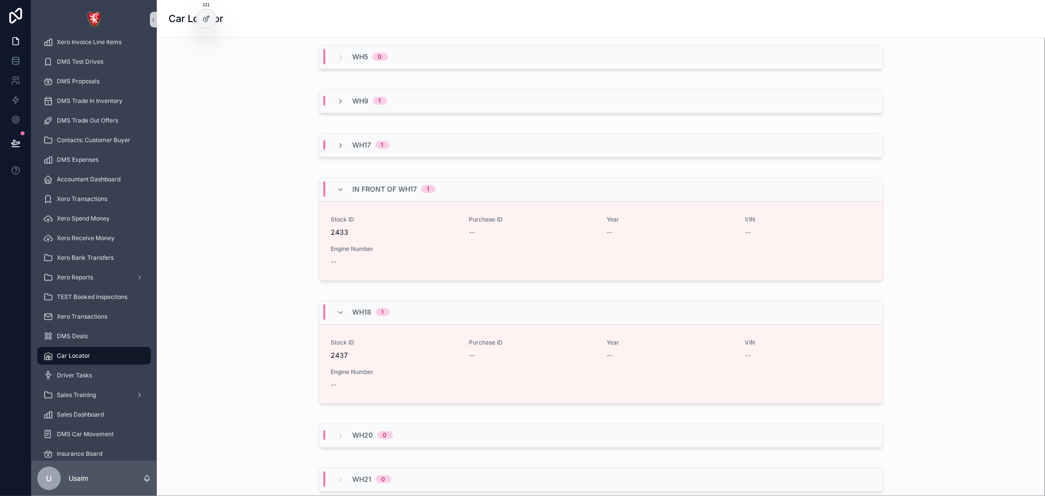
scroll to position [792, 0]
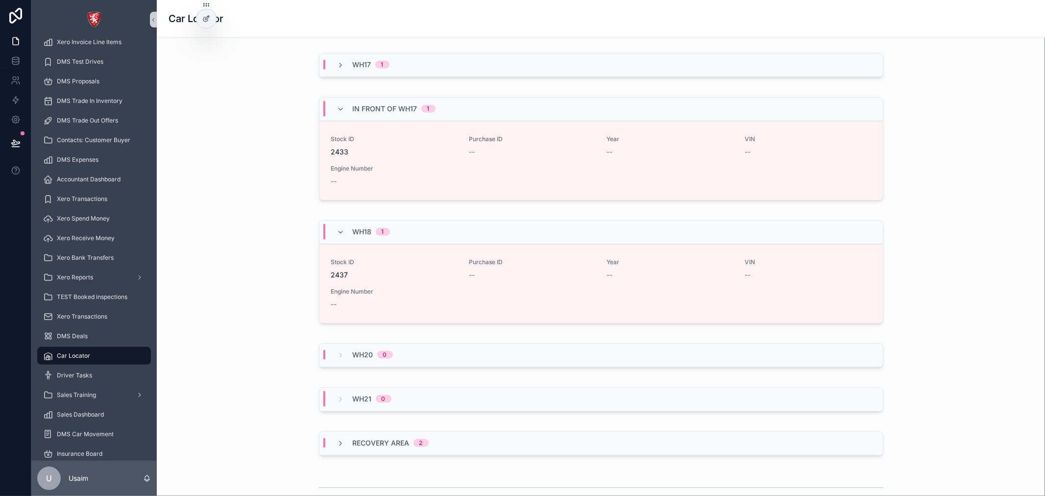
click at [334, 409] on div "WH21 0" at bounding box center [600, 399] width 563 height 24
click at [356, 443] on span "Recovery Area" at bounding box center [381, 443] width 57 height 10
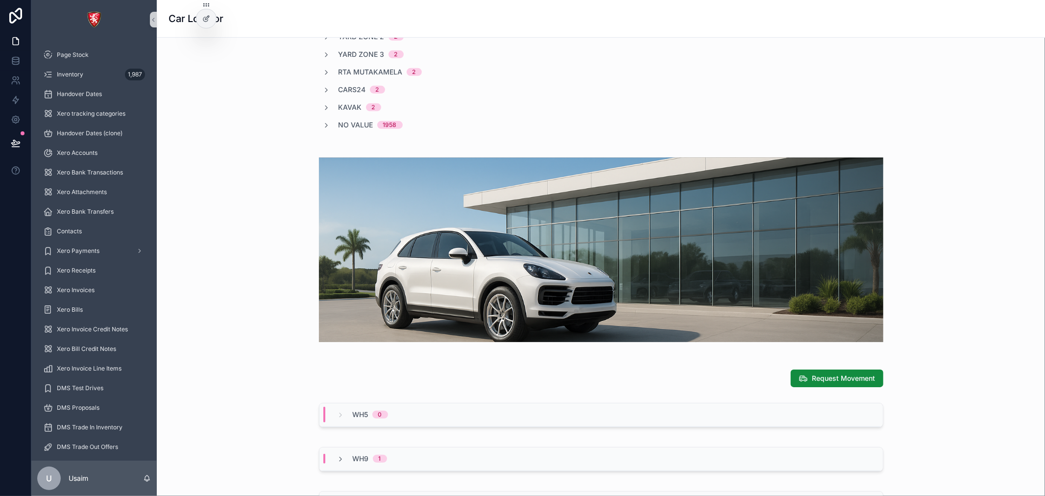
scroll to position [356, 0]
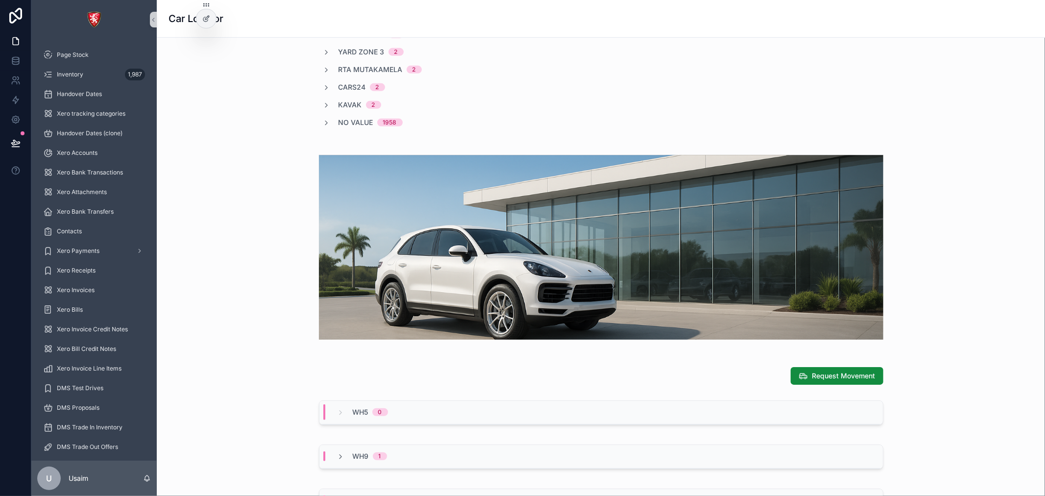
click at [725, 236] on img "scrollable content" at bounding box center [601, 247] width 564 height 185
click at [434, 294] on img "scrollable content" at bounding box center [601, 247] width 564 height 185
click at [444, 291] on img "scrollable content" at bounding box center [601, 247] width 564 height 185
click at [206, 13] on div at bounding box center [206, 18] width 20 height 19
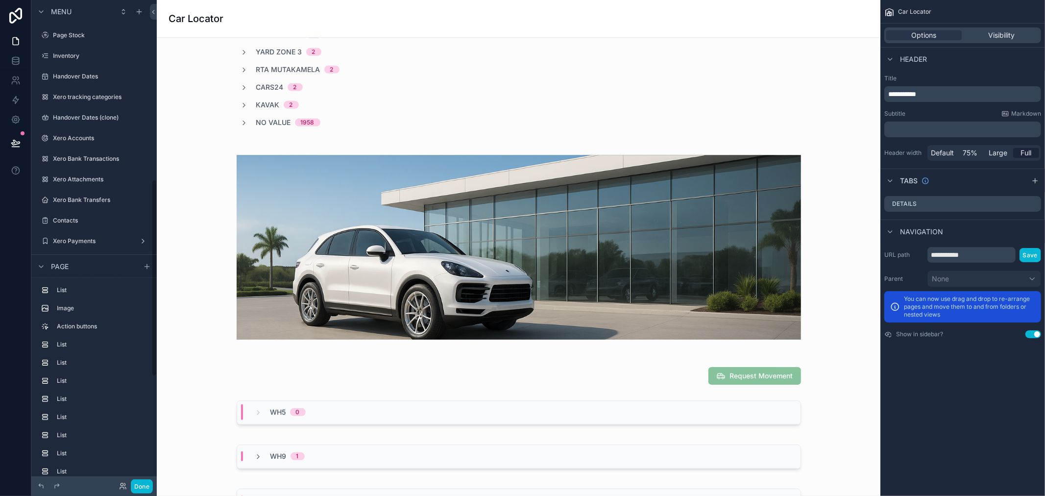
scroll to position [440, 0]
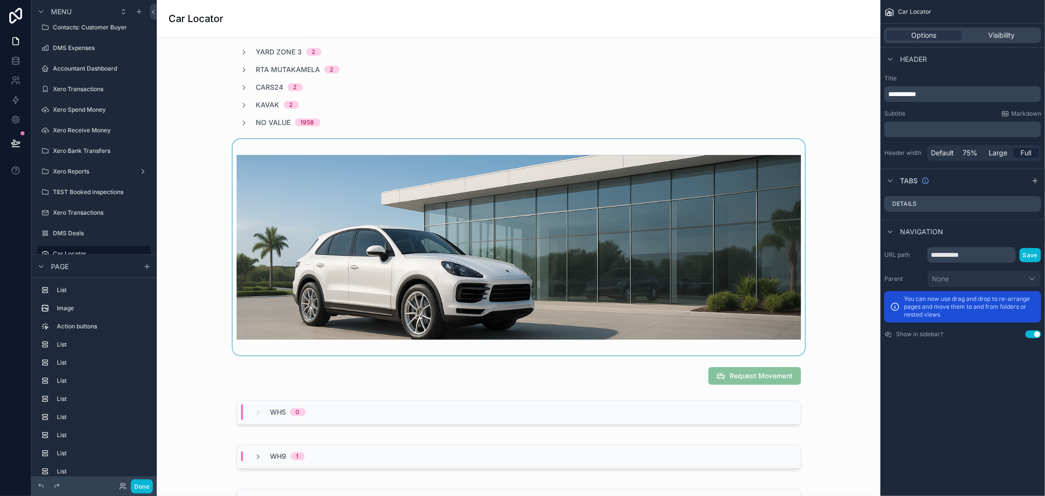
click at [295, 218] on div "scrollable content" at bounding box center [519, 247] width 708 height 216
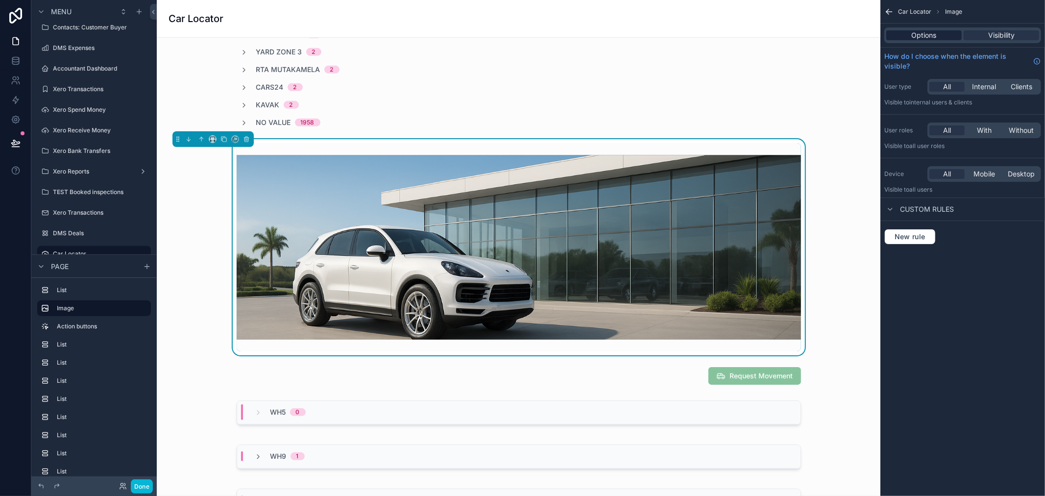
click at [921, 36] on span "Options" at bounding box center [924, 35] width 25 height 10
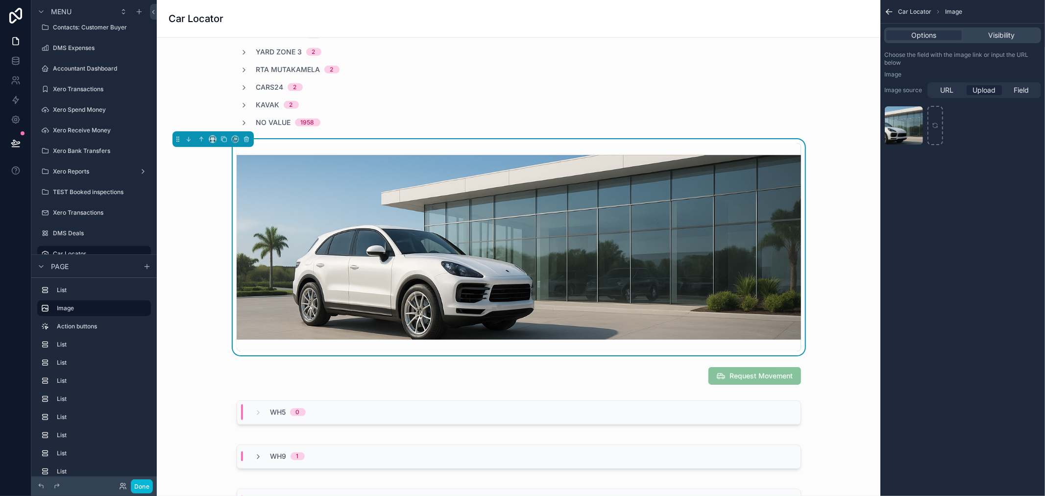
click at [730, 256] on img "scrollable content" at bounding box center [519, 247] width 564 height 185
click at [850, 283] on div "scrollable content" at bounding box center [519, 247] width 708 height 216
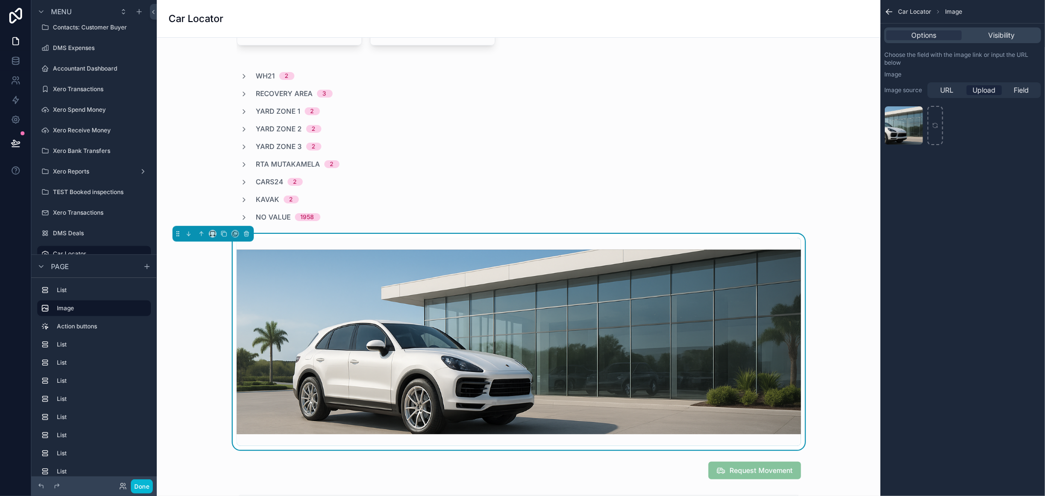
scroll to position [247, 0]
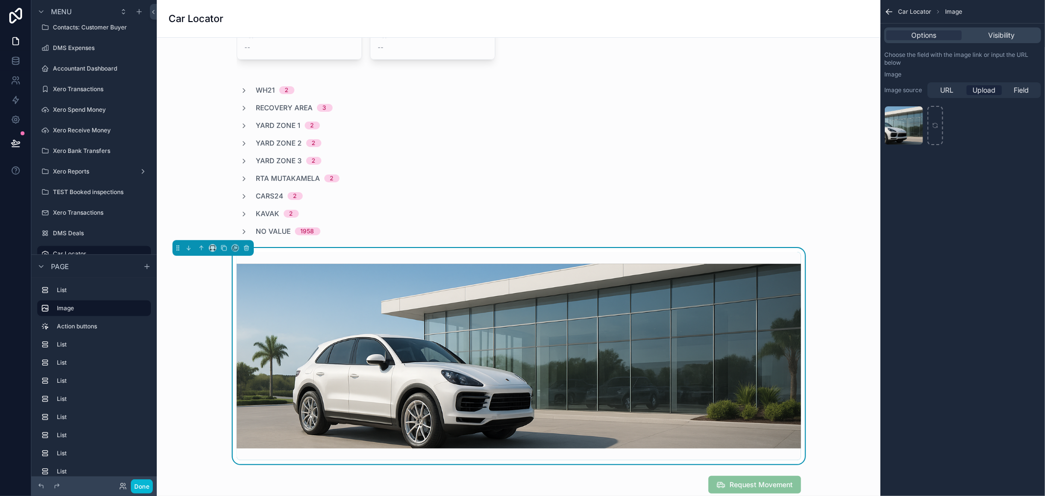
click at [931, 287] on div "Car Locator Image Options Visibility Choose the field with the image link or in…" at bounding box center [962, 248] width 165 height 496
click at [429, 339] on img "scrollable content" at bounding box center [519, 356] width 564 height 185
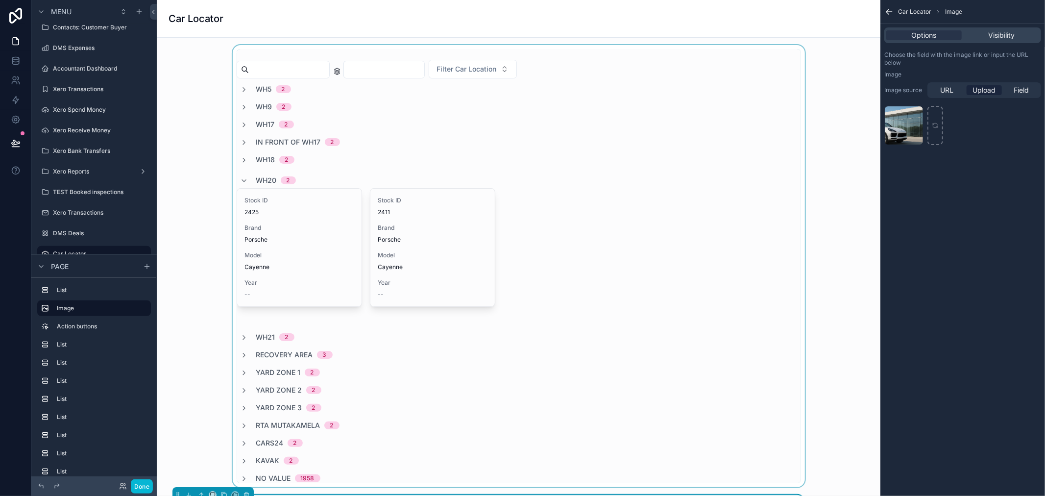
scroll to position [0, 0]
click at [835, 104] on div "scrollable content" at bounding box center [519, 267] width 708 height 442
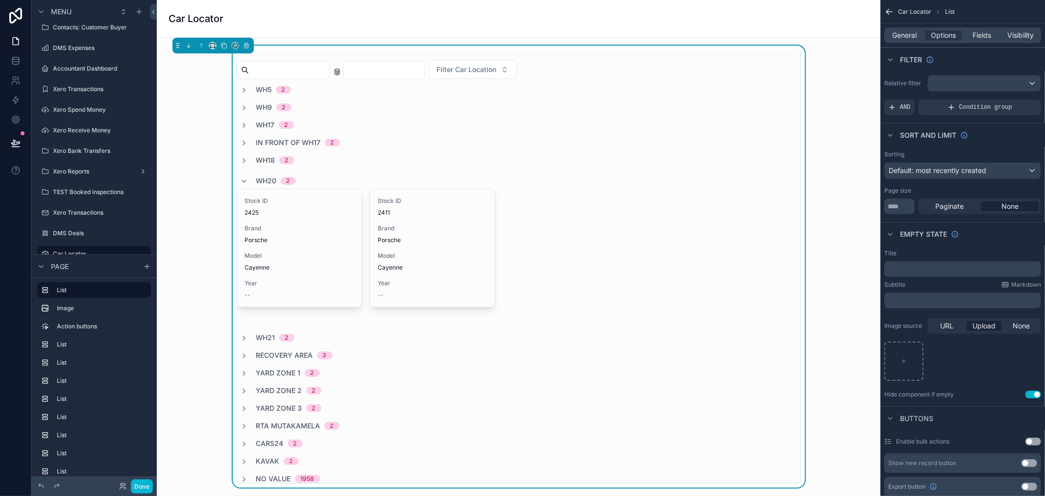
click at [837, 105] on div "Filter Car Location WH5 2 WH9 2 WH17 2 In front of WH17 2 WH18 2 WH20 2 Stock I…" at bounding box center [519, 267] width 708 height 442
click at [835, 106] on div "Filter Car Location WH5 2 WH9 2 WH17 2 In front of WH17 2 WH18 2 WH20 2 Stock I…" at bounding box center [519, 267] width 708 height 442
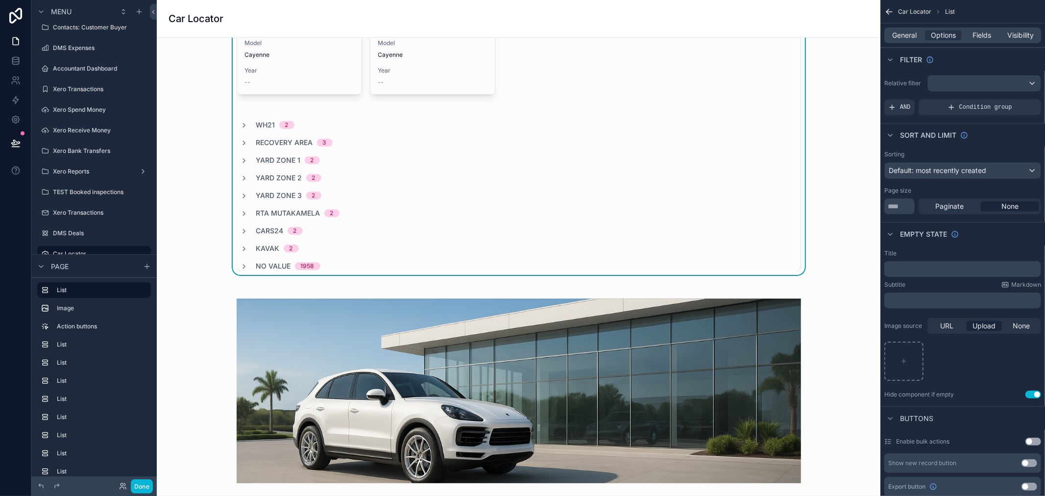
scroll to position [326, 0]
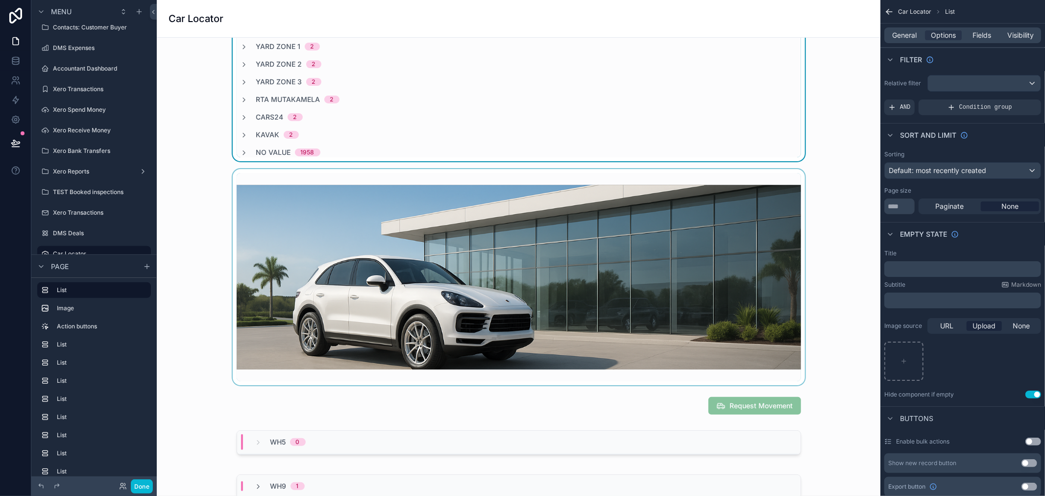
click at [858, 252] on div "scrollable content" at bounding box center [519, 277] width 708 height 216
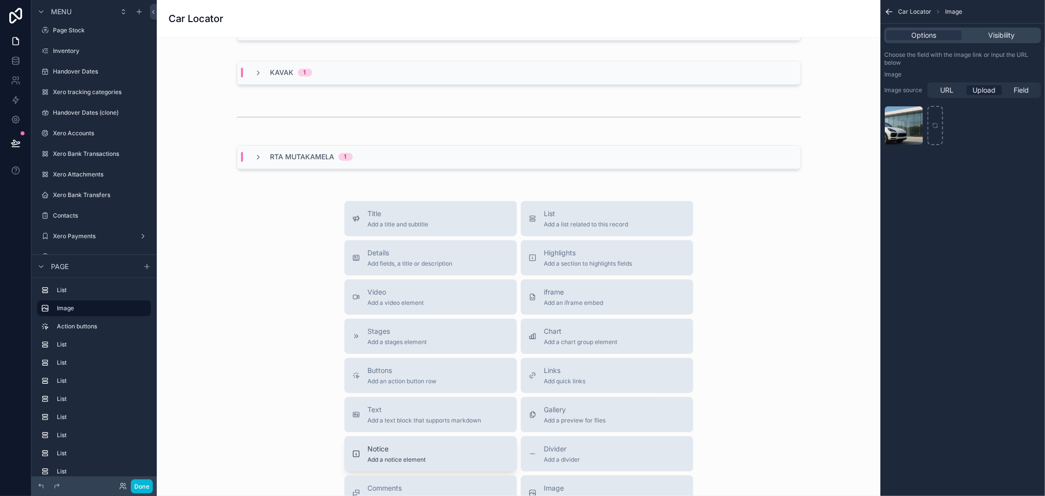
scroll to position [1687, 0]
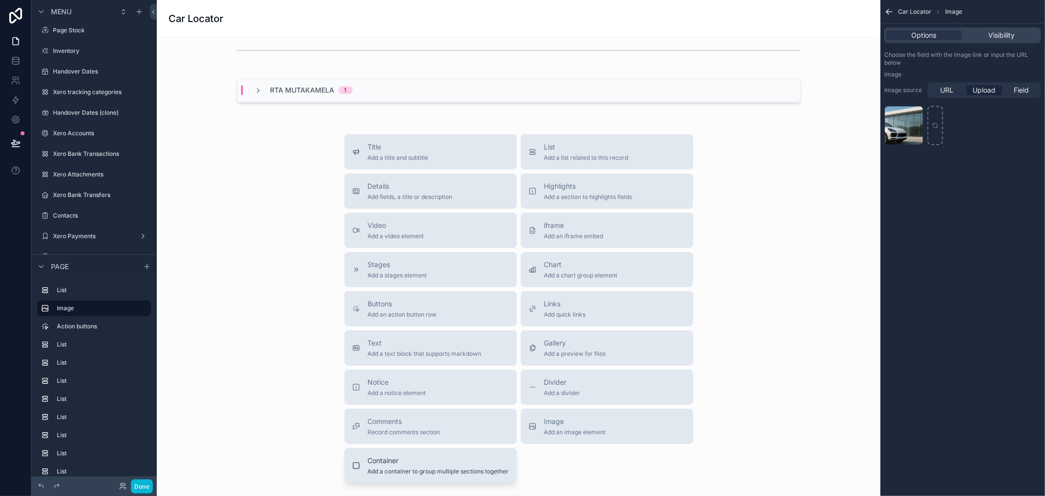
click at [440, 458] on span "Container" at bounding box center [438, 461] width 141 height 10
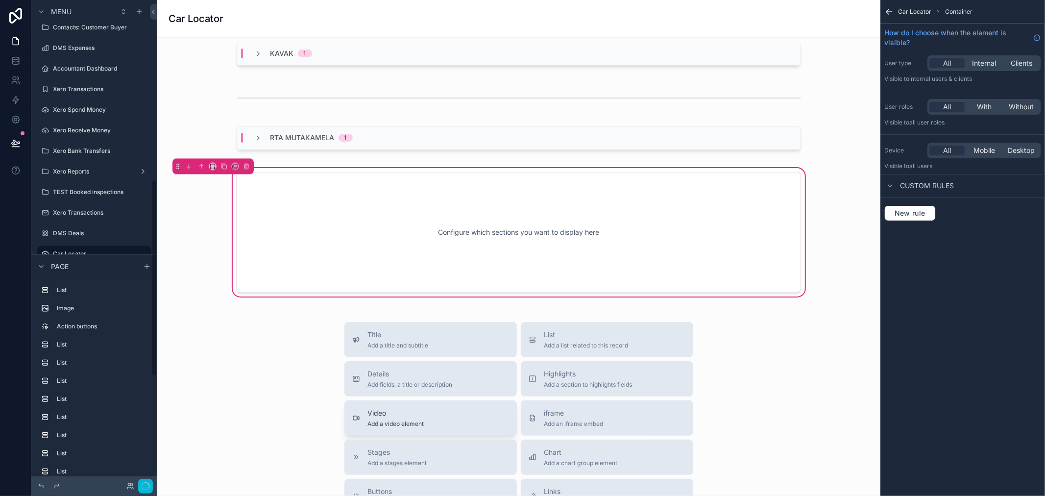
scroll to position [1623, 0]
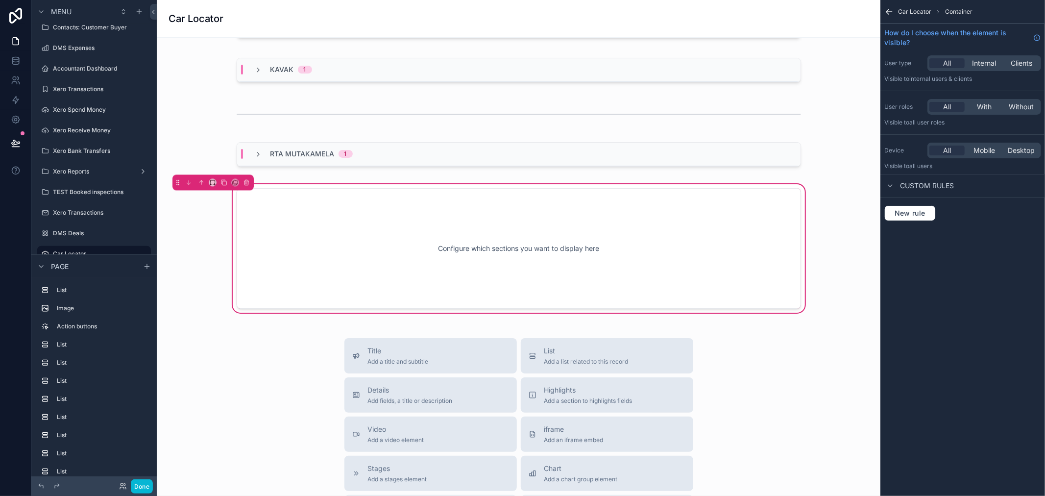
click at [486, 228] on div "Configure which sections you want to display here" at bounding box center [519, 248] width 532 height 88
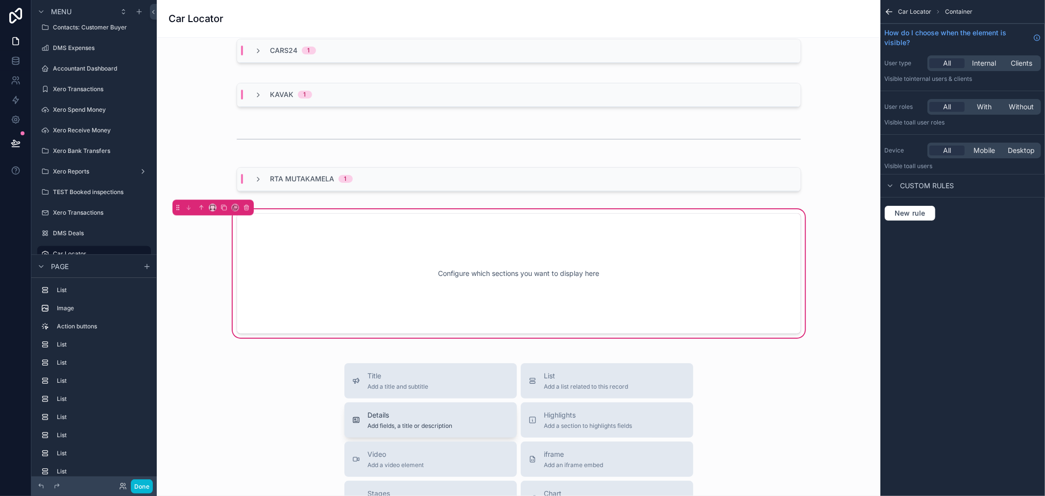
scroll to position [1514, 0]
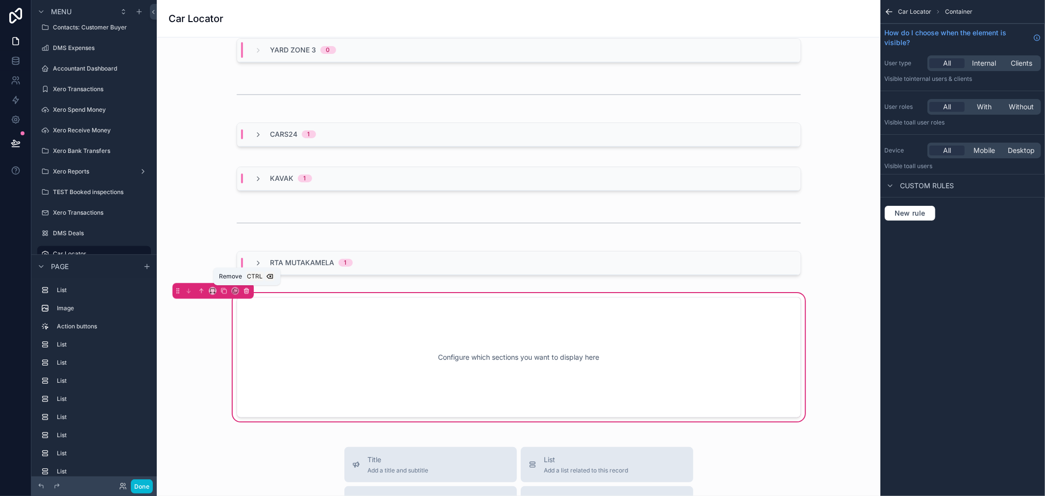
click at [250, 292] on button "scrollable content" at bounding box center [246, 291] width 11 height 11
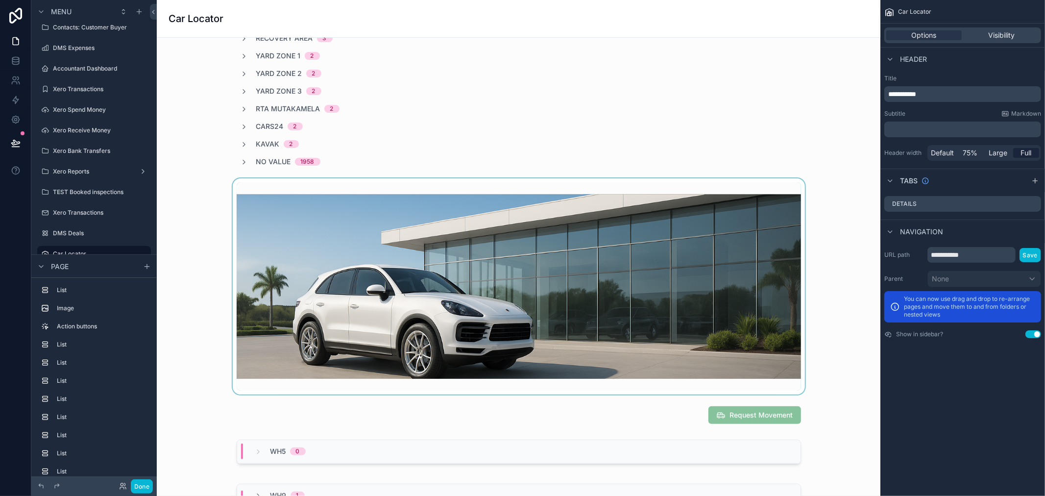
scroll to position [263, 0]
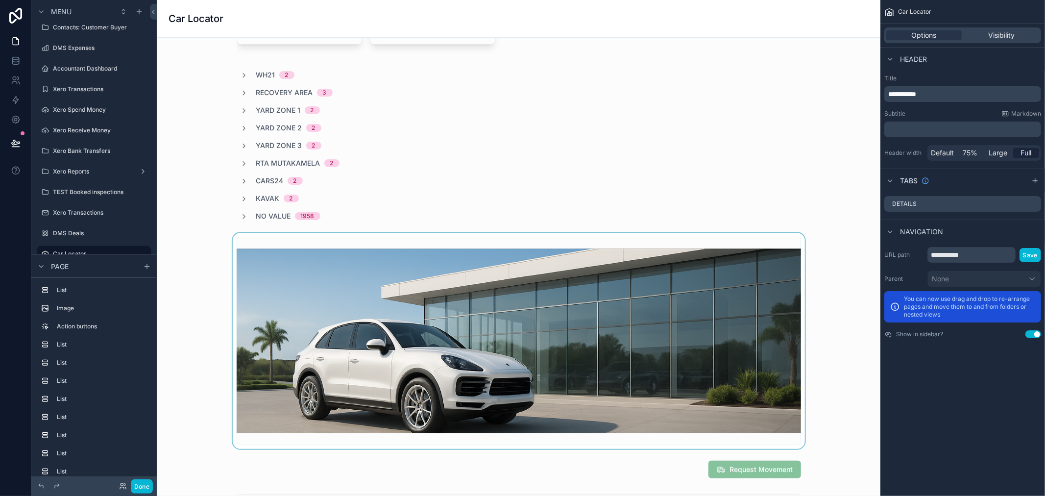
click at [825, 408] on div "scrollable content" at bounding box center [519, 341] width 708 height 216
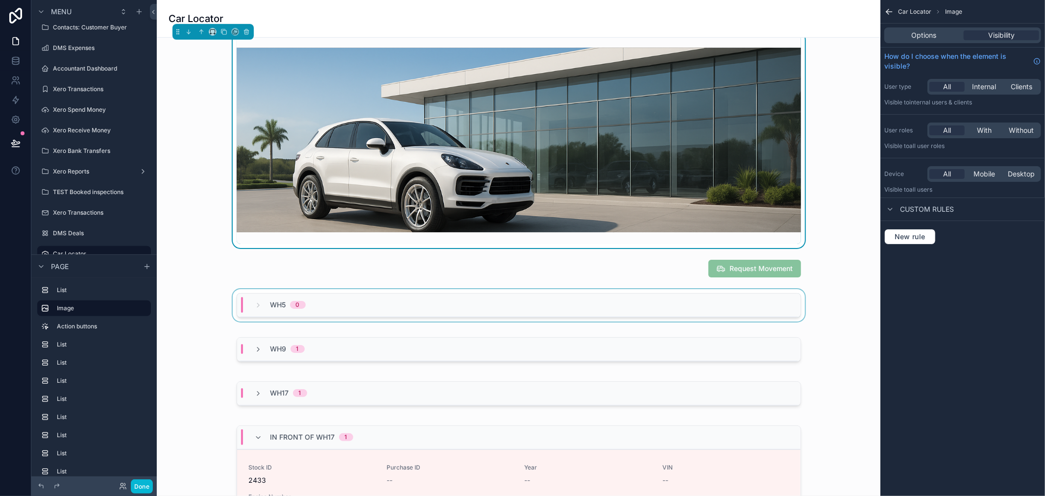
scroll to position [480, 0]
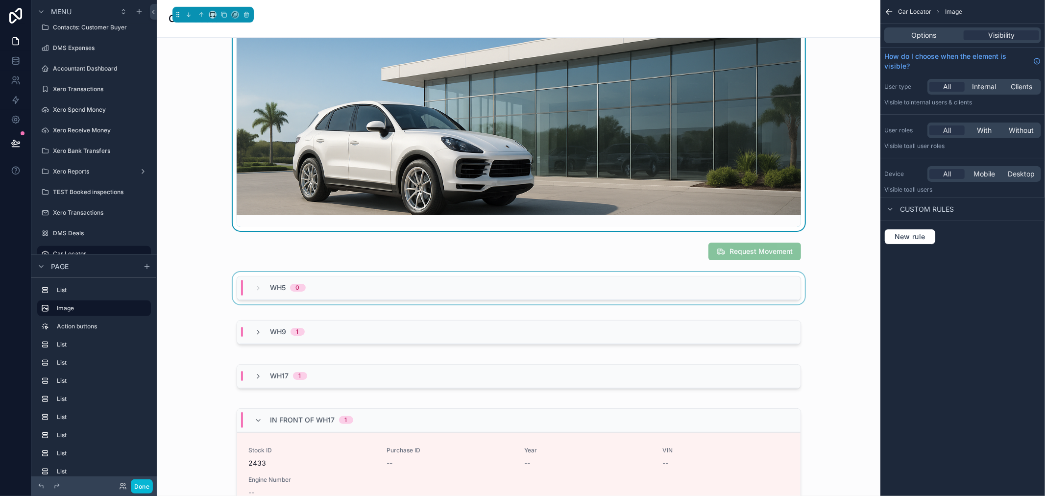
click at [531, 299] on div "WH5 0" at bounding box center [518, 288] width 563 height 24
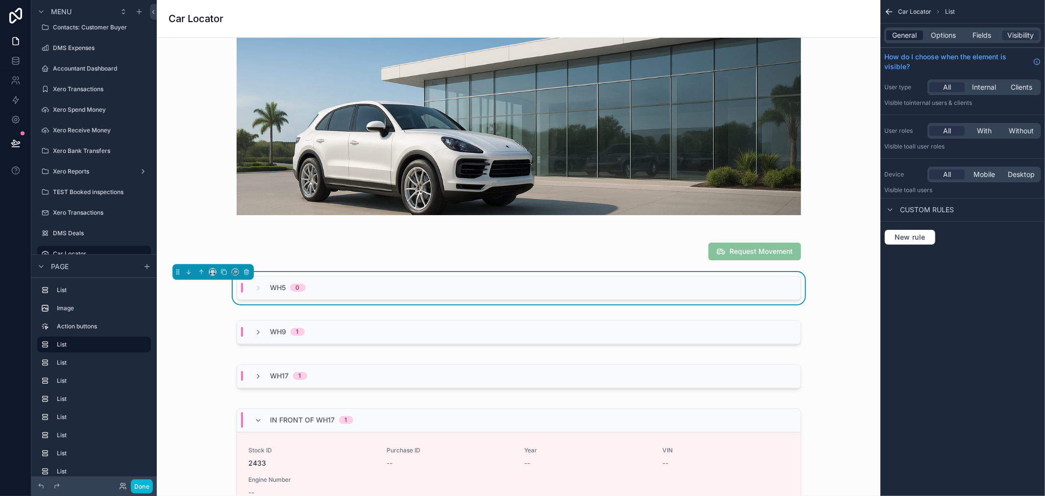
click at [907, 37] on span "General" at bounding box center [904, 35] width 24 height 10
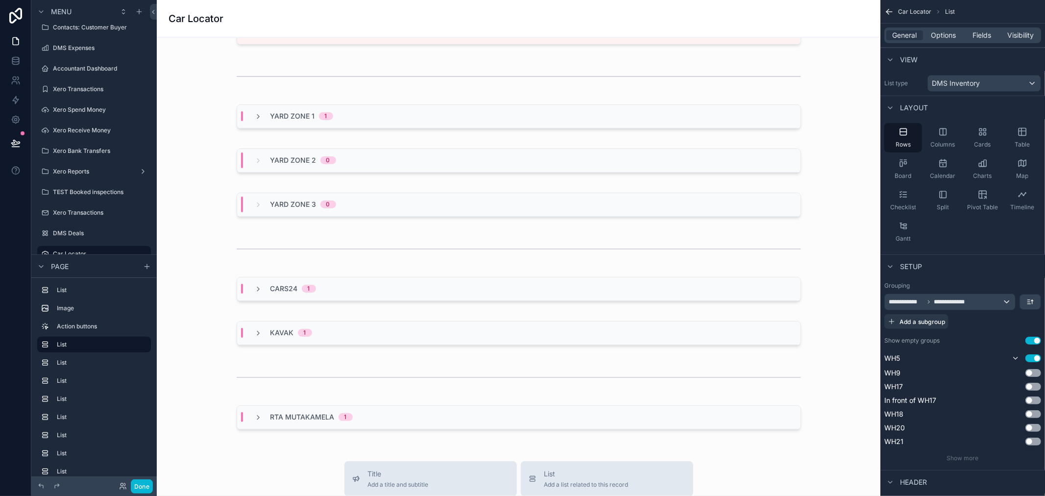
scroll to position [1469, 0]
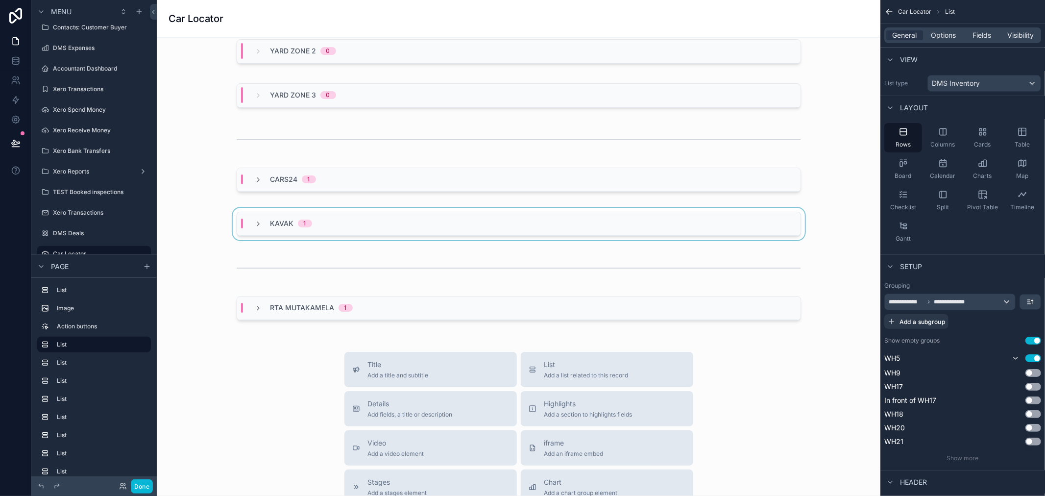
click at [247, 224] on div "Kavak 1" at bounding box center [283, 223] width 81 height 10
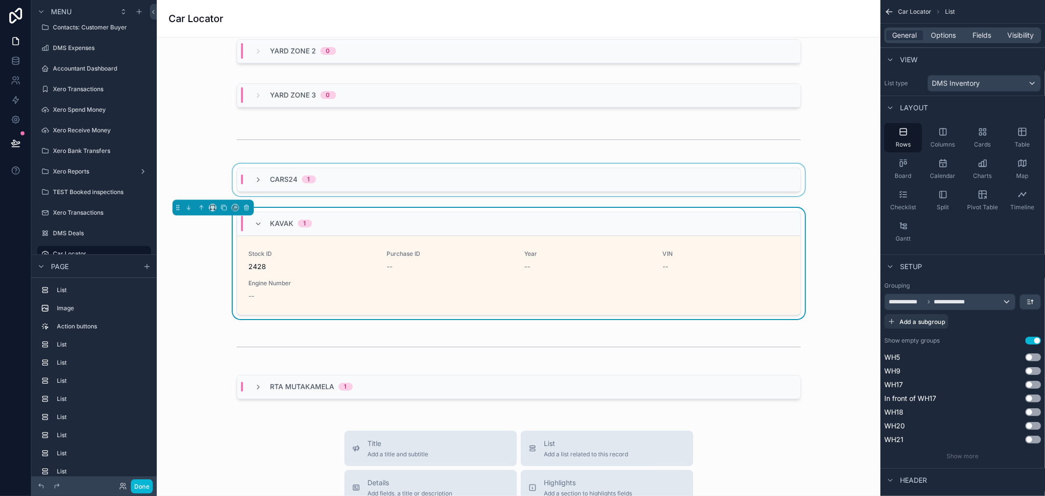
click at [247, 181] on div "Cars24 1" at bounding box center [285, 179] width 85 height 10
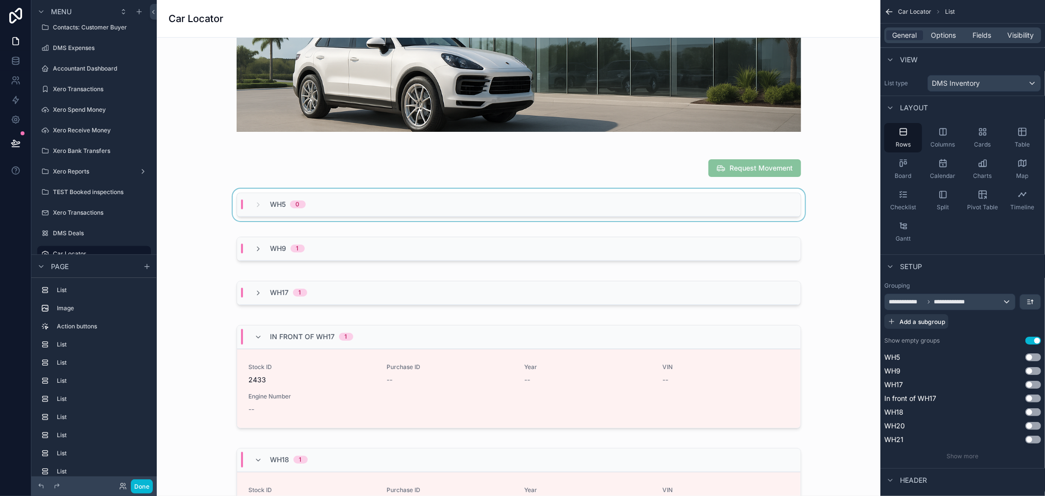
scroll to position [544, 0]
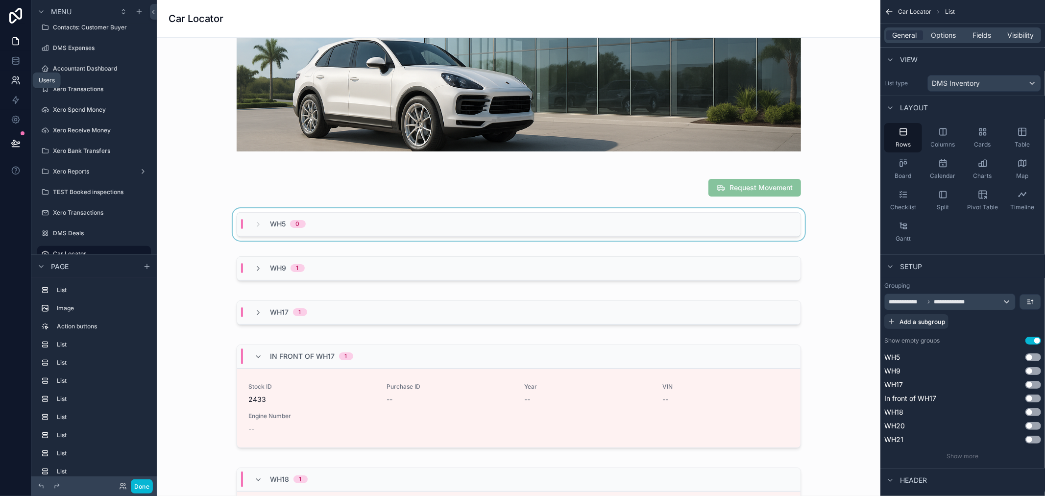
click at [16, 79] on icon at bounding box center [14, 78] width 3 height 3
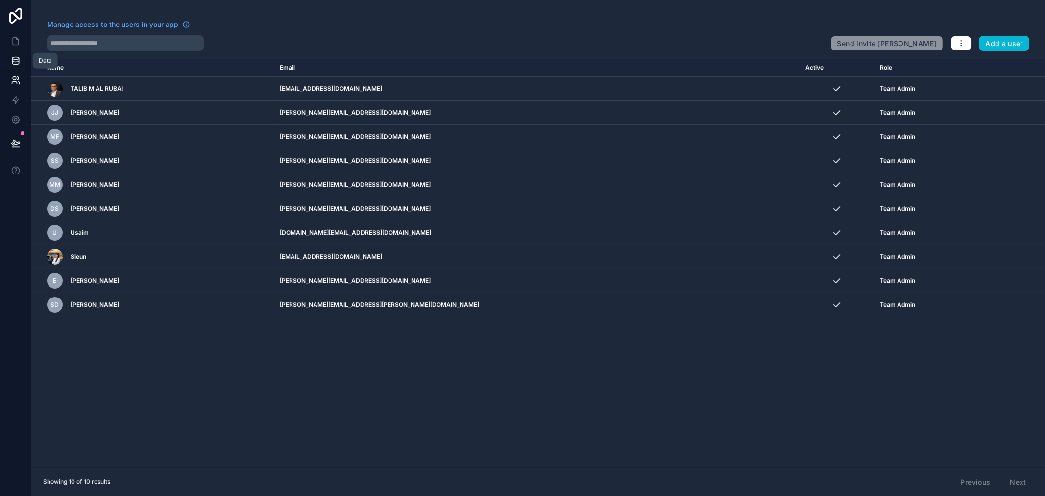
click at [18, 60] on icon at bounding box center [16, 61] width 10 height 10
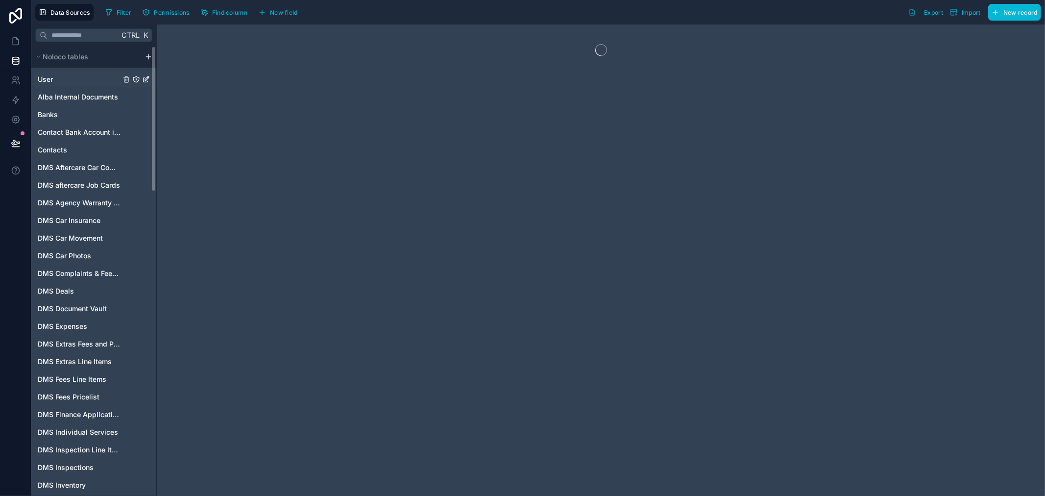
click at [51, 83] on span "User" at bounding box center [45, 79] width 15 height 10
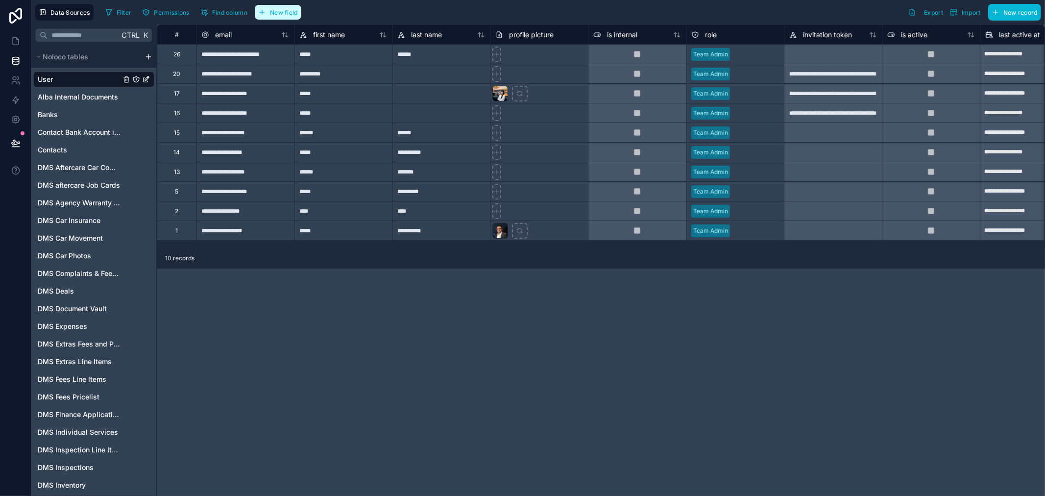
click at [280, 15] on span "New field" at bounding box center [284, 12] width 28 height 7
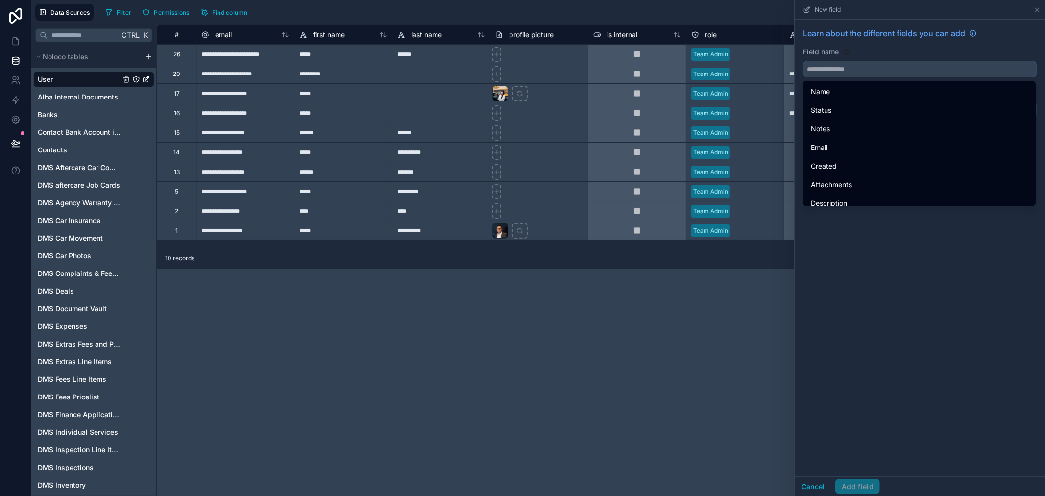
click at [854, 69] on input "text" at bounding box center [919, 69] width 233 height 16
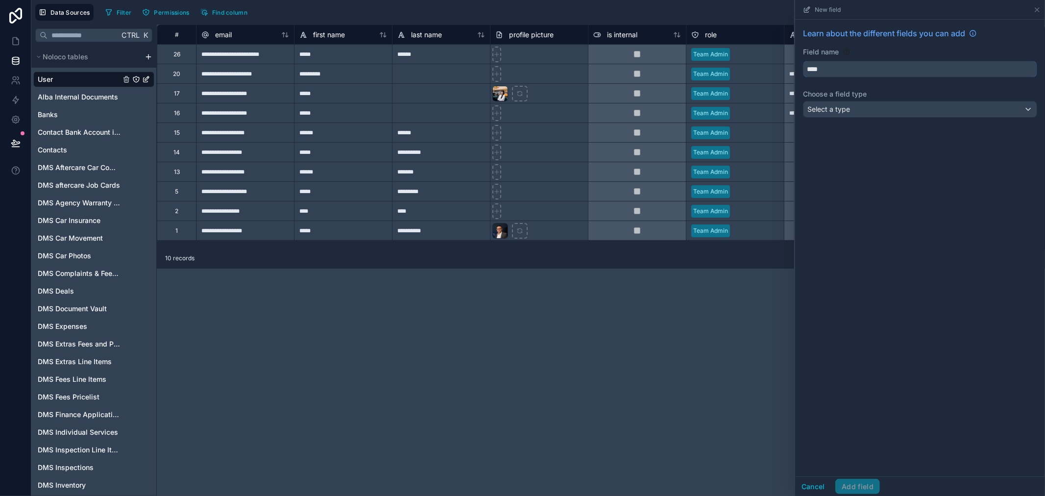
click at [803, 61] on button "***" at bounding box center [920, 69] width 234 height 17
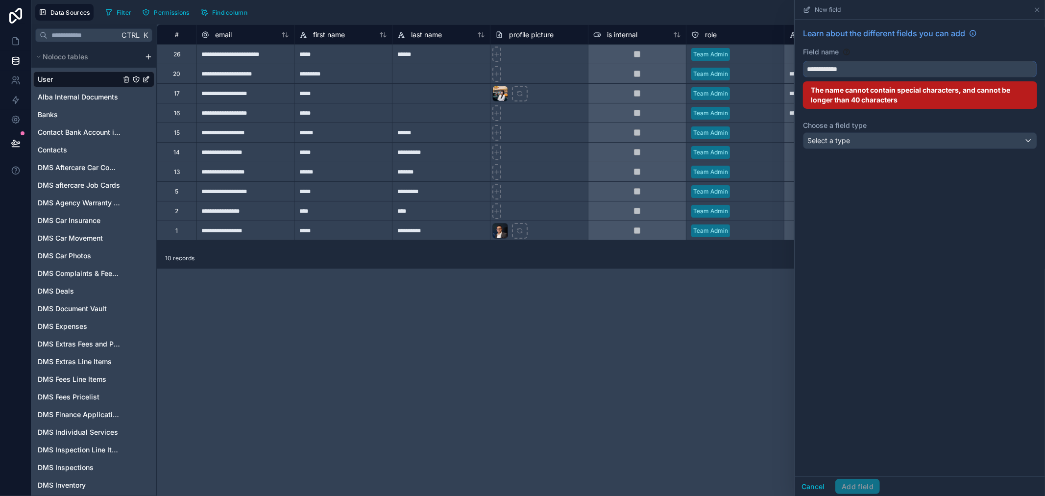
click at [803, 61] on button "**********" at bounding box center [920, 69] width 234 height 17
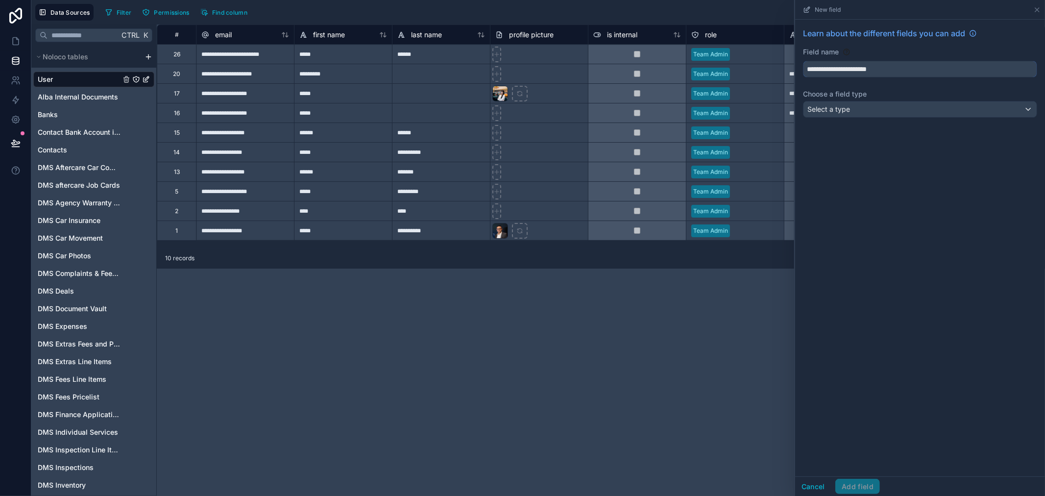
type input "**********"
click at [864, 107] on div "Select a type" at bounding box center [919, 109] width 233 height 16
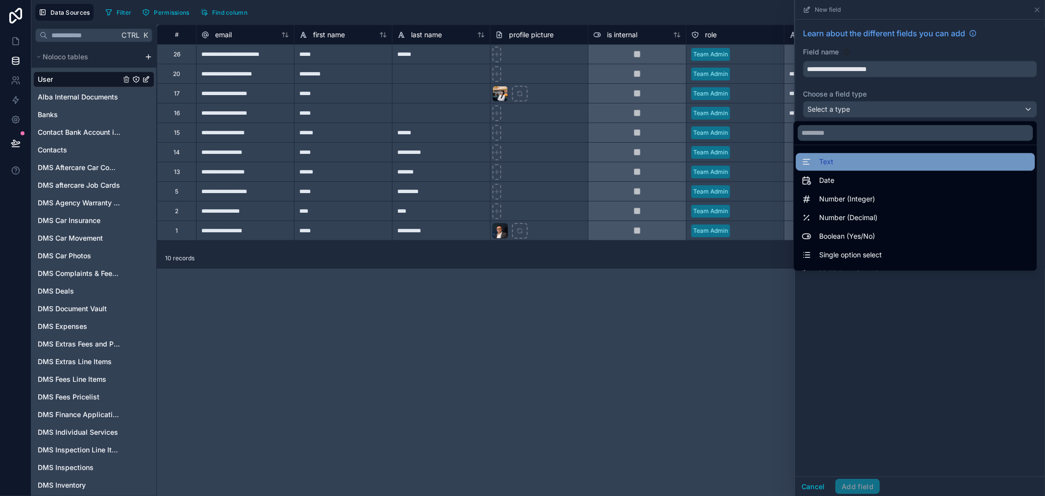
click at [865, 156] on div "Text" at bounding box center [914, 162] width 227 height 12
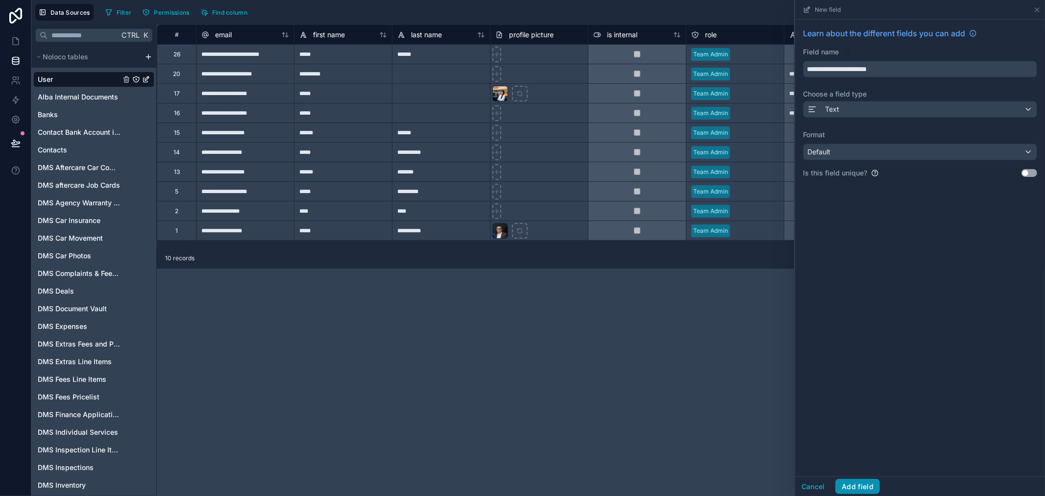
click at [866, 485] on button "Add field" at bounding box center [857, 487] width 45 height 16
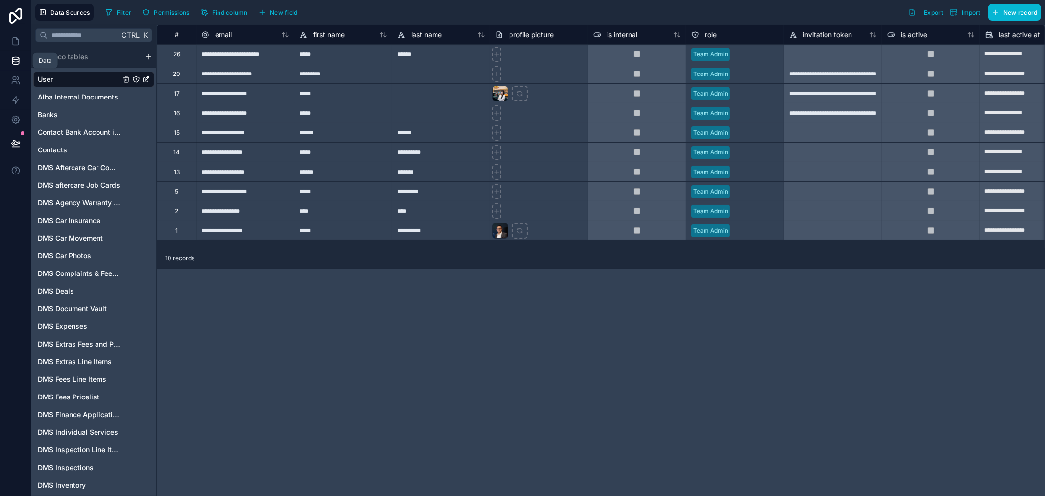
click at [15, 61] on icon at bounding box center [16, 61] width 10 height 10
click at [17, 46] on icon at bounding box center [16, 41] width 10 height 10
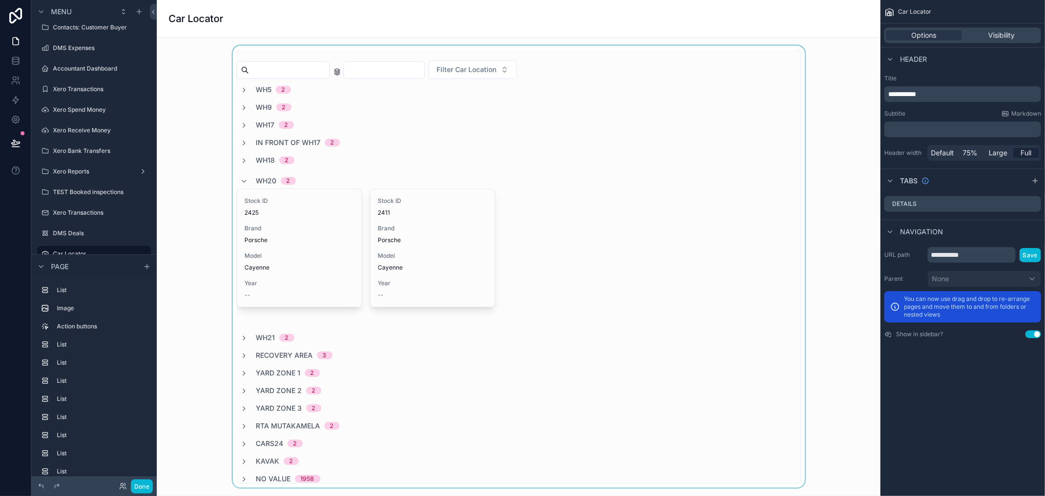
click at [840, 89] on div "scrollable content" at bounding box center [519, 267] width 708 height 442
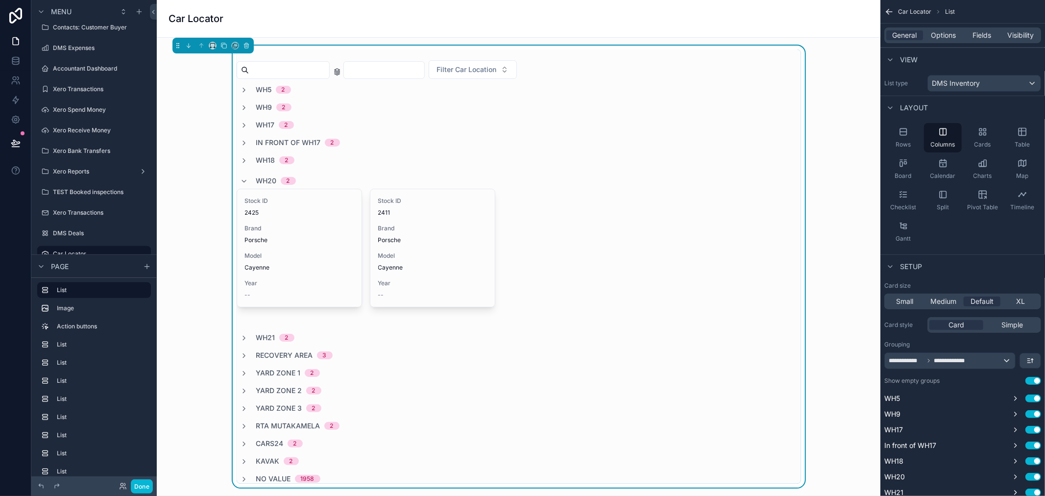
click at [836, 90] on div "Filter Car Location WH5 2 WH9 2 WH17 2 In front of WH17 2 WH18 2 WH20 2 Stock I…" at bounding box center [519, 267] width 708 height 442
click at [978, 80] on span "DMS Inventory" at bounding box center [956, 83] width 48 height 10
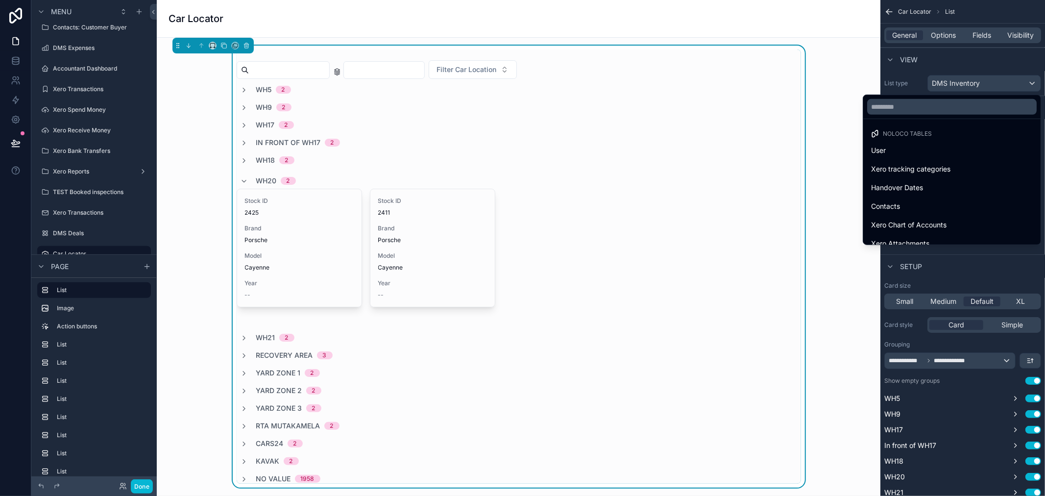
click at [975, 65] on div "scrollable content" at bounding box center [522, 248] width 1045 height 496
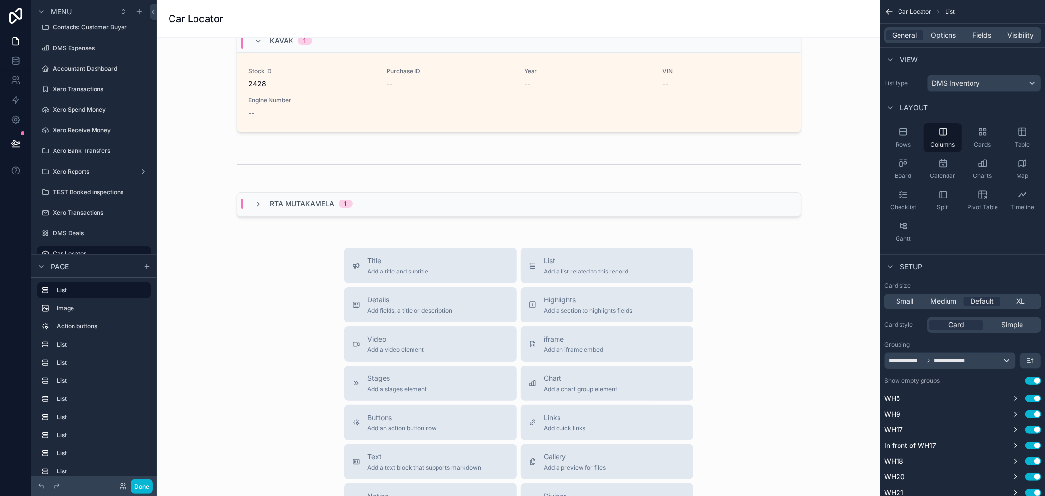
scroll to position [1796, 0]
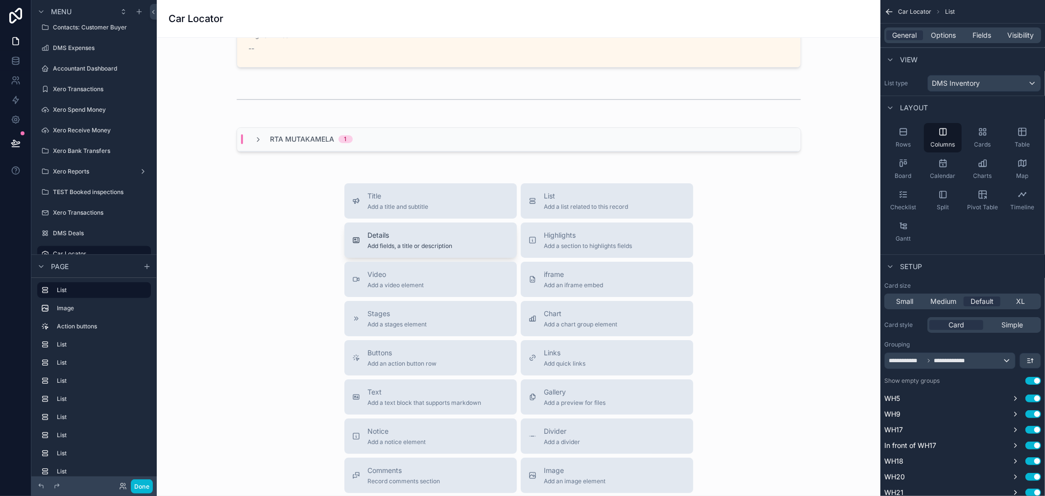
click at [461, 240] on div "Details Add fields, a title or description" at bounding box center [430, 240] width 157 height 20
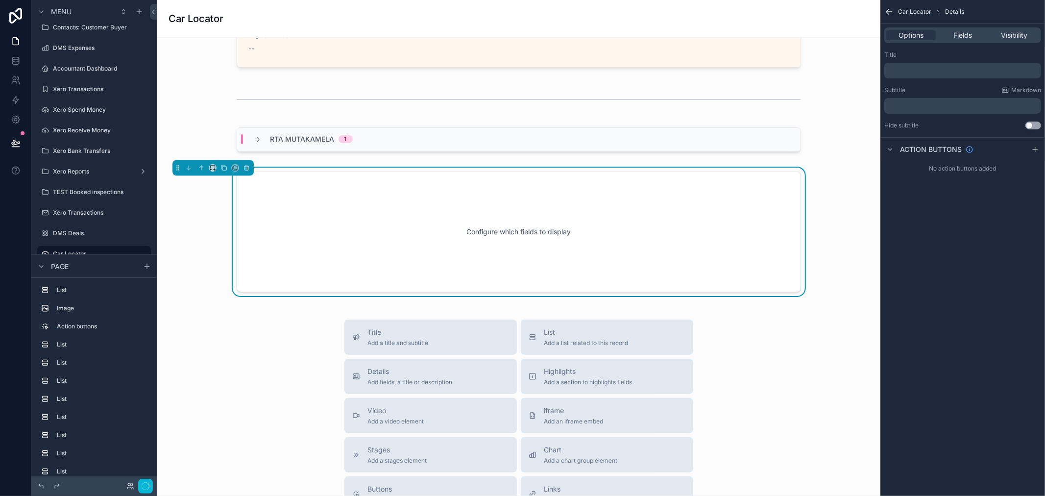
scroll to position [1779, 0]
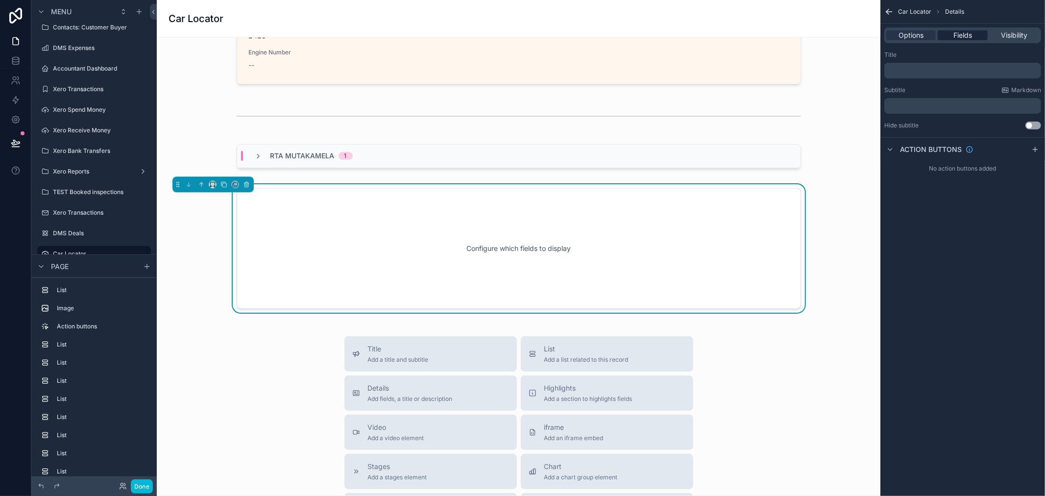
click at [966, 35] on span "Fields" at bounding box center [962, 35] width 19 height 10
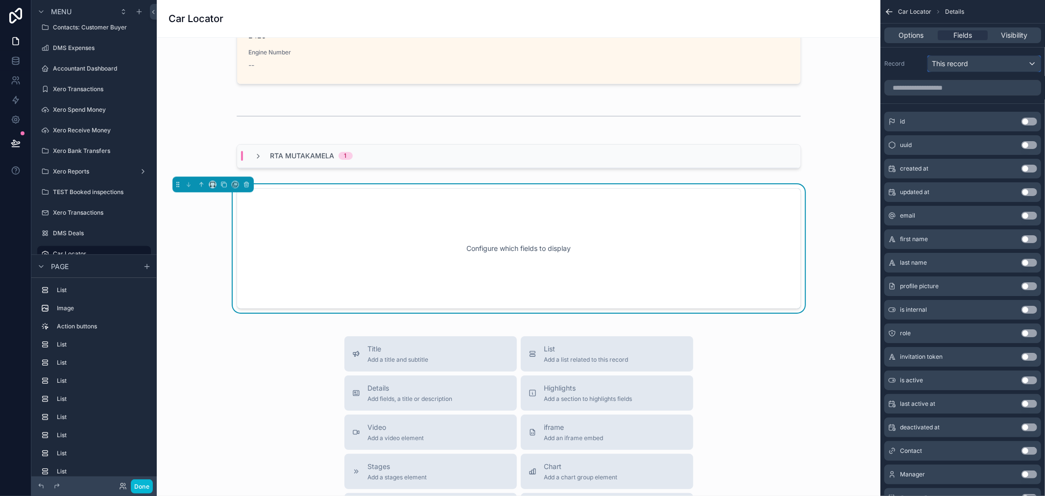
click at [1001, 71] on div "This record" at bounding box center [984, 64] width 113 height 16
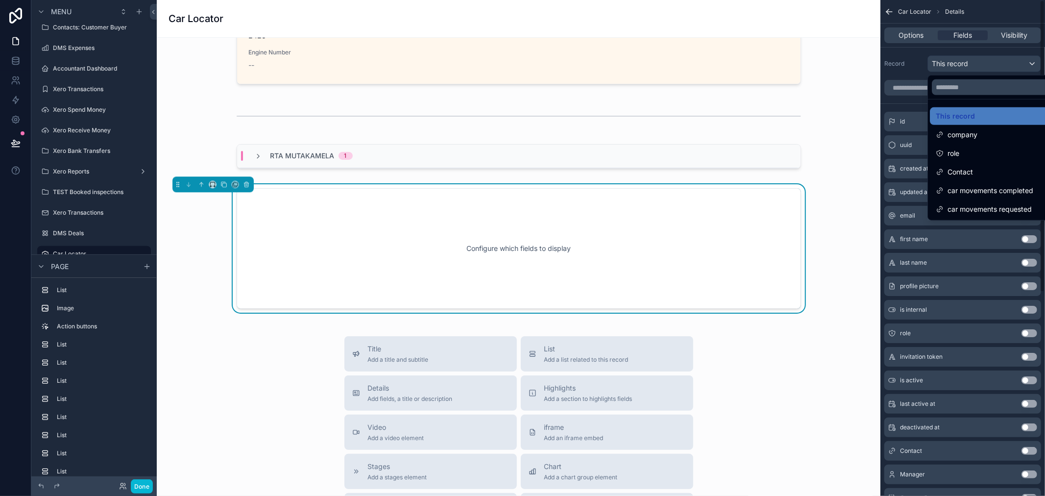
click at [919, 67] on div "scrollable content" at bounding box center [522, 248] width 1045 height 496
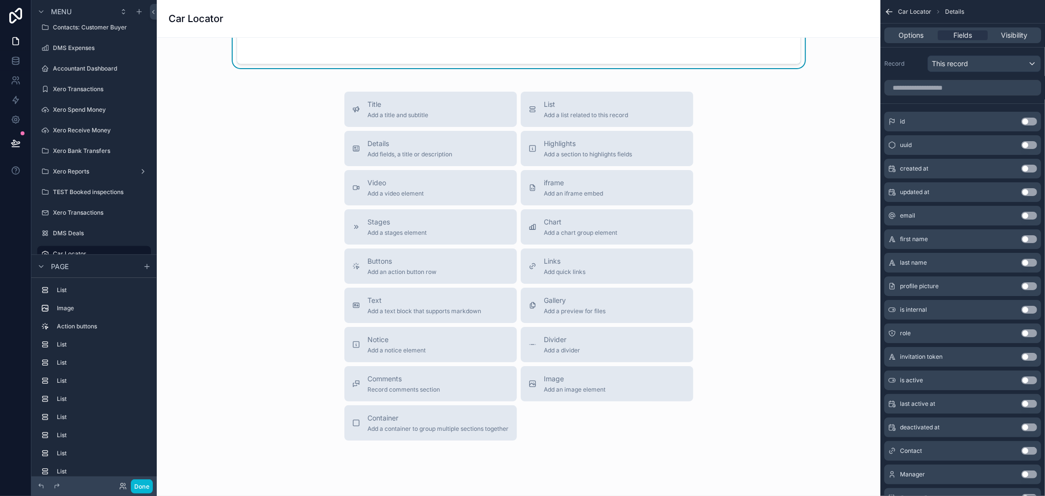
scroll to position [2007, 0]
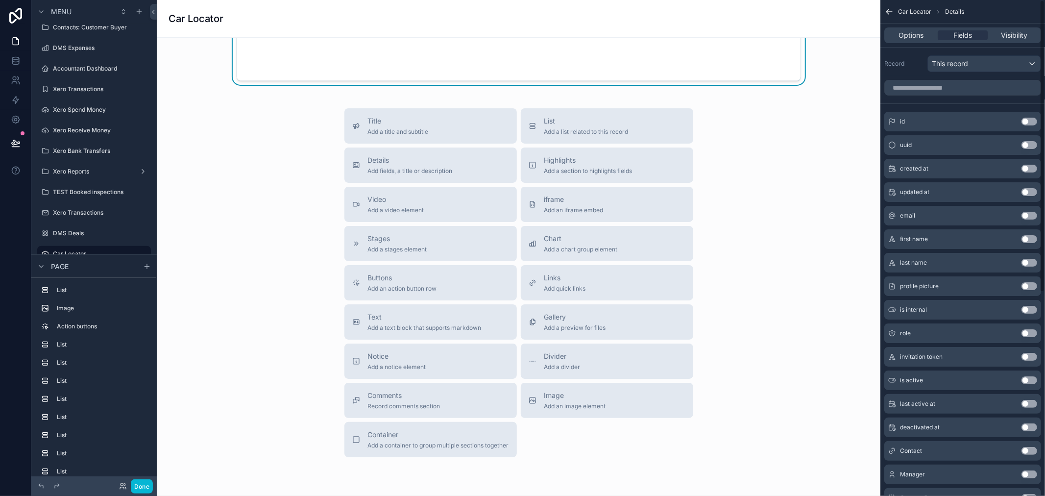
click at [998, 54] on div "Record This record" at bounding box center [962, 61] width 165 height 29
click at [996, 58] on div "This record" at bounding box center [984, 64] width 113 height 16
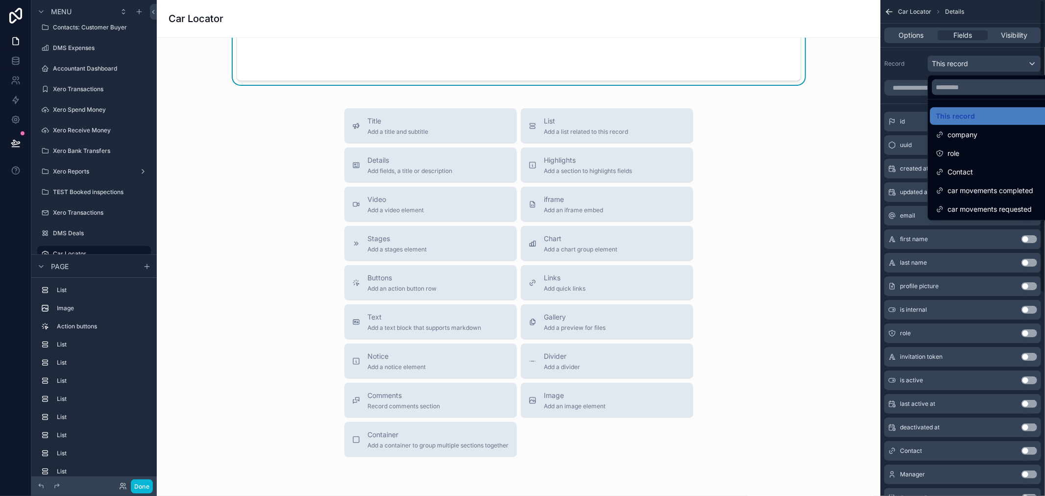
click at [991, 48] on div "scrollable content" at bounding box center [522, 248] width 1045 height 496
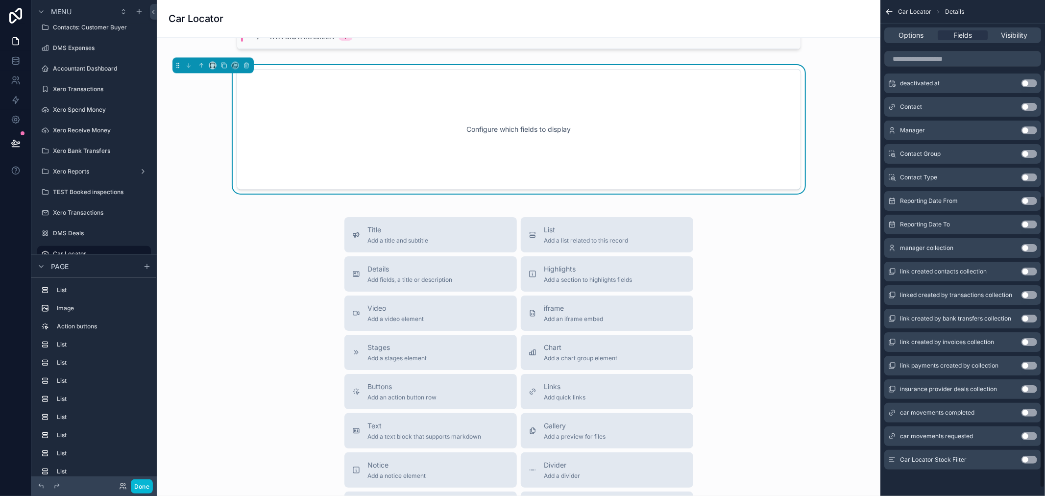
scroll to position [344, 0]
click at [1028, 458] on button "Use setting" at bounding box center [1029, 459] width 16 height 8
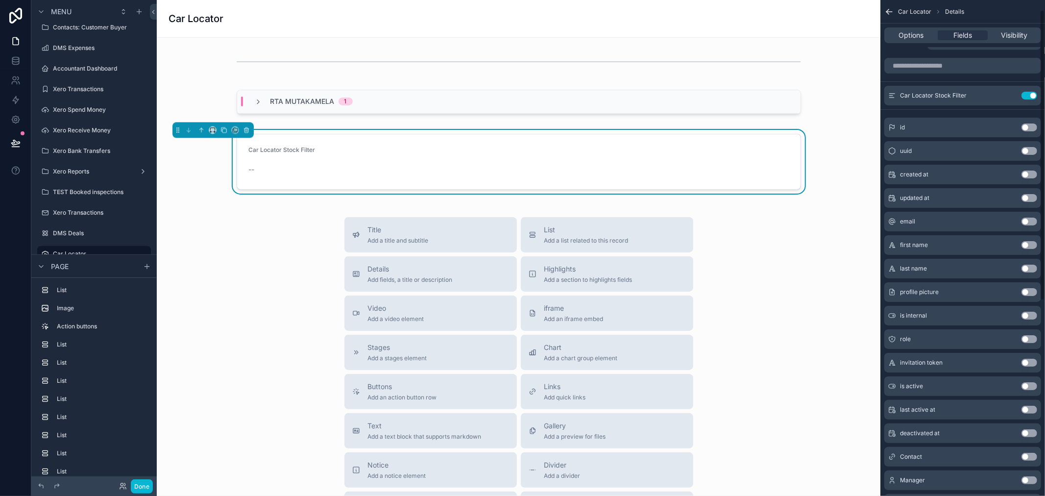
scroll to position [0, 0]
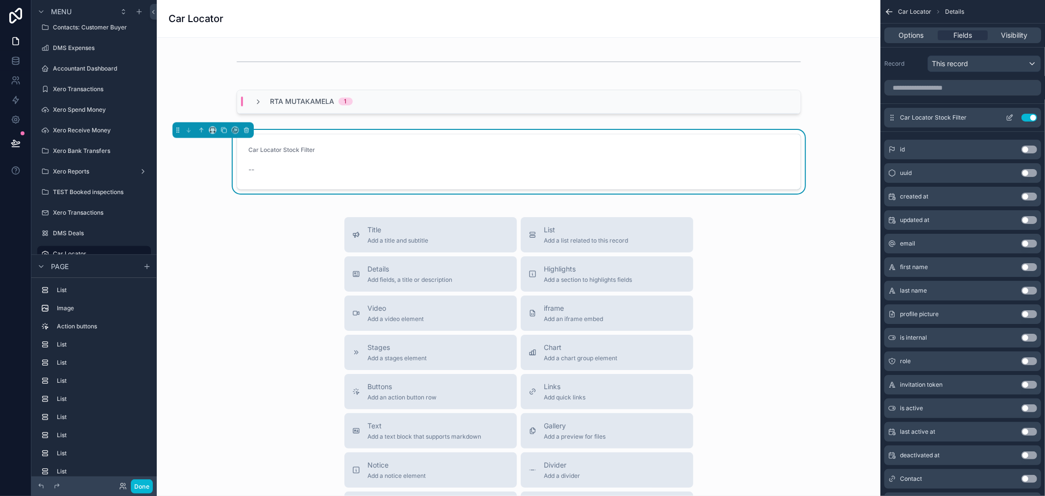
click at [1008, 116] on icon "scrollable content" at bounding box center [1010, 118] width 8 height 8
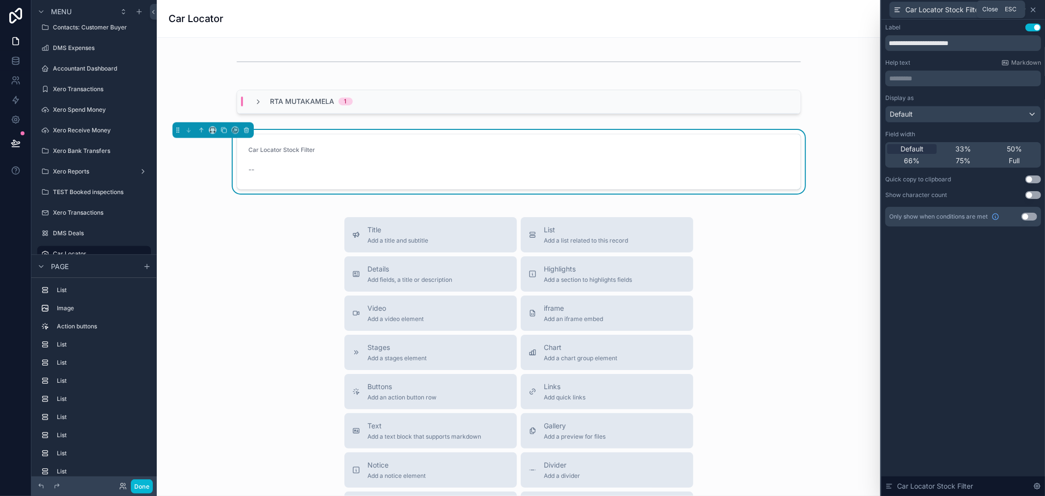
click at [1035, 7] on icon at bounding box center [1033, 10] width 8 height 8
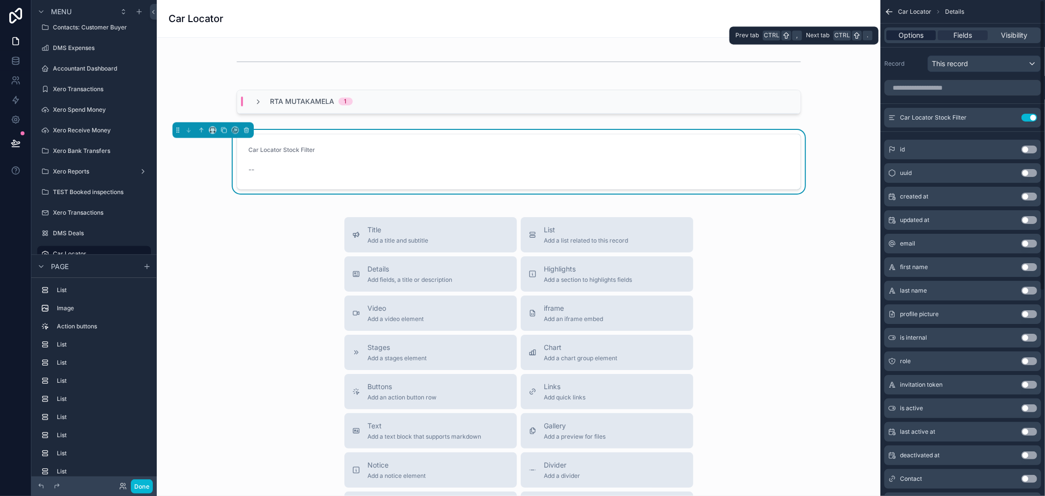
click at [918, 36] on span "Options" at bounding box center [910, 35] width 25 height 10
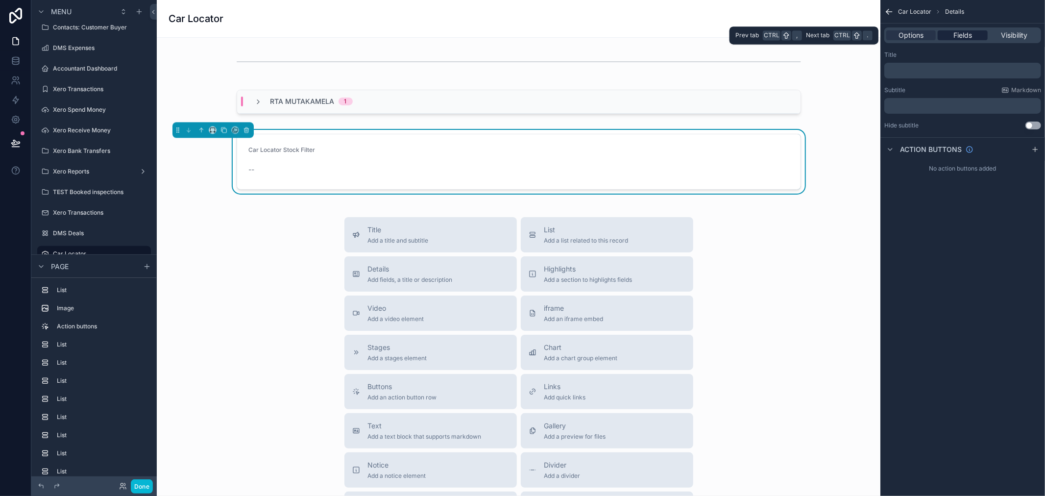
click at [957, 35] on span "Fields" at bounding box center [962, 35] width 19 height 10
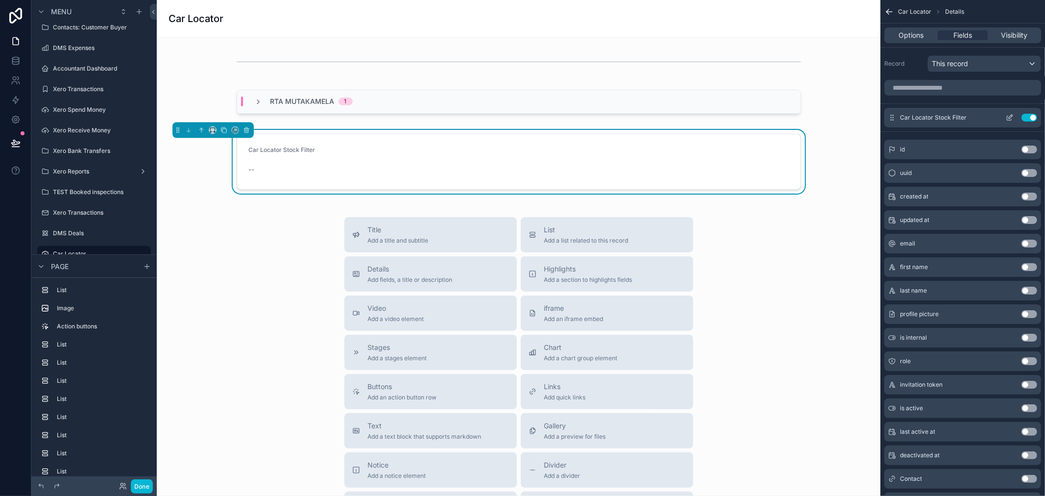
click at [1005, 119] on button "scrollable content" at bounding box center [1010, 118] width 16 height 8
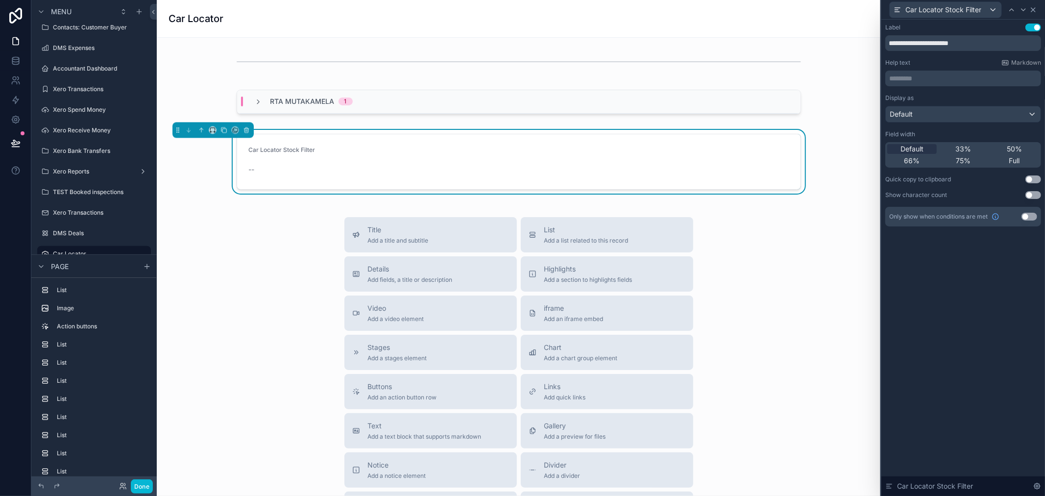
click at [1036, 10] on icon at bounding box center [1033, 10] width 8 height 8
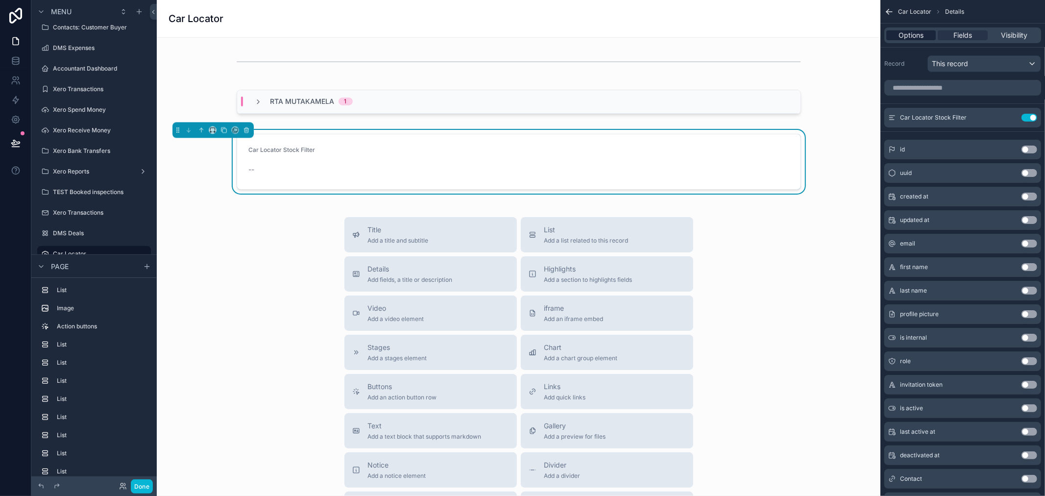
click at [916, 36] on span "Options" at bounding box center [910, 35] width 25 height 10
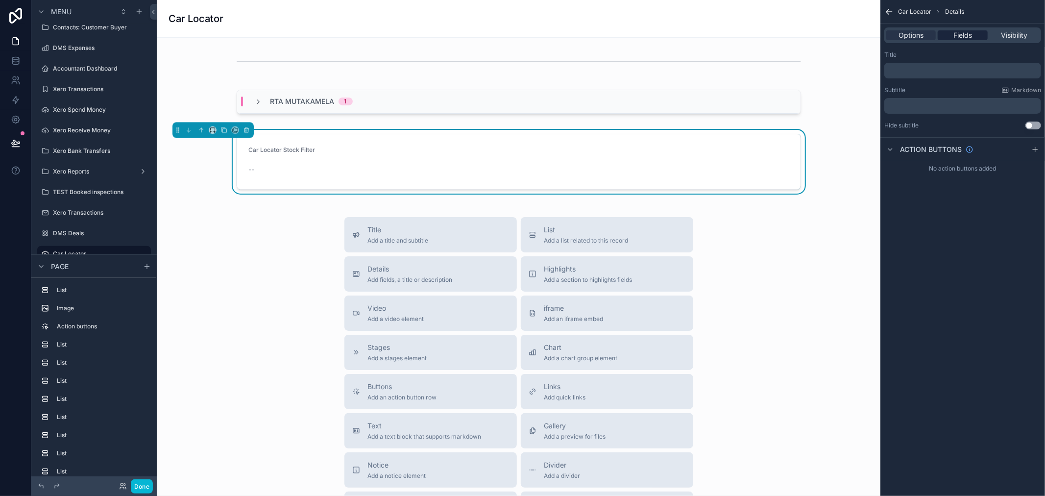
click at [952, 32] on div "Fields" at bounding box center [961, 35] width 49 height 10
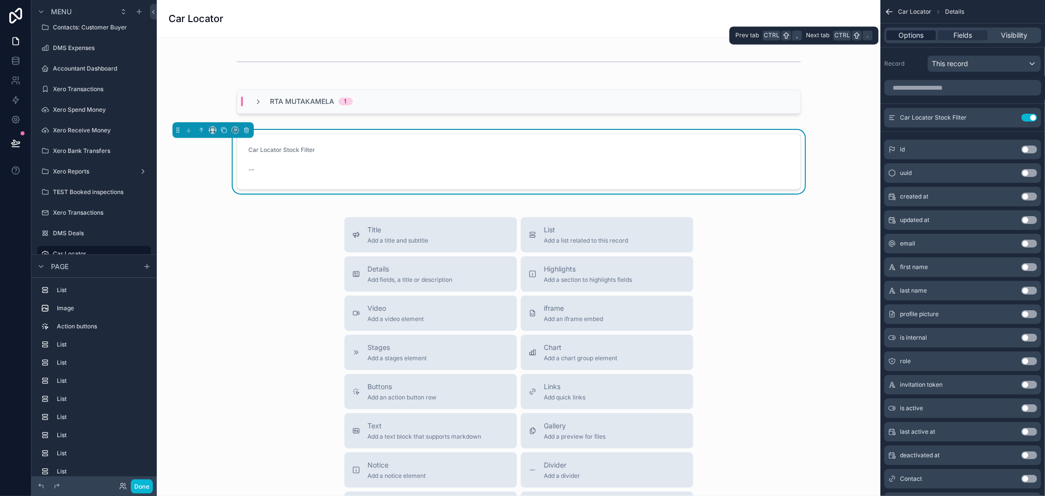
click at [925, 32] on div "Options" at bounding box center [910, 35] width 49 height 10
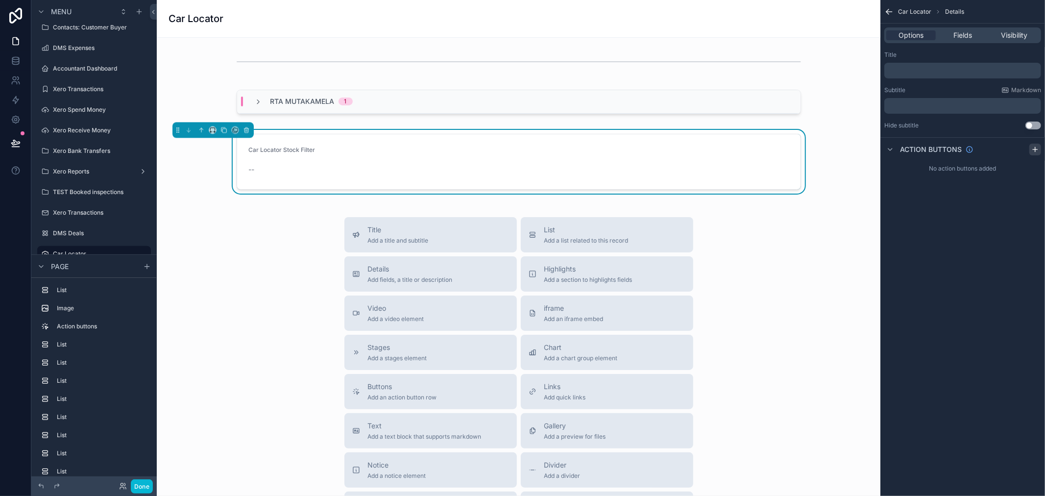
click at [1033, 150] on icon "scrollable content" at bounding box center [1035, 149] width 8 height 8
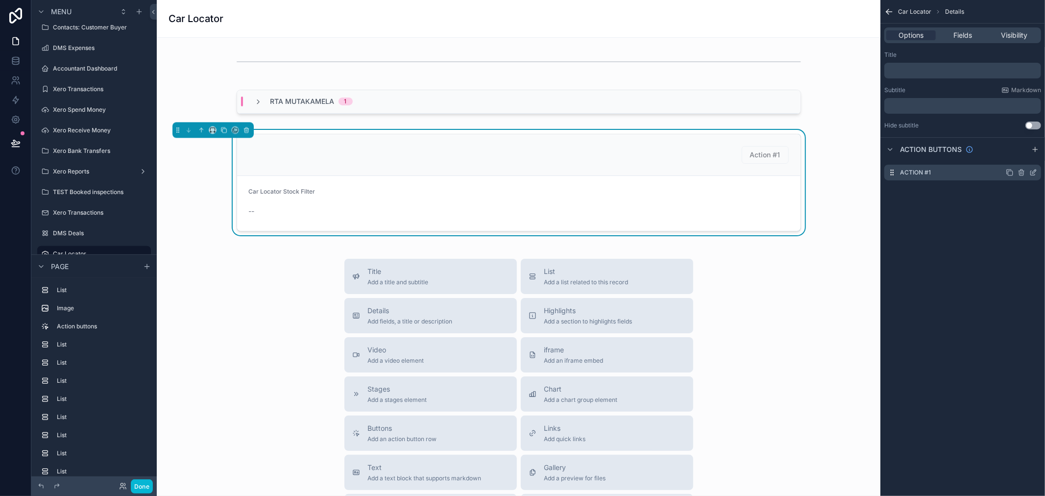
click at [1031, 174] on icon "scrollable content" at bounding box center [1033, 172] width 8 height 8
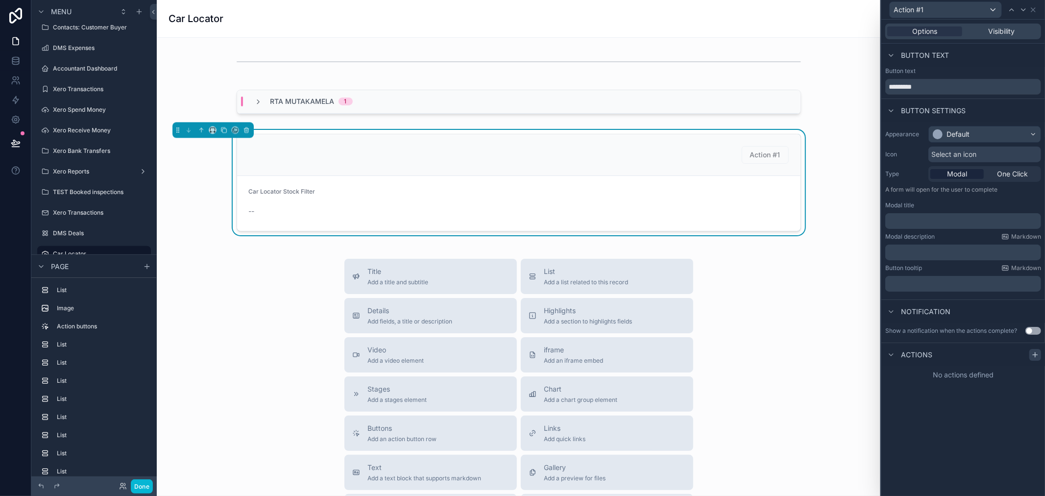
click at [1033, 355] on icon at bounding box center [1035, 355] width 8 height 8
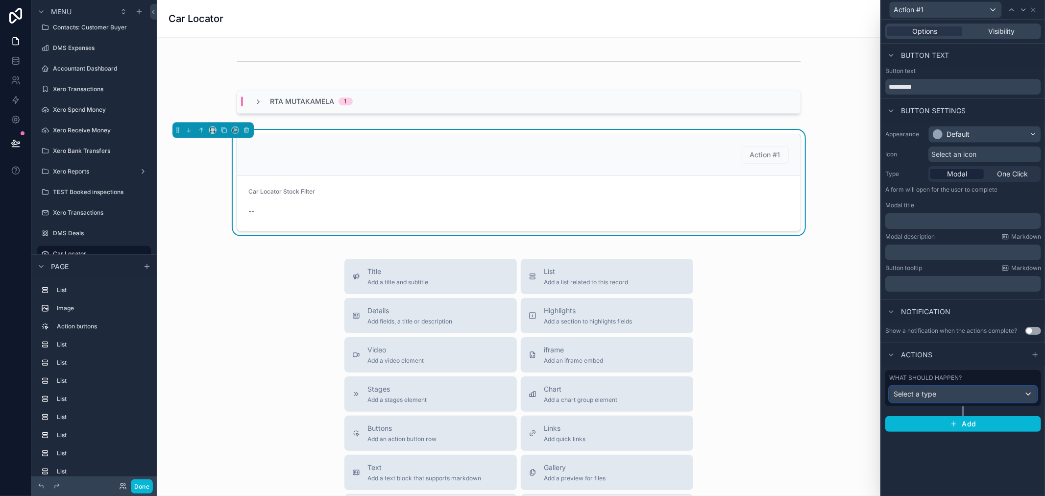
click at [970, 393] on div "Select a type" at bounding box center [962, 394] width 147 height 16
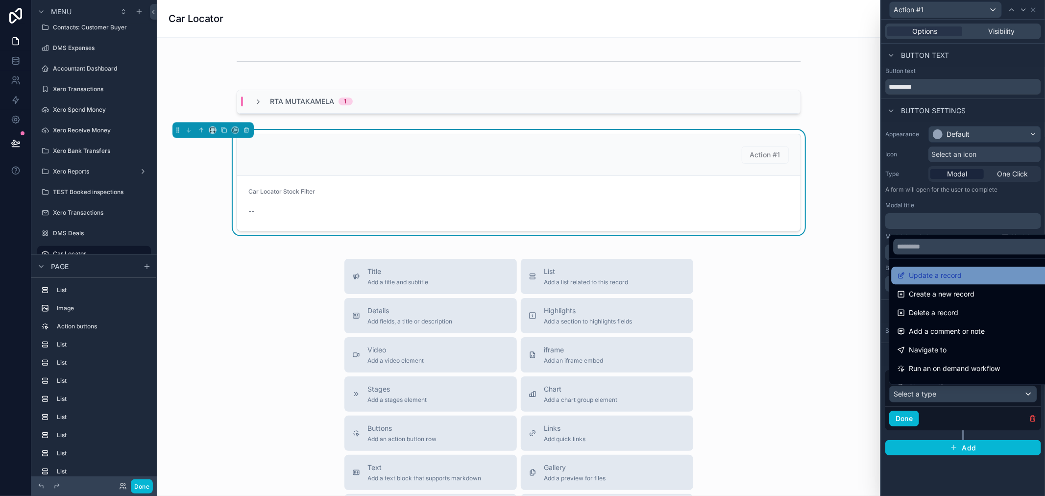
click at [960, 277] on span "Update a record" at bounding box center [935, 275] width 53 height 12
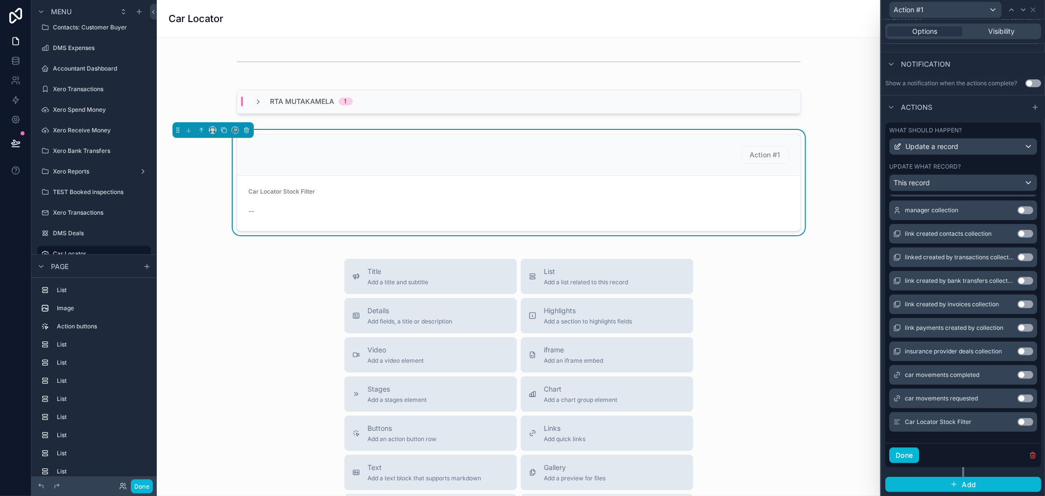
scroll to position [256, 0]
click at [1017, 422] on button "Use setting" at bounding box center [1025, 422] width 16 height 8
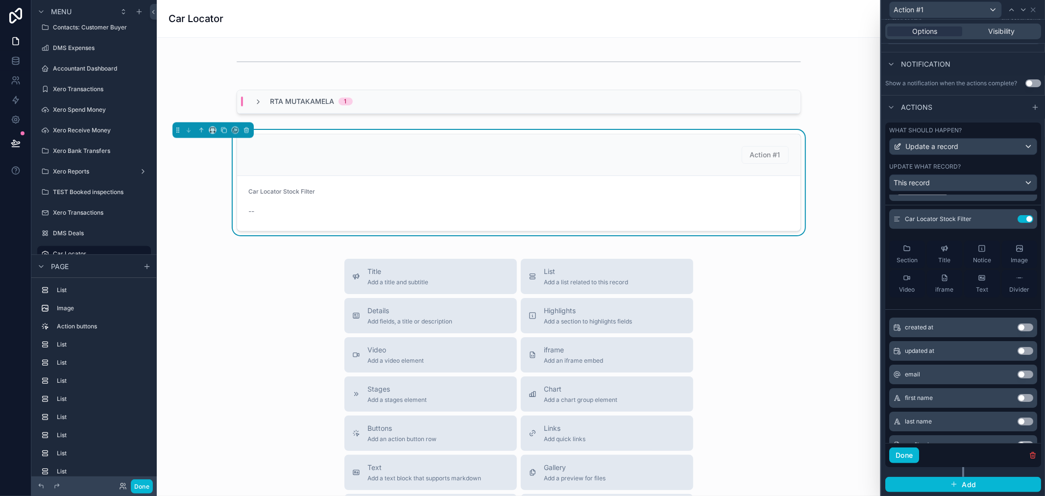
scroll to position [0, 0]
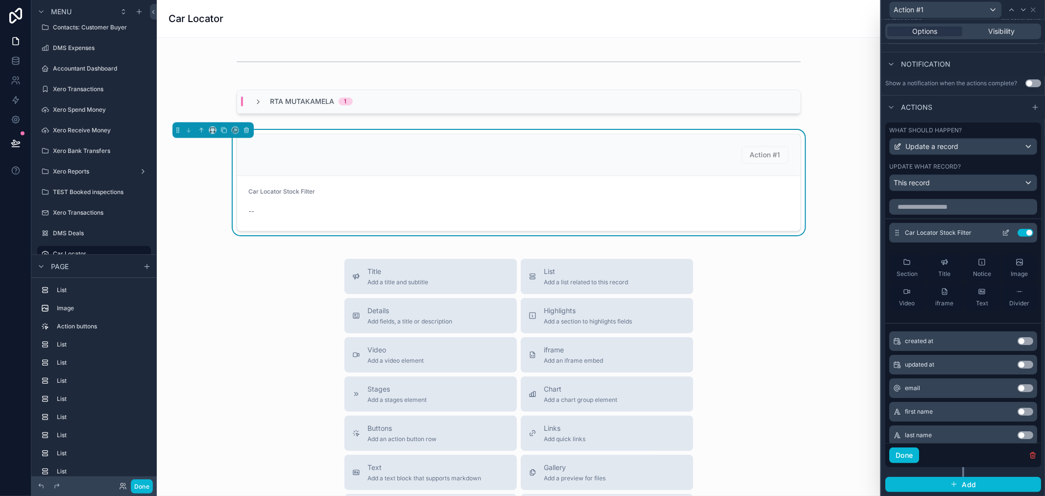
click at [1002, 233] on icon at bounding box center [1006, 233] width 8 height 8
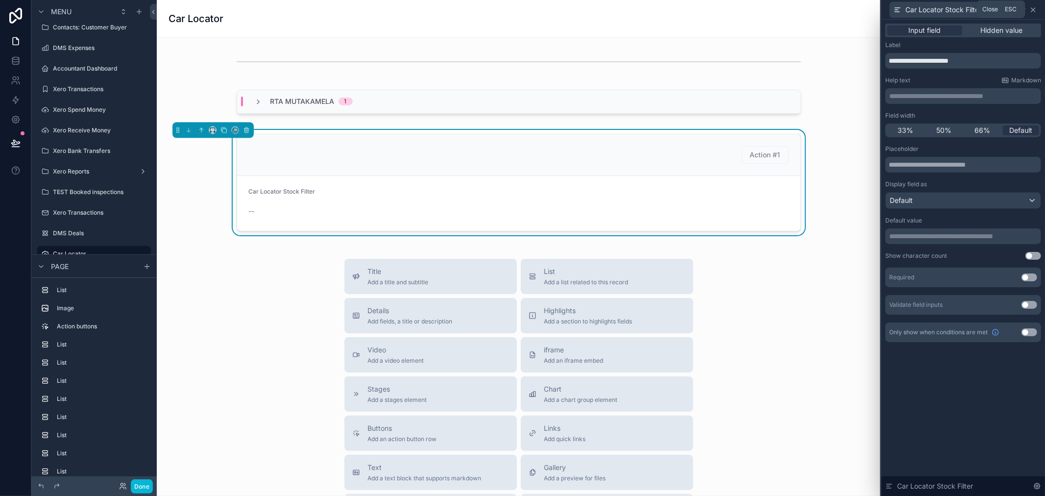
click at [1034, 8] on icon at bounding box center [1033, 10] width 4 height 4
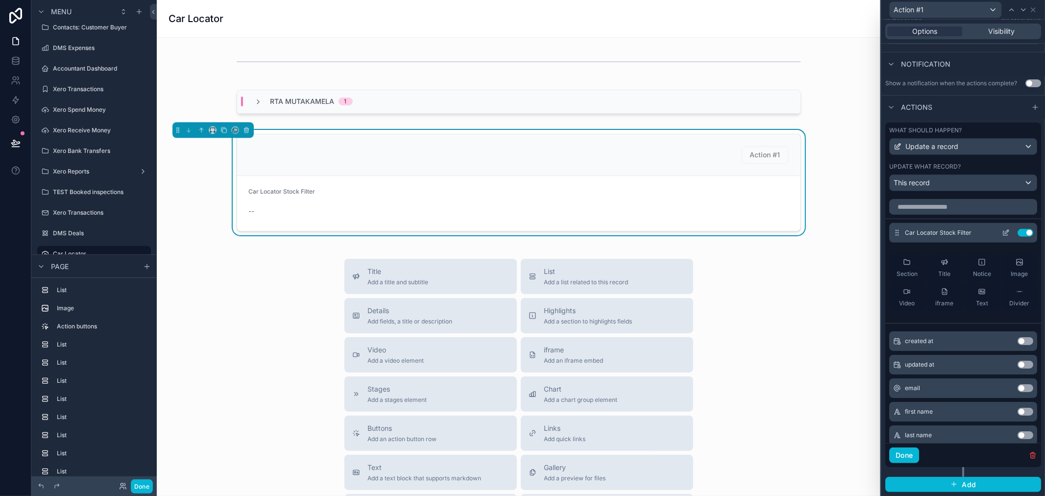
click at [1002, 234] on icon at bounding box center [1006, 233] width 8 height 8
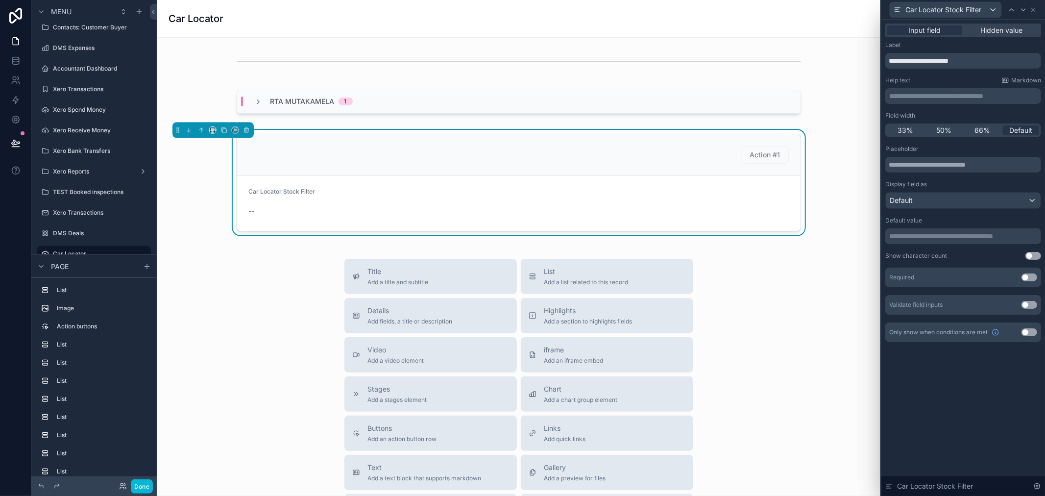
click at [1037, 8] on div "Car Locator Stock Filter" at bounding box center [963, 9] width 156 height 19
click at [1032, 8] on icon at bounding box center [1033, 10] width 8 height 8
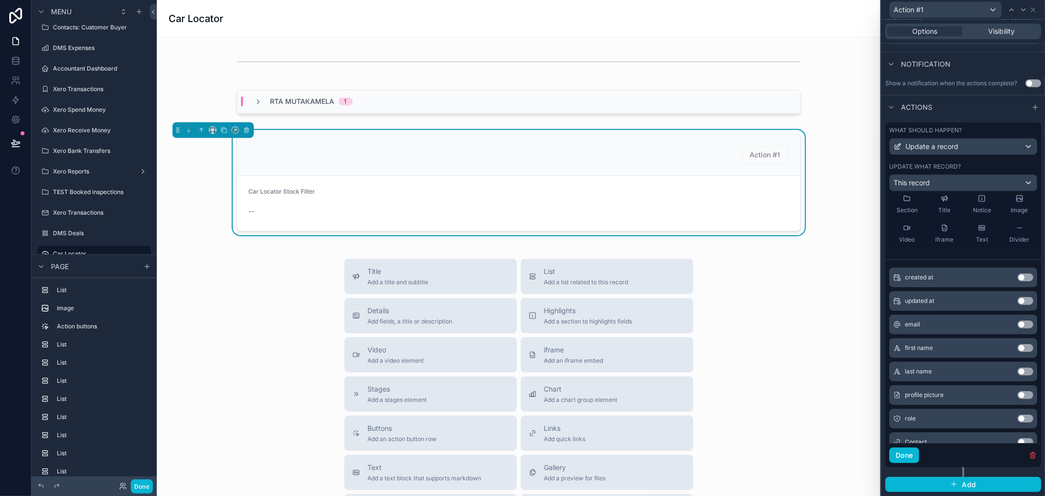
scroll to position [163, 0]
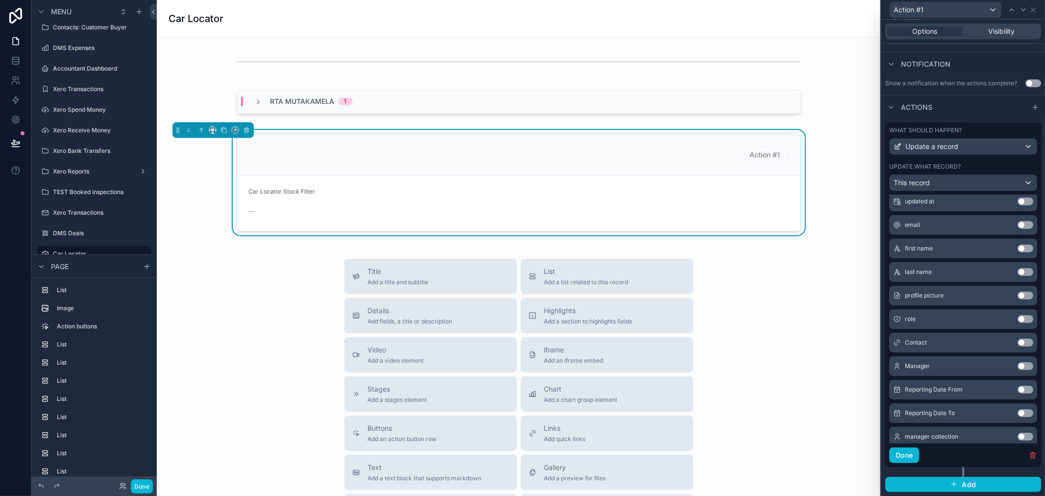
click at [995, 130] on div "What should happen?" at bounding box center [963, 130] width 148 height 8
click at [987, 160] on div "What should happen? Update a record Update what record? This record" at bounding box center [963, 158] width 156 height 72
click at [908, 456] on button "Done" at bounding box center [904, 455] width 30 height 16
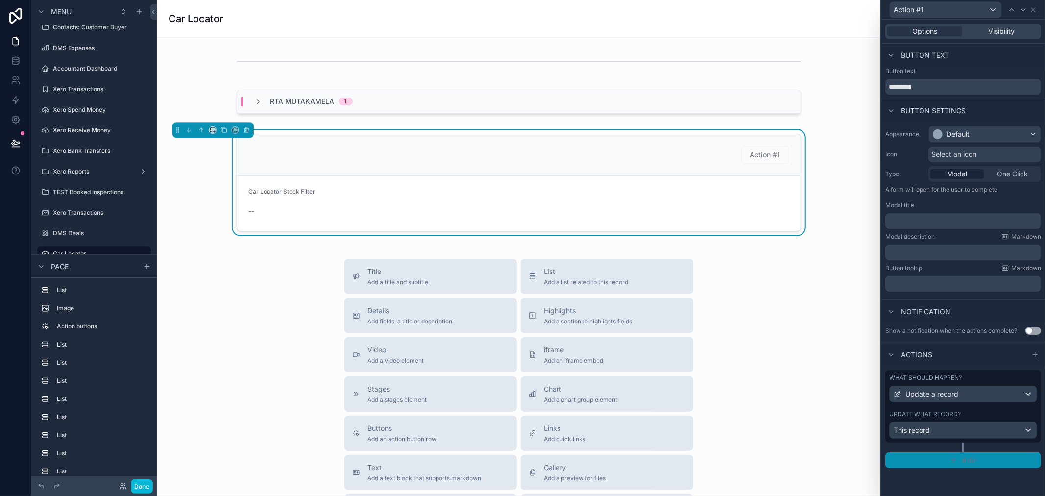
scroll to position [0, 0]
click at [763, 202] on form "Car Locator Stock Filter --" at bounding box center [518, 203] width 563 height 55
click at [1030, 8] on icon at bounding box center [1033, 10] width 8 height 8
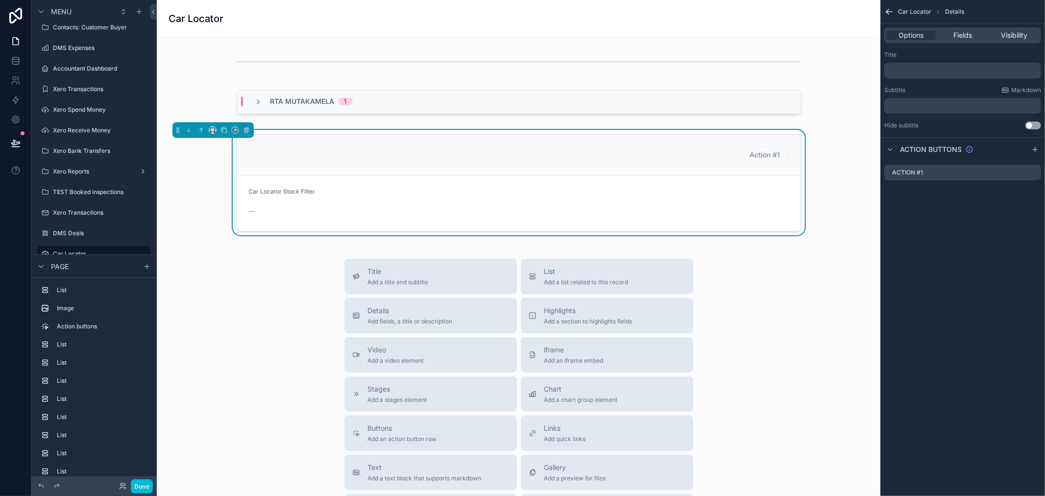
click at [969, 29] on div "Options Fields Visibility" at bounding box center [962, 35] width 157 height 16
click at [970, 36] on span "Fields" at bounding box center [962, 35] width 19 height 10
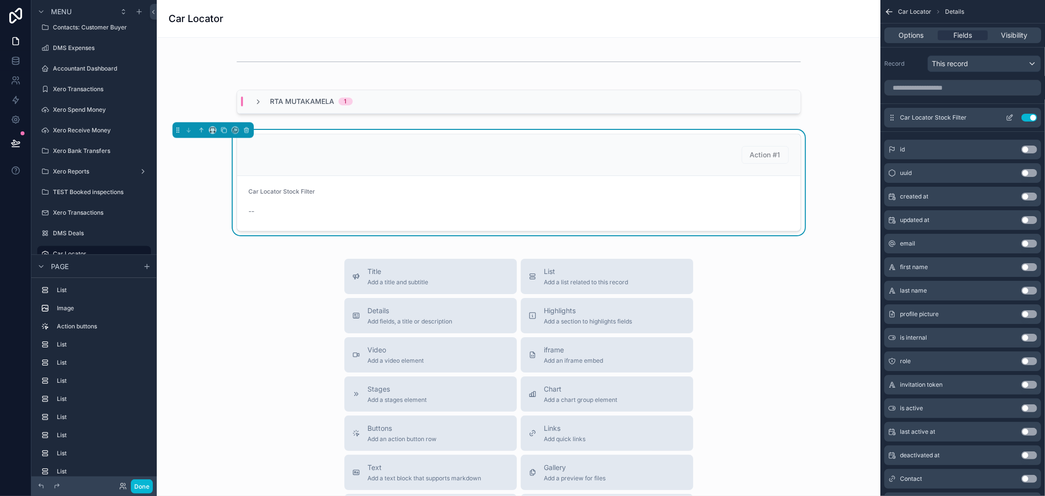
click at [1029, 116] on button "Use setting" at bounding box center [1029, 118] width 16 height 8
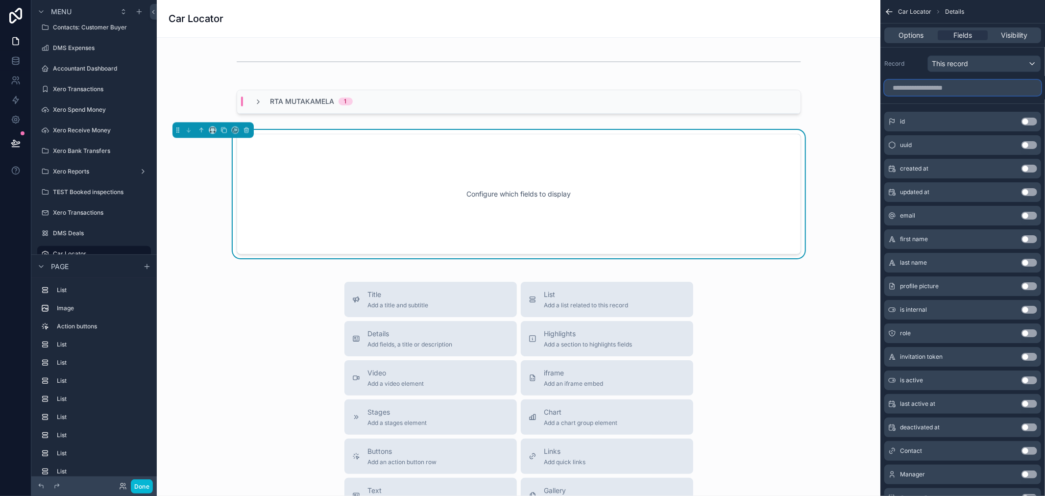
click at [946, 89] on input "scrollable content" at bounding box center [962, 88] width 157 height 16
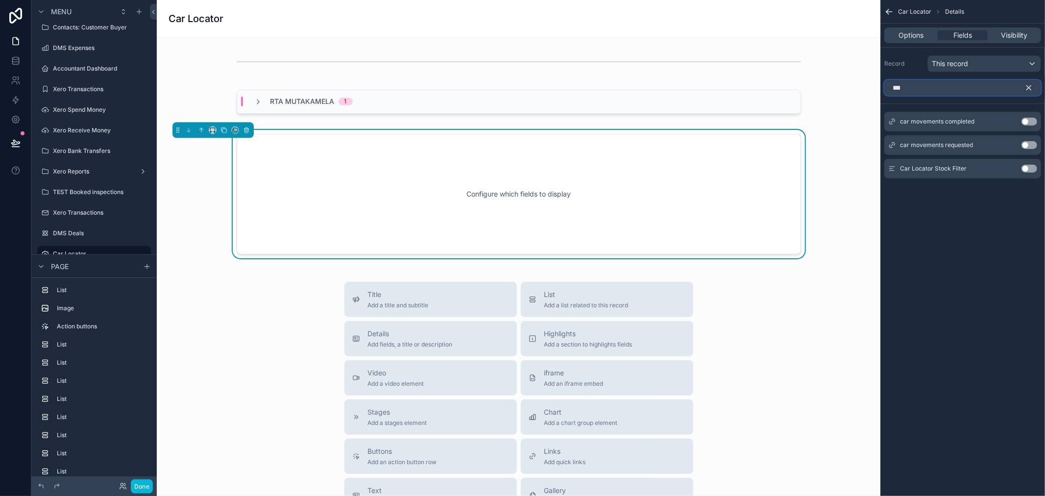
type input "***"
click at [1031, 168] on button "Use setting" at bounding box center [1029, 169] width 16 height 8
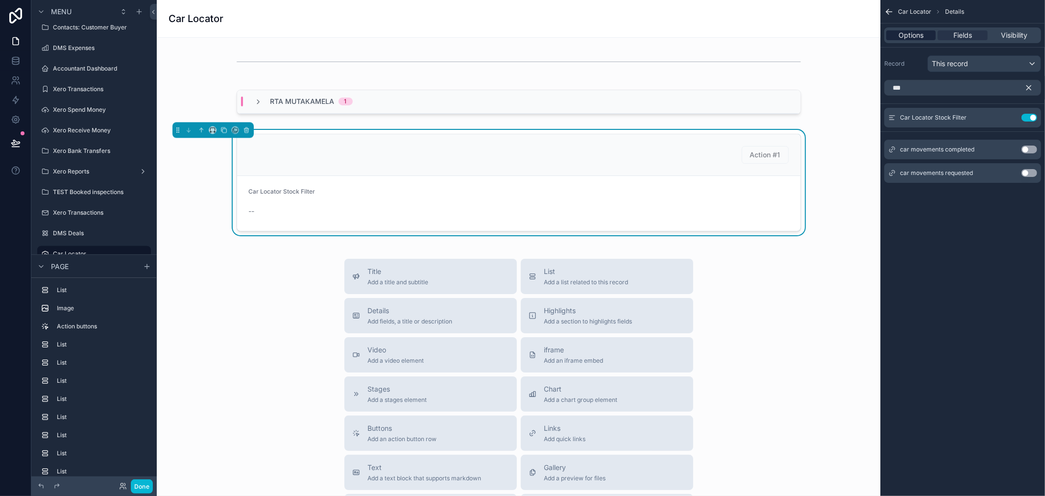
click at [918, 32] on span "Options" at bounding box center [910, 35] width 25 height 10
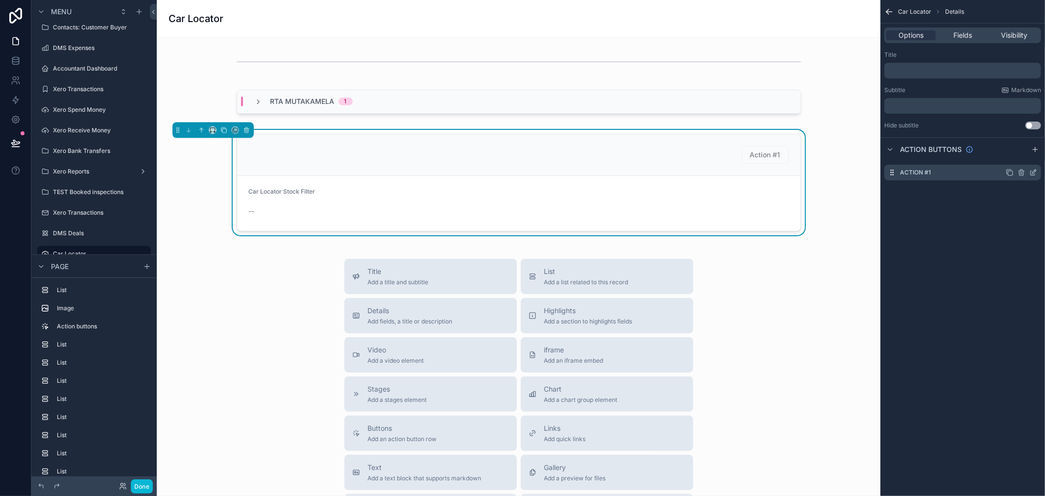
click at [1029, 173] on div "scrollable content" at bounding box center [1021, 172] width 31 height 8
click at [1030, 172] on icon "scrollable content" at bounding box center [1033, 172] width 8 height 8
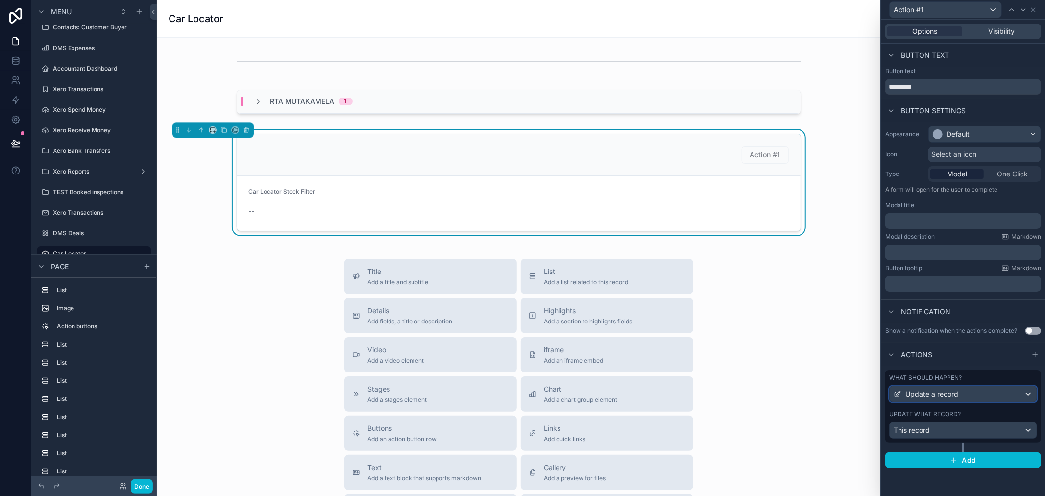
click at [952, 399] on div "Update a record" at bounding box center [962, 394] width 147 height 16
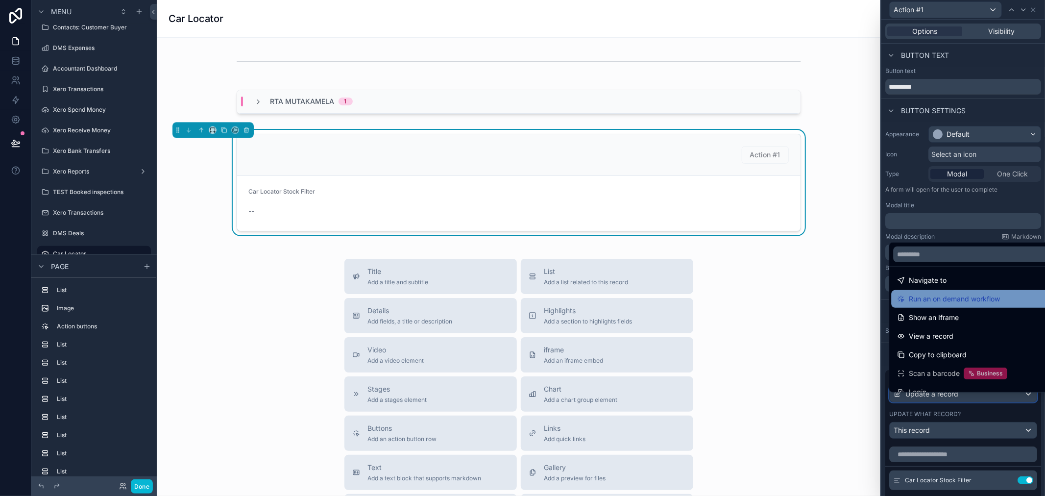
scroll to position [88, 0]
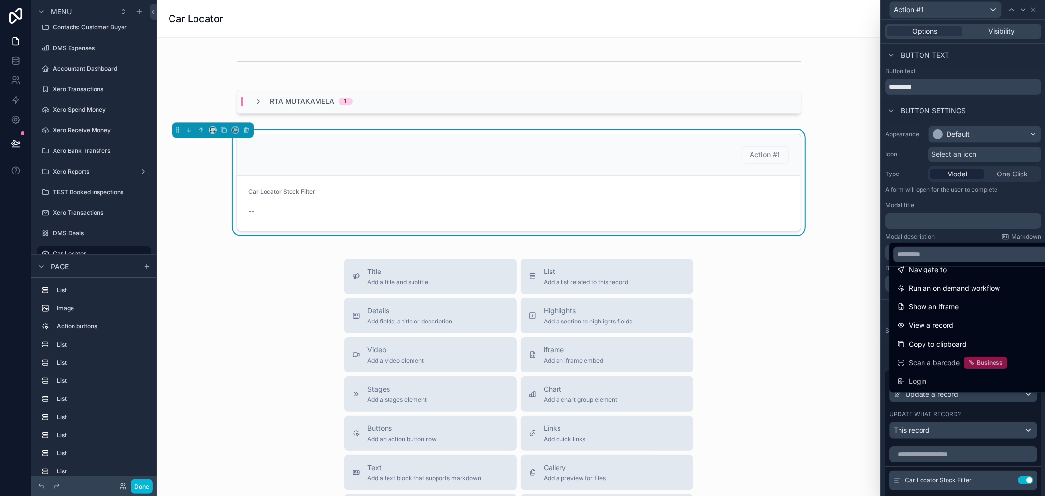
click at [941, 199] on div at bounding box center [963, 248] width 164 height 496
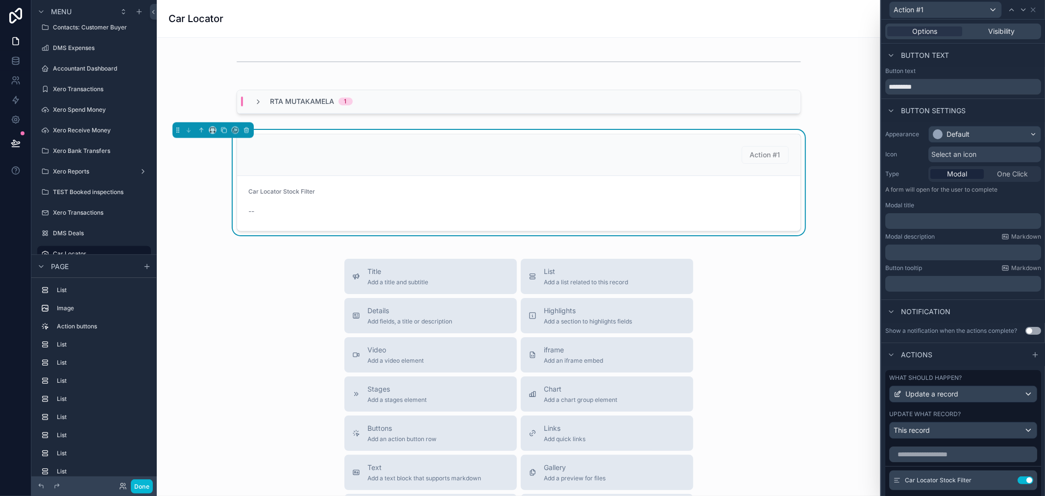
click at [821, 260] on div "Title Add a title and subtitle List Add a list related to this record Details A…" at bounding box center [519, 433] width 708 height 349
click at [743, 150] on span "Action #1" at bounding box center [765, 154] width 47 height 8
click at [748, 153] on span "Action #1" at bounding box center [765, 154] width 47 height 8
click at [138, 487] on button "Done" at bounding box center [142, 486] width 22 height 14
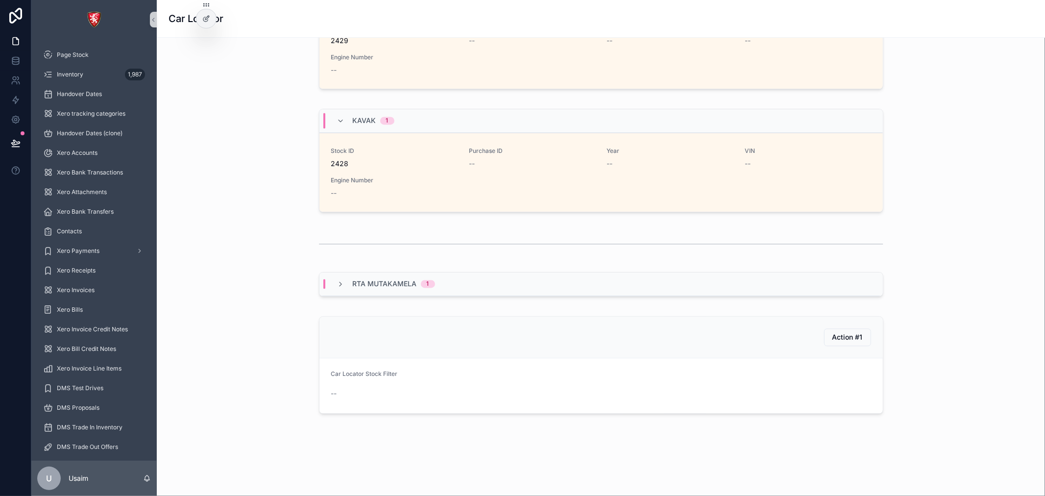
scroll to position [1651, 0]
click at [203, 18] on icon at bounding box center [206, 19] width 8 height 8
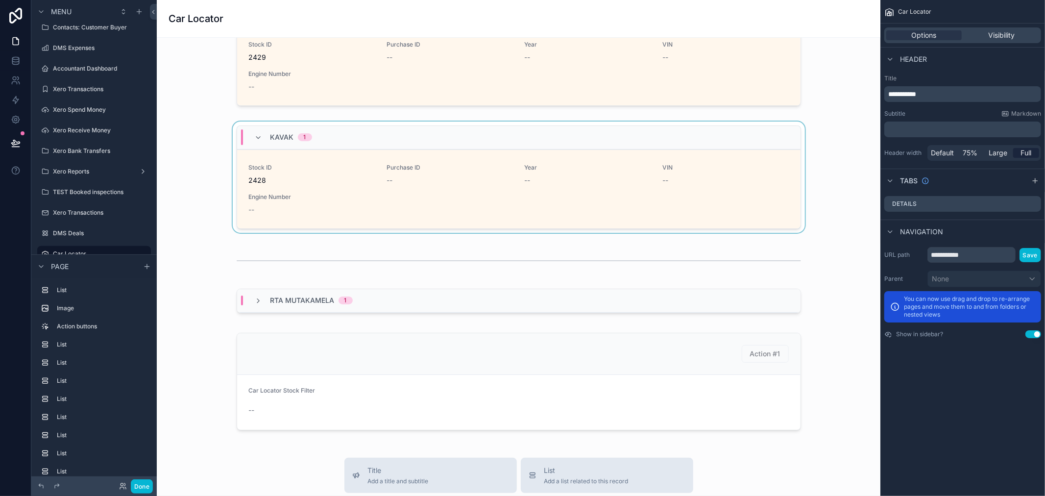
scroll to position [1615, 0]
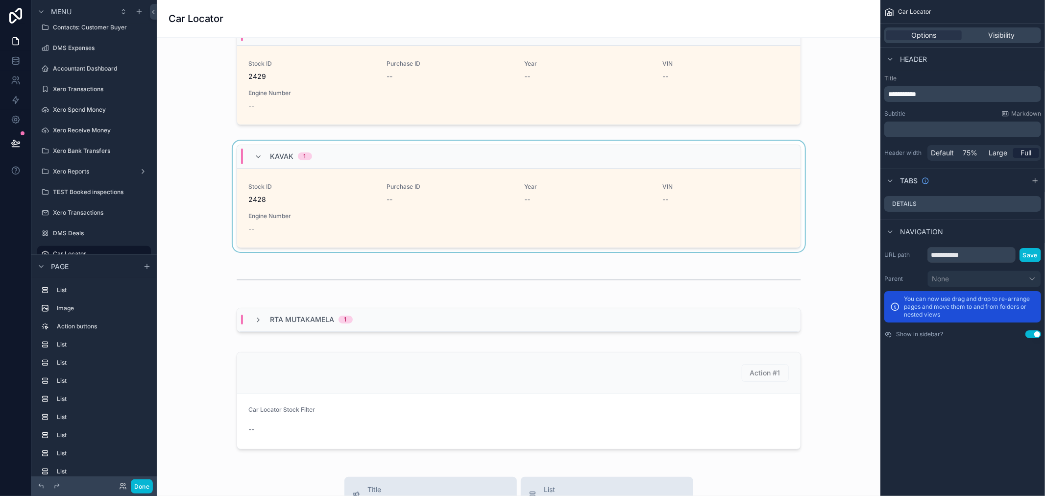
click at [332, 172] on div "scrollable content" at bounding box center [519, 198] width 708 height 115
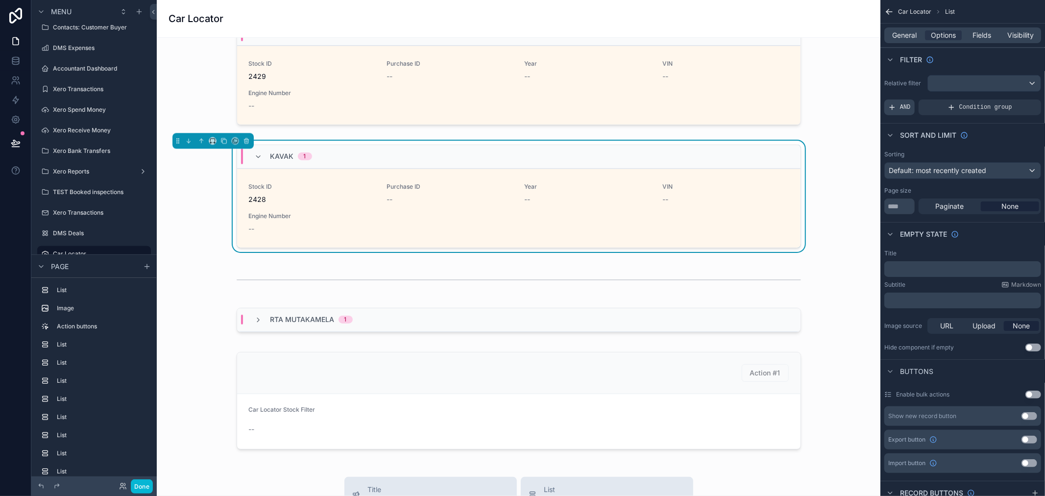
click at [908, 109] on span "AND" at bounding box center [905, 107] width 11 height 8
click at [1012, 99] on div "scrollable content" at bounding box center [1016, 101] width 14 height 14
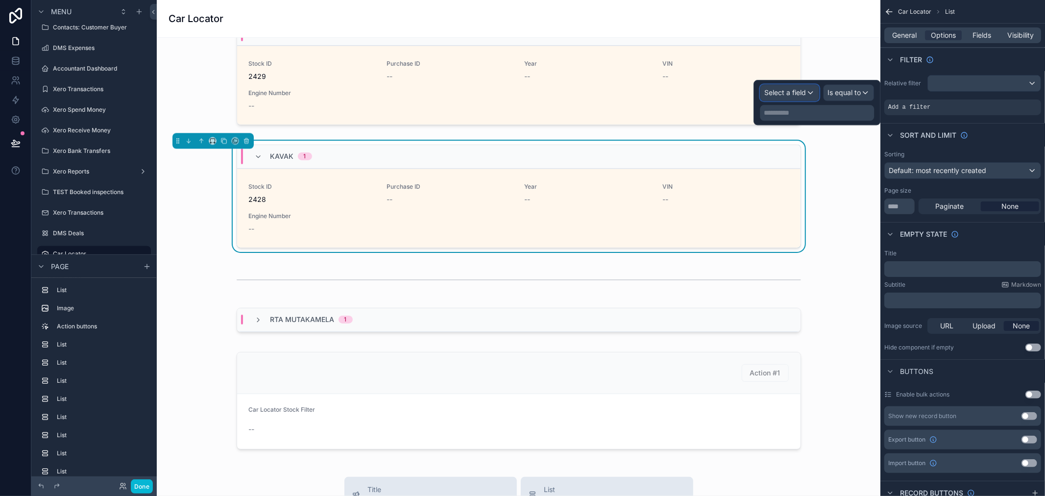
click at [805, 93] on span "Select a field" at bounding box center [785, 92] width 42 height 8
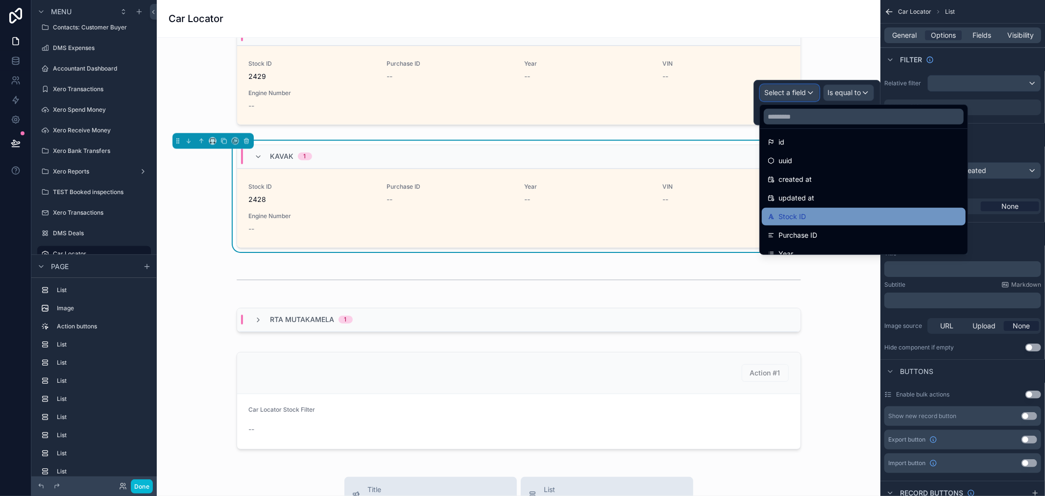
scroll to position [0, 0]
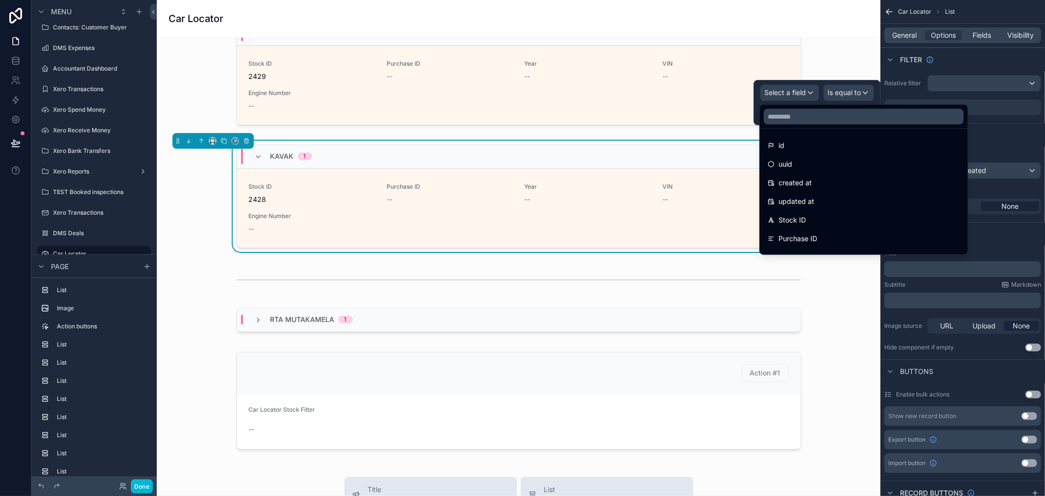
click at [831, 129] on ul "id uuid created at updated at Stock ID Purchase ID Year VIN Engine Number Color…" at bounding box center [864, 191] width 208 height 125
drag, startPoint x: 802, startPoint y: 213, endPoint x: 841, endPoint y: 122, distance: 98.3
click at [841, 122] on div "id uuid created at updated at Stock ID Purchase ID Year VIN Engine Number Color…" at bounding box center [863, 179] width 209 height 150
click at [841, 120] on input "text" at bounding box center [864, 117] width 200 height 16
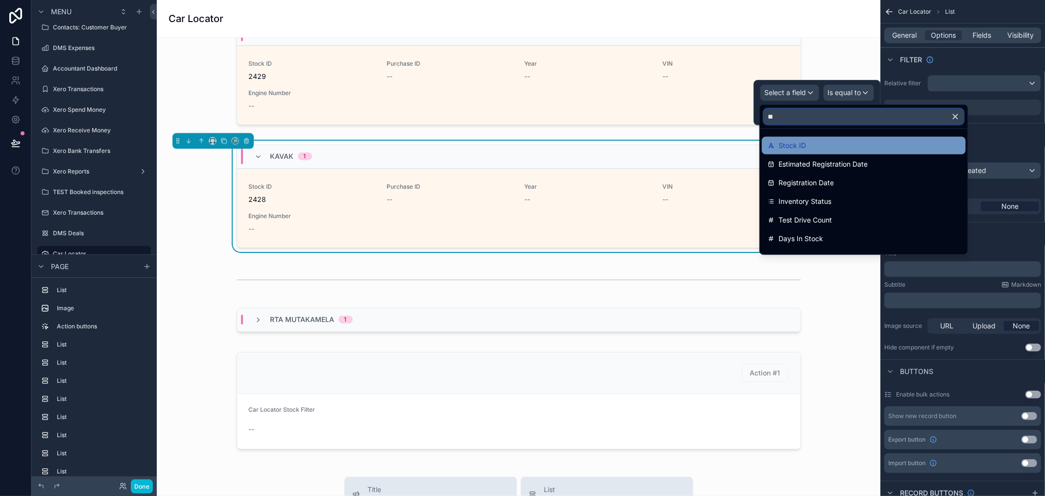
type input "**"
click at [819, 150] on div "Stock ID" at bounding box center [864, 146] width 192 height 12
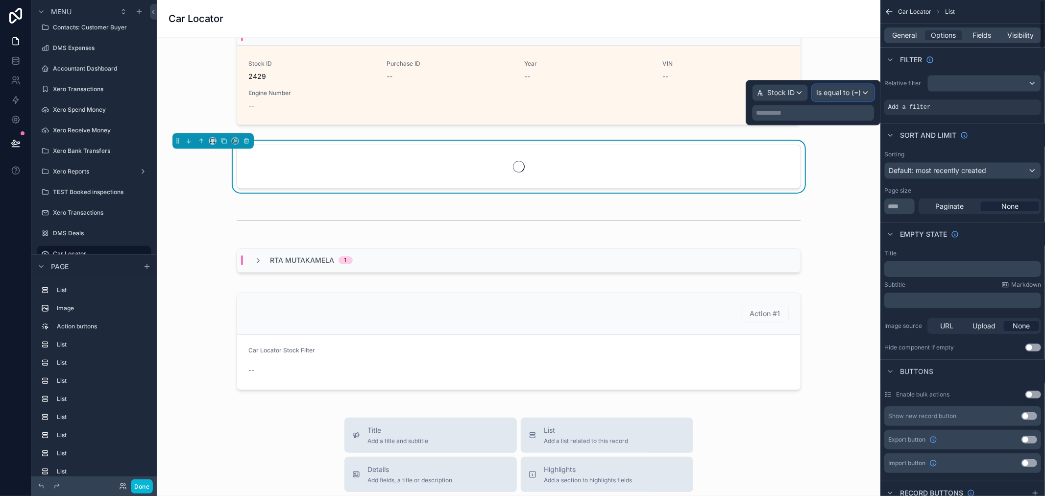
click at [852, 94] on span "Is equal to (=)" at bounding box center [838, 93] width 45 height 10
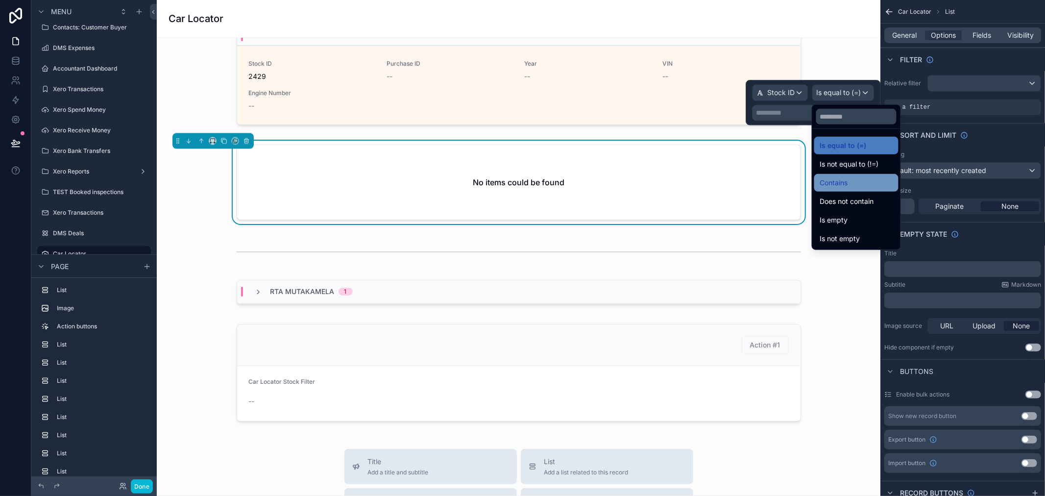
click at [838, 183] on span "Contains" at bounding box center [834, 183] width 28 height 12
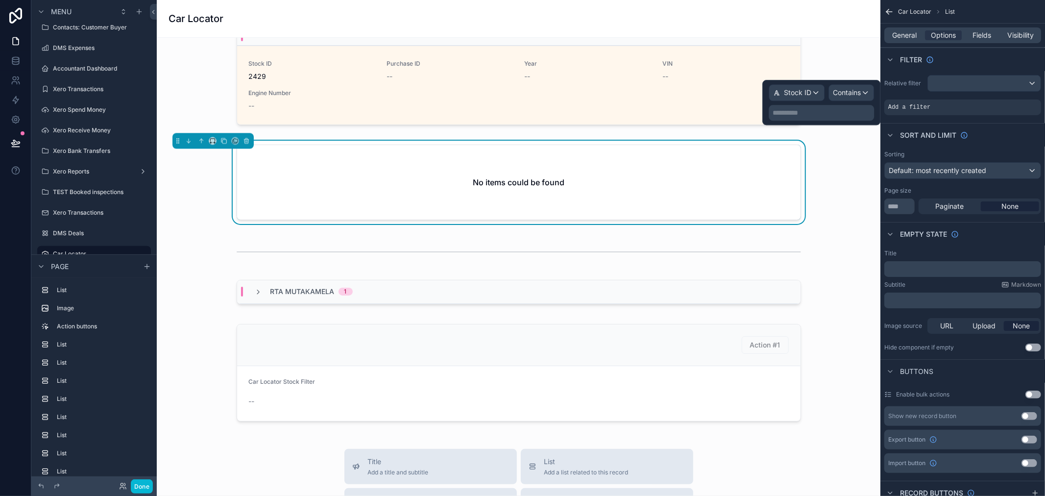
click at [816, 112] on p "**********" at bounding box center [821, 113] width 99 height 10
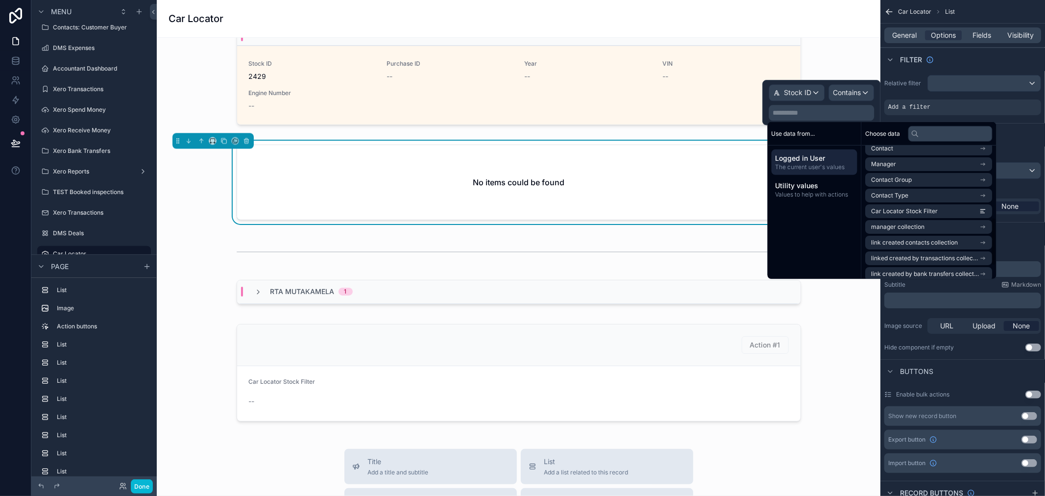
scroll to position [124, 0]
click at [926, 221] on span "Car Locator Stock Filter" at bounding box center [904, 220] width 67 height 8
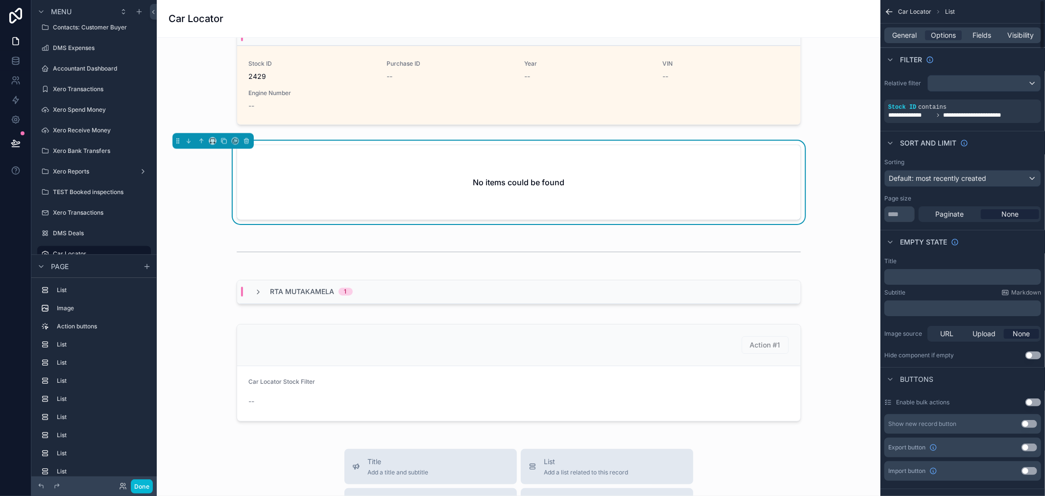
click at [1009, 143] on div "Sort And Limit" at bounding box center [962, 143] width 165 height 24
click at [892, 12] on icon "scrollable content" at bounding box center [889, 12] width 6 height 0
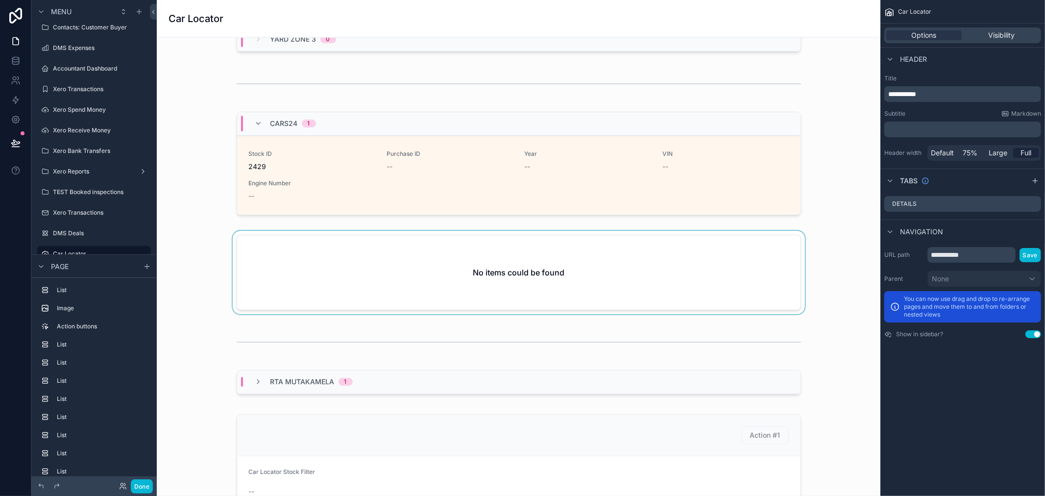
scroll to position [1561, 0]
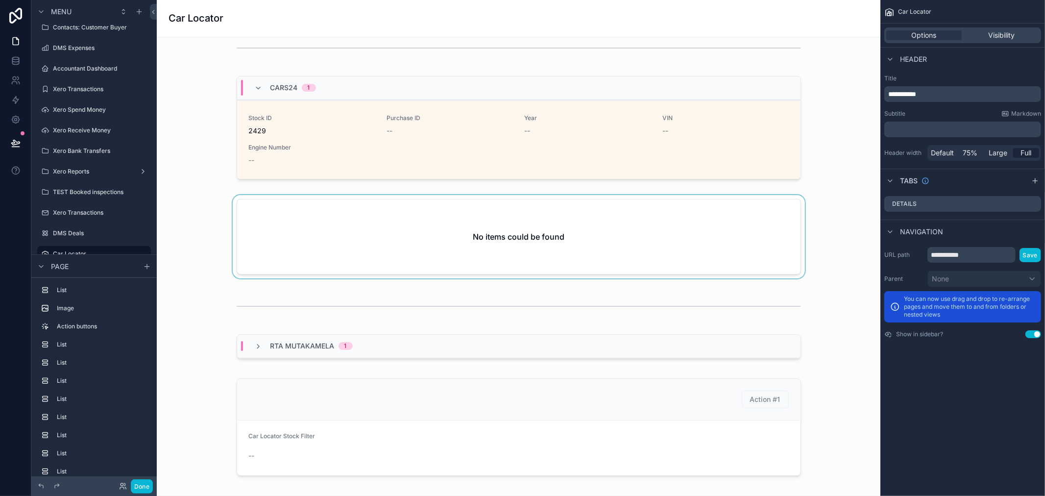
click at [600, 252] on div "scrollable content" at bounding box center [519, 238] width 708 height 87
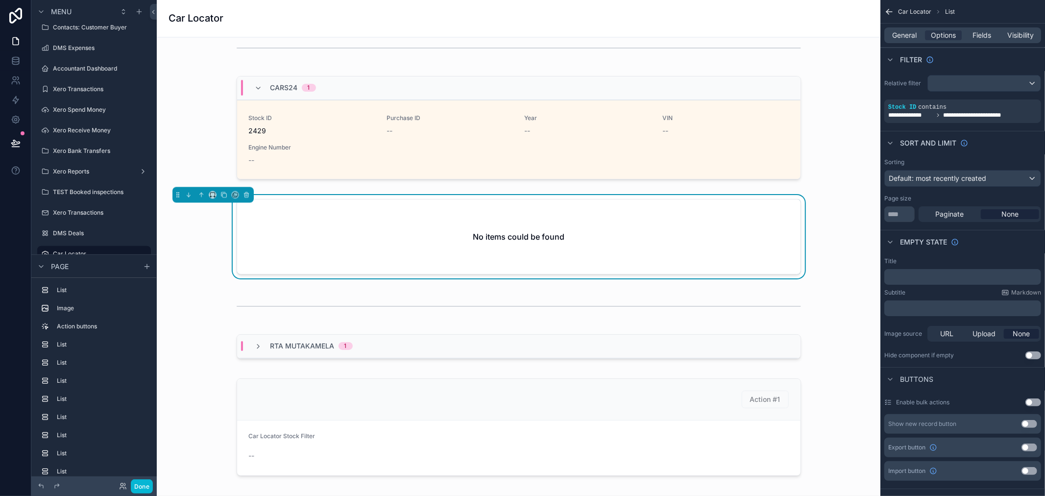
click at [638, 256] on div "No items could be found" at bounding box center [518, 236] width 563 height 74
click at [1016, 98] on icon "scrollable content" at bounding box center [1016, 100] width 6 height 6
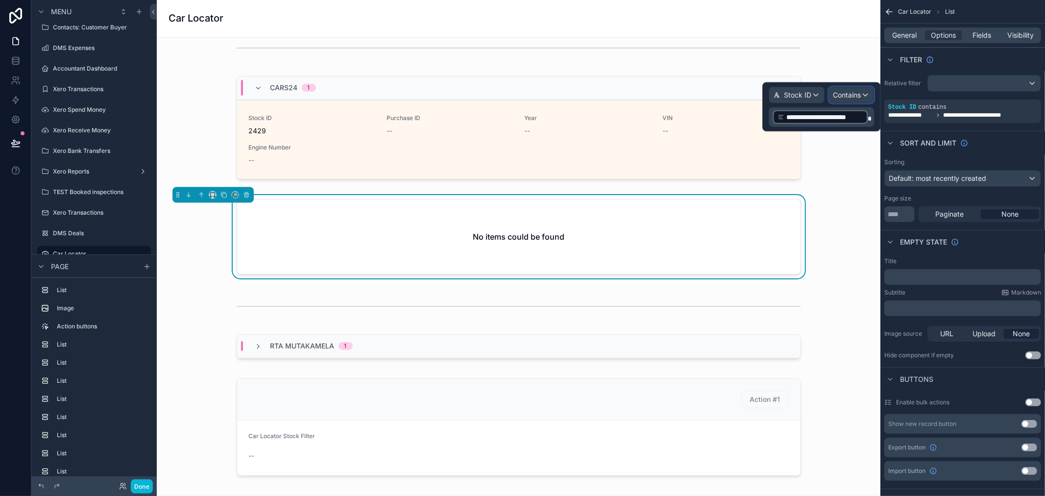
click at [856, 96] on span "Contains" at bounding box center [847, 95] width 28 height 10
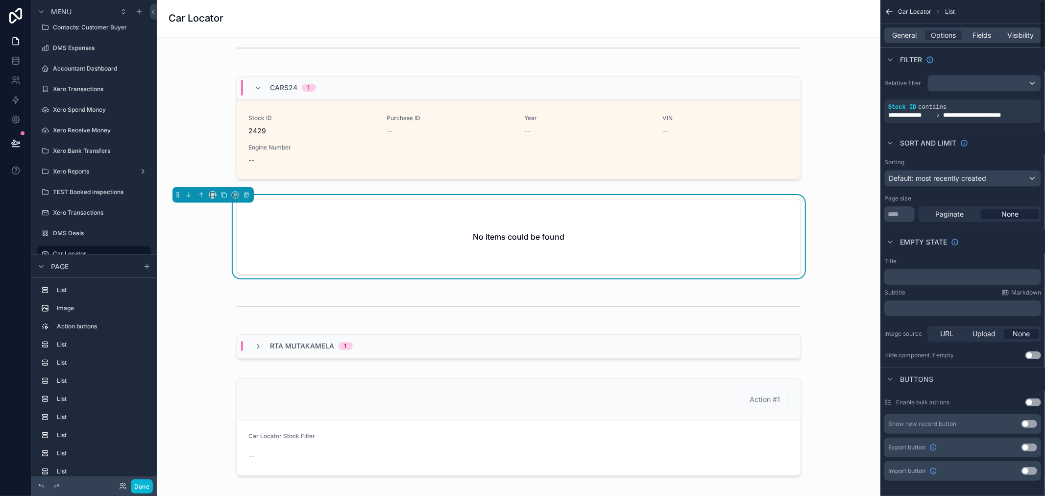
click at [1000, 64] on div "Filter" at bounding box center [962, 60] width 165 height 24
click at [1030, 100] on icon "scrollable content" at bounding box center [1030, 100] width 6 height 6
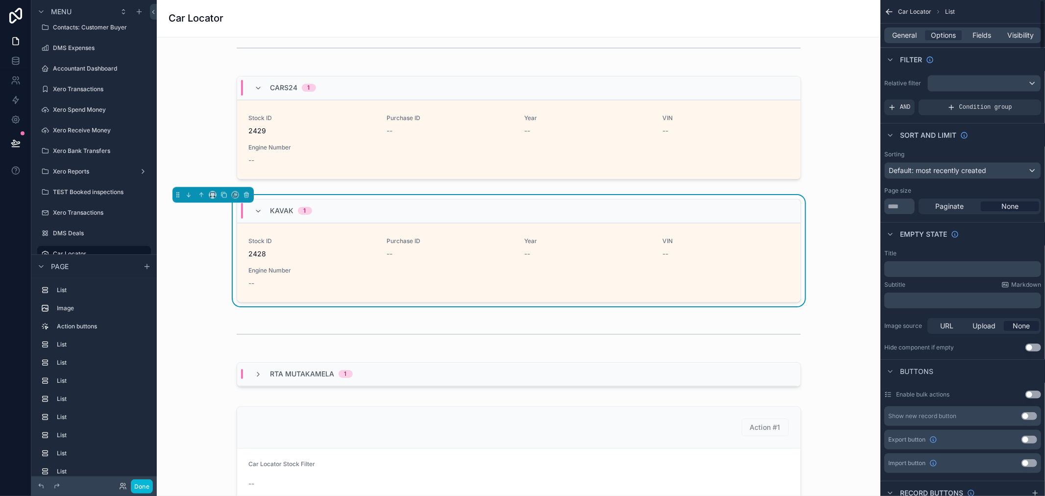
scroll to position [1888, 0]
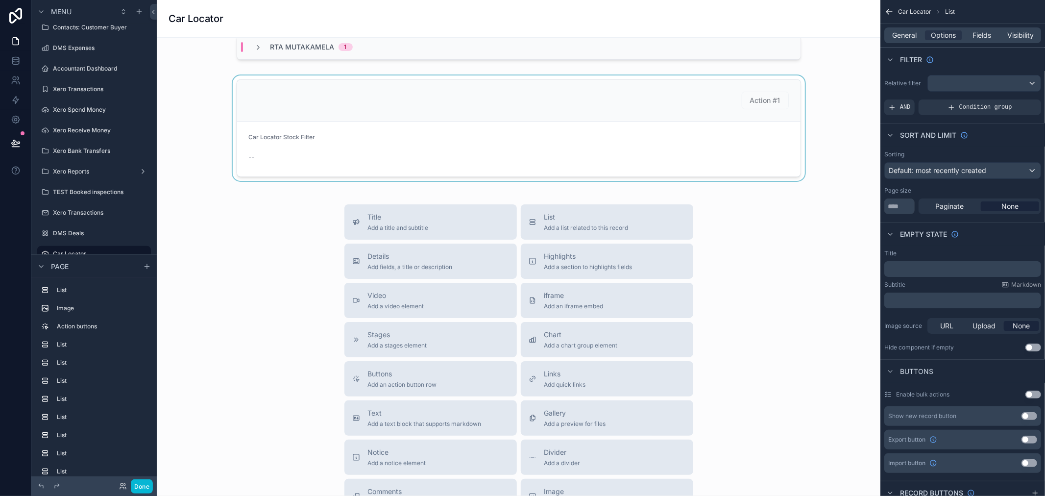
click at [624, 128] on div "scrollable content" at bounding box center [519, 127] width 708 height 105
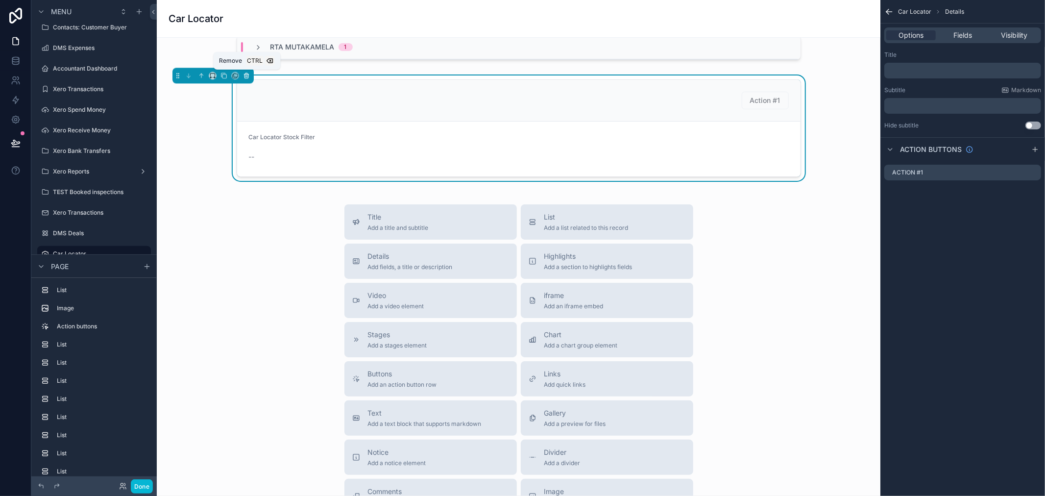
click at [248, 76] on icon "scrollable content" at bounding box center [246, 75] width 7 height 7
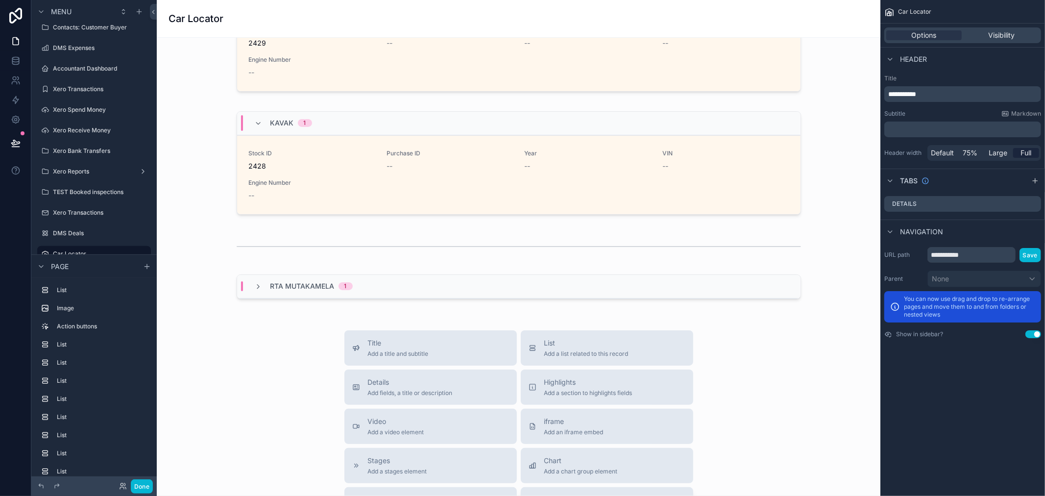
scroll to position [1725, 0]
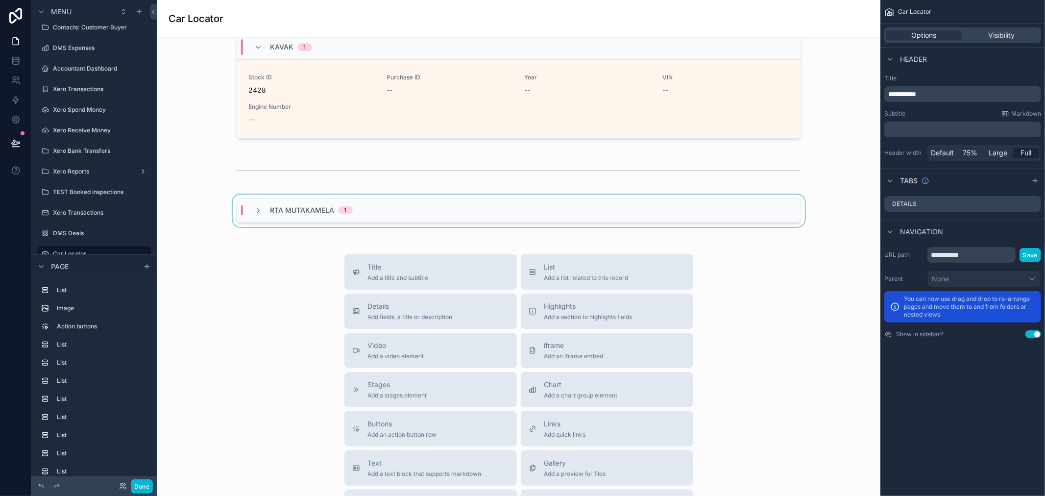
click at [262, 214] on div "RTA Mutakamela 1" at bounding box center [304, 210] width 98 height 10
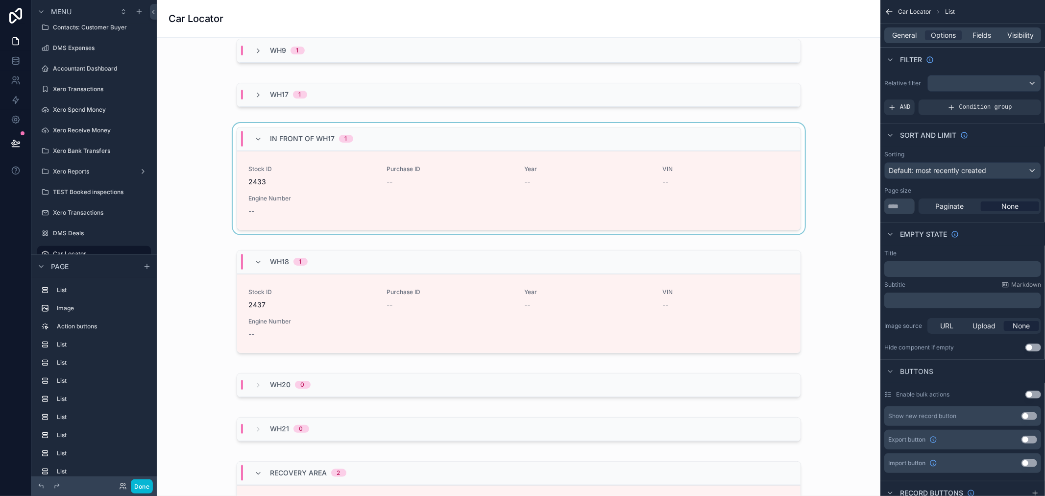
scroll to position [1034, 0]
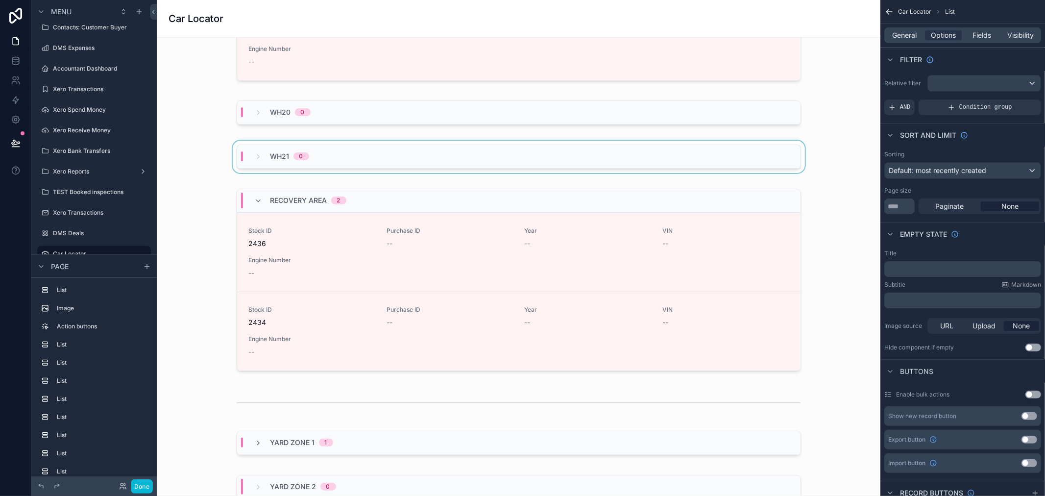
click at [171, 144] on div "scrollable content" at bounding box center [519, 159] width 708 height 36
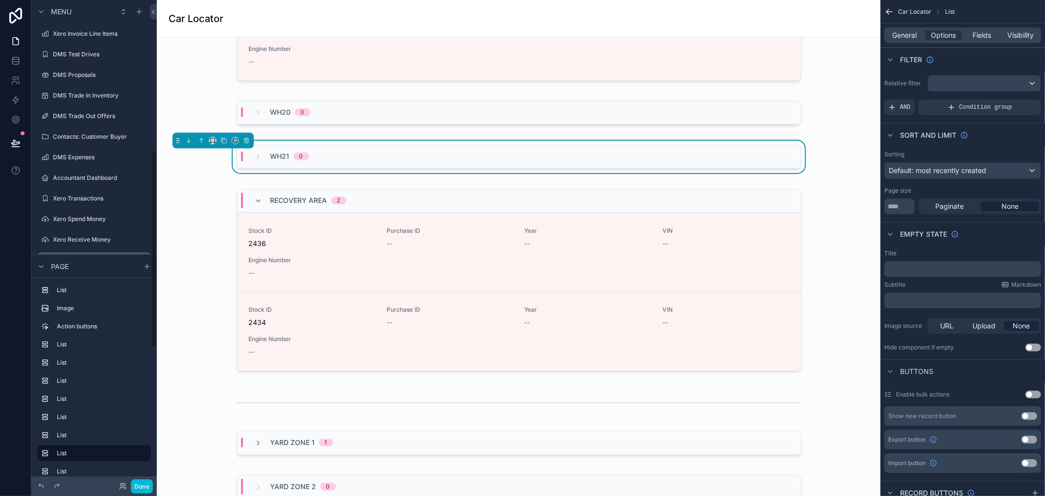
scroll to position [277, 0]
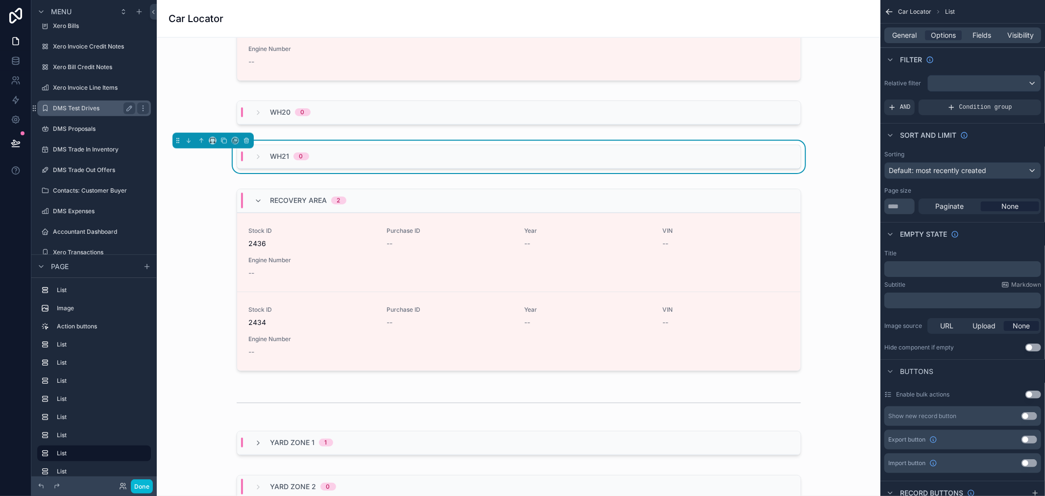
click at [95, 106] on label "DMS Test Drives" at bounding box center [92, 108] width 78 height 8
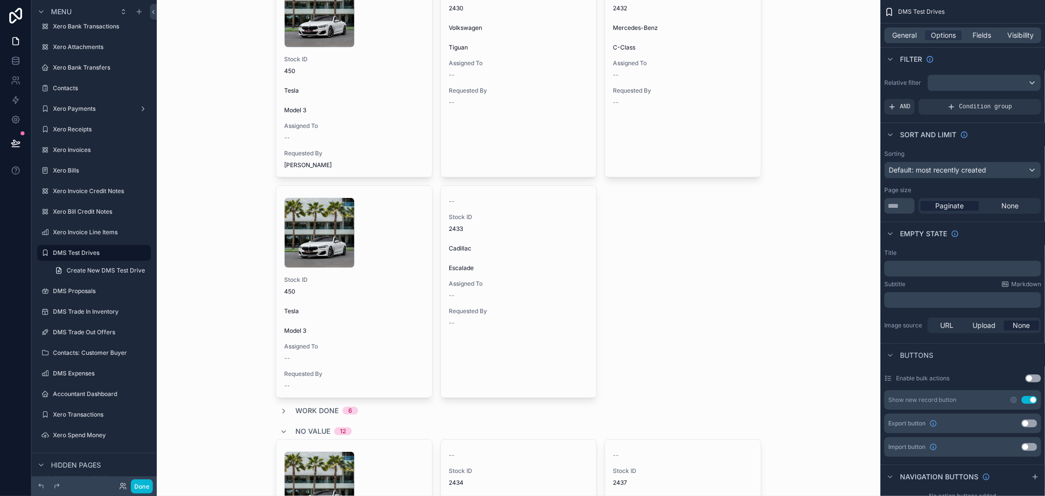
scroll to position [272, 0]
click at [394, 113] on div "scrollable content" at bounding box center [518, 457] width 501 height 1458
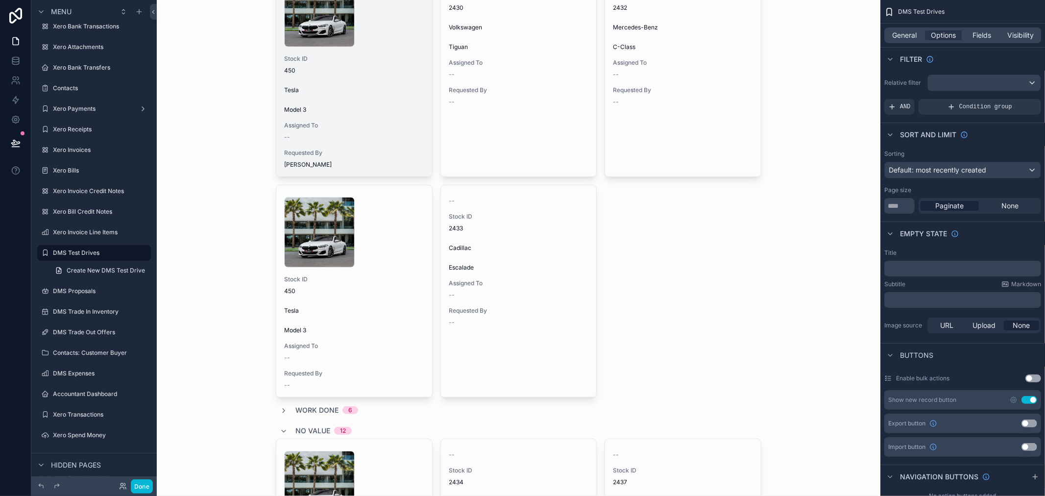
click at [384, 114] on div "1 .jpg Stock ID 450 Tesla Model 3 Assigned To -- Requested By Talib Alrubai" at bounding box center [354, 71] width 156 height 212
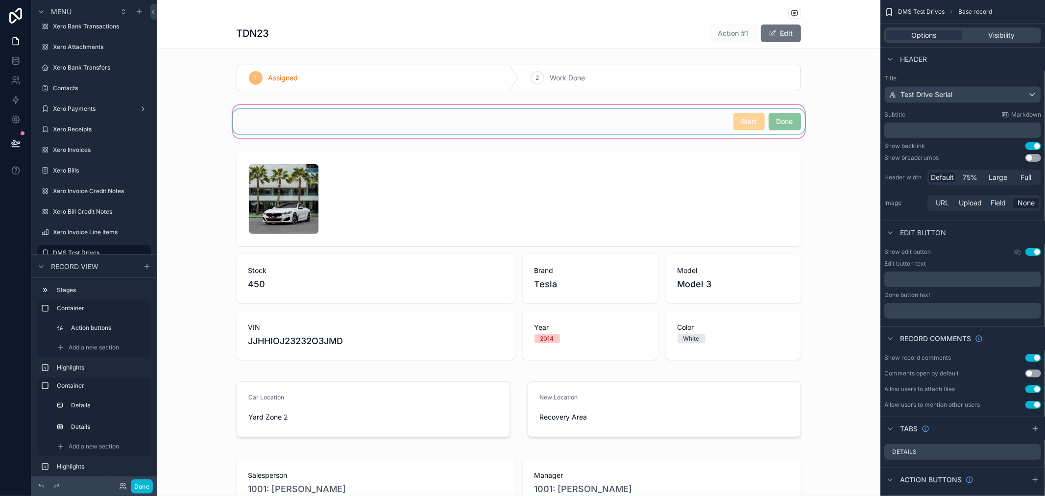
click at [670, 111] on div "scrollable content" at bounding box center [518, 121] width 723 height 37
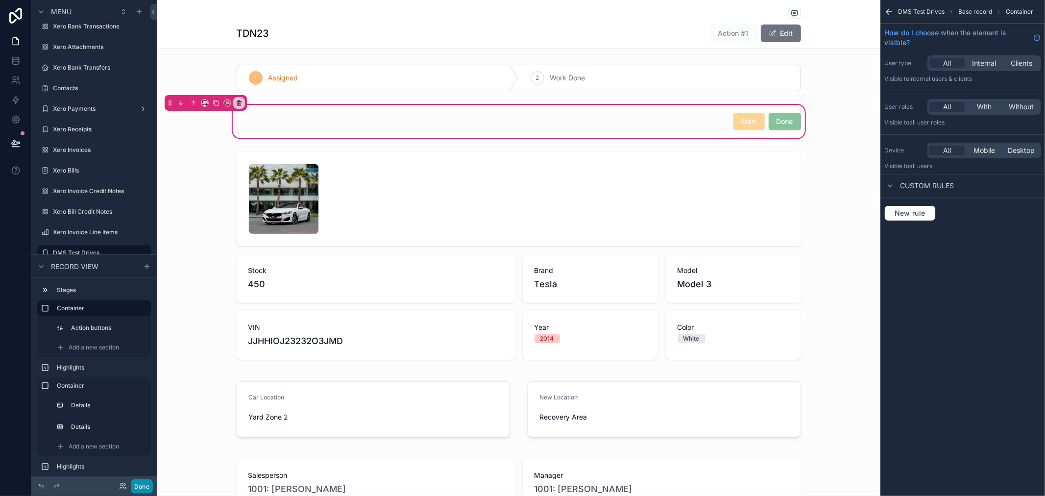
click at [136, 490] on button "Done" at bounding box center [142, 486] width 22 height 14
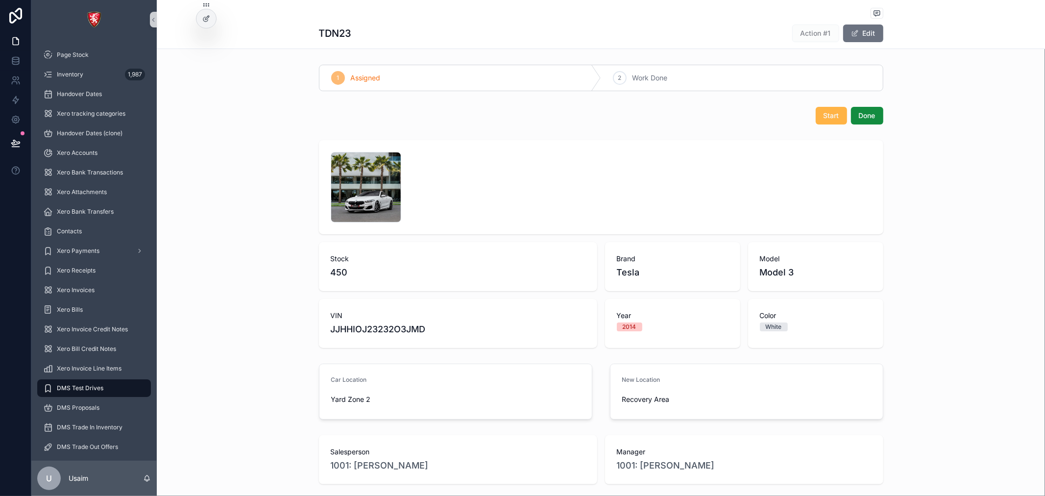
click at [825, 115] on span "Start" at bounding box center [831, 116] width 16 height 10
click at [200, 21] on div at bounding box center [206, 18] width 20 height 19
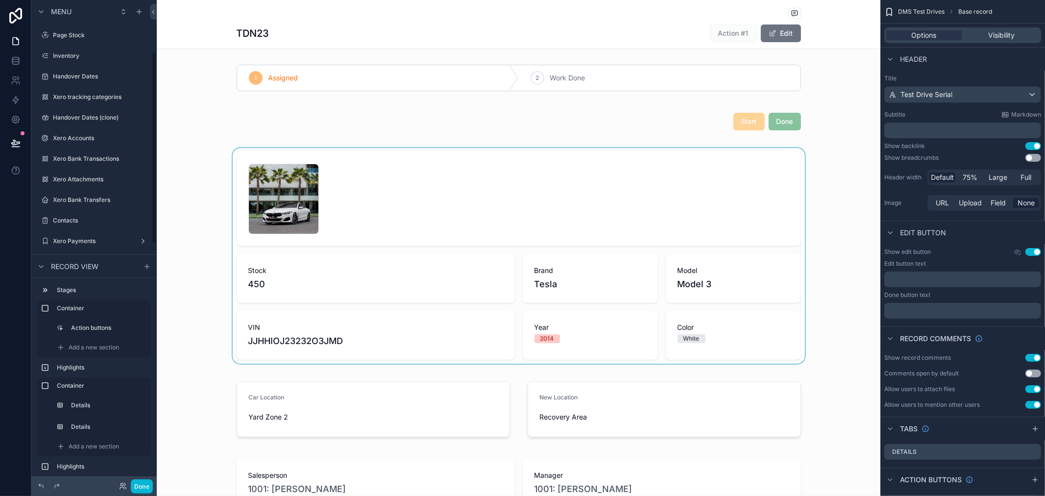
scroll to position [132, 0]
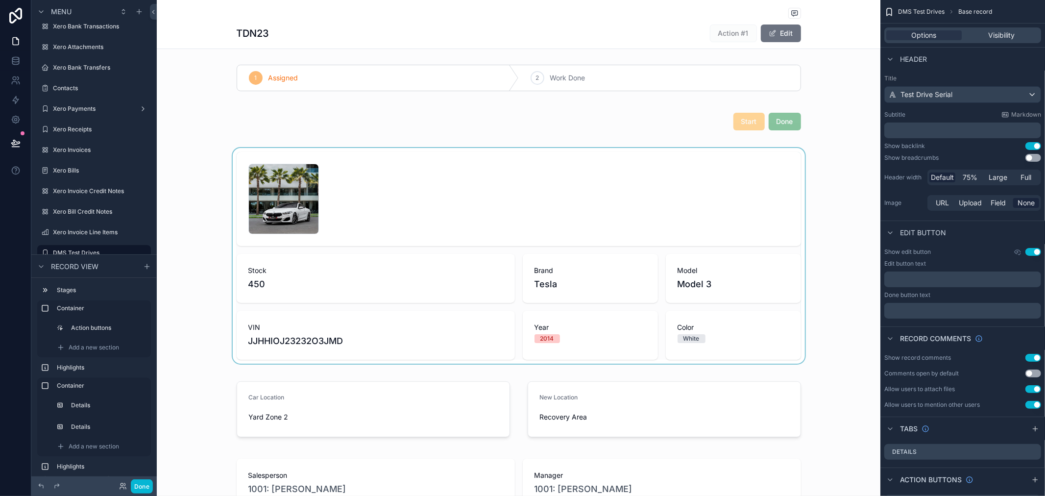
click at [515, 170] on div "scrollable content" at bounding box center [518, 256] width 723 height 216
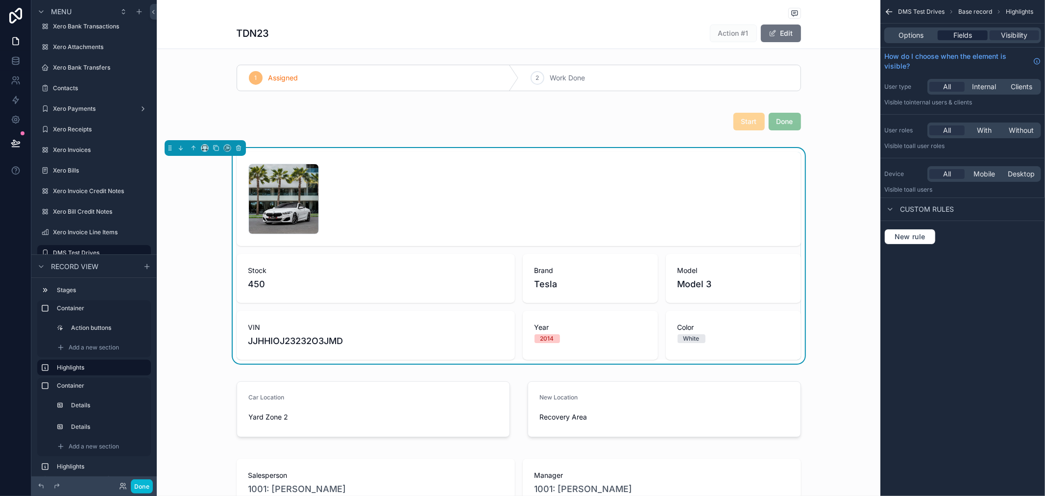
click at [966, 35] on span "Fields" at bounding box center [962, 35] width 19 height 10
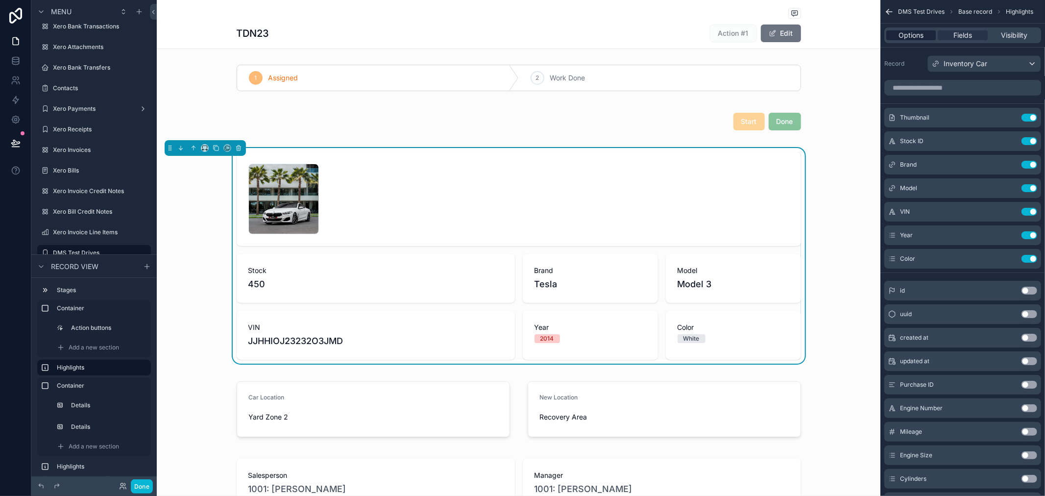
click at [921, 35] on span "Options" at bounding box center [910, 35] width 25 height 10
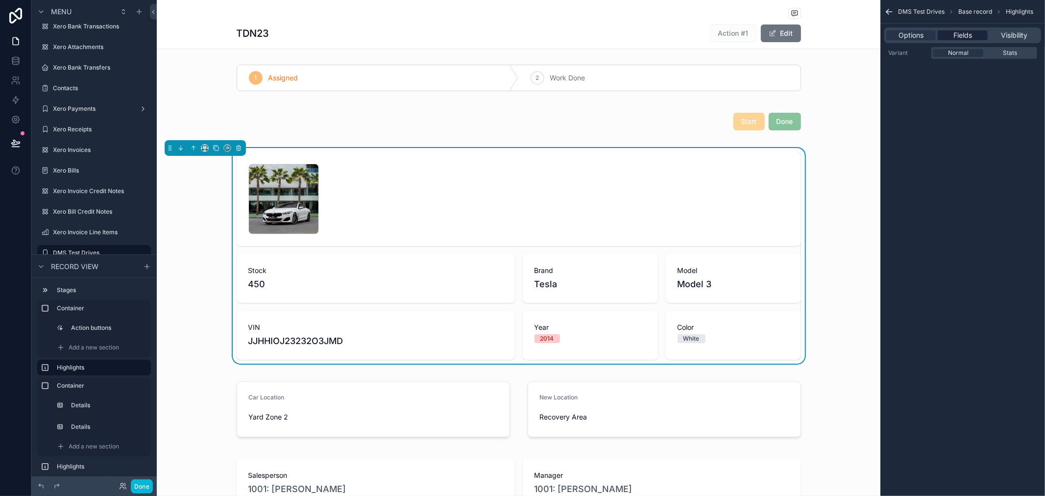
click at [963, 36] on span "Fields" at bounding box center [962, 35] width 19 height 10
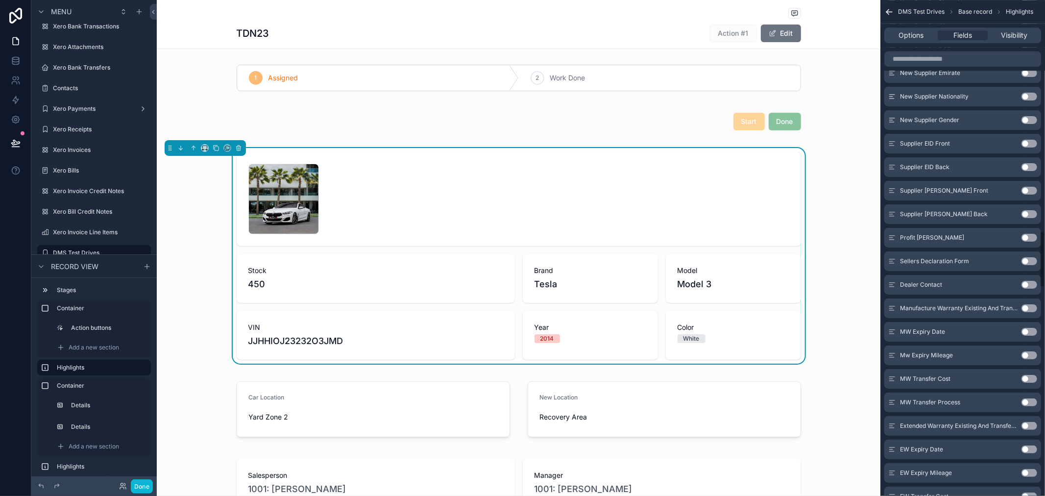
scroll to position [2014, 0]
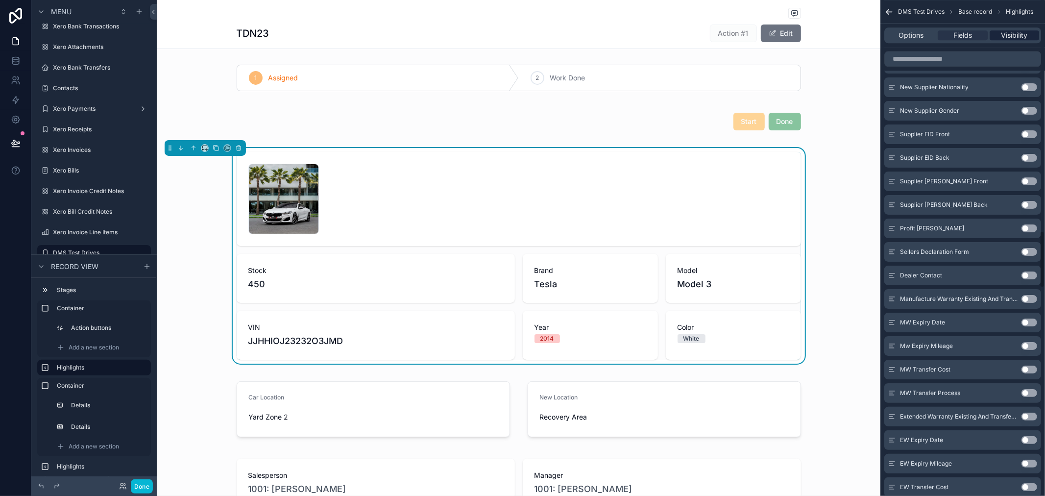
click at [1003, 33] on span "Visibility" at bounding box center [1014, 35] width 26 height 10
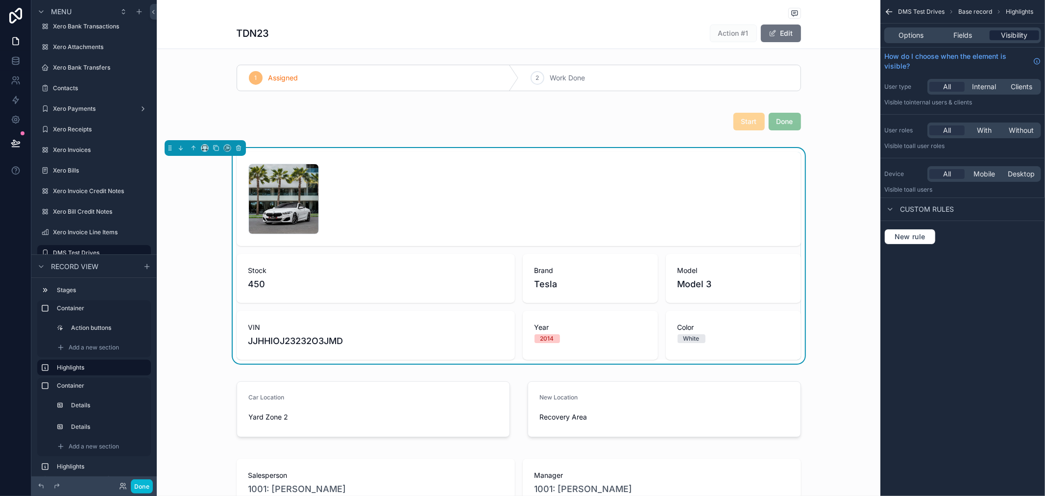
scroll to position [0, 0]
click at [921, 235] on span "New rule" at bounding box center [909, 236] width 39 height 9
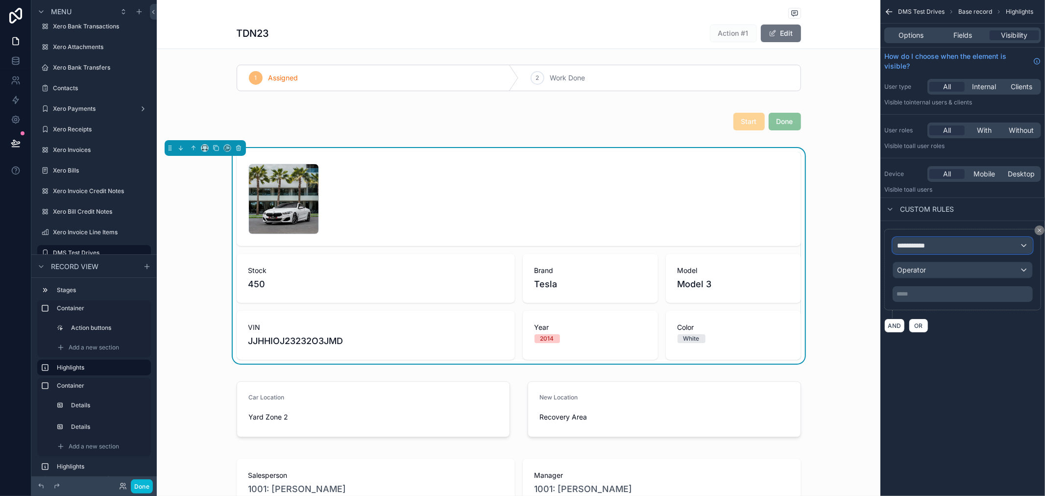
click at [939, 245] on div "**********" at bounding box center [962, 246] width 139 height 16
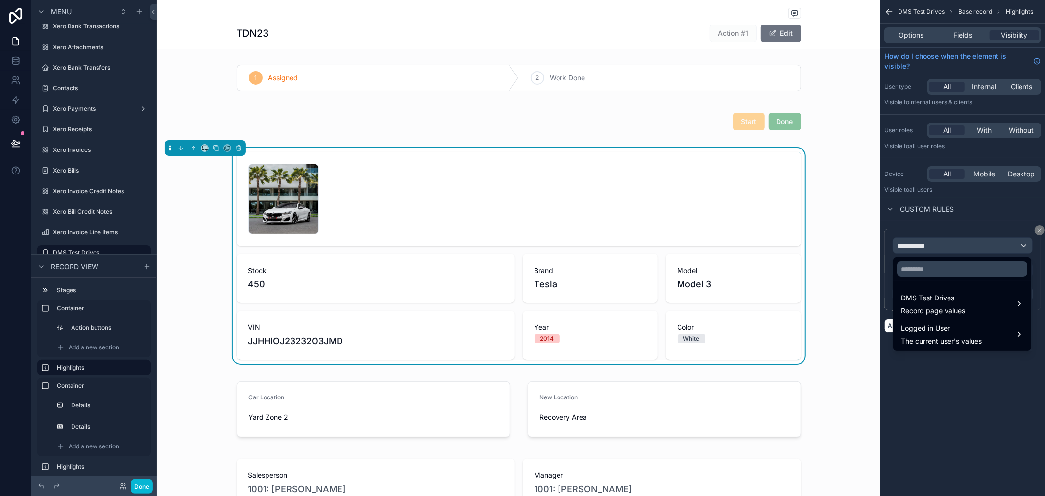
click at [962, 430] on div "scrollable content" at bounding box center [522, 248] width 1045 height 496
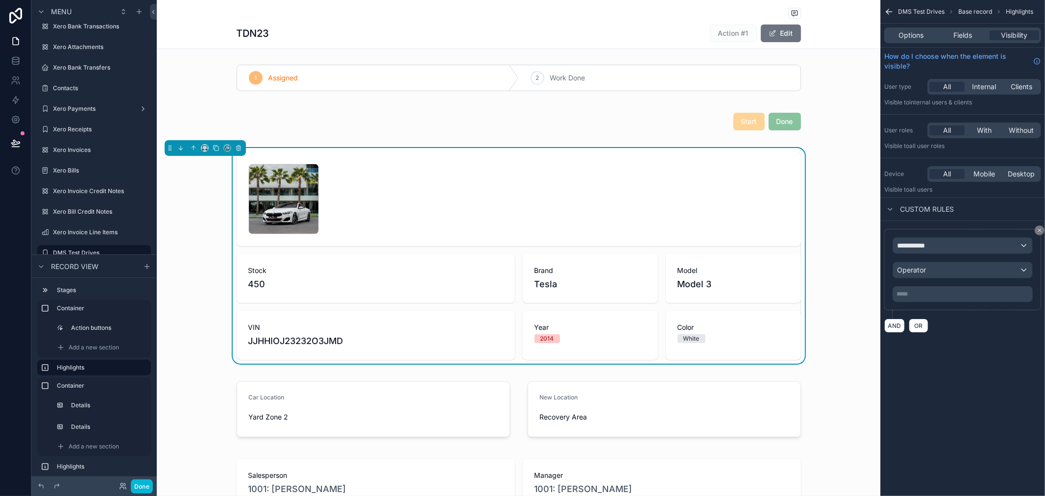
click at [947, 300] on div "***** ﻿" at bounding box center [962, 294] width 140 height 16
click at [947, 290] on p "***** ﻿" at bounding box center [963, 294] width 134 height 8
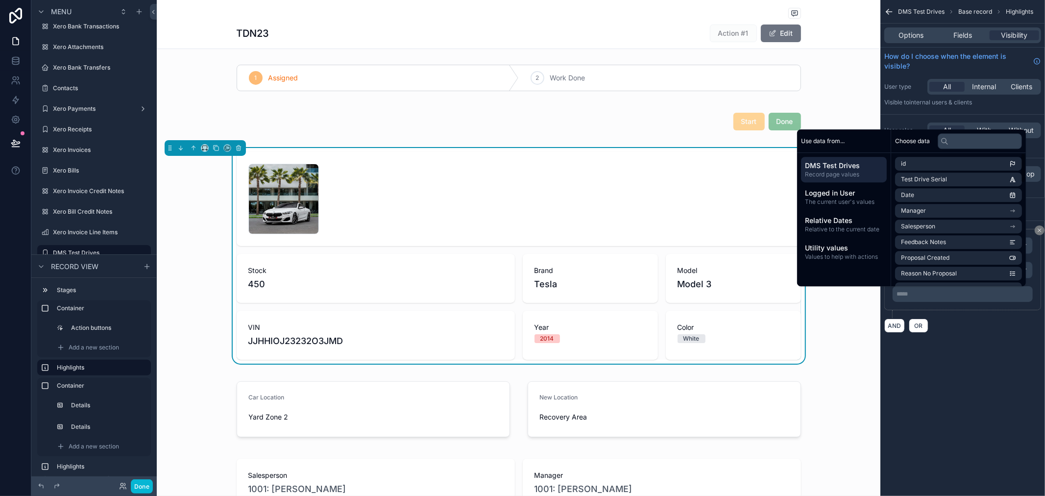
click at [953, 358] on div "**********" at bounding box center [962, 248] width 165 height 496
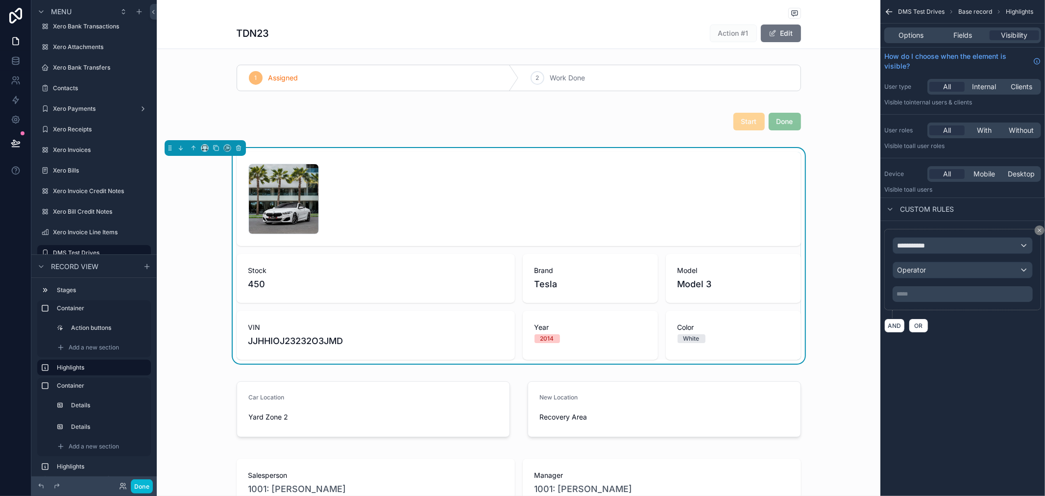
click at [1036, 230] on icon "scrollable content" at bounding box center [1039, 230] width 6 height 6
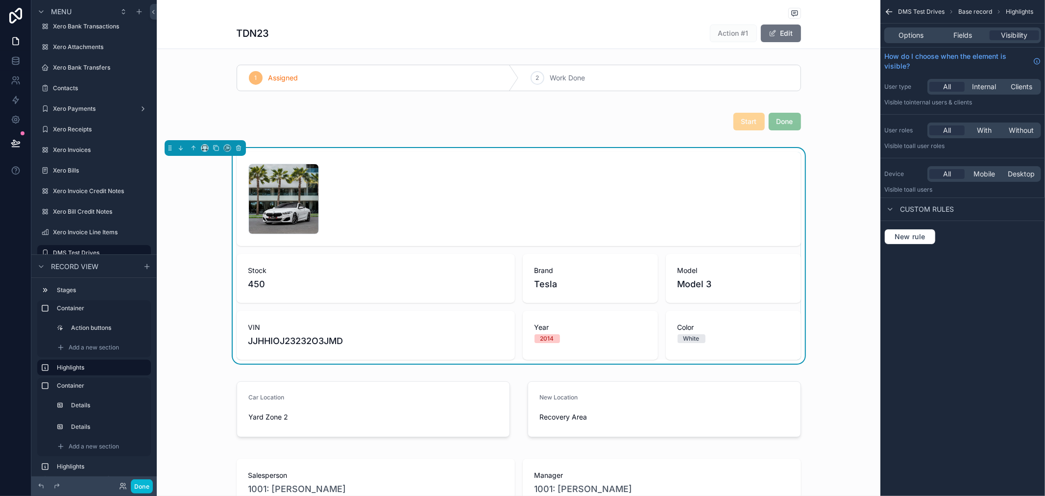
click at [936, 294] on div "DMS Test Drives Base record Highlights Options Fields Visibility How do I choos…" at bounding box center [962, 248] width 165 height 496
click at [900, 38] on span "Options" at bounding box center [910, 35] width 25 height 10
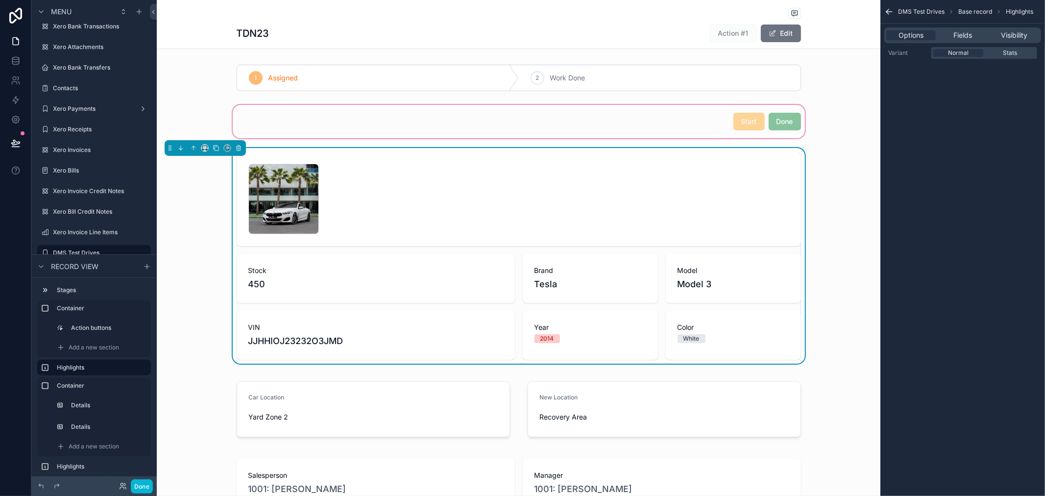
click at [753, 131] on div "scrollable content" at bounding box center [518, 121] width 723 height 37
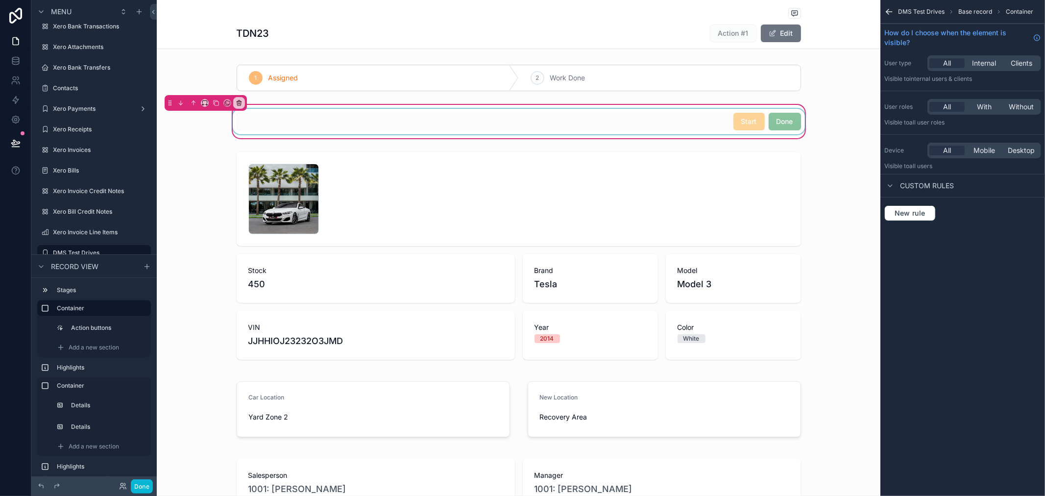
click at [776, 121] on div "scrollable content" at bounding box center [519, 121] width 576 height 25
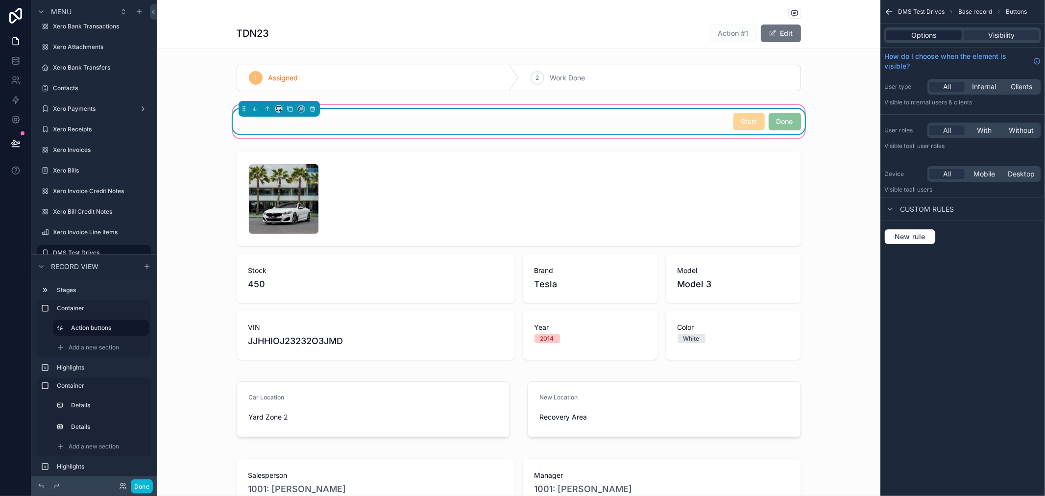
click at [924, 31] on span "Options" at bounding box center [924, 35] width 25 height 10
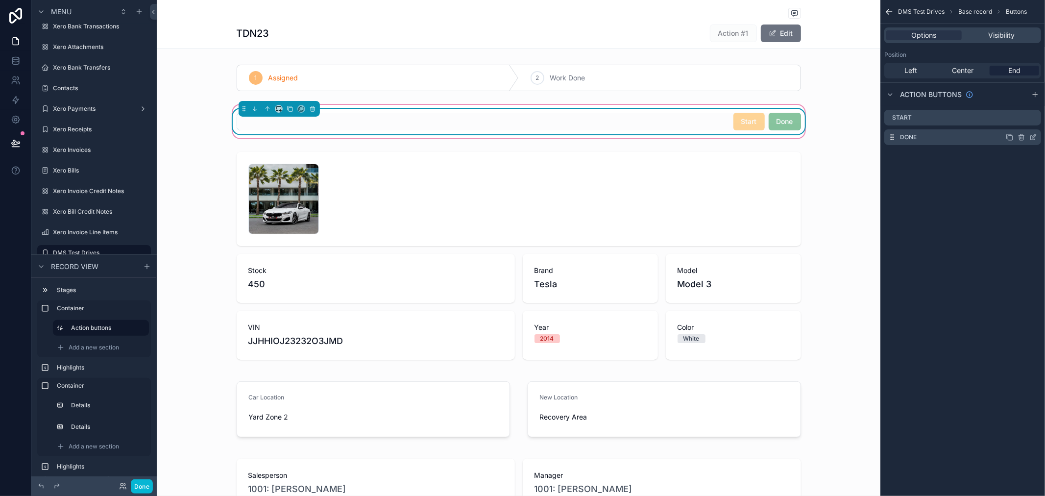
click at [1030, 139] on icon "scrollable content" at bounding box center [1033, 137] width 8 height 8
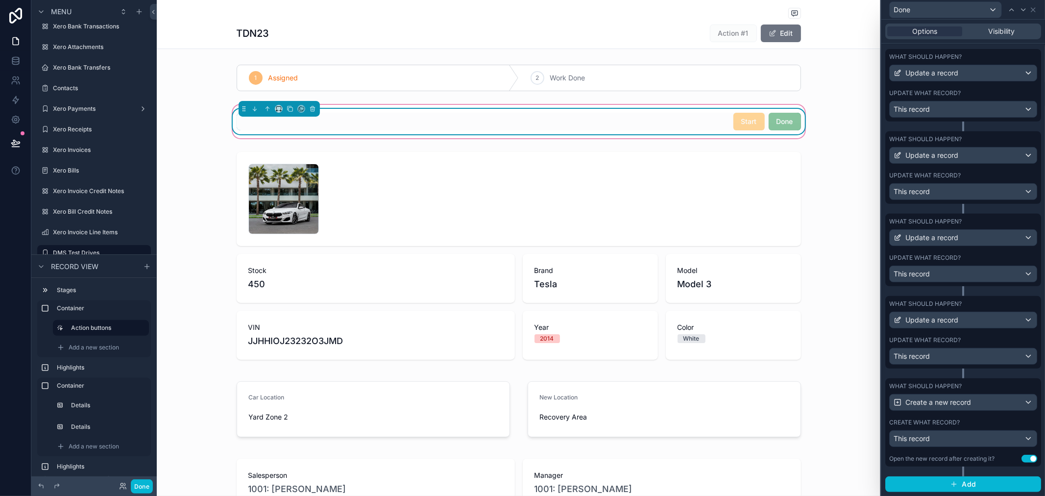
scroll to position [329, 0]
click at [949, 434] on div "This record" at bounding box center [962, 439] width 147 height 16
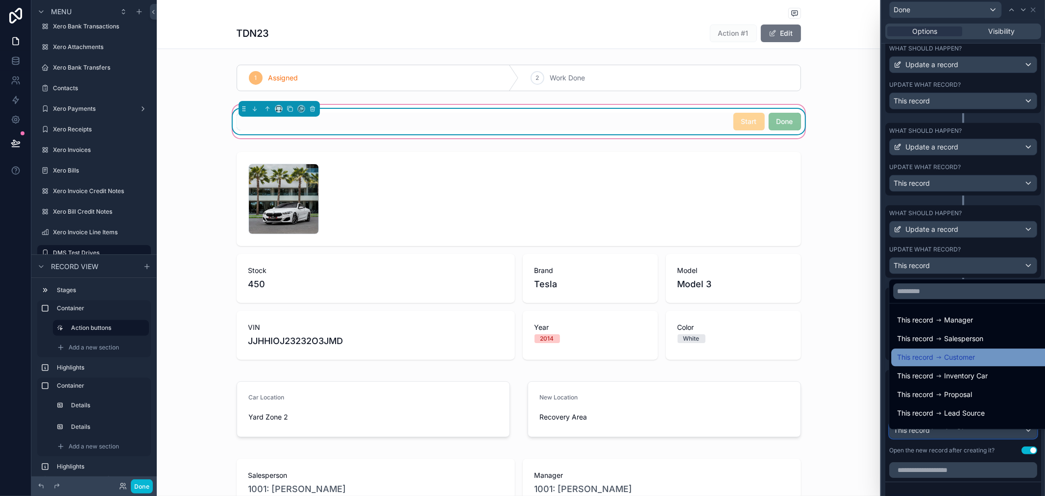
scroll to position [88, 0]
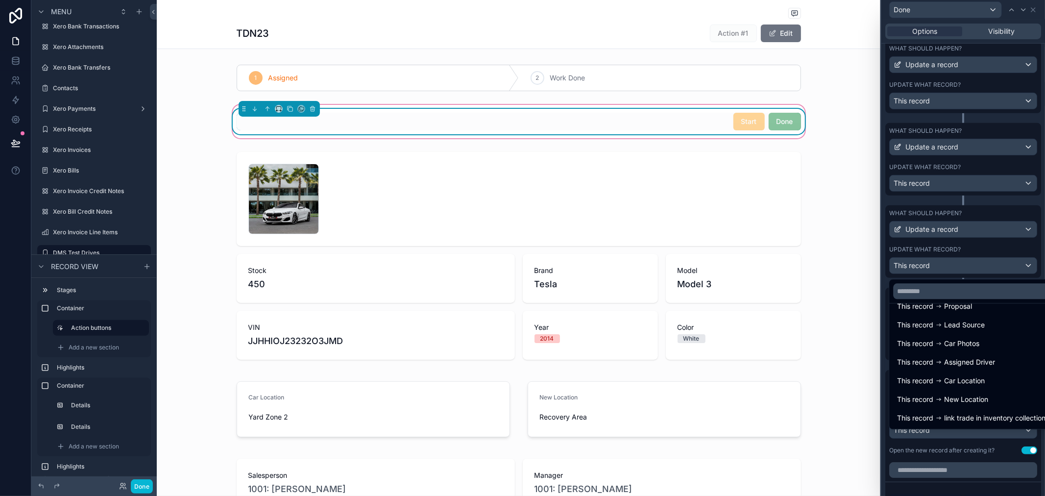
click at [1002, 256] on div at bounding box center [963, 248] width 164 height 496
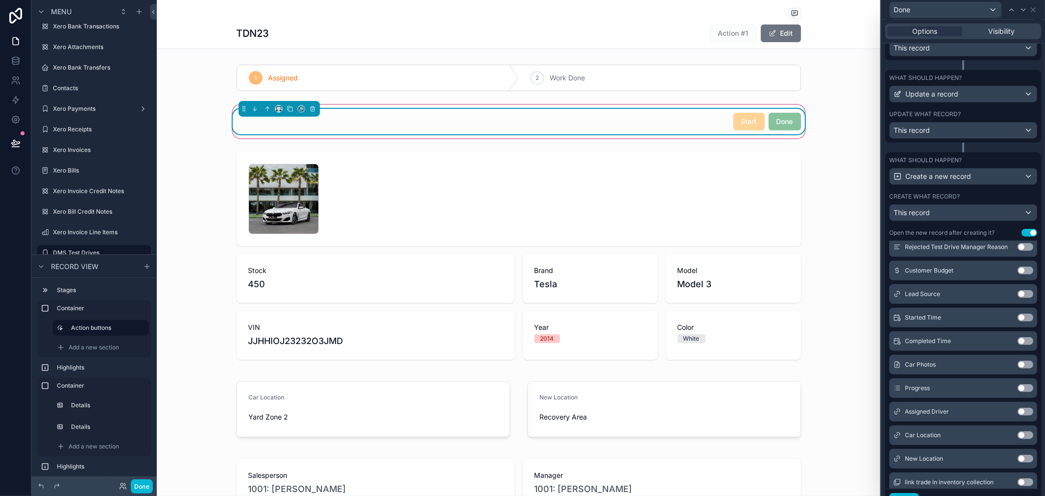
scroll to position [639, 0]
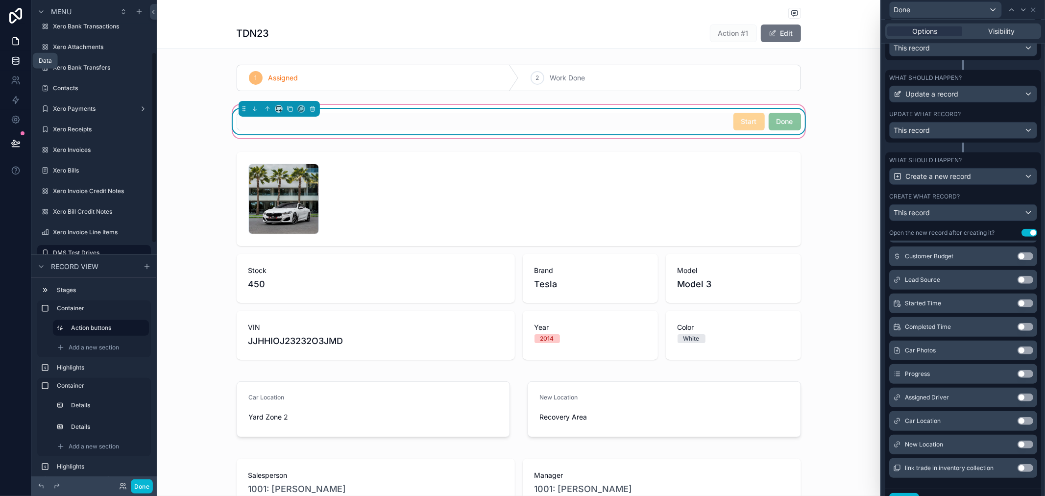
click at [19, 62] on icon at bounding box center [15, 63] width 6 height 4
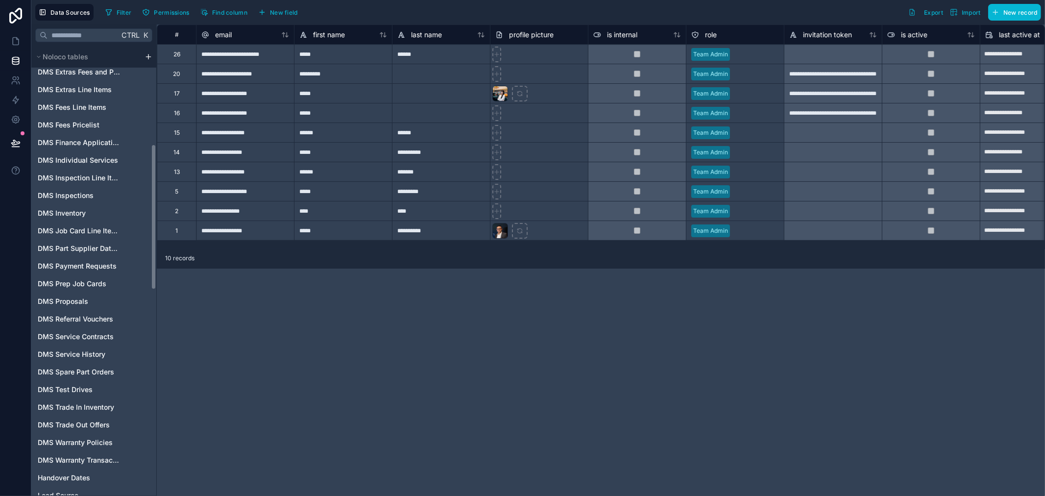
scroll to position [326, 0]
click at [79, 337] on span "DMS Test Drives" at bounding box center [65, 335] width 55 height 10
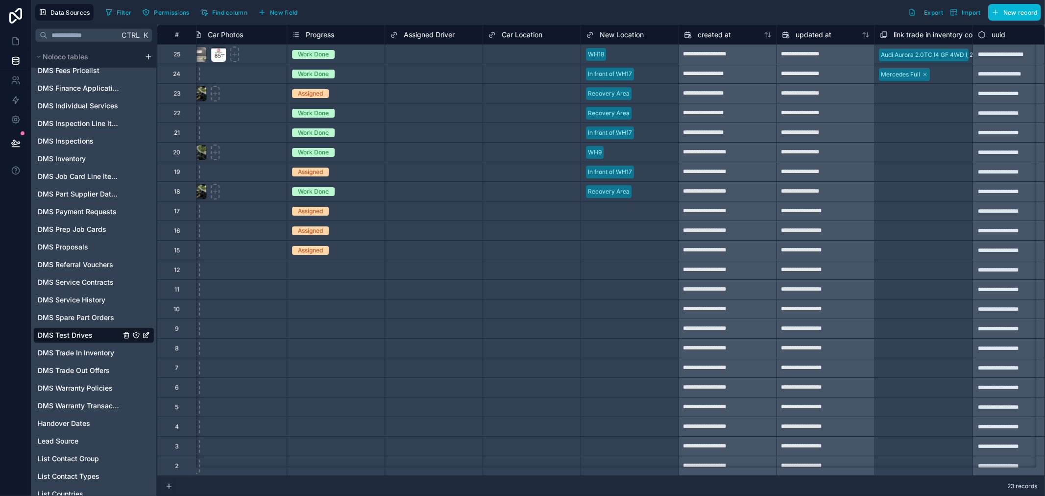
scroll to position [0, 2686]
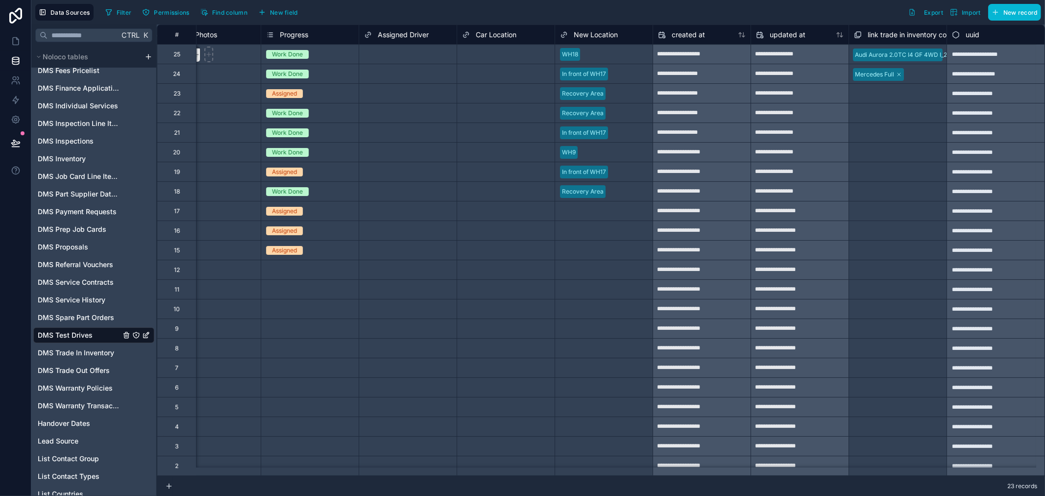
click at [591, 31] on span "New Location" at bounding box center [596, 35] width 44 height 10
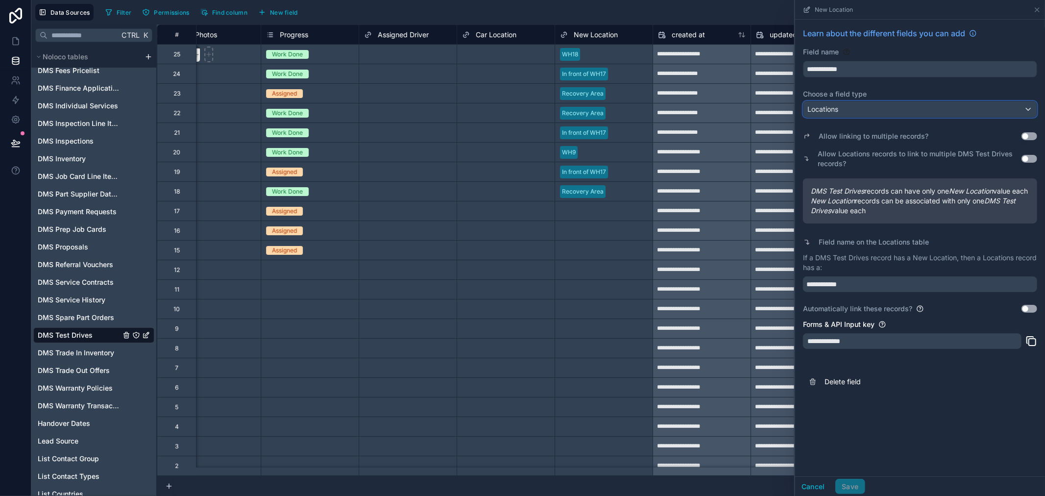
click at [919, 106] on div "Locations" at bounding box center [919, 109] width 233 height 16
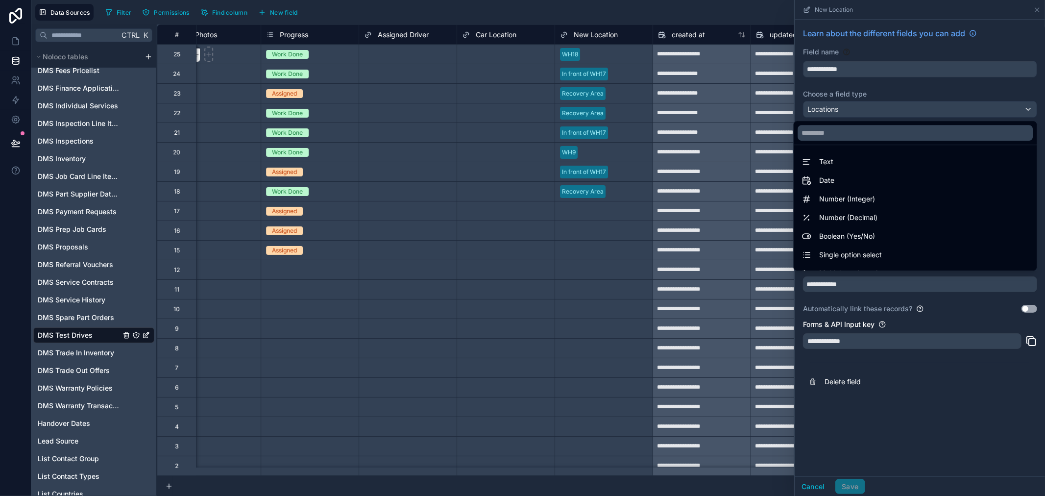
click at [427, 36] on div "Assigned Driver" at bounding box center [408, 35] width 88 height 12
click at [488, 37] on span "Car Location" at bounding box center [496, 35] width 41 height 10
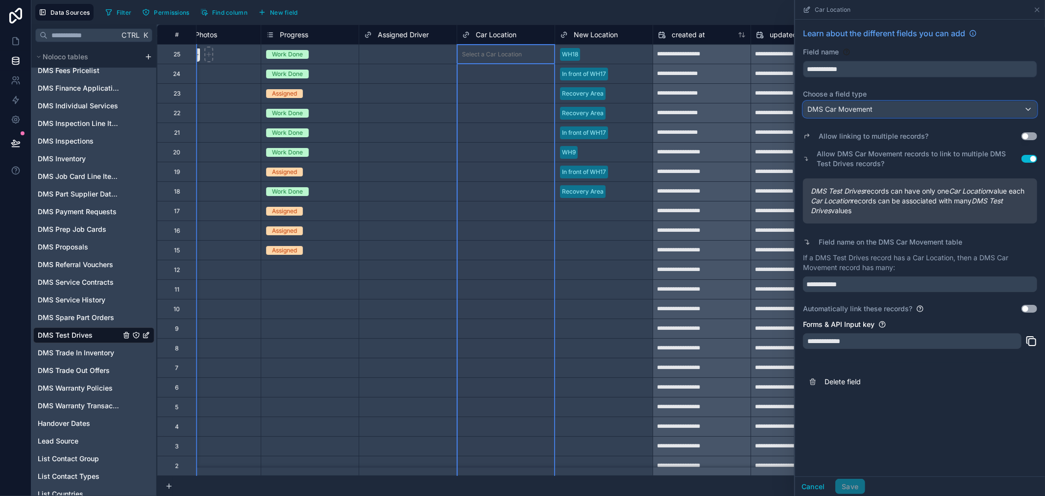
click at [875, 105] on div "DMS Car Movement" at bounding box center [919, 109] width 233 height 16
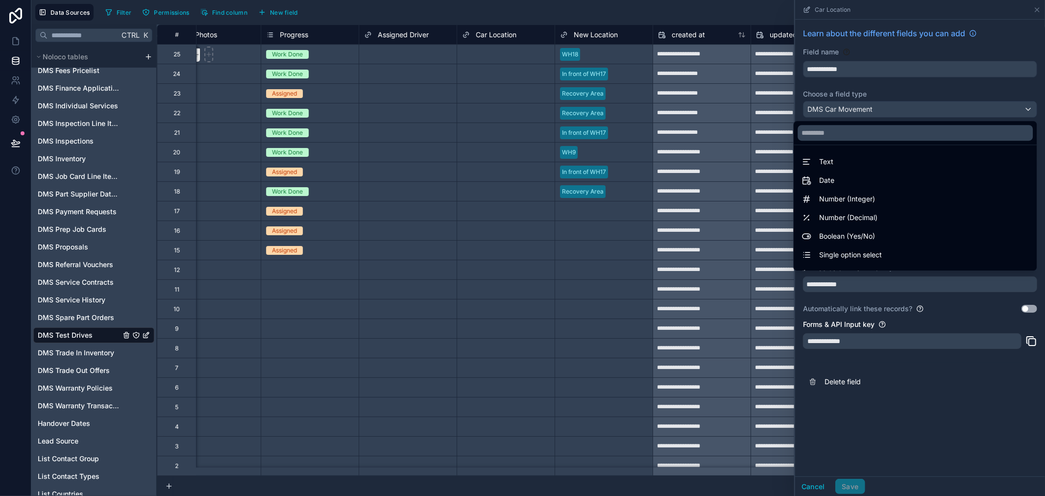
click at [879, 92] on div at bounding box center [920, 248] width 250 height 496
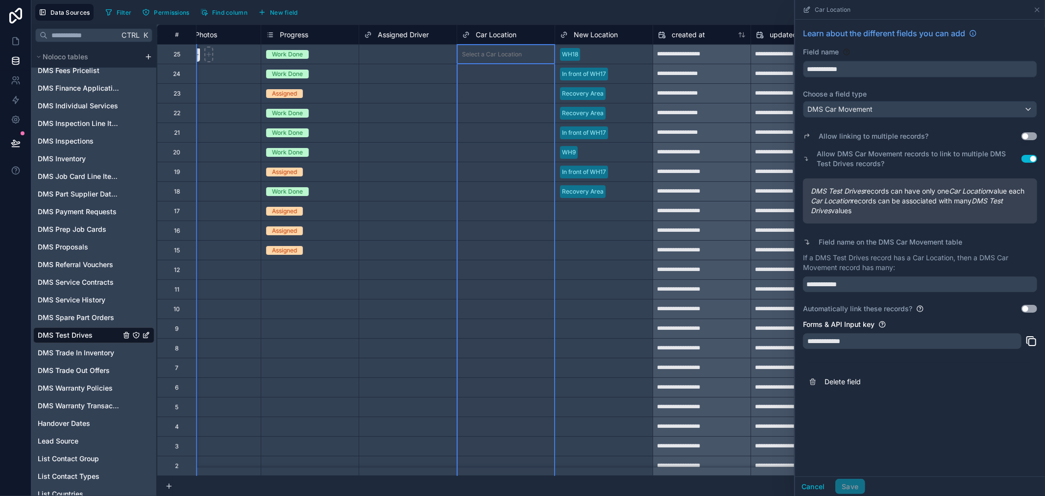
click at [522, 35] on div "Car Location" at bounding box center [506, 35] width 88 height 12
click at [846, 71] on input "**********" at bounding box center [919, 69] width 233 height 16
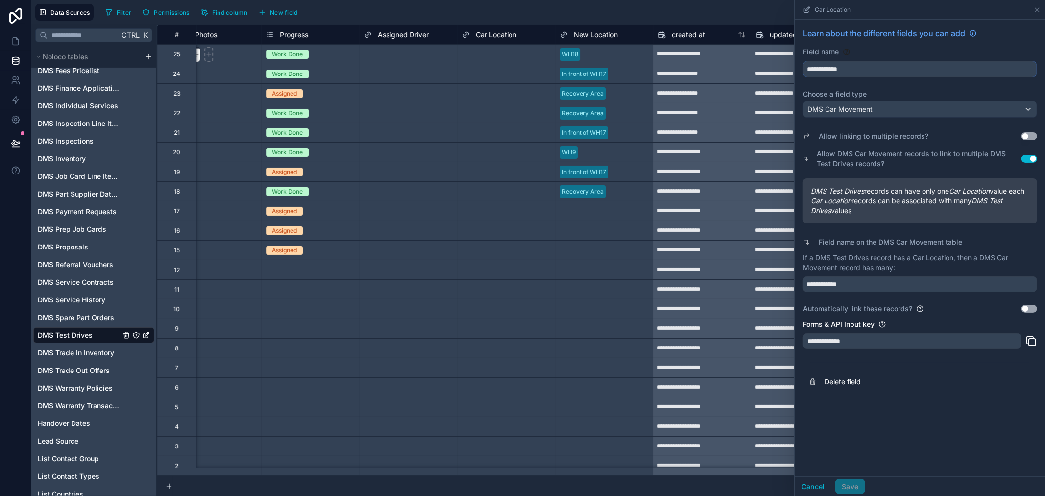
click at [846, 71] on input "**********" at bounding box center [919, 69] width 233 height 16
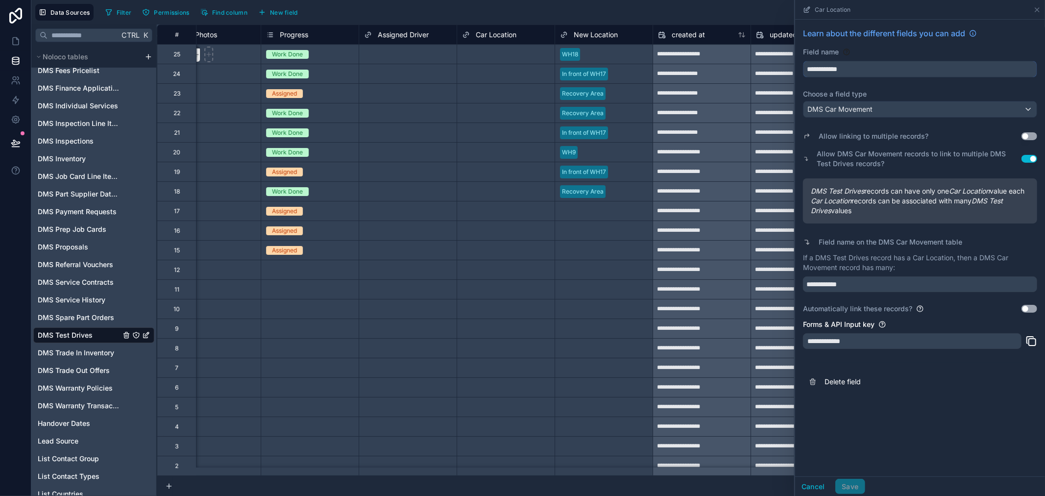
click at [855, 70] on input "**********" at bounding box center [919, 69] width 233 height 16
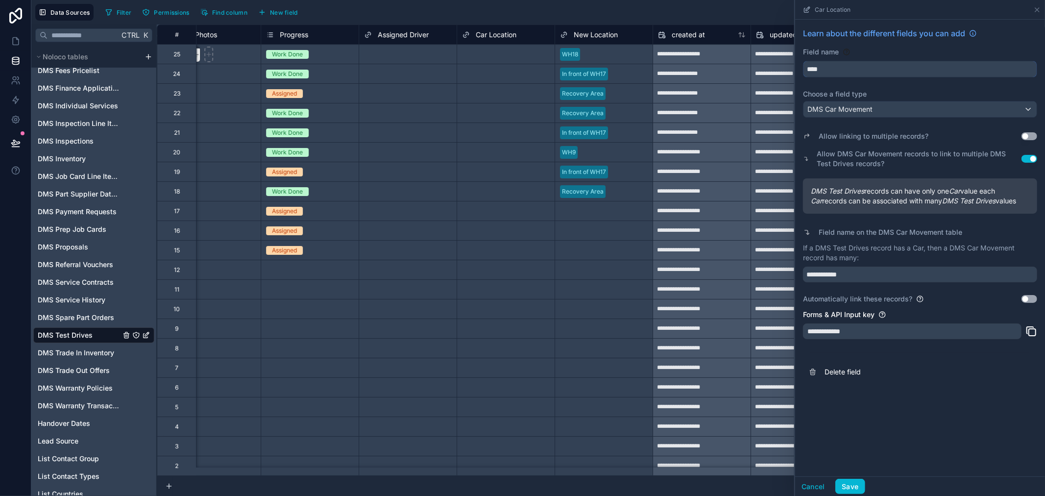
click at [803, 61] on button "***" at bounding box center [920, 69] width 234 height 17
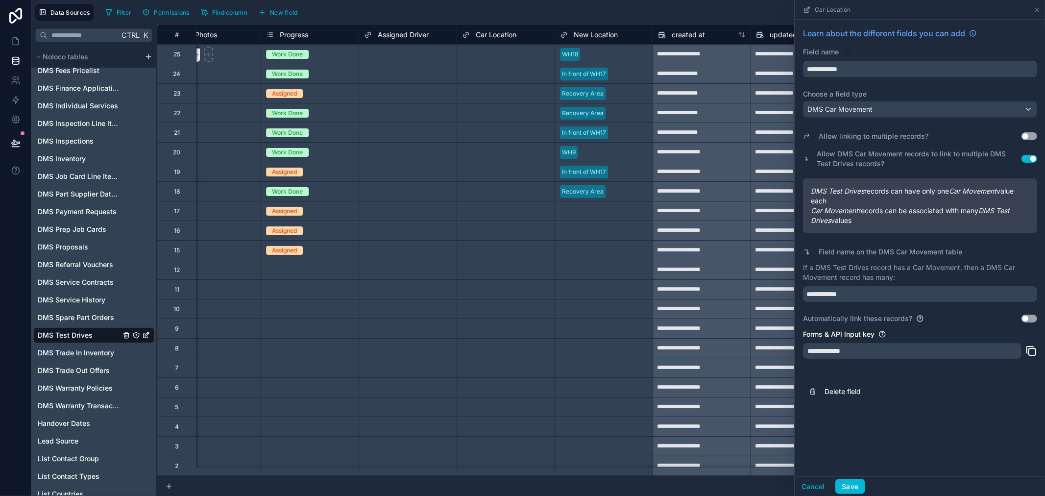
type input "**********"
click at [865, 44] on div "Learn about the different fields you can add" at bounding box center [920, 37] width 234 height 20
click at [859, 488] on button "Save" at bounding box center [849, 487] width 29 height 16
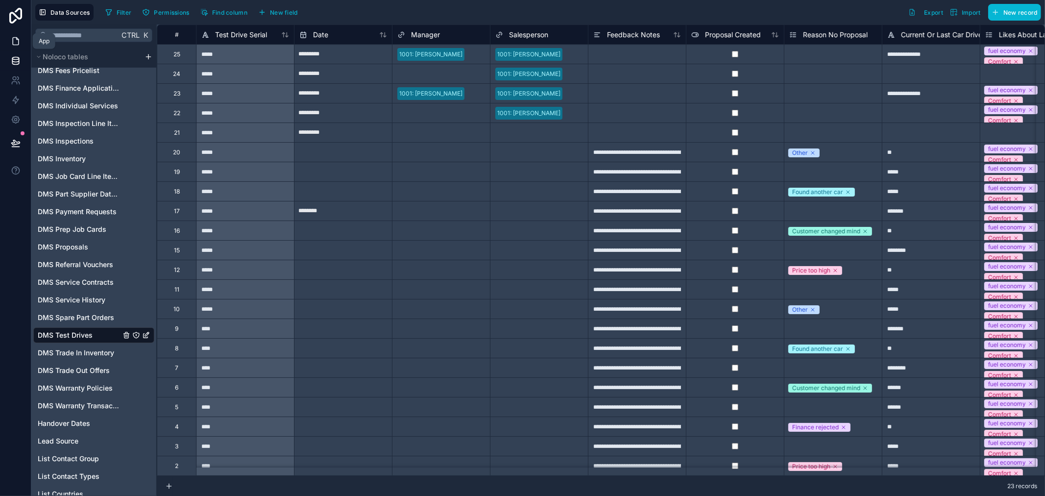
click at [19, 43] on icon at bounding box center [16, 41] width 10 height 10
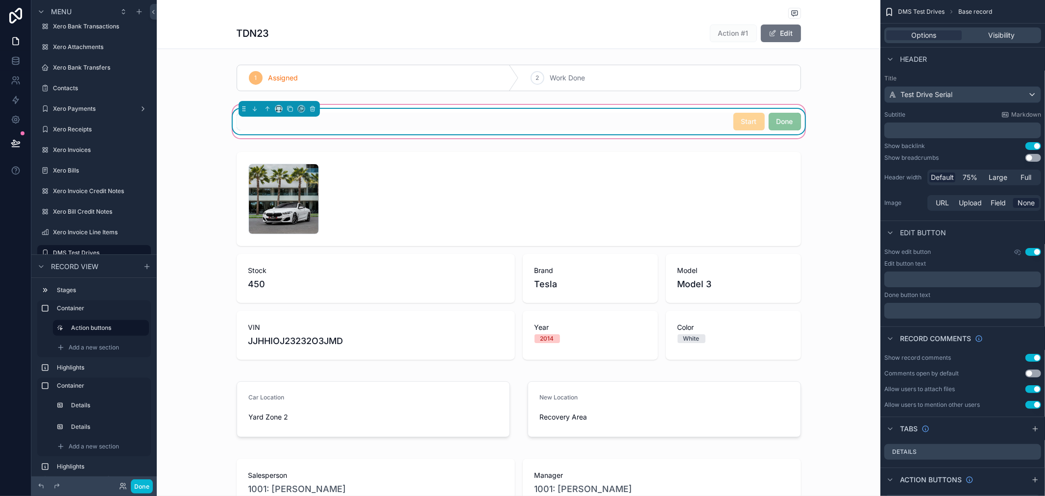
click at [768, 123] on span "Done" at bounding box center [784, 121] width 32 height 10
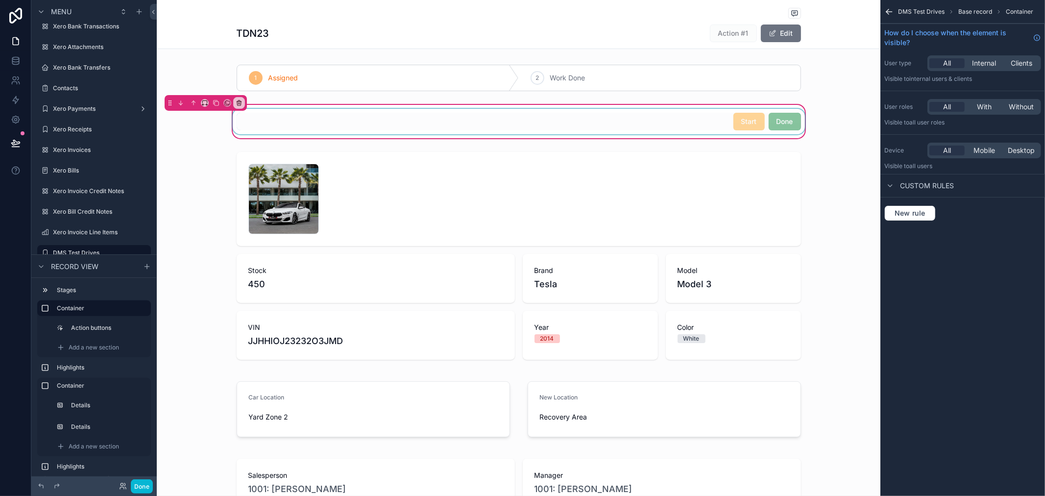
click at [649, 132] on div "scrollable content" at bounding box center [519, 121] width 576 height 25
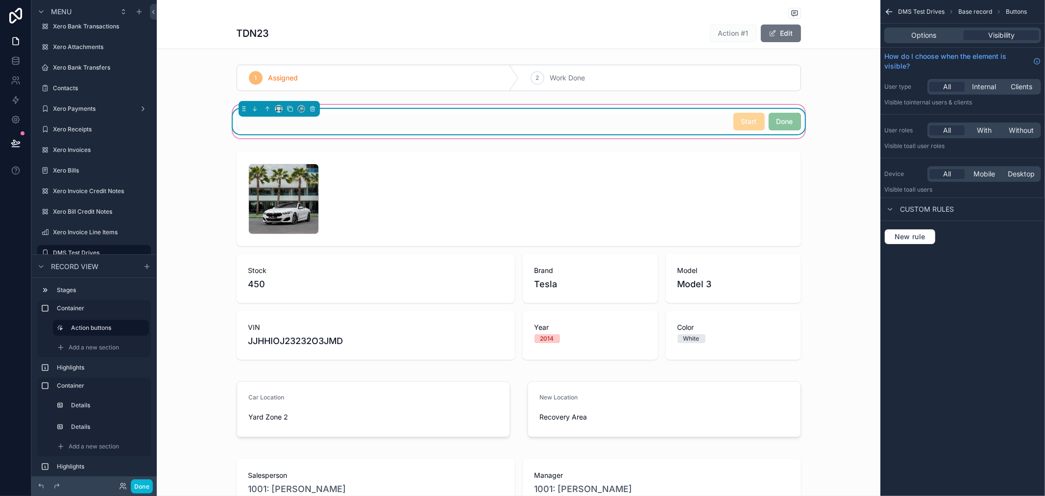
click at [660, 118] on div "Start Done" at bounding box center [519, 122] width 564 height 18
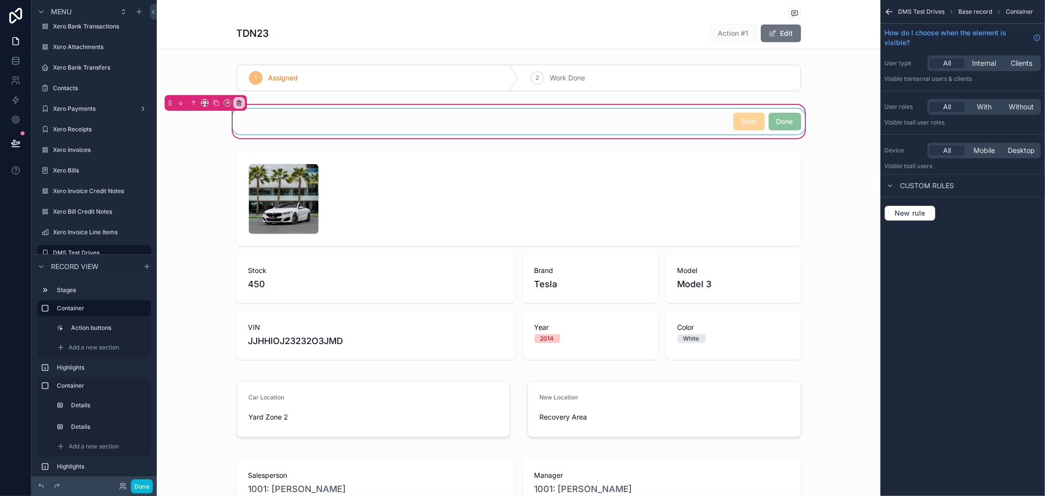
click at [682, 134] on div "scrollable content" at bounding box center [519, 121] width 576 height 25
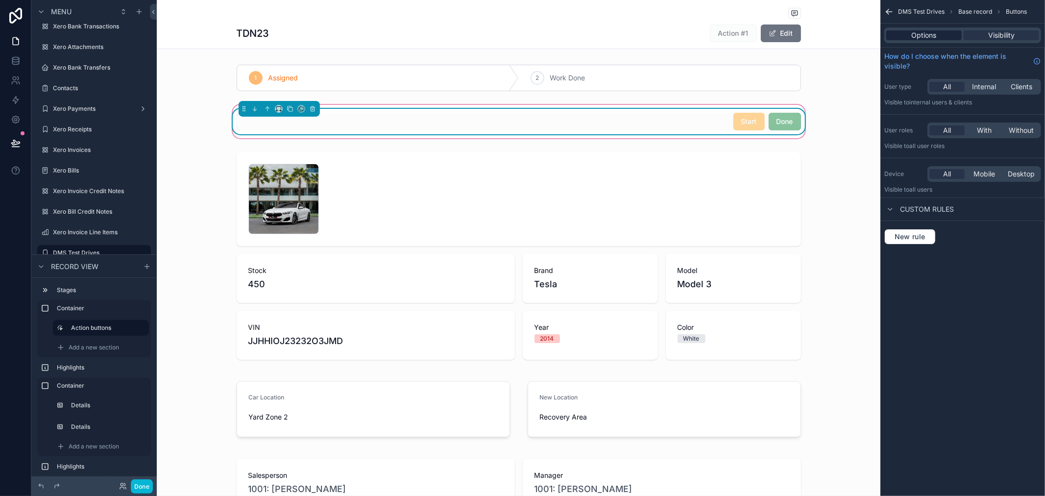
click at [910, 35] on div "Options" at bounding box center [923, 35] width 75 height 10
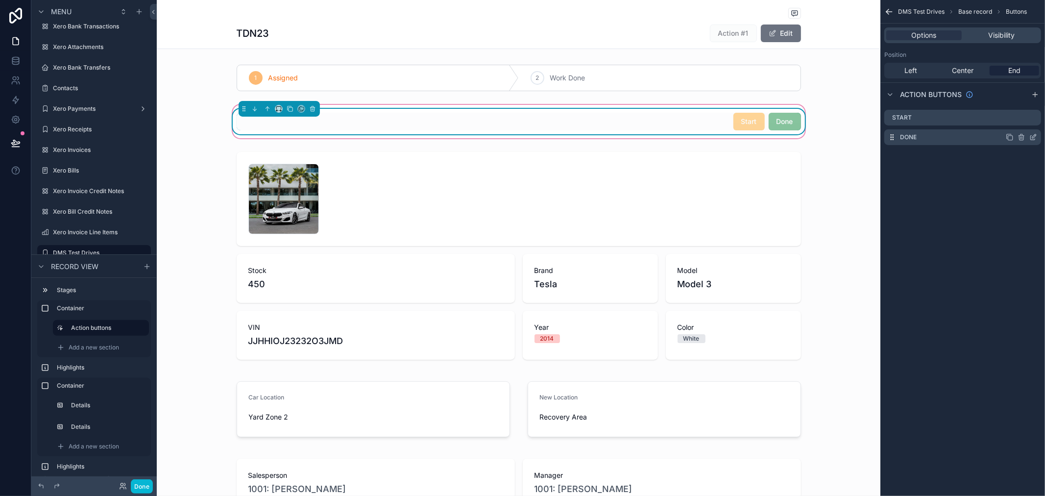
click at [1034, 136] on icon "scrollable content" at bounding box center [1034, 136] width 4 height 4
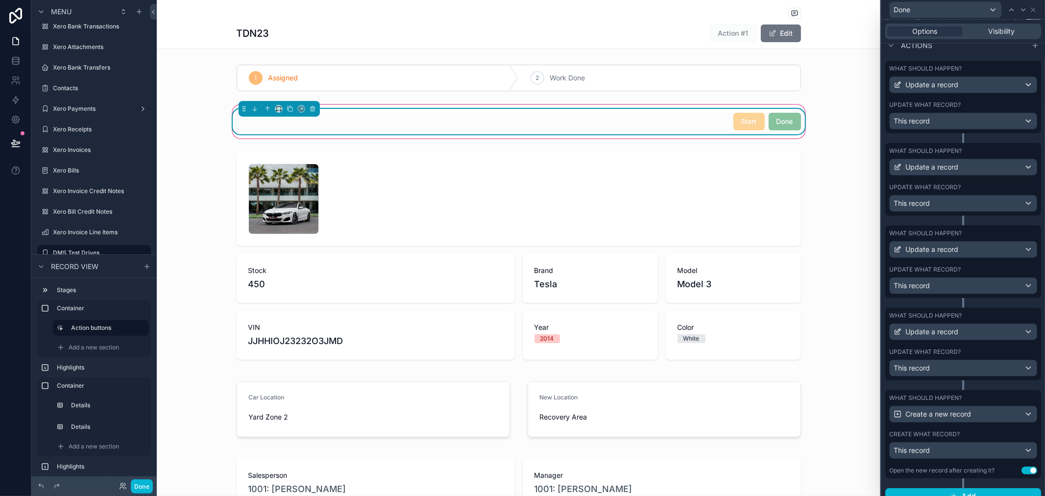
scroll to position [329, 0]
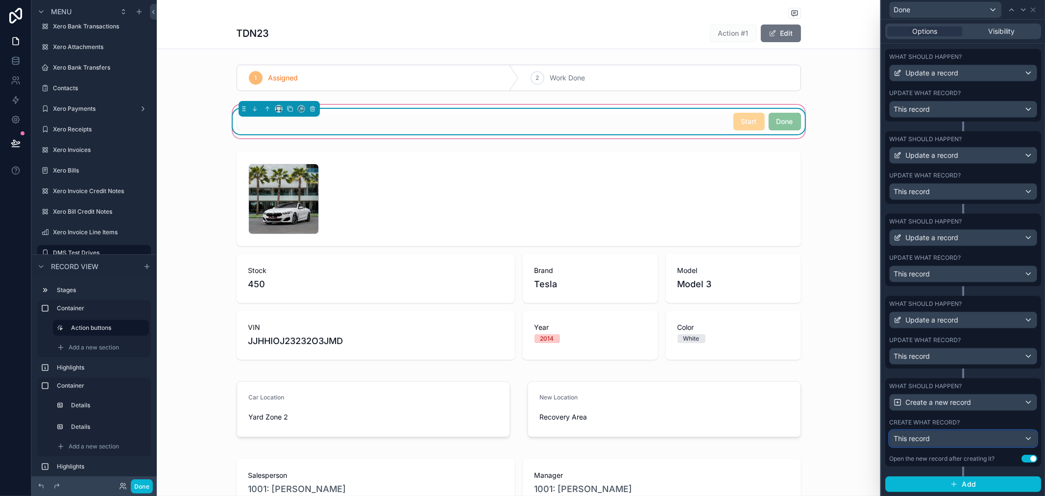
click at [1004, 437] on div "This record" at bounding box center [962, 439] width 147 height 16
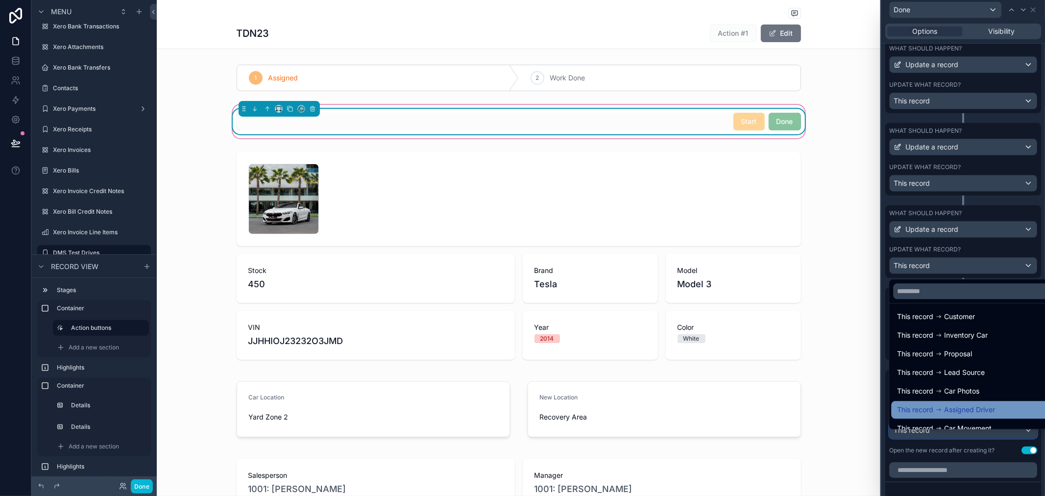
scroll to position [88, 0]
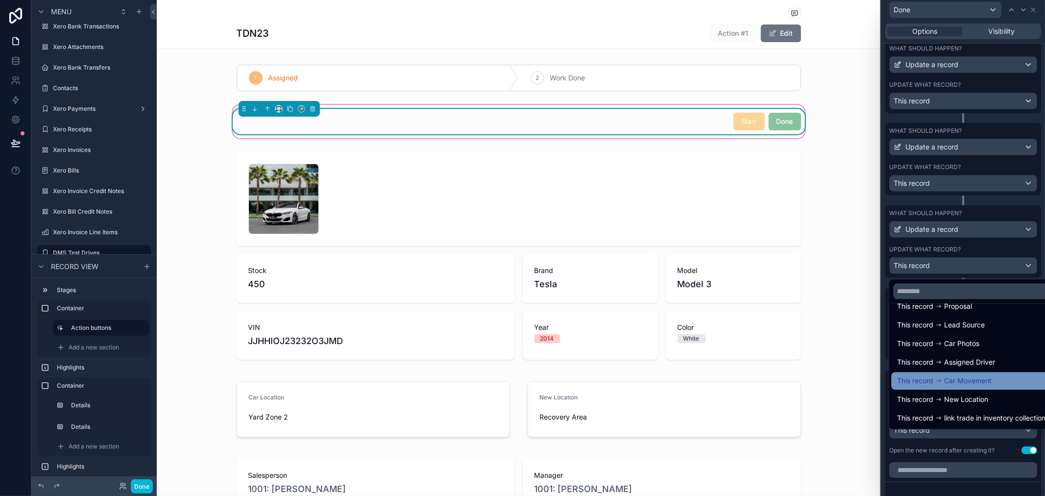
click at [997, 380] on div "This record Car Movement" at bounding box center [971, 381] width 148 height 12
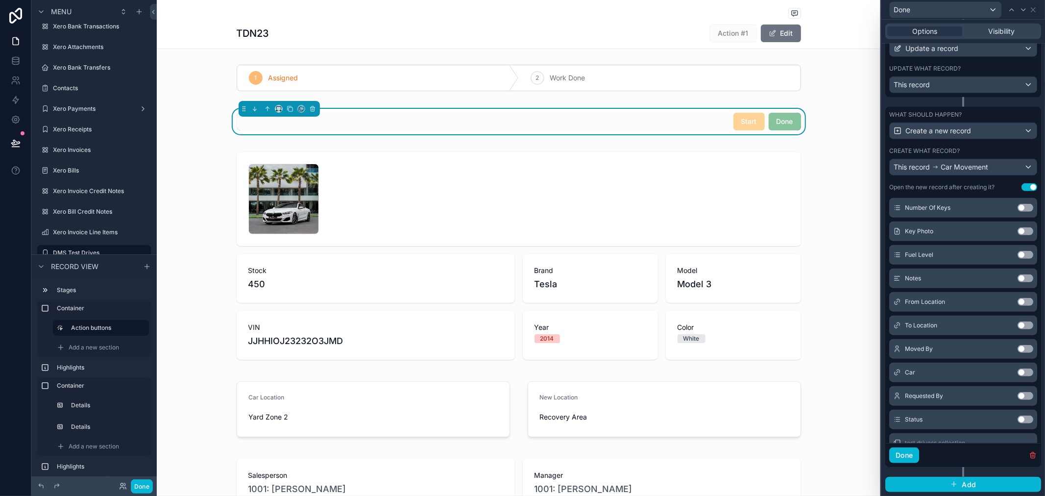
scroll to position [193, 0]
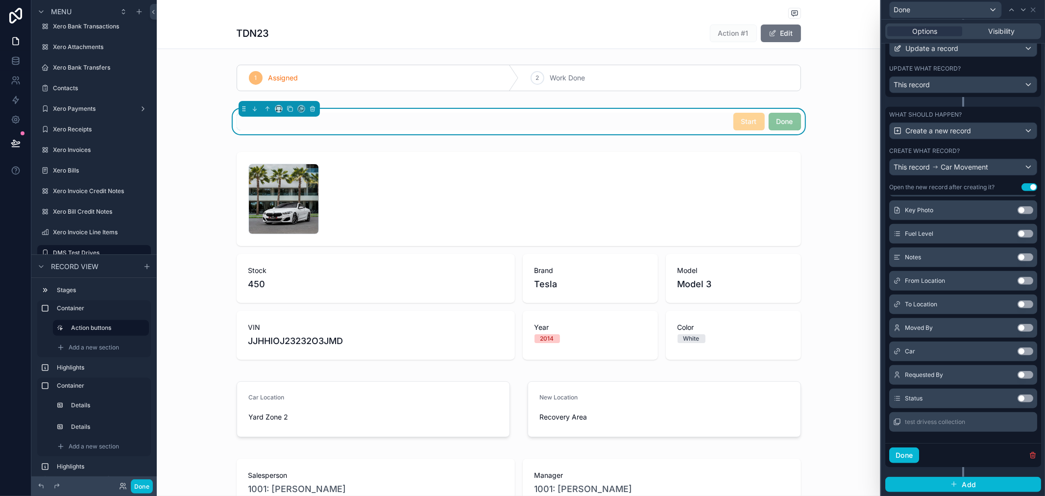
click at [1017, 281] on button "Use setting" at bounding box center [1025, 281] width 16 height 8
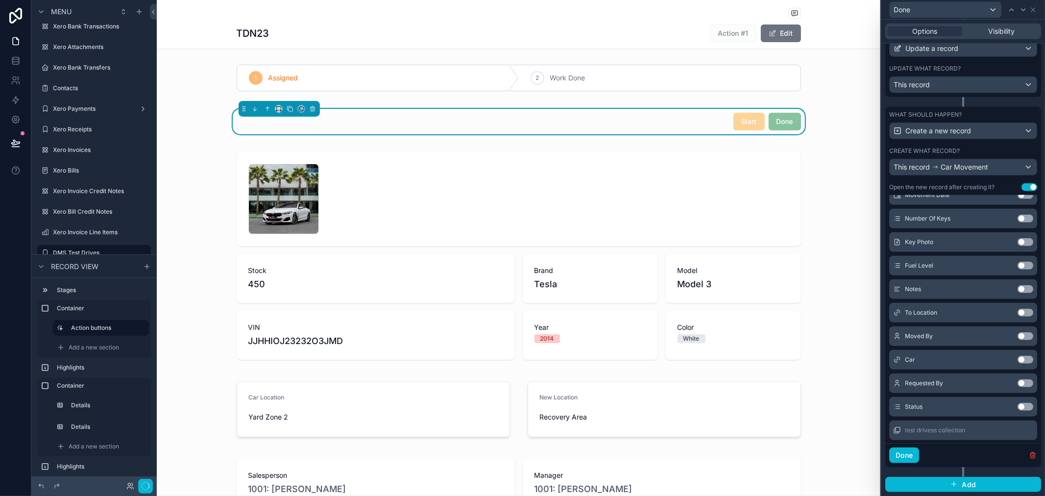
scroll to position [201, 0]
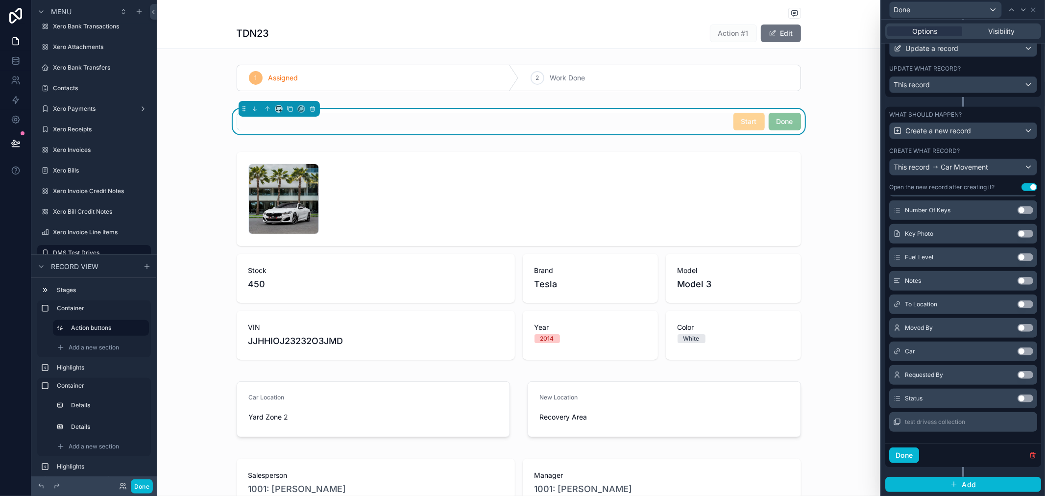
click at [1017, 305] on button "Use setting" at bounding box center [1025, 304] width 16 height 8
click at [1017, 324] on button "Use setting" at bounding box center [1025, 328] width 16 height 8
click at [1017, 351] on button "Use setting" at bounding box center [1025, 351] width 16 height 8
click at [1017, 304] on button "Use setting" at bounding box center [1025, 304] width 16 height 8
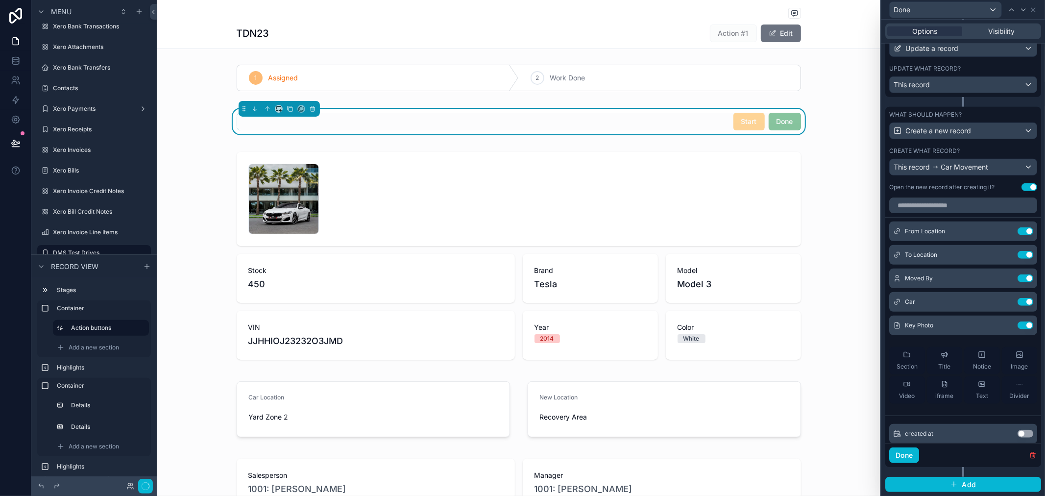
scroll to position [0, 0]
click at [1002, 232] on icon at bounding box center [1006, 233] width 8 height 8
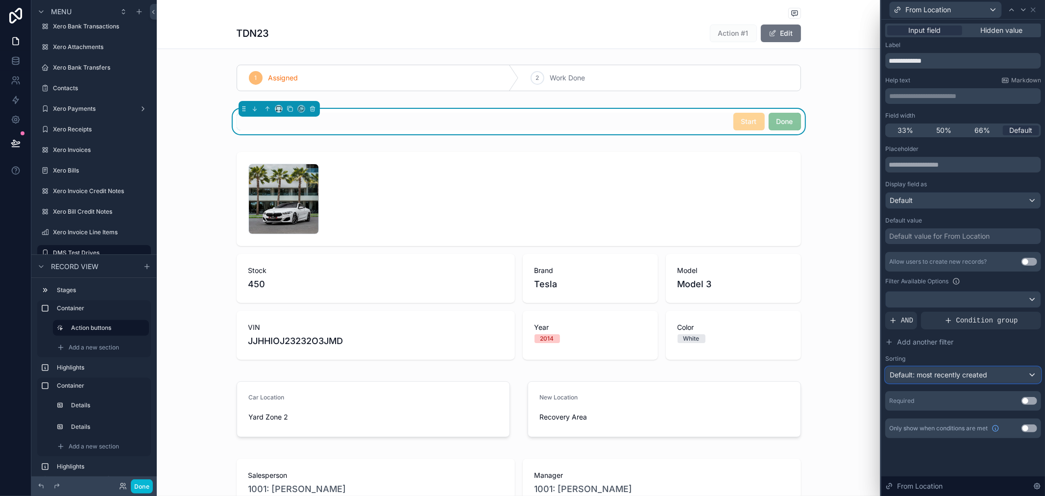
click at [991, 370] on div "Default: most recently created" at bounding box center [963, 375] width 155 height 16
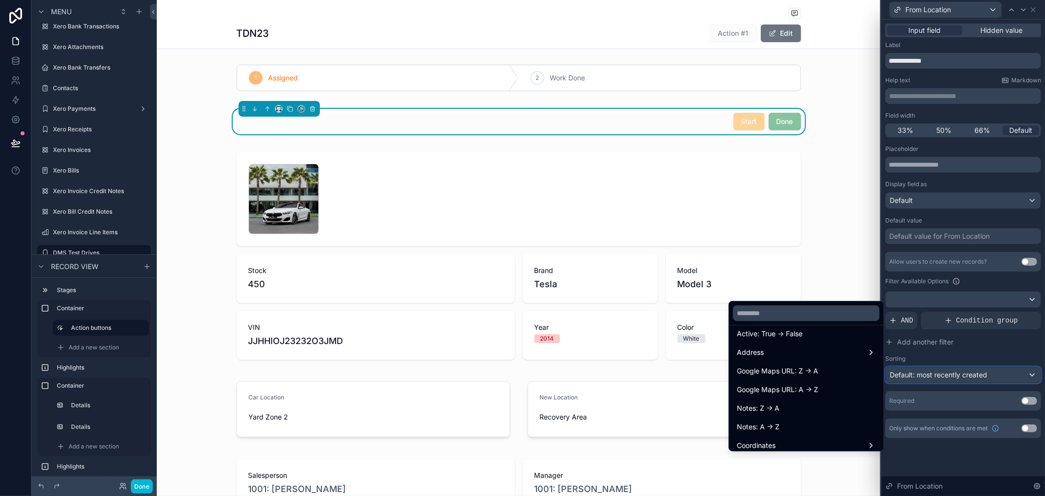
scroll to position [125, 0]
click at [1016, 352] on div at bounding box center [963, 248] width 164 height 496
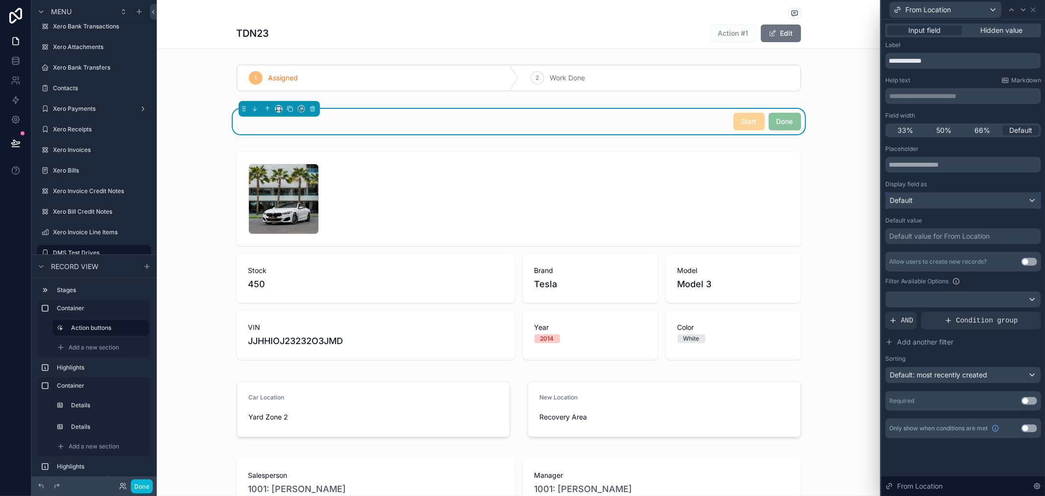
click at [958, 200] on div "Default" at bounding box center [963, 200] width 155 height 16
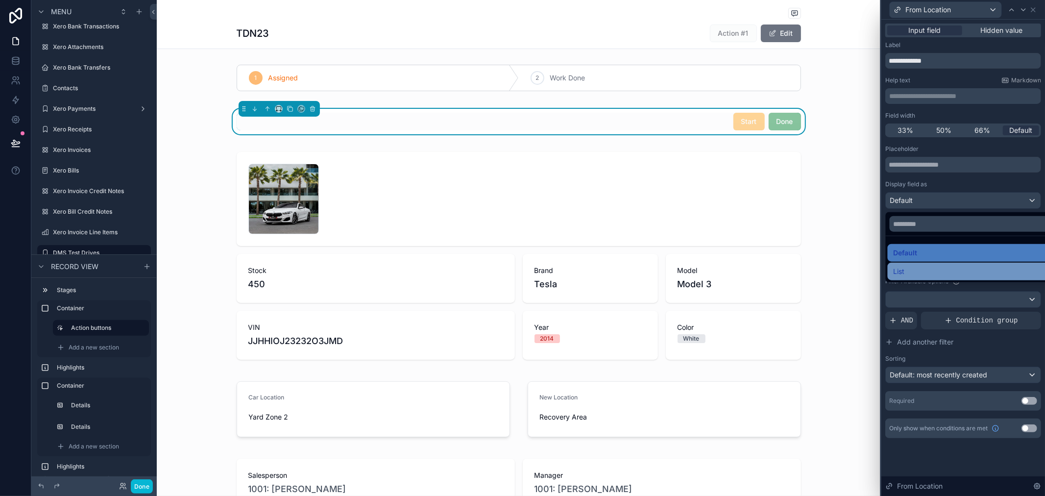
click at [938, 270] on div "List" at bounding box center [974, 271] width 162 height 12
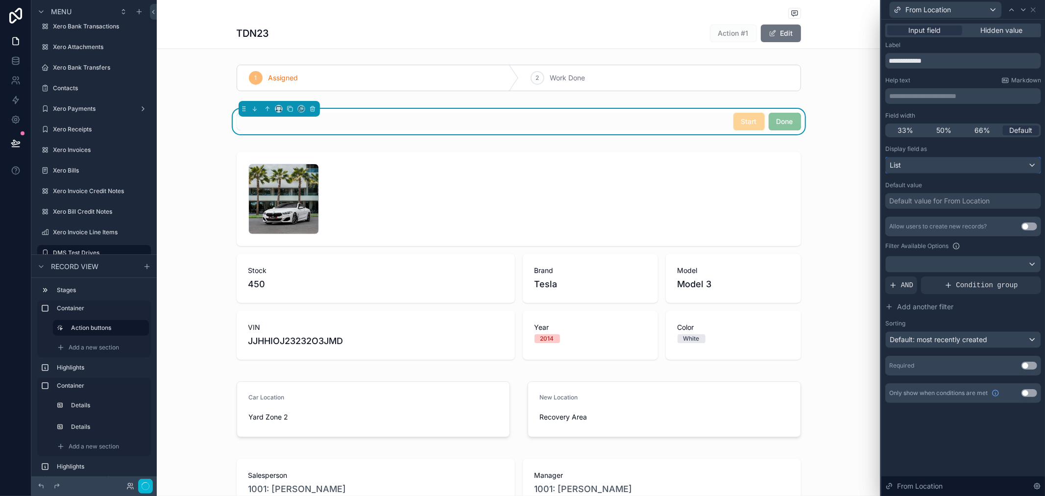
click at [942, 164] on div "List" at bounding box center [963, 165] width 155 height 16
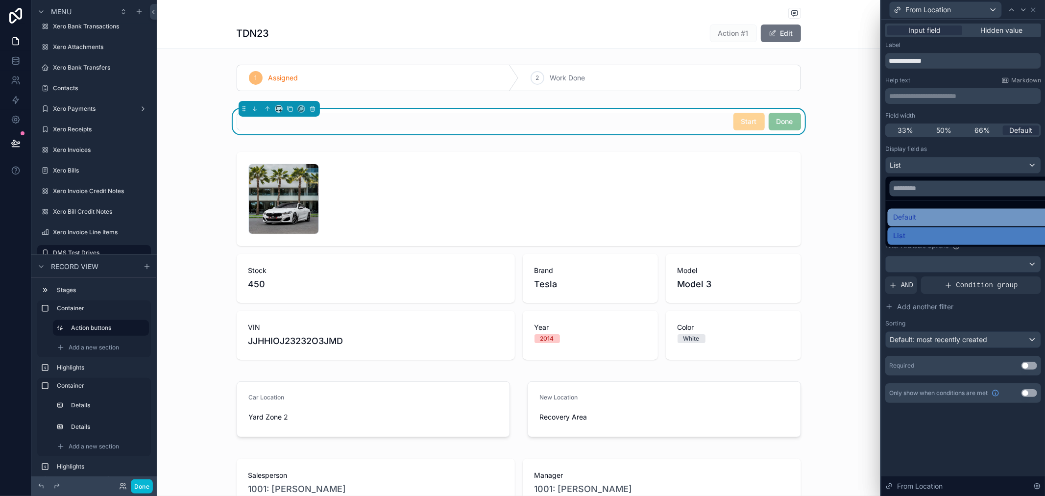
click at [937, 216] on div "Default" at bounding box center [974, 218] width 162 height 12
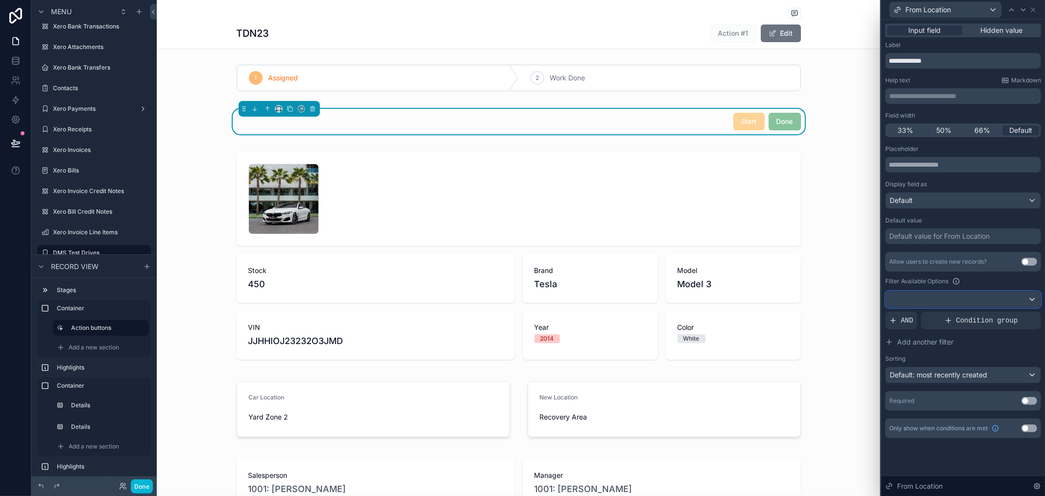
click at [947, 303] on div at bounding box center [963, 299] width 155 height 16
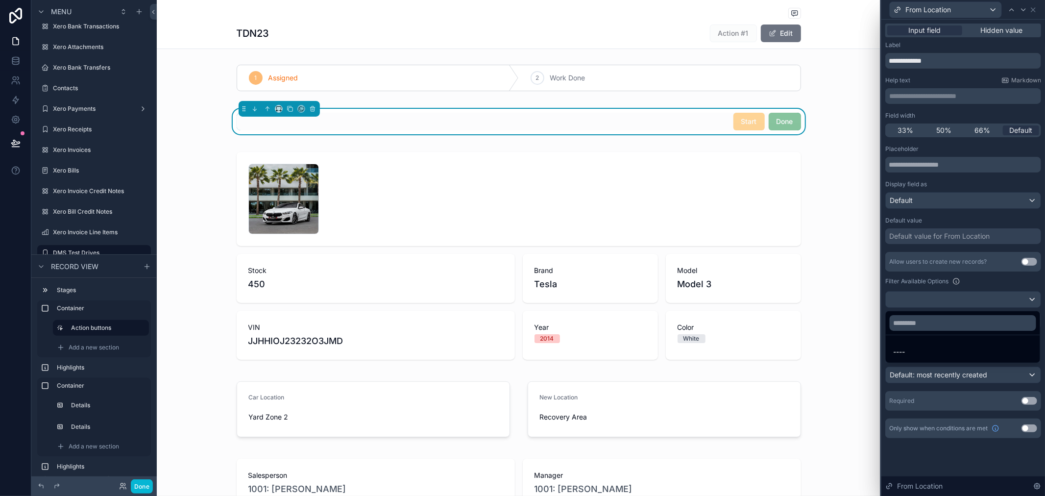
click at [946, 295] on div at bounding box center [963, 248] width 164 height 496
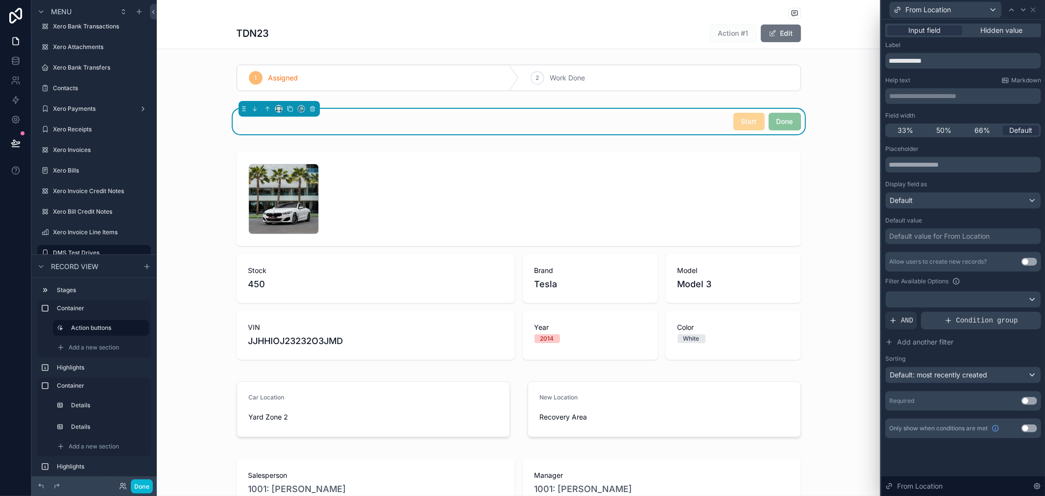
click at [940, 320] on div "Condition group" at bounding box center [981, 321] width 120 height 18
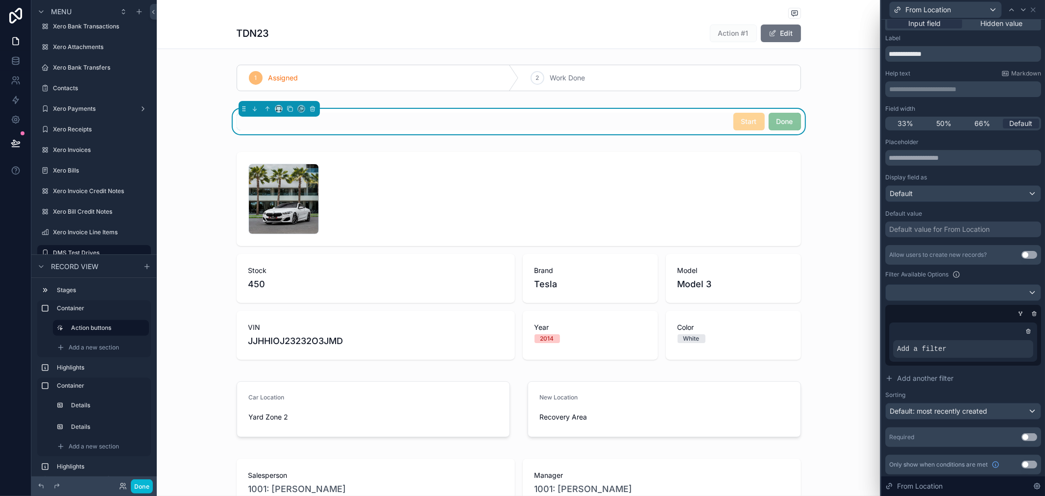
scroll to position [8, 0]
click at [1015, 311] on div at bounding box center [1020, 312] width 10 height 10
click at [1032, 314] on icon at bounding box center [1033, 312] width 3 height 3
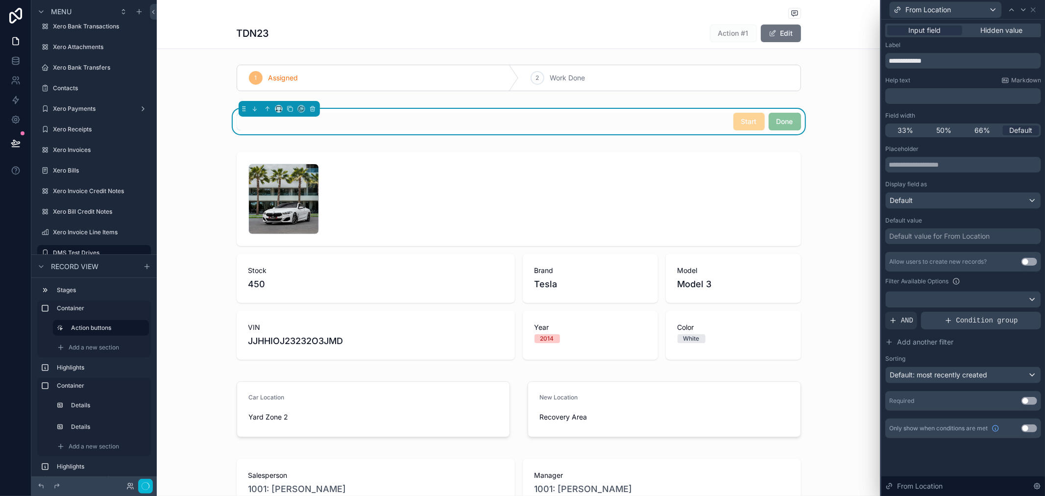
scroll to position [0, 0]
click at [970, 374] on span "Default: most recently created" at bounding box center [937, 374] width 97 height 8
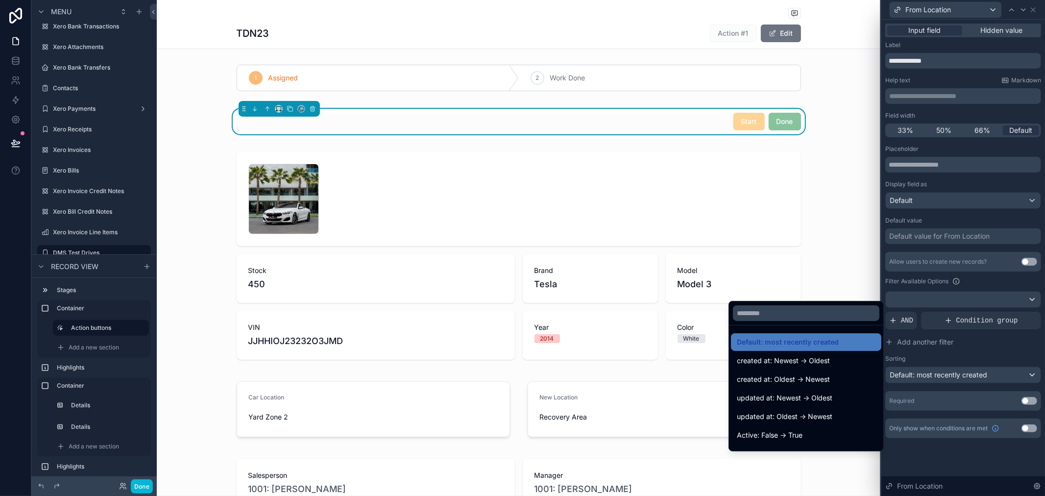
click at [978, 346] on div at bounding box center [963, 248] width 164 height 496
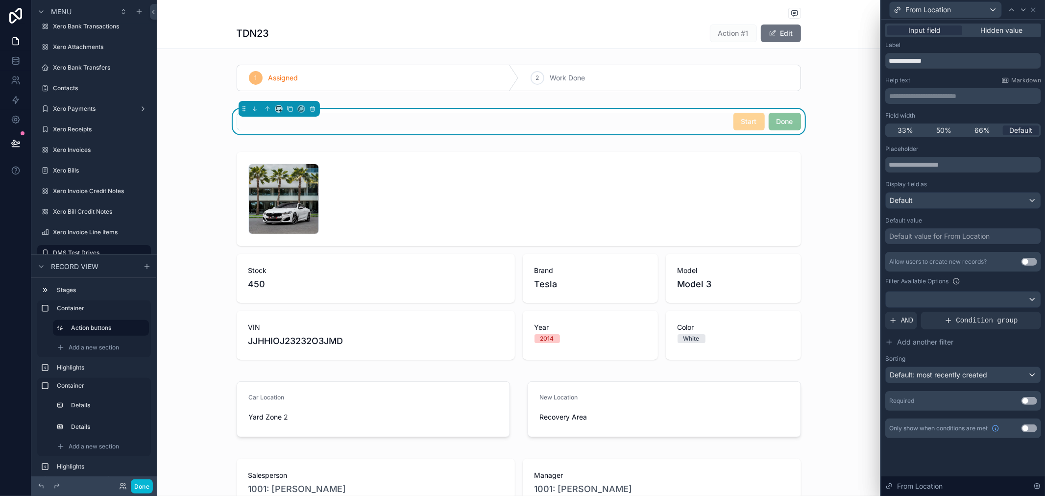
click at [958, 46] on div "Label" at bounding box center [963, 45] width 156 height 8
click at [147, 483] on button "Done" at bounding box center [142, 486] width 22 height 14
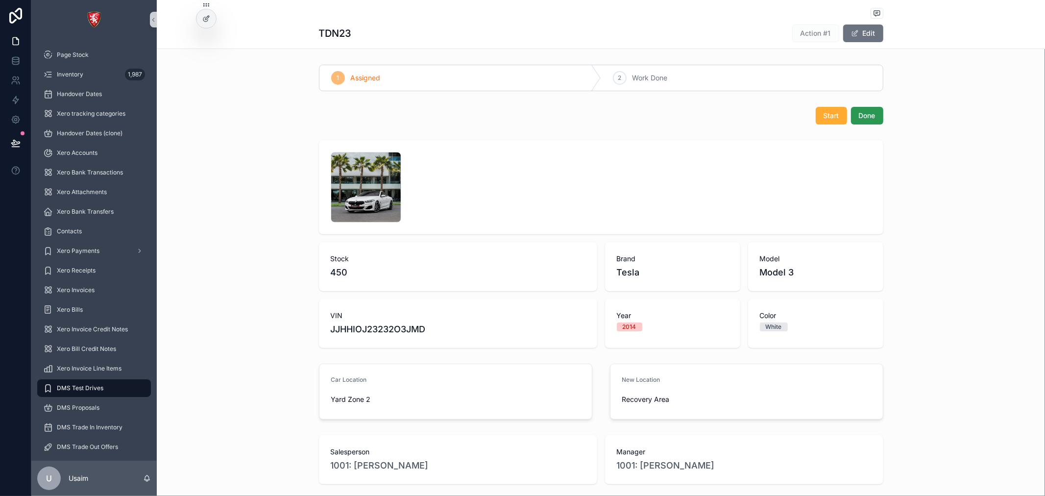
click at [872, 111] on button "Done" at bounding box center [867, 116] width 32 height 18
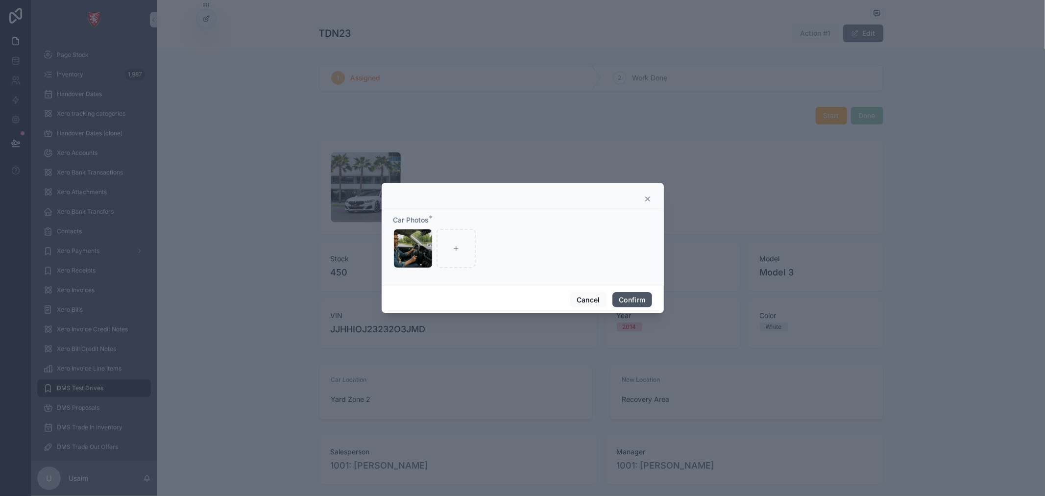
click at [629, 296] on button "Confirm" at bounding box center [631, 300] width 39 height 16
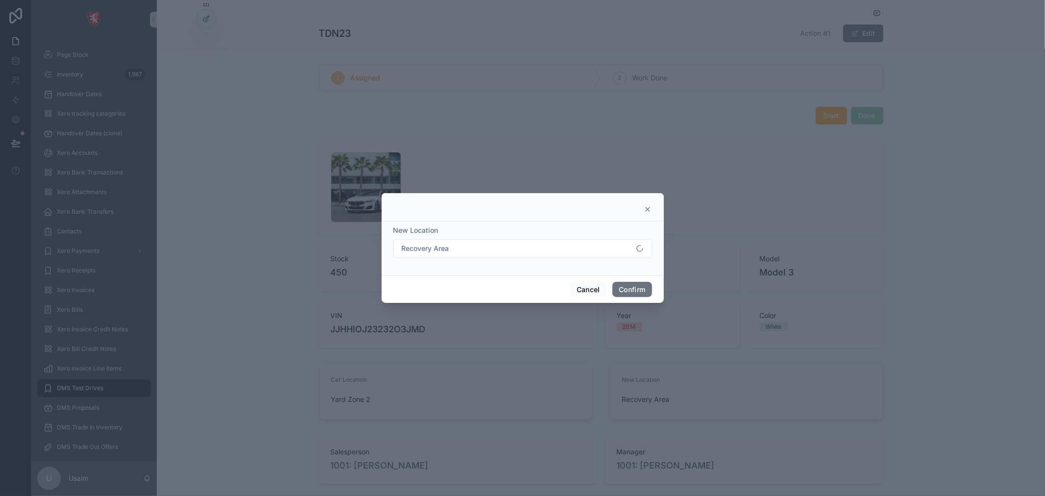
click at [626, 262] on form "New Location Recovery Area" at bounding box center [522, 246] width 259 height 42
click at [624, 253] on button "Recovery Area" at bounding box center [522, 248] width 259 height 19
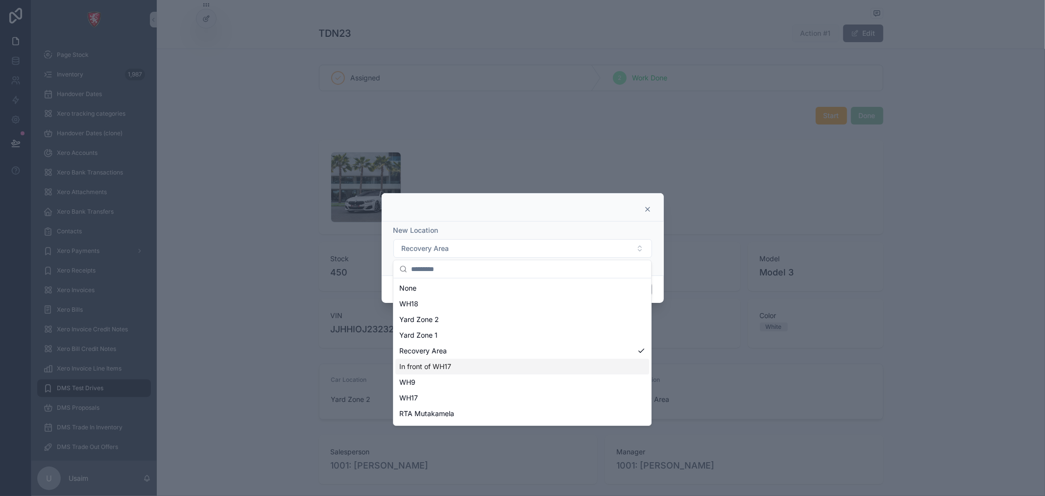
click at [563, 363] on div "In front of WH17" at bounding box center [522, 367] width 254 height 16
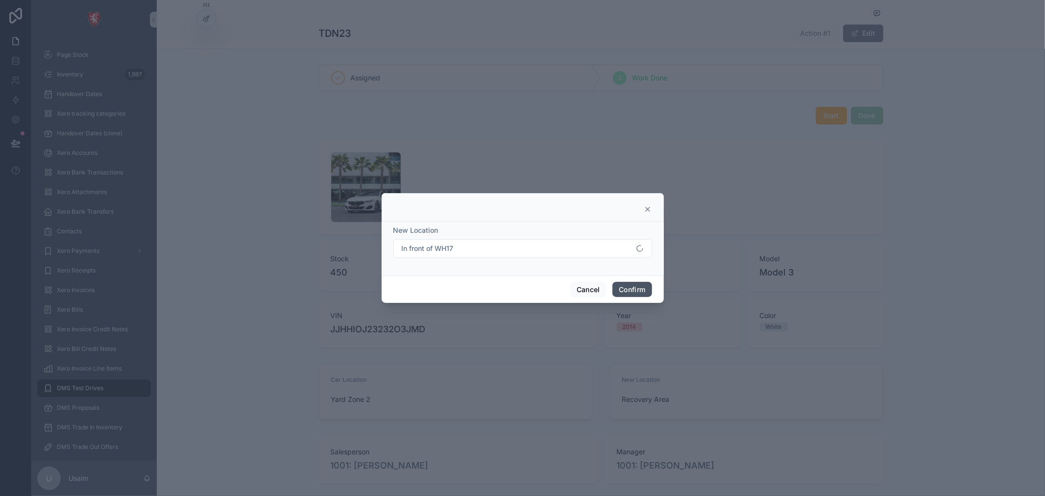
click at [635, 290] on button "Confirm" at bounding box center [631, 290] width 39 height 16
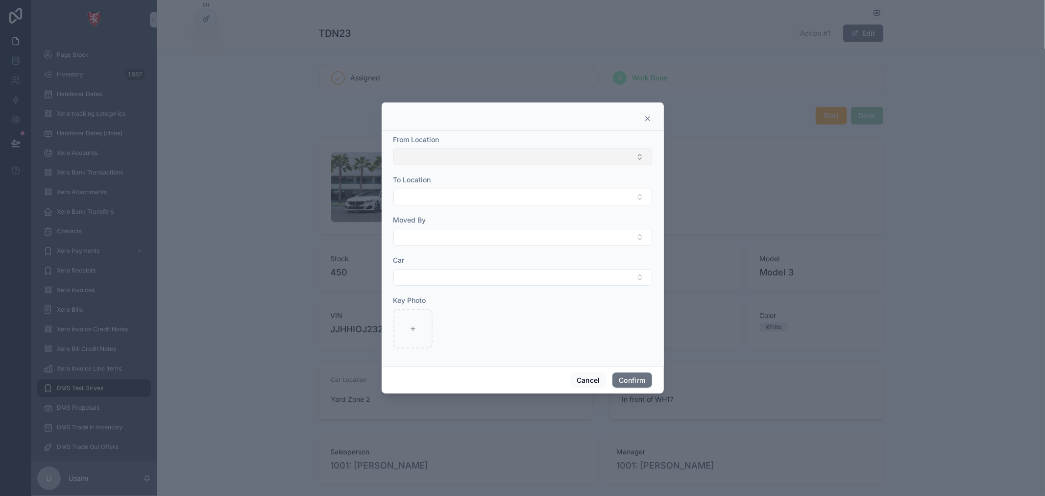
click at [534, 155] on button "Select Button" at bounding box center [522, 156] width 259 height 17
click at [634, 123] on div at bounding box center [523, 116] width 282 height 28
click at [645, 118] on icon at bounding box center [648, 119] width 8 height 8
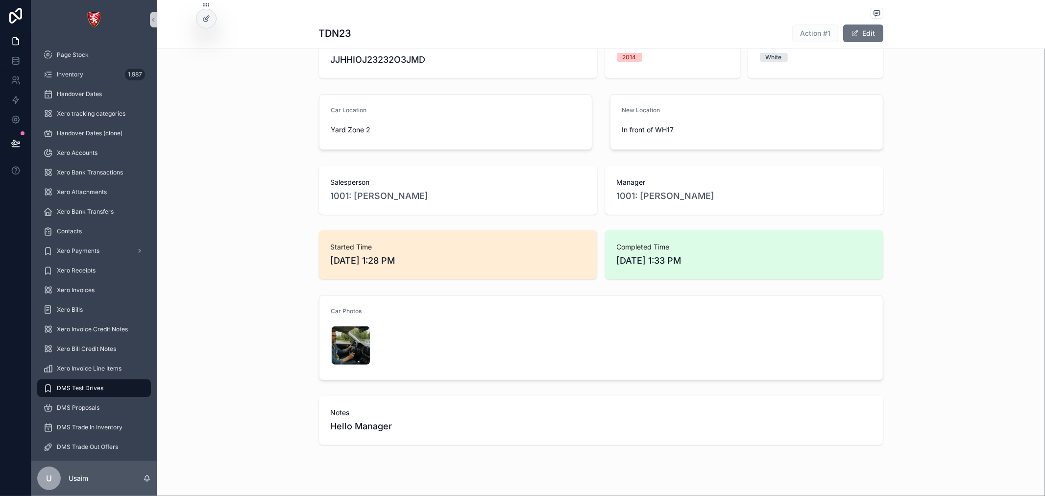
scroll to position [285, 0]
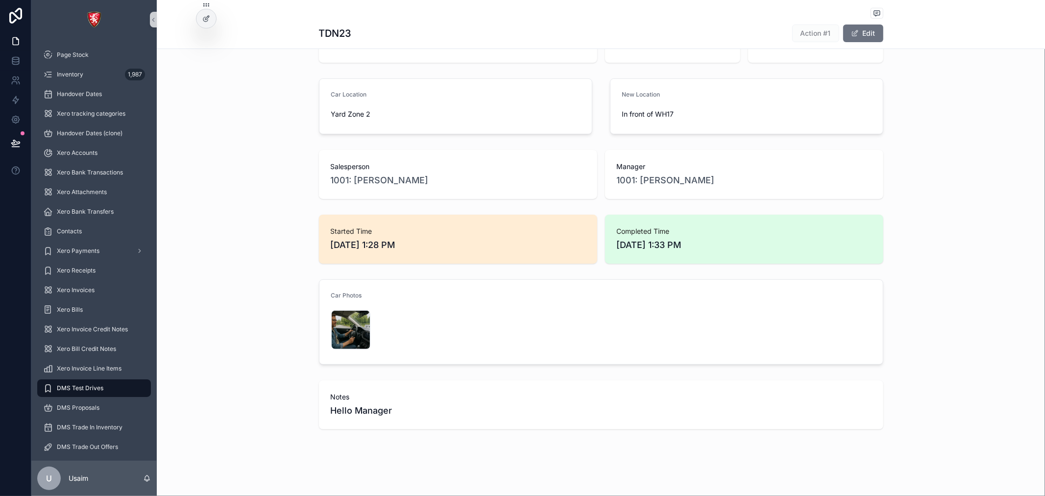
click at [502, 314] on form "Car Photos ChatGPT-Image-Aug-29,-2025,-04_27_46-PM .png" at bounding box center [600, 322] width 563 height 84
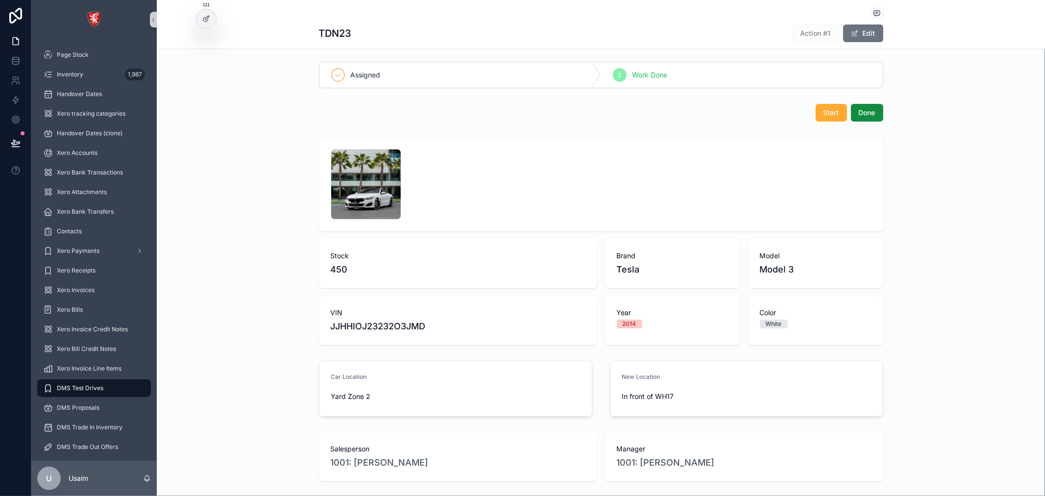
scroll to position [0, 0]
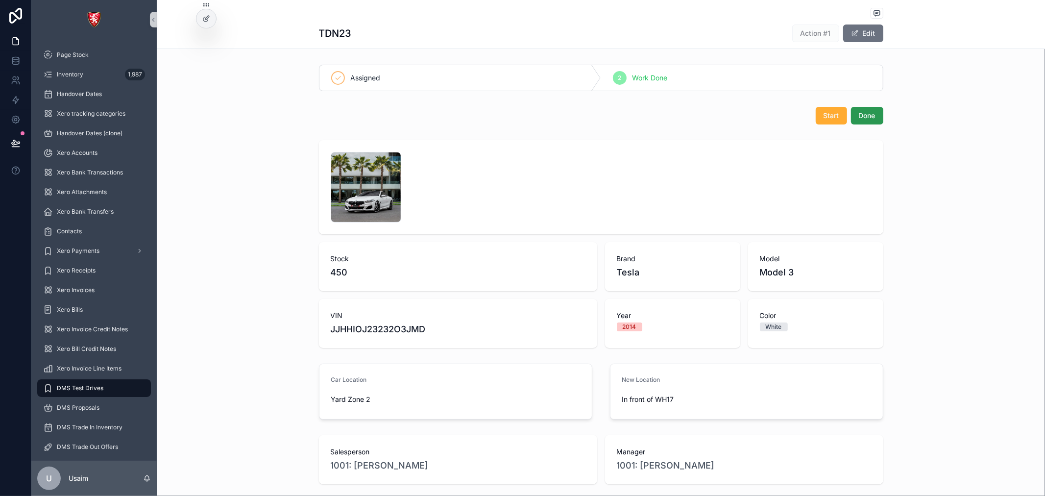
click at [859, 116] on span "Done" at bounding box center [867, 116] width 17 height 10
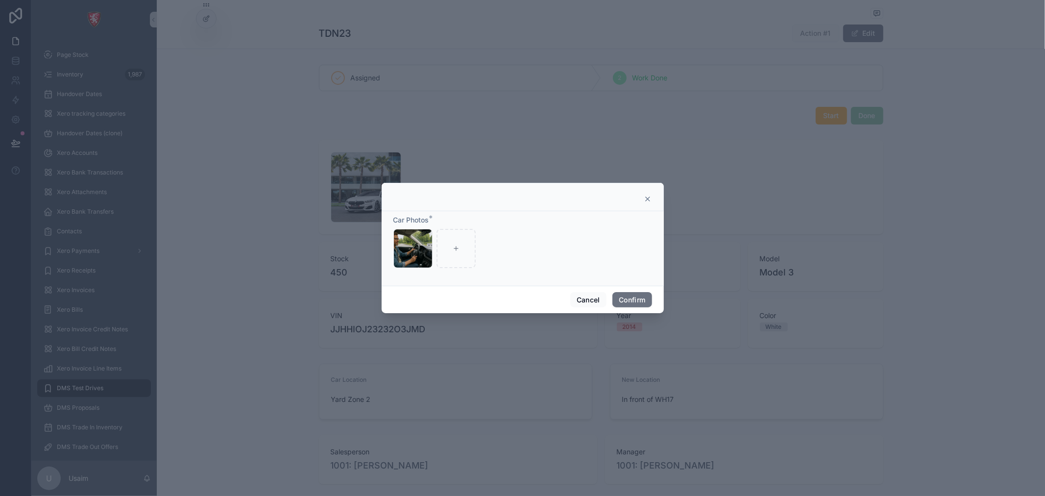
click at [648, 202] on icon at bounding box center [648, 199] width 8 height 8
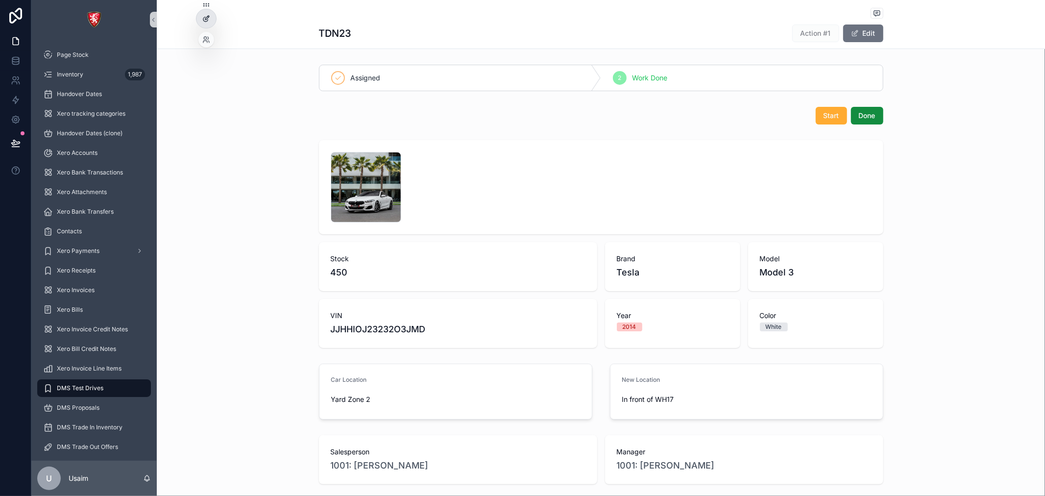
click at [205, 25] on div at bounding box center [206, 18] width 20 height 19
click at [13, 66] on link at bounding box center [15, 61] width 31 height 20
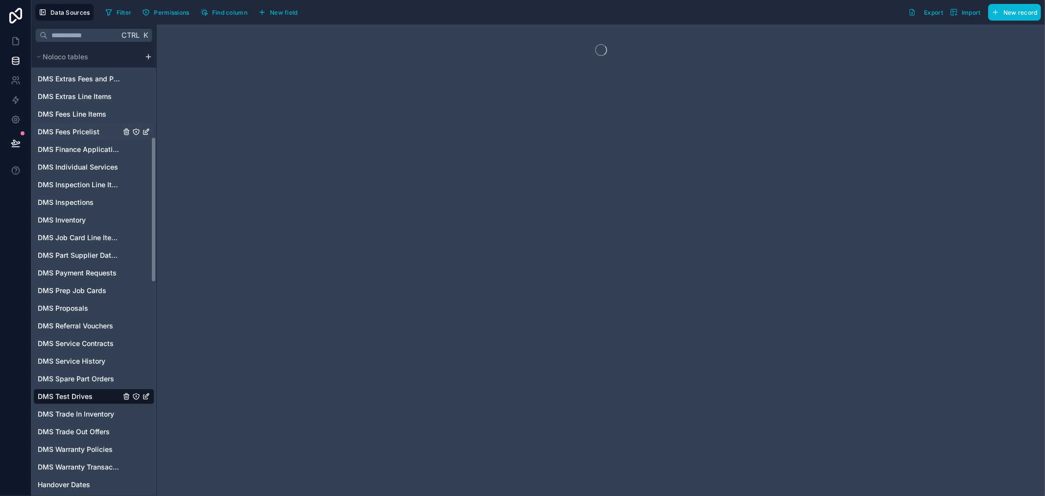
scroll to position [272, 0]
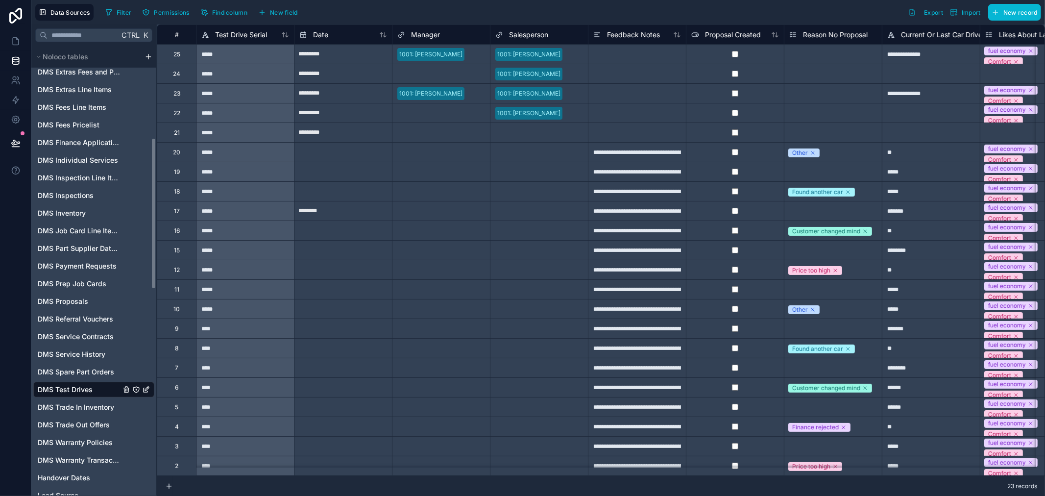
click at [82, 392] on span "DMS Test Drives" at bounding box center [65, 389] width 55 height 10
click at [232, 14] on span "Find column" at bounding box center [229, 12] width 35 height 7
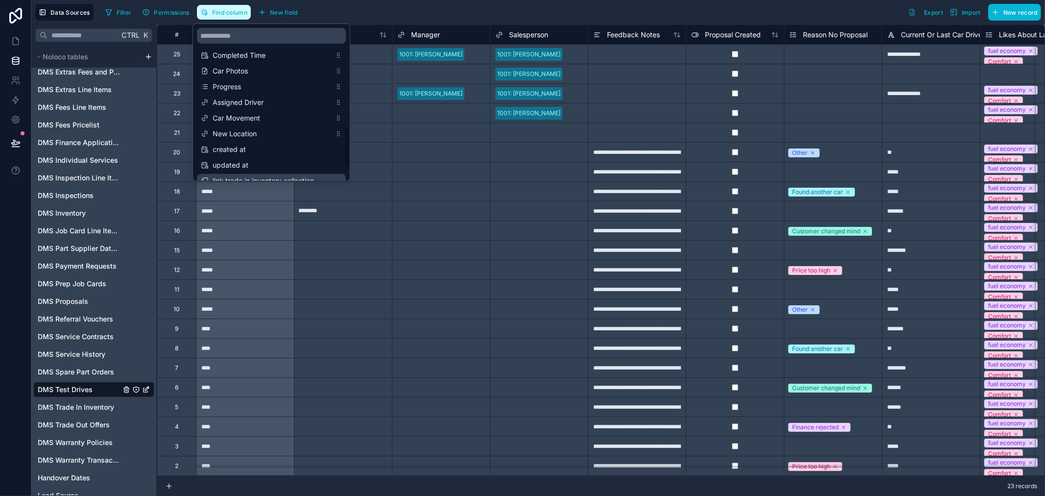
scroll to position [384, 0]
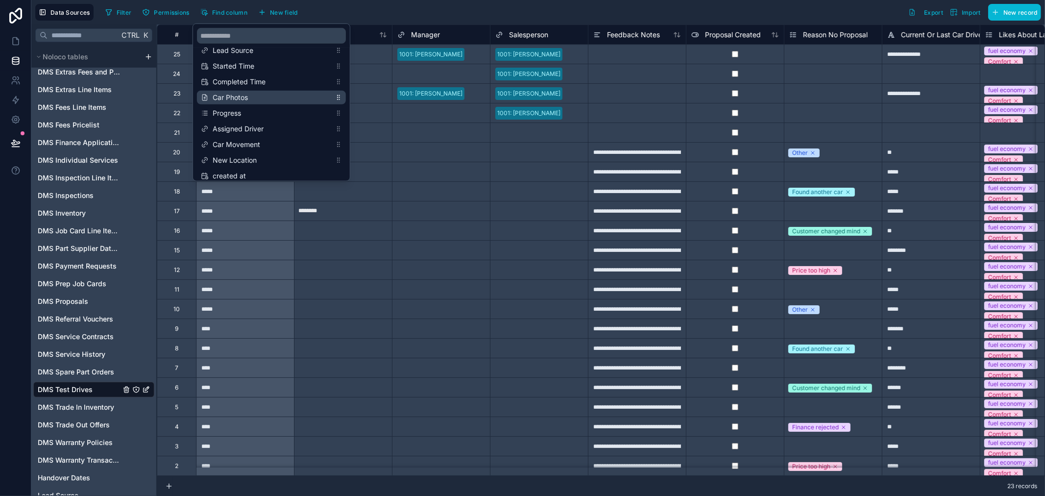
click at [251, 91] on div "Car Photos" at bounding box center [271, 98] width 149 height 14
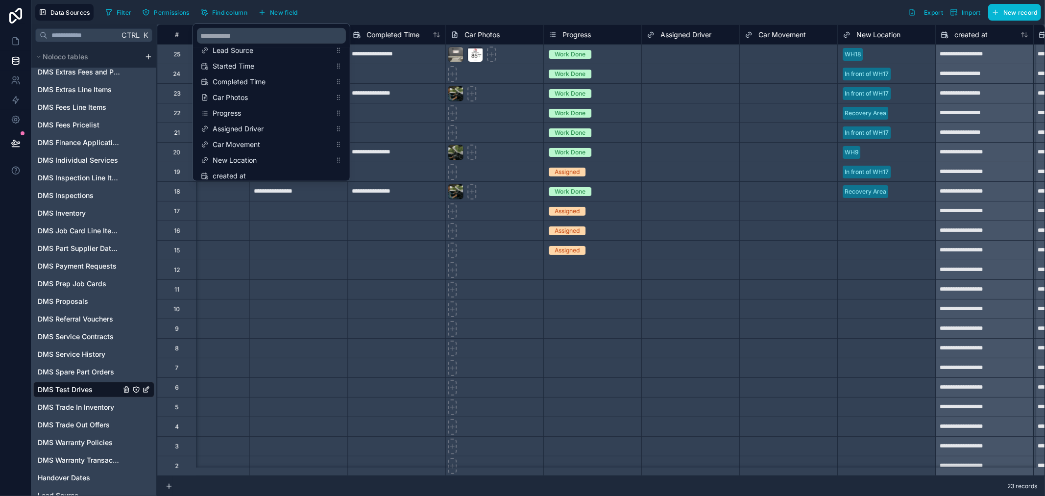
scroll to position [0, 2645]
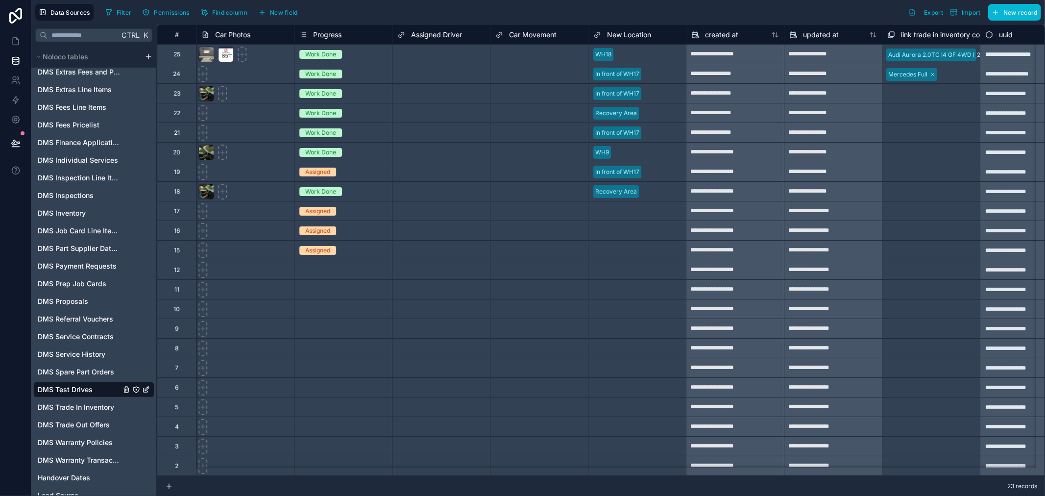
click at [457, 11] on div "Filter Permissions Find column New field Export Import New record" at bounding box center [570, 12] width 939 height 17
click at [238, 32] on span "Car Photos" at bounding box center [232, 35] width 35 height 10
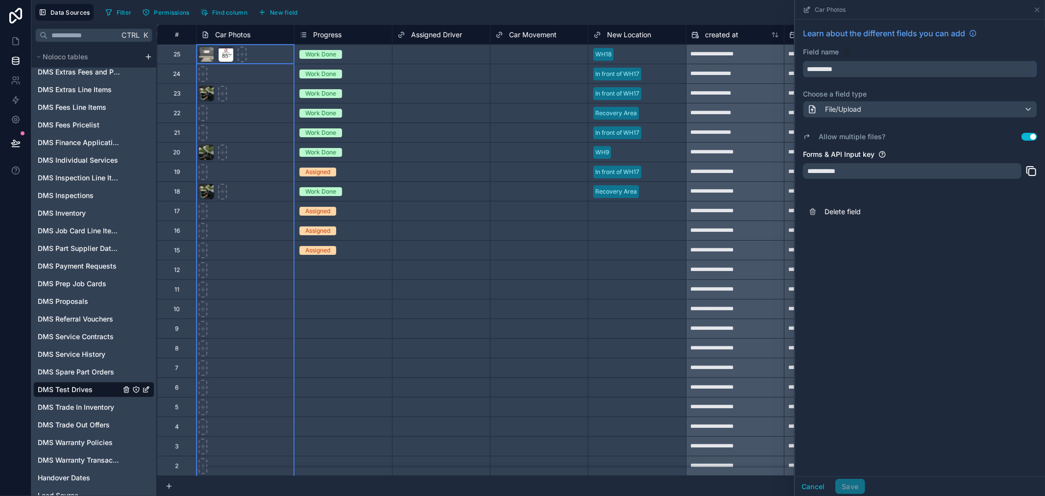
click at [828, 69] on input "**********" at bounding box center [919, 69] width 233 height 16
click at [819, 71] on input "**********" at bounding box center [919, 69] width 233 height 16
click at [803, 61] on button "**********" at bounding box center [920, 69] width 234 height 17
type input "**********"
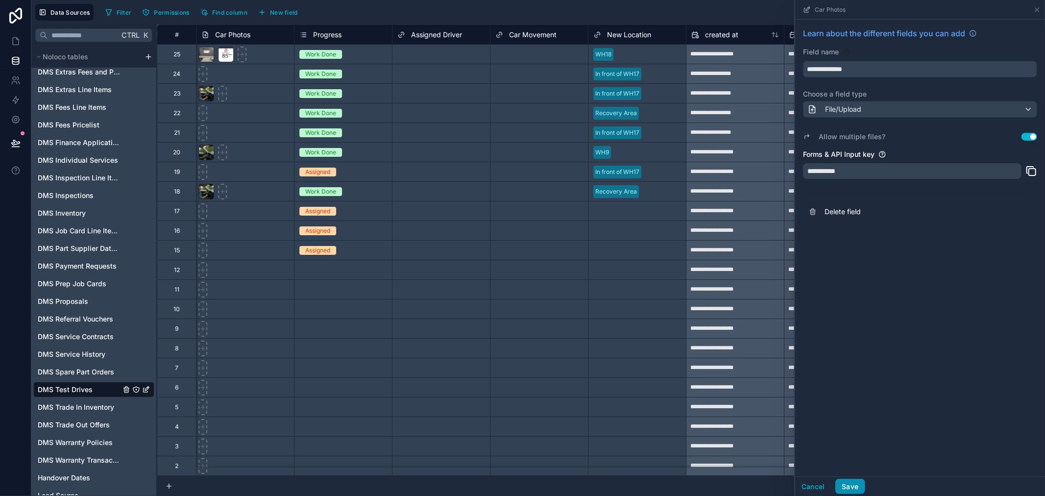
click at [851, 488] on button "Save" at bounding box center [849, 487] width 29 height 16
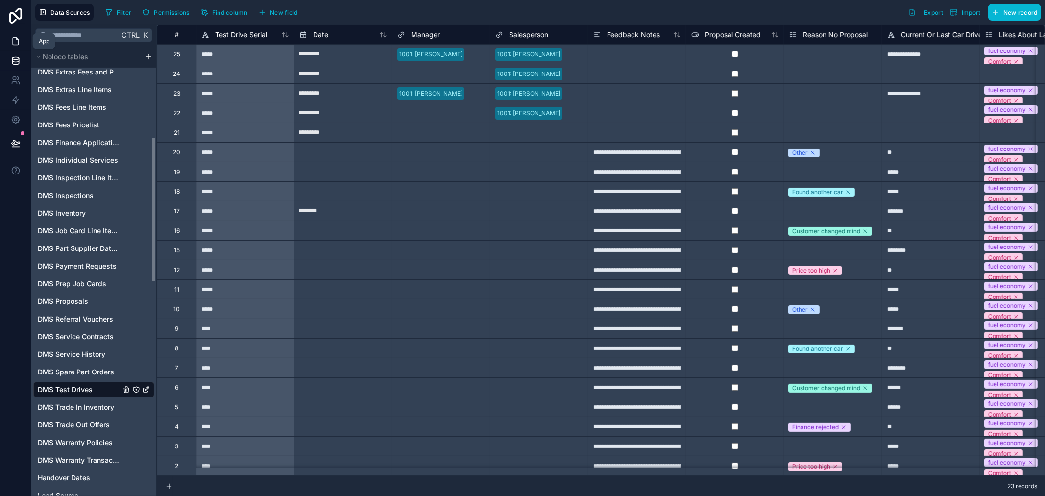
click at [15, 46] on icon at bounding box center [16, 41] width 10 height 10
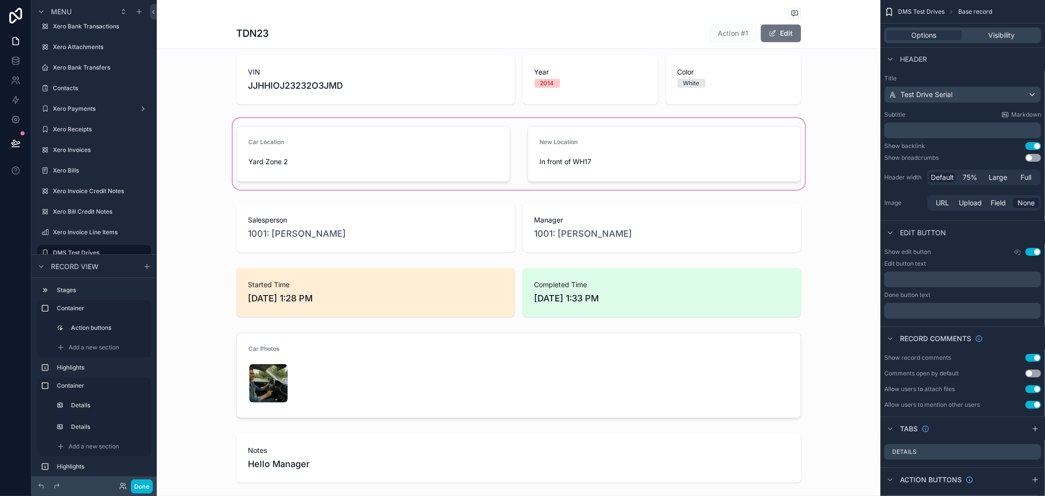
scroll to position [272, 0]
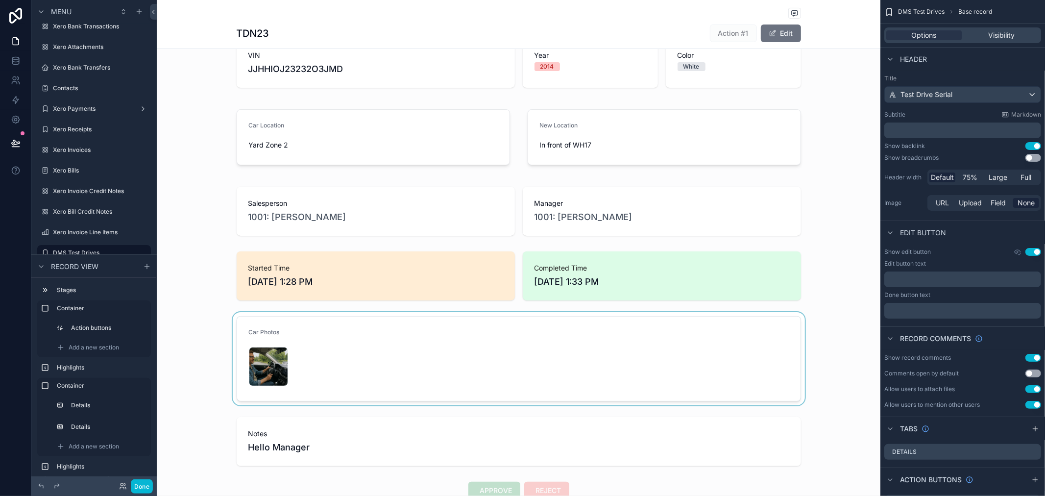
click at [447, 376] on div "scrollable content" at bounding box center [518, 358] width 723 height 93
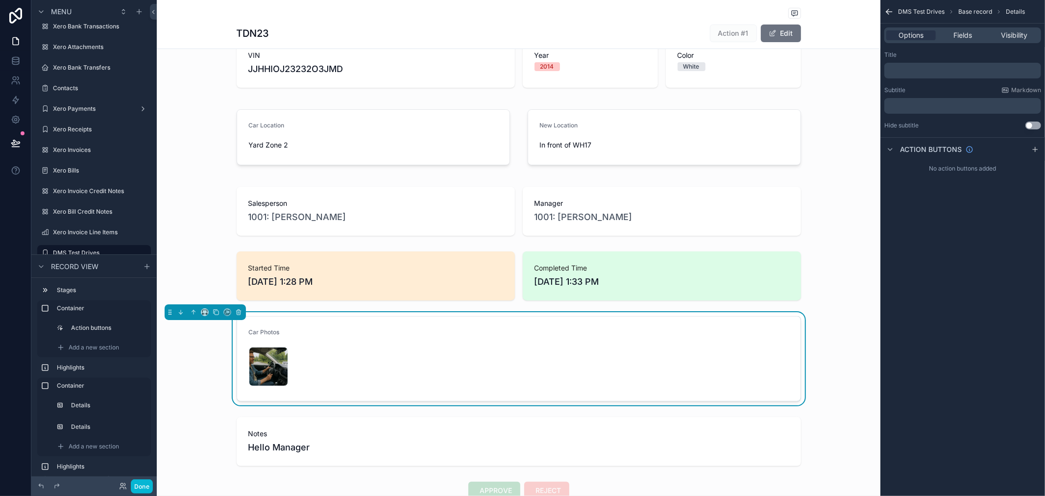
click at [474, 341] on form "Car Photos ChatGPT-Image-Aug-29,-2025,-04_27_46-PM .png" at bounding box center [518, 358] width 563 height 84
click at [967, 35] on span "Fields" at bounding box center [962, 35] width 19 height 10
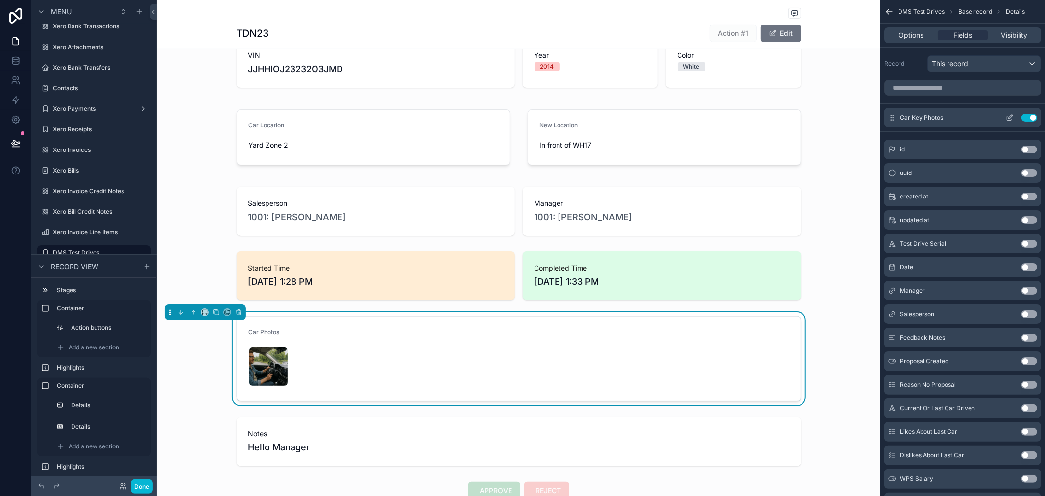
click at [953, 118] on div "Car Key Photos Use setting" at bounding box center [962, 118] width 157 height 20
click at [938, 88] on input "scrollable content" at bounding box center [962, 88] width 157 height 16
click at [915, 71] on div "Record This record" at bounding box center [962, 63] width 157 height 17
click at [904, 34] on span "Options" at bounding box center [910, 35] width 25 height 10
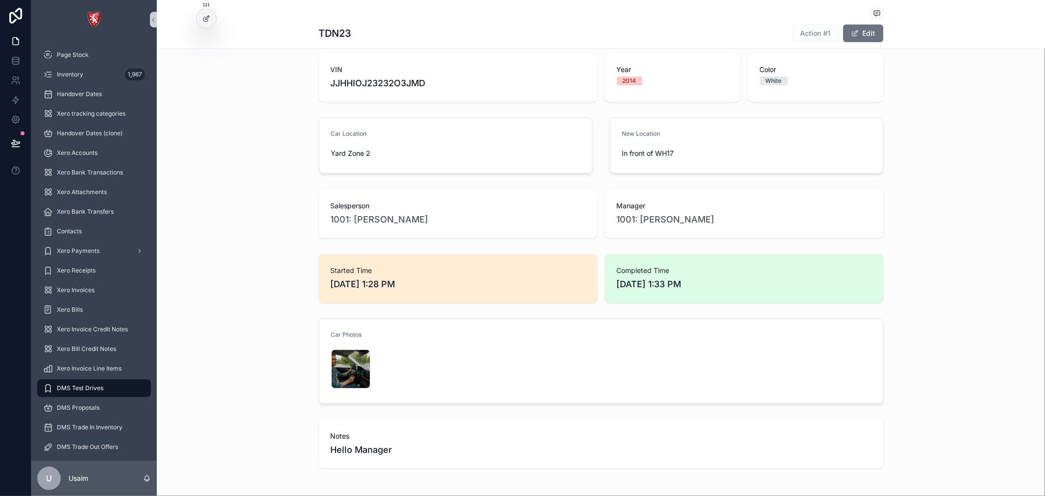
scroll to position [285, 0]
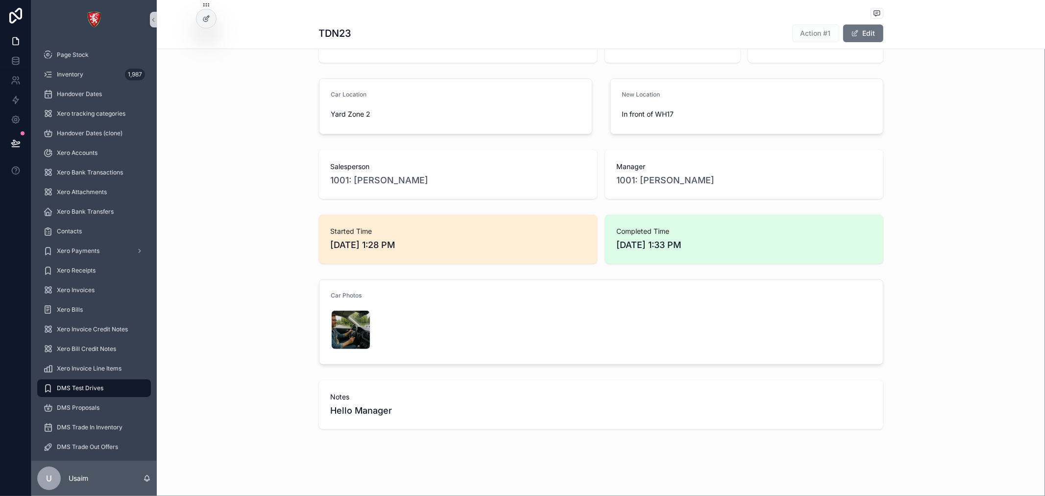
click at [439, 338] on div "ChatGPT-Image-Aug-29,-2025,-04_27_46-PM .png" at bounding box center [395, 329] width 129 height 39
click at [200, 20] on div at bounding box center [206, 18] width 20 height 19
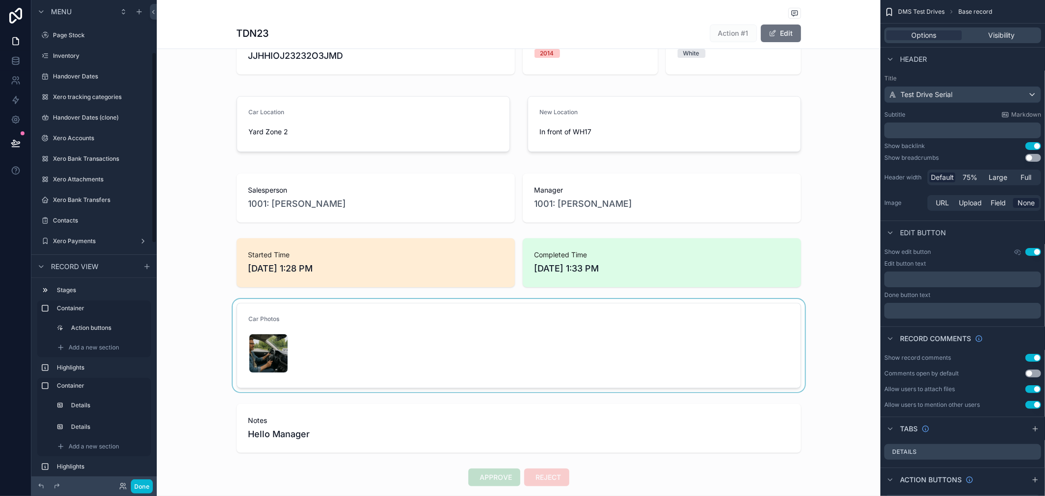
scroll to position [132, 0]
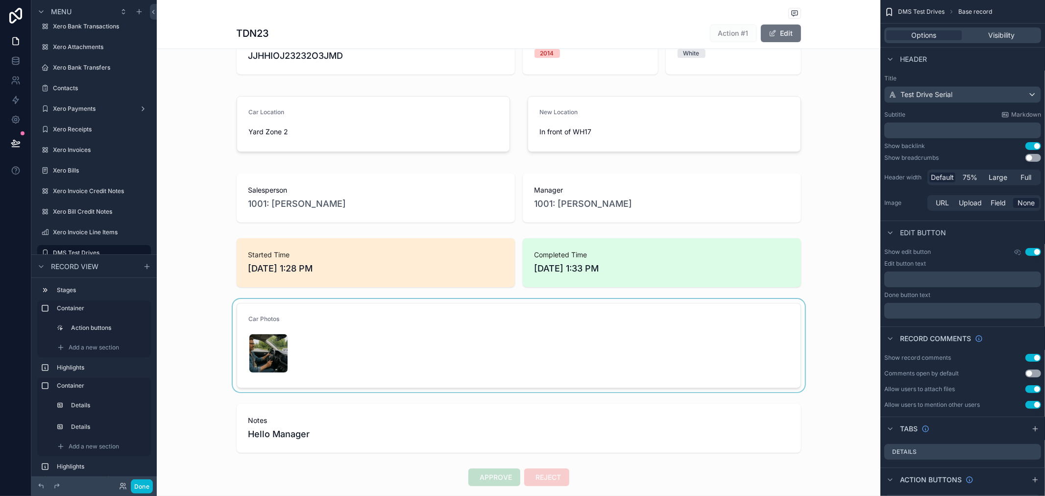
click at [435, 326] on div "scrollable content" at bounding box center [518, 345] width 723 height 93
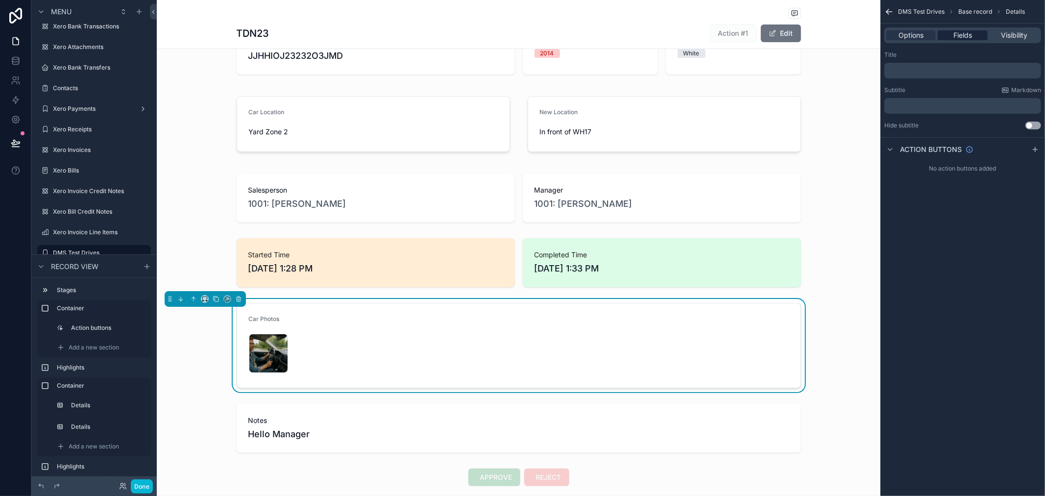
click at [968, 36] on span "Fields" at bounding box center [962, 35] width 19 height 10
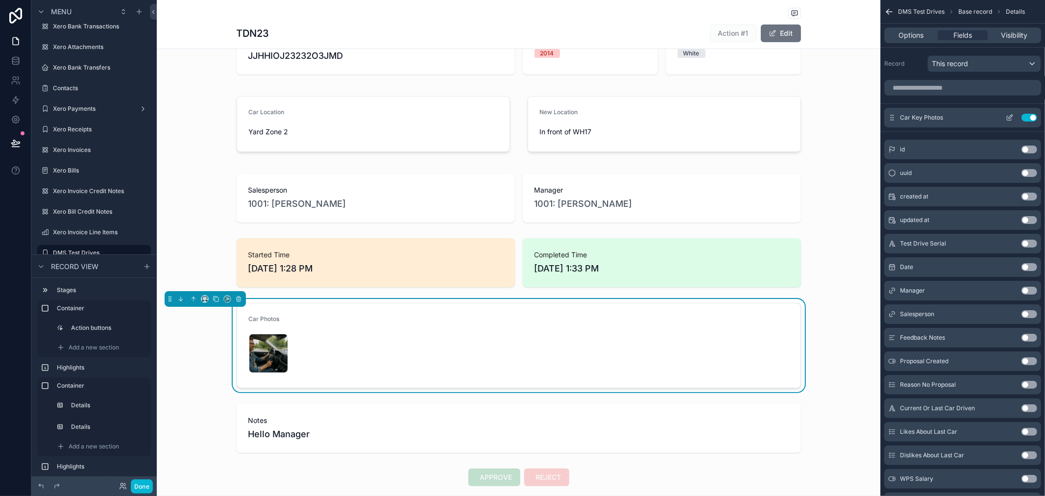
click at [1011, 120] on icon "scrollable content" at bounding box center [1010, 118] width 8 height 8
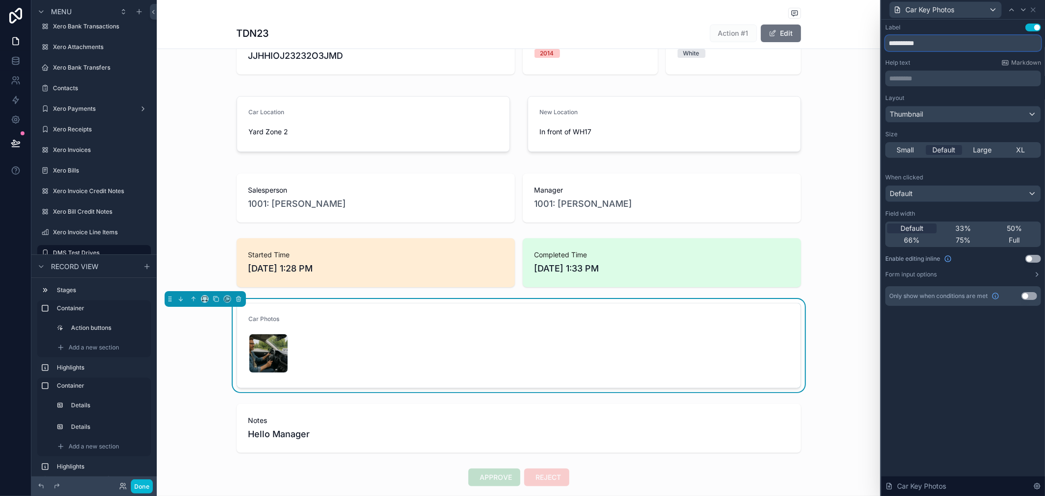
click at [900, 40] on input "**********" at bounding box center [963, 43] width 156 height 16
type input "**********"
click at [977, 405] on div "**********" at bounding box center [963, 258] width 164 height 476
click at [1032, 9] on icon at bounding box center [1033, 10] width 8 height 8
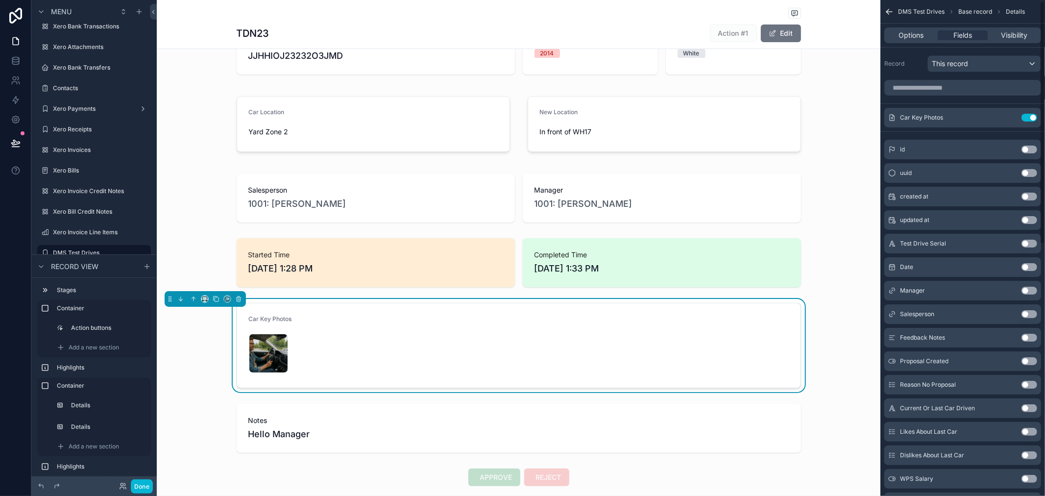
scroll to position [326, 0]
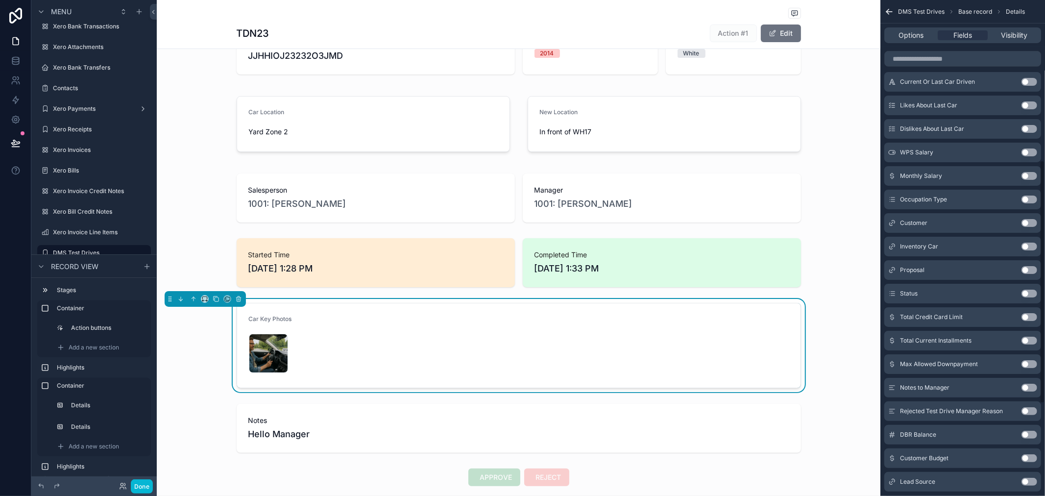
click at [824, 295] on div "Assigned 2 Work Done Start Done 1 .jpg Stock 450 Brand Tesla Model Model 3 VIN …" at bounding box center [518, 149] width 723 height 747
click at [604, 272] on div "scrollable content" at bounding box center [518, 262] width 723 height 57
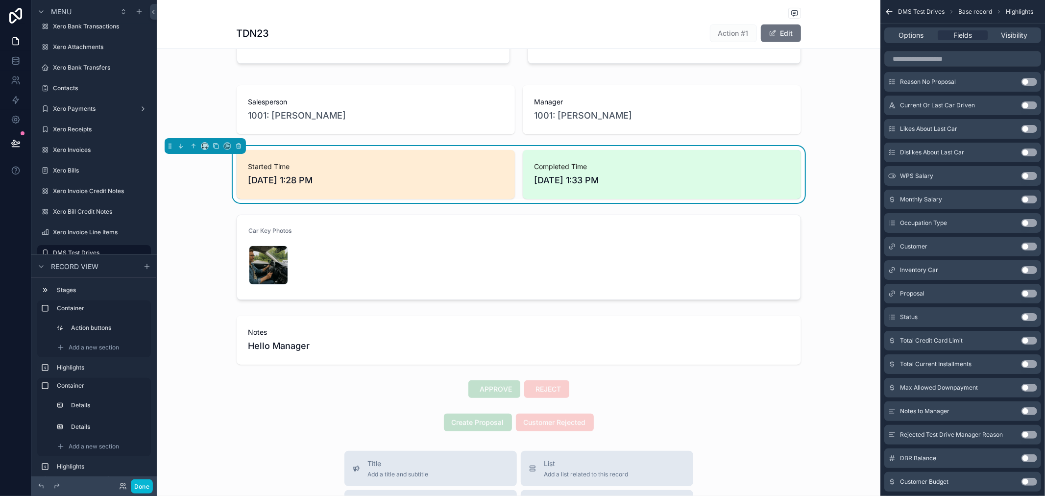
scroll to position [394, 0]
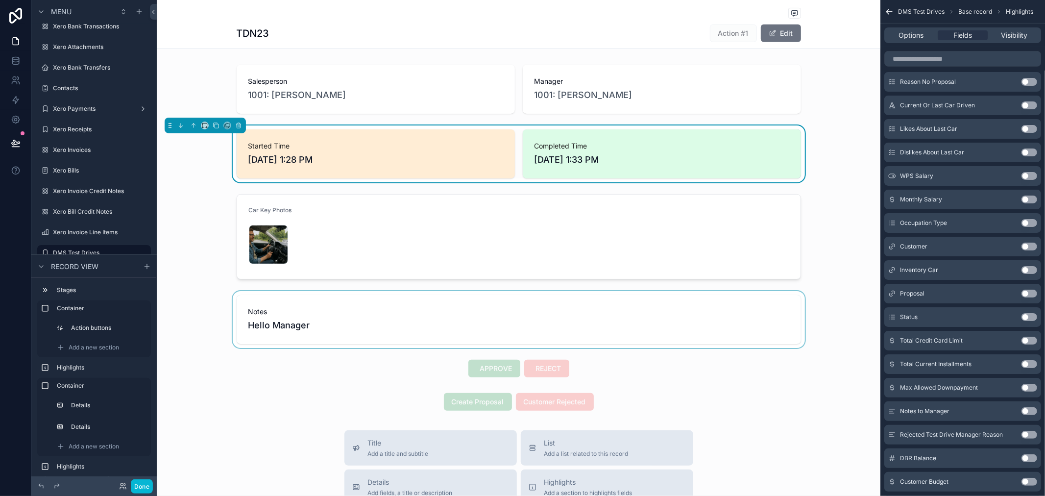
click at [449, 325] on div "scrollable content" at bounding box center [518, 319] width 723 height 57
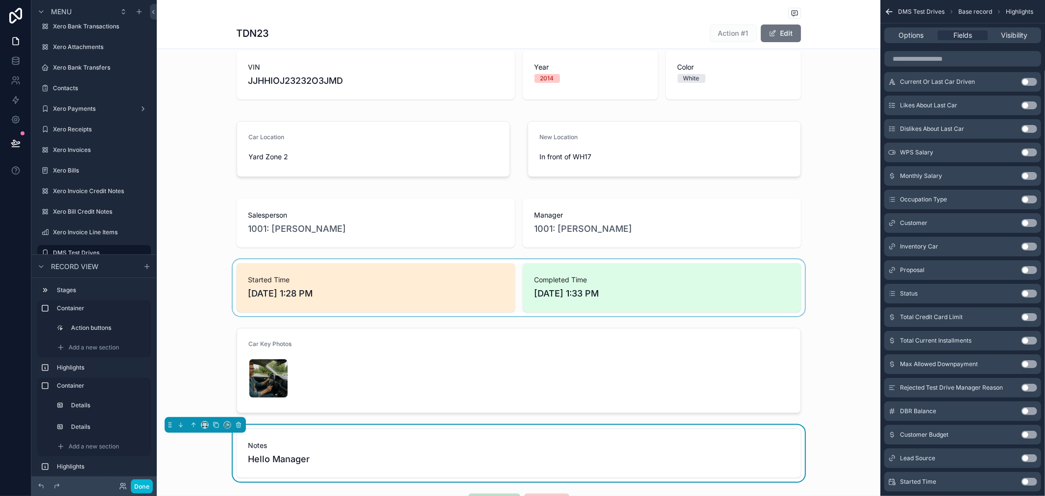
scroll to position [285, 0]
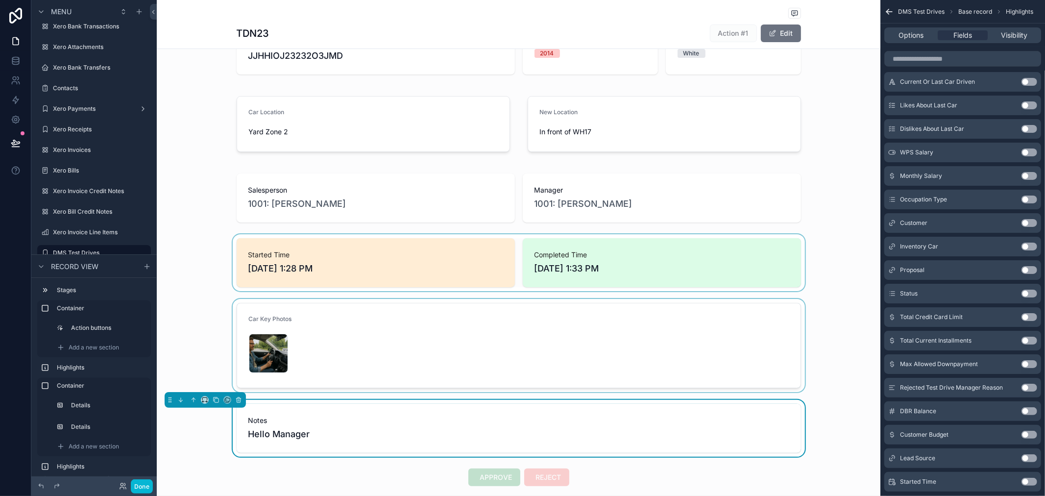
click at [376, 345] on div "scrollable content" at bounding box center [518, 345] width 723 height 93
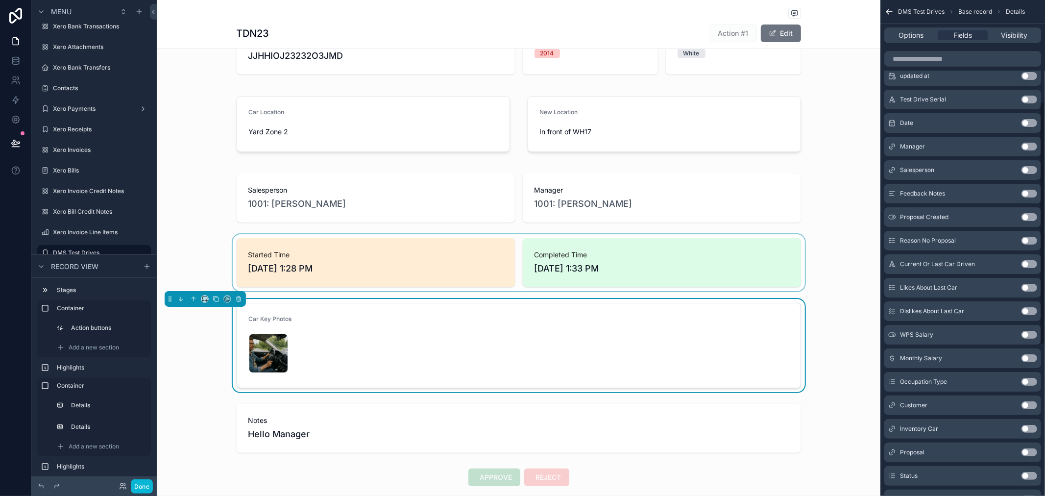
scroll to position [0, 0]
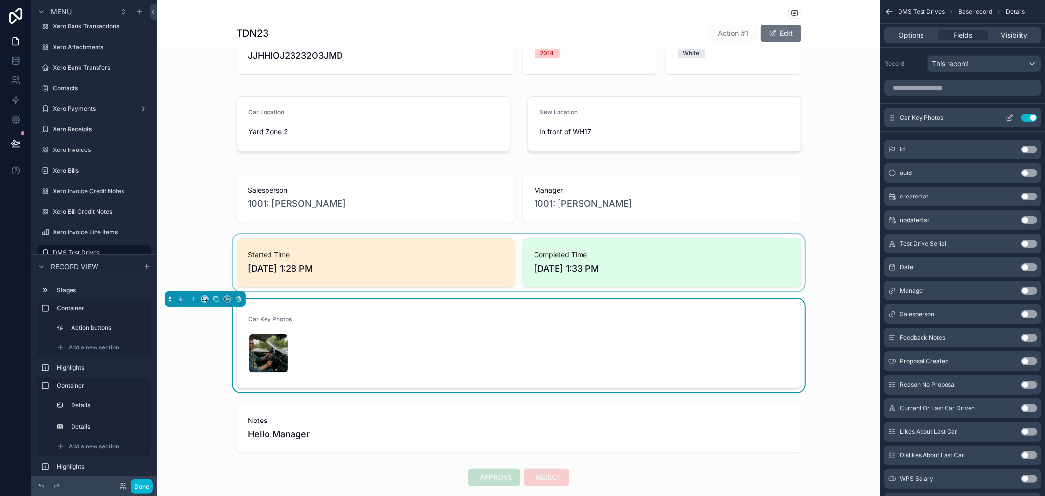
click at [1010, 120] on icon "scrollable content" at bounding box center [1010, 118] width 8 height 8
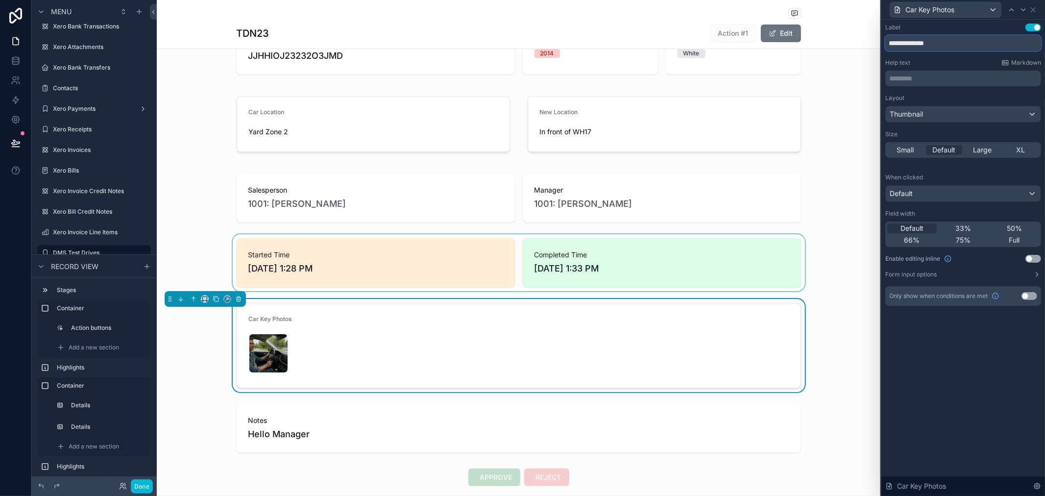
click at [888, 44] on input "**********" at bounding box center [963, 43] width 156 height 16
type input "**********"
click at [967, 64] on div "Help text Markdown" at bounding box center [963, 63] width 156 height 8
click at [943, 75] on p "********* ﻿" at bounding box center [964, 78] width 150 height 10
click at [963, 59] on div "Help text Markdown" at bounding box center [963, 63] width 156 height 8
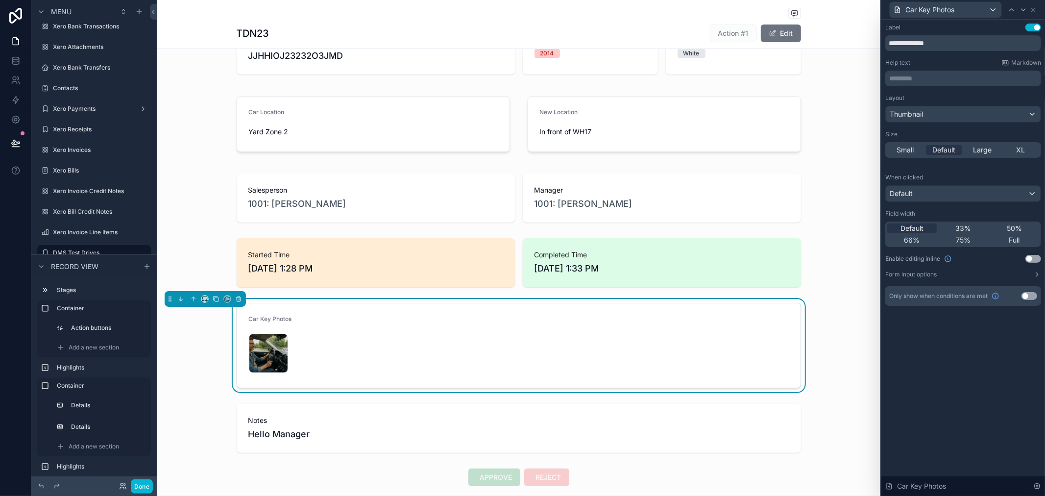
click at [935, 78] on p "********* ﻿" at bounding box center [964, 78] width 150 height 10
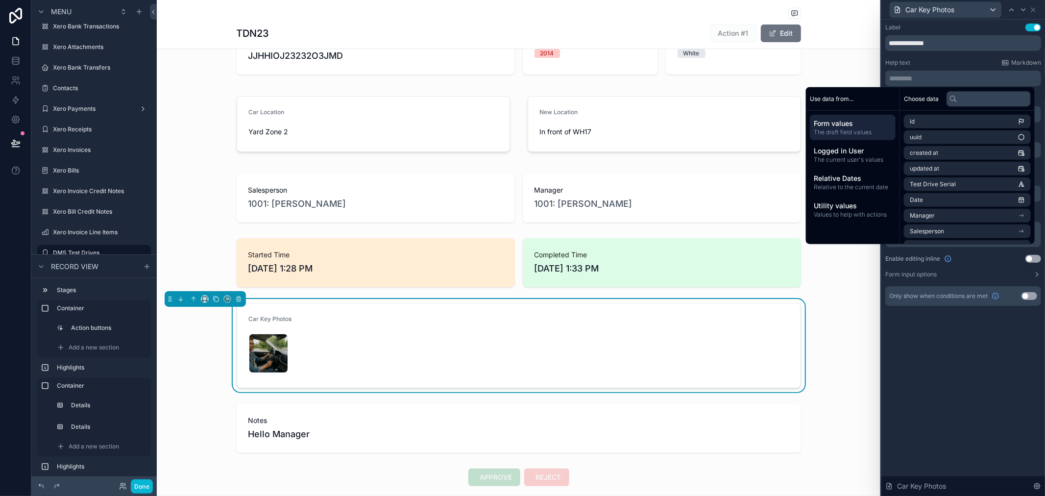
click at [939, 69] on div "Help text Markdown ********* ﻿" at bounding box center [963, 72] width 156 height 27
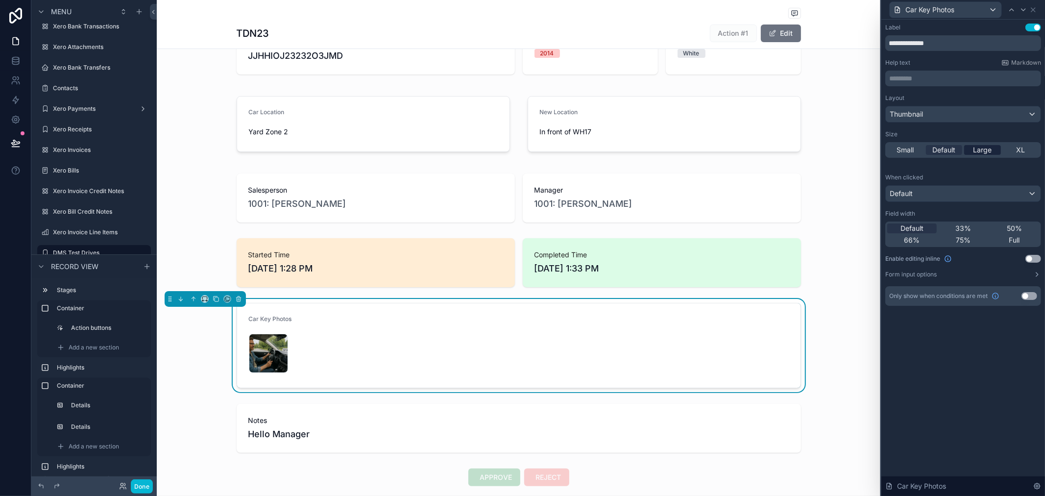
click at [983, 149] on span "Large" at bounding box center [982, 150] width 19 height 10
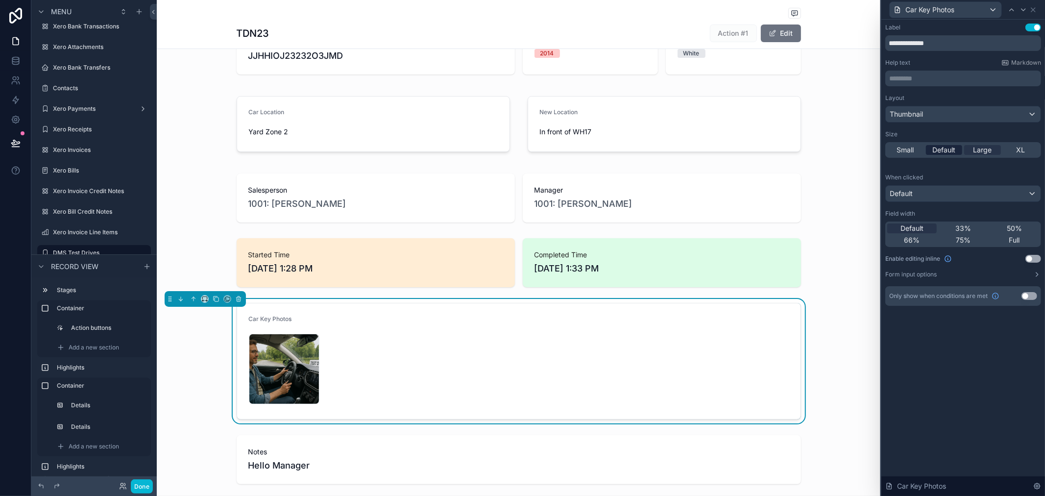
click at [947, 149] on span "Default" at bounding box center [943, 150] width 23 height 10
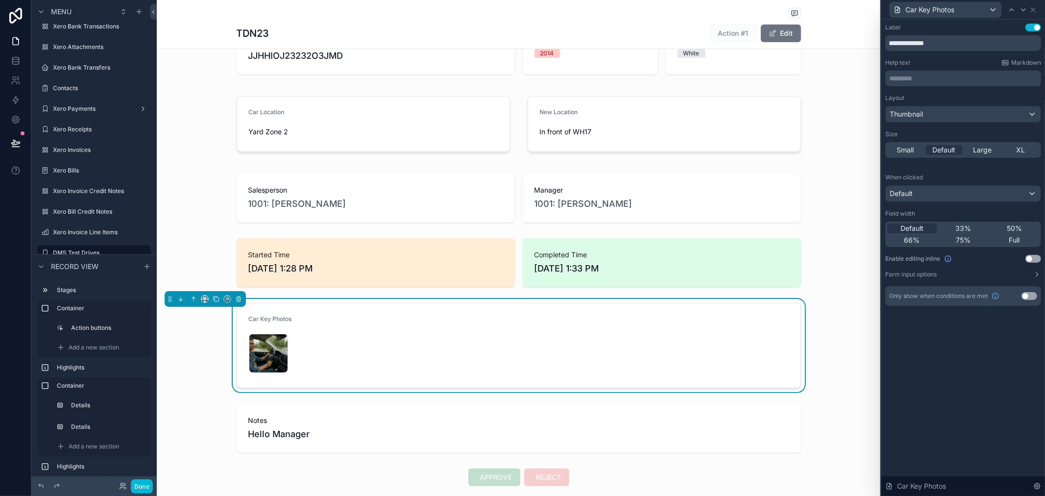
click at [913, 80] on p "********* ﻿" at bounding box center [964, 78] width 150 height 10
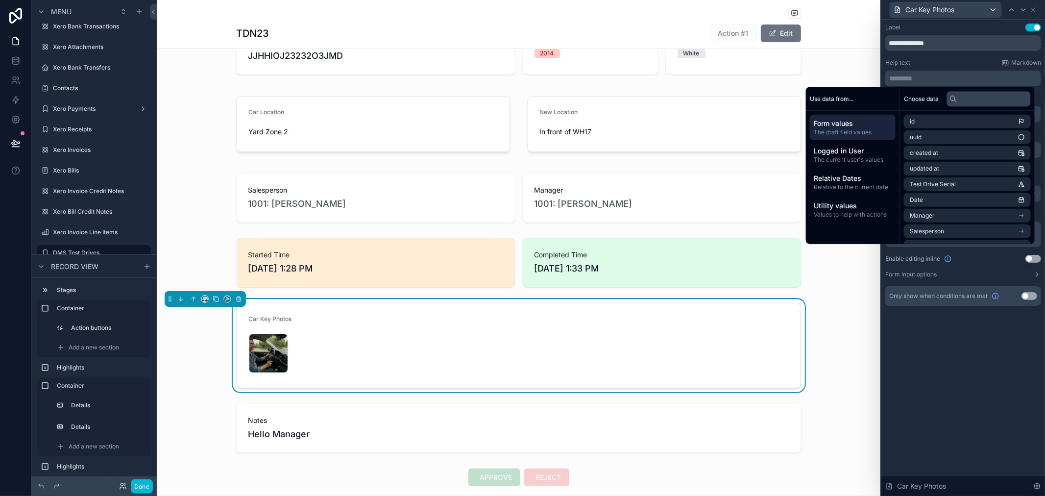
click at [937, 62] on div "Help text Markdown" at bounding box center [963, 63] width 156 height 8
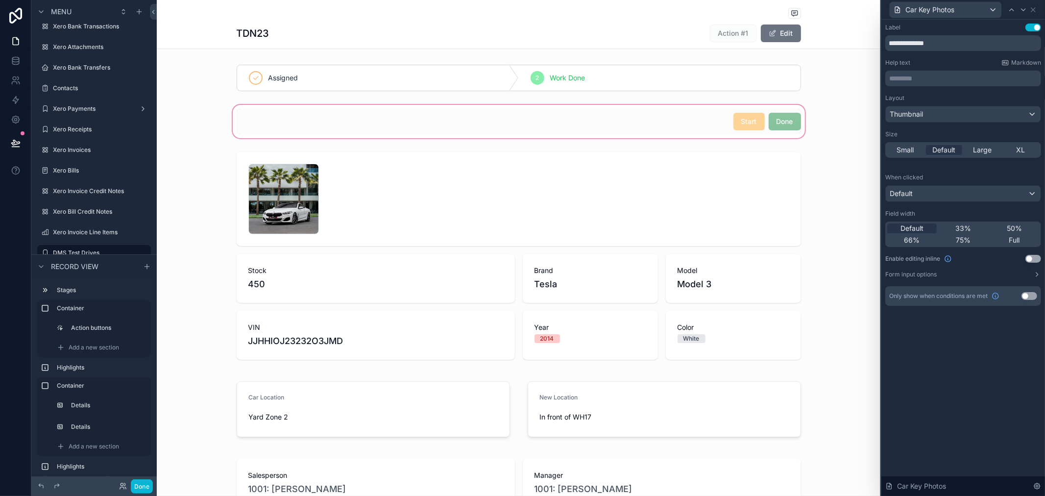
click at [642, 108] on div "scrollable content" at bounding box center [518, 121] width 723 height 37
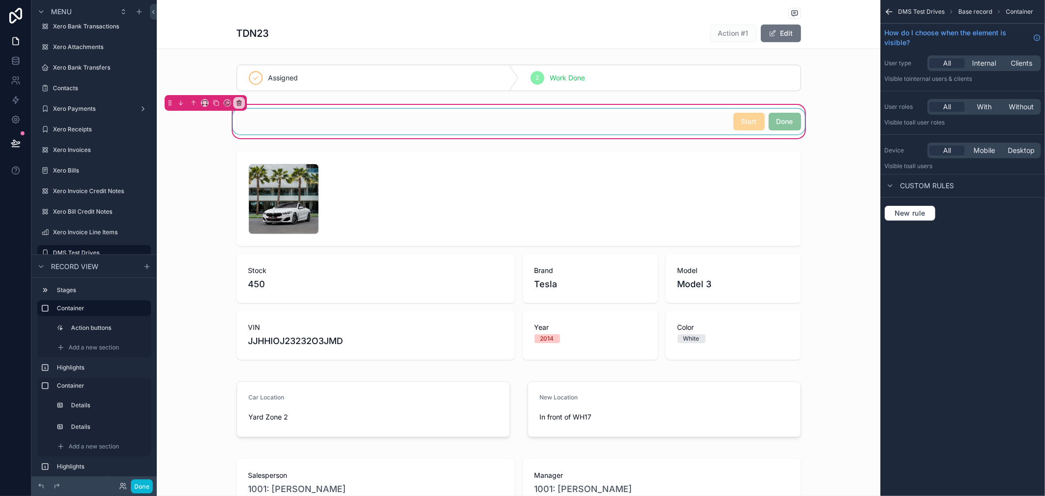
click at [685, 117] on div "scrollable content" at bounding box center [519, 121] width 576 height 25
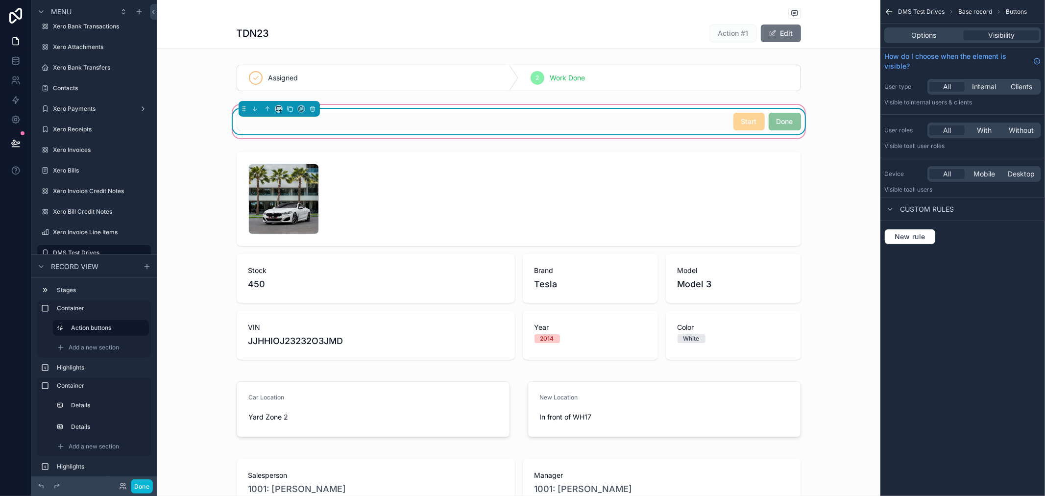
click at [687, 120] on div "Start Done" at bounding box center [519, 122] width 564 height 18
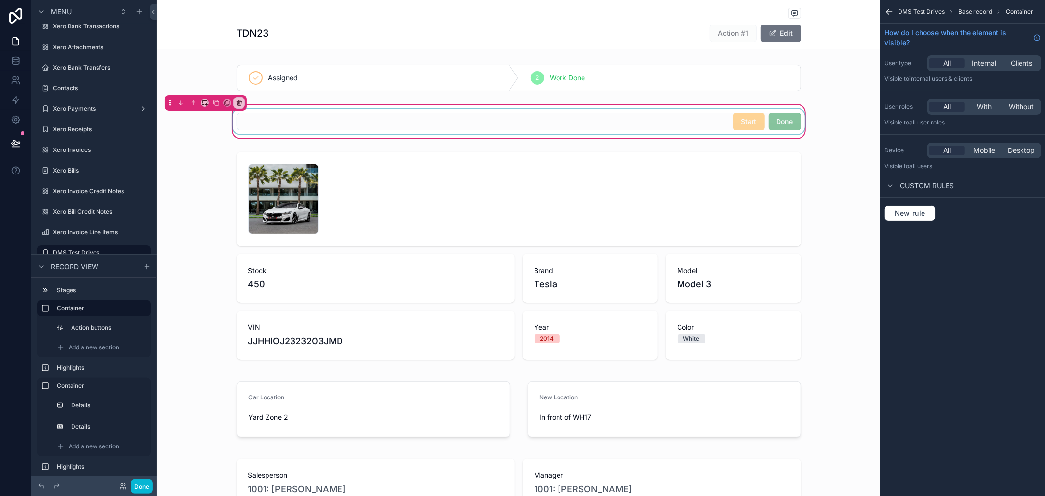
click at [687, 120] on div "scrollable content" at bounding box center [519, 121] width 576 height 25
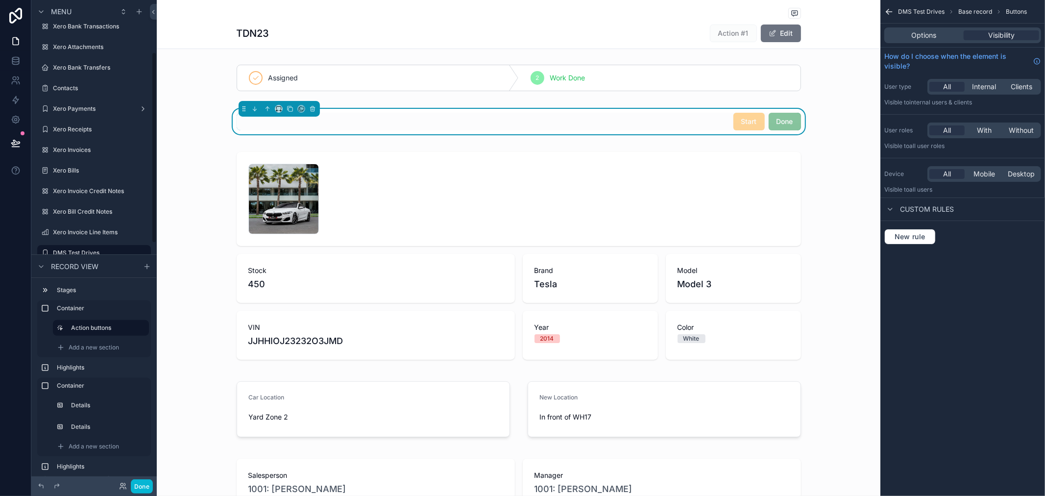
drag, startPoint x: 903, startPoint y: 33, endPoint x: 903, endPoint y: 40, distance: 7.3
click at [903, 33] on div "Options" at bounding box center [923, 35] width 75 height 10
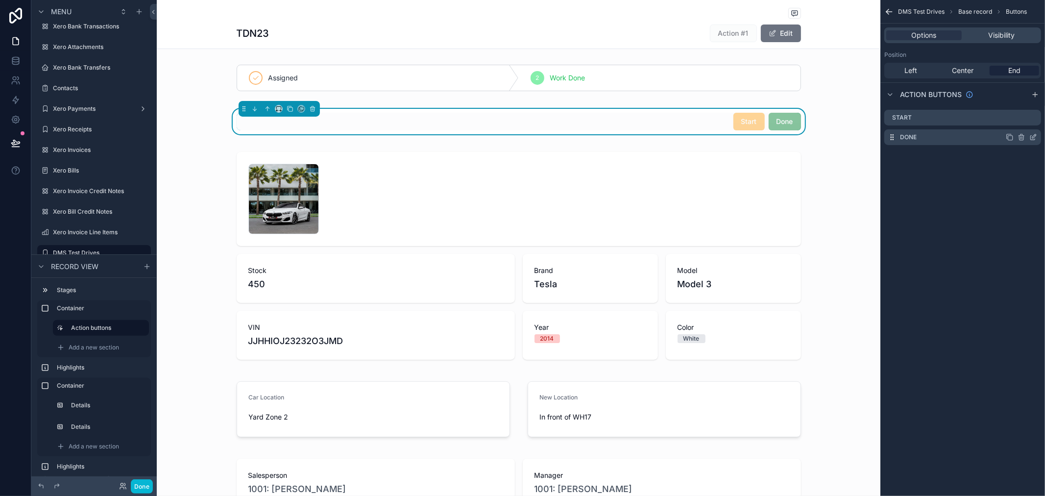
click at [1035, 138] on icon "scrollable content" at bounding box center [1033, 137] width 8 height 8
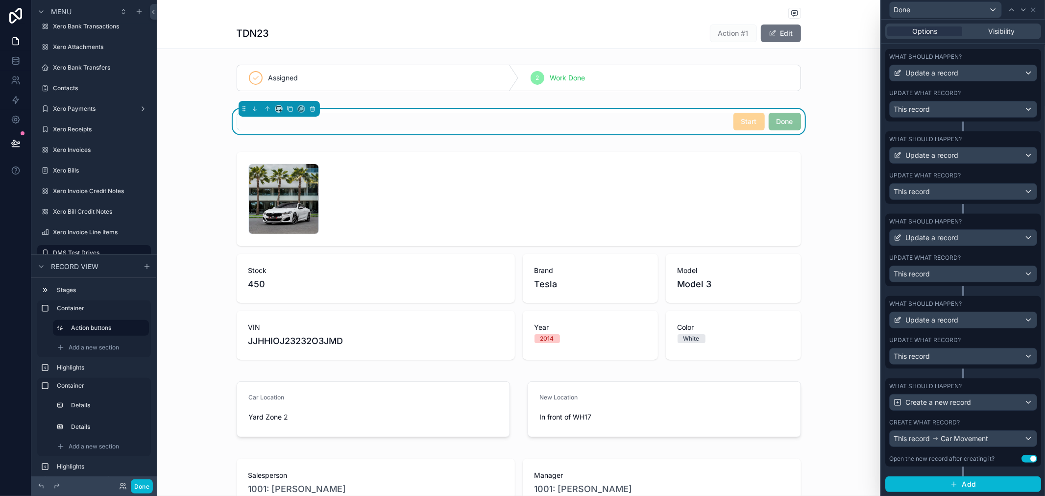
scroll to position [329, 0]
click at [1022, 457] on button "Use setting" at bounding box center [1029, 459] width 16 height 8
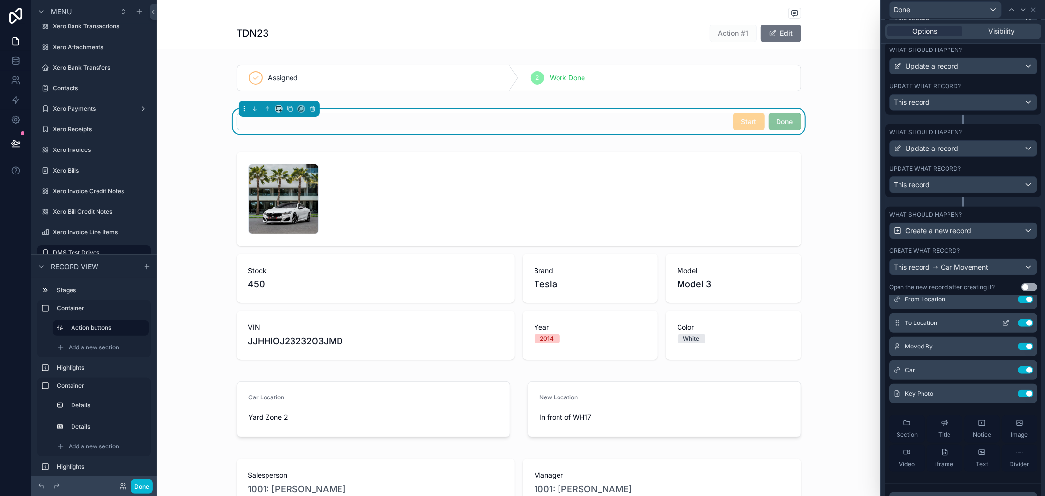
scroll to position [0, 0]
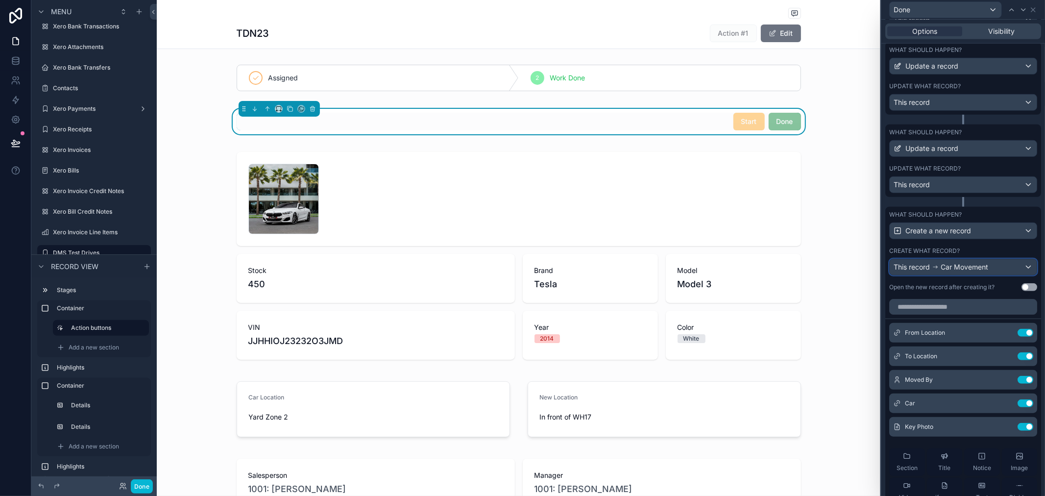
click at [1022, 273] on div "This record Car Movement" at bounding box center [962, 267] width 147 height 16
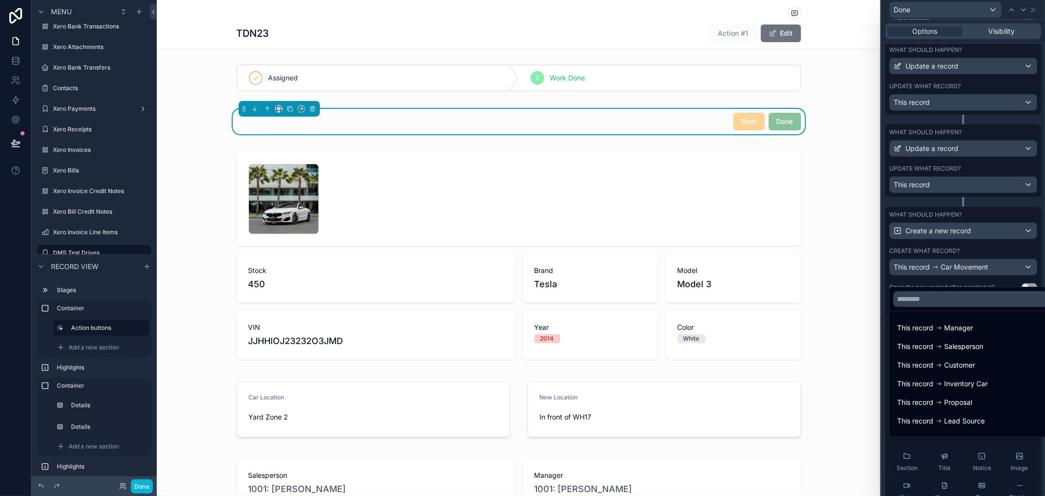
click at [1021, 273] on div at bounding box center [963, 248] width 164 height 496
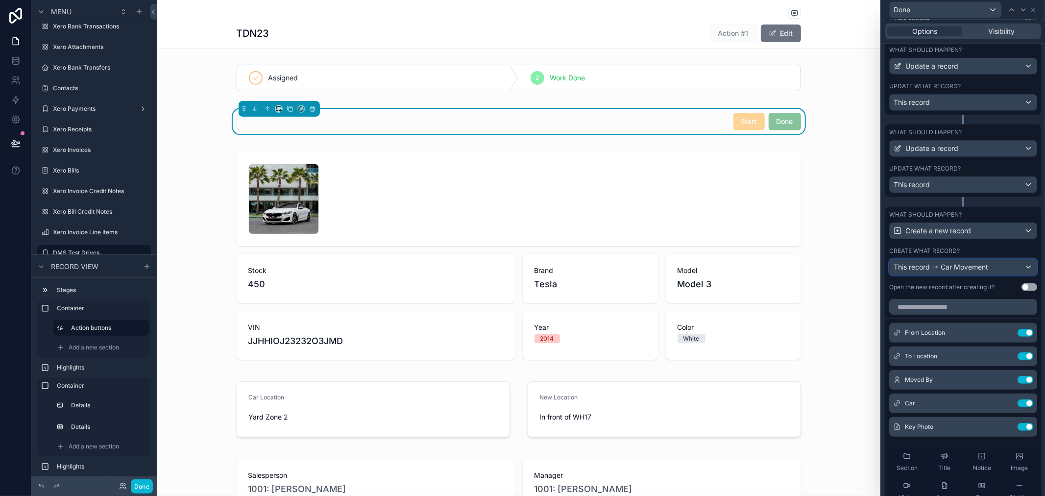
click at [952, 272] on span "Car Movement" at bounding box center [964, 267] width 48 height 10
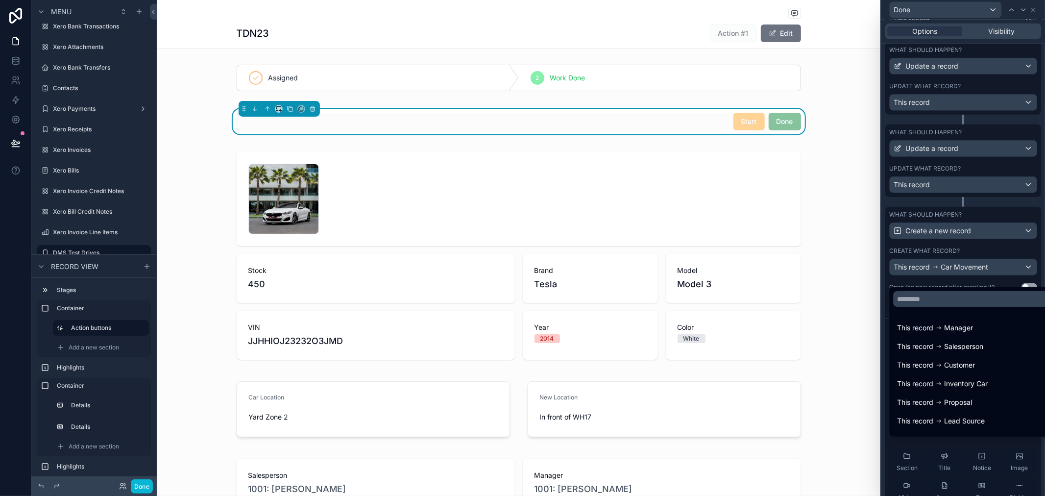
click at [995, 258] on div at bounding box center [963, 248] width 164 height 496
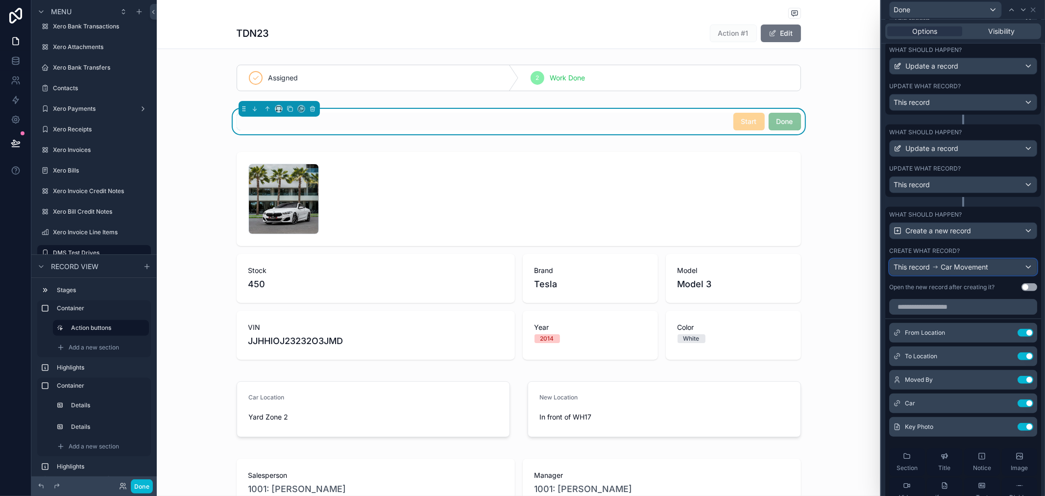
click at [988, 275] on div "This record Car Movement" at bounding box center [962, 267] width 147 height 16
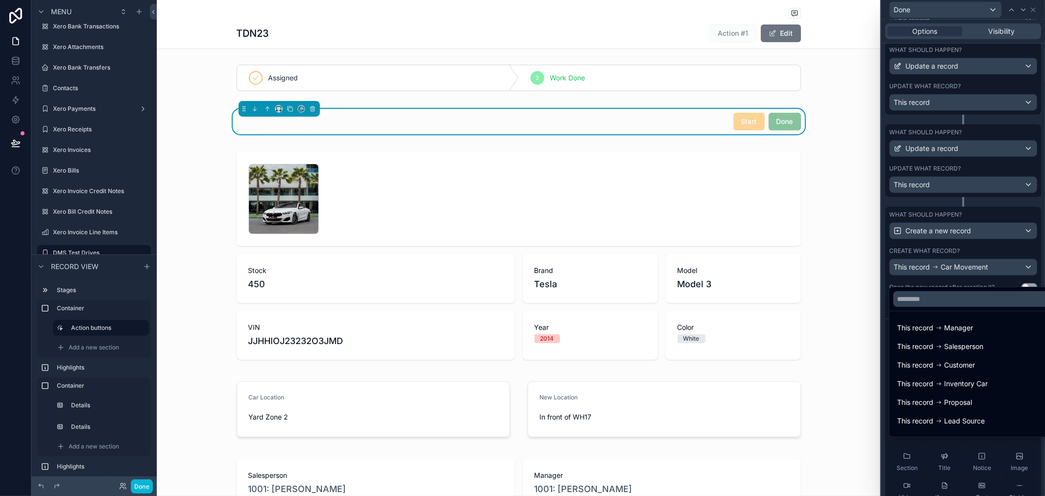
click at [988, 257] on div at bounding box center [963, 248] width 164 height 496
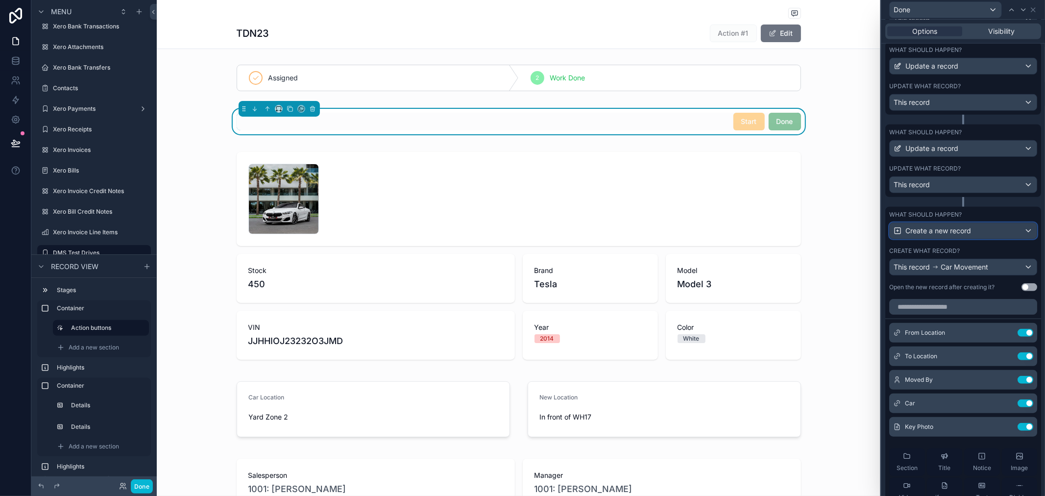
click at [1019, 238] on div "Create a new record" at bounding box center [962, 231] width 147 height 16
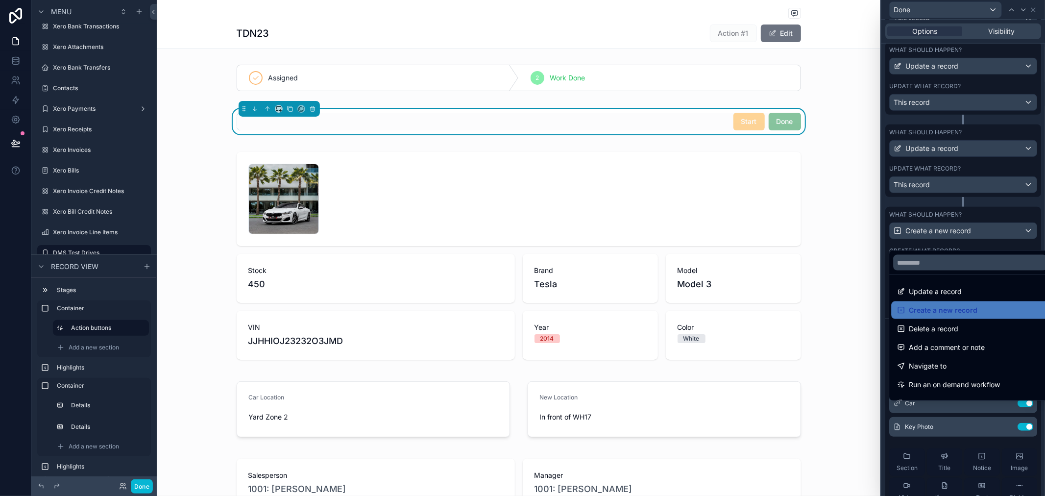
click at [1017, 225] on div at bounding box center [963, 248] width 164 height 496
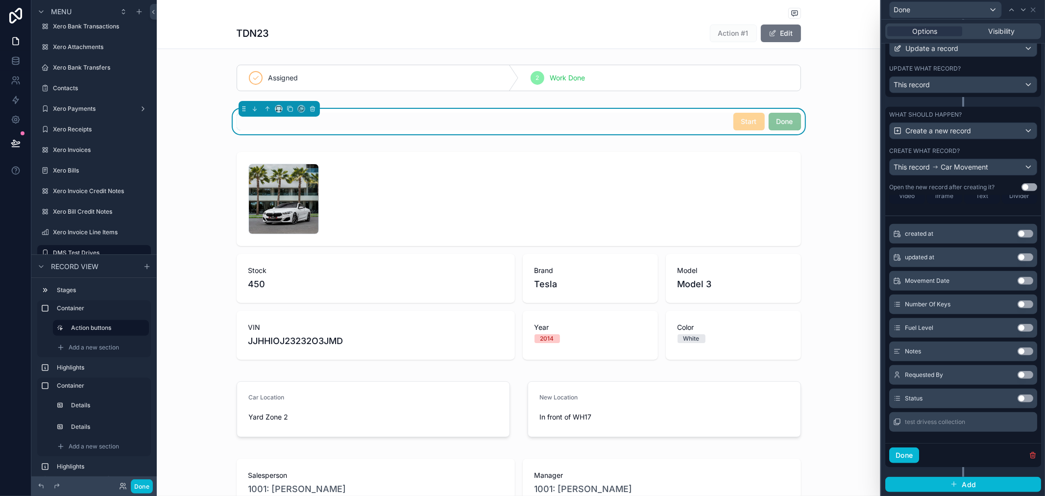
scroll to position [601, 0]
click at [1029, 454] on icon "button" at bounding box center [1033, 455] width 8 height 8
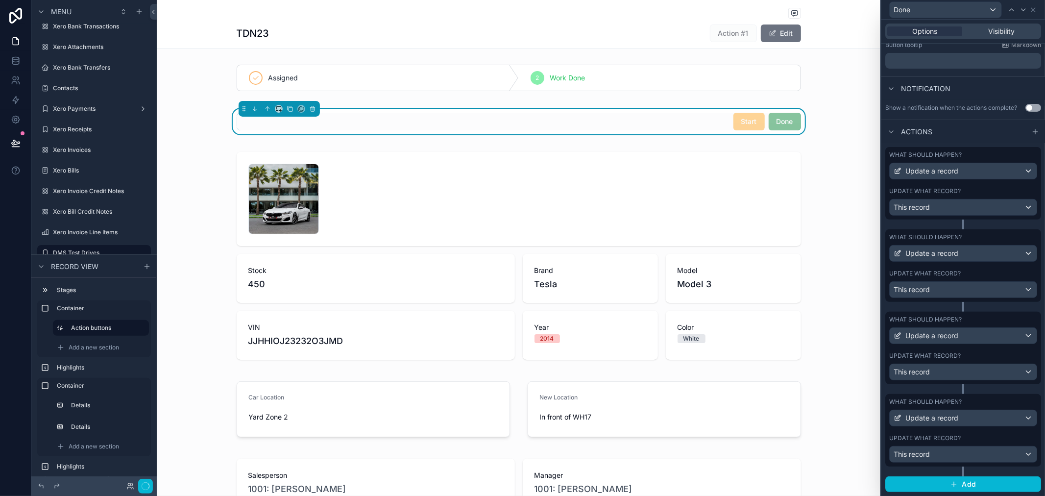
scroll to position [231, 0]
click at [982, 483] on button "Add" at bounding box center [963, 484] width 156 height 16
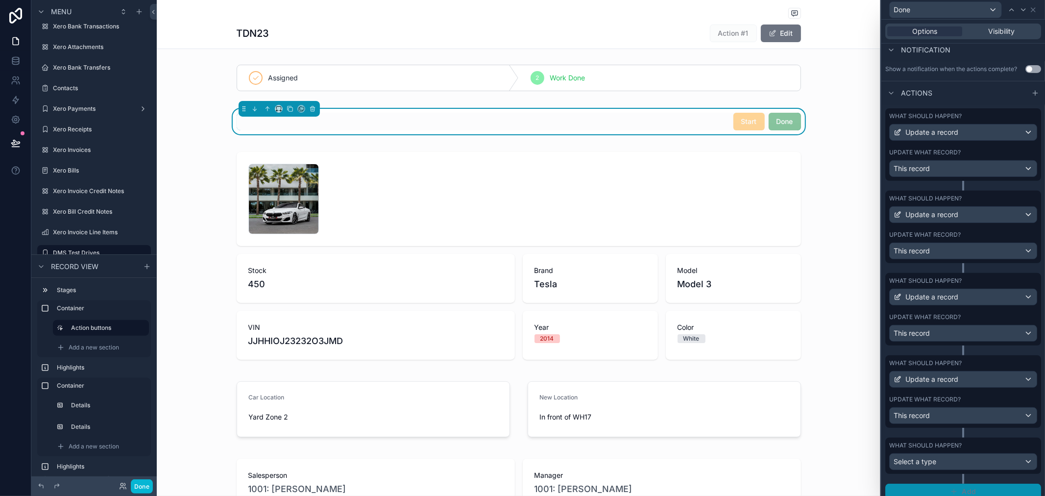
scroll to position [277, 0]
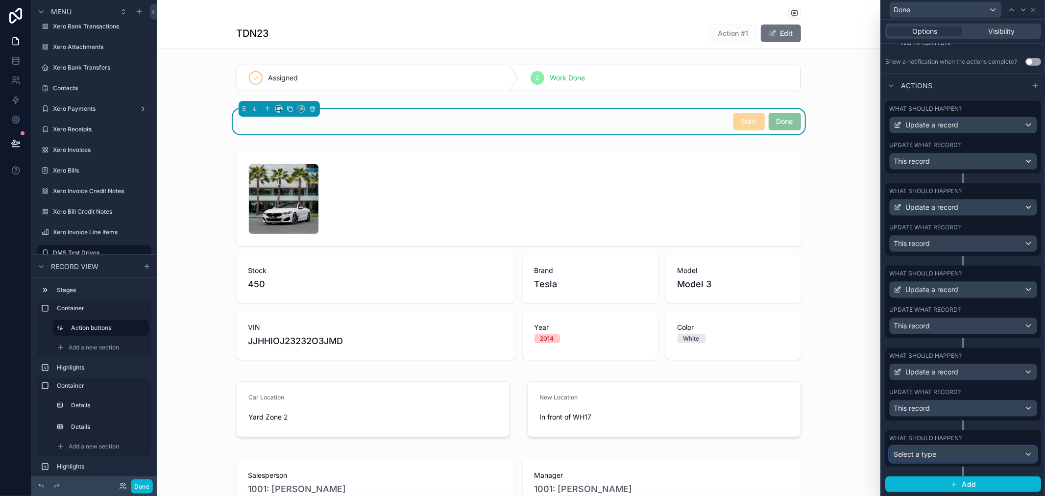
click at [962, 451] on div "Select a type" at bounding box center [962, 454] width 147 height 16
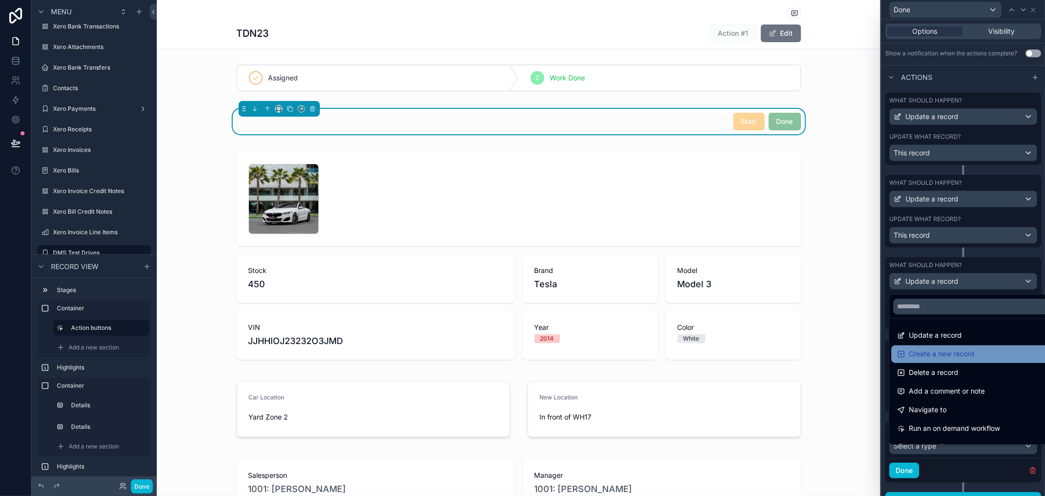
click at [958, 359] on span "Create a new record" at bounding box center [942, 354] width 66 height 12
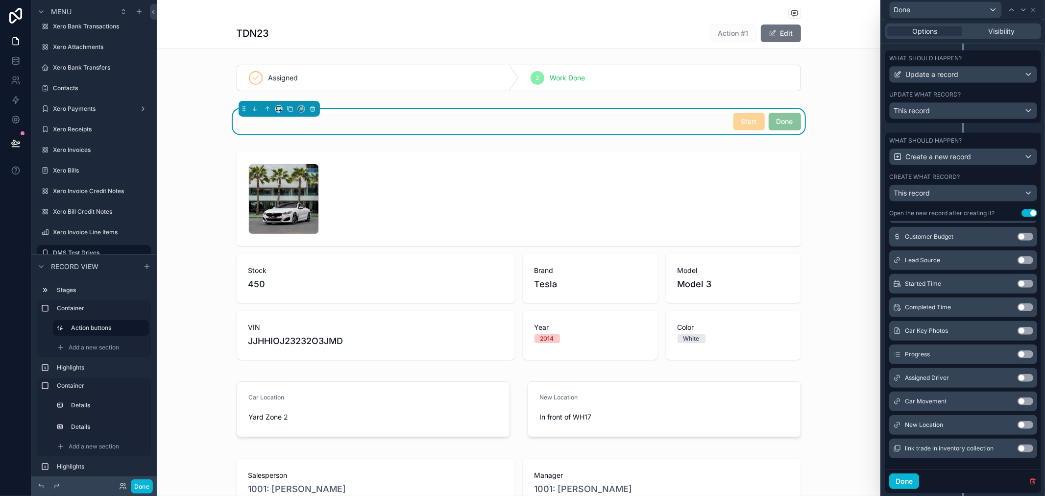
scroll to position [601, 0]
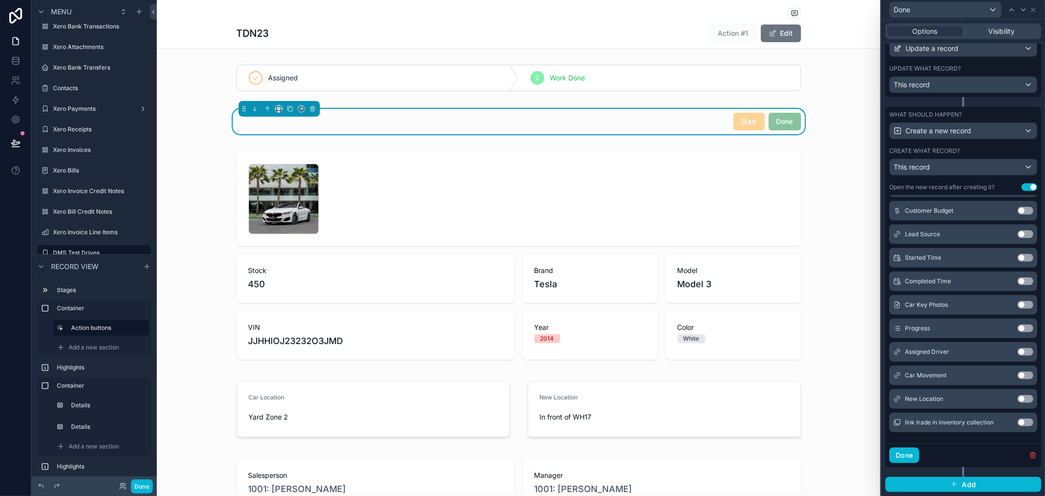
click at [1017, 374] on button "Use setting" at bounding box center [1025, 375] width 16 height 8
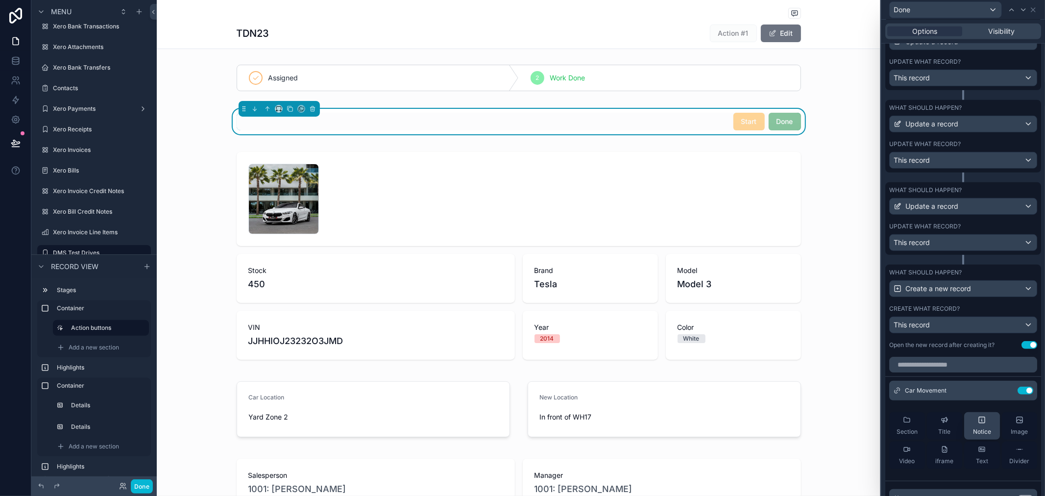
scroll to position [438, 0]
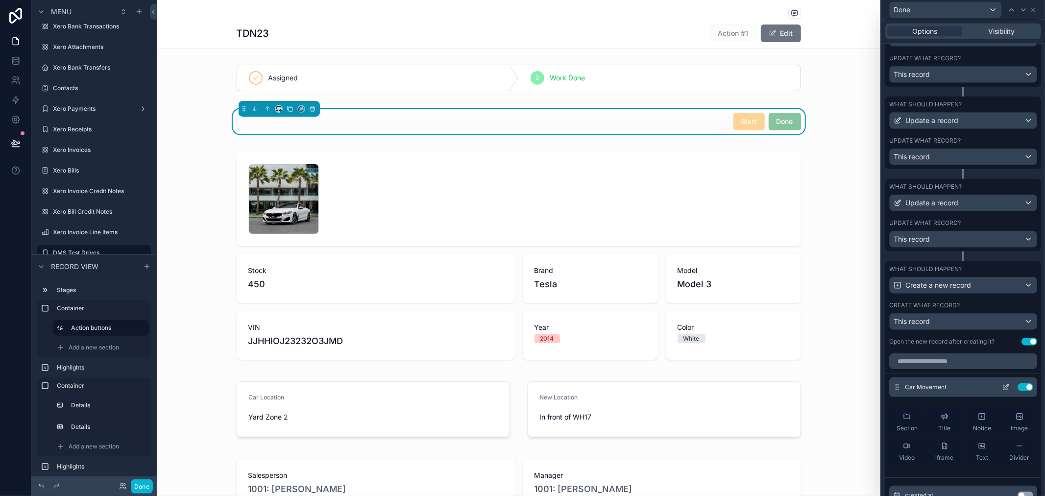
click at [1005, 388] on icon at bounding box center [1007, 386] width 4 height 4
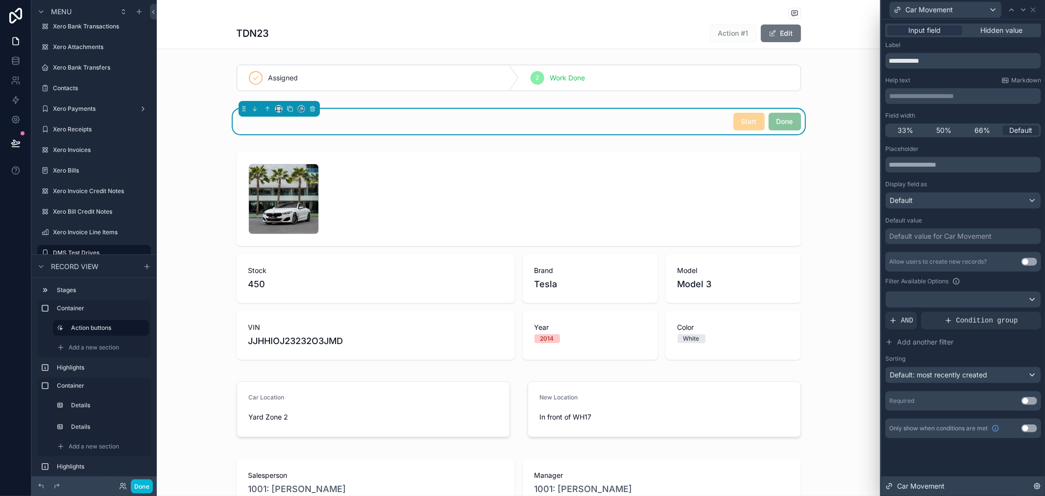
click at [912, 489] on span "Car Movement" at bounding box center [921, 486] width 48 height 10
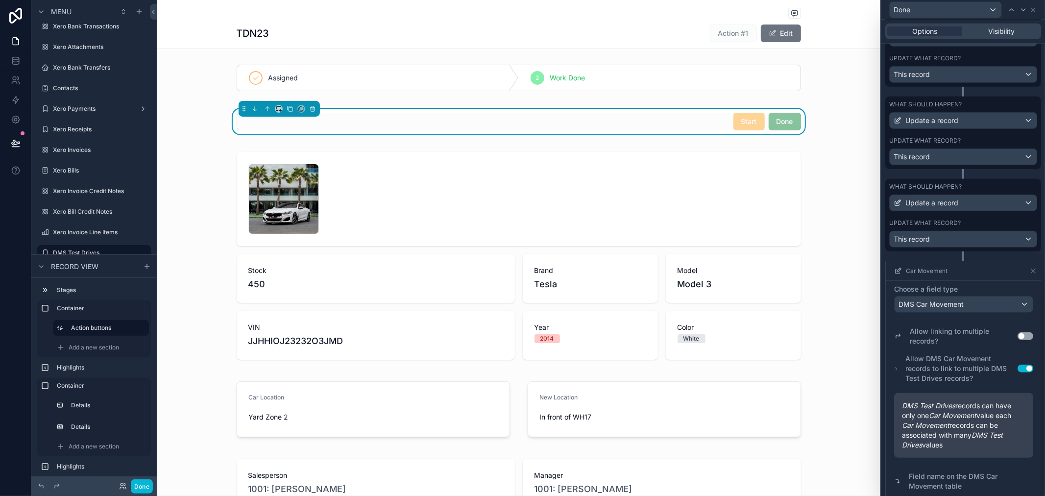
scroll to position [105, 0]
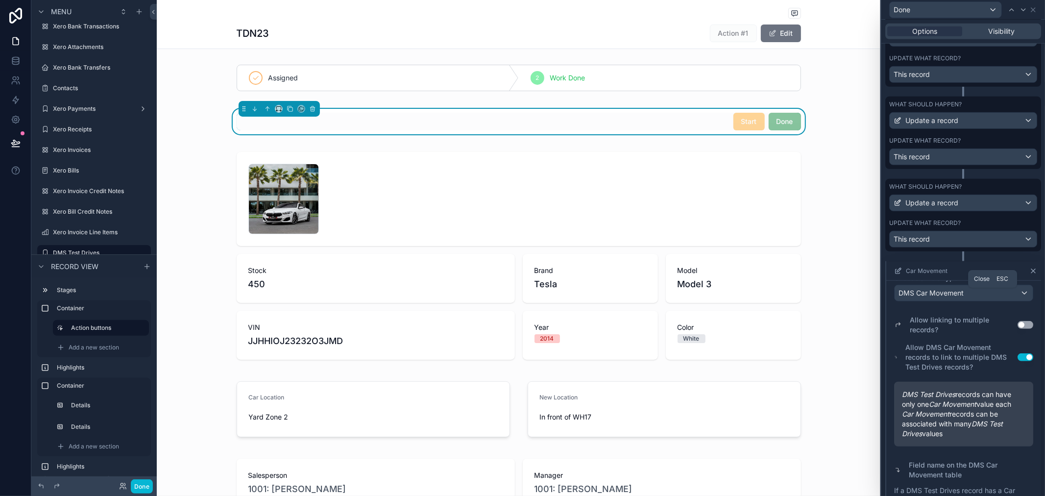
click at [1029, 275] on icon at bounding box center [1033, 271] width 8 height 8
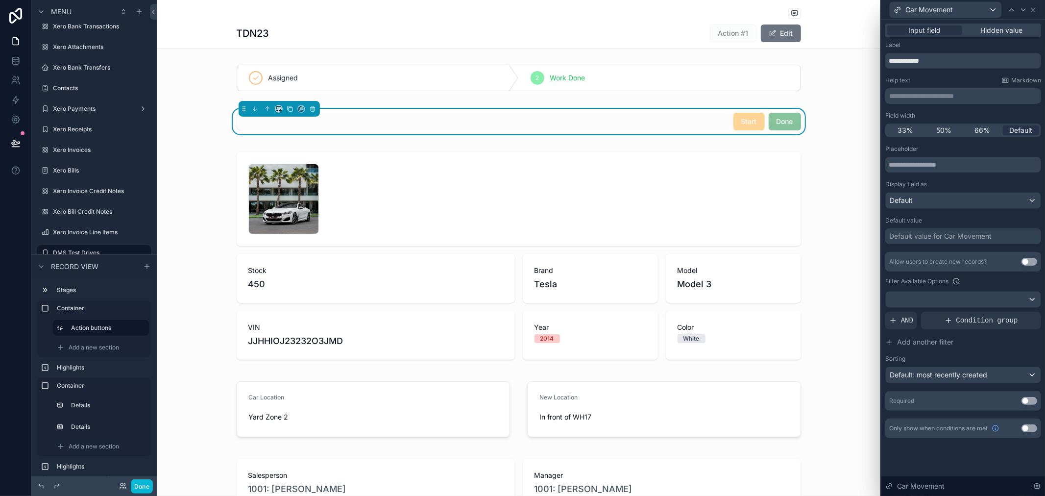
click at [1037, 11] on div "Car Movement" at bounding box center [963, 9] width 156 height 19
click at [1035, 8] on icon at bounding box center [1033, 10] width 8 height 8
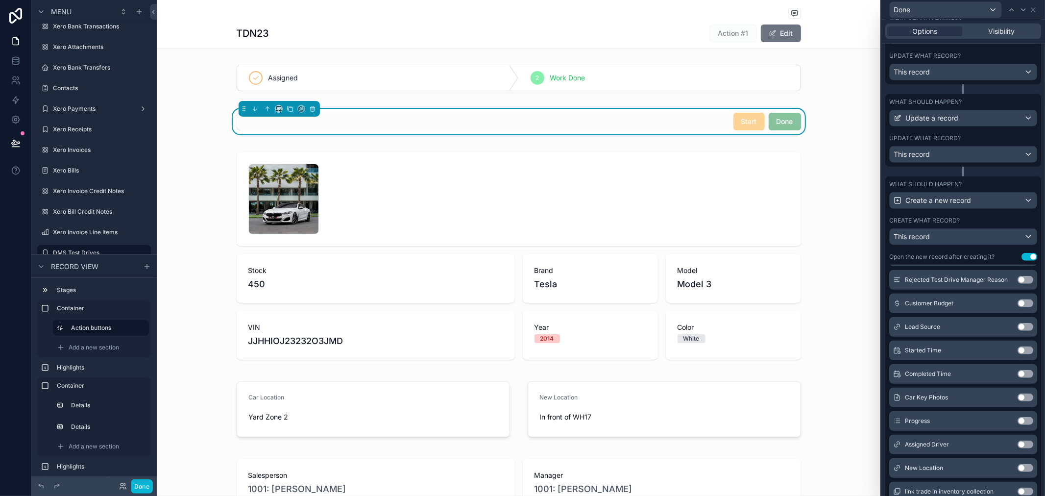
scroll to position [601, 0]
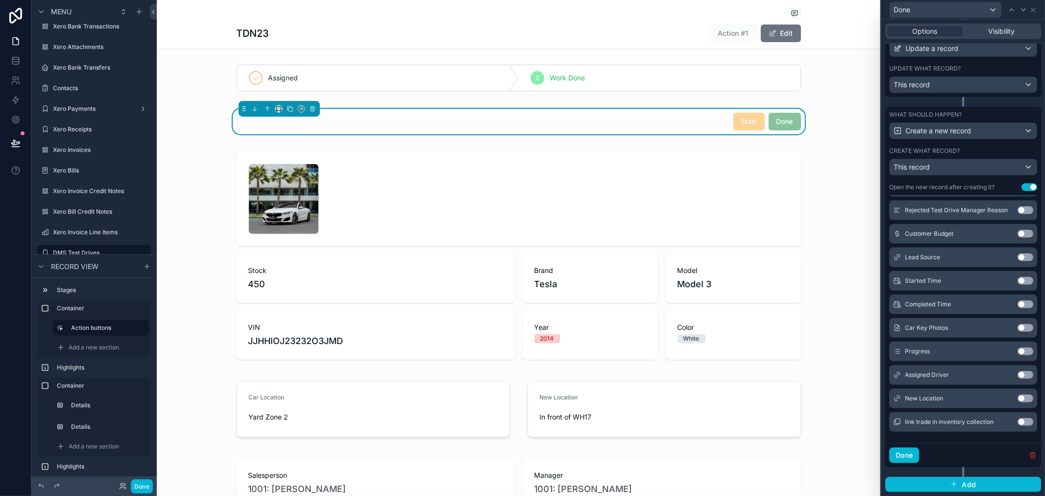
click at [1029, 454] on icon "button" at bounding box center [1033, 455] width 8 height 8
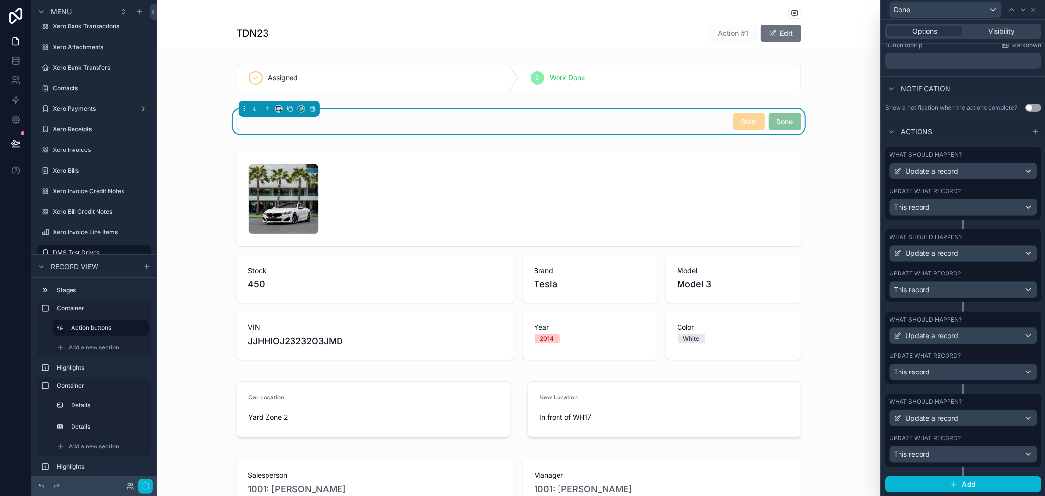
scroll to position [231, 0]
click at [961, 483] on span "Add" at bounding box center [968, 484] width 14 height 9
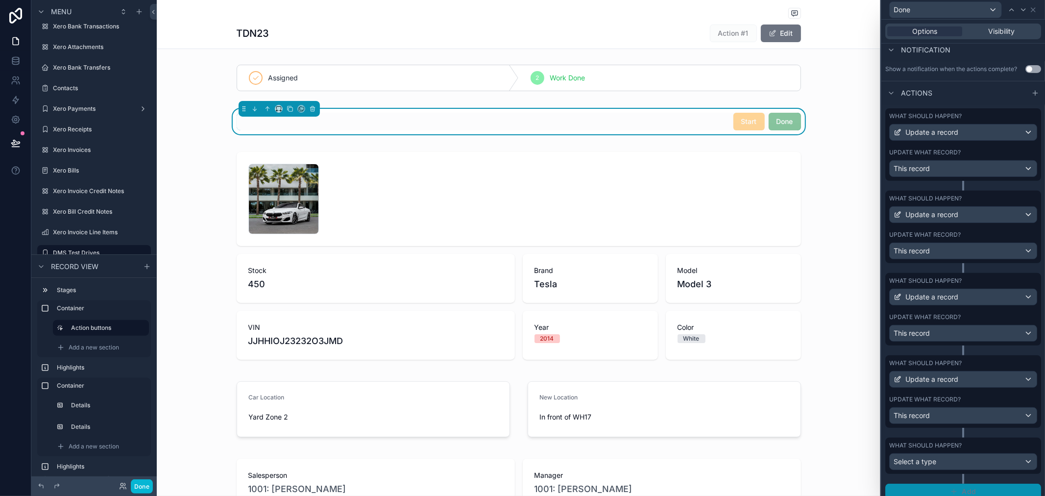
scroll to position [277, 0]
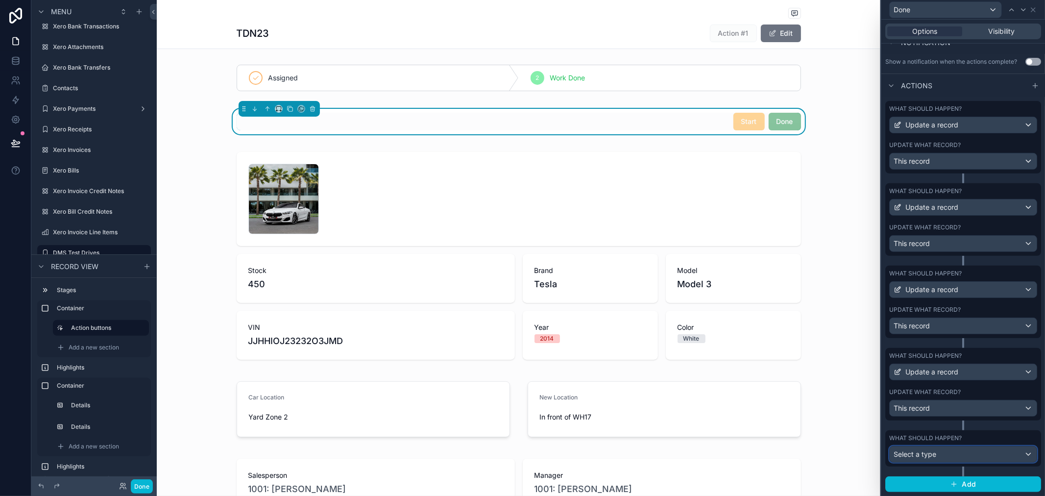
click at [963, 456] on div "Select a type" at bounding box center [962, 454] width 147 height 16
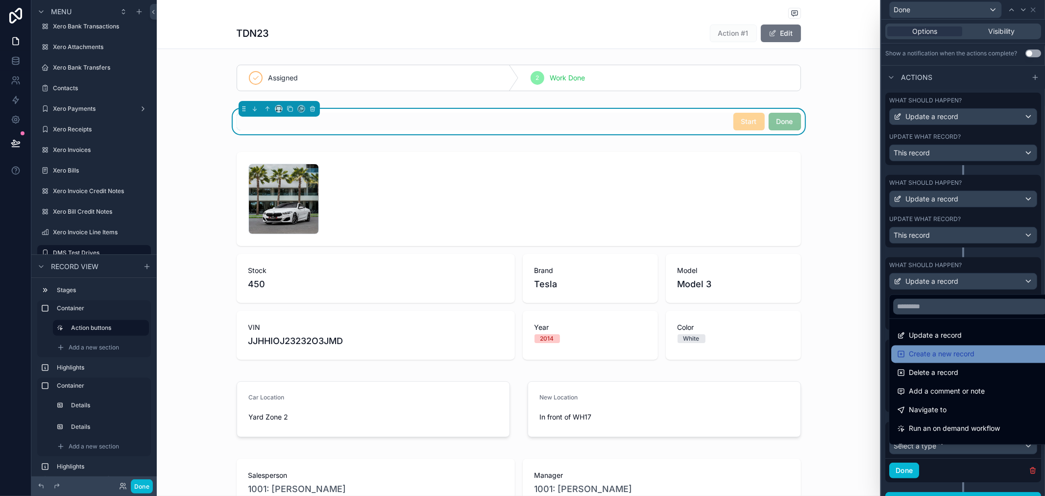
click at [941, 358] on span "Create a new record" at bounding box center [942, 354] width 66 height 12
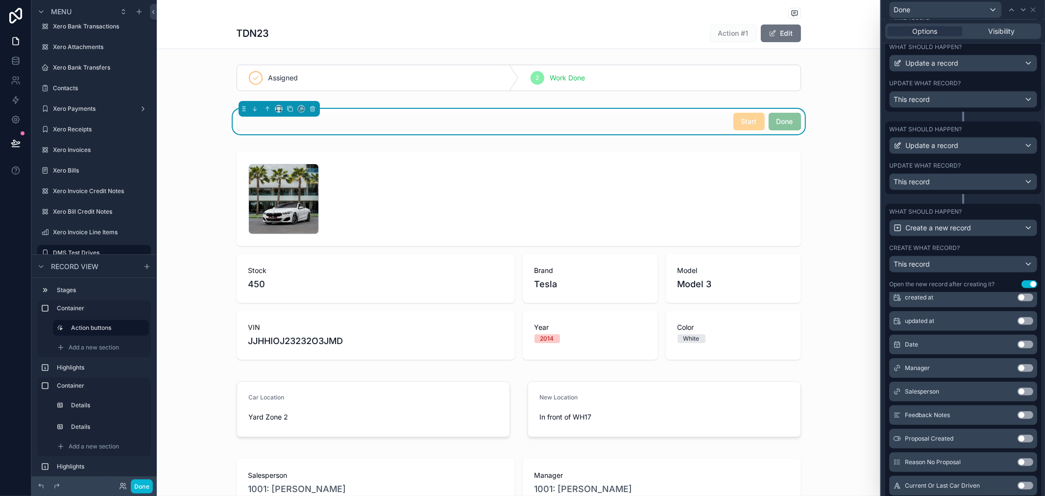
scroll to position [0, 0]
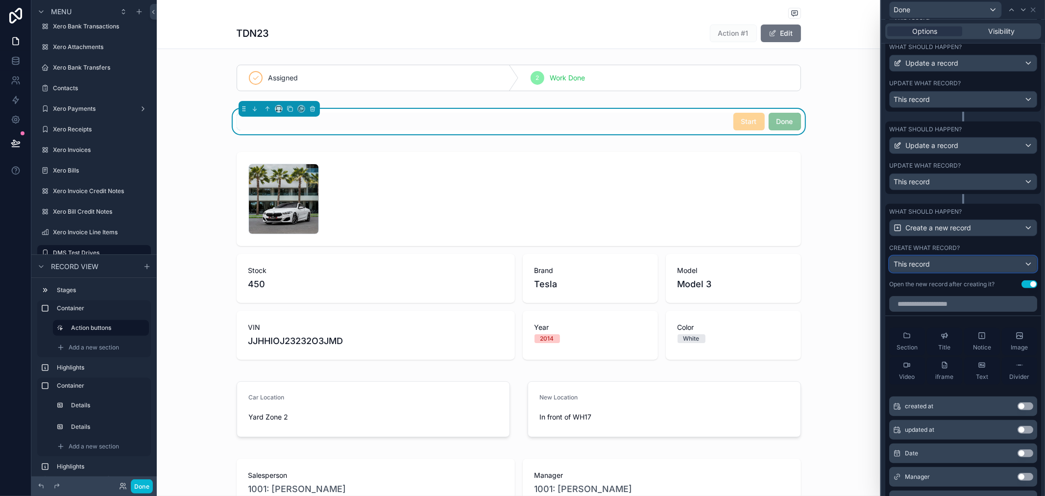
click at [971, 272] on div "This record" at bounding box center [962, 264] width 147 height 16
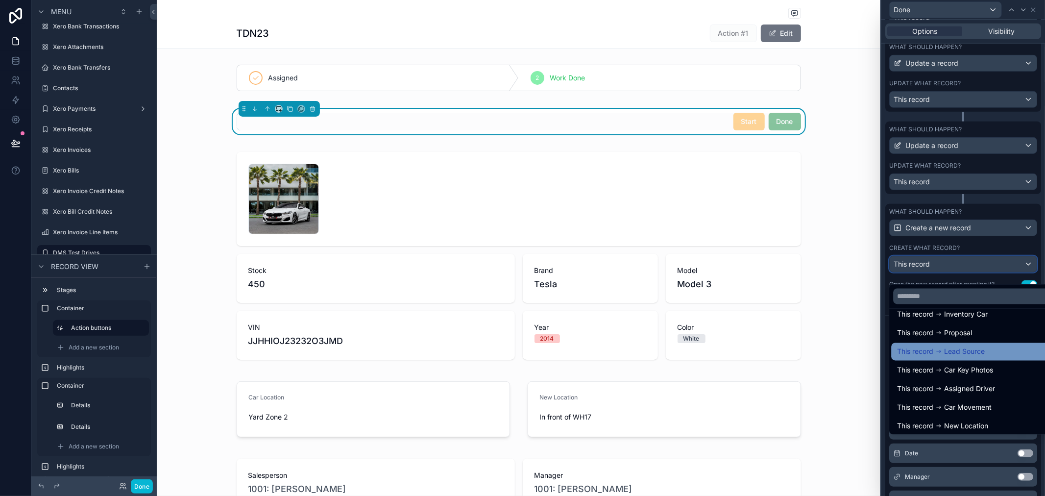
scroll to position [88, 0]
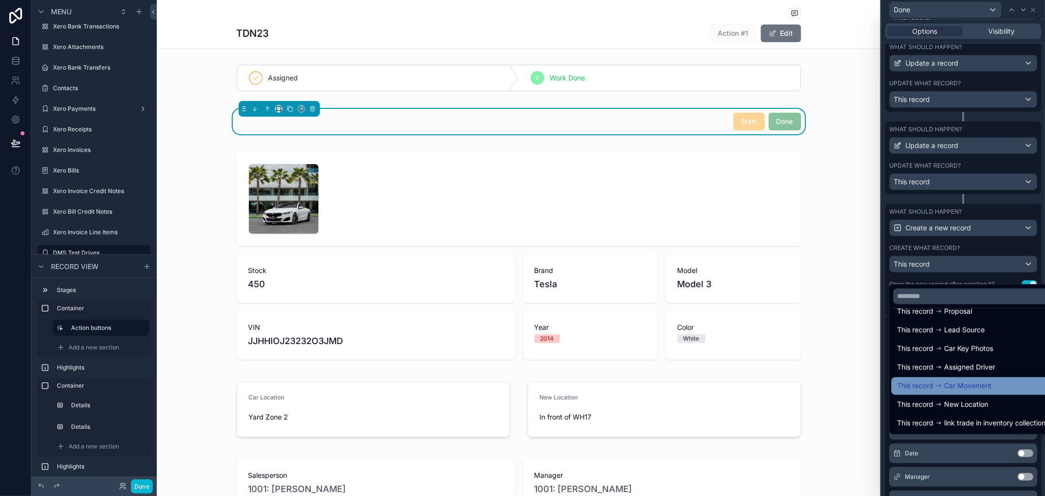
click at [965, 385] on span "Car Movement" at bounding box center [968, 386] width 48 height 12
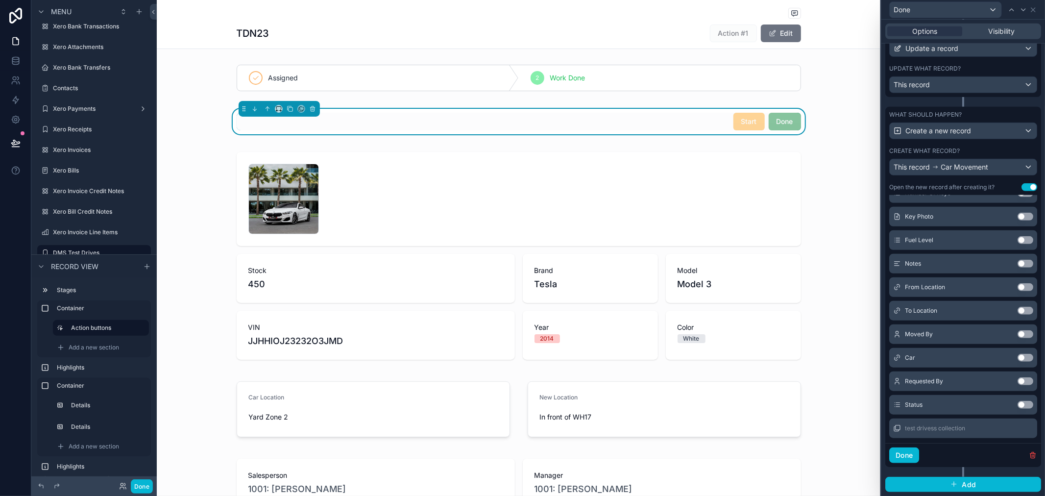
scroll to position [193, 0]
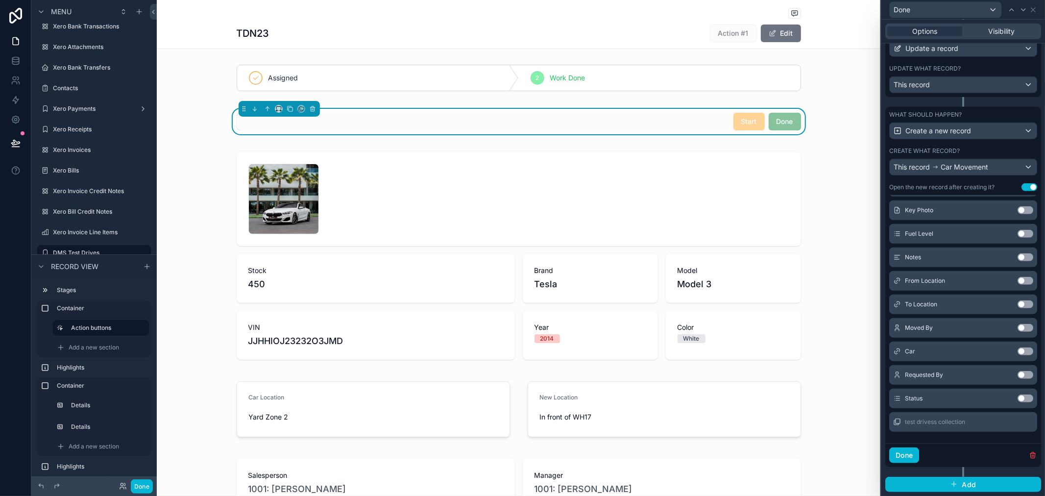
click at [1017, 281] on button "Use setting" at bounding box center [1025, 281] width 16 height 8
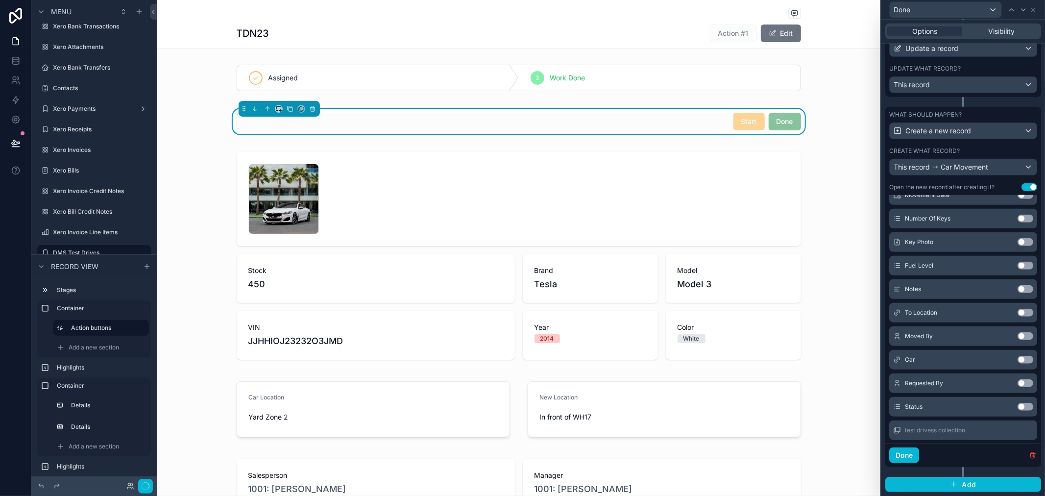
scroll to position [201, 0]
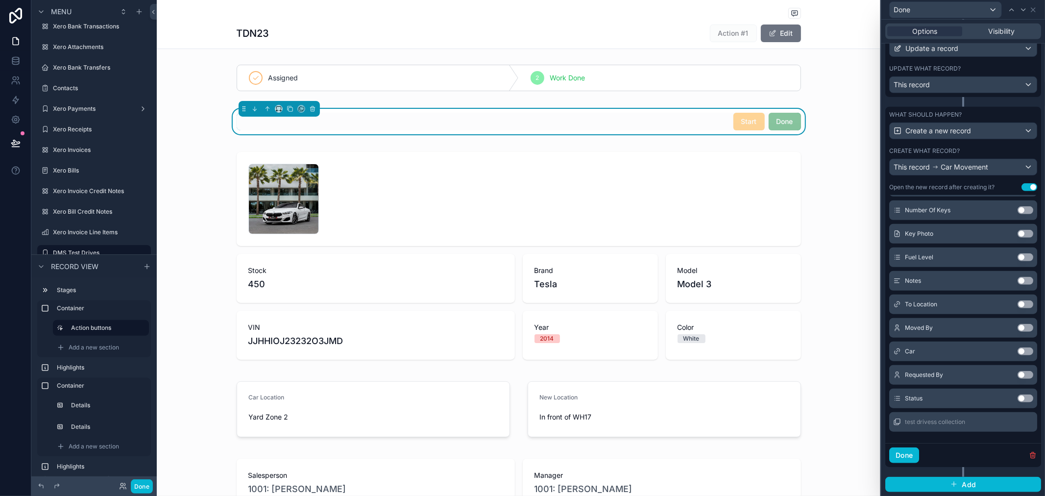
click at [1017, 303] on button "Use setting" at bounding box center [1025, 304] width 16 height 8
click at [1017, 328] on button "Use setting" at bounding box center [1025, 328] width 16 height 8
click at [1017, 347] on button "Use setting" at bounding box center [1025, 351] width 16 height 8
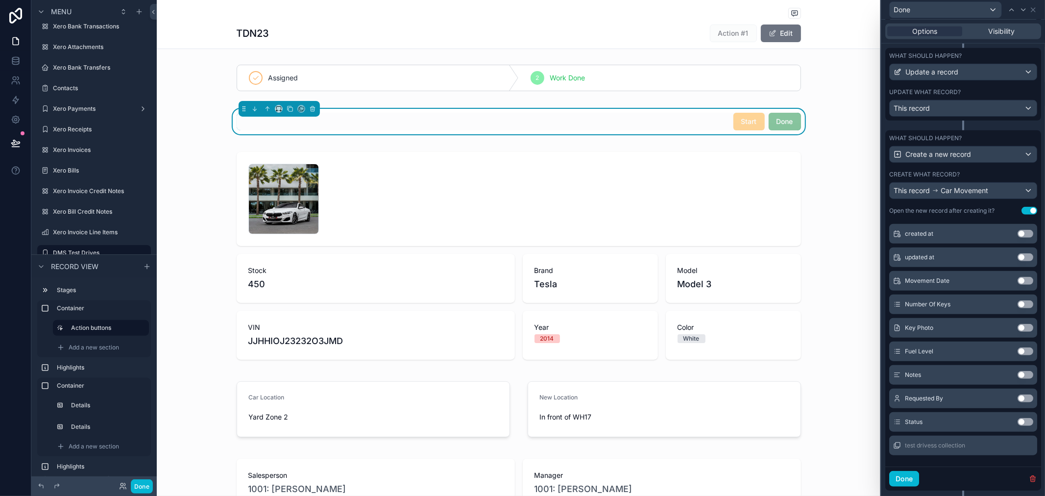
scroll to position [601, 0]
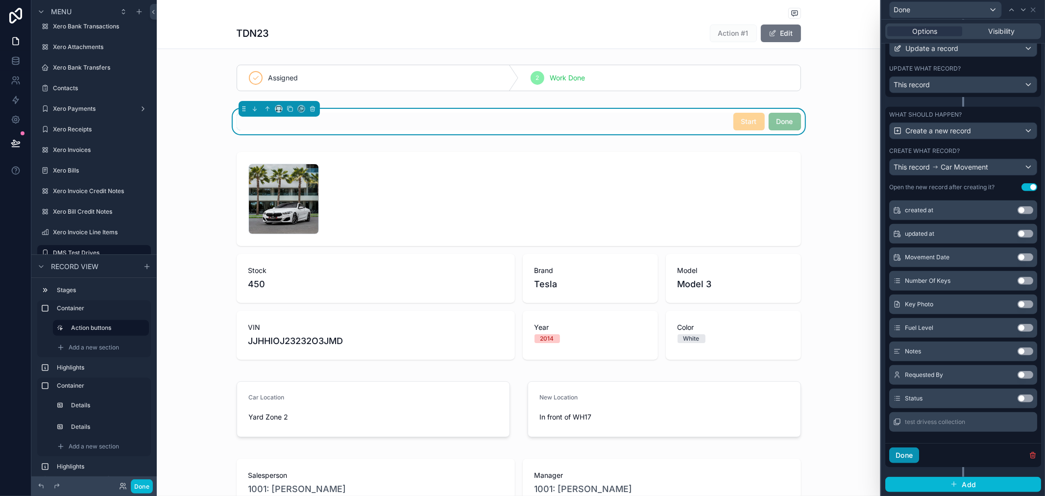
click at [905, 456] on button "Done" at bounding box center [904, 455] width 30 height 16
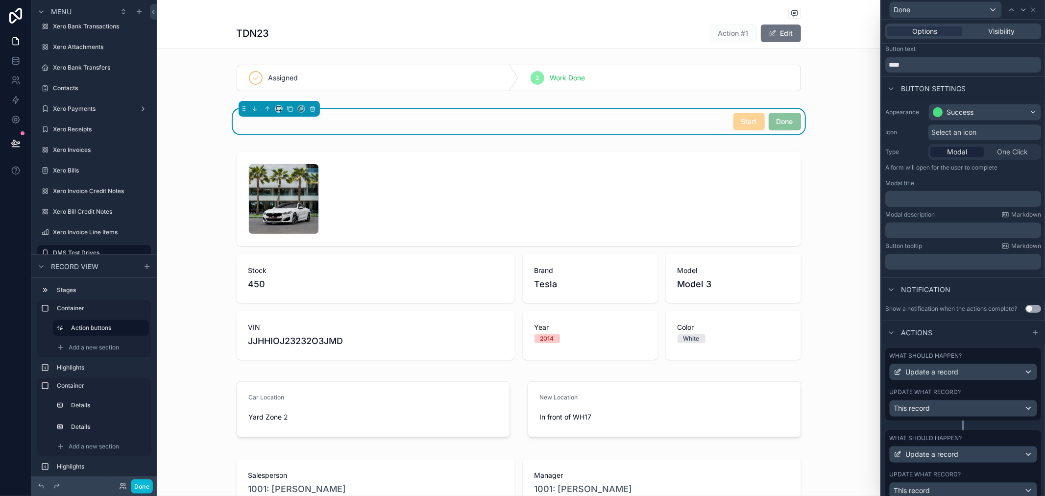
scroll to position [0, 0]
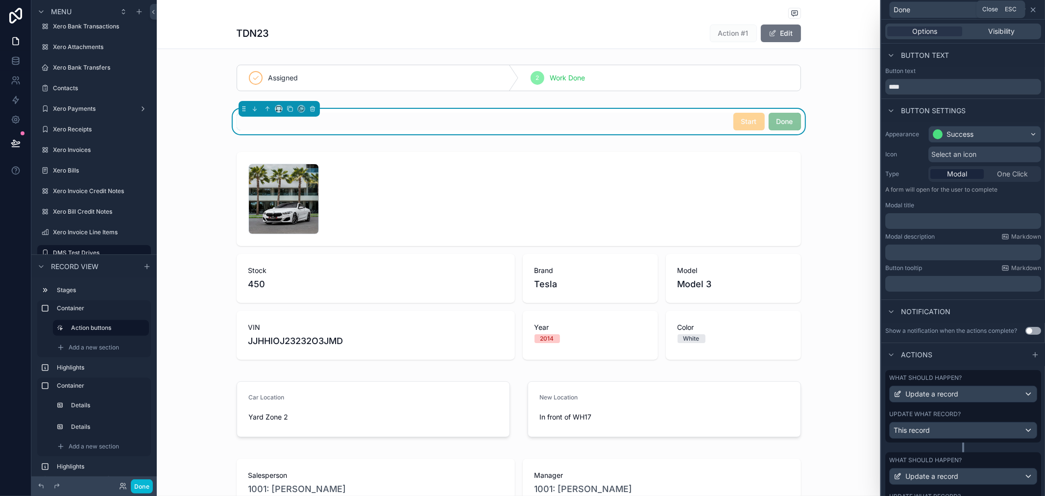
click at [1034, 6] on icon at bounding box center [1033, 10] width 8 height 8
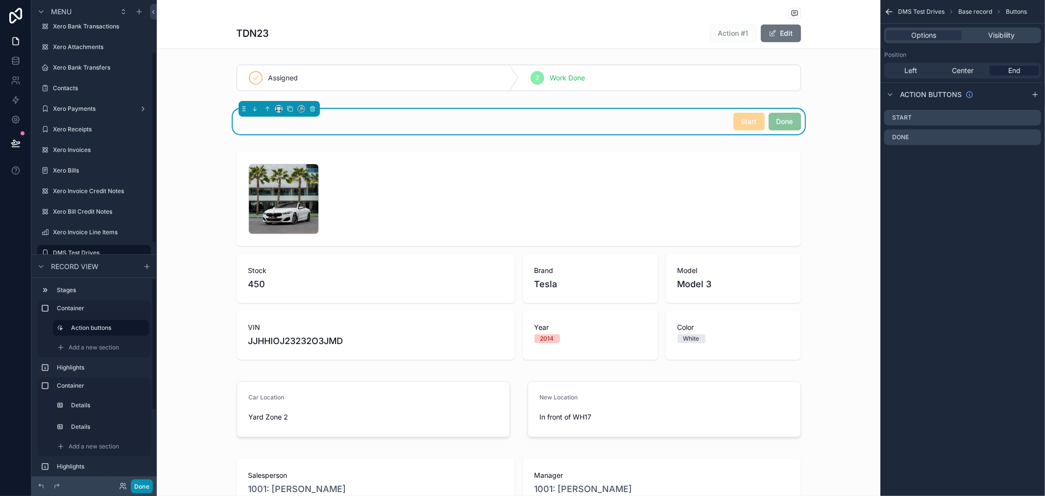
click at [144, 487] on button "Done" at bounding box center [142, 486] width 22 height 14
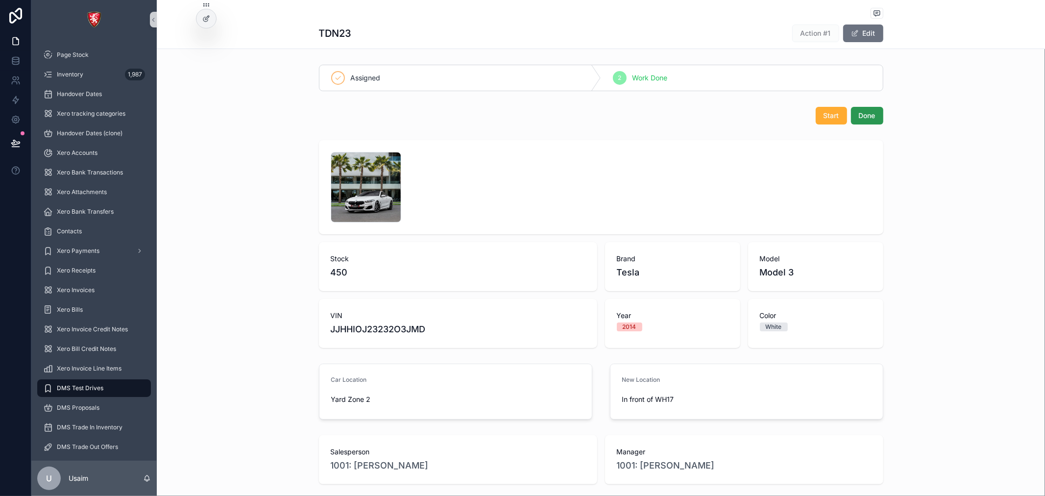
click at [865, 118] on span "Done" at bounding box center [867, 116] width 17 height 10
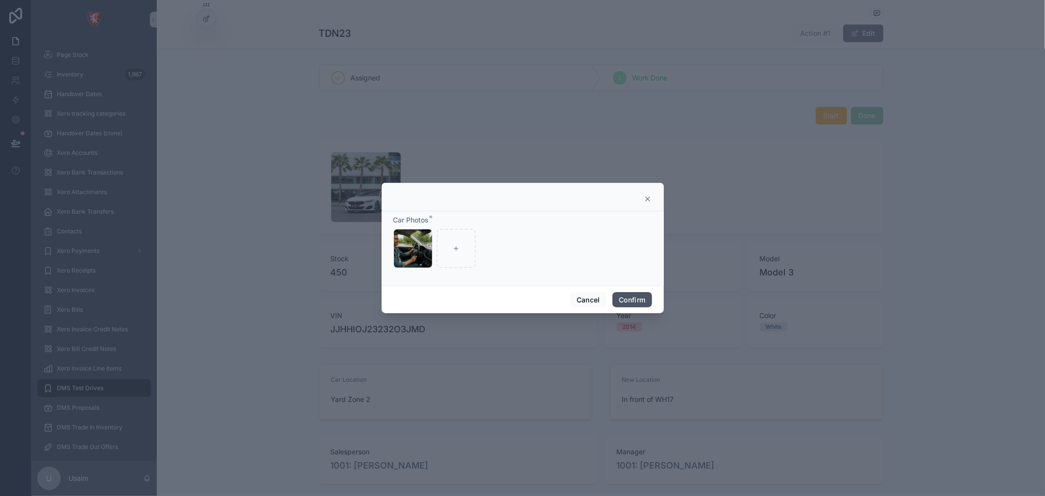
click at [643, 300] on button "Confirm" at bounding box center [631, 300] width 39 height 16
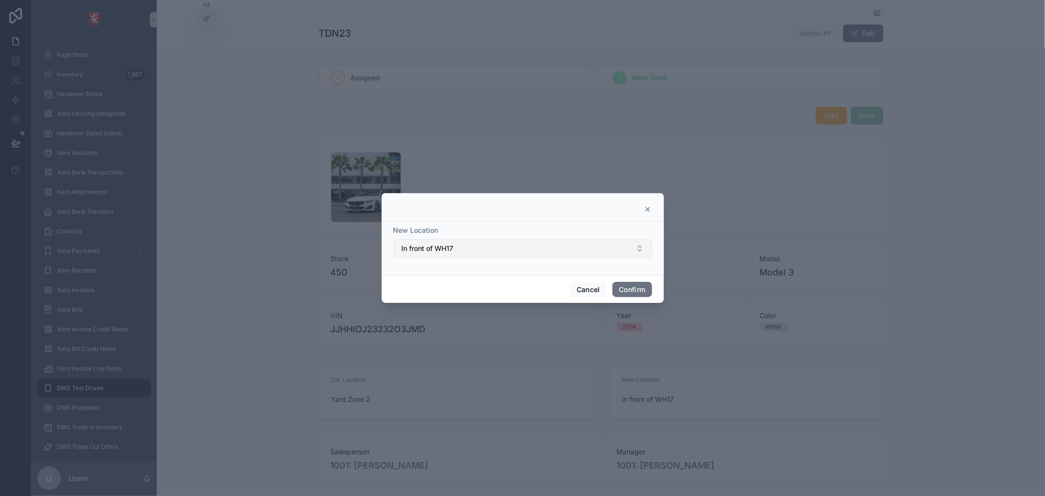
click at [561, 245] on button "In front of WH17" at bounding box center [522, 248] width 259 height 19
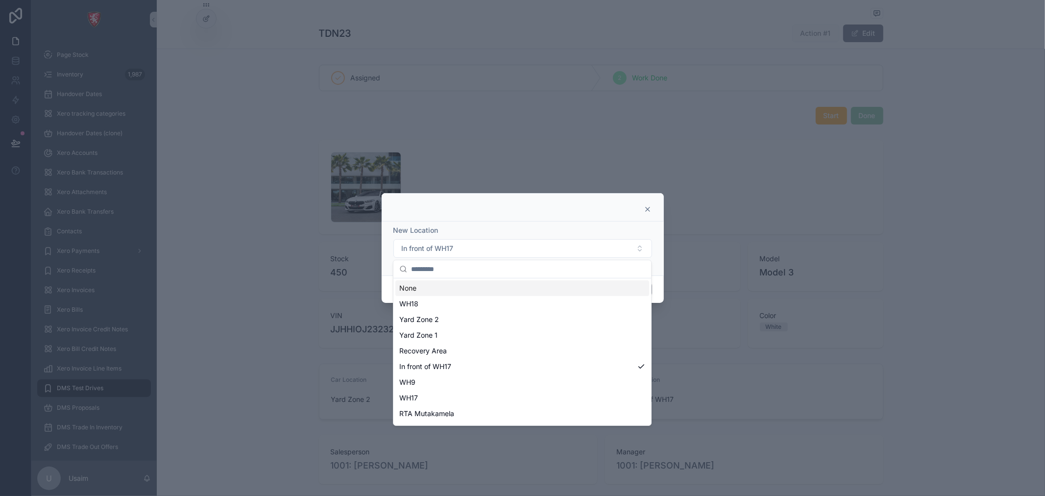
click at [562, 236] on div "New Location In front of WH17" at bounding box center [522, 241] width 259 height 32
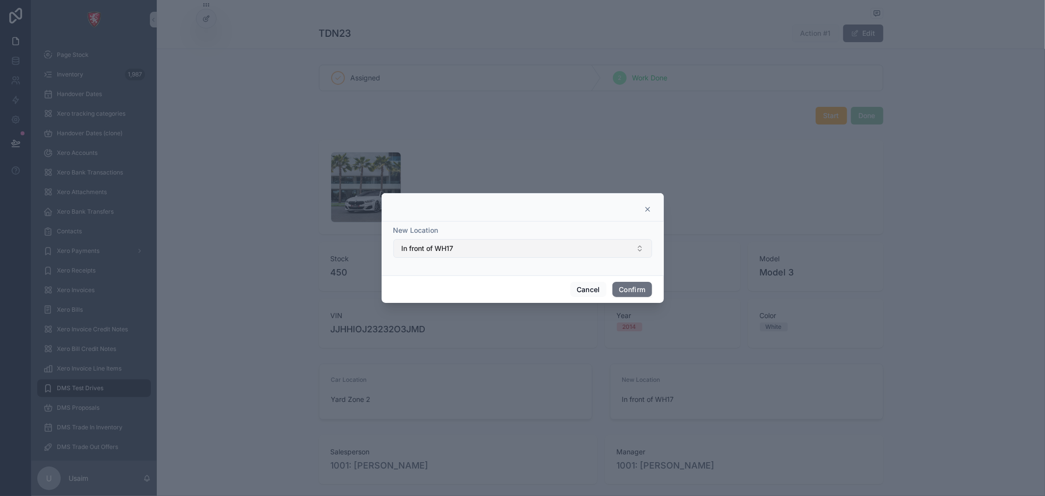
click at [564, 250] on button "In front of WH17" at bounding box center [522, 248] width 259 height 19
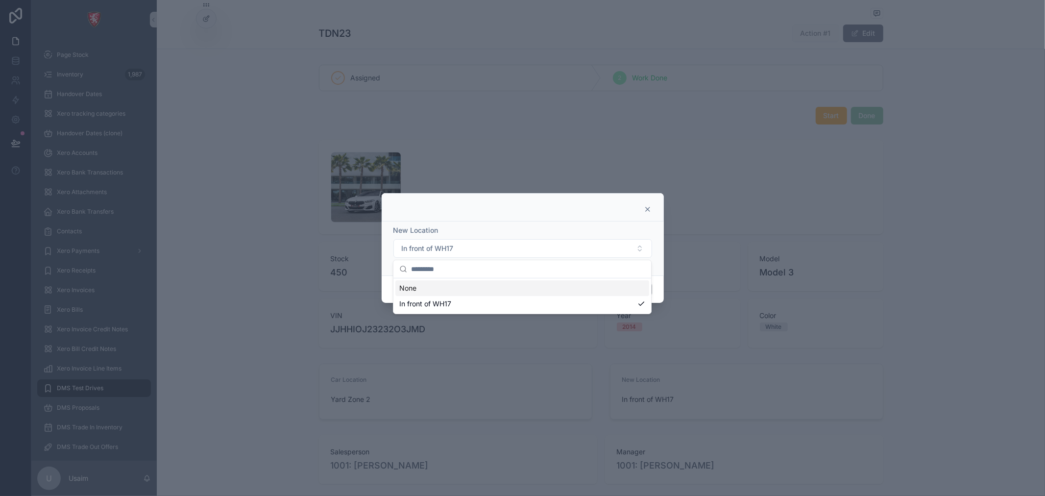
click at [569, 229] on div "New Location" at bounding box center [522, 230] width 259 height 10
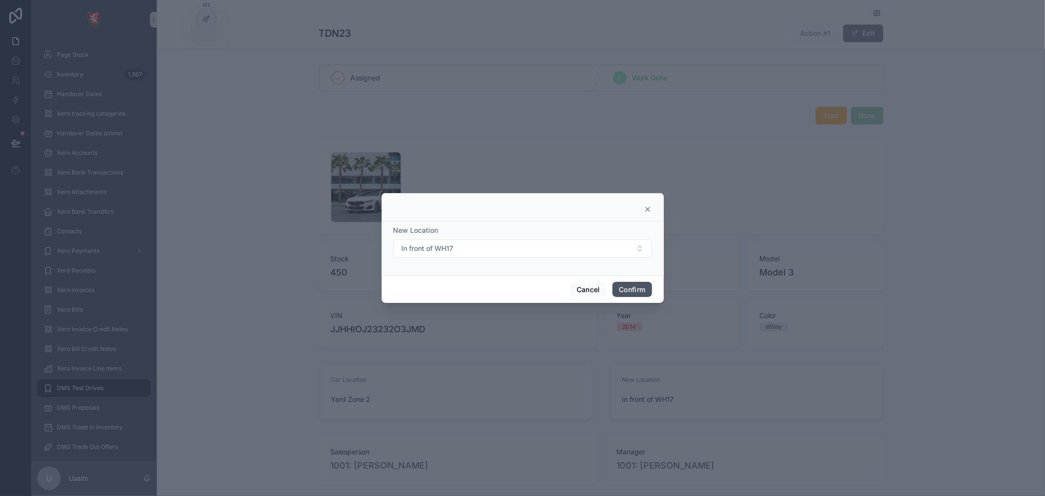
click at [635, 289] on button "Confirm" at bounding box center [631, 290] width 39 height 16
click at [632, 287] on button "Confirm" at bounding box center [631, 290] width 39 height 16
click at [630, 289] on button "Confirm" at bounding box center [631, 290] width 39 height 16
click at [626, 286] on button "Confirm" at bounding box center [631, 290] width 39 height 16
click at [625, 285] on button "Confirm" at bounding box center [631, 290] width 39 height 16
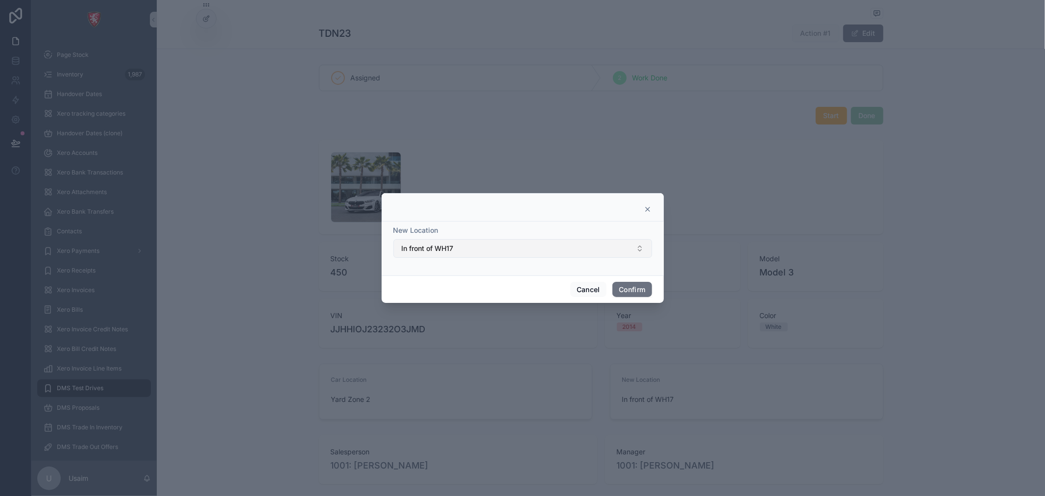
click at [617, 247] on button "In front of WH17" at bounding box center [522, 248] width 259 height 19
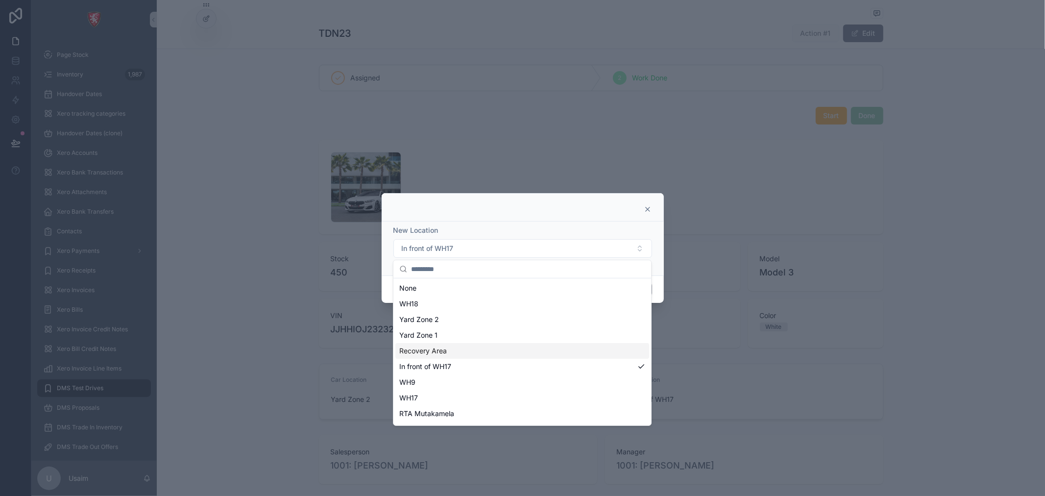
click at [566, 357] on div "Recovery Area" at bounding box center [522, 351] width 254 height 16
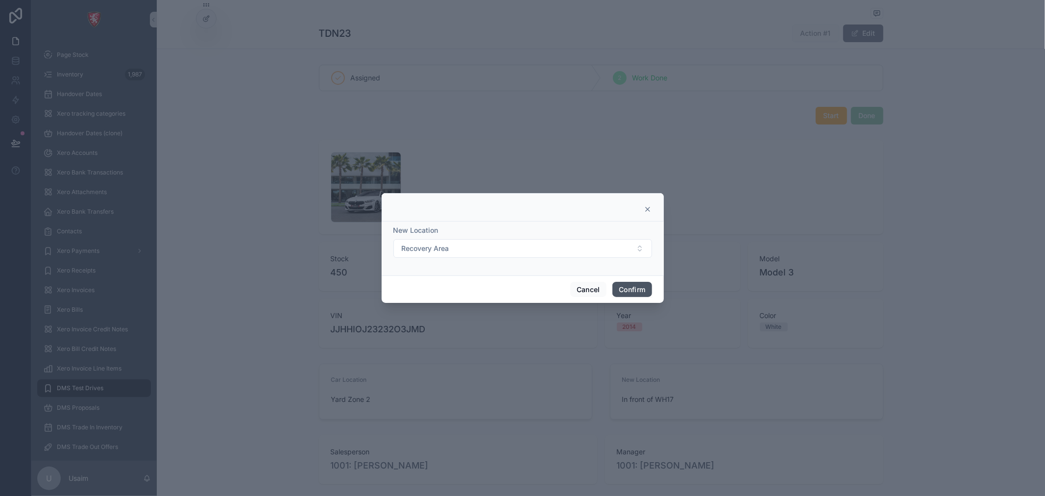
click at [625, 291] on button "Confirm" at bounding box center [631, 290] width 39 height 16
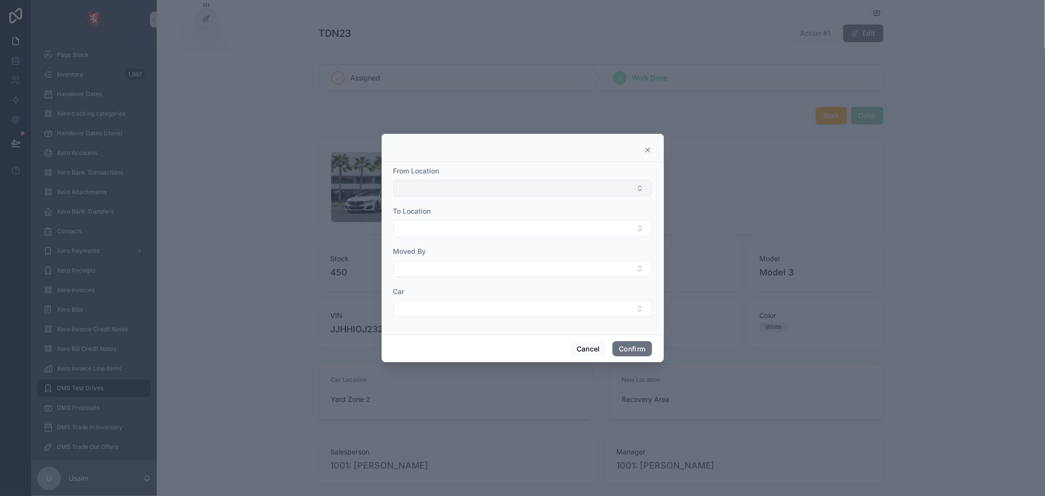
click at [615, 187] on button "Select Button" at bounding box center [522, 188] width 259 height 17
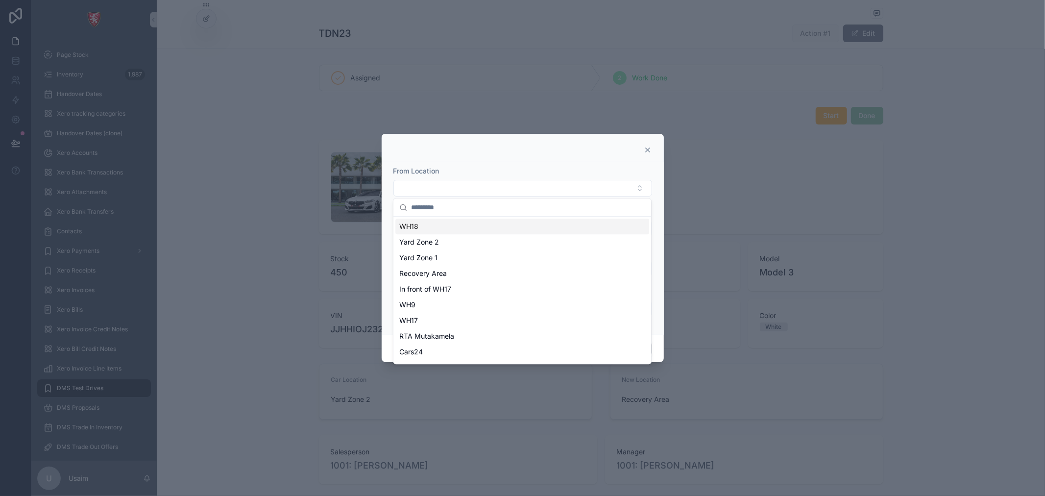
click at [580, 159] on div at bounding box center [523, 148] width 282 height 28
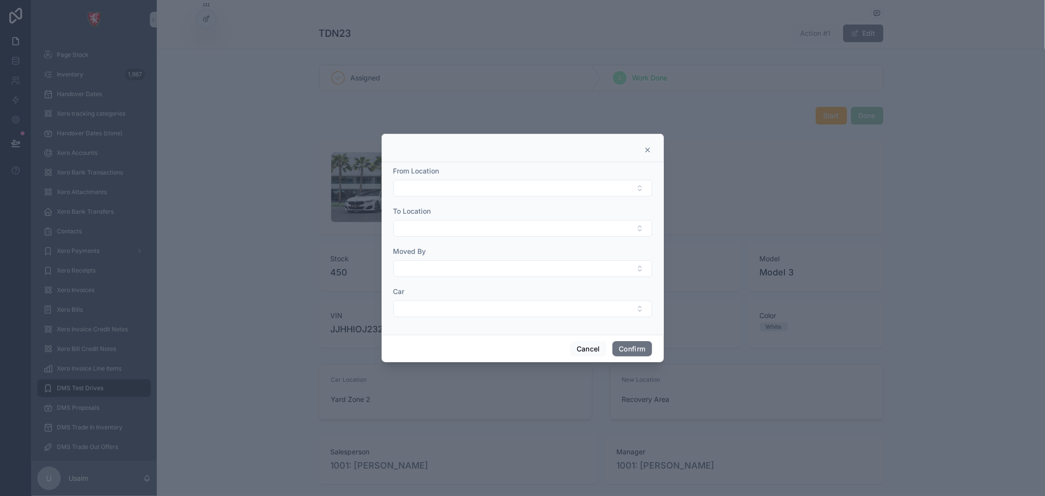
click at [967, 330] on div at bounding box center [522, 248] width 1045 height 496
click at [645, 152] on icon at bounding box center [648, 150] width 8 height 8
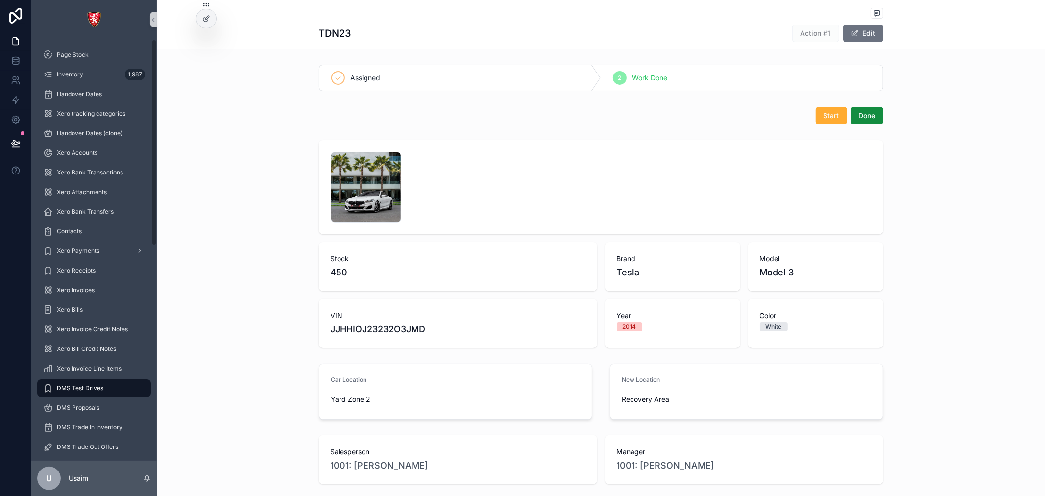
drag, startPoint x: 198, startPoint y: 15, endPoint x: 202, endPoint y: 31, distance: 16.2
click at [198, 15] on div at bounding box center [206, 18] width 20 height 19
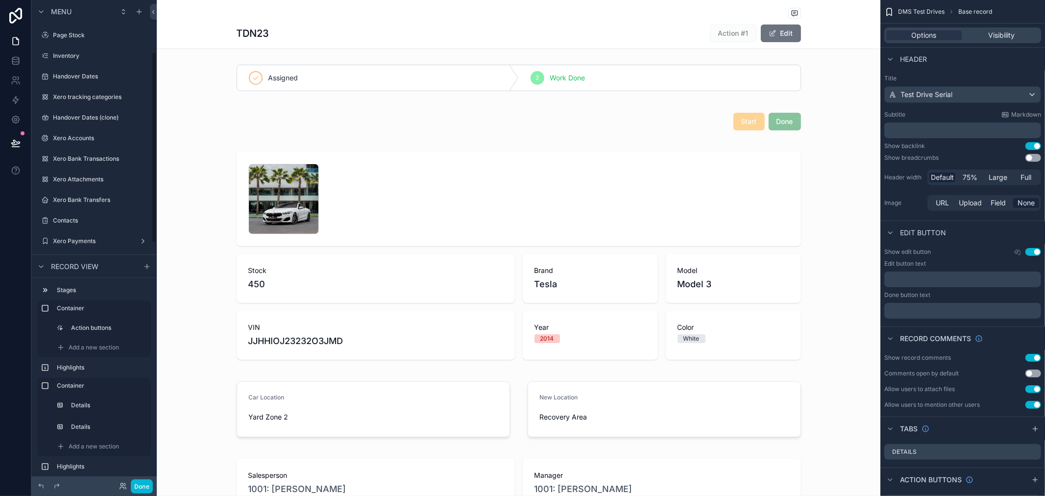
scroll to position [132, 0]
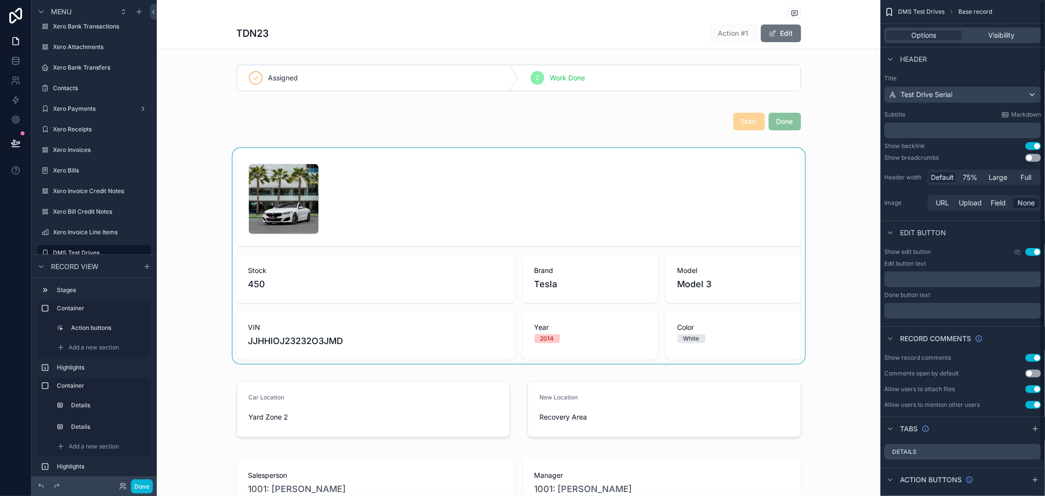
click at [672, 216] on div "scrollable content" at bounding box center [518, 256] width 723 height 216
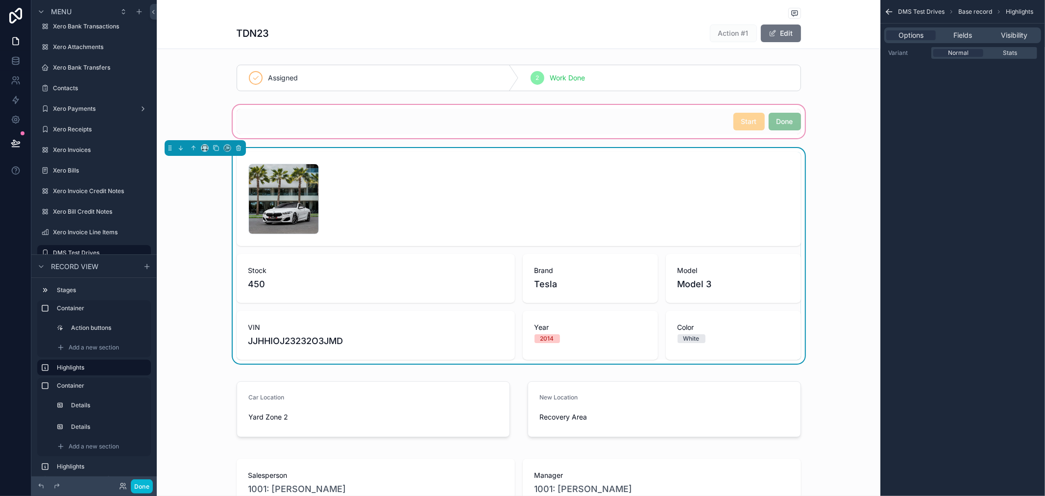
click at [635, 106] on div "scrollable content" at bounding box center [518, 121] width 723 height 37
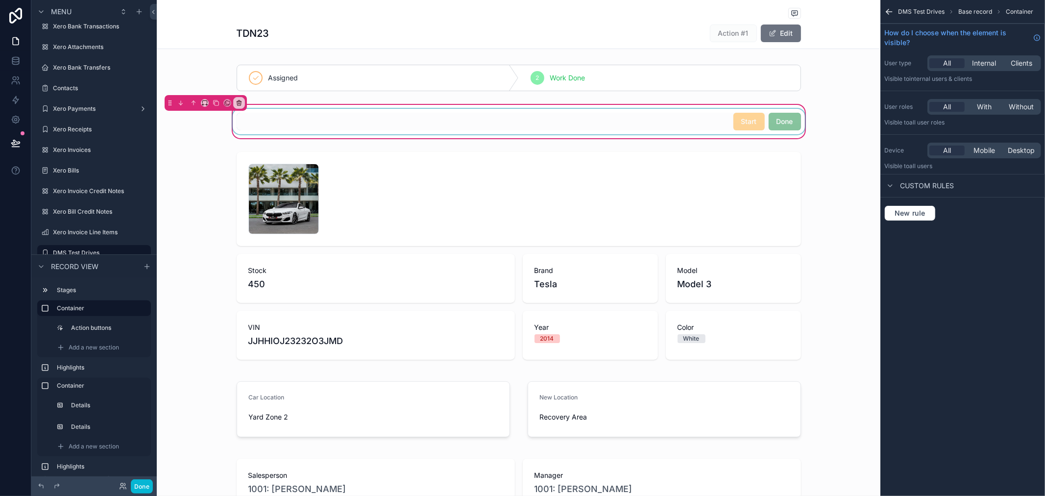
click at [578, 126] on div "scrollable content" at bounding box center [519, 121] width 576 height 25
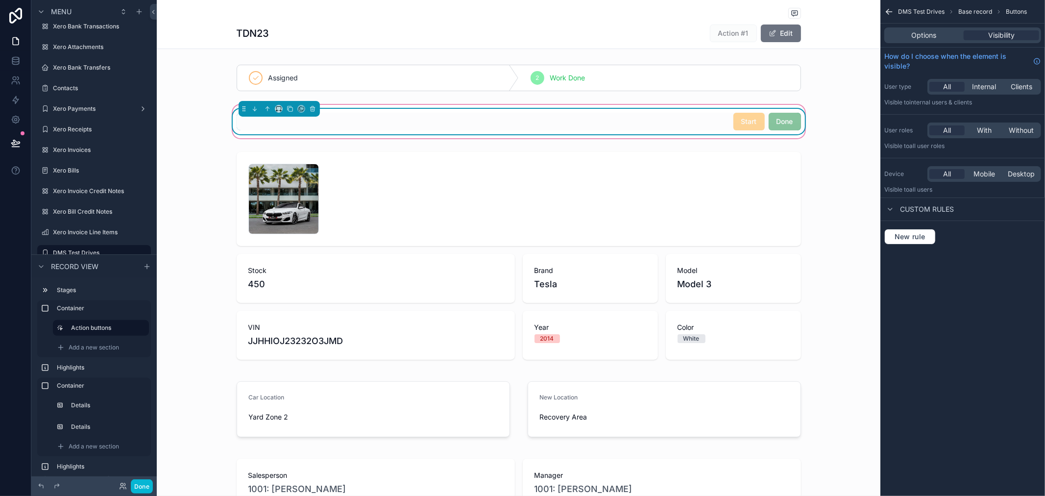
click at [920, 29] on div "Options Visibility" at bounding box center [962, 35] width 157 height 16
click at [920, 33] on span "Options" at bounding box center [924, 35] width 25 height 10
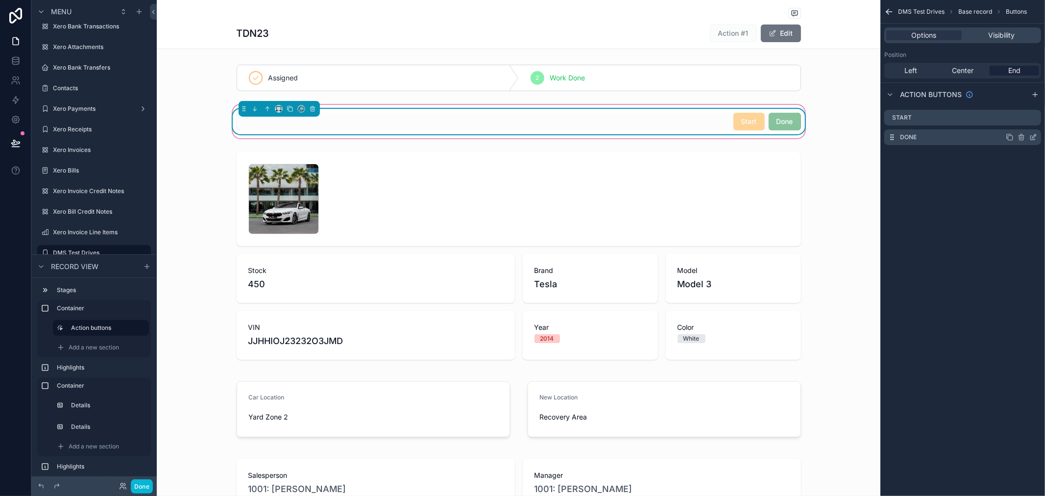
click at [1032, 136] on icon "scrollable content" at bounding box center [1033, 137] width 8 height 8
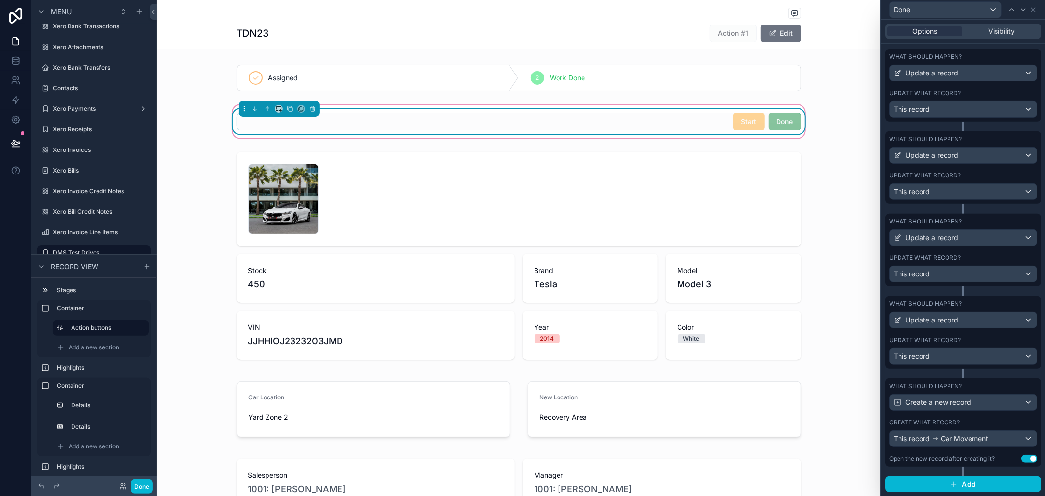
scroll to position [329, 0]
click at [1021, 458] on button "Use setting" at bounding box center [1029, 459] width 16 height 8
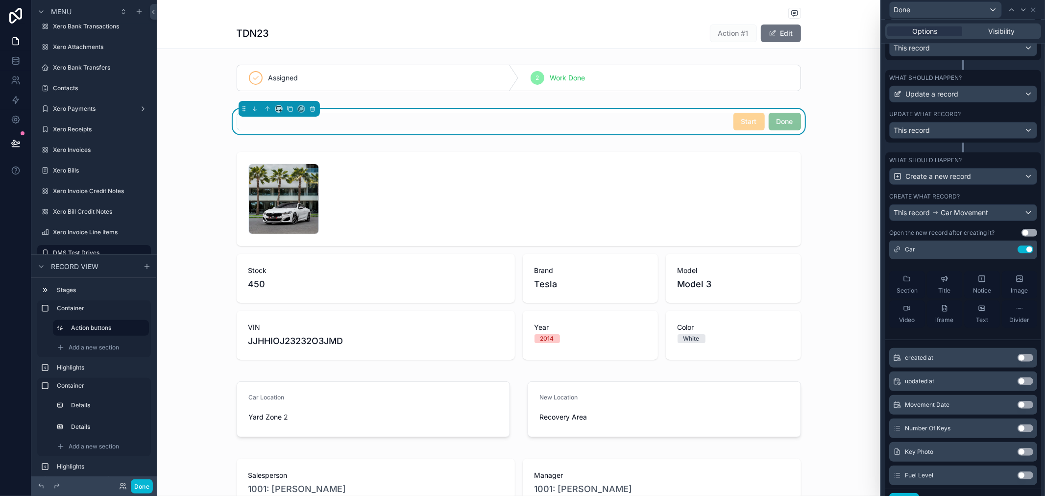
scroll to position [201, 0]
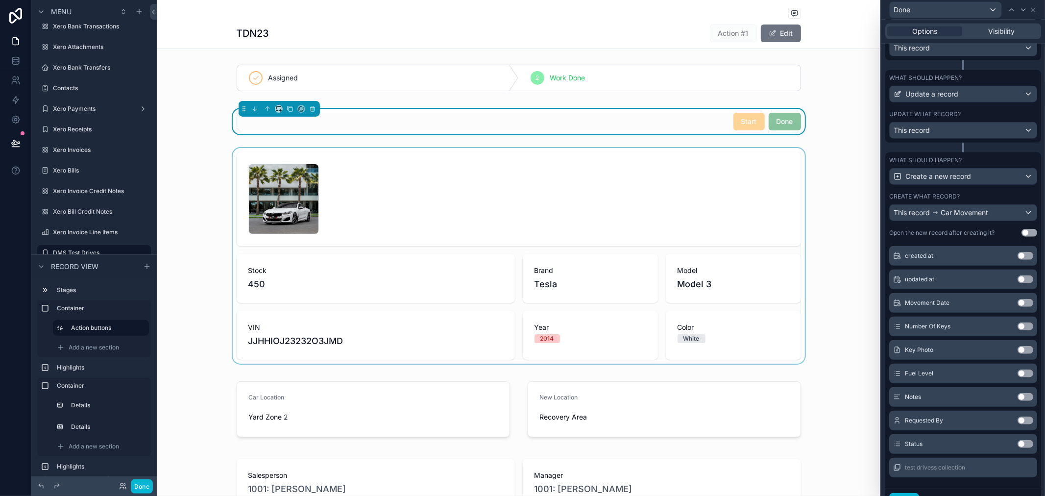
click at [862, 180] on div "scrollable content" at bounding box center [518, 256] width 723 height 216
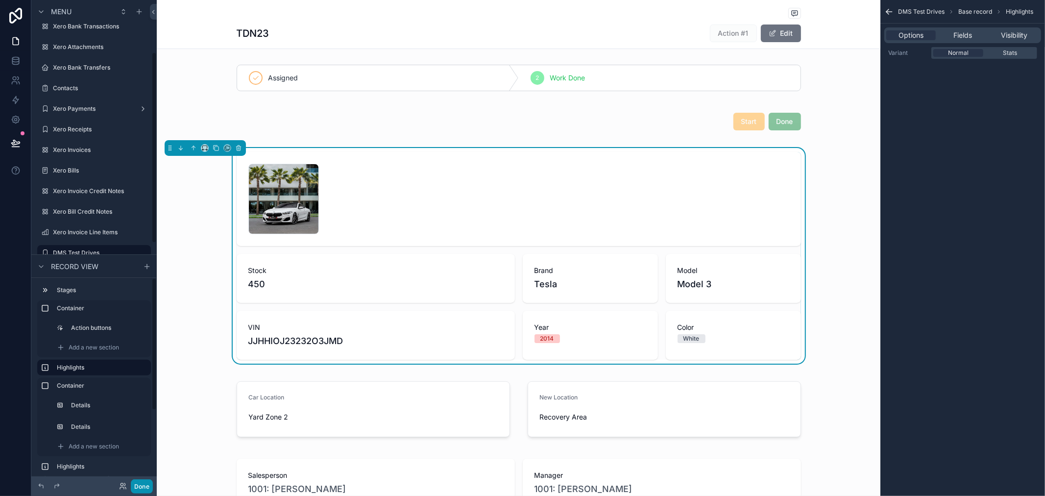
click at [136, 484] on button "Done" at bounding box center [142, 486] width 22 height 14
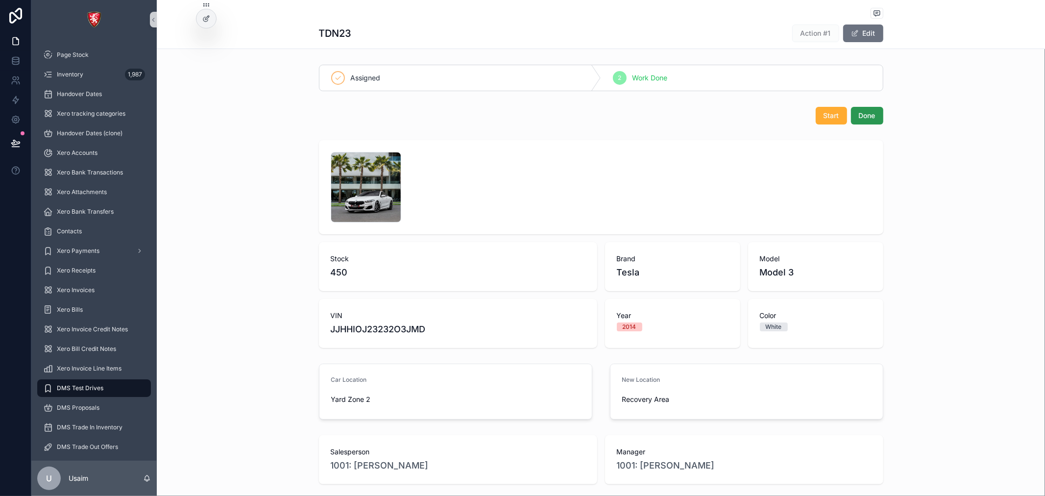
click at [867, 113] on span "Done" at bounding box center [867, 116] width 17 height 10
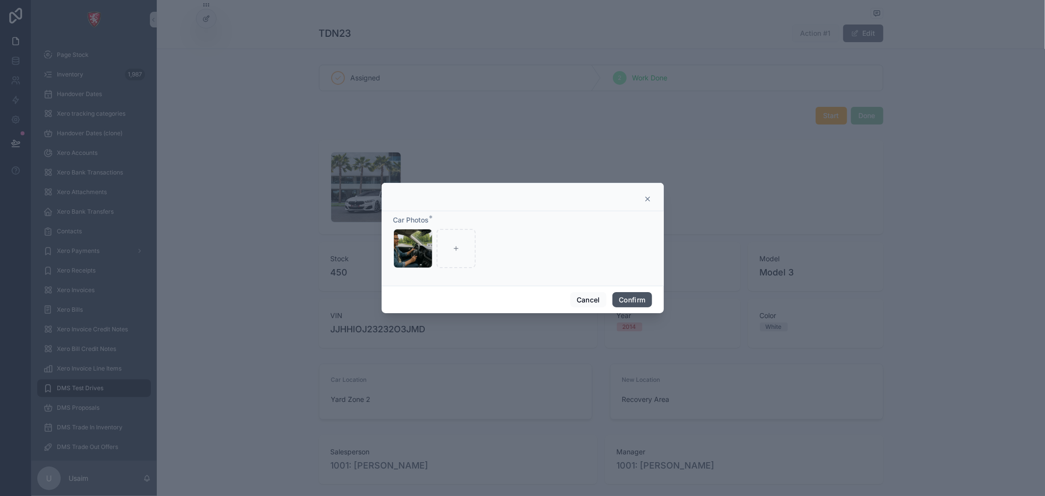
click at [634, 298] on button "Confirm" at bounding box center [631, 300] width 39 height 16
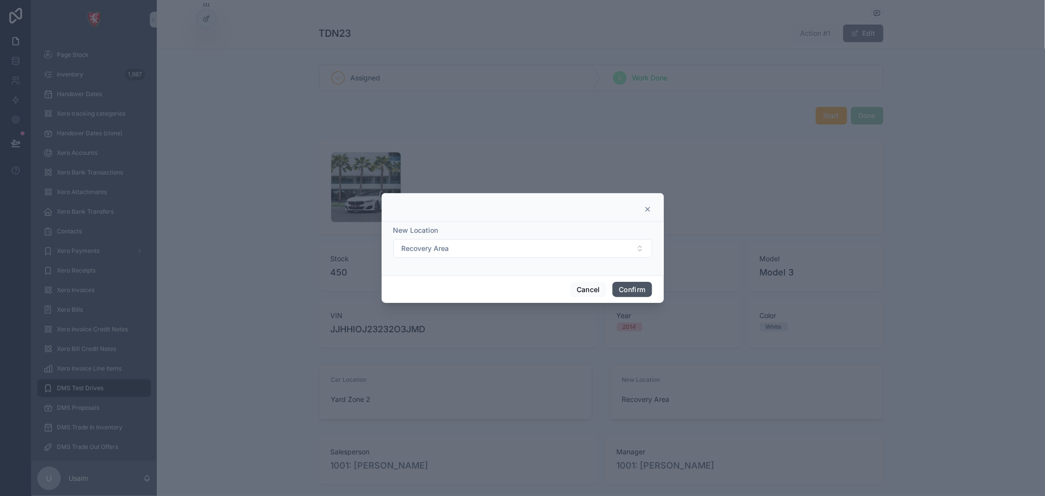
drag, startPoint x: 625, startPoint y: 291, endPoint x: 613, endPoint y: 324, distance: 34.9
click at [623, 291] on button "Confirm" at bounding box center [631, 290] width 39 height 16
click at [637, 287] on button "Confirm" at bounding box center [631, 290] width 39 height 16
click at [618, 251] on button "Recovery Area" at bounding box center [522, 248] width 259 height 19
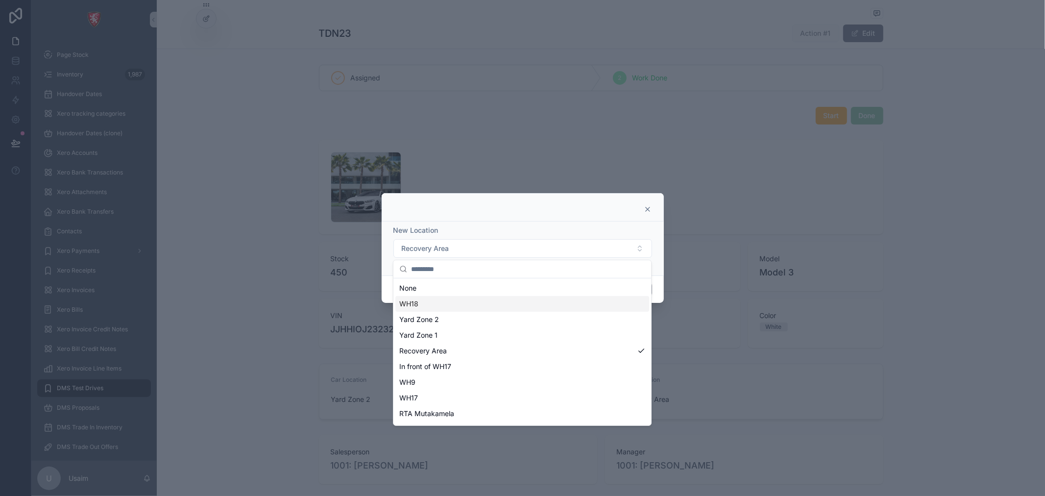
click at [510, 307] on div "WH18" at bounding box center [522, 304] width 254 height 16
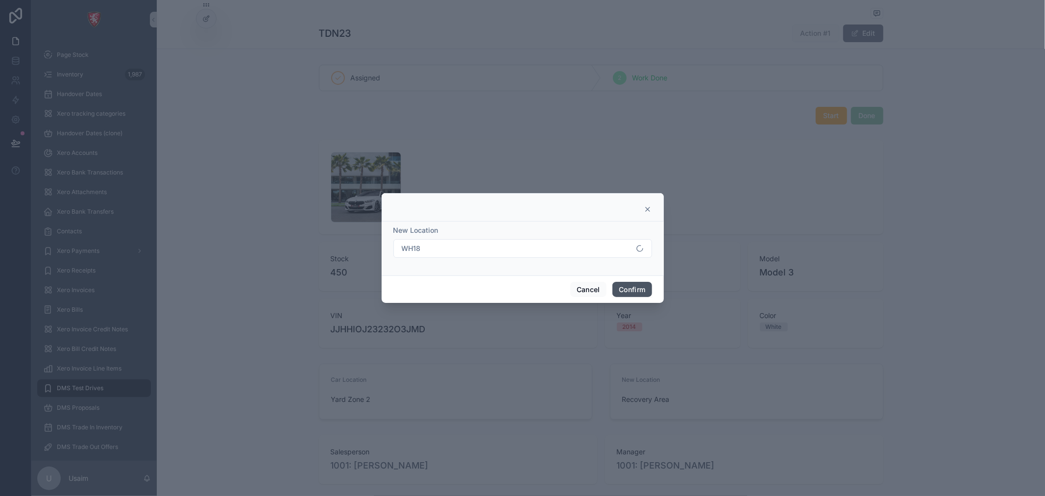
click at [632, 290] on button "Confirm" at bounding box center [631, 290] width 39 height 16
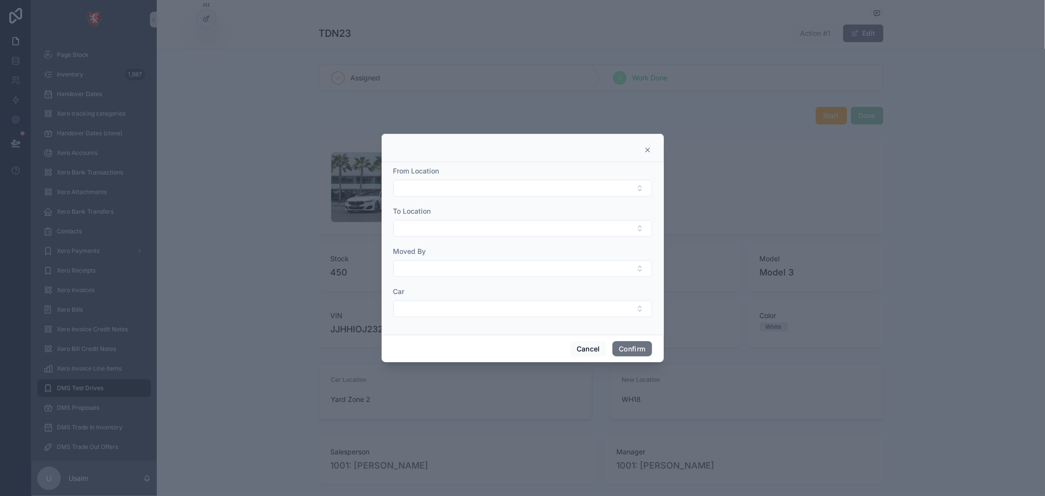
click at [649, 149] on icon at bounding box center [648, 150] width 8 height 8
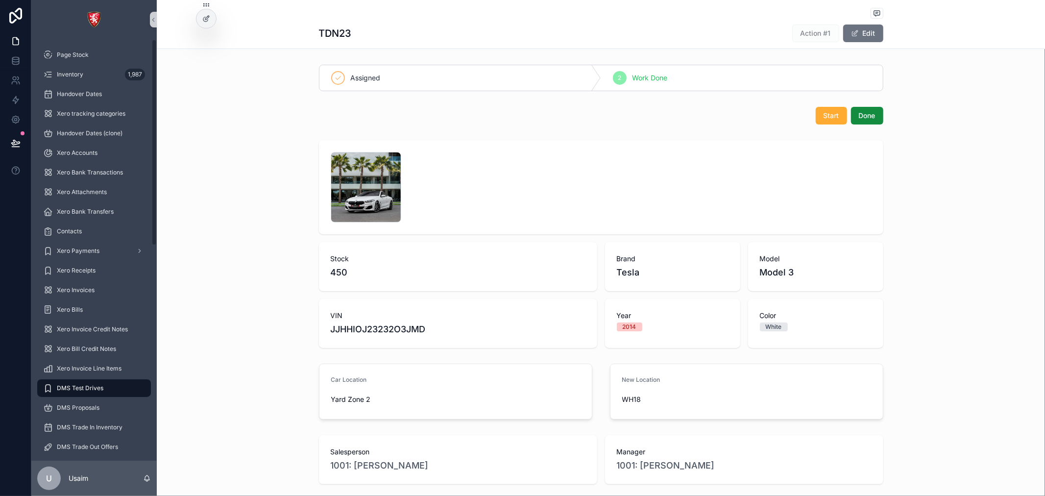
drag, startPoint x: 205, startPoint y: 21, endPoint x: 209, endPoint y: 31, distance: 11.0
click at [205, 21] on icon at bounding box center [206, 19] width 8 height 8
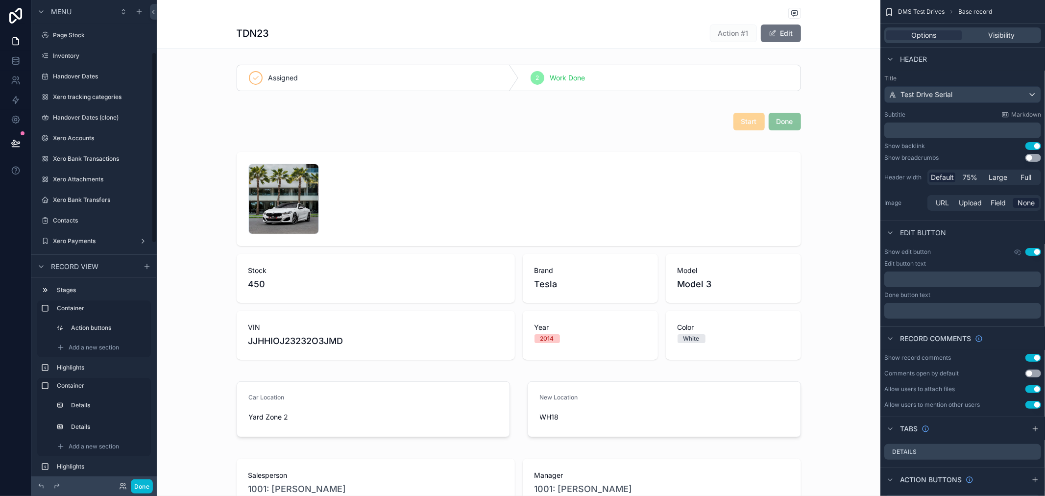
scroll to position [132, 0]
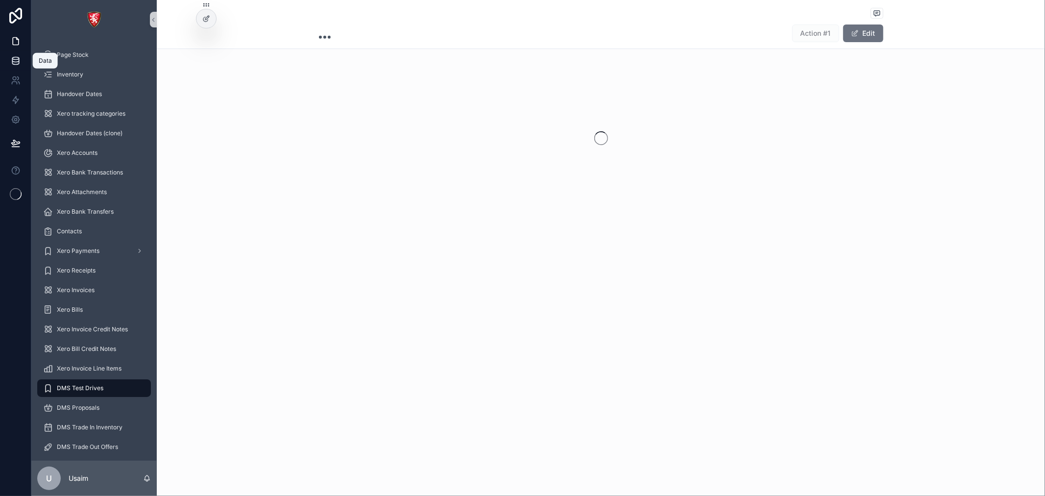
click at [15, 61] on icon at bounding box center [16, 61] width 10 height 10
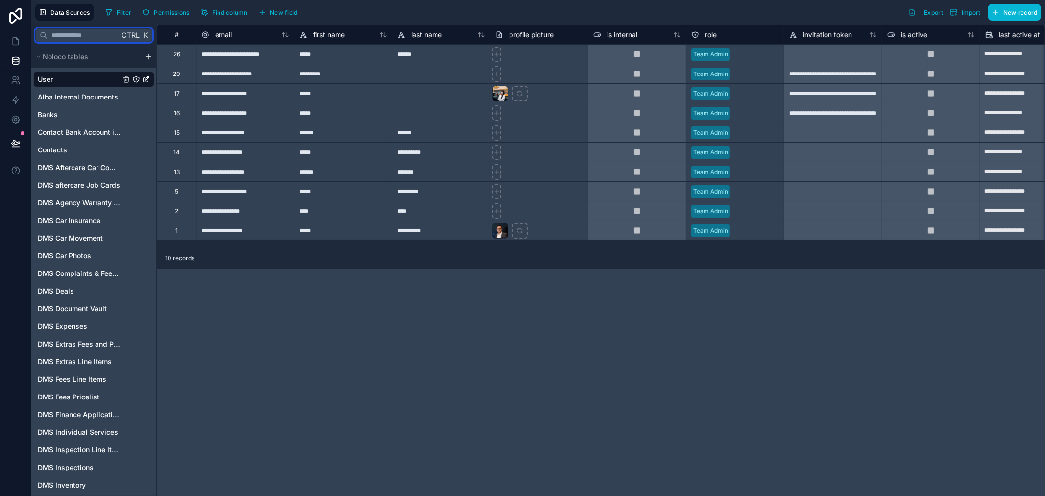
click at [88, 36] on input "text" at bounding box center [84, 35] width 72 height 18
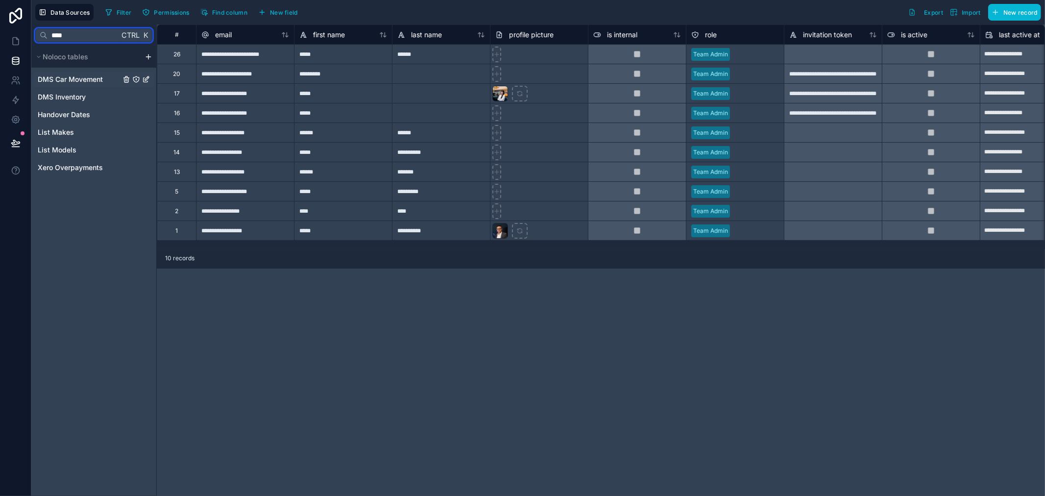
type input "****"
click at [99, 77] on span "DMS Car Movement" at bounding box center [70, 79] width 65 height 10
